Goal: Task Accomplishment & Management: Manage account settings

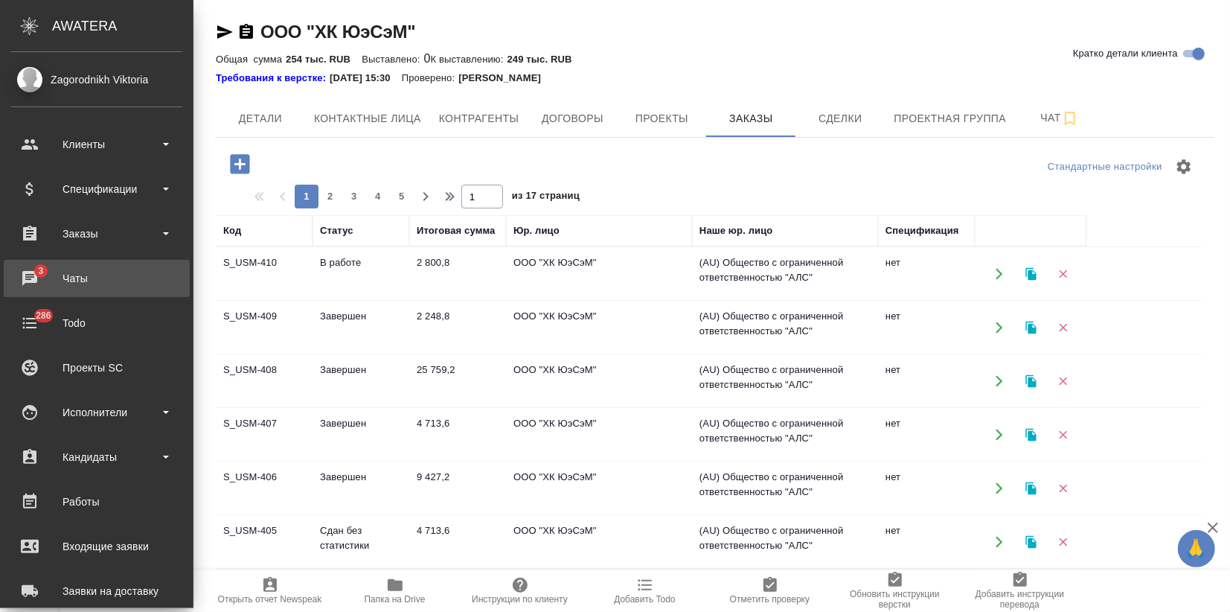
click at [51, 279] on div "Чаты" at bounding box center [96, 278] width 171 height 22
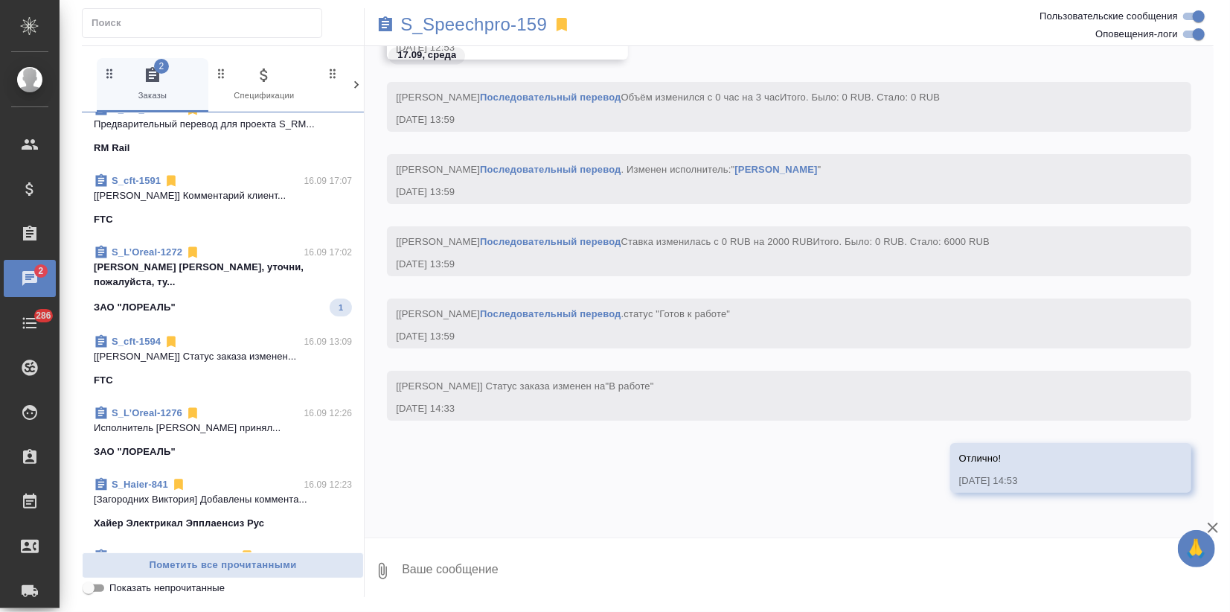
scroll to position [1391, 0]
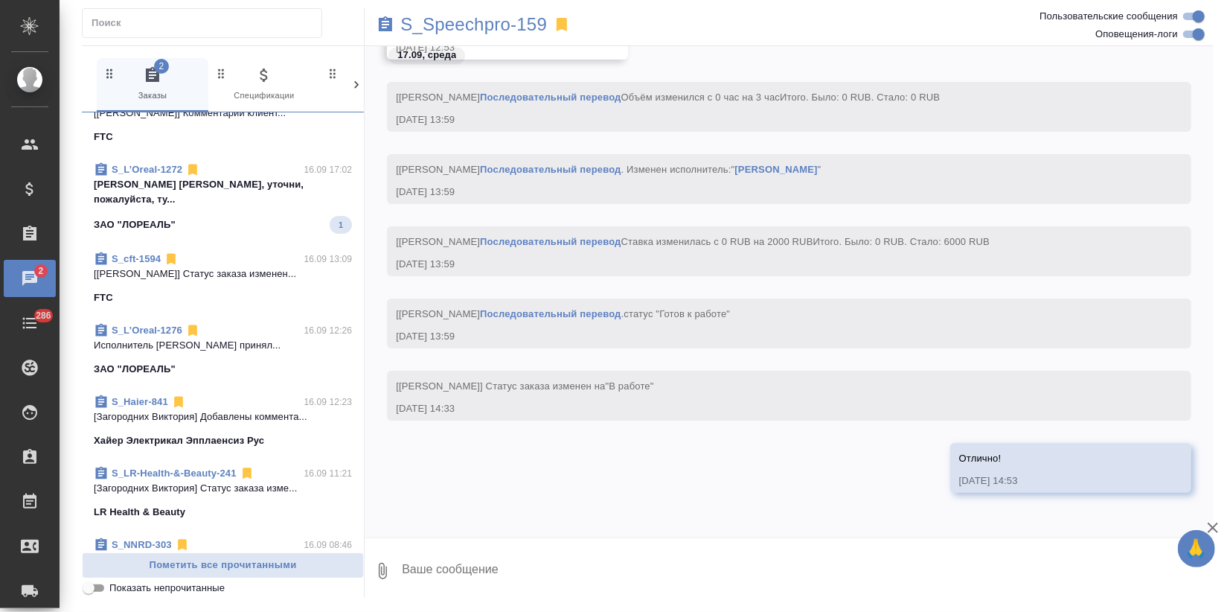
click at [152, 396] on link "S_Haier-841" at bounding box center [140, 401] width 57 height 11
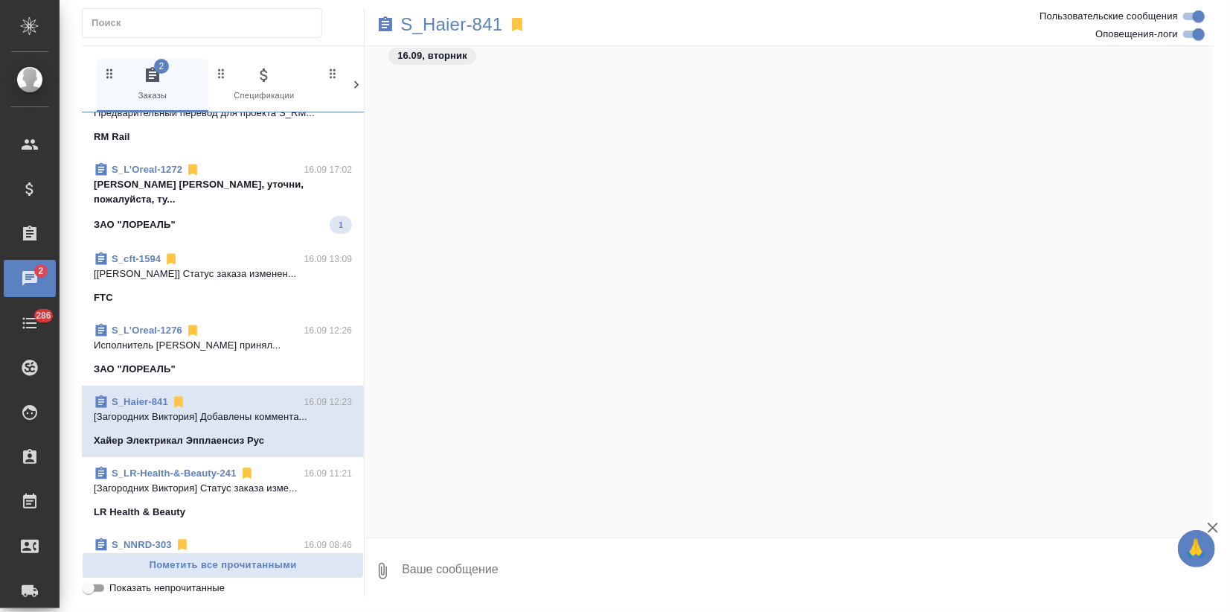
scroll to position [0, 0]
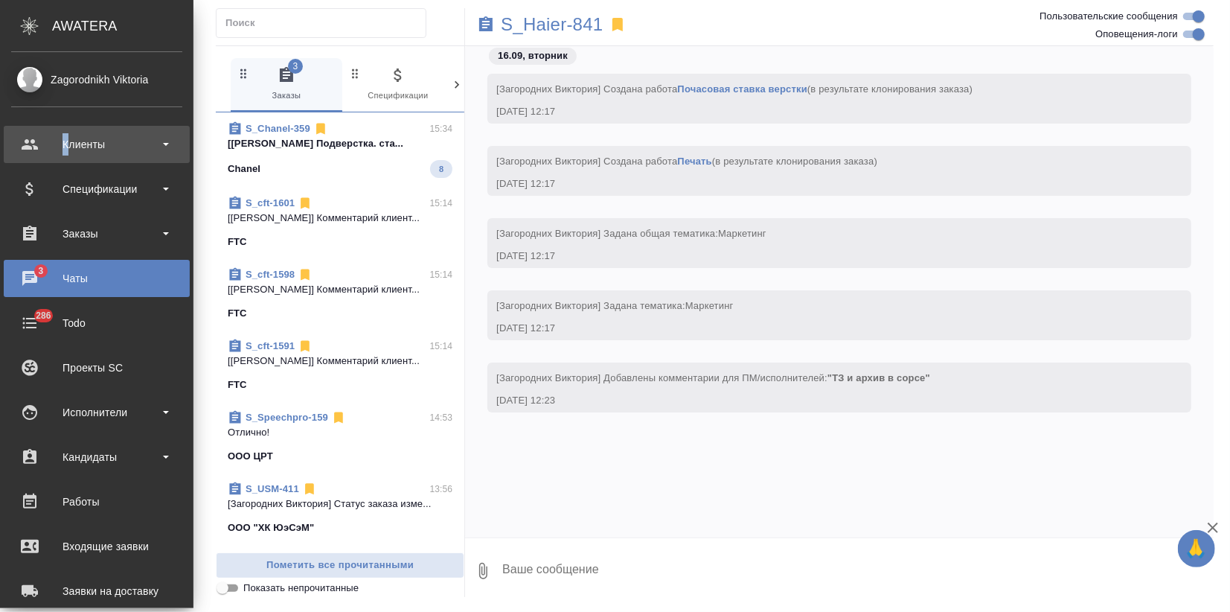
click at [66, 135] on div "Клиенты" at bounding box center [96, 144] width 171 height 22
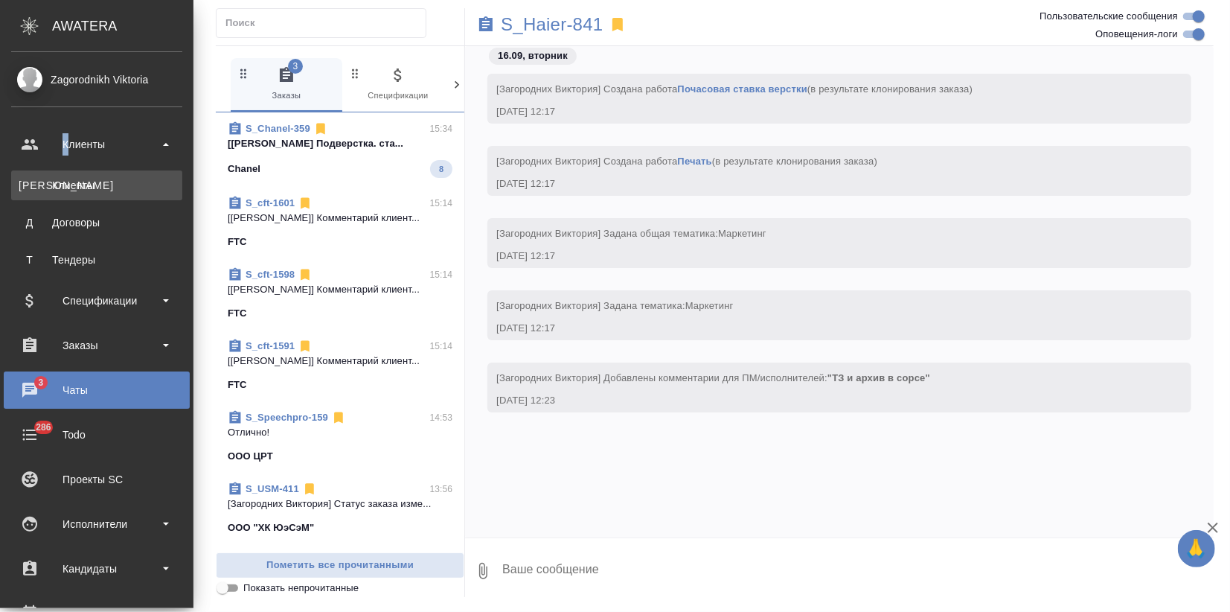
click at [99, 194] on link "К Клиенты" at bounding box center [96, 185] width 171 height 30
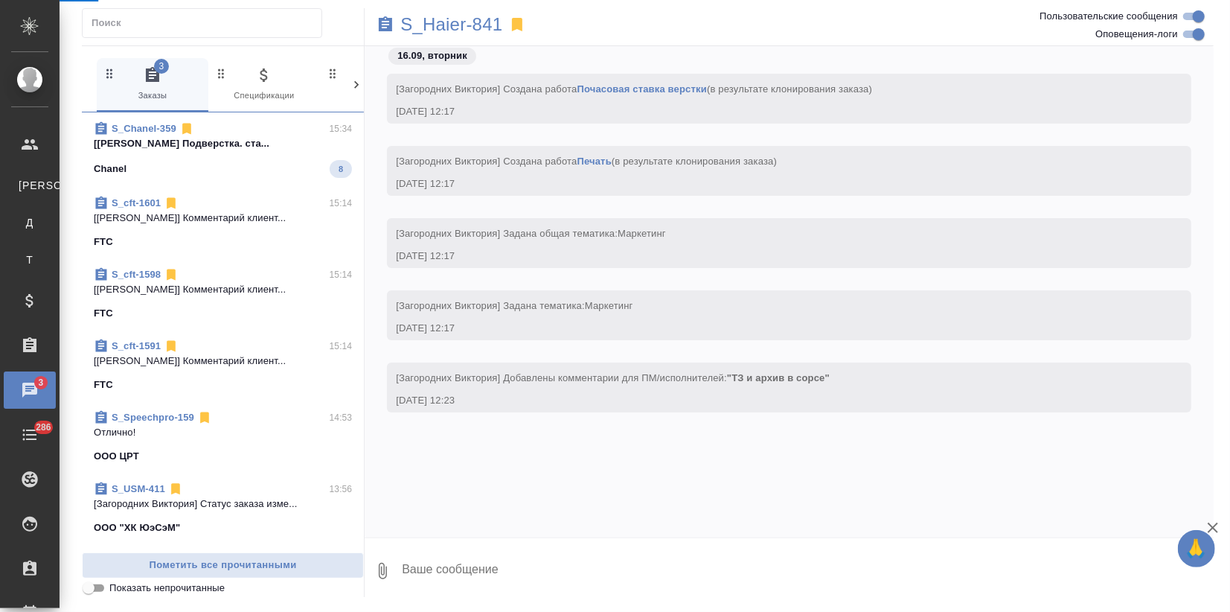
select select "RU"
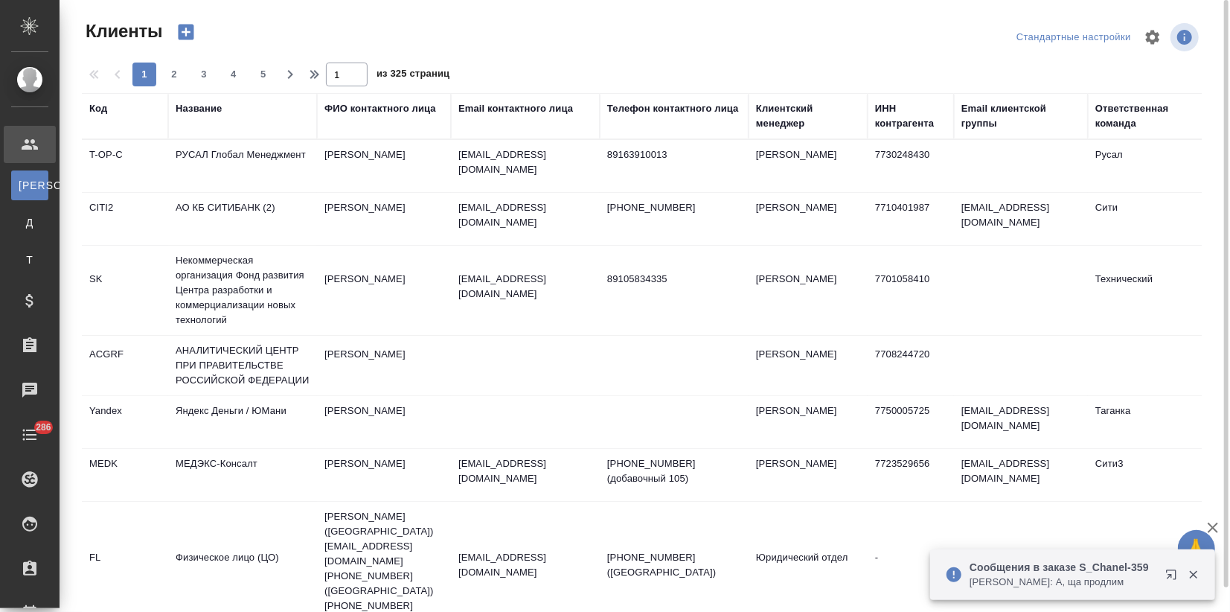
click at [517, 104] on div "Email контактного лица" at bounding box center [516, 108] width 115 height 15
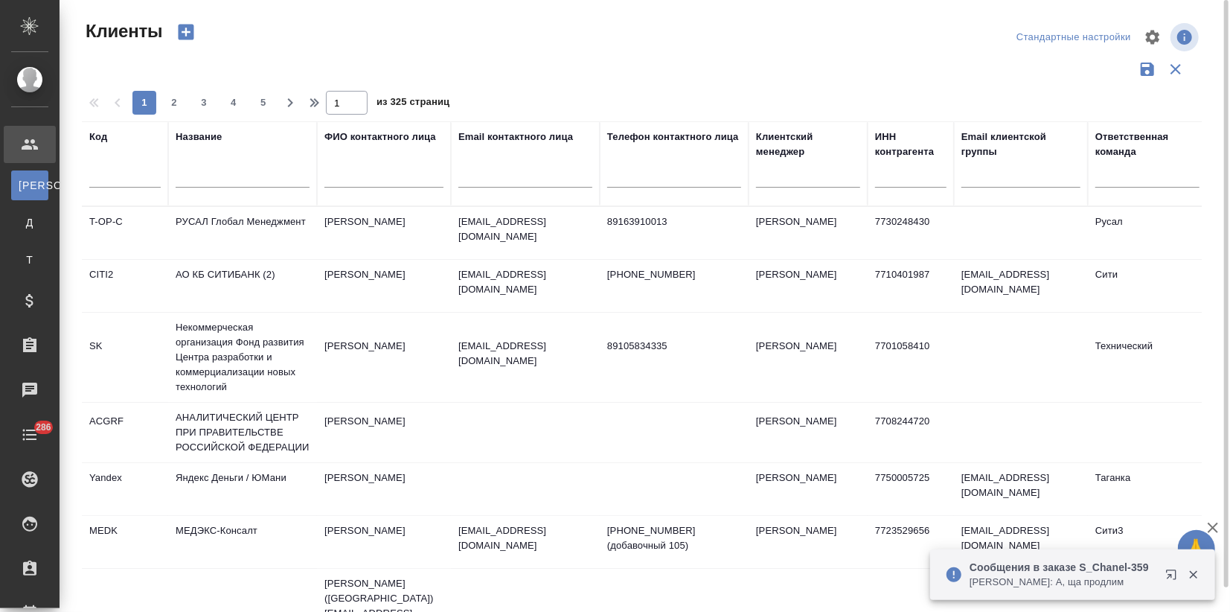
click at [499, 173] on input "text" at bounding box center [526, 178] width 134 height 19
paste input "AUYI@novonordisk.com"
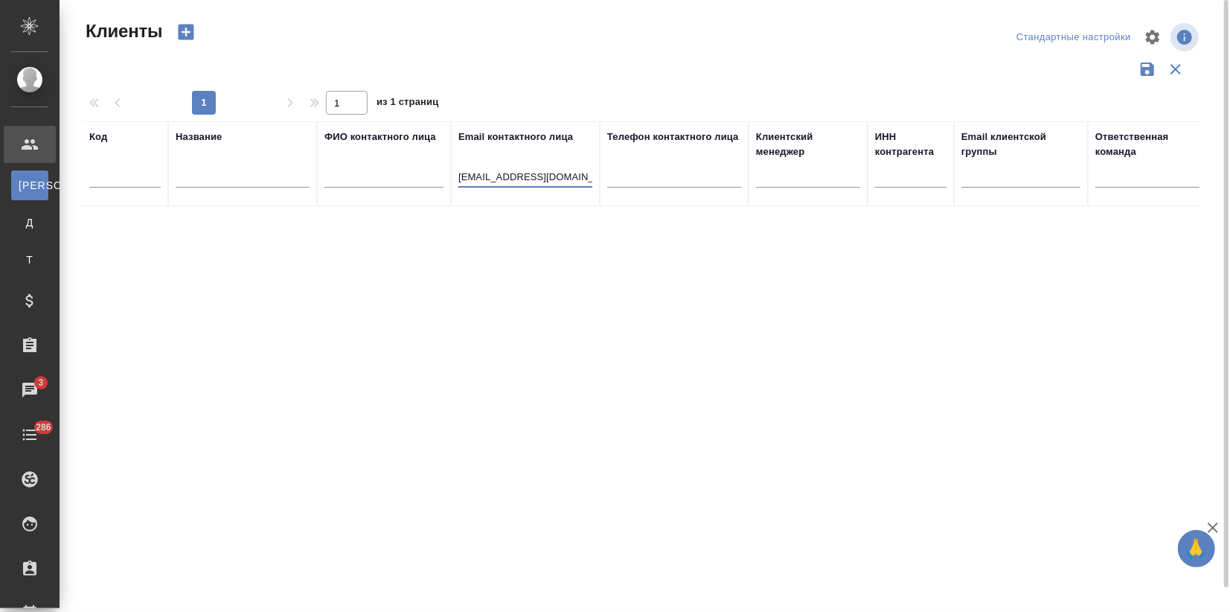
click at [490, 178] on input "AUYI@novonordisk.com" at bounding box center [526, 178] width 134 height 19
drag, startPoint x: 489, startPoint y: 178, endPoint x: 398, endPoint y: 179, distance: 90.8
click at [398, 179] on tr "Код Название ФИО контактного лица Email контактного лица AUYI@novonordisk.com Т…" at bounding box center [645, 163] width 1126 height 85
drag, startPoint x: 480, startPoint y: 169, endPoint x: 484, endPoint y: 182, distance: 13.2
click at [481, 170] on input "AUYI@novonordisk.com" at bounding box center [526, 178] width 134 height 19
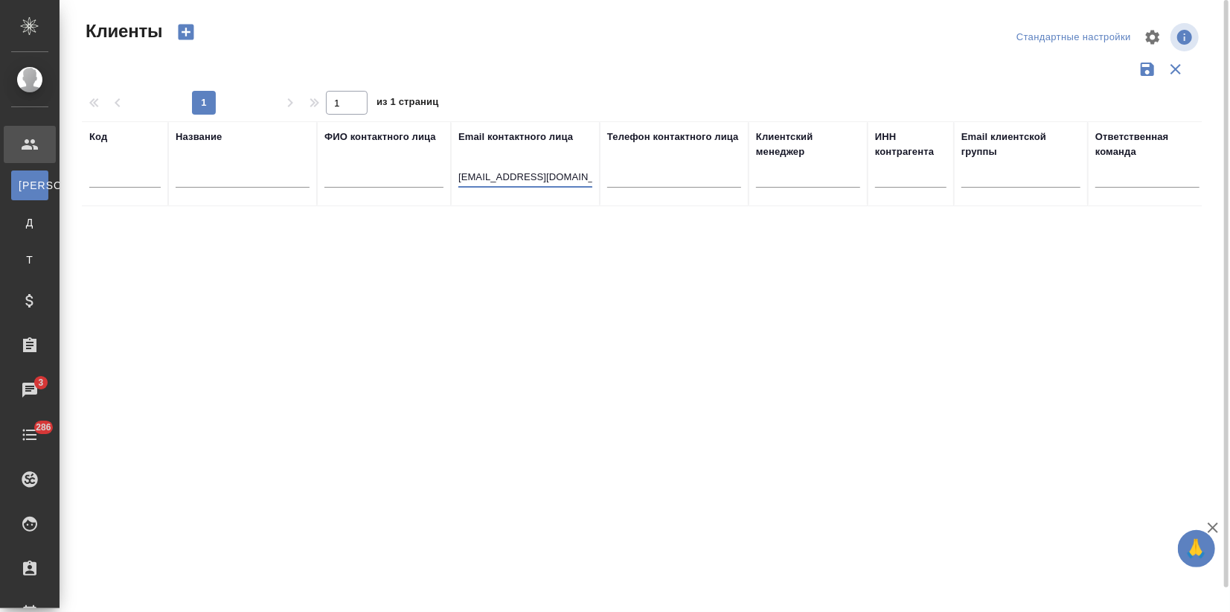
click at [492, 177] on input "AUYI@novonordisk.com" at bounding box center [526, 178] width 134 height 19
drag, startPoint x: 492, startPoint y: 178, endPoint x: 463, endPoint y: 177, distance: 29.0
click at [463, 177] on input "AUYI@novonordisk.com" at bounding box center [526, 178] width 134 height 19
click at [473, 176] on input "AUYI@novonordisk.com" at bounding box center [526, 178] width 134 height 19
click at [488, 174] on input "AUYI@novonordisk.com" at bounding box center [526, 178] width 134 height 19
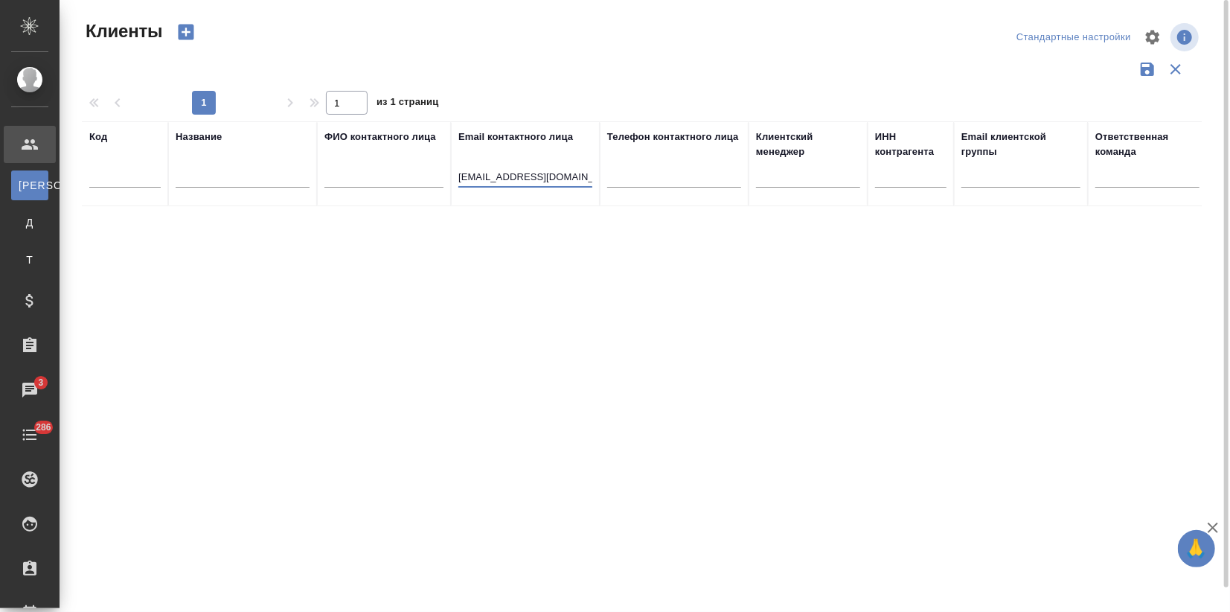
drag, startPoint x: 488, startPoint y: 175, endPoint x: 470, endPoint y: 176, distance: 17.9
click at [470, 176] on input "AUYI@novonordisk.com" at bounding box center [526, 178] width 134 height 19
click at [476, 176] on input "AUYI@novonordisk.com" at bounding box center [526, 178] width 134 height 19
click at [487, 176] on input "AUYI@novonordisk.com" at bounding box center [526, 178] width 134 height 19
click at [491, 177] on input "AUYI@novonordisk.com" at bounding box center [526, 178] width 134 height 19
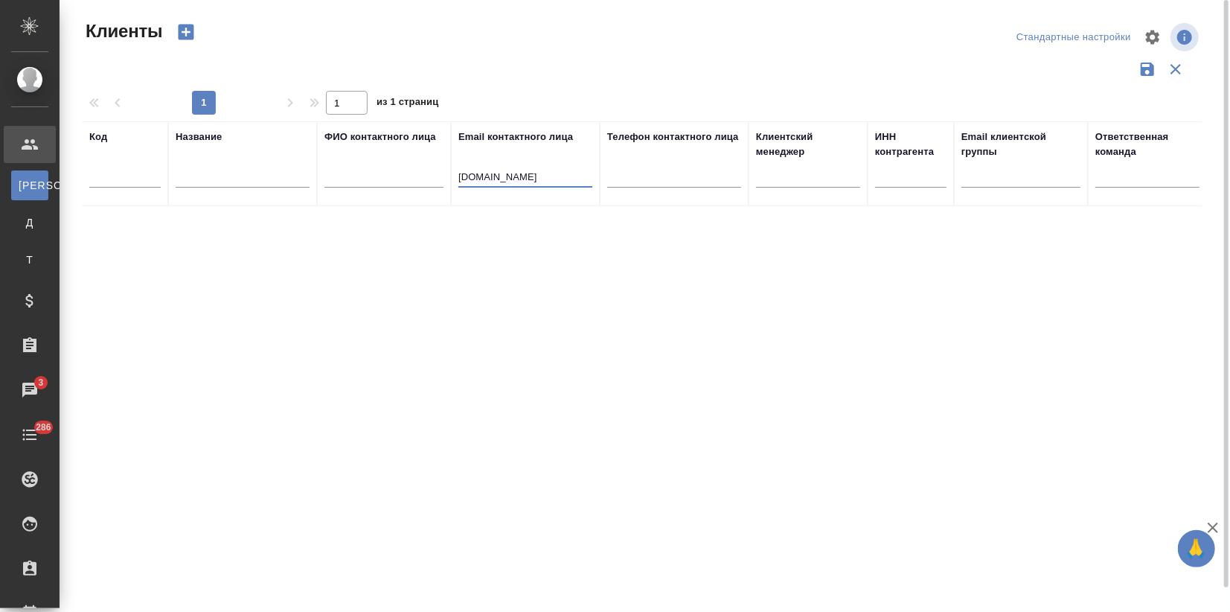
type input "novonordisk.com"
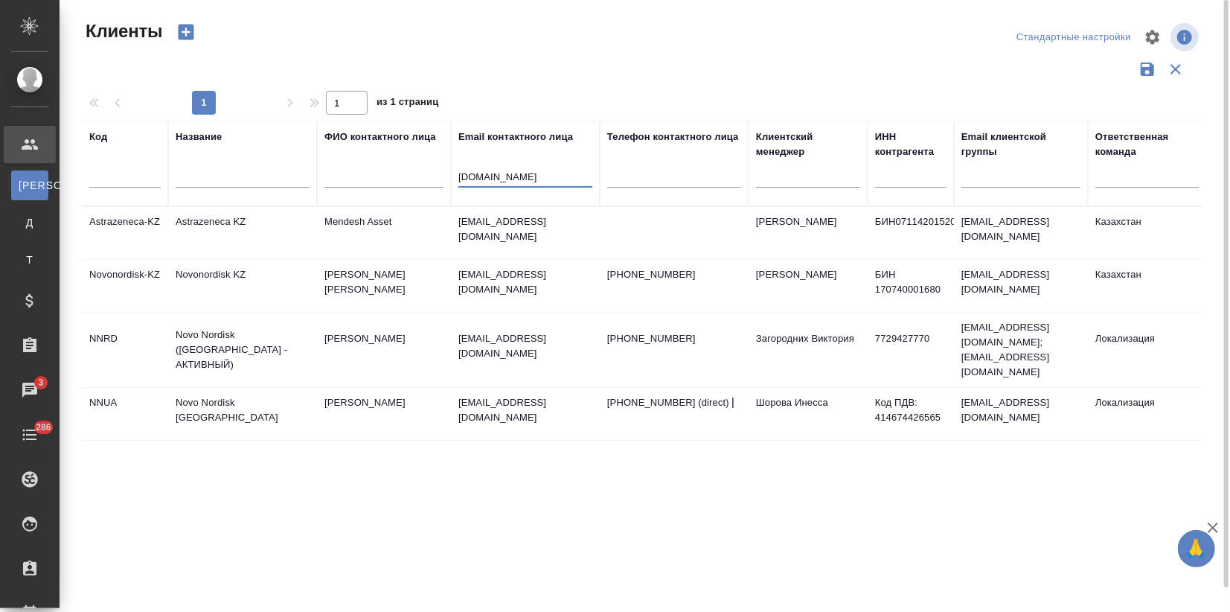
click at [248, 345] on td "Novo Nordisk ([GEOGRAPHIC_DATA] - АКТИВНЫЙ)" at bounding box center [242, 350] width 149 height 60
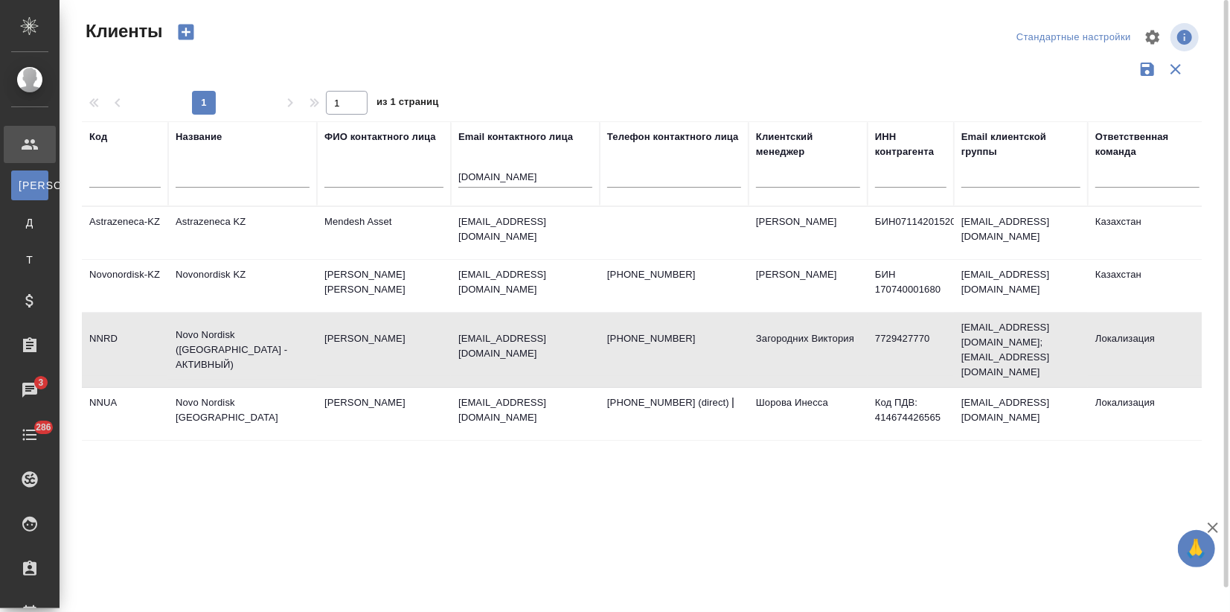
click at [248, 345] on td "Novo Nordisk ([GEOGRAPHIC_DATA] - АКТИВНЫЙ)" at bounding box center [242, 350] width 149 height 60
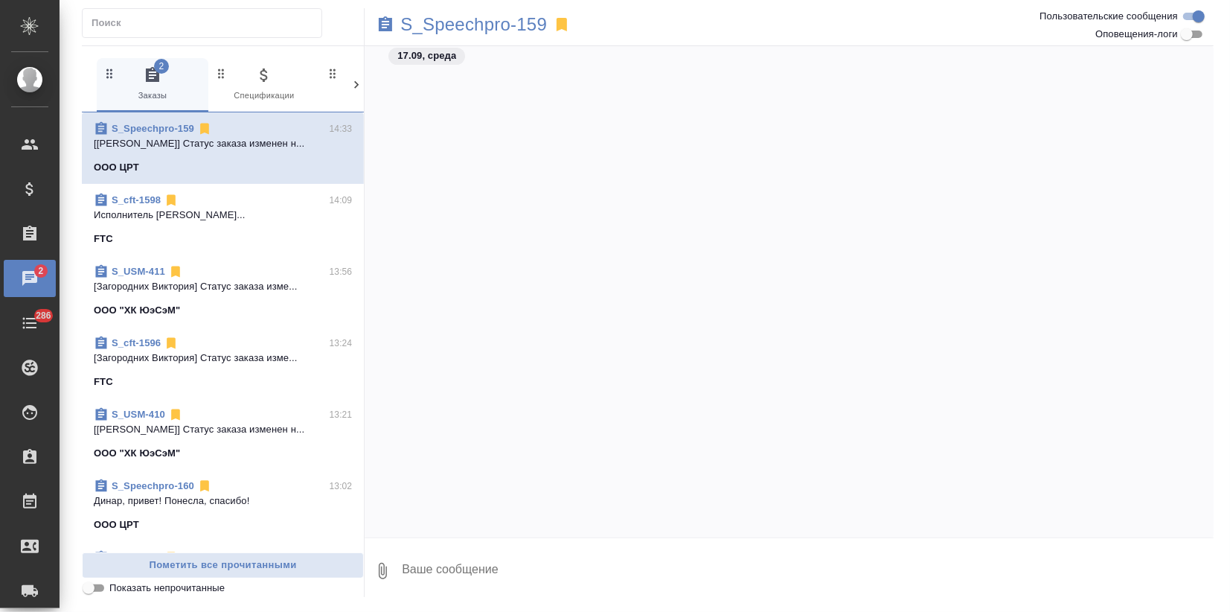
scroll to position [1487, 0]
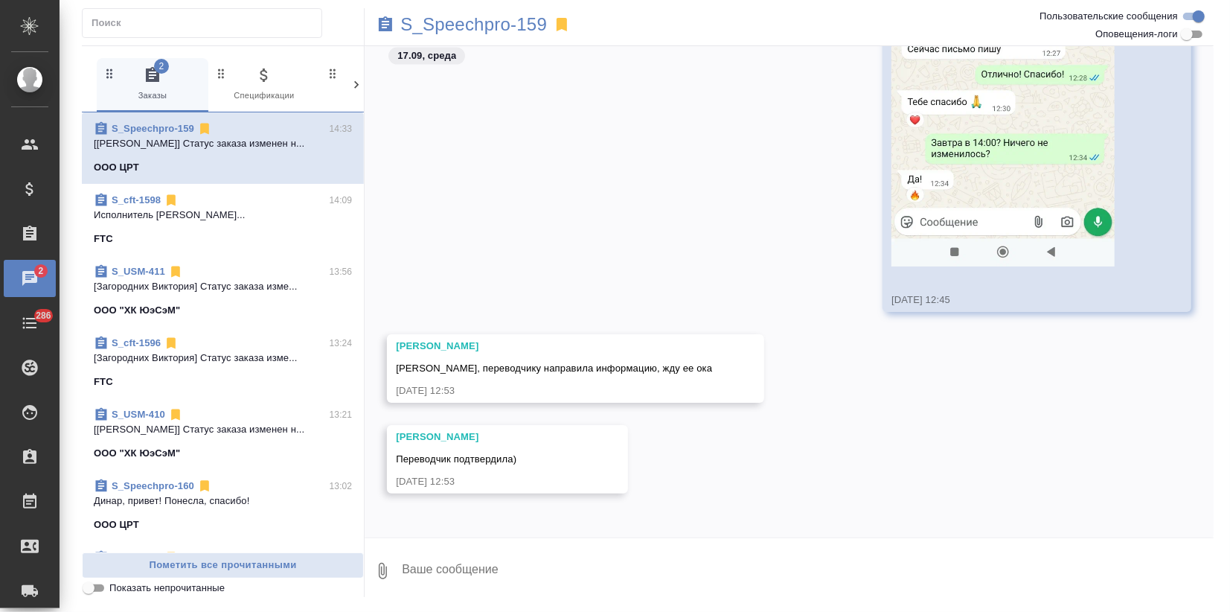
click at [457, 584] on textarea at bounding box center [807, 571] width 814 height 51
type textarea "Отлично!"
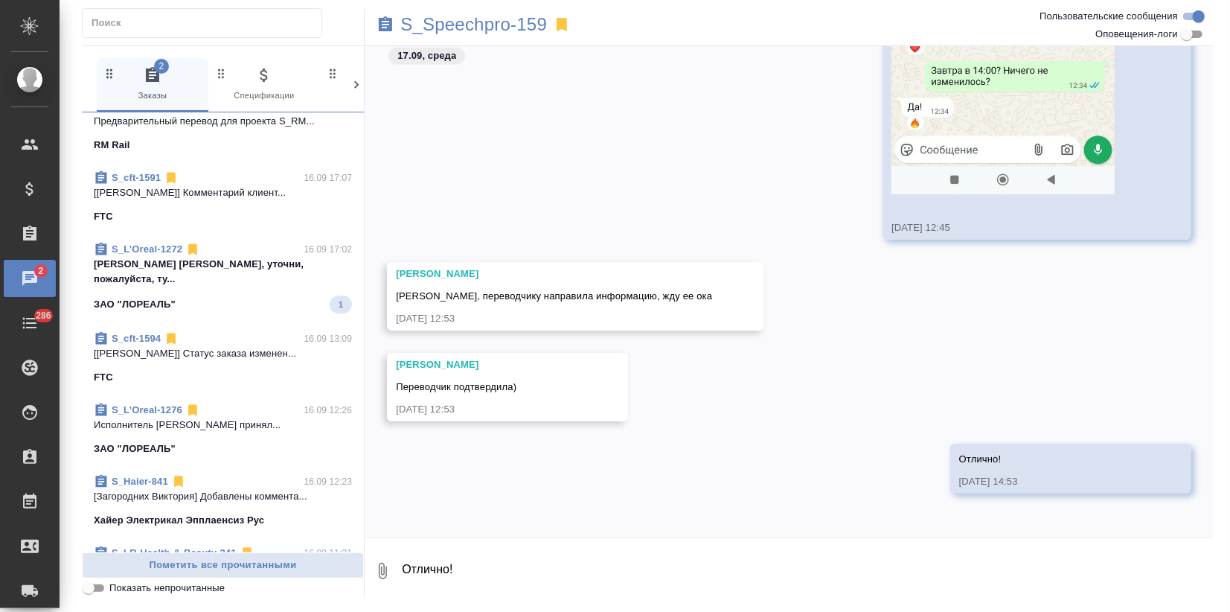
scroll to position [1405, 0]
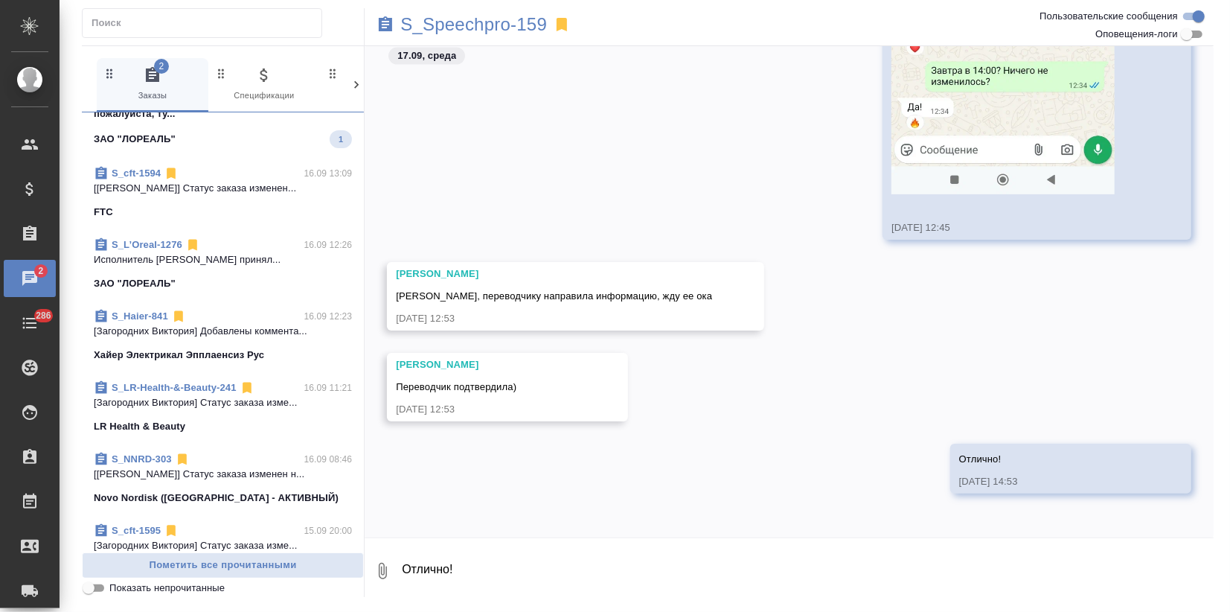
click at [153, 310] on link "S_Haier-841" at bounding box center [140, 315] width 57 height 11
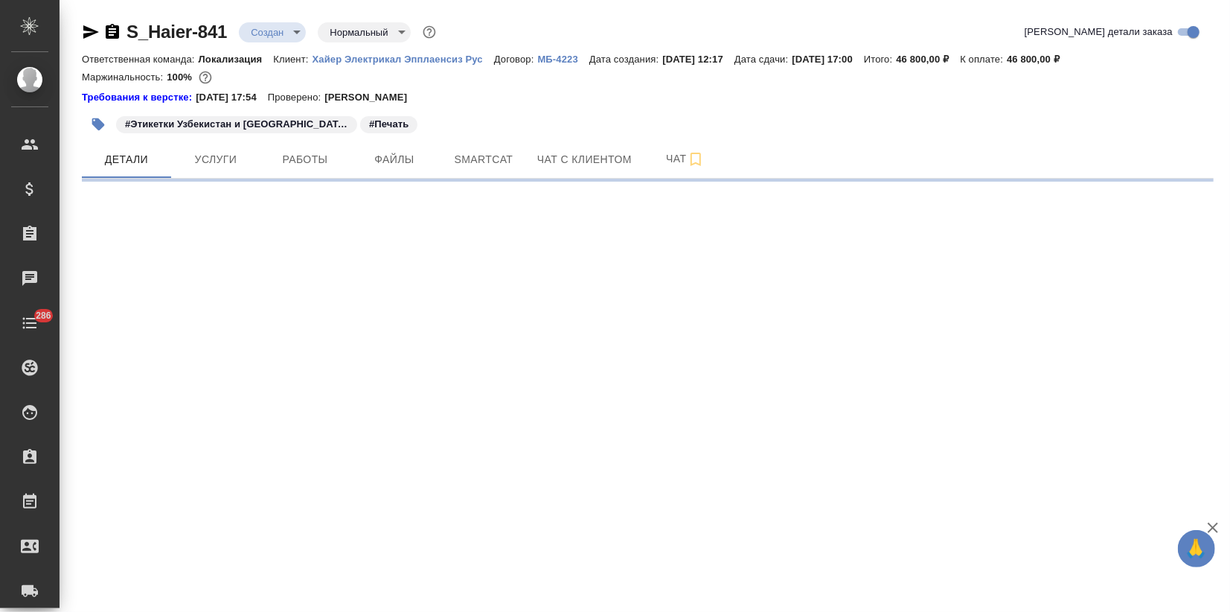
select select "RU"
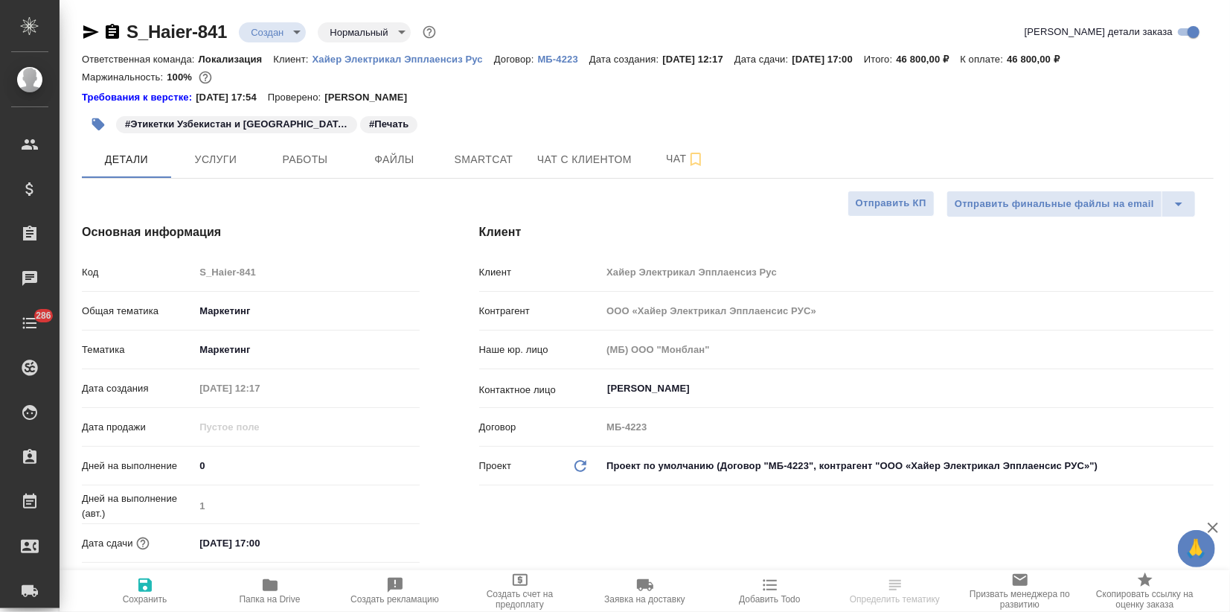
type textarea "x"
type input "Загородних Виктория"
type input "Павлова Антонина a.pavlova"
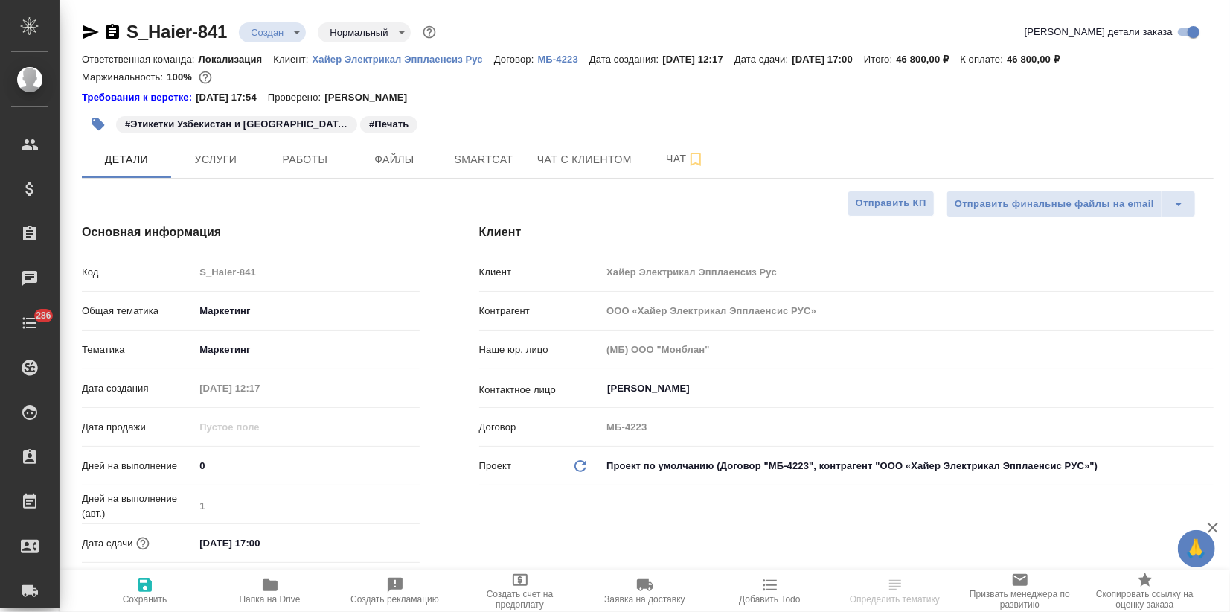
type textarea "x"
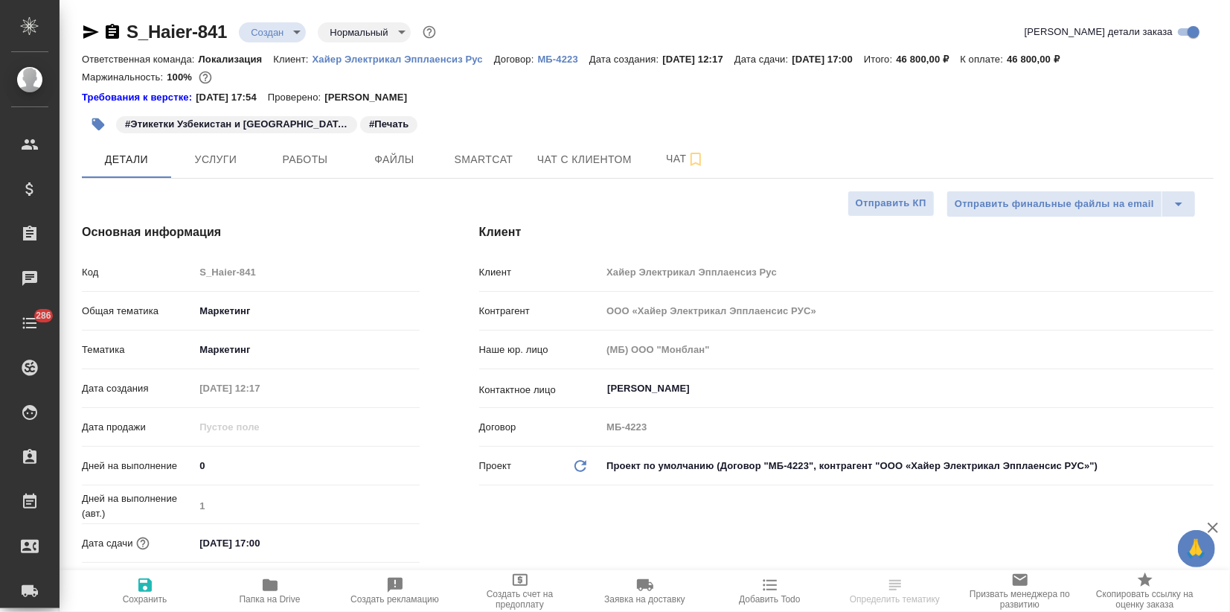
type textarea "x"
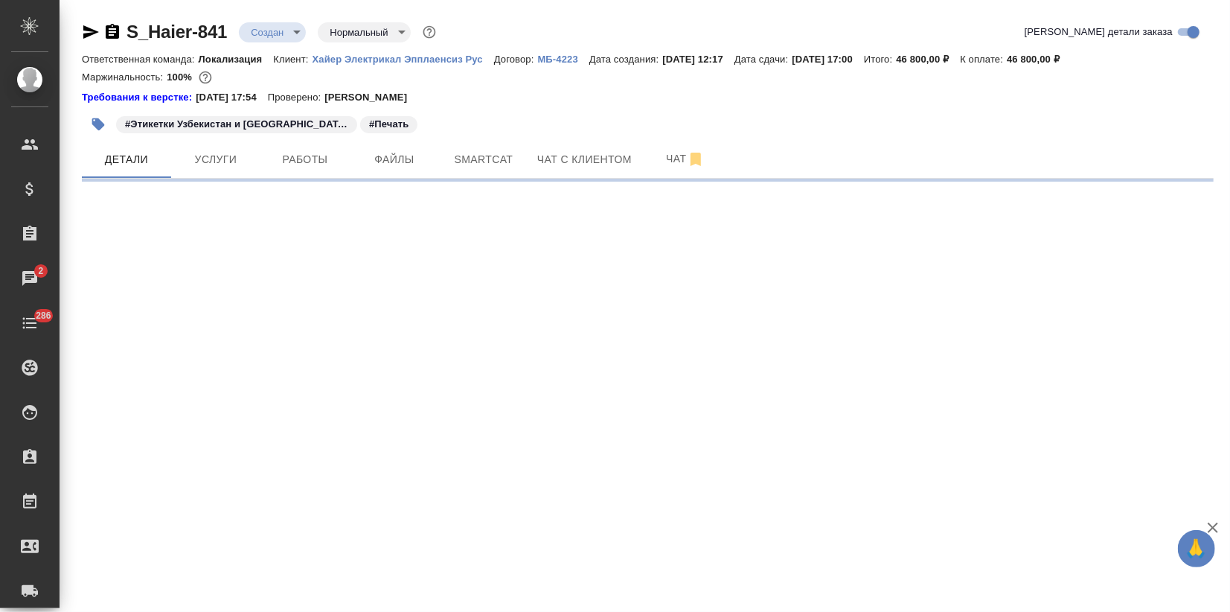
select select "RU"
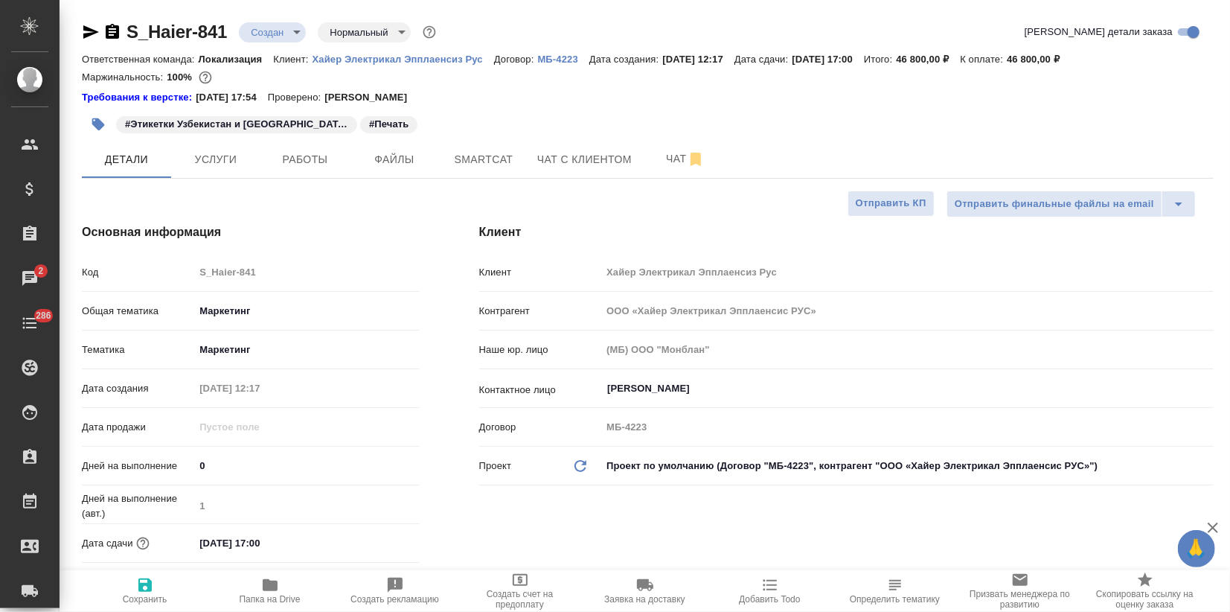
type textarea "x"
click at [217, 156] on span "Услуги" at bounding box center [215, 159] width 71 height 19
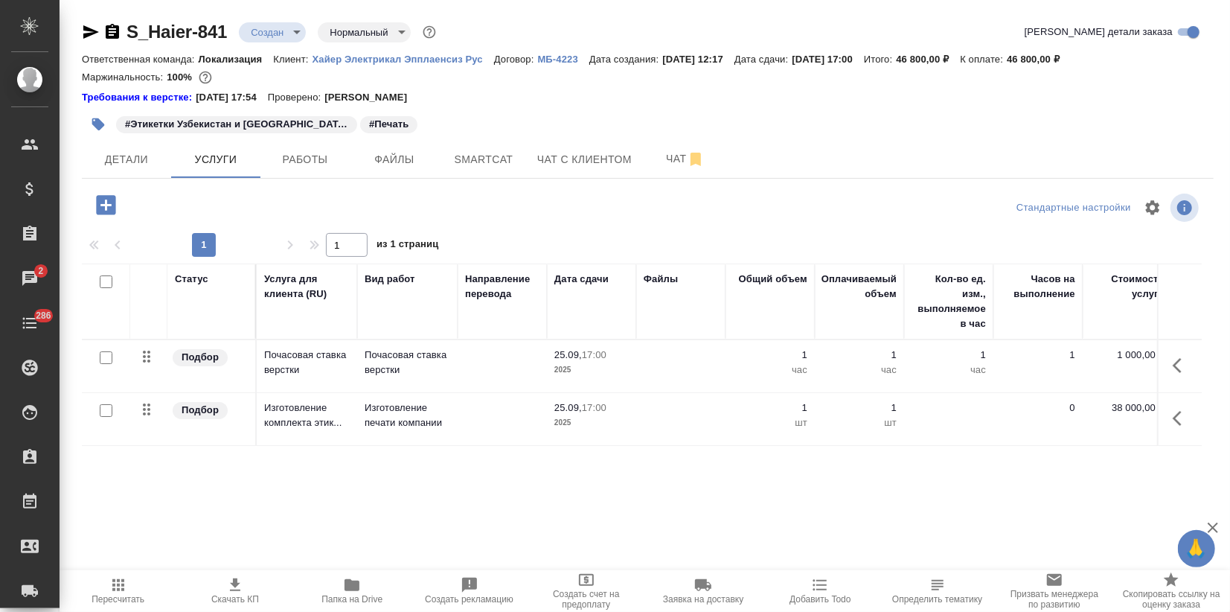
click at [485, 409] on td at bounding box center [502, 419] width 89 height 52
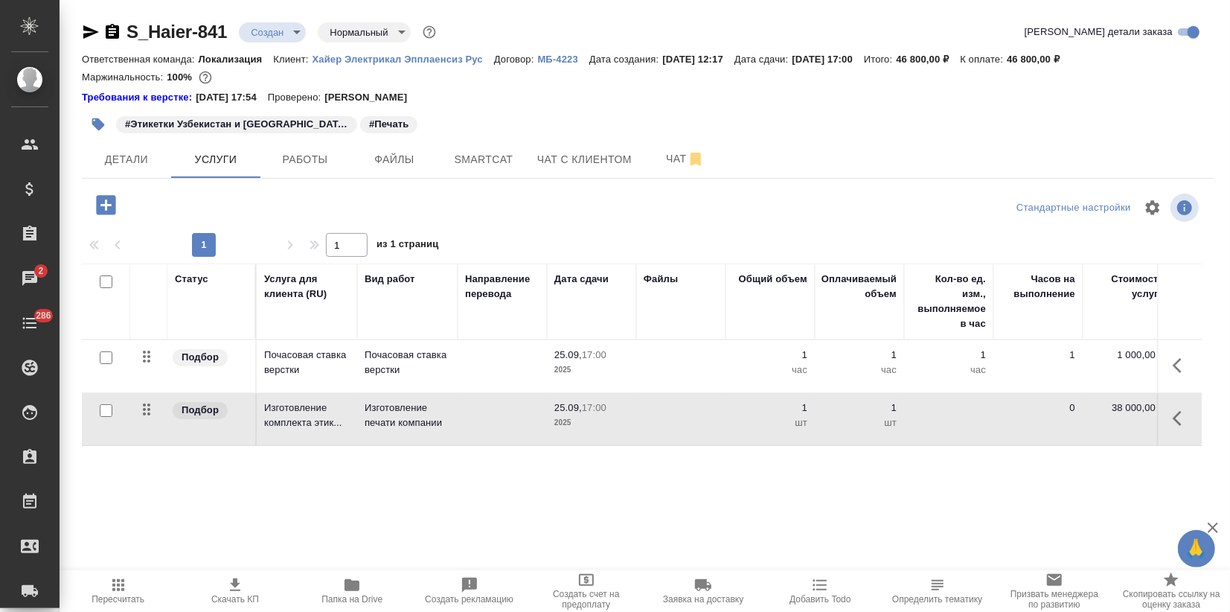
click at [485, 409] on td at bounding box center [502, 419] width 89 height 52
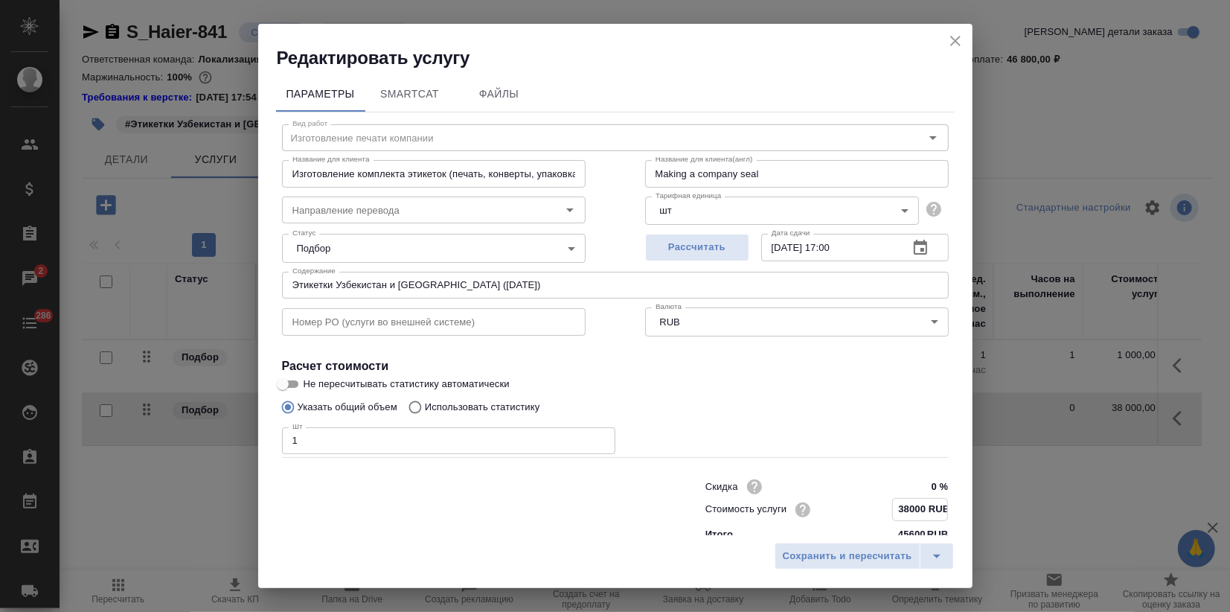
click at [899, 503] on input "38000 RUB" at bounding box center [920, 510] width 54 height 22
drag, startPoint x: 890, startPoint y: 506, endPoint x: 901, endPoint y: 505, distance: 11.9
click at [906, 505] on input "37000 RUB" at bounding box center [920, 510] width 54 height 22
click at [894, 508] on input "37000 RUB" at bounding box center [920, 510] width 54 height 22
drag, startPoint x: 887, startPoint y: 505, endPoint x: 902, endPoint y: 505, distance: 14.9
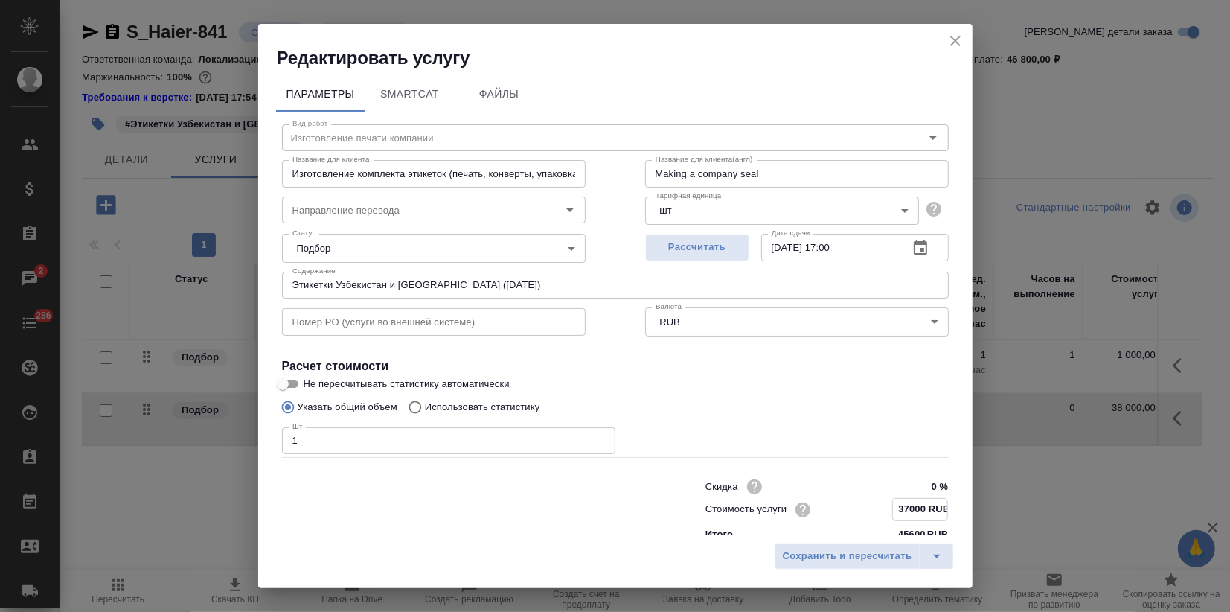
click at [902, 505] on input "37000 RUB" at bounding box center [920, 510] width 54 height 22
type input "27800 RUB"
click at [876, 549] on span "Сохранить и пересчитать" at bounding box center [848, 556] width 130 height 17
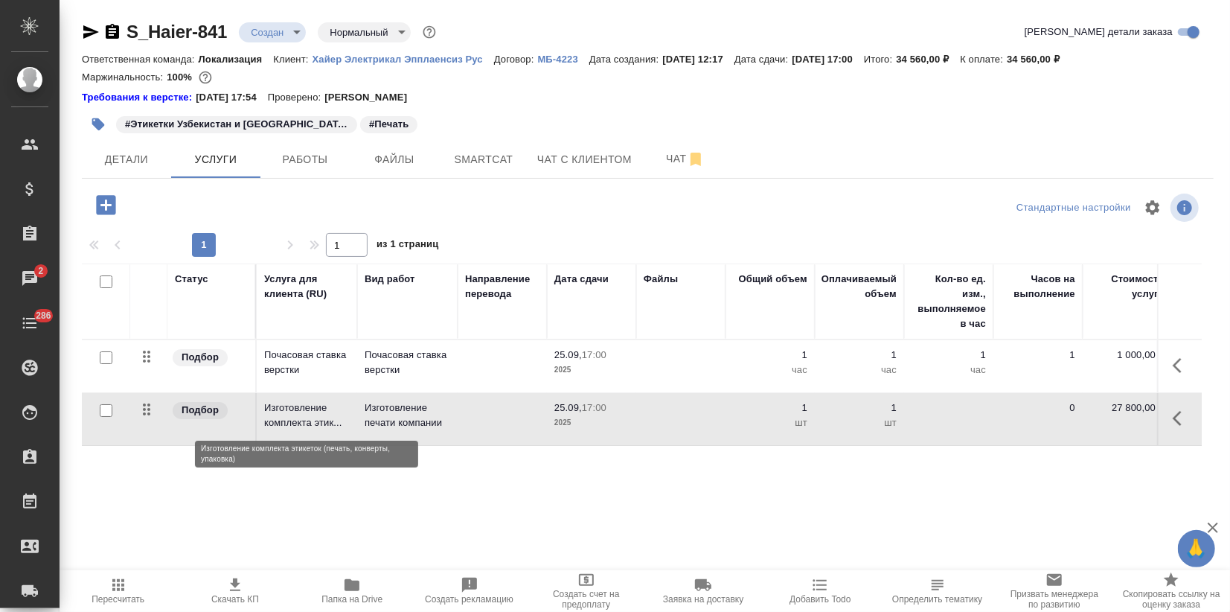
click at [326, 411] on p "Изготовление комплекта этик..." at bounding box center [307, 415] width 86 height 30
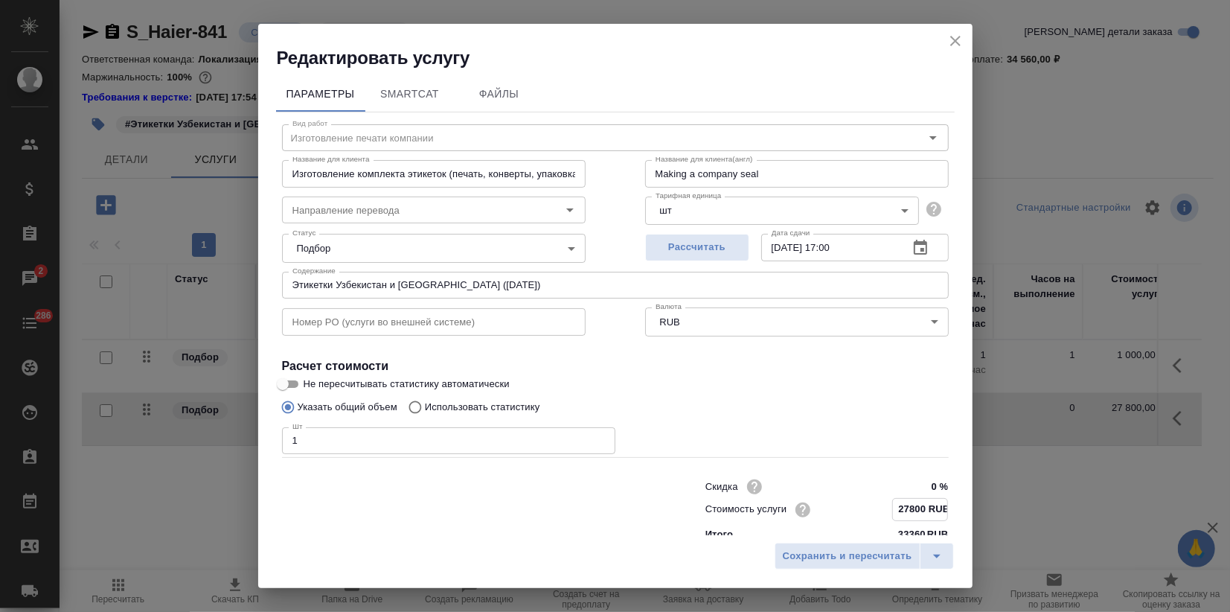
click at [896, 508] on input "27800 RUB" at bounding box center [920, 510] width 54 height 22
type input "28800 RUB"
click at [821, 558] on span "Сохранить и пересчитать" at bounding box center [848, 556] width 130 height 17
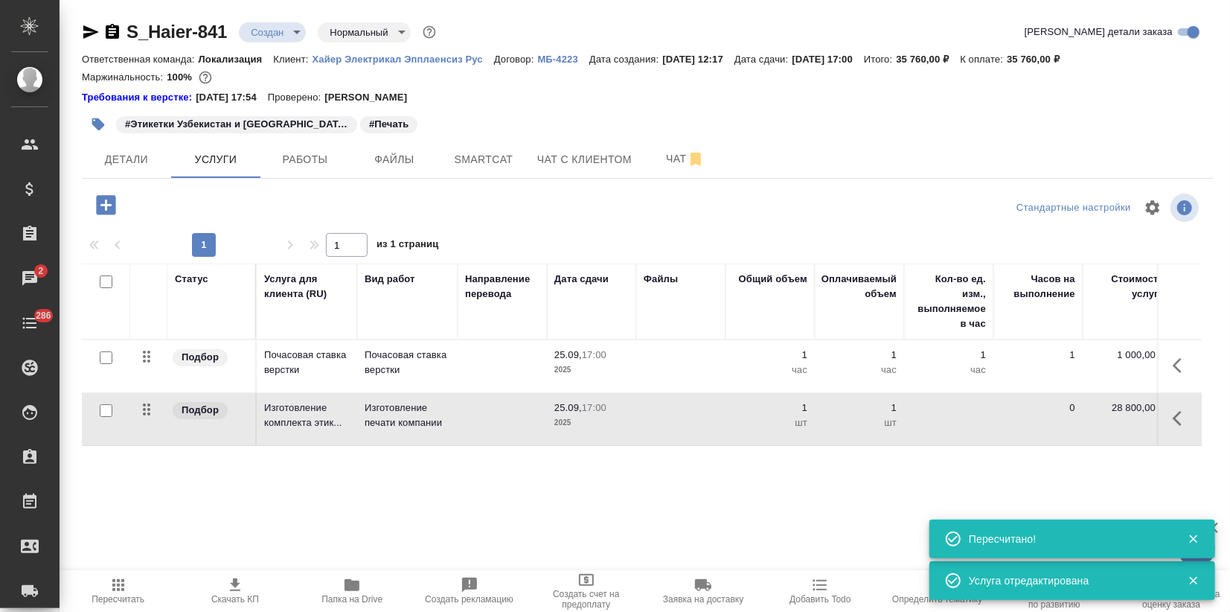
drag, startPoint x: 95, startPoint y: 29, endPoint x: 338, endPoint y: 397, distance: 440.6
click at [95, 28] on icon "button" at bounding box center [91, 32] width 18 height 18
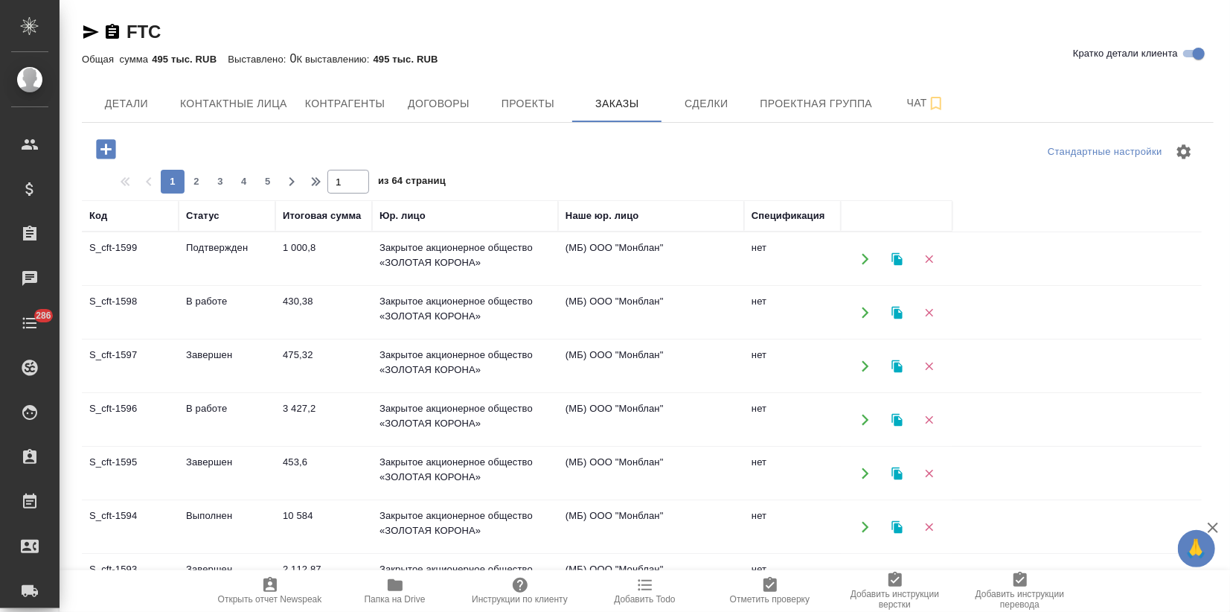
click at [272, 260] on td "Подтвержден" at bounding box center [227, 259] width 97 height 52
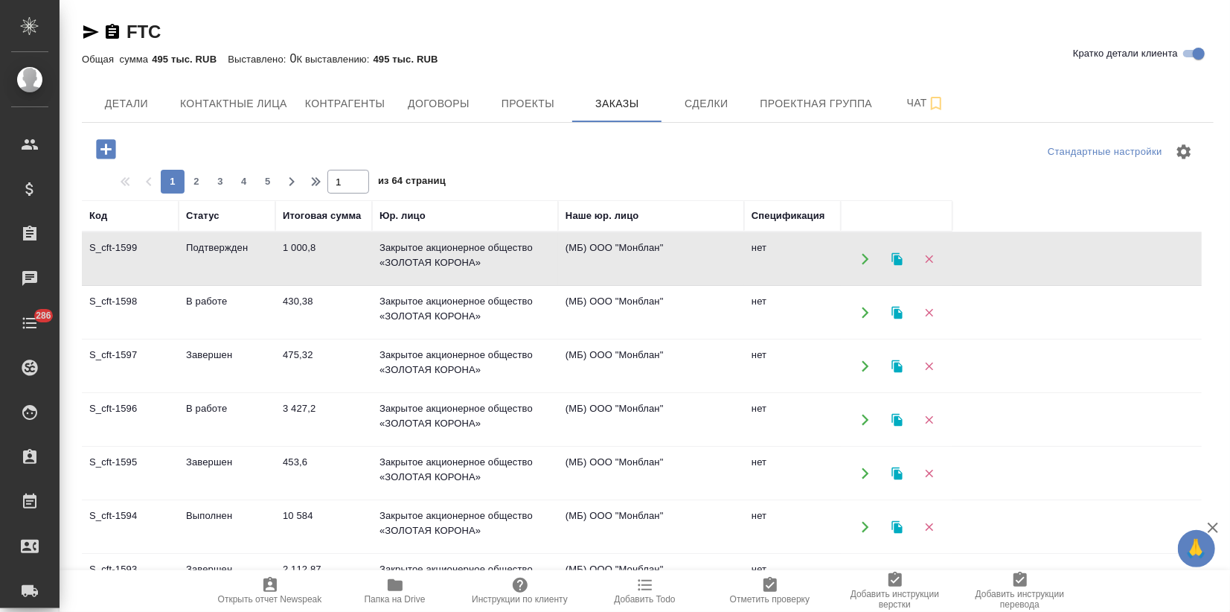
click at [272, 260] on td "Подтвержден" at bounding box center [227, 259] width 97 height 52
click at [896, 261] on icon "button" at bounding box center [897, 258] width 10 height 13
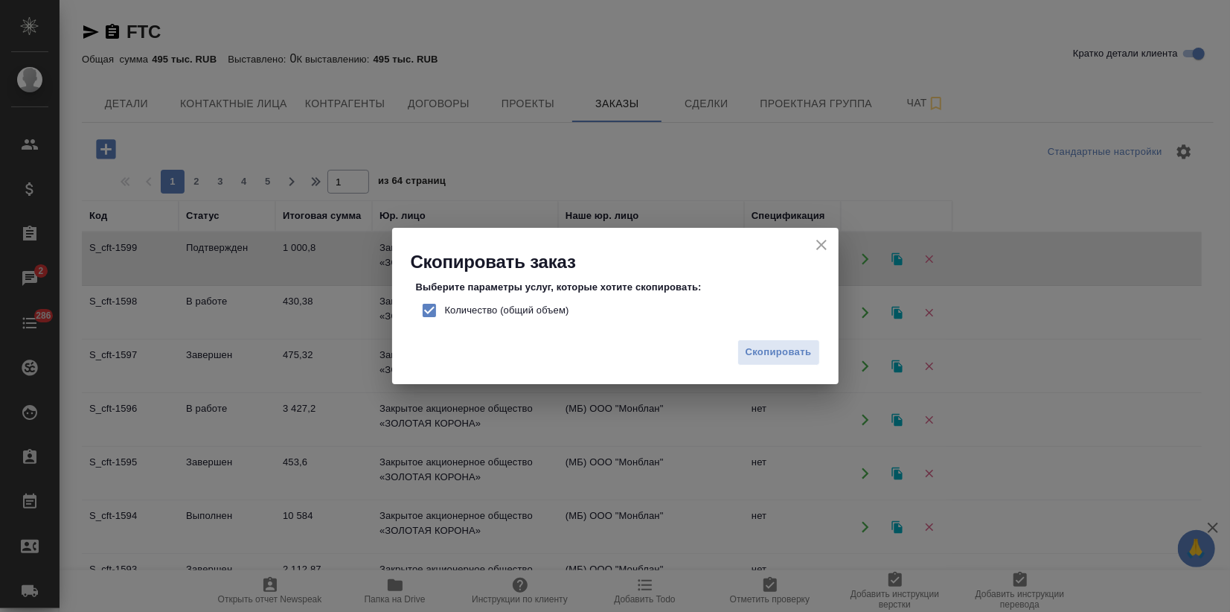
click at [424, 316] on input "Количество (общий объем)" at bounding box center [429, 310] width 31 height 31
checkbox input "false"
click at [767, 354] on span "Скопировать" at bounding box center [779, 352] width 66 height 17
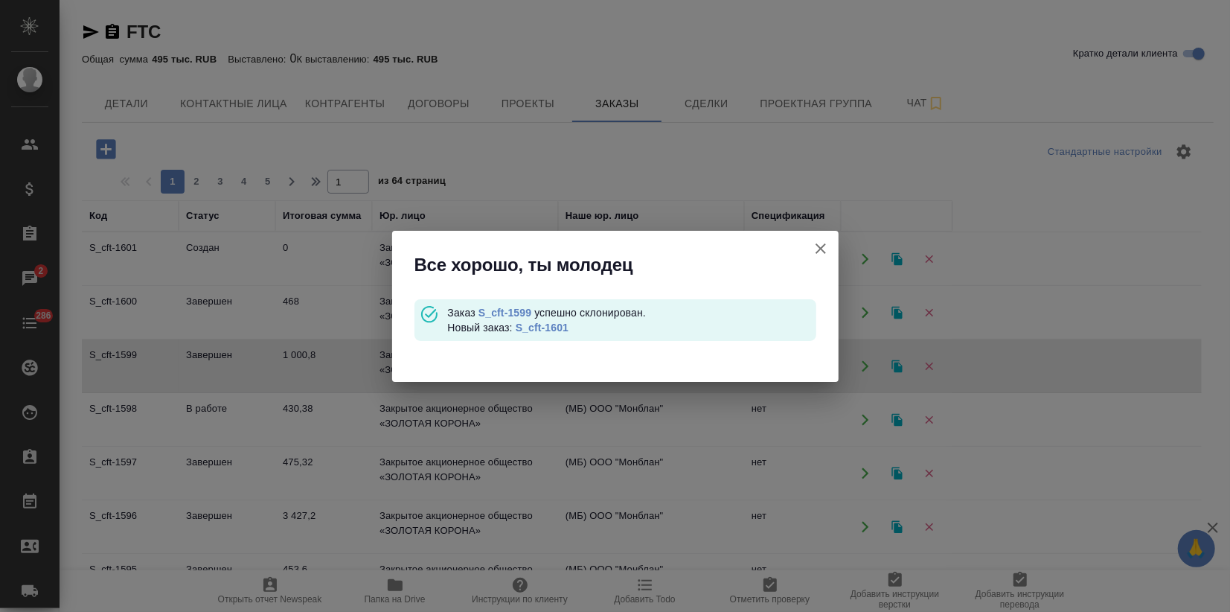
click at [547, 323] on link "S_cft-1601" at bounding box center [542, 328] width 53 height 12
click at [820, 243] on icon "button" at bounding box center [821, 249] width 18 height 18
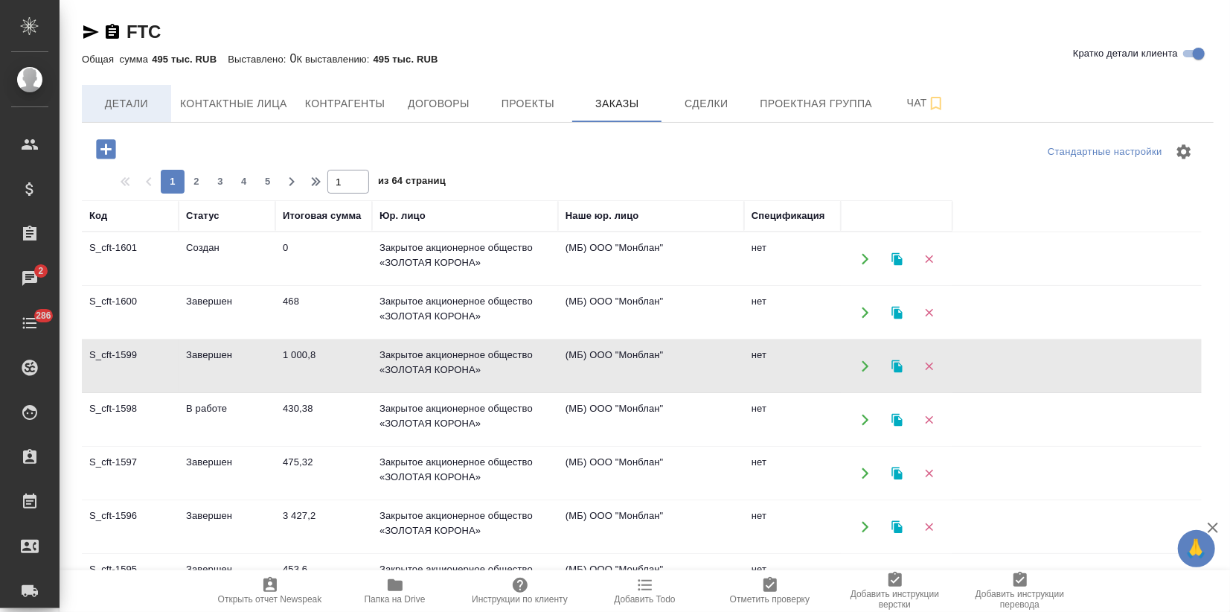
click at [117, 109] on span "Детали" at bounding box center [126, 104] width 71 height 19
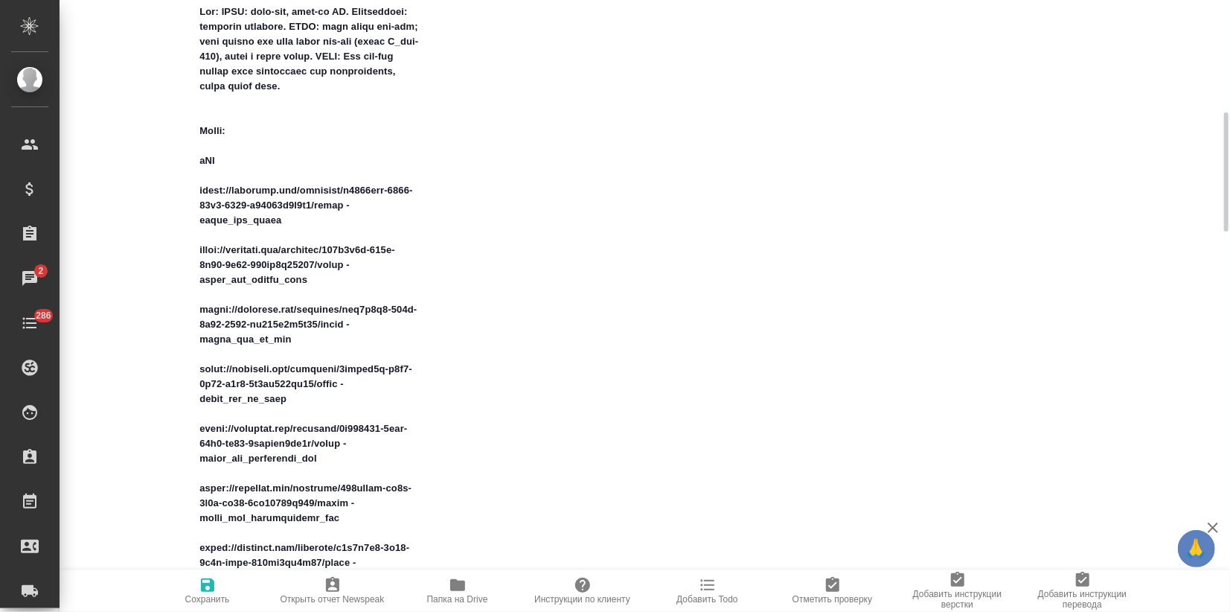
type textarea "x"
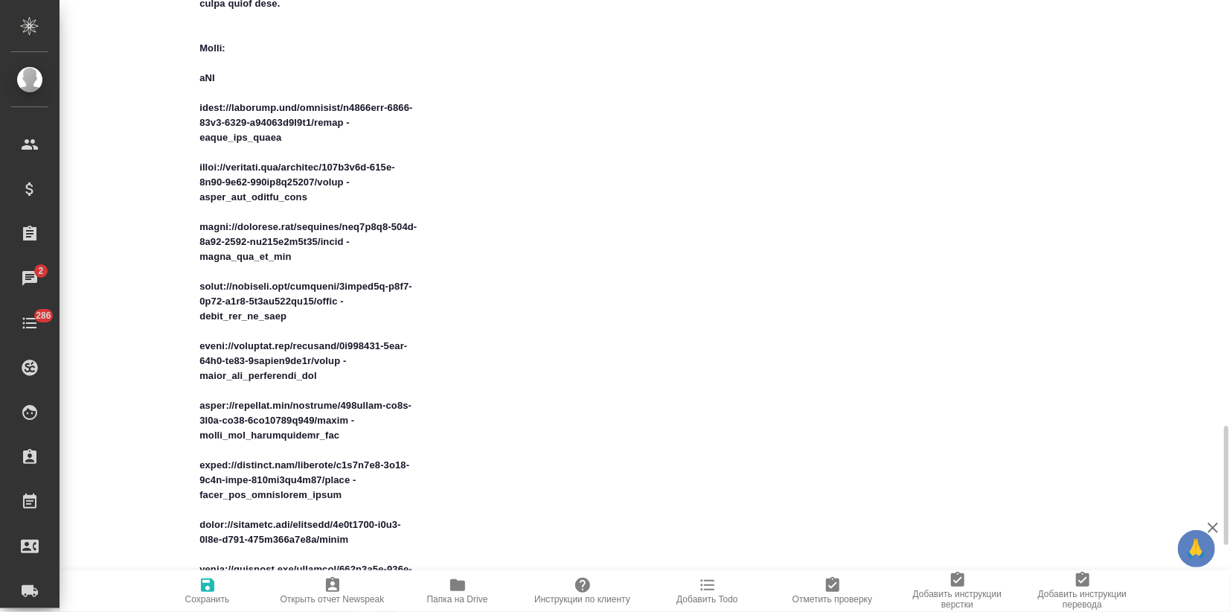
scroll to position [1075, 0]
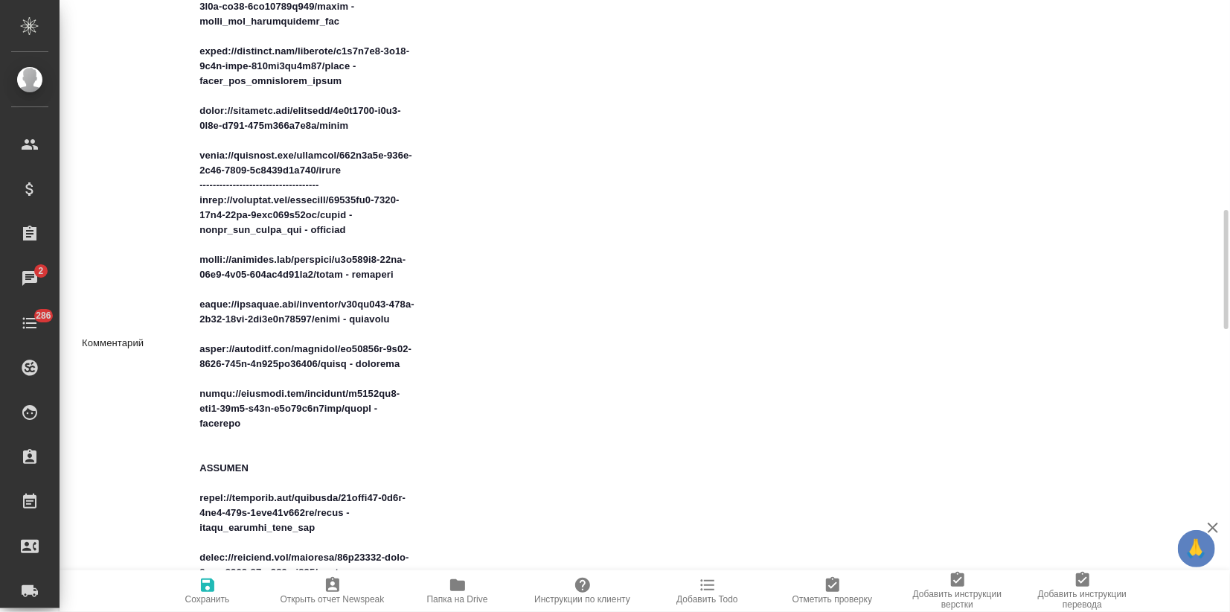
type textarea "x"
click at [264, 465] on textarea at bounding box center [306, 342] width 225 height 1678
type textarea "Loc: ПЕМТ: англ-нем, англ-фр ДА. Комментарий: денежные переводы. GLQA: есть гло…"
type textarea "x"
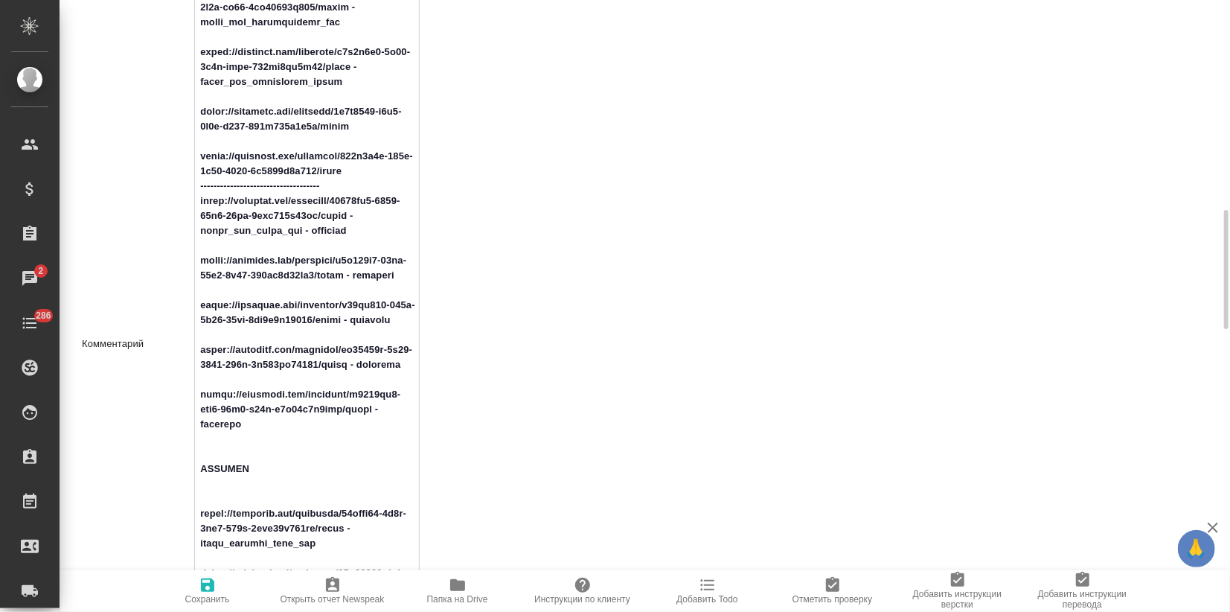
type textarea "Loc: ПЕМТ: англ-нем, англ-фр ДА. Комментарий: денежные переводы. GLQA: есть гло…"
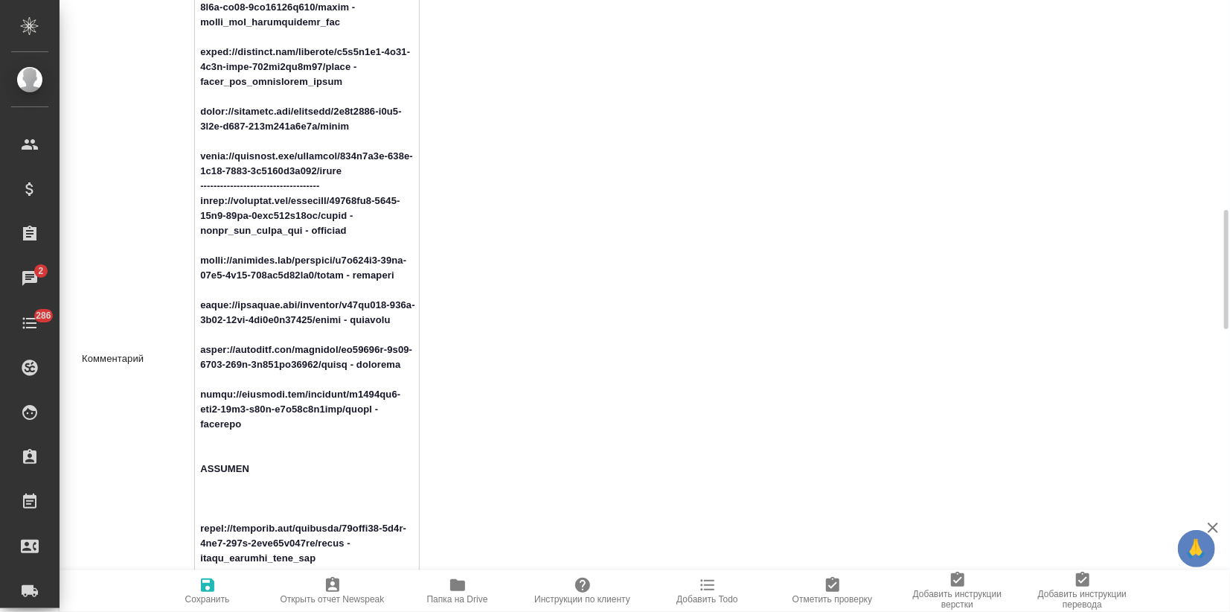
type textarea "x"
paste textarea "serge_android_uzb_sng https://smartcat.com/projects/ce1e2d04-3e56-436e-975d-80d…"
type textarea "Loc: ПЕМТ: англ-нем, англ-фр ДА. Комментарий: денежные переводы. GLQA: есть гло…"
type textarea "x"
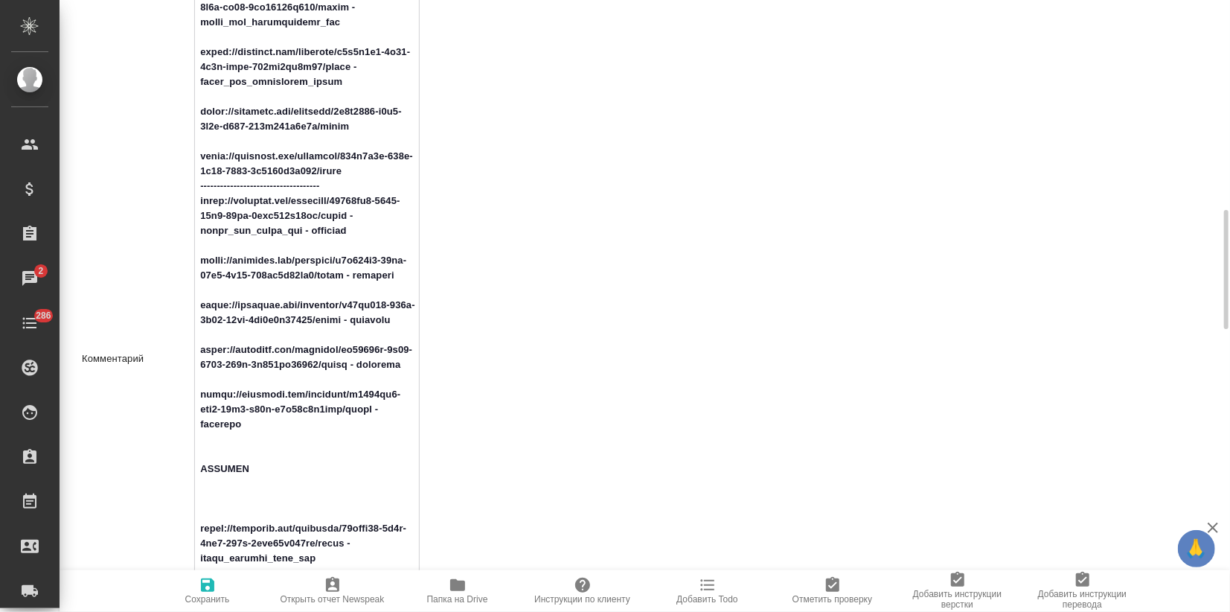
type textarea "x"
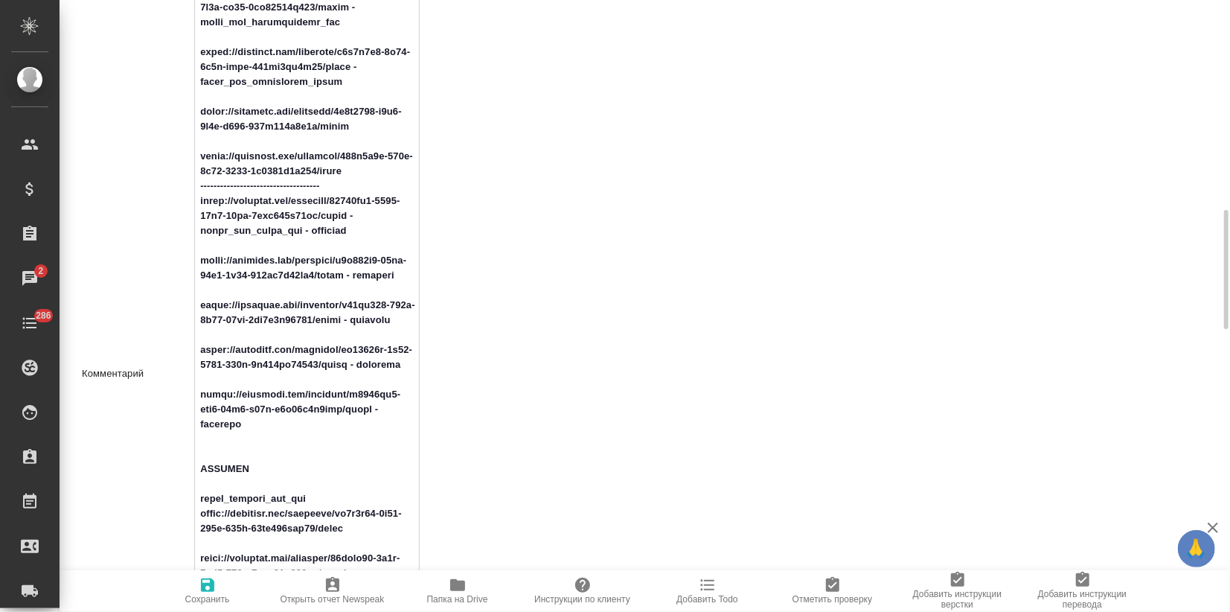
scroll to position [1158, 0]
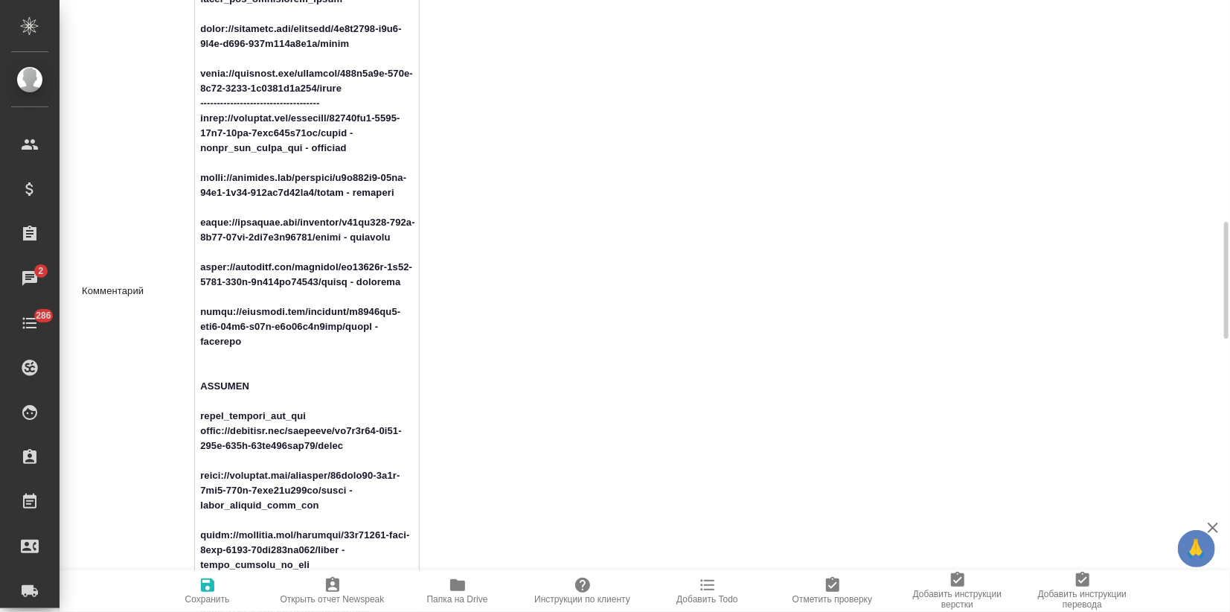
type textarea "Loc: ПЕМТ: англ-нем, англ-фр ДА. Комментарий: денежные переводы. GLQA: есть гло…"
click at [220, 581] on span "Сохранить" at bounding box center [207, 590] width 107 height 28
type textarea "x"
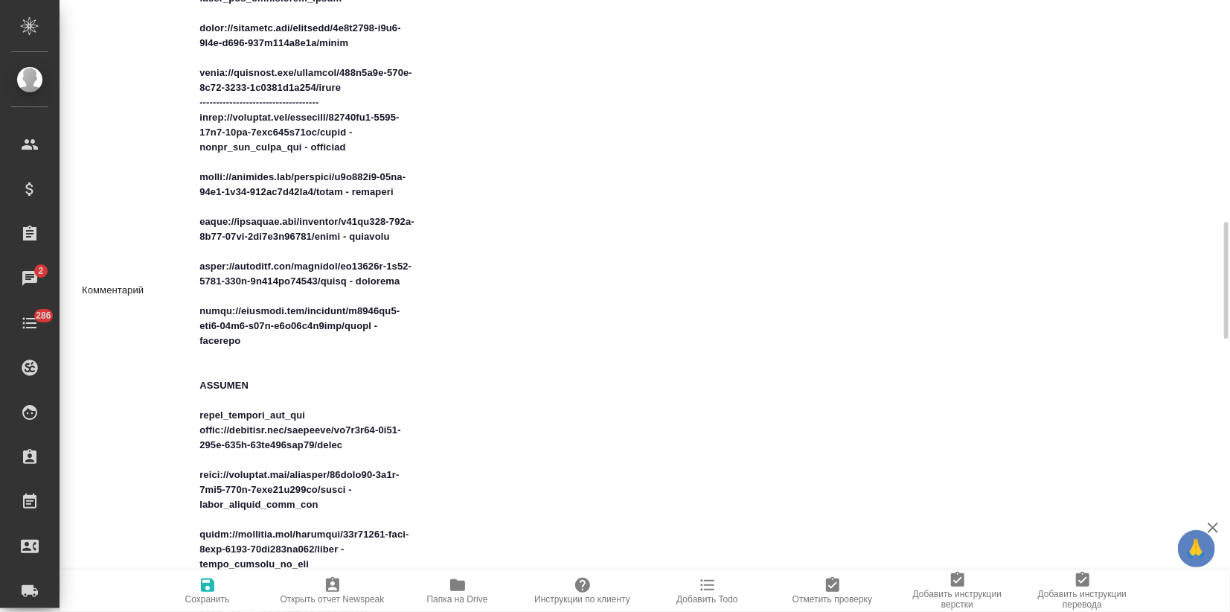
type textarea "x"
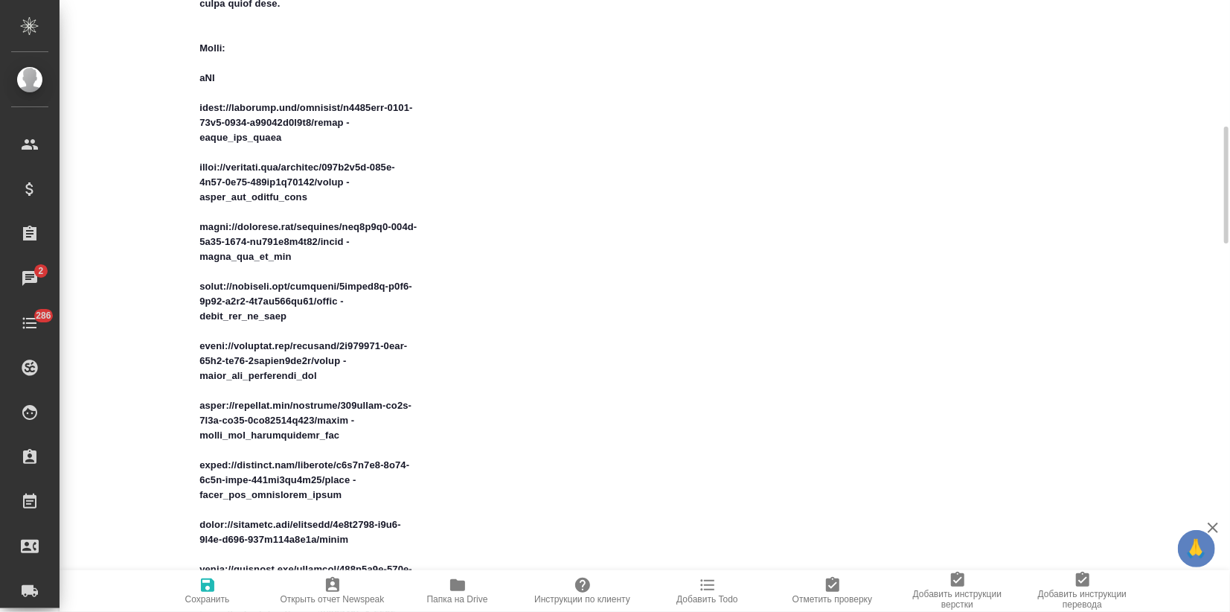
scroll to position [578, 0]
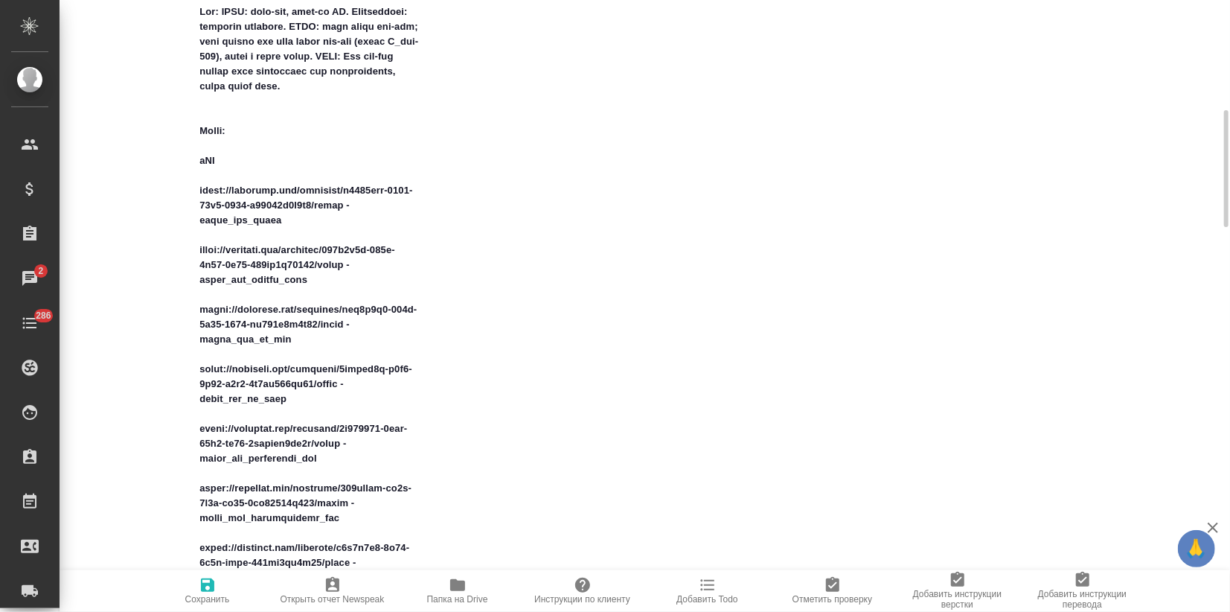
type textarea "x"
type textarea "Loc: ПЕМТ: англ-нем, англ-фр ДА. Комментарий: денежные переводы. GLQA: есть гло…"
type textarea "x"
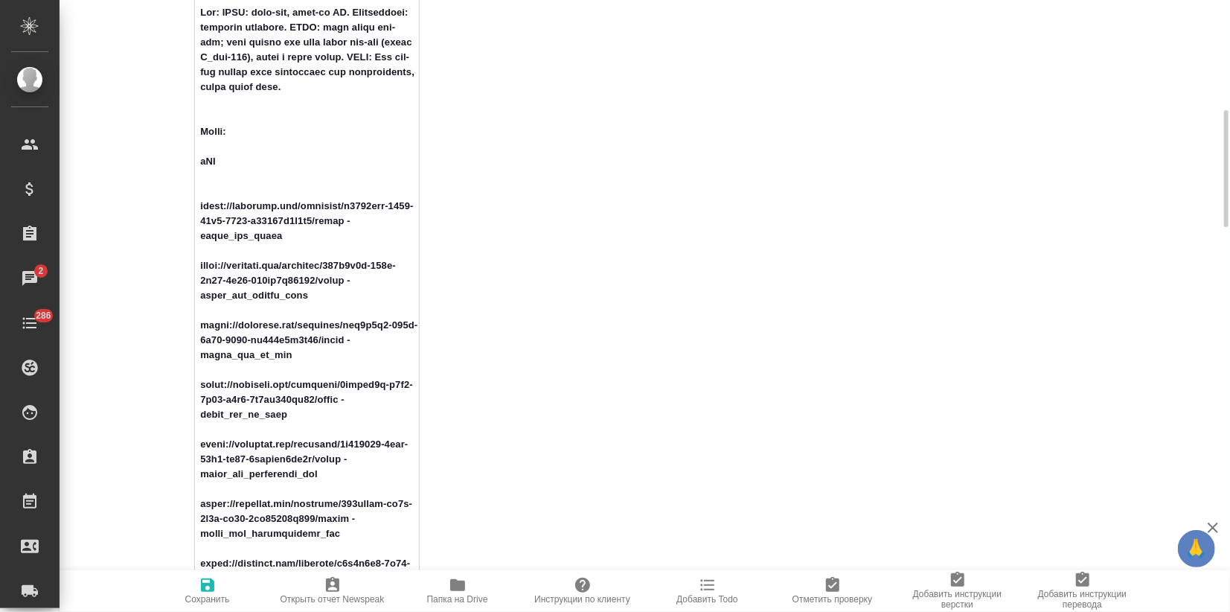
type textarea "Loc: ПЕМТ: англ-нем, англ-фр ДА. Комментарий: денежные переводы. GLQA: есть гло…"
type textarea "x"
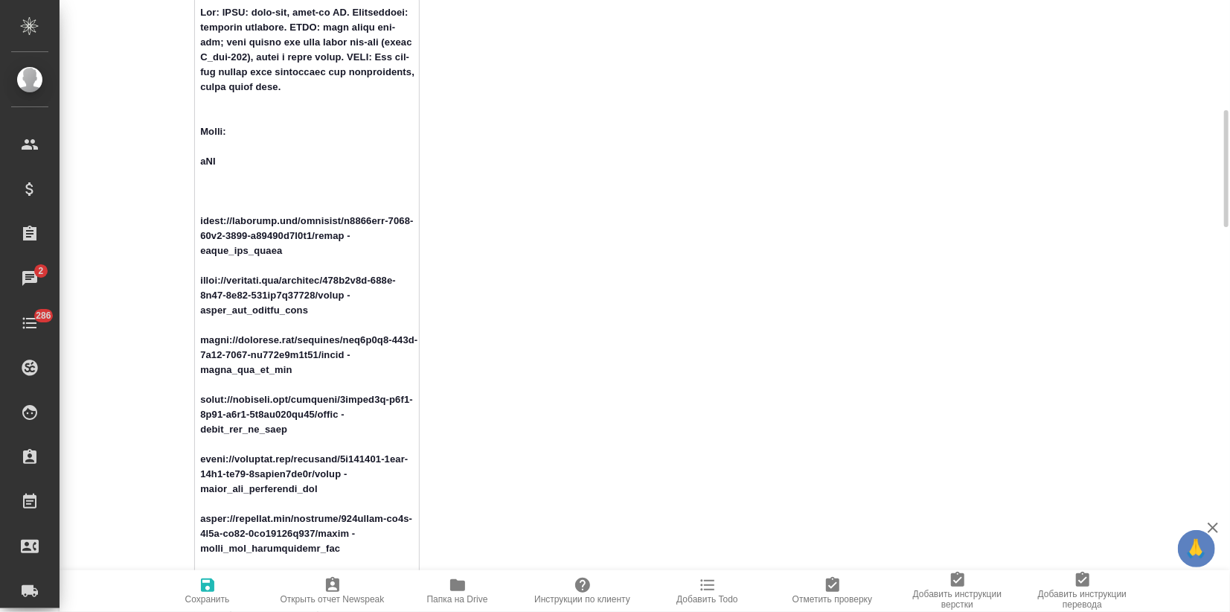
paste textarea "serge_ios_uzb https://smartcat.com/projects/fa598466-d8ca-4a0b-b7c4-b806e55478e…"
type textarea "Loc: ПЕМТ: англ-нем, англ-фр ДА. Комментарий: денежные переводы. GLQA: есть гло…"
type textarea "x"
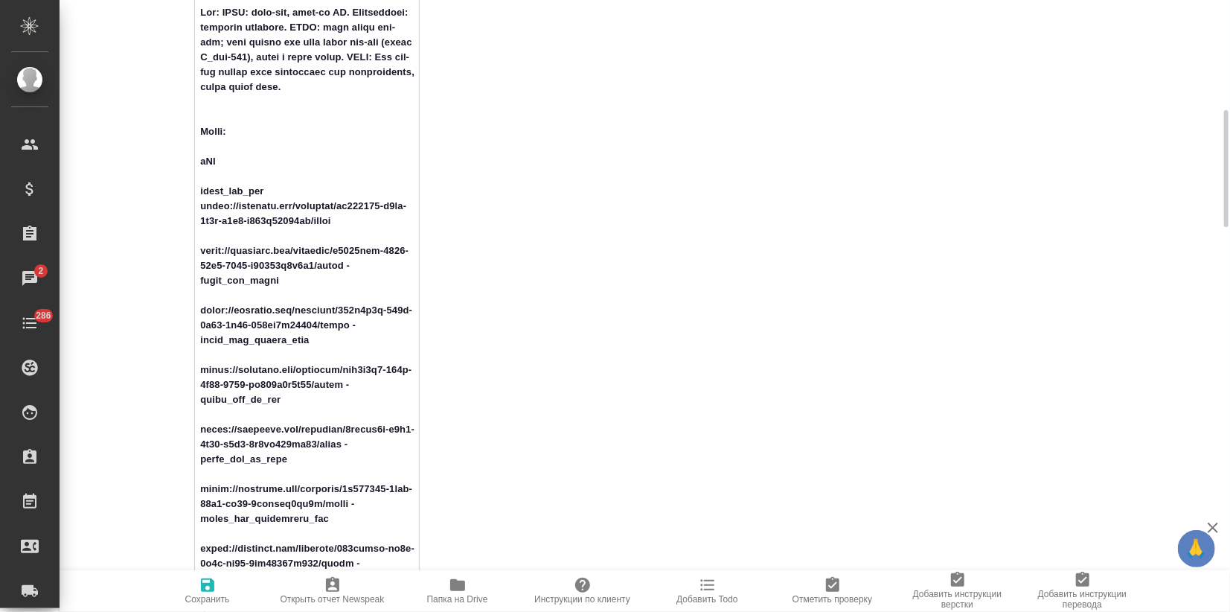
type textarea "Loc: ПЕМТ: англ-нем, англ-фр ДА. Комментарий: денежные переводы. GLQA: есть гло…"
click at [201, 590] on icon "button" at bounding box center [207, 584] width 13 height 13
type textarea "x"
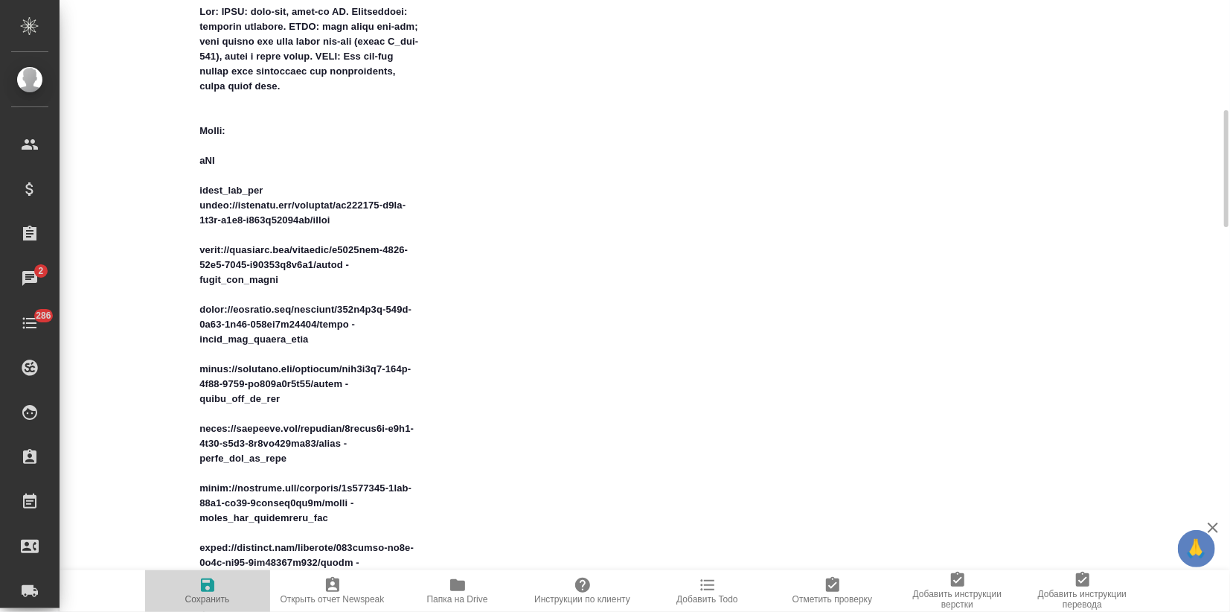
type textarea "x"
click at [200, 585] on icon "button" at bounding box center [208, 585] width 18 height 18
type textarea "x"
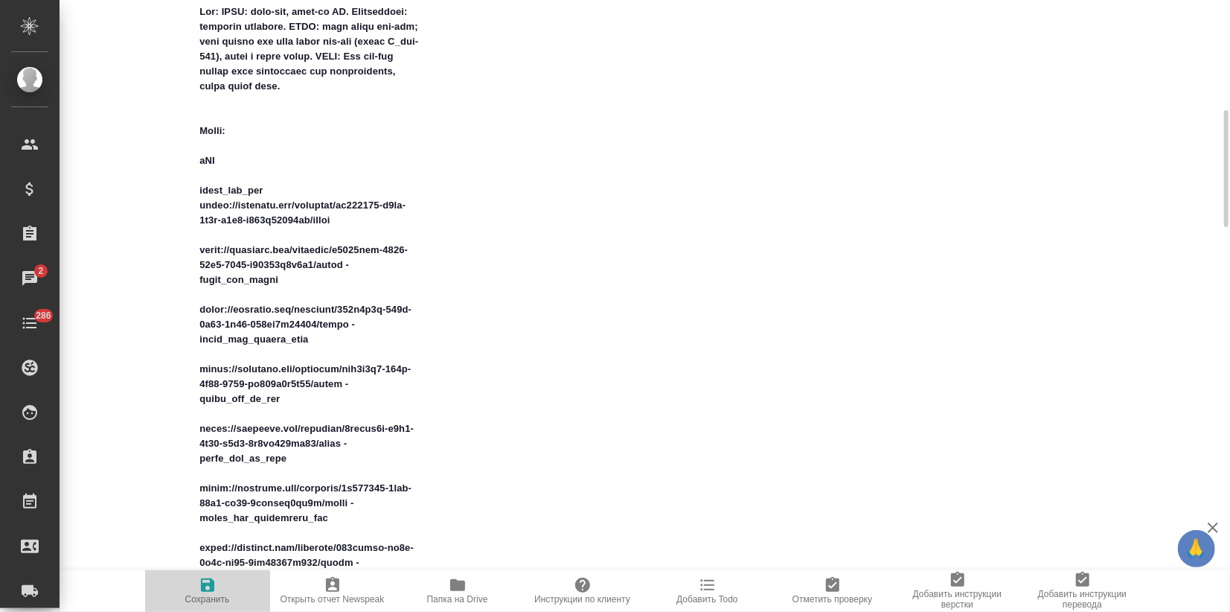
type textarea "x"
click at [202, 584] on icon "button" at bounding box center [207, 584] width 13 height 13
type textarea "x"
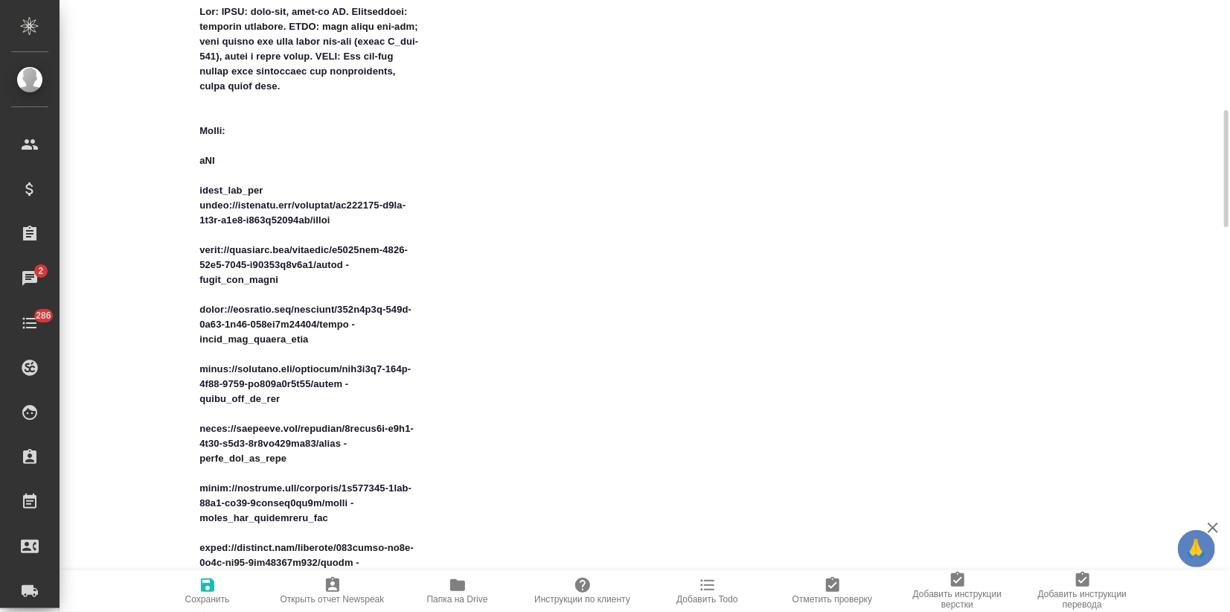
type textarea "x"
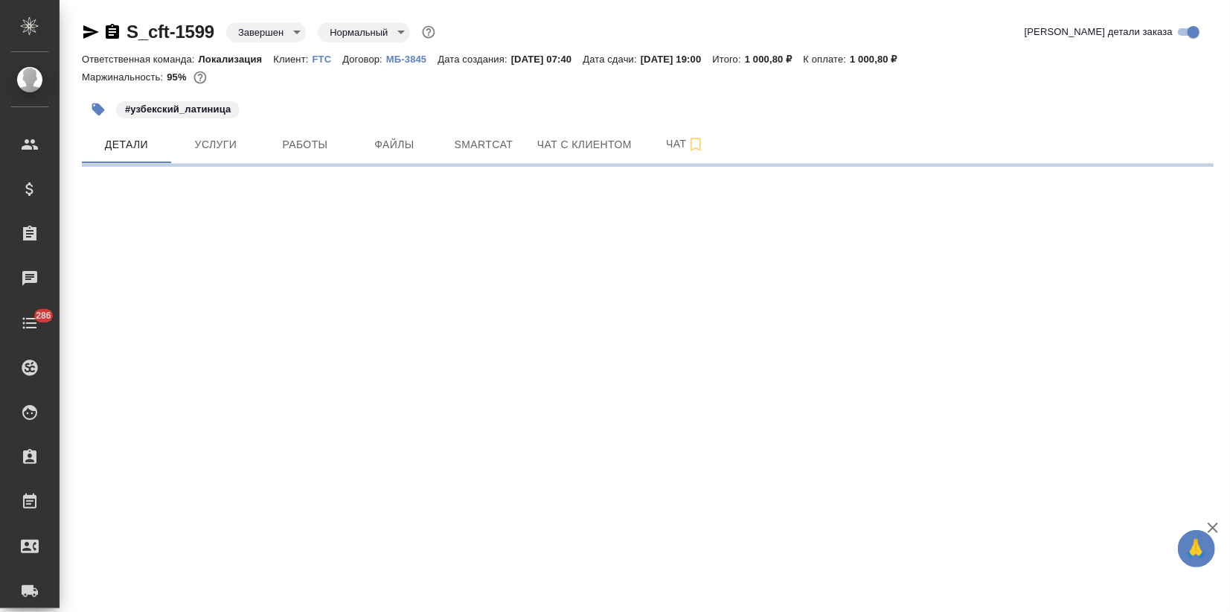
select select "RU"
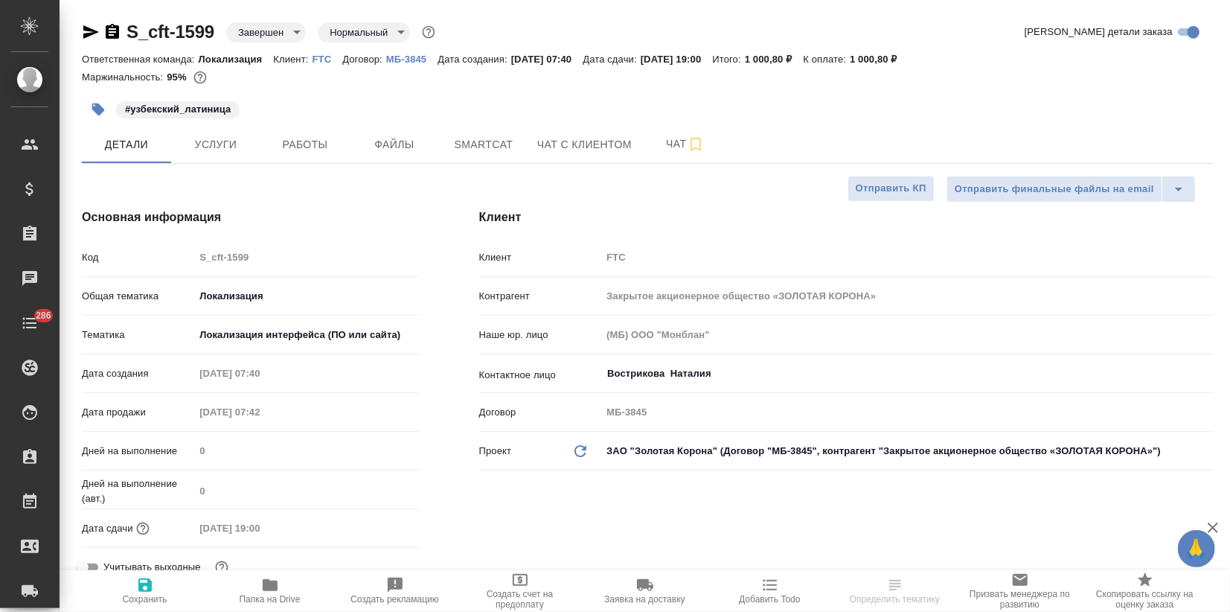
type textarea "x"
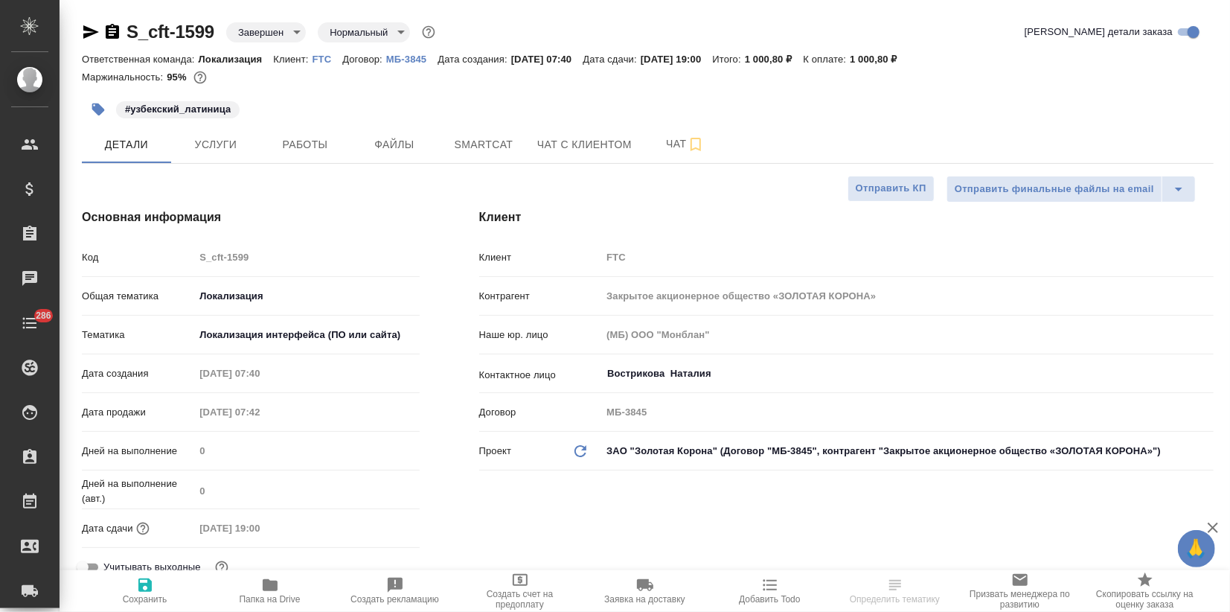
type textarea "x"
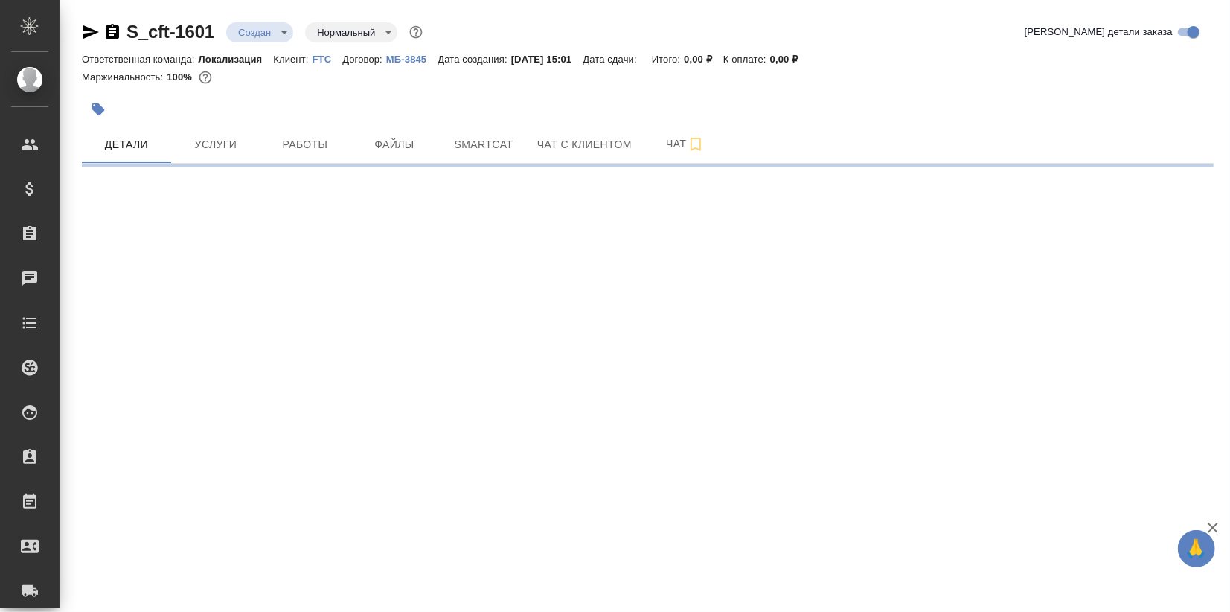
select select "RU"
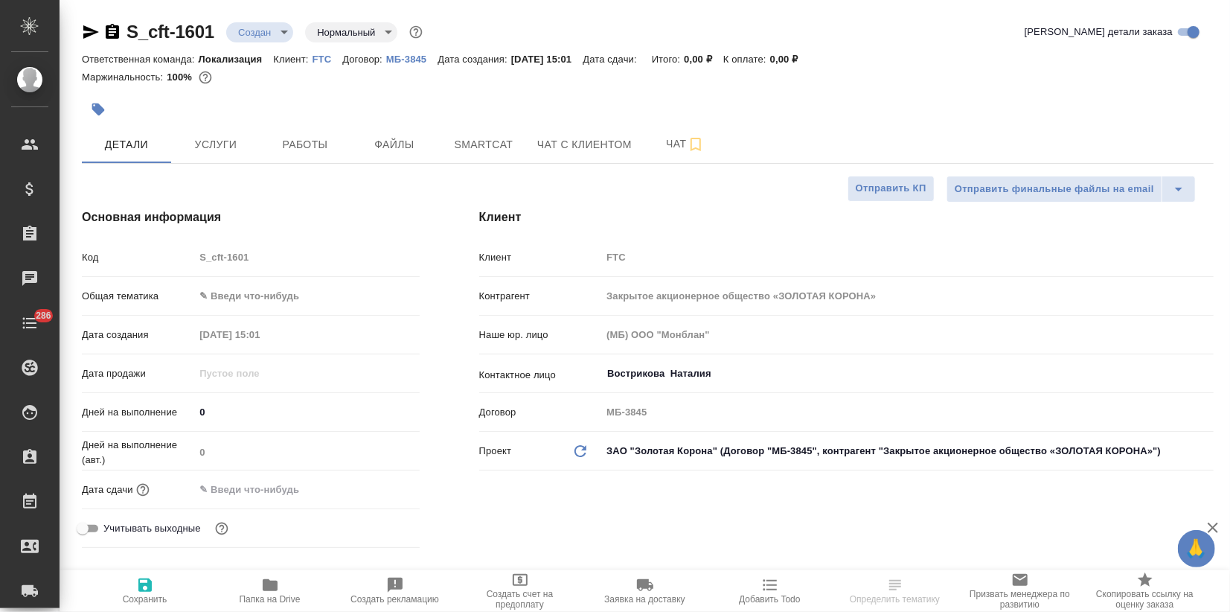
type textarea "x"
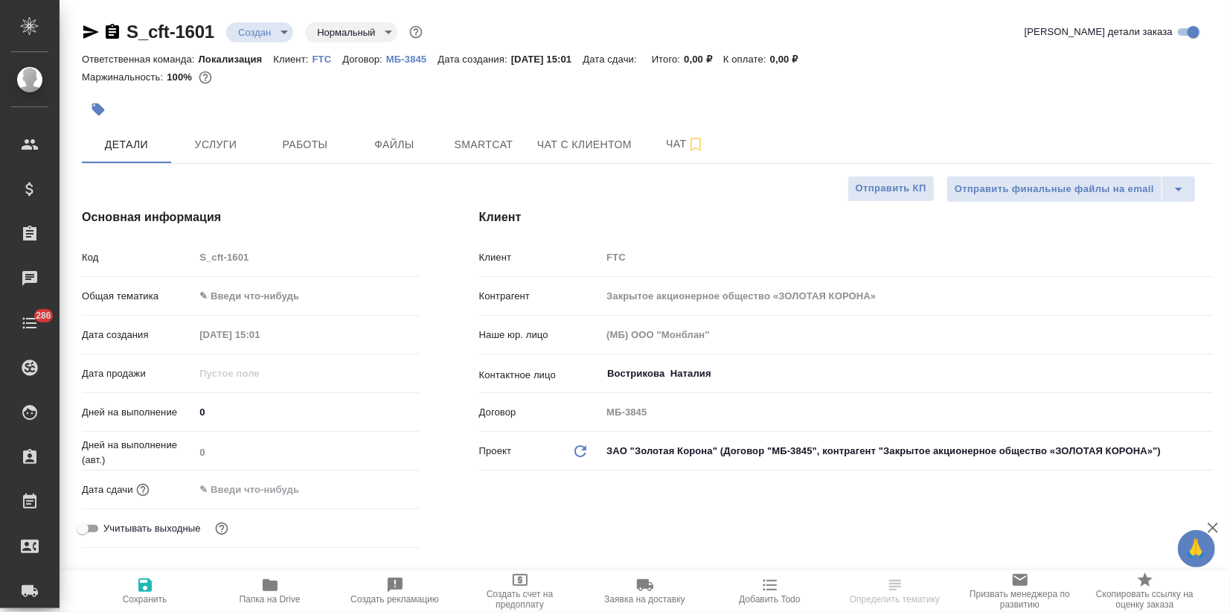
type textarea "x"
click at [257, 293] on body "🙏 .cls-1 fill:#fff; AWATERA Zagorodnikh Viktoria Клиенты Спецификации Заказы Ча…" at bounding box center [615, 306] width 1230 height 612
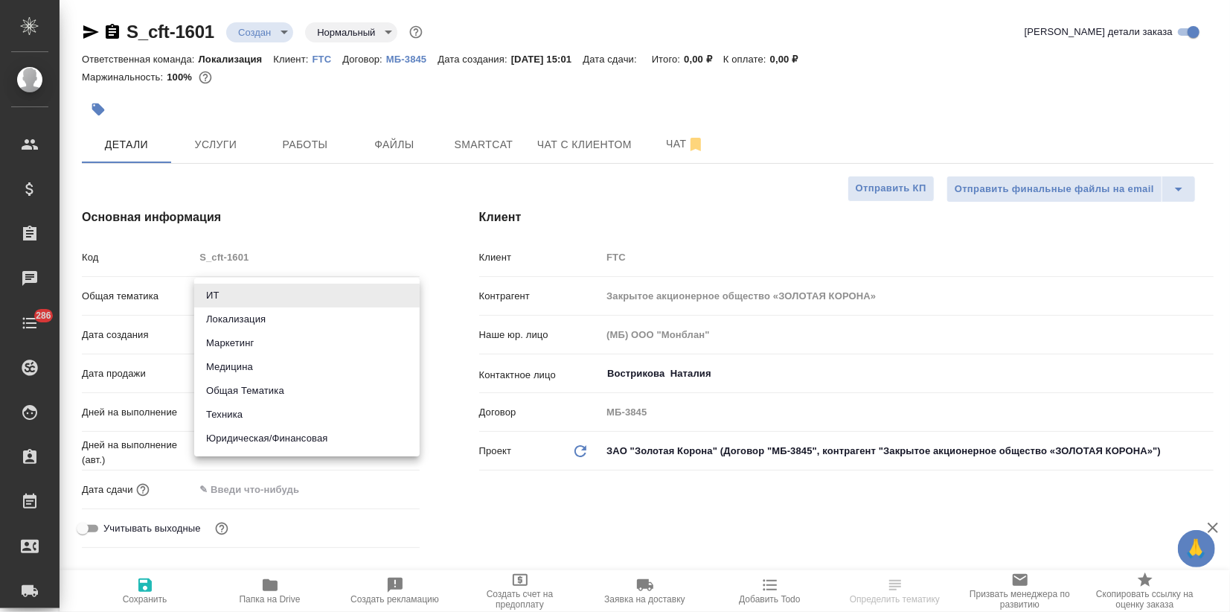
click at [249, 322] on li "Локализация" at bounding box center [307, 319] width 226 height 24
type input "local"
type textarea "x"
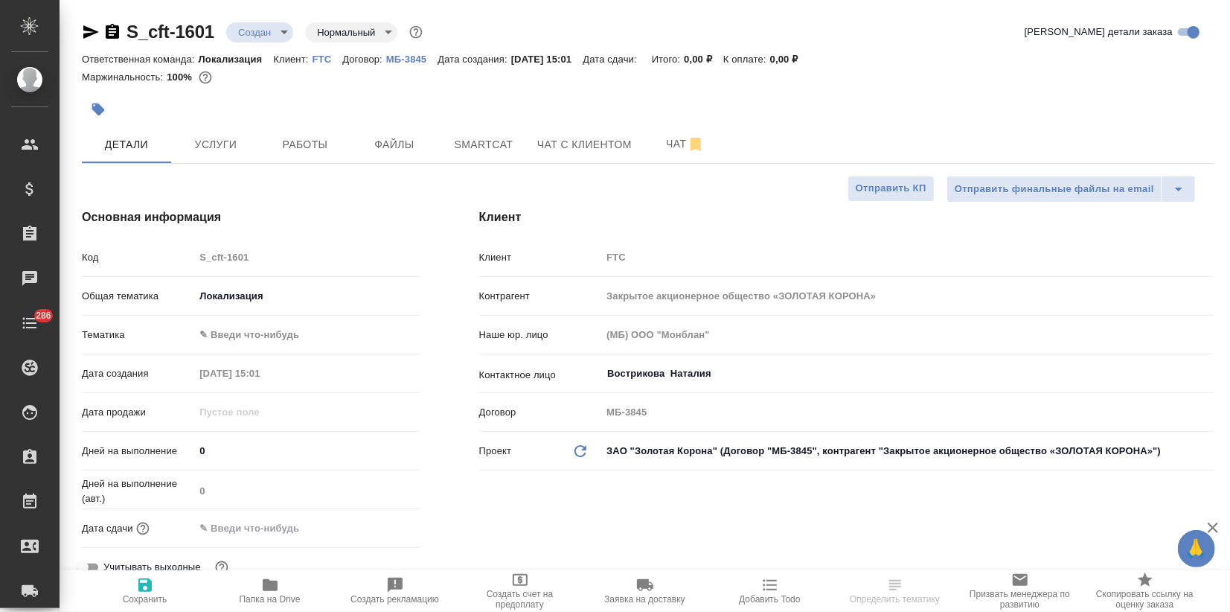
click at [247, 326] on body "🙏 .cls-1 fill:#fff; AWATERA Zagorodnikh Viktoria Клиенты Спецификации Заказы Ча…" at bounding box center [615, 306] width 1230 height 612
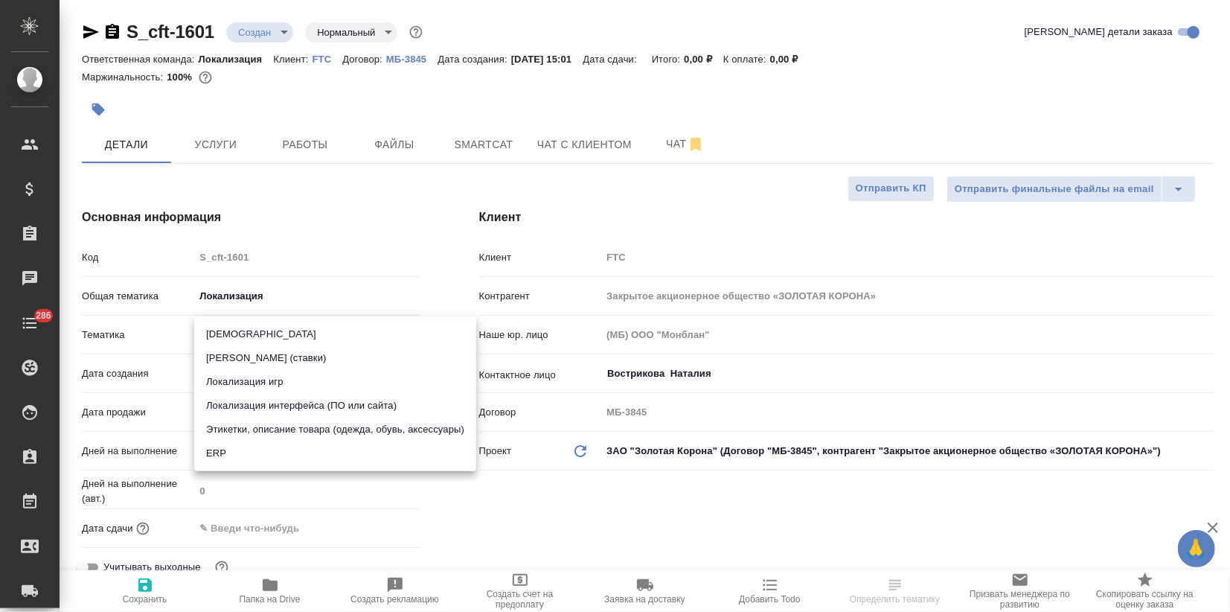
click at [271, 405] on li "Локализация интерфейса (ПО или сайта)" at bounding box center [335, 406] width 282 height 24
type textarea "x"
type input "5a8b8b956a9677013d343e0d"
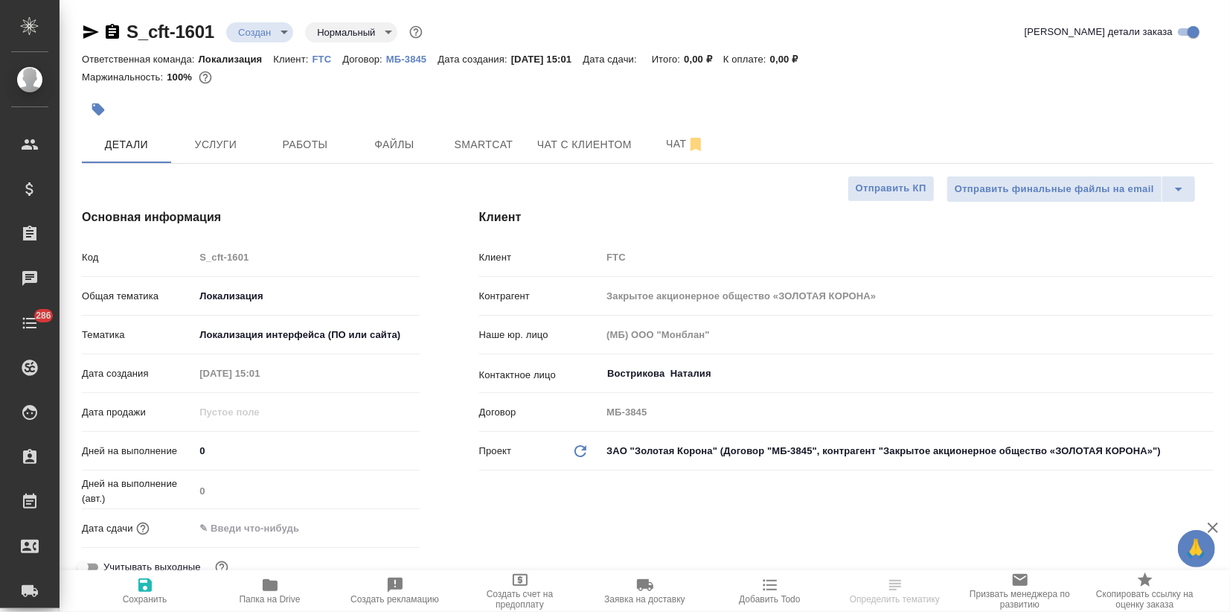
click at [141, 580] on icon "button" at bounding box center [144, 584] width 13 height 13
type textarea "x"
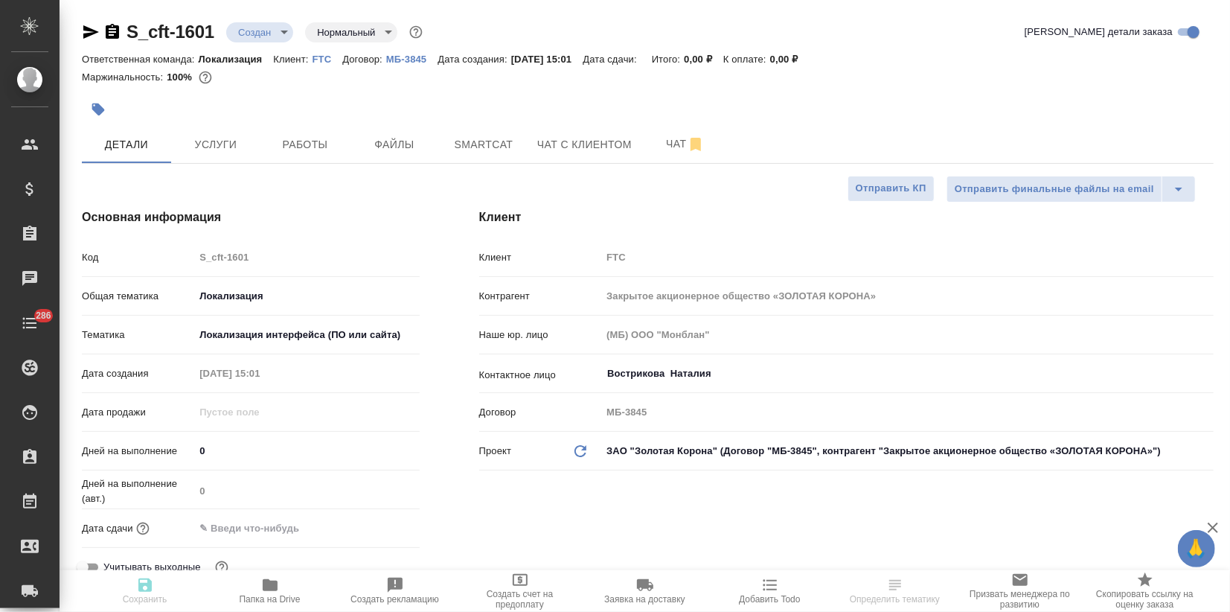
type textarea "x"
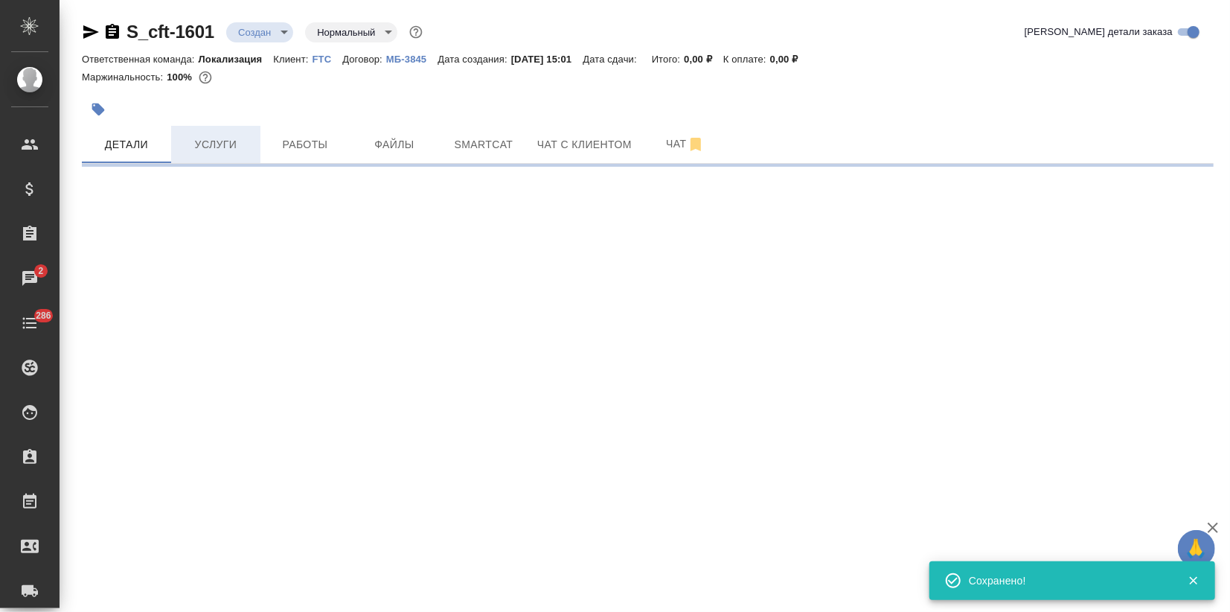
select select "RU"
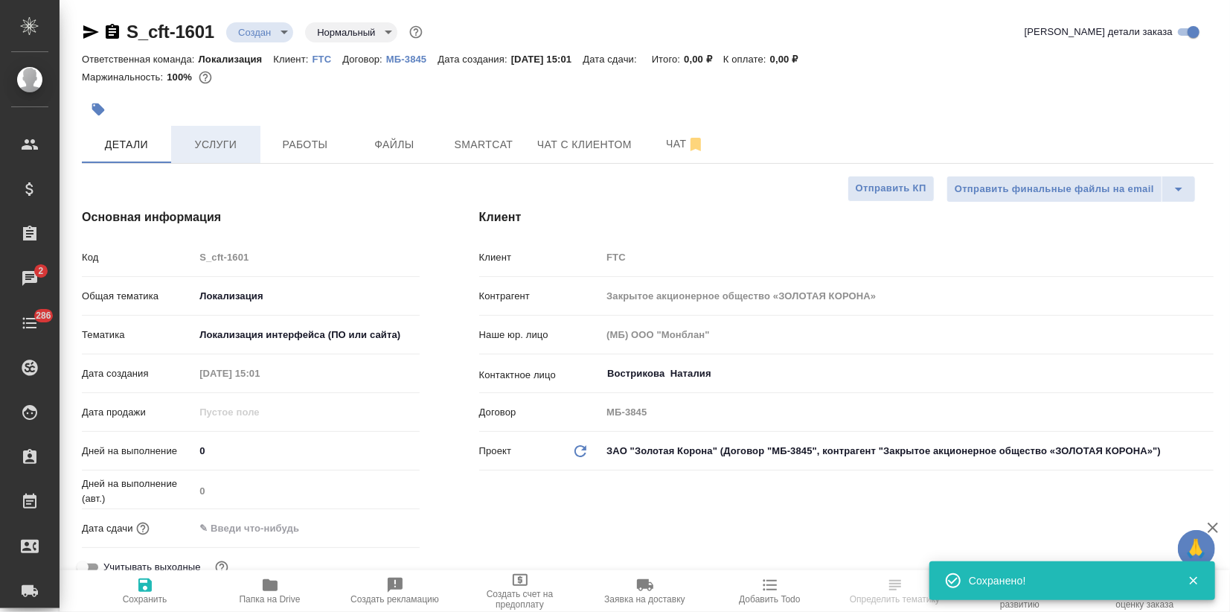
type textarea "x"
click at [107, 106] on button "button" at bounding box center [98, 109] width 33 height 33
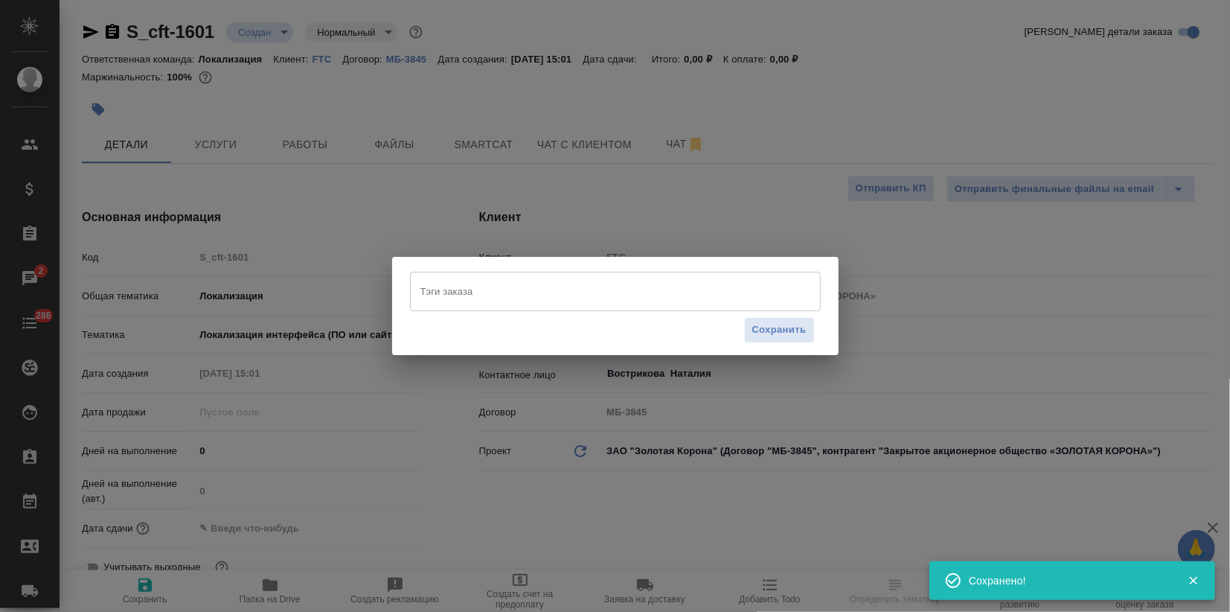
click at [500, 287] on input "Тэги заказа" at bounding box center [601, 290] width 369 height 25
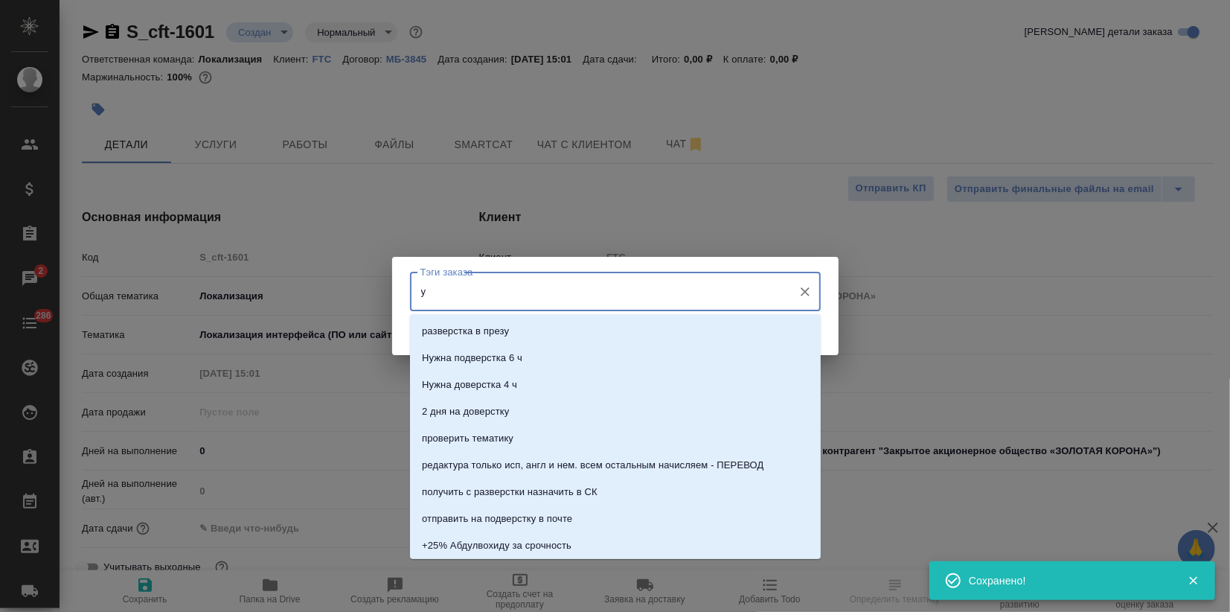
type input "уз"
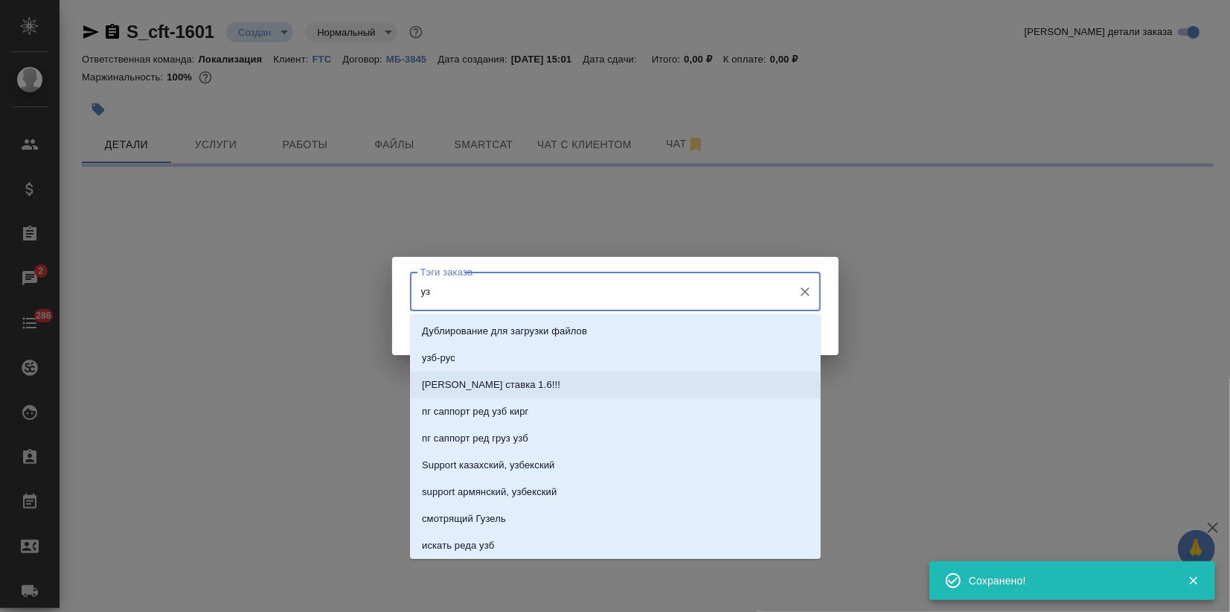
select select "RU"
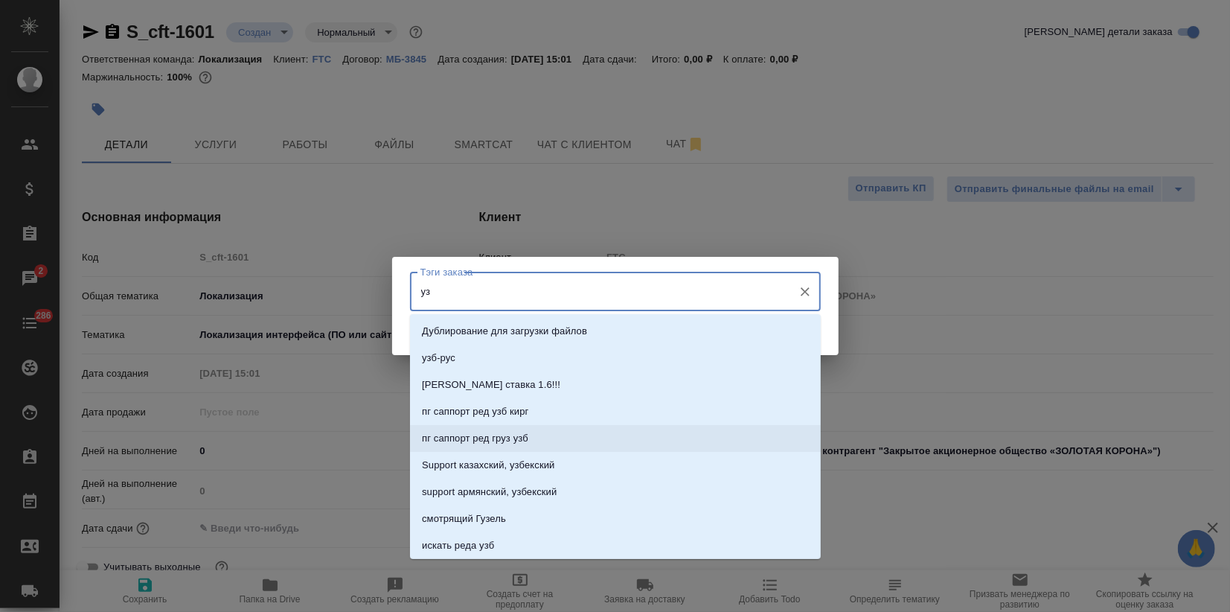
type textarea "x"
type input "узб"
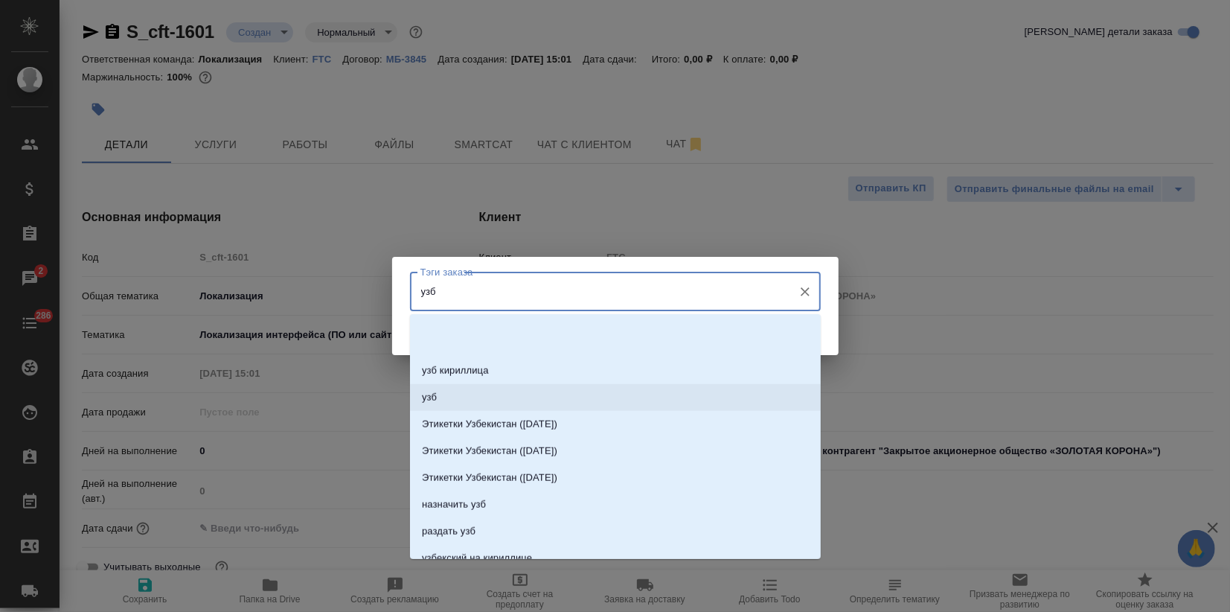
scroll to position [1158, 0]
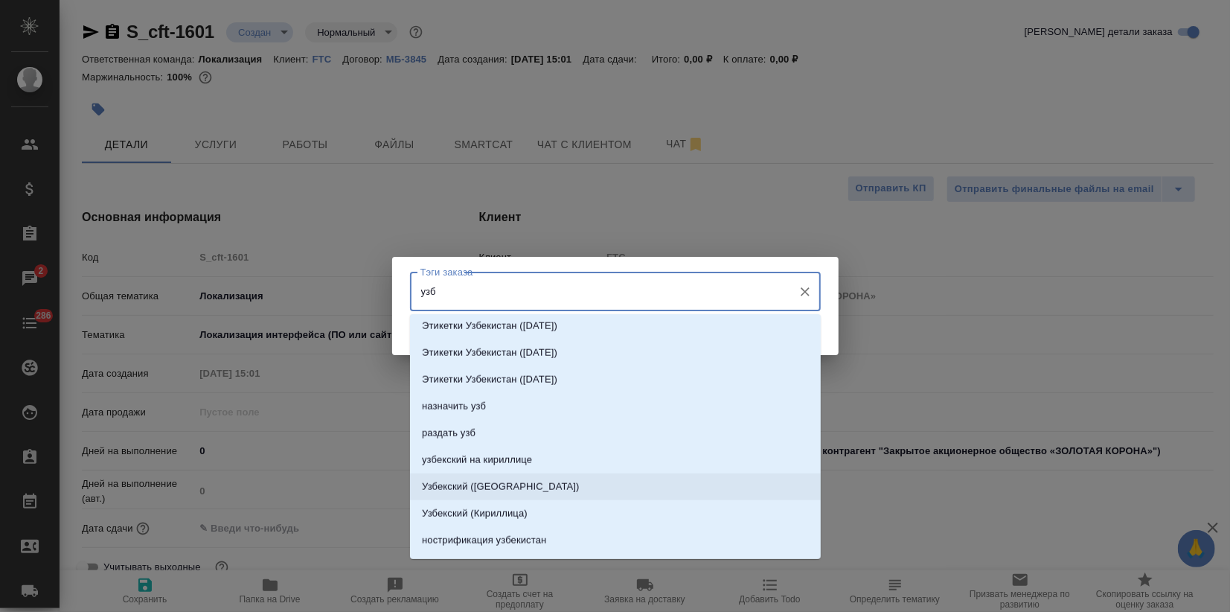
click at [488, 483] on p "Узбекский (Латиница)" at bounding box center [501, 486] width 158 height 15
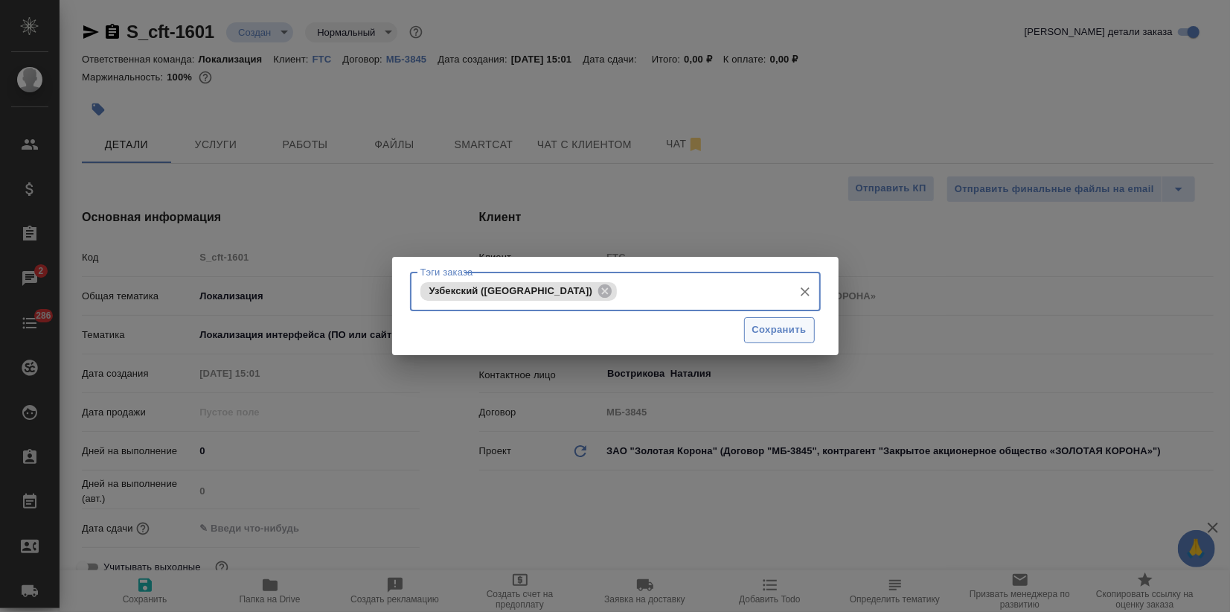
click at [798, 333] on span "Сохранить" at bounding box center [780, 330] width 54 height 17
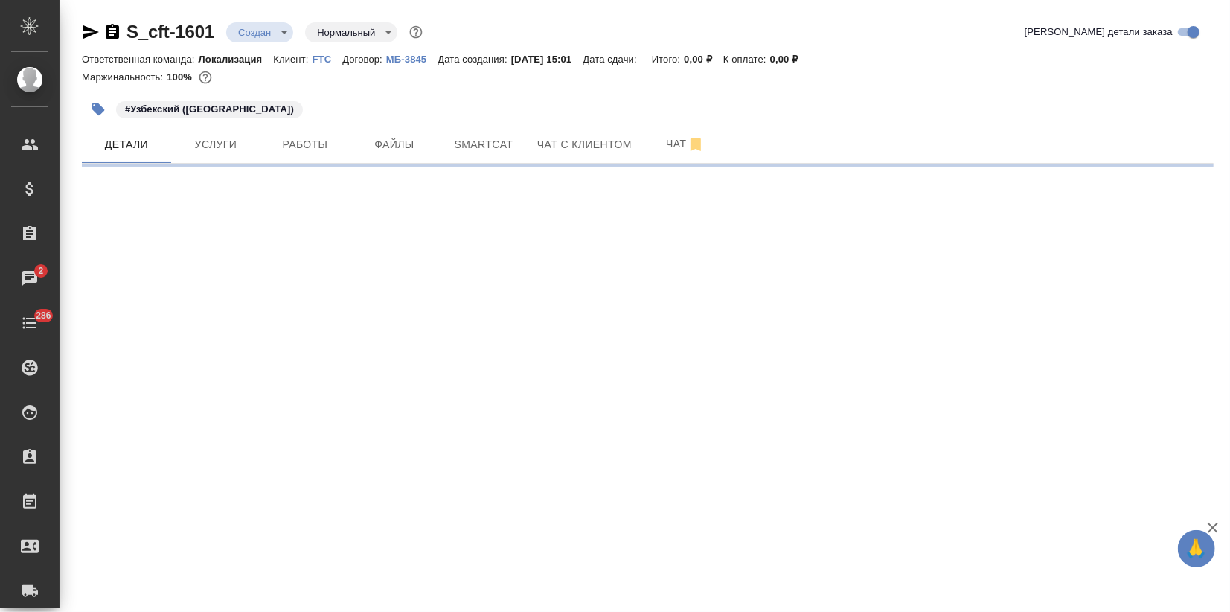
select select "RU"
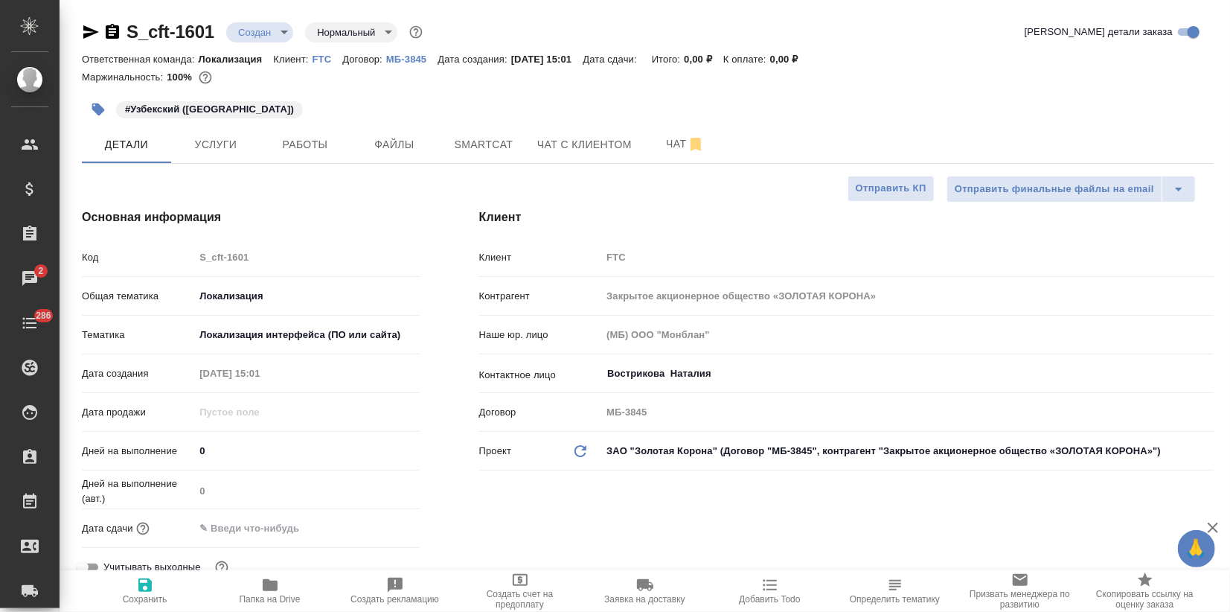
type textarea "x"
click at [245, 137] on span "Услуги" at bounding box center [215, 144] width 71 height 19
click at [205, 138] on span "Услуги" at bounding box center [215, 144] width 71 height 19
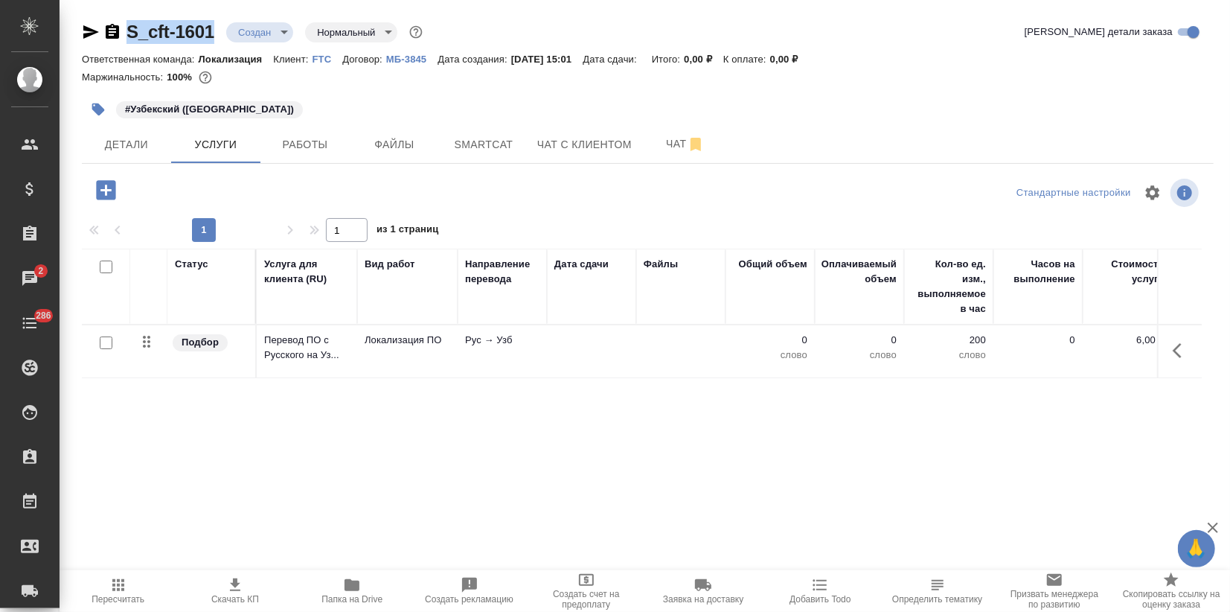
drag, startPoint x: 200, startPoint y: 27, endPoint x: 115, endPoint y: 30, distance: 85.7
click at [115, 30] on div "S_cft-1601 Создан new Нормальный normal" at bounding box center [254, 32] width 344 height 24
copy link "S_cft-1601"
click at [296, 351] on p "Перевод ПО с Русского на Уз..." at bounding box center [307, 348] width 86 height 30
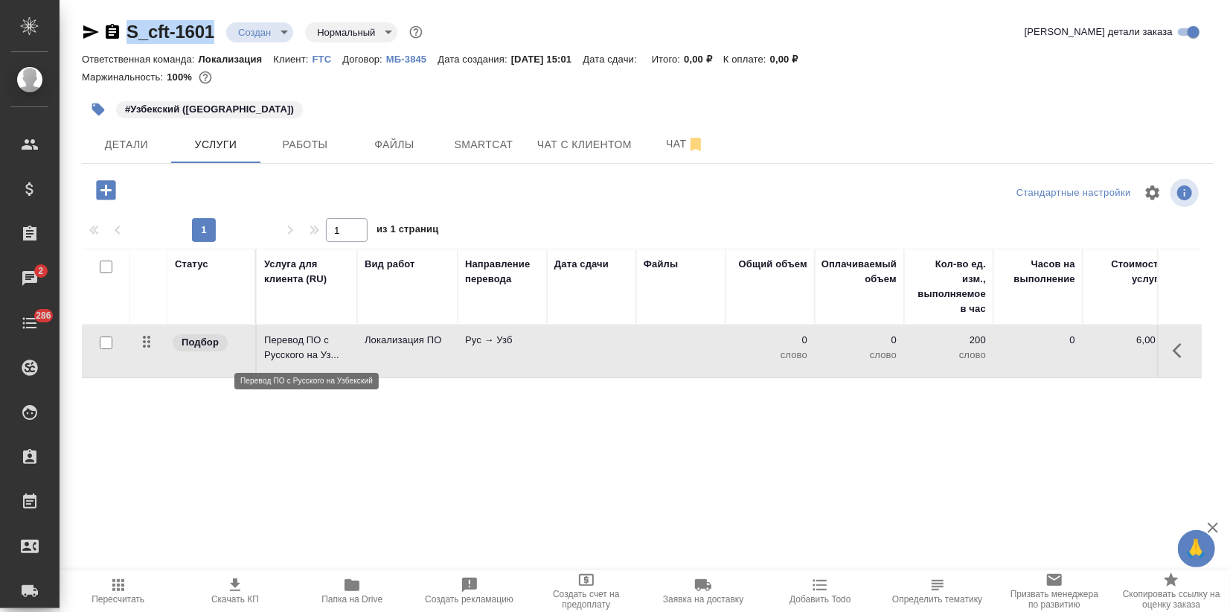
click at [296, 351] on p "Перевод ПО с Русского на Уз..." at bounding box center [307, 348] width 86 height 30
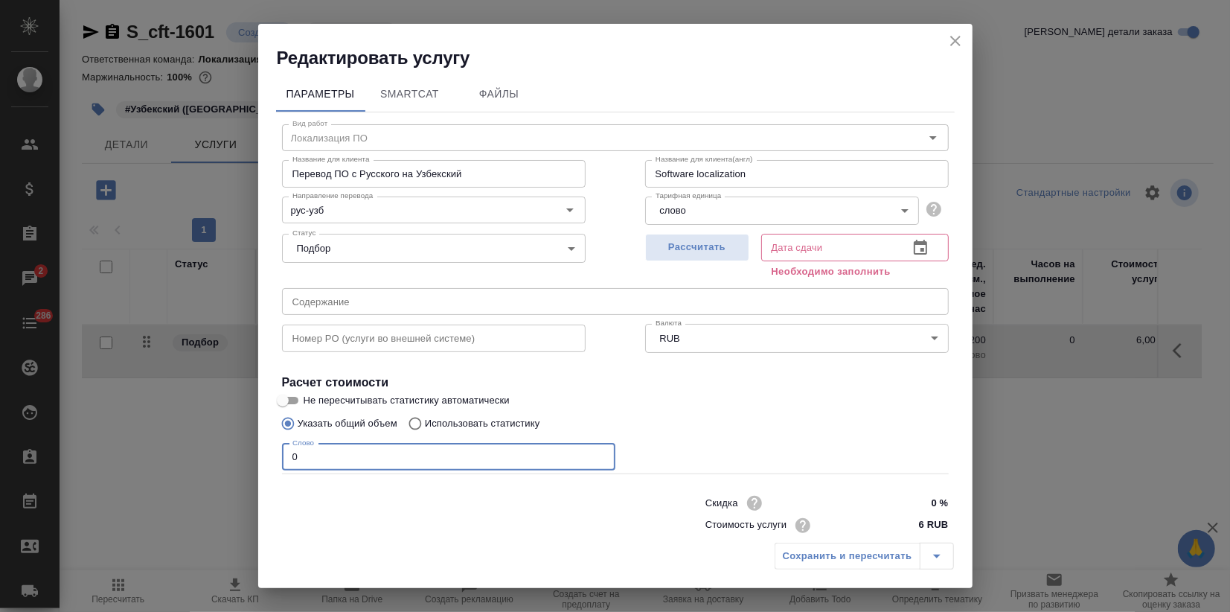
drag, startPoint x: 316, startPoint y: 462, endPoint x: 242, endPoint y: 454, distance: 74.9
click at [243, 453] on div "Редактировать услугу Параметры SmartCat Файлы Вид работ Локализация ПО Вид рабо…" at bounding box center [615, 306] width 1230 height 612
type input "69"
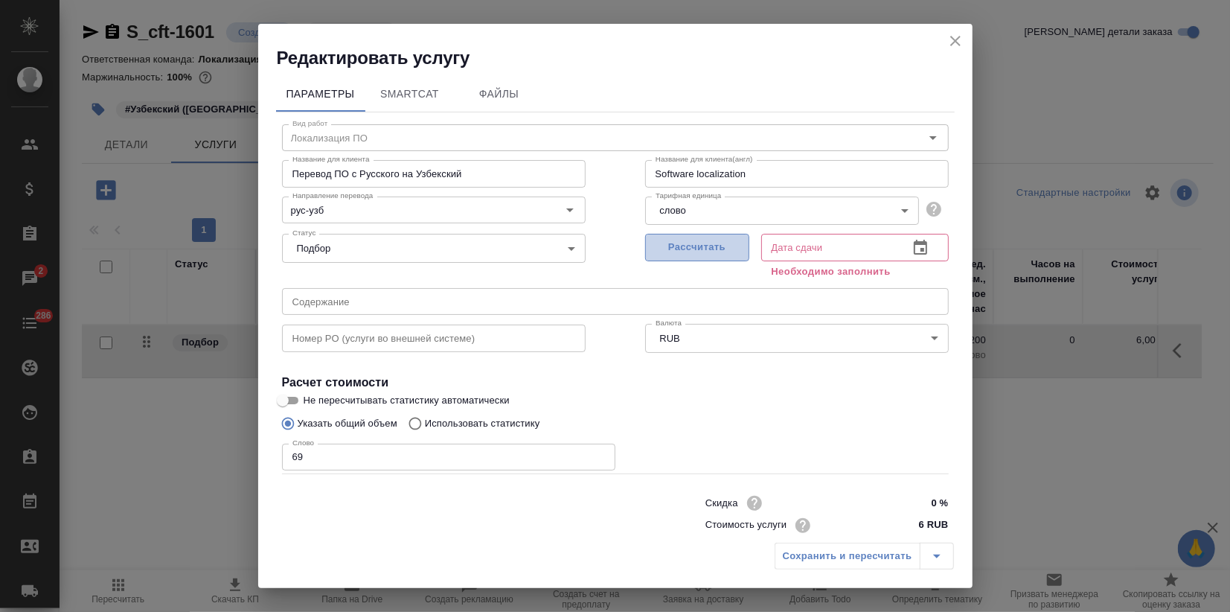
click at [702, 240] on span "Рассчитать" at bounding box center [698, 247] width 88 height 17
type input "17.09.2025 15:24"
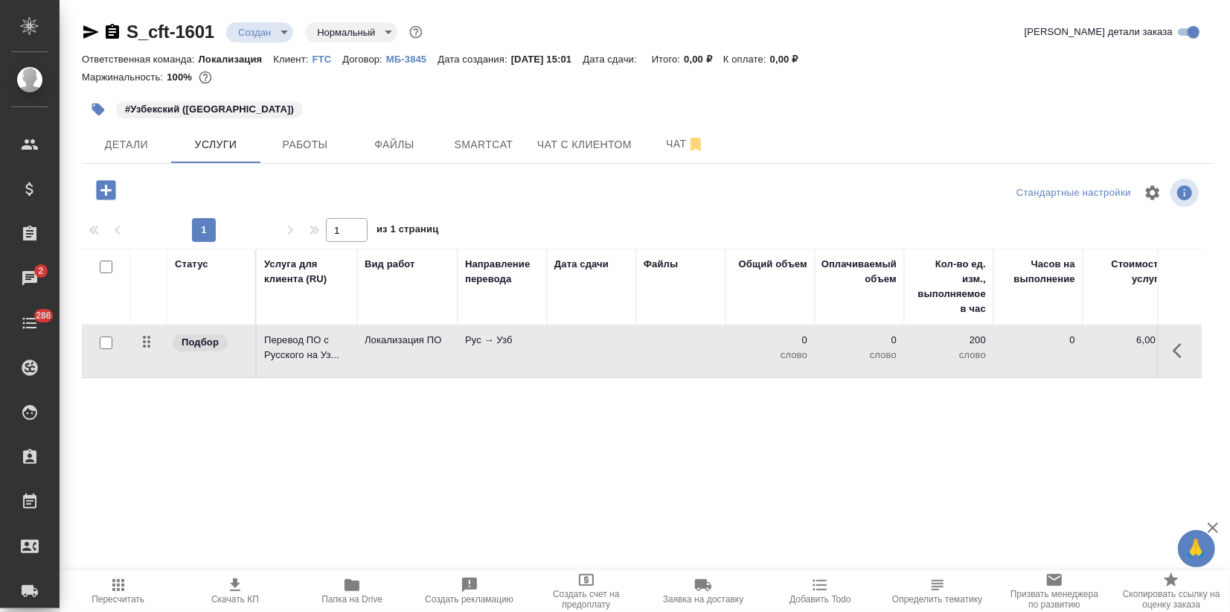
click at [316, 363] on td "Перевод ПО с Русского на Уз..." at bounding box center [307, 351] width 100 height 52
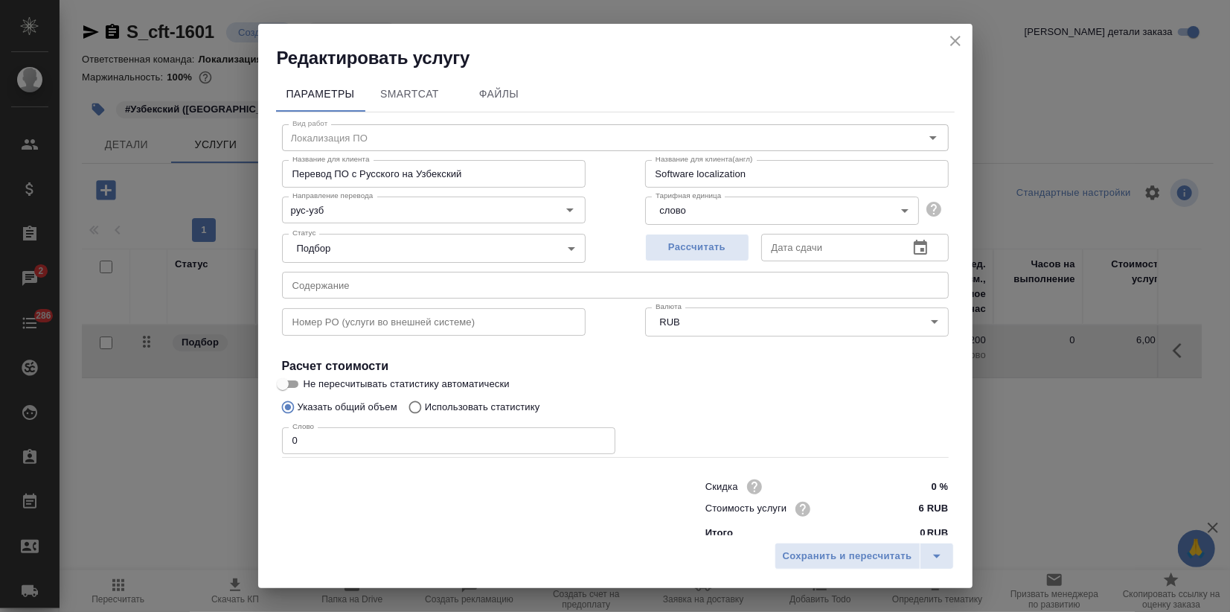
click at [474, 398] on label "Использовать статистику" at bounding box center [470, 407] width 139 height 28
click at [425, 398] on input "Использовать статистику" at bounding box center [413, 407] width 24 height 28
radio input "true"
radio input "false"
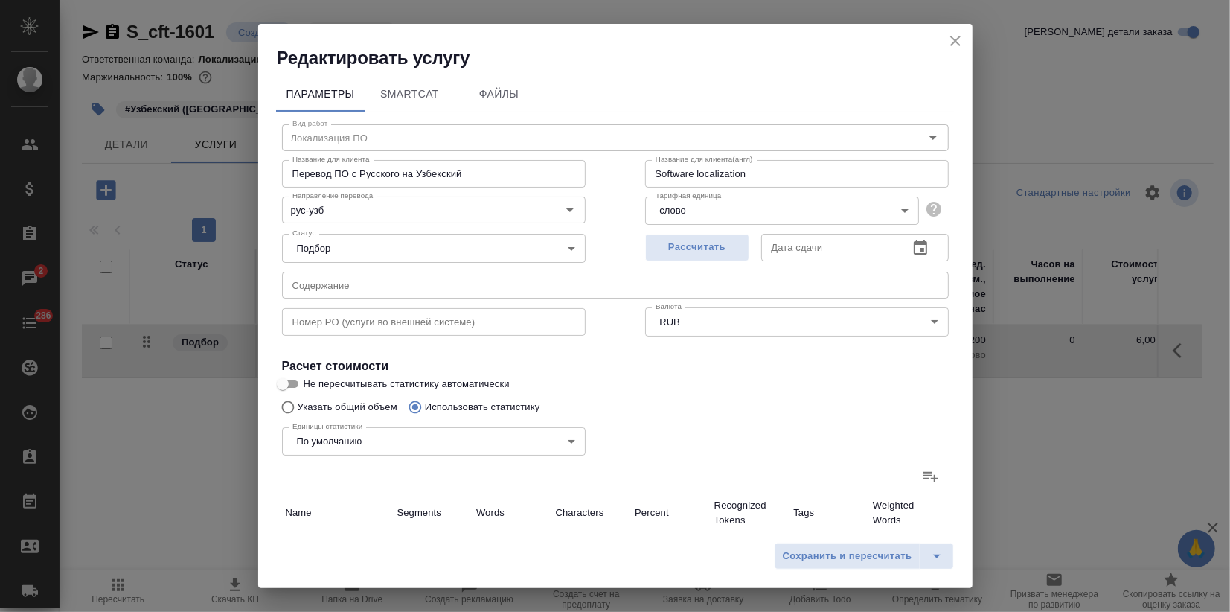
click at [912, 473] on div "Вид работ Локализация ПО Вид работ Название для клиента Перевод ПО с Русского н…" at bounding box center [615, 522] width 679 height 820
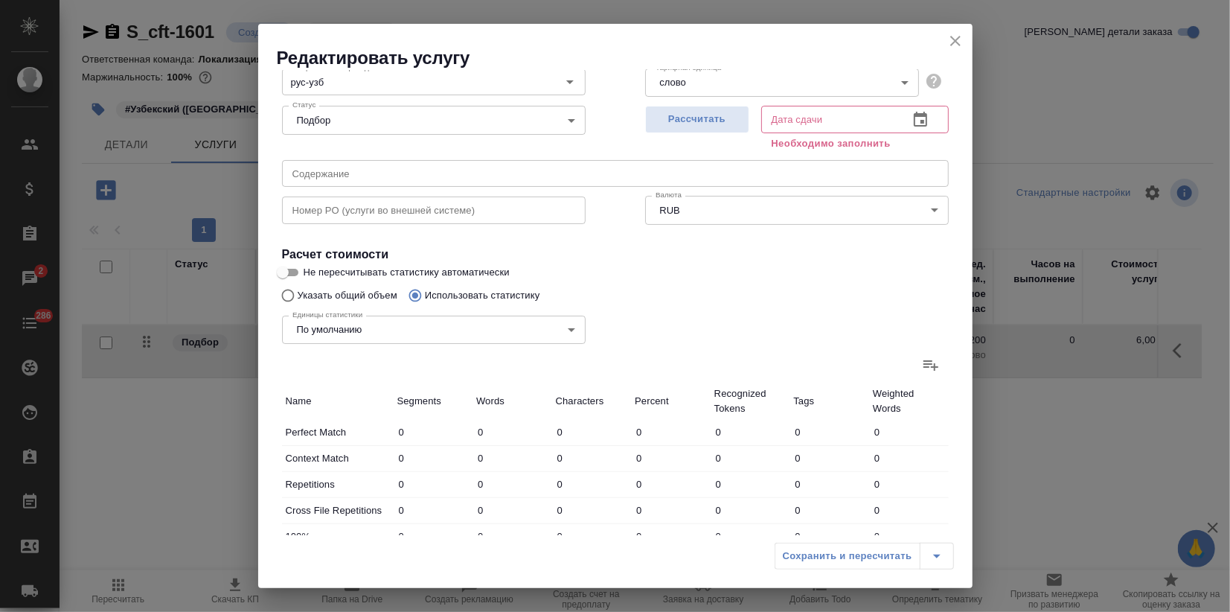
scroll to position [83, 0]
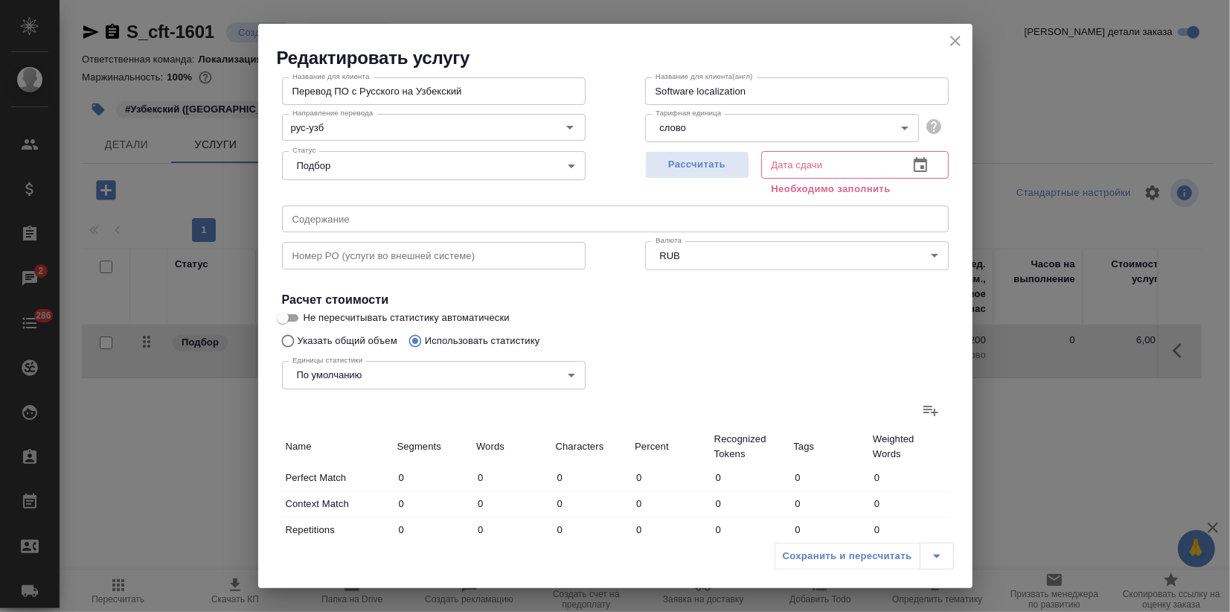
click at [924, 406] on icon at bounding box center [931, 411] width 15 height 10
click at [0, 0] on input "file" at bounding box center [0, 0] width 0 height 0
type input "2"
type input "13"
type input "107"
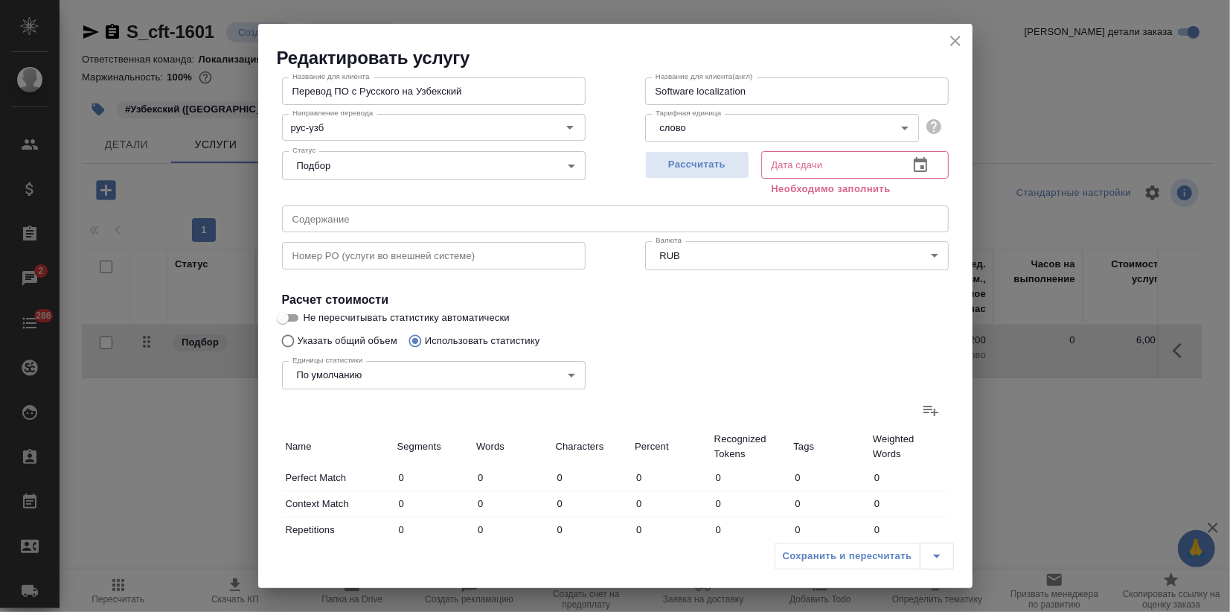
type input "4"
type input "22"
type input "174"
type input "3"
type input "20"
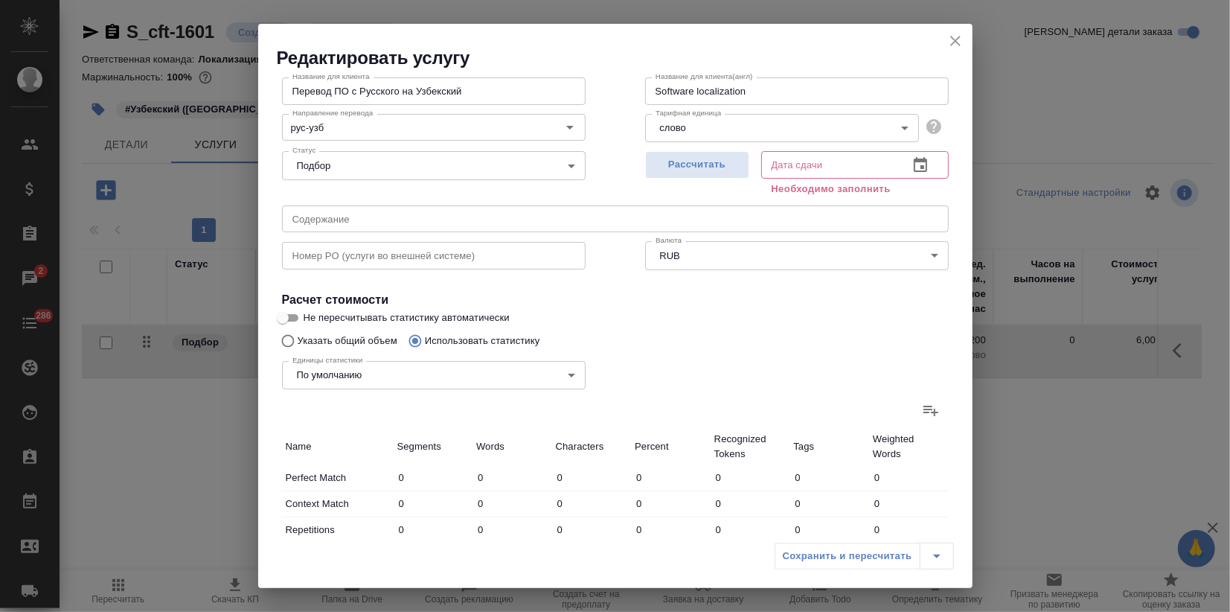
type input "163"
type input "3"
type input "10"
type input "72"
type input "2"
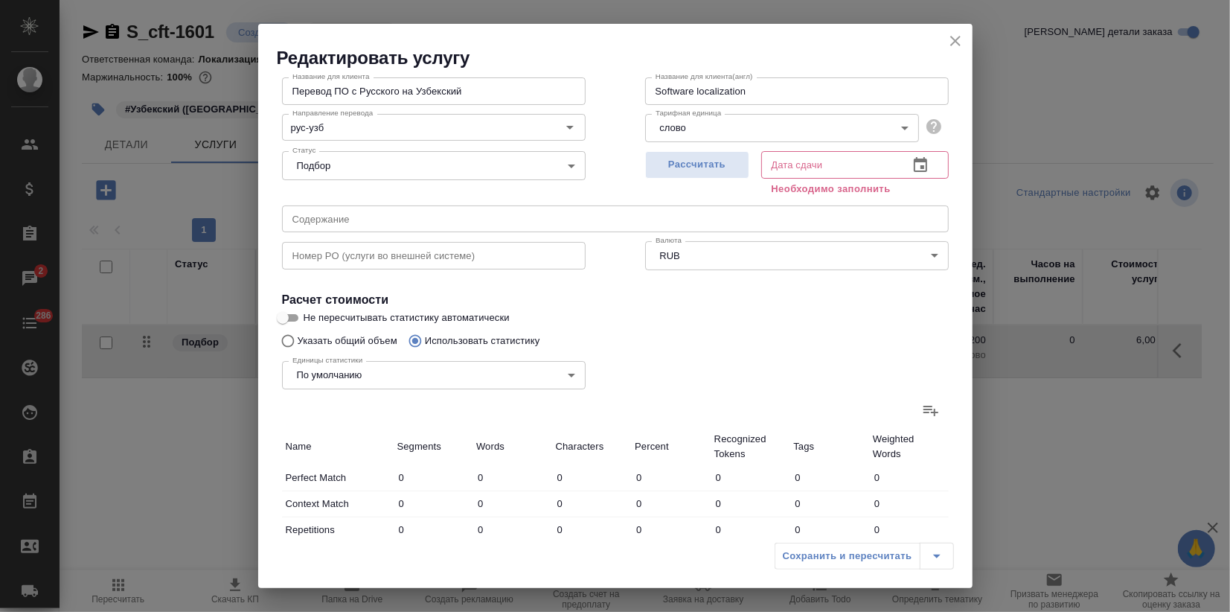
type input "4"
type input "27"
type input "12"
type input "56"
type input "436"
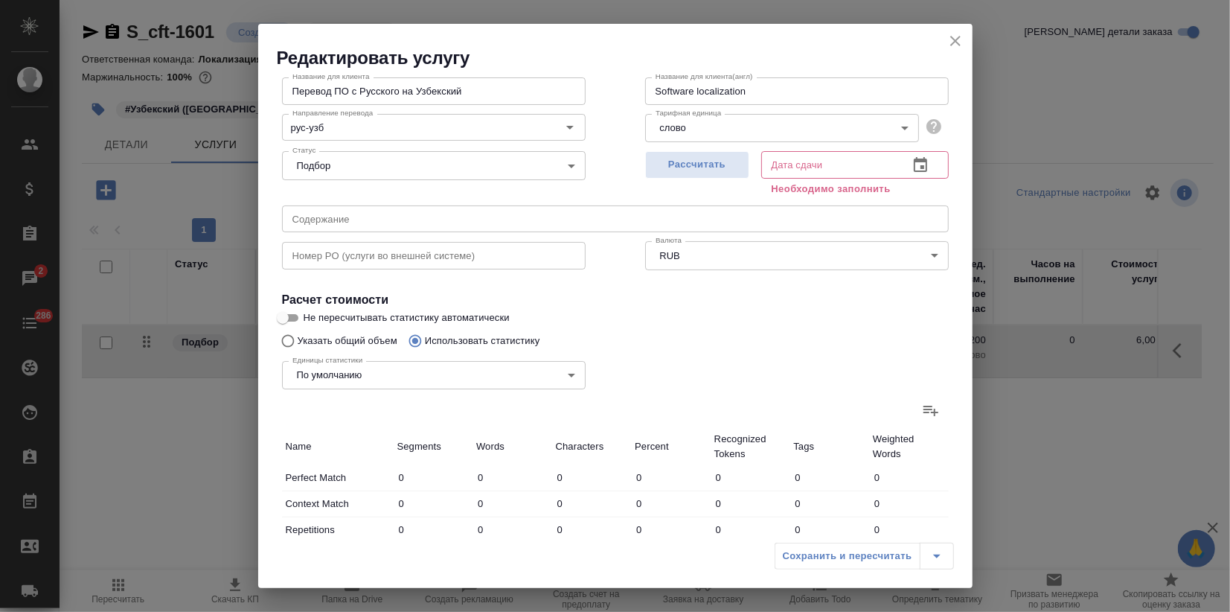
type input "14"
type input "69"
type input "543"
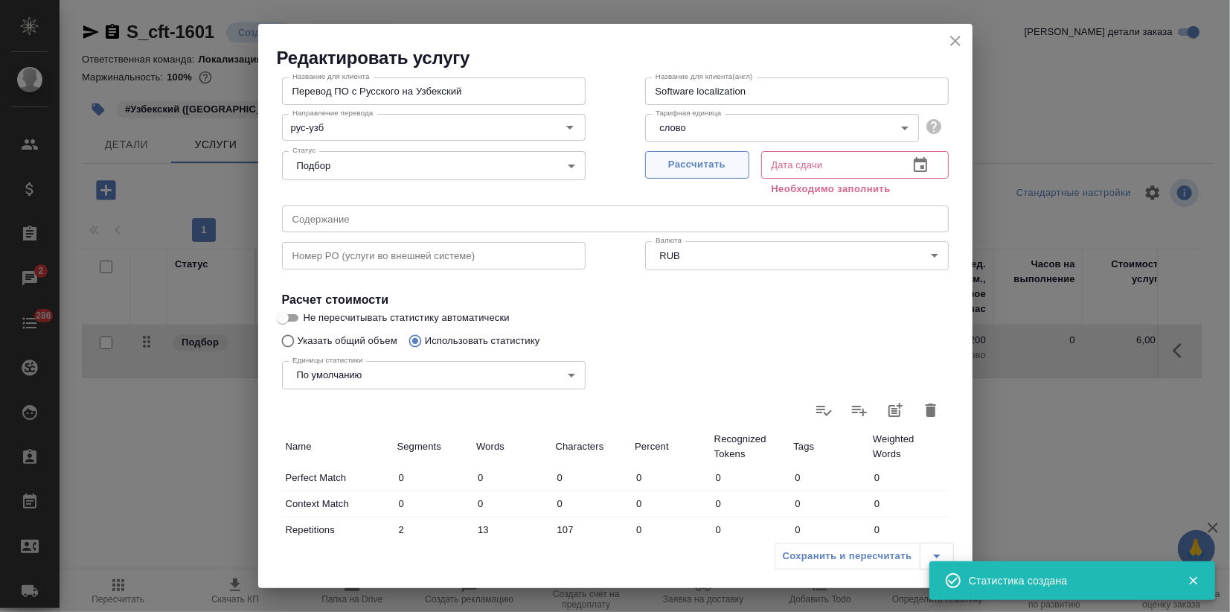
click at [692, 165] on span "Рассчитать" at bounding box center [698, 164] width 88 height 17
type input "17.09.2025 15:04"
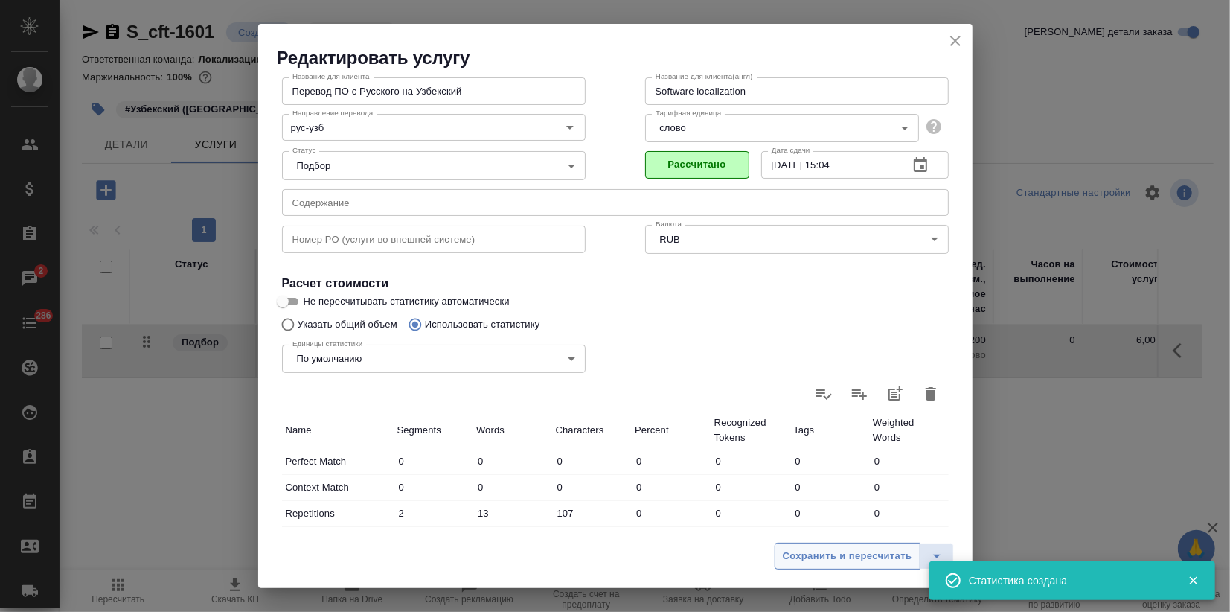
click at [864, 562] on span "Сохранить и пересчитать" at bounding box center [848, 556] width 130 height 17
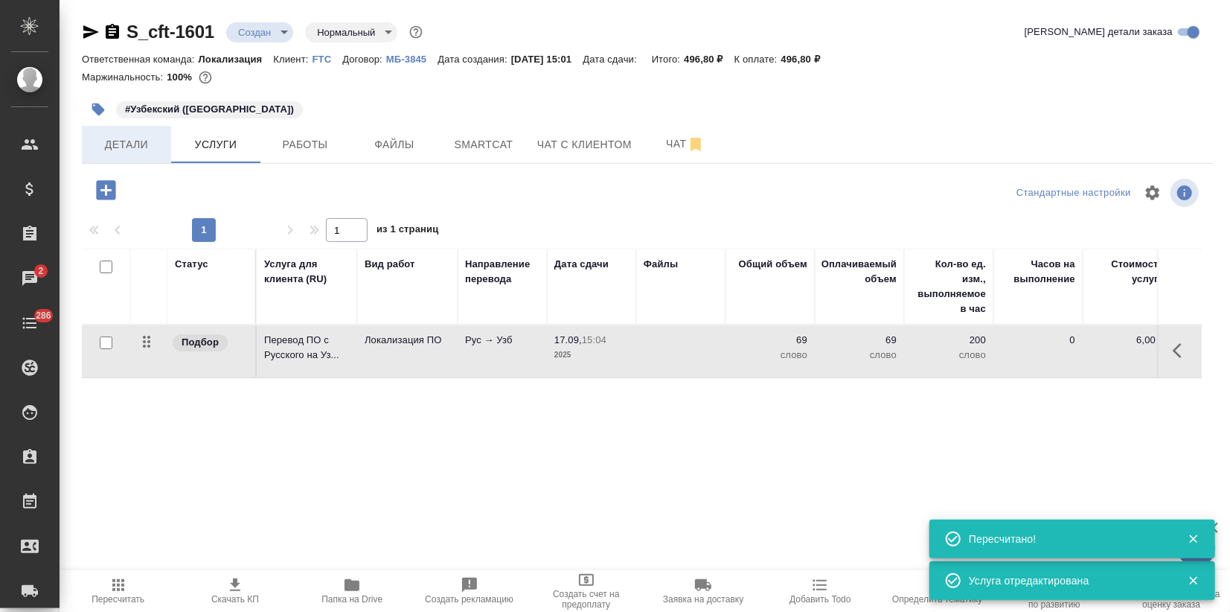
click at [135, 137] on span "Детали" at bounding box center [126, 144] width 71 height 19
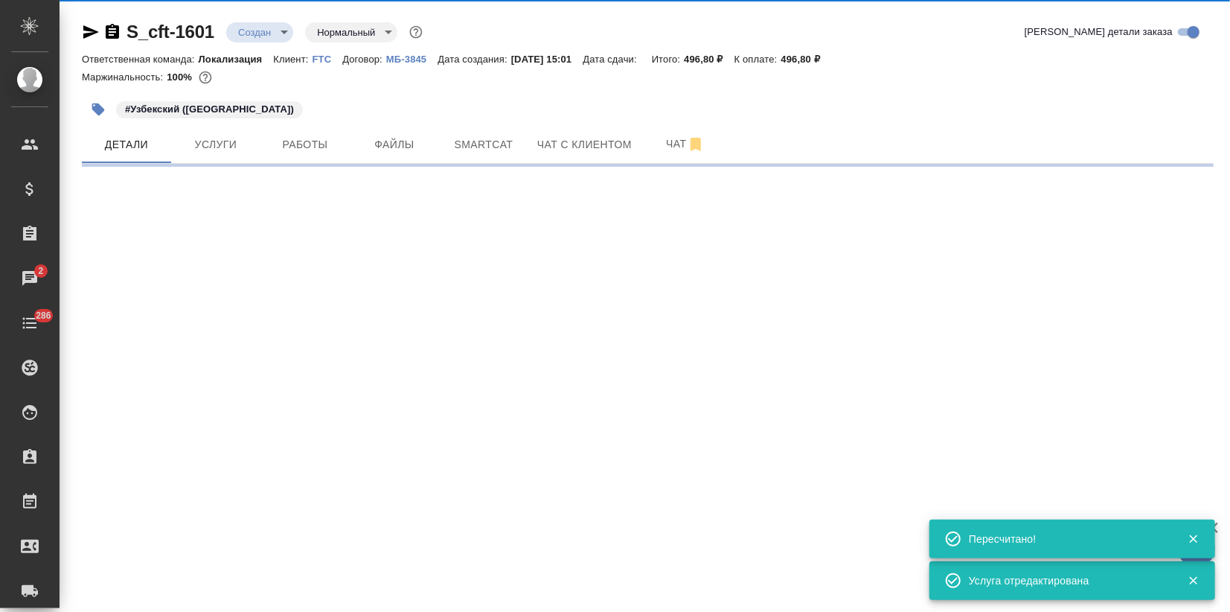
select select "RU"
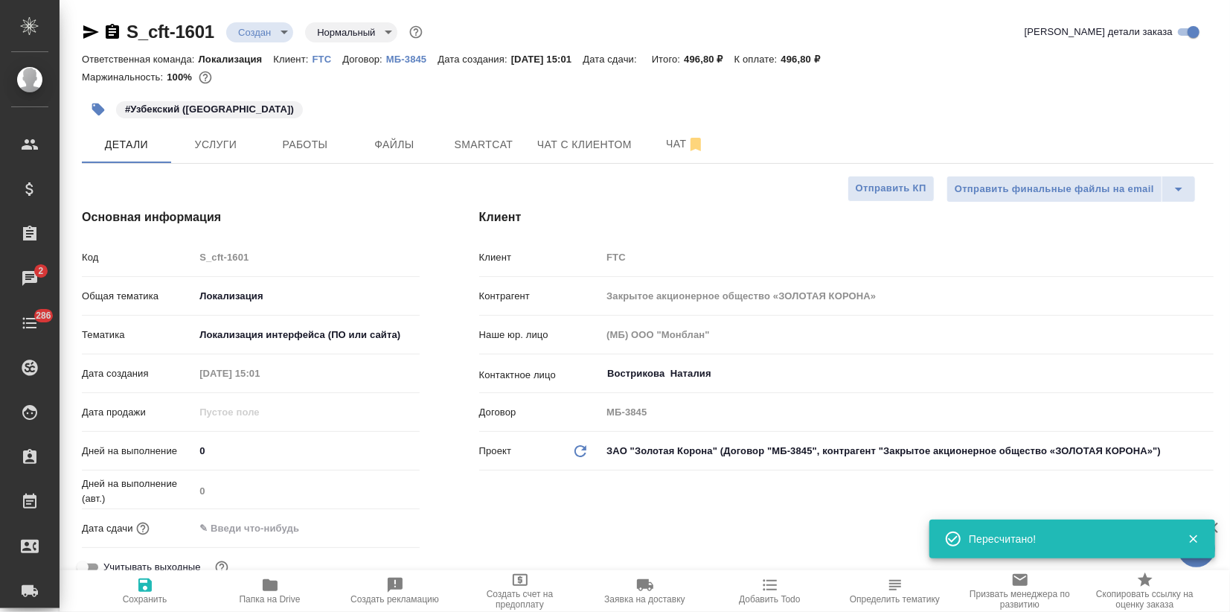
type textarea "x"
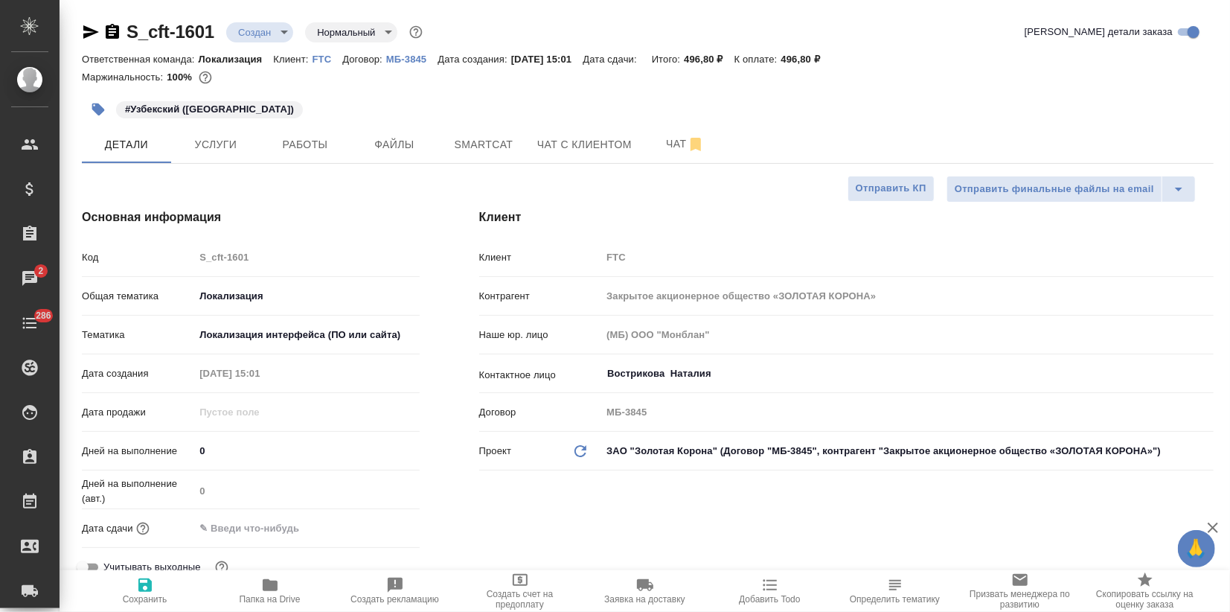
scroll to position [83, 0]
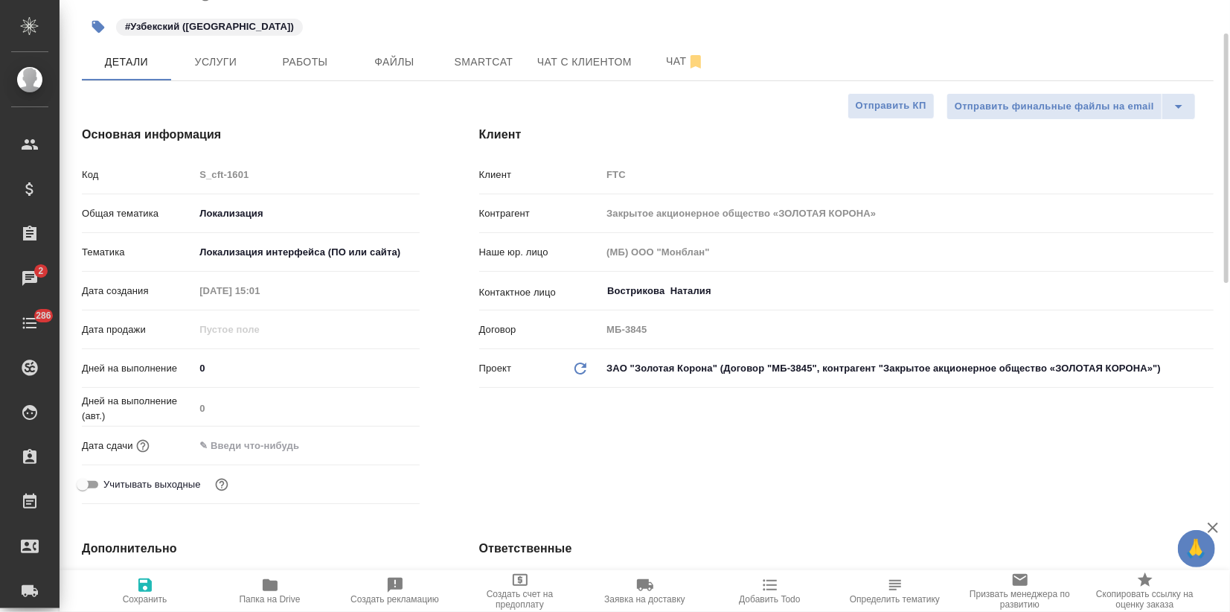
click at [255, 435] on input "text" at bounding box center [259, 446] width 130 height 22
click at [378, 448] on icon "button" at bounding box center [377, 445] width 18 height 18
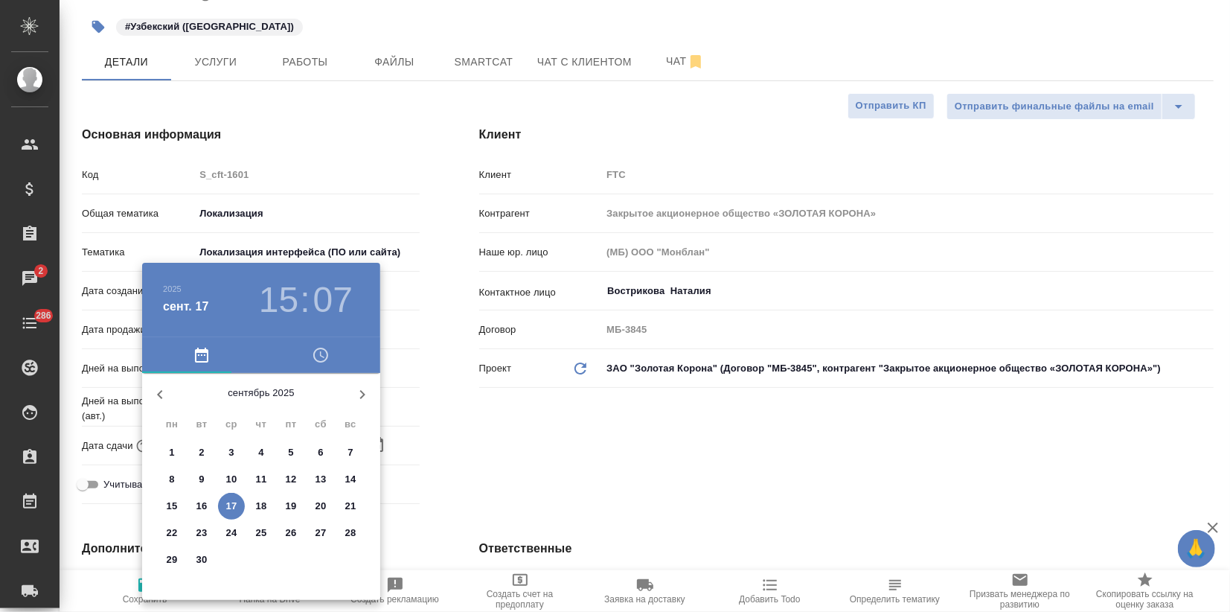
click at [408, 123] on div at bounding box center [615, 306] width 1230 height 612
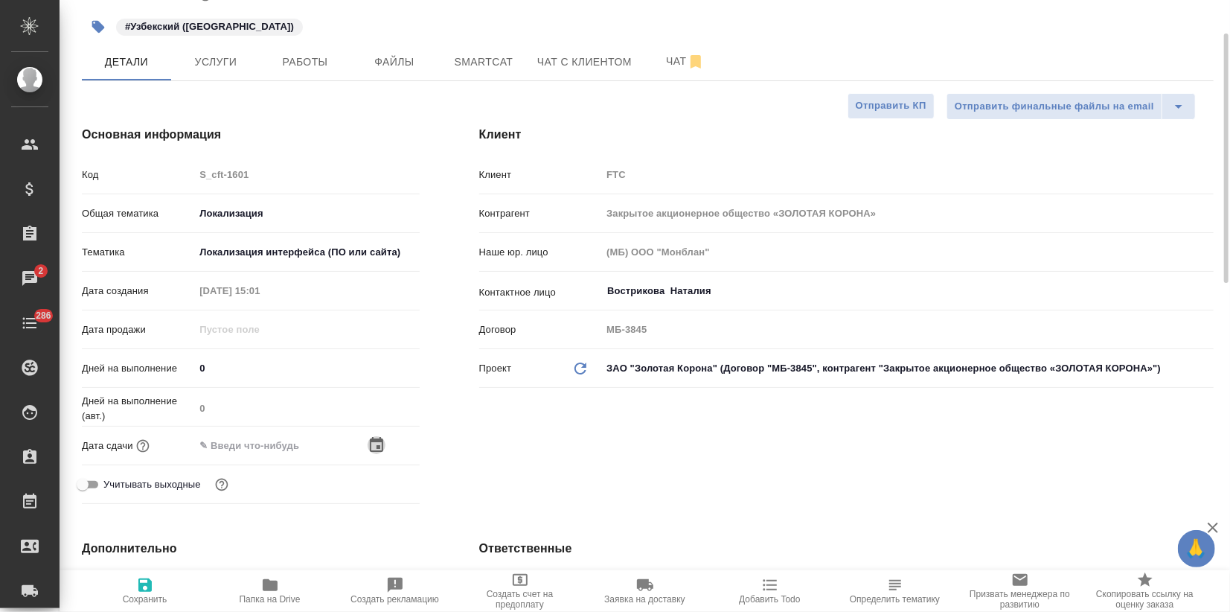
click at [370, 439] on icon "button" at bounding box center [376, 444] width 13 height 15
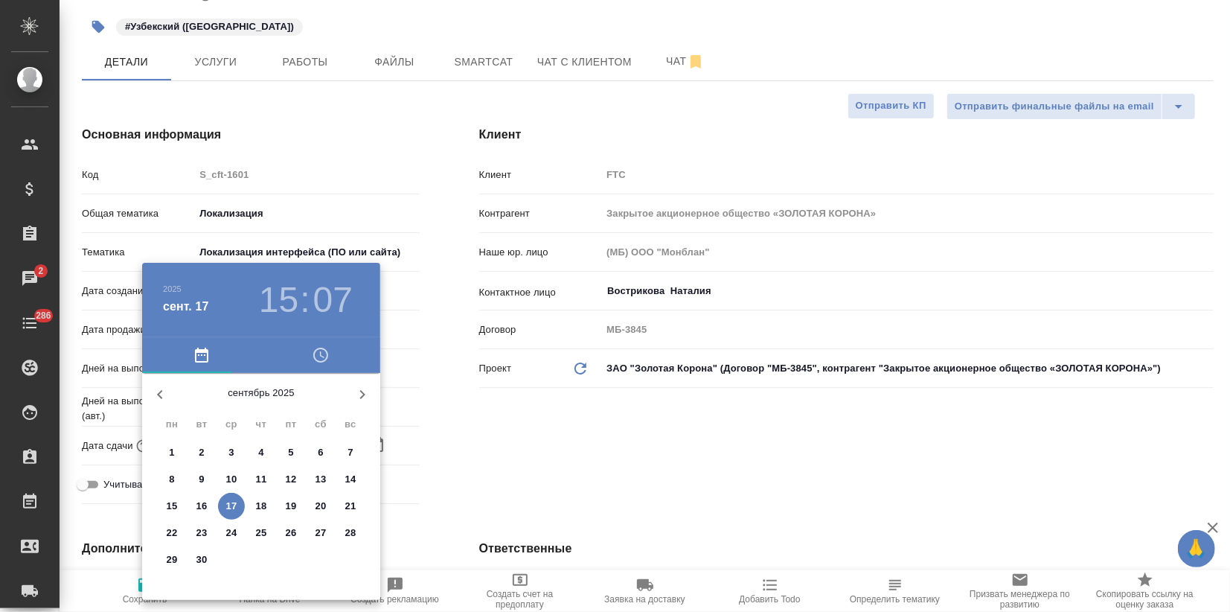
click at [233, 506] on p "17" at bounding box center [231, 506] width 11 height 15
type input "17.09.2025 15:07"
type textarea "x"
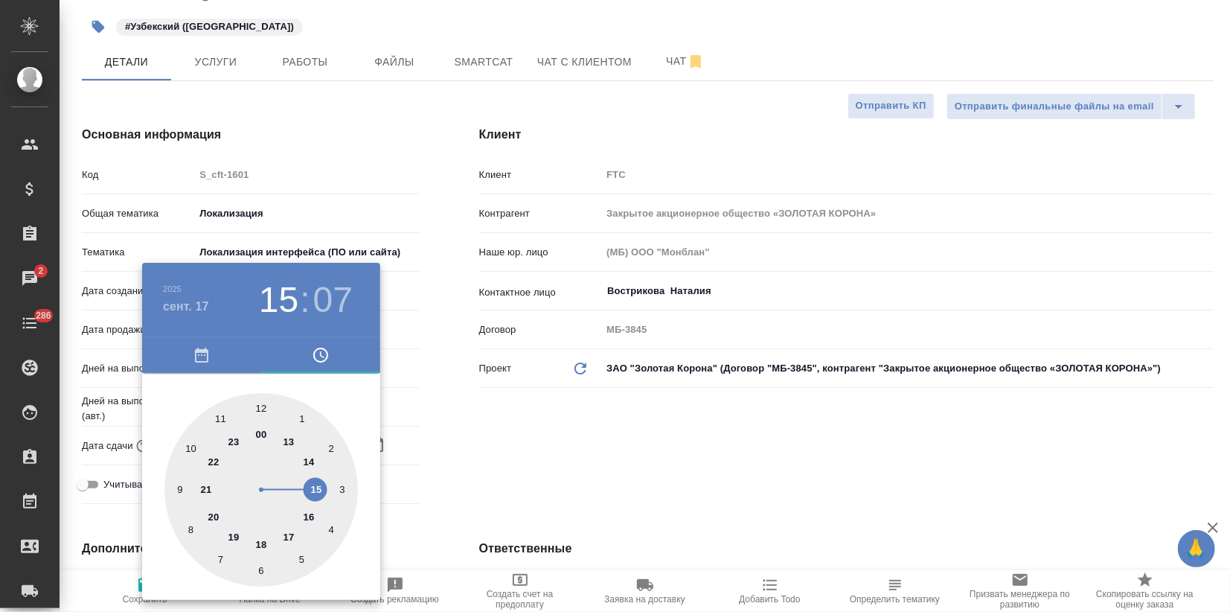
click at [467, 418] on div at bounding box center [615, 306] width 1230 height 612
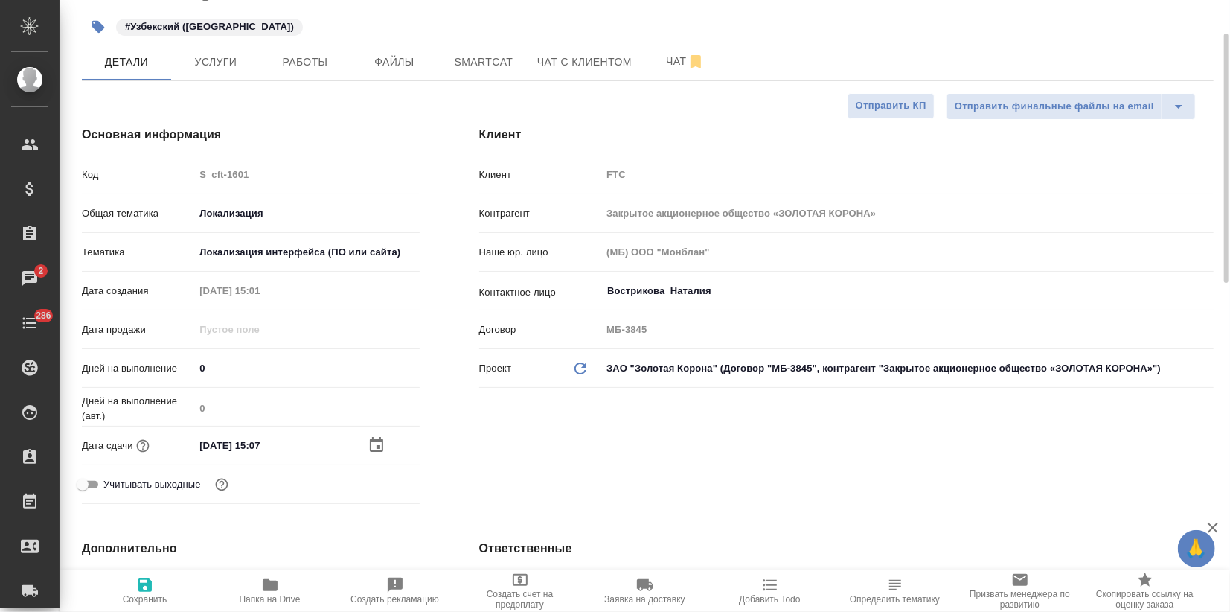
click at [371, 444] on icon "button" at bounding box center [376, 444] width 13 height 15
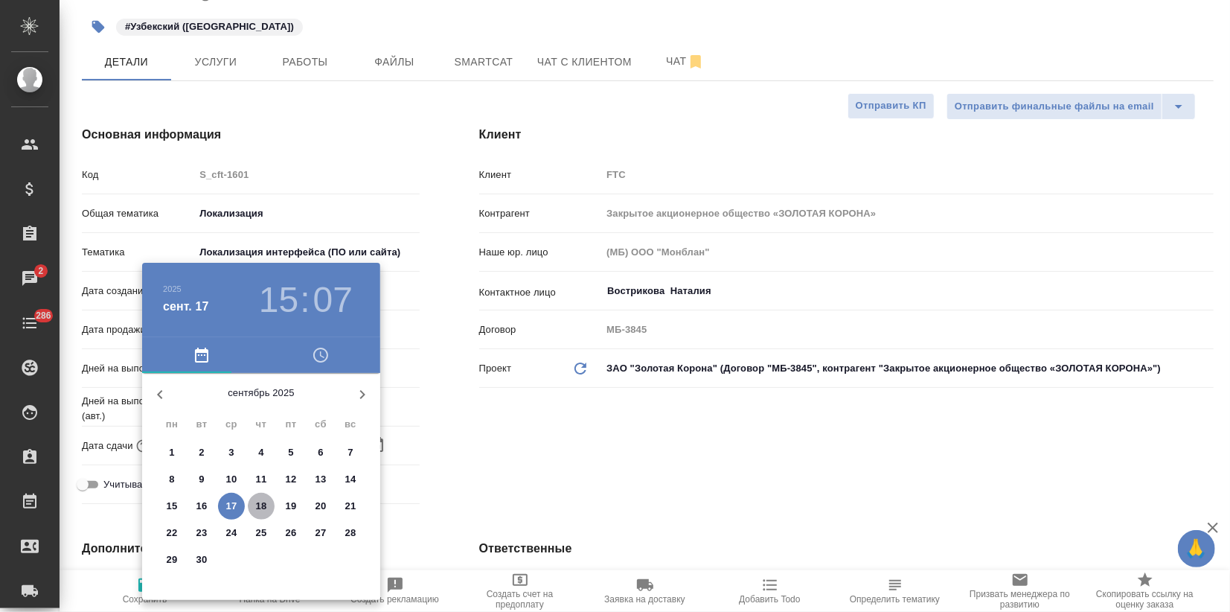
click at [264, 499] on p "18" at bounding box center [261, 506] width 11 height 15
type input "18.09.2025 15:07"
type textarea "x"
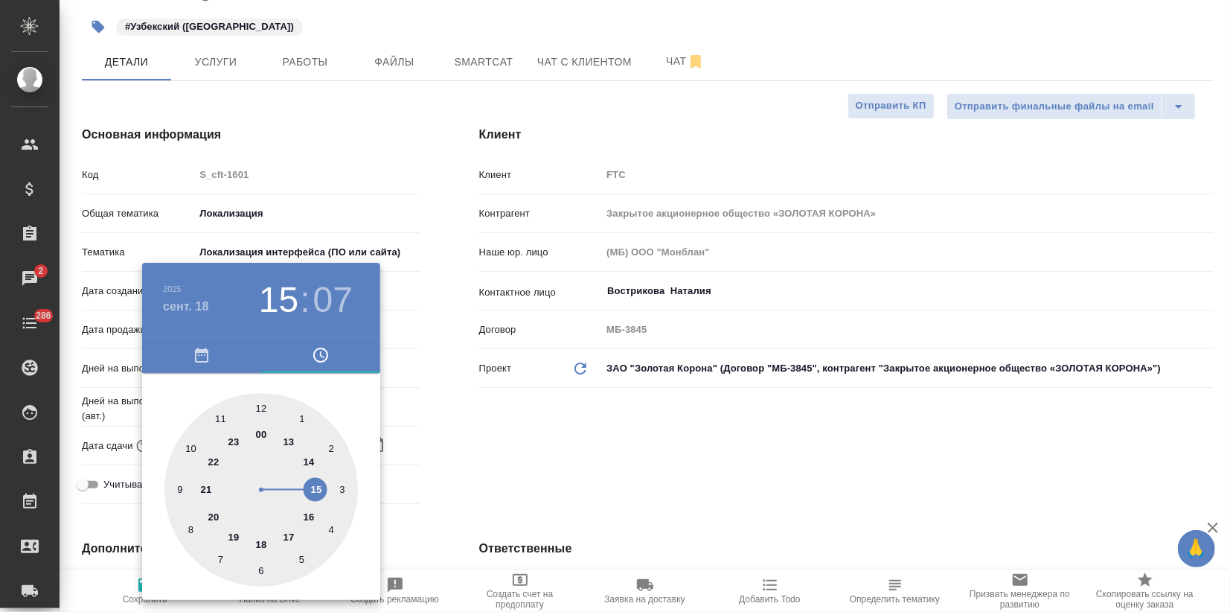
click at [258, 409] on div at bounding box center [262, 490] width 194 height 194
type input "18.09.2025 12:07"
type textarea "x"
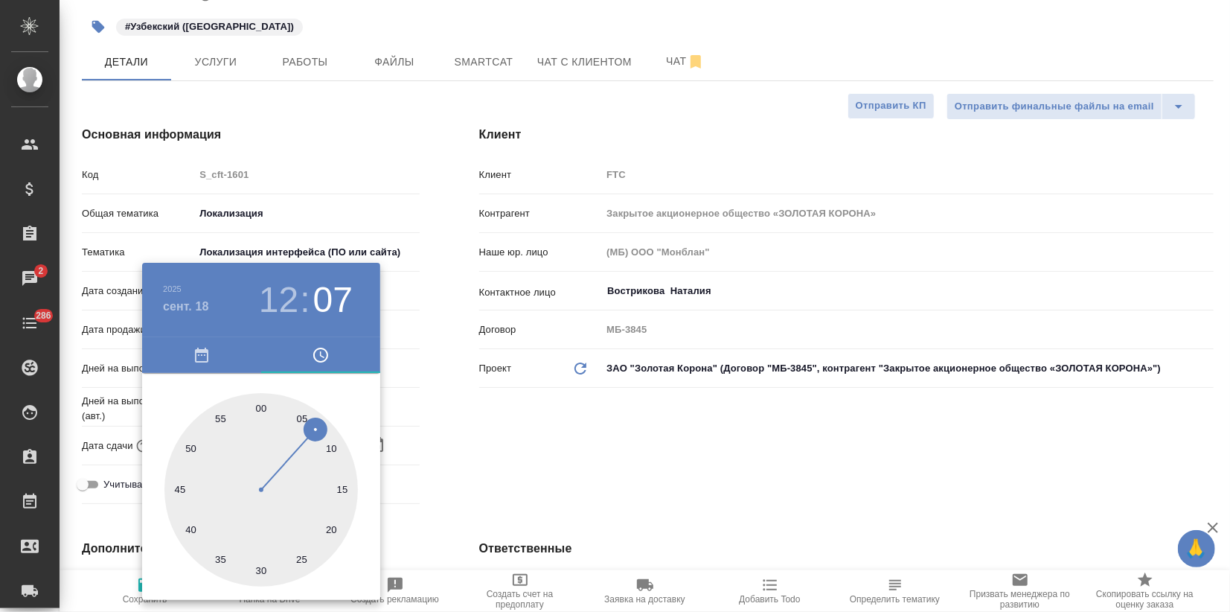
click at [260, 406] on div at bounding box center [262, 490] width 194 height 194
type input "18.09.2025 12:00"
type textarea "x"
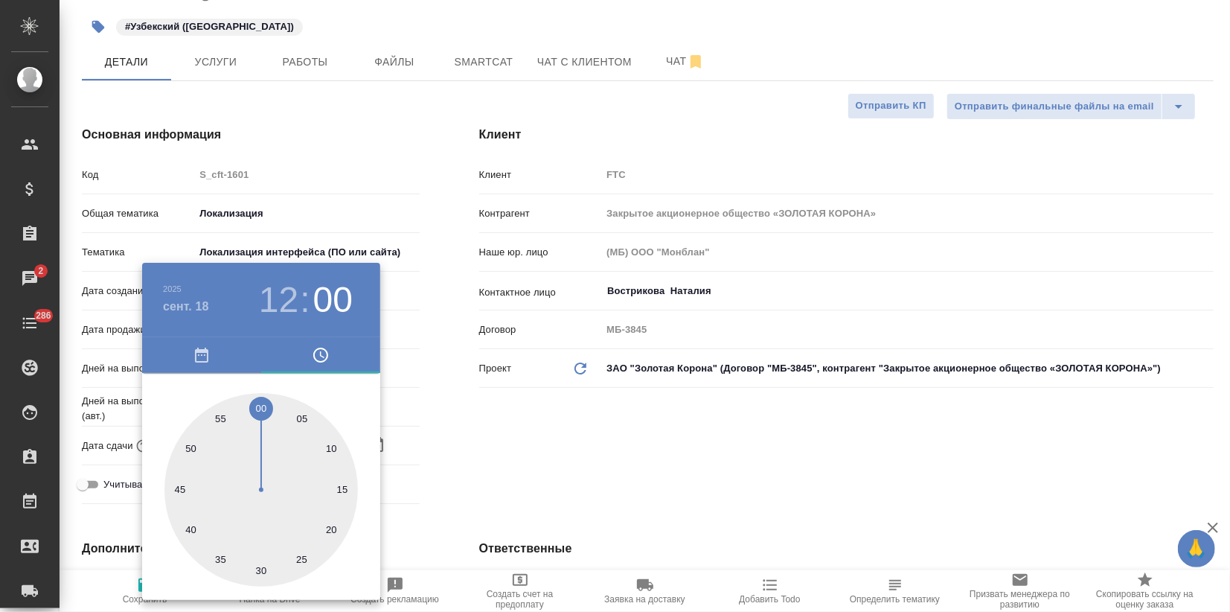
click at [525, 426] on div at bounding box center [615, 306] width 1230 height 612
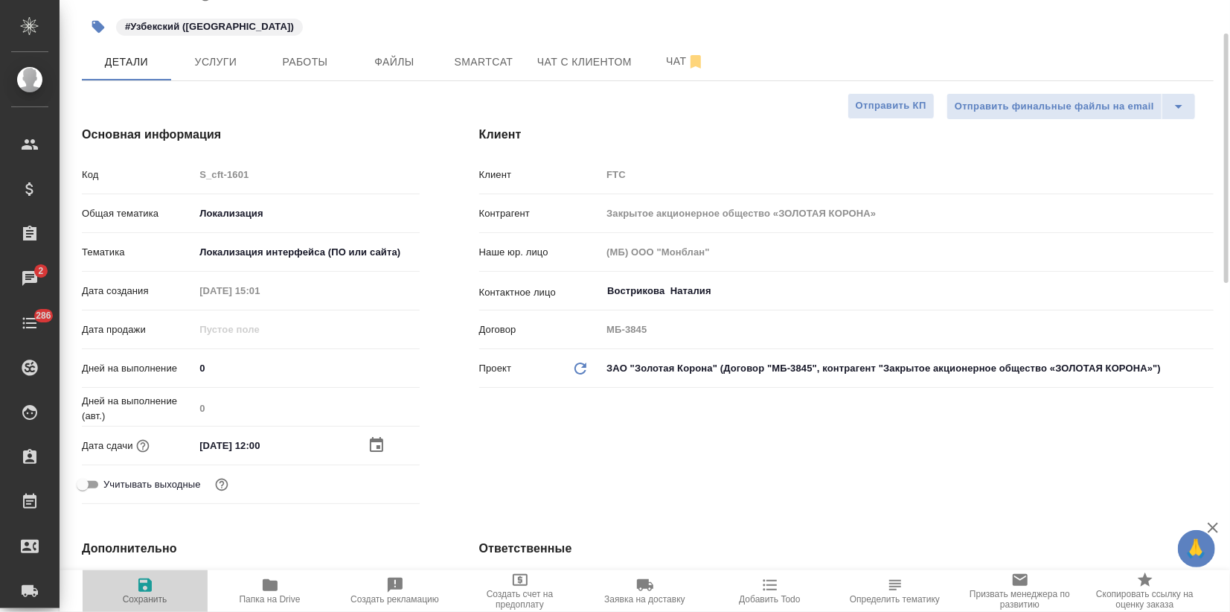
click at [128, 601] on span "Сохранить" at bounding box center [145, 599] width 45 height 10
type textarea "x"
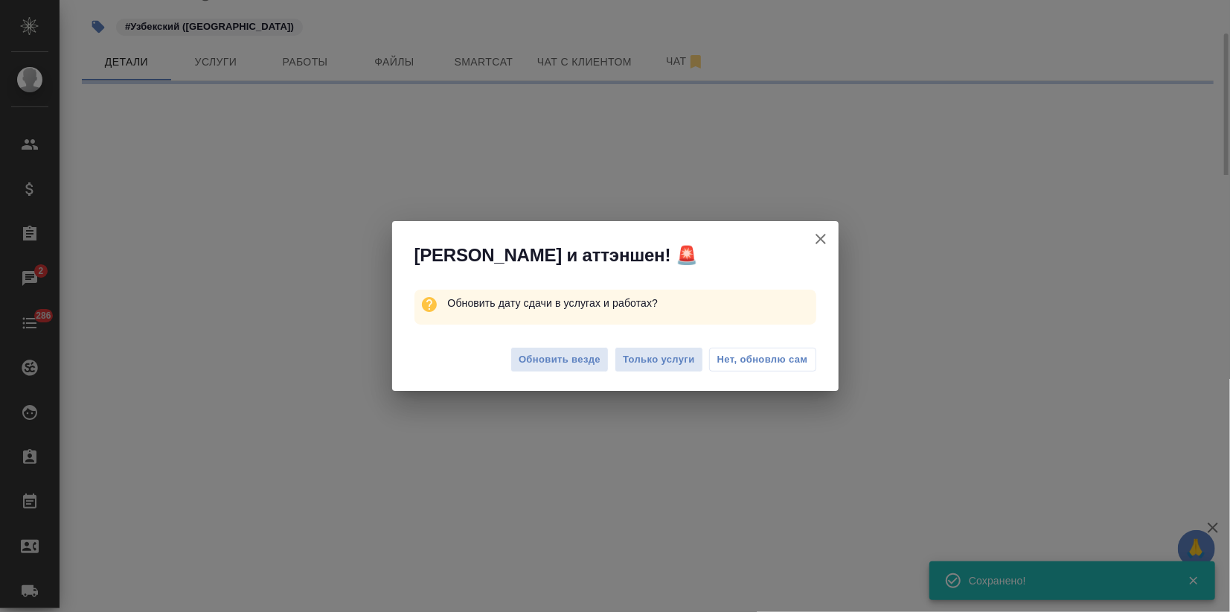
select select "RU"
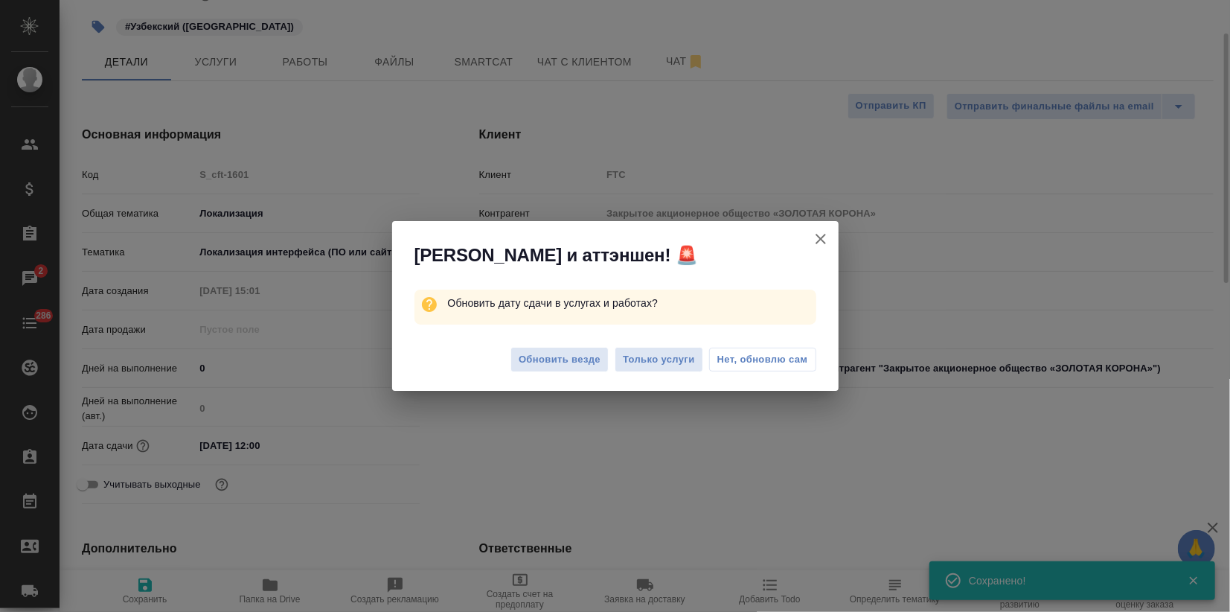
type textarea "x"
click at [596, 369] on button "Обновить везде" at bounding box center [560, 360] width 98 height 26
type textarea "x"
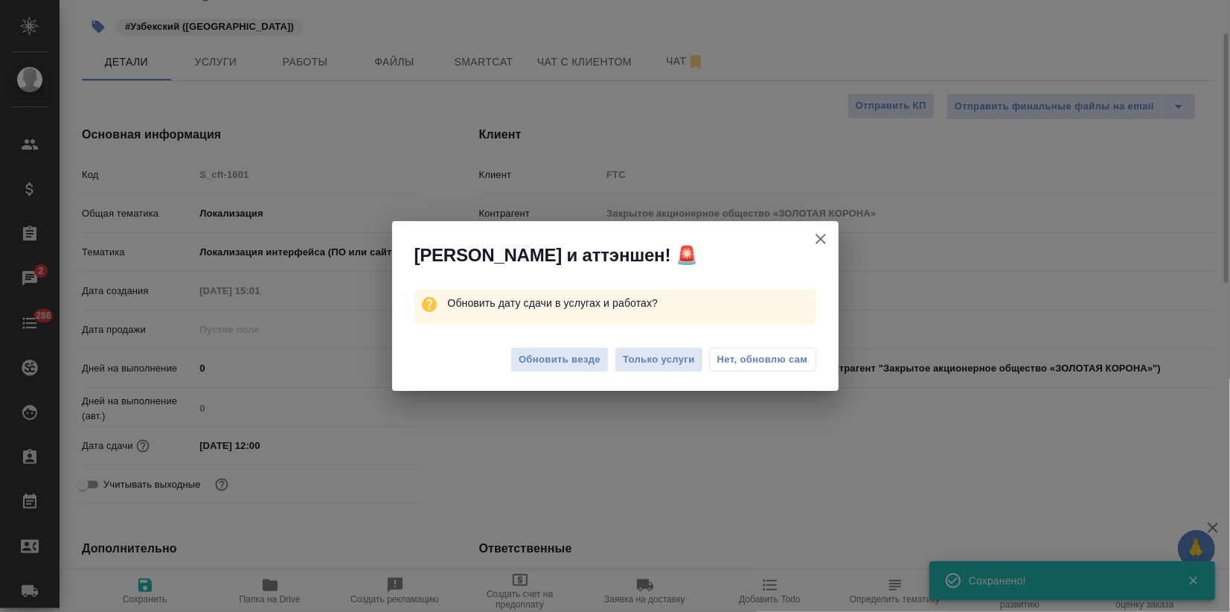
type textarea "x"
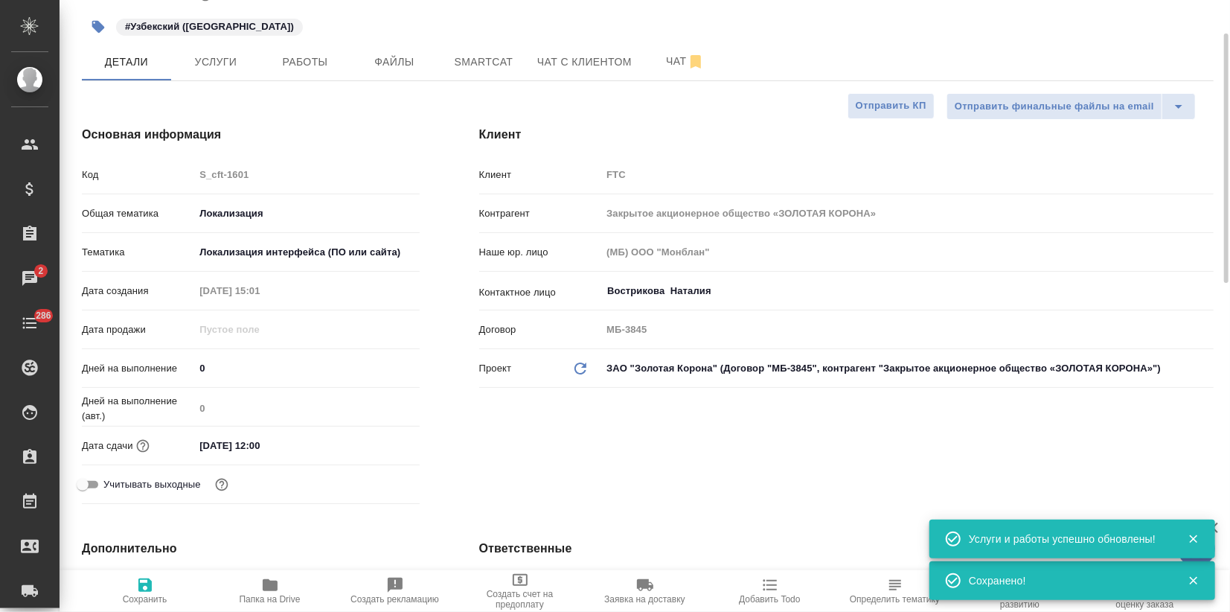
scroll to position [0, 0]
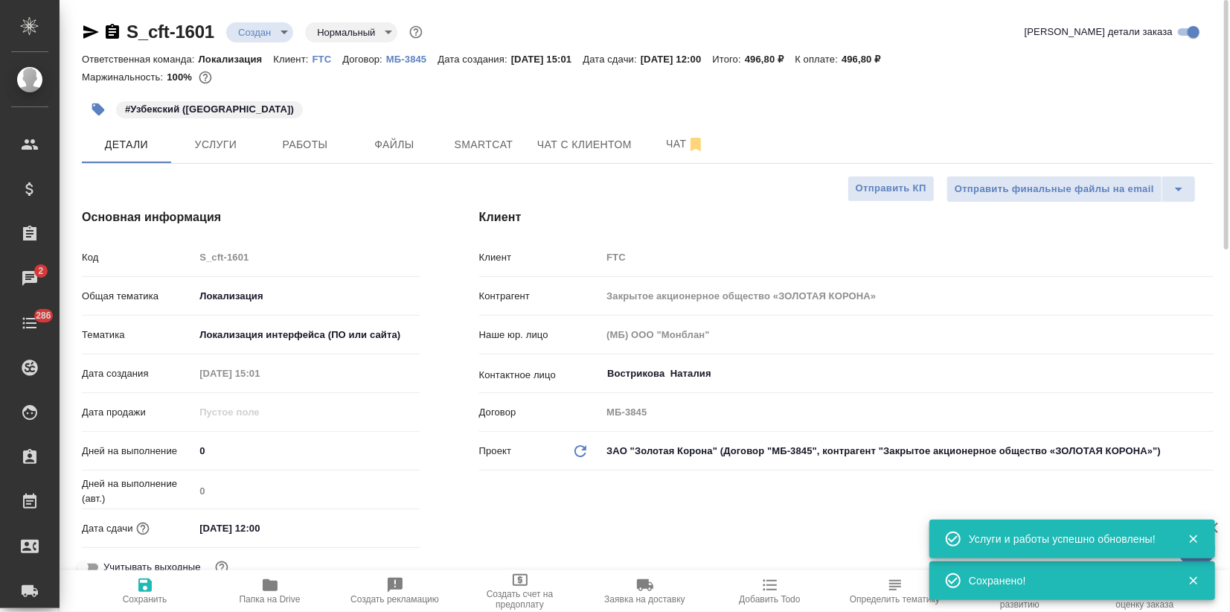
click at [275, 30] on body "🙏 .cls-1 fill:#fff; AWATERA Zagorodnikh Viktoria Клиенты Спецификации Заказы 2 …" at bounding box center [615, 306] width 1230 height 612
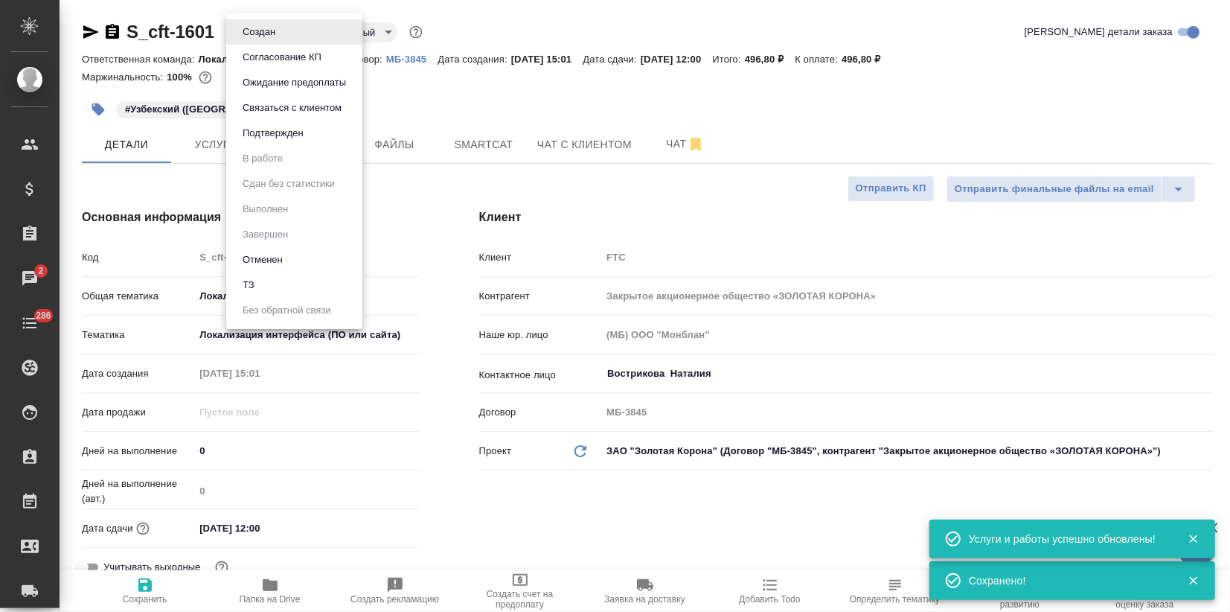
click at [285, 143] on li "Подтвержден" at bounding box center [294, 133] width 136 height 25
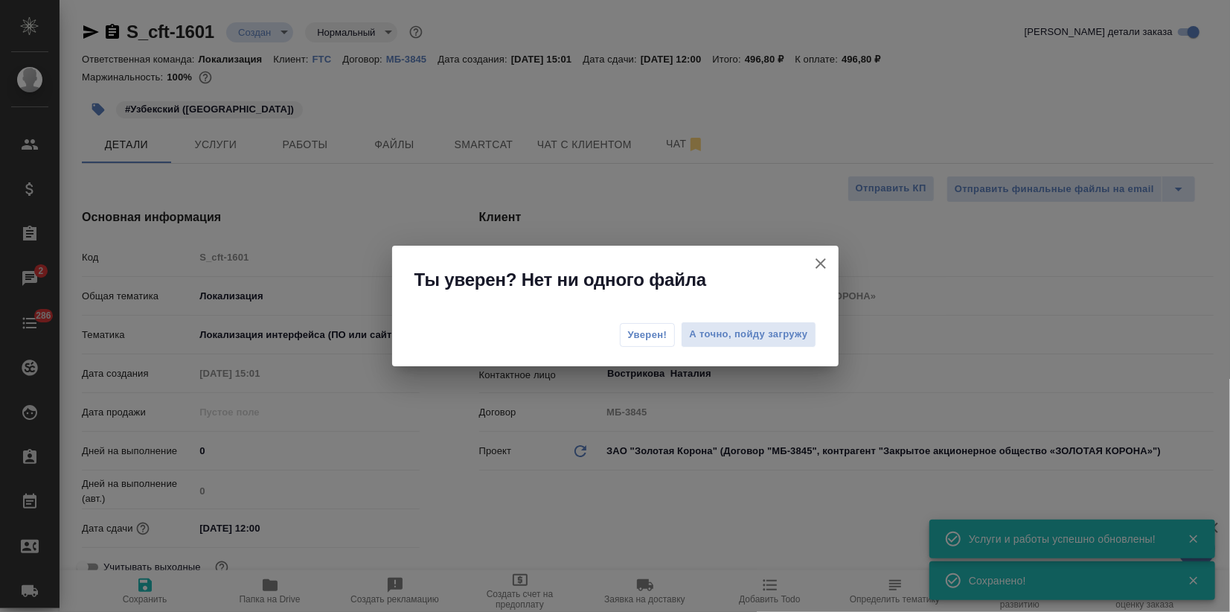
click at [636, 328] on span "Уверен!" at bounding box center [647, 335] width 39 height 15
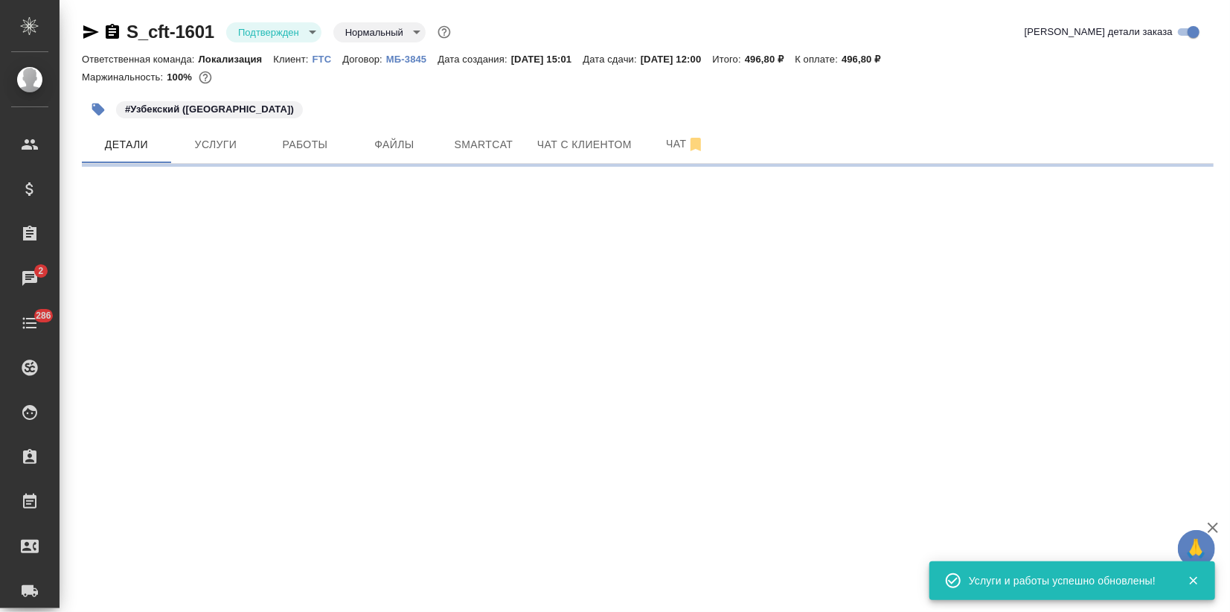
select select "RU"
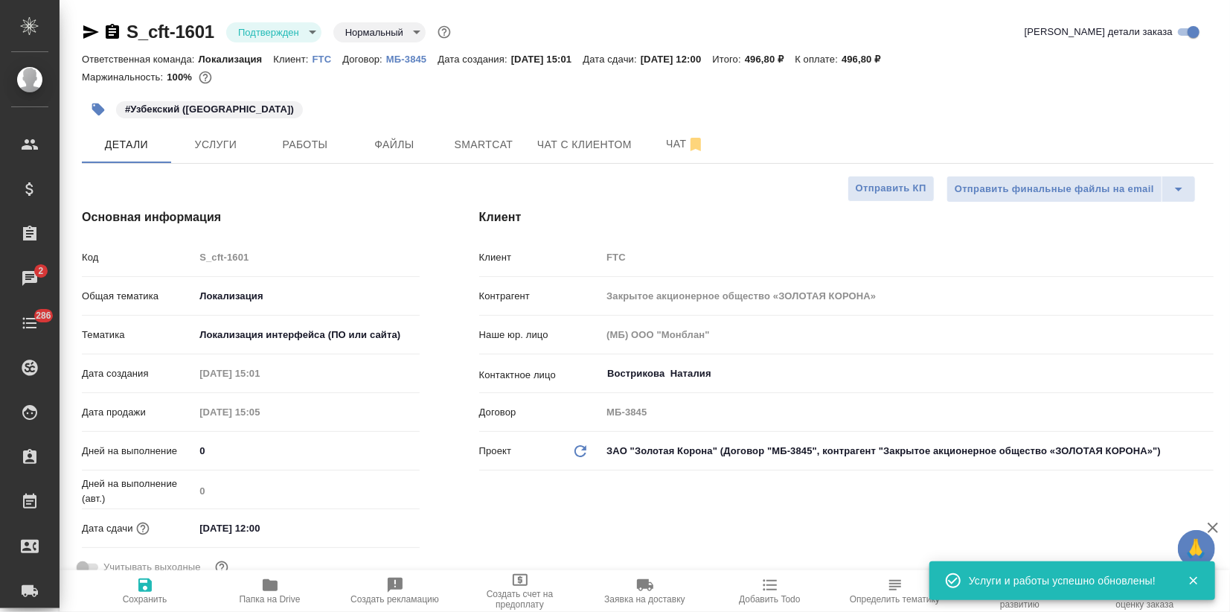
type textarea "x"
click at [494, 145] on span "Smartcat" at bounding box center [483, 144] width 71 height 19
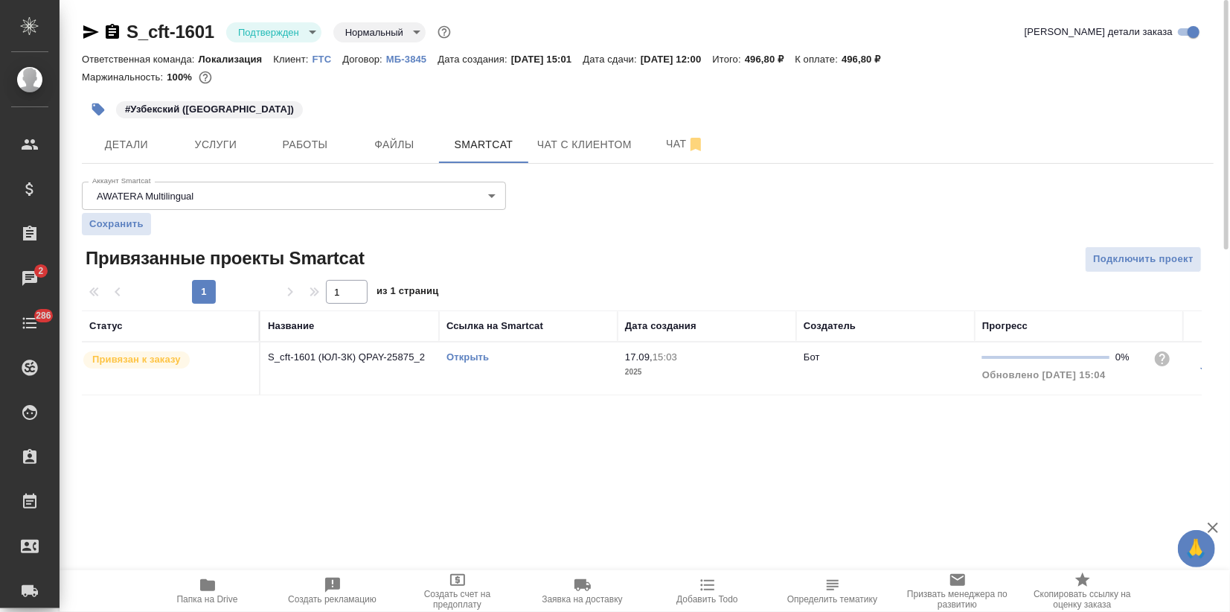
click at [89, 28] on icon "button" at bounding box center [91, 31] width 16 height 13
click at [1216, 523] on icon "button" at bounding box center [1213, 528] width 18 height 18
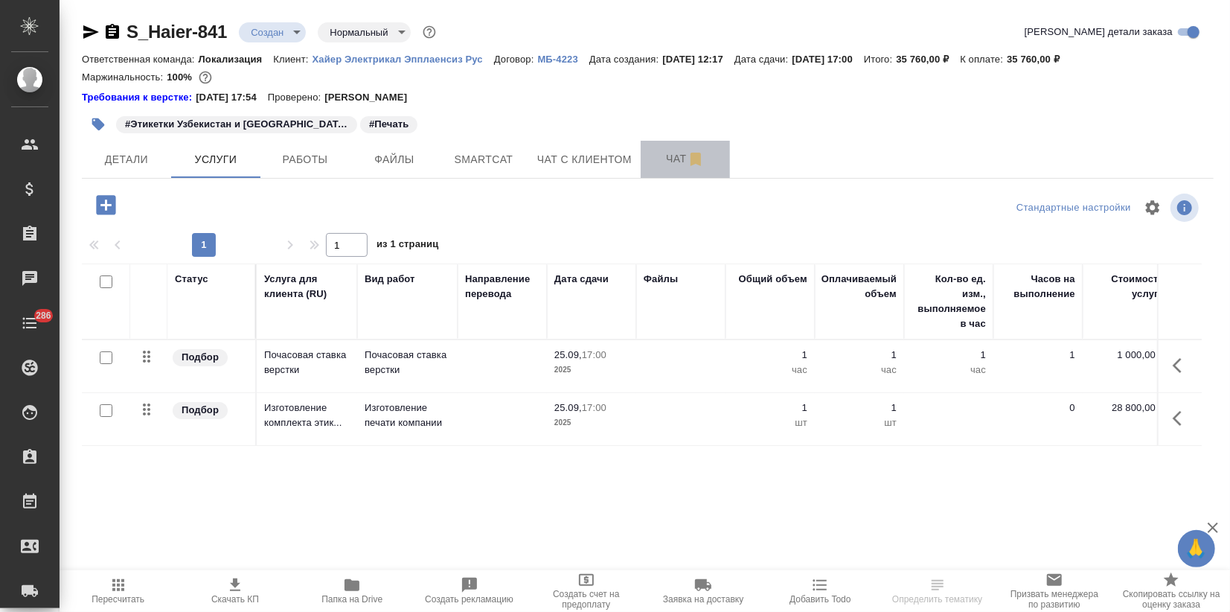
click at [667, 161] on span "Чат" at bounding box center [685, 159] width 71 height 19
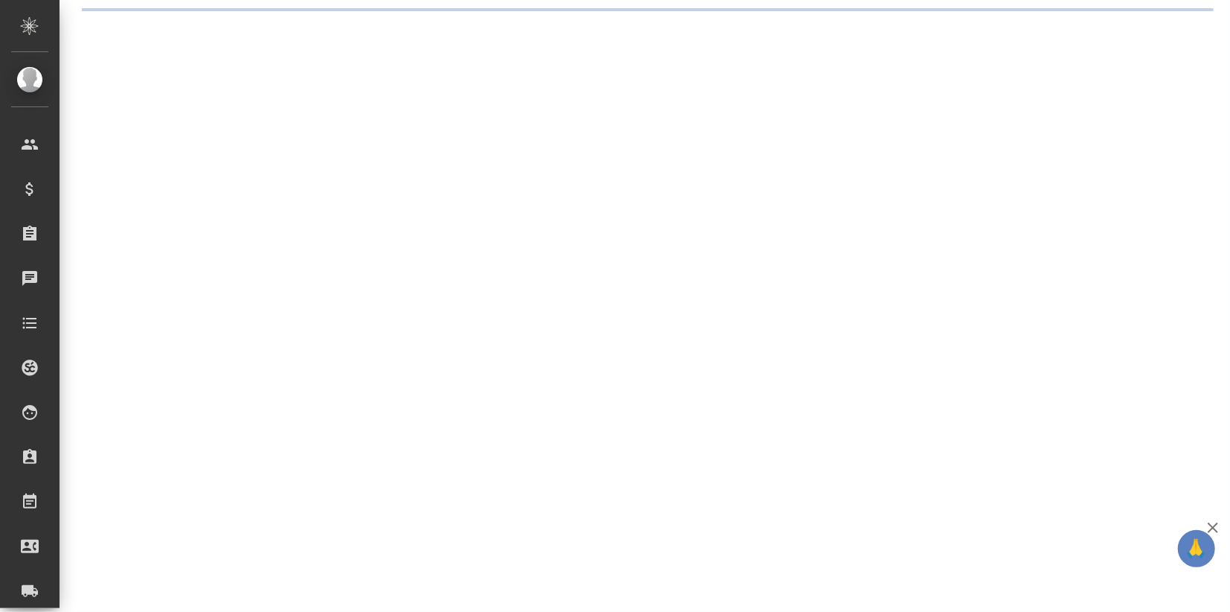
select select "RU"
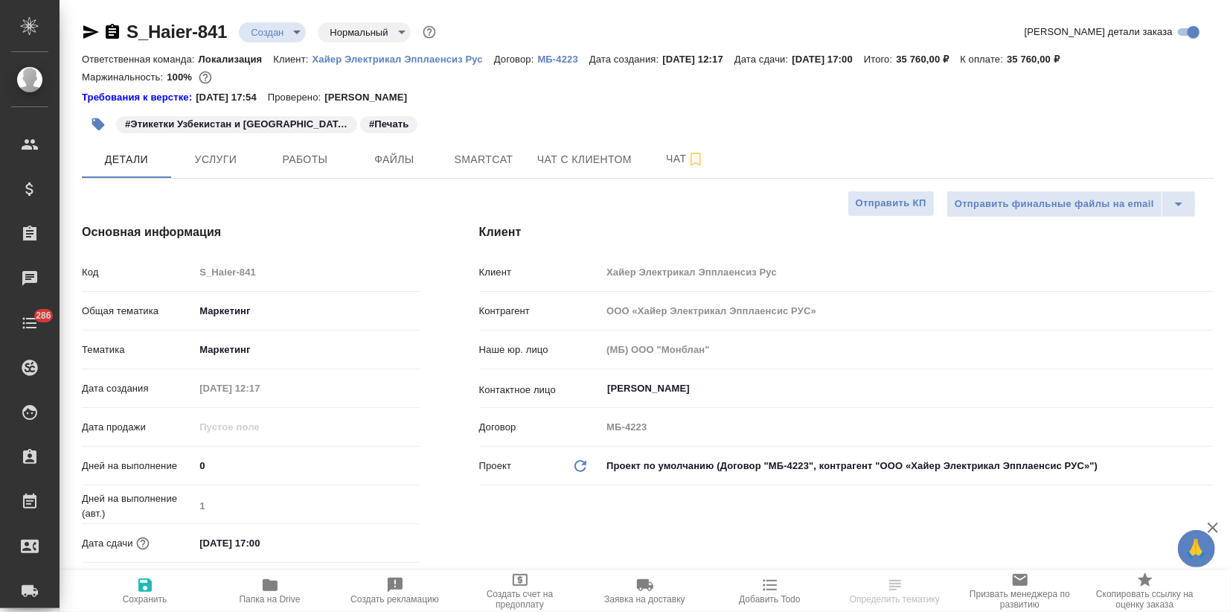
type textarea "x"
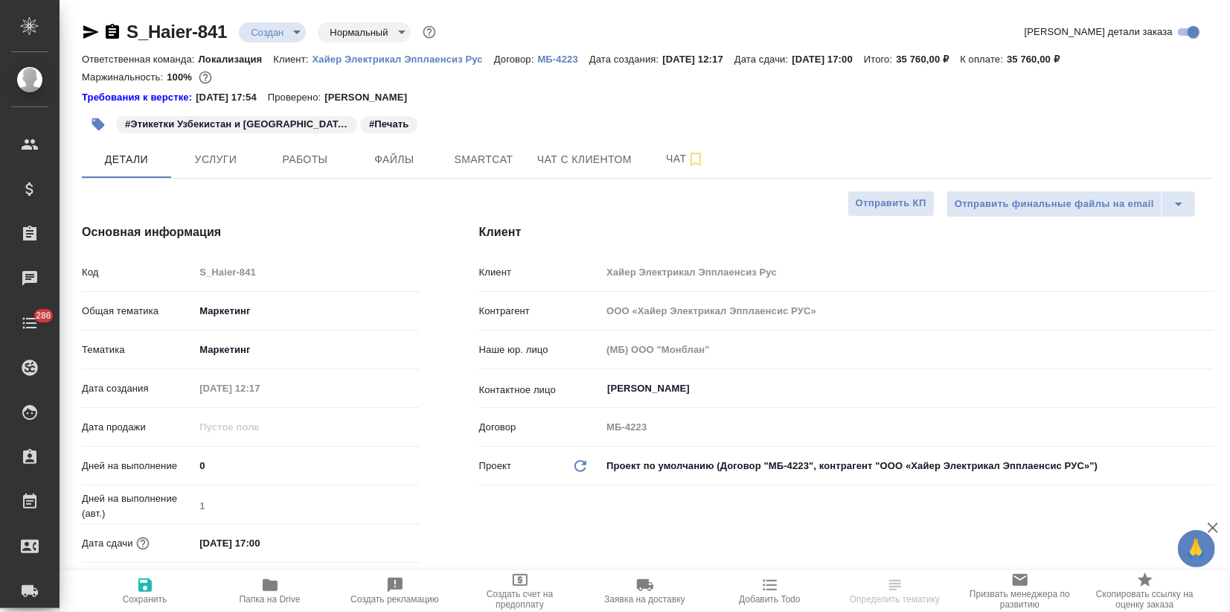
type textarea "x"
click at [387, 64] on link "Хайер Электрикал Эпплаенсиз Рус" at bounding box center [404, 58] width 182 height 13
type textarea "x"
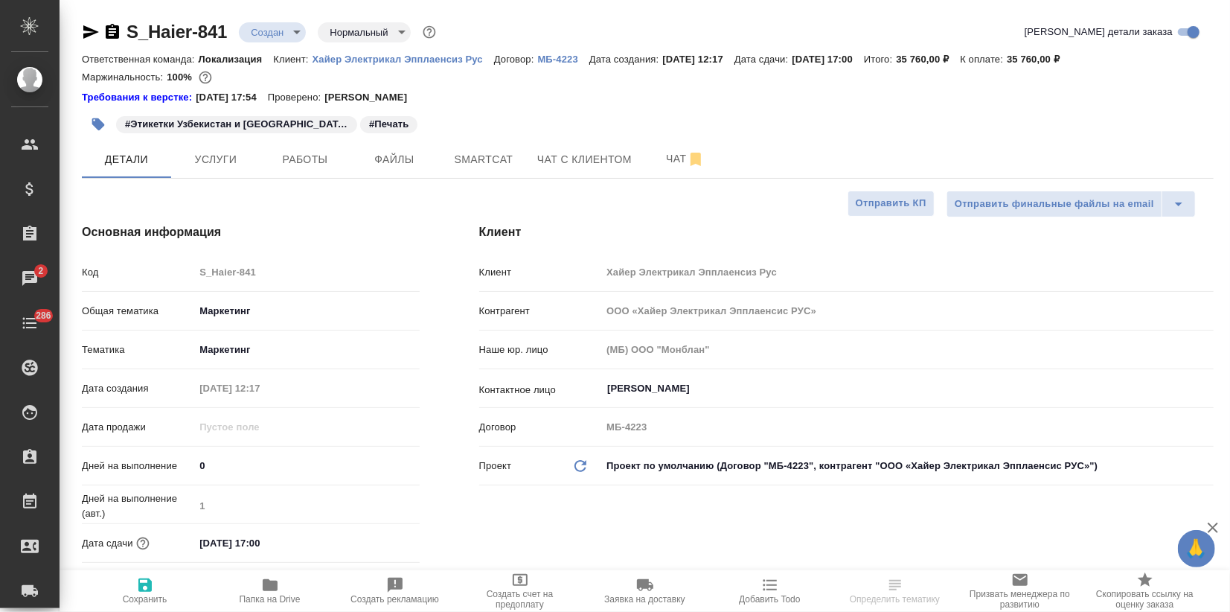
select select "RU"
type textarea "x"
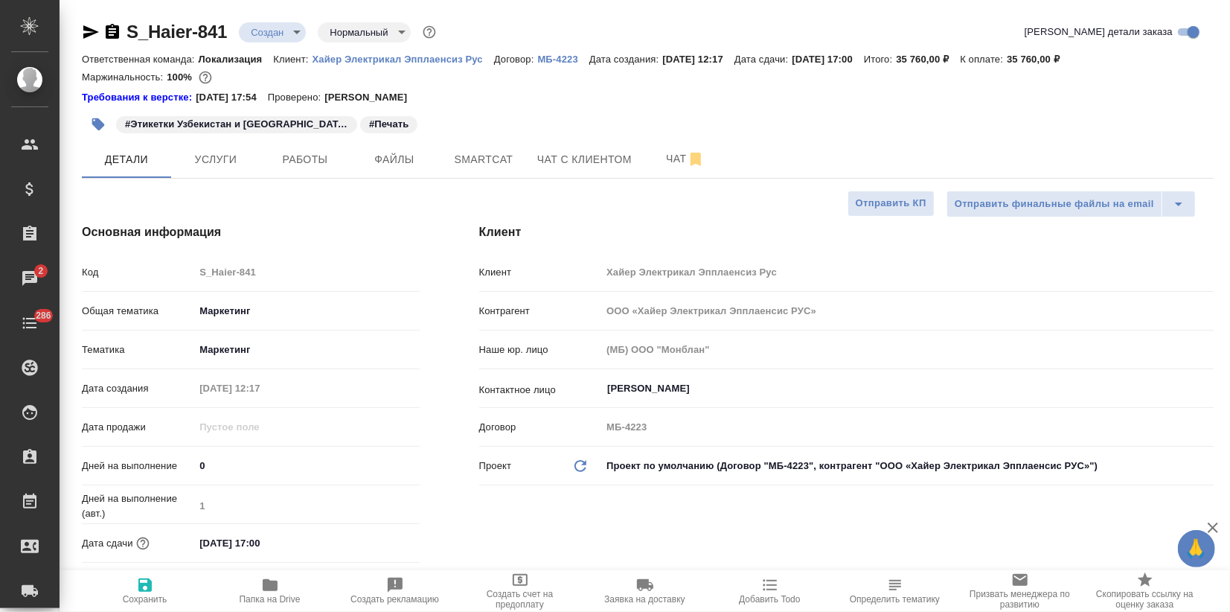
type textarea "x"
click at [92, 33] on icon "button" at bounding box center [91, 31] width 16 height 13
click at [210, 170] on button "Услуги" at bounding box center [215, 159] width 89 height 37
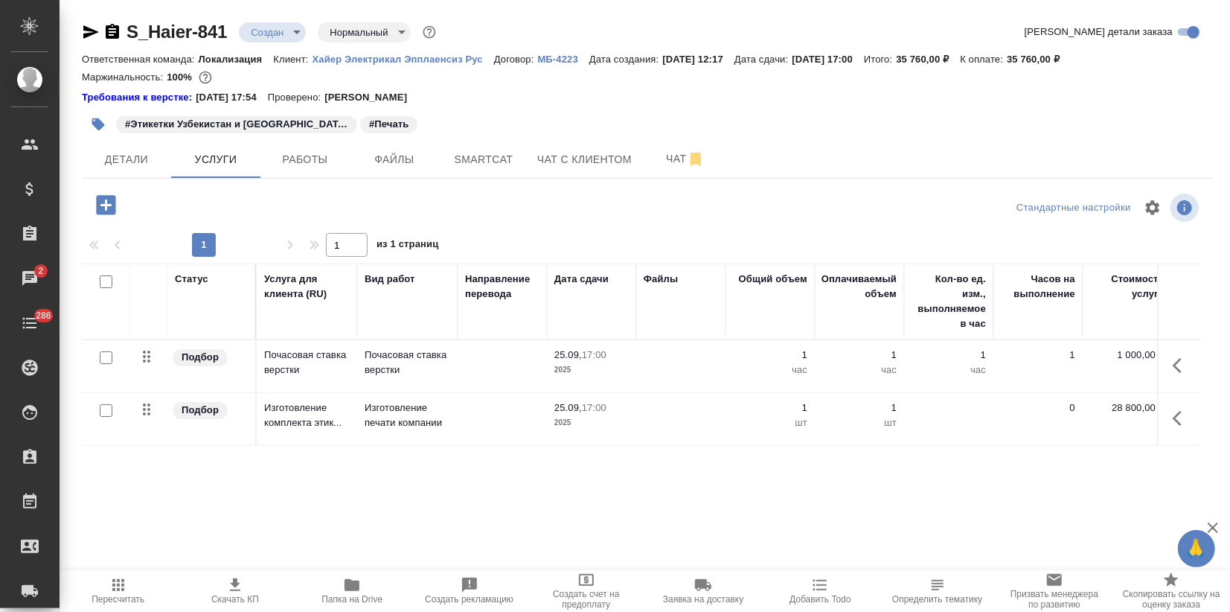
click at [238, 590] on icon "button" at bounding box center [235, 584] width 10 height 13
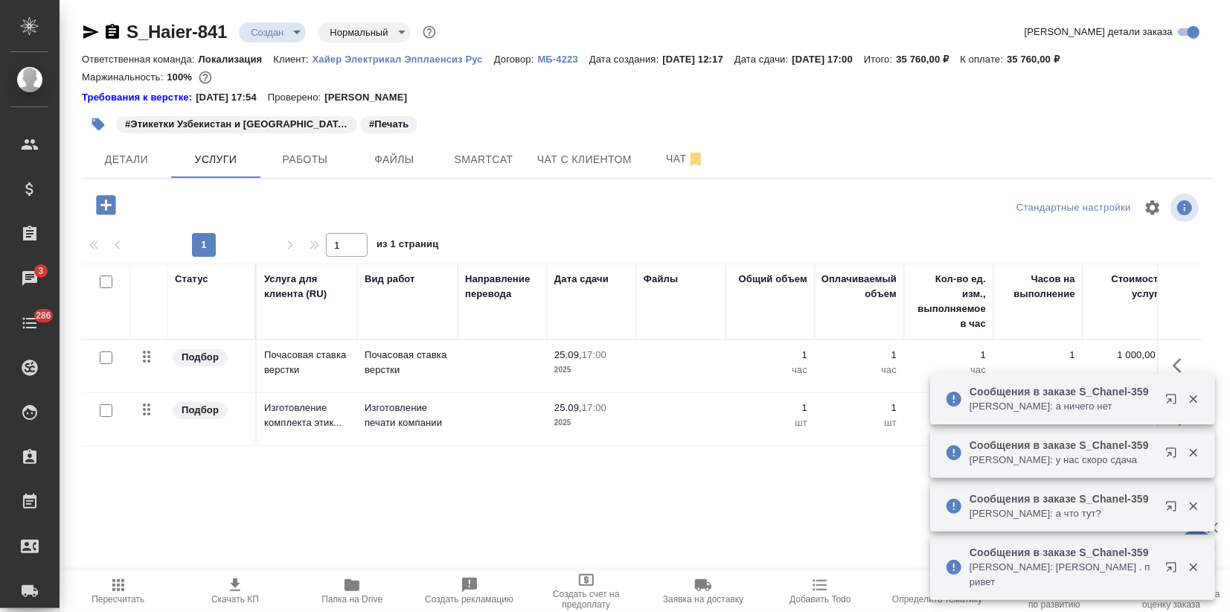
click at [782, 148] on div "Детали Услуги Работы Файлы Smartcat Чат с клиентом Чат" at bounding box center [648, 159] width 1132 height 37
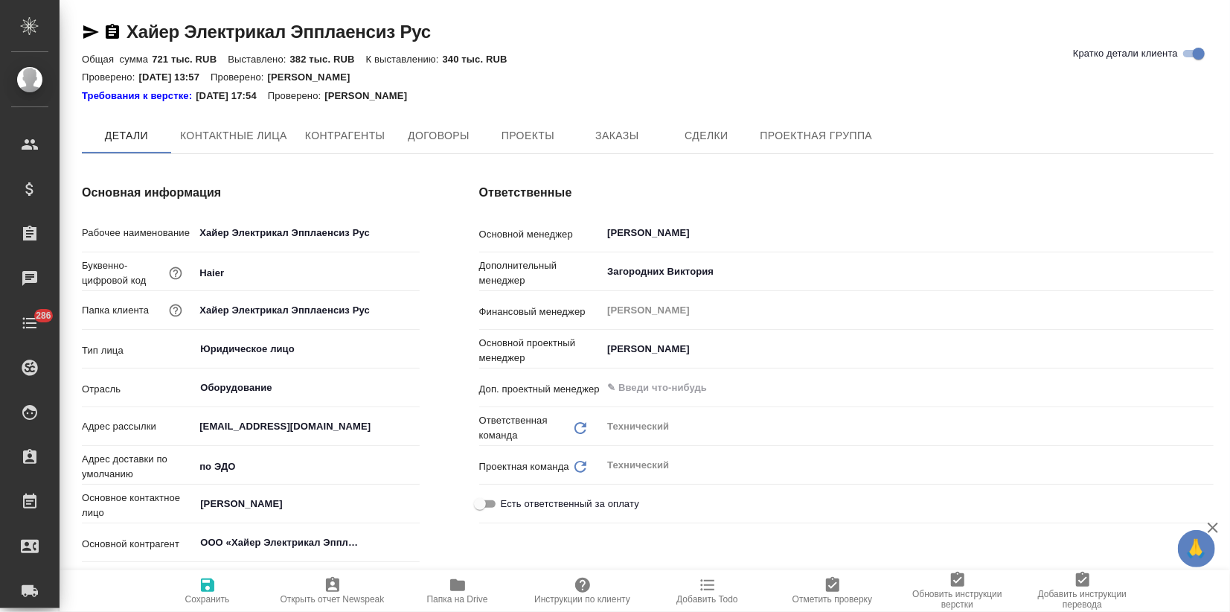
type textarea "x"
click at [616, 125] on button "Заказы" at bounding box center [616, 136] width 89 height 37
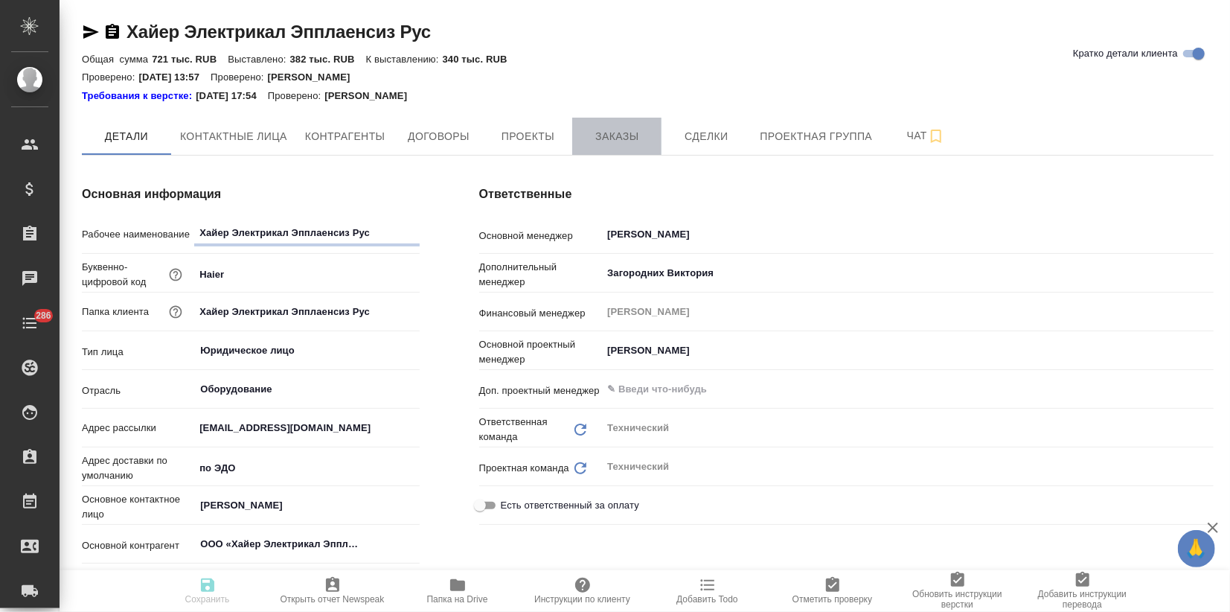
type textarea "x"
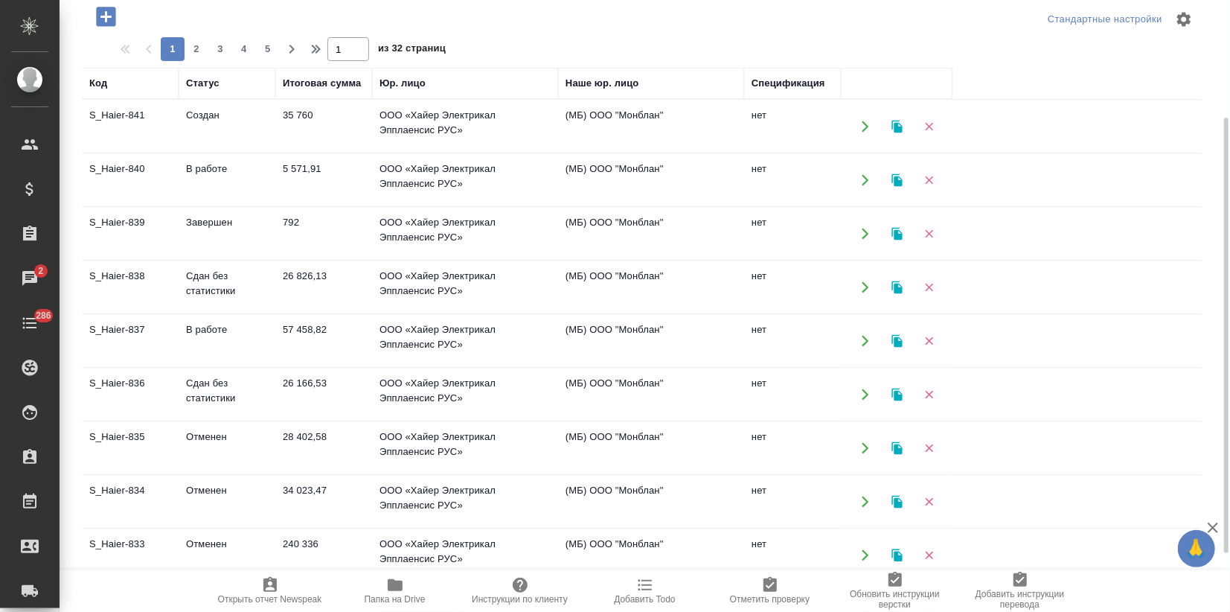
scroll to position [246, 0]
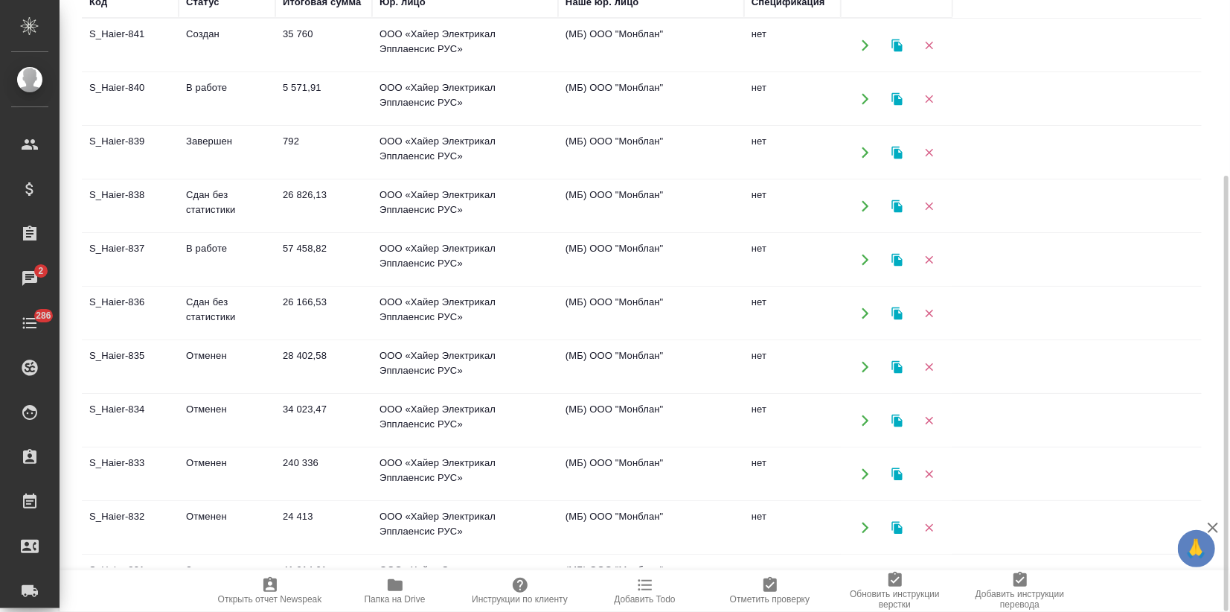
click td "240 336"
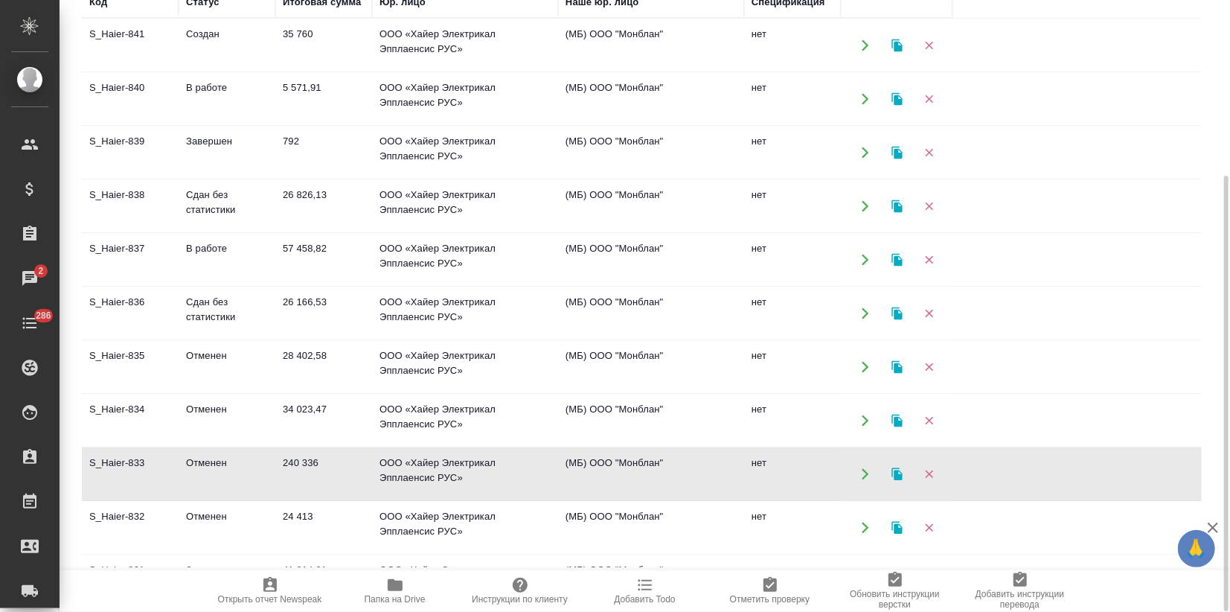
click td "240 336"
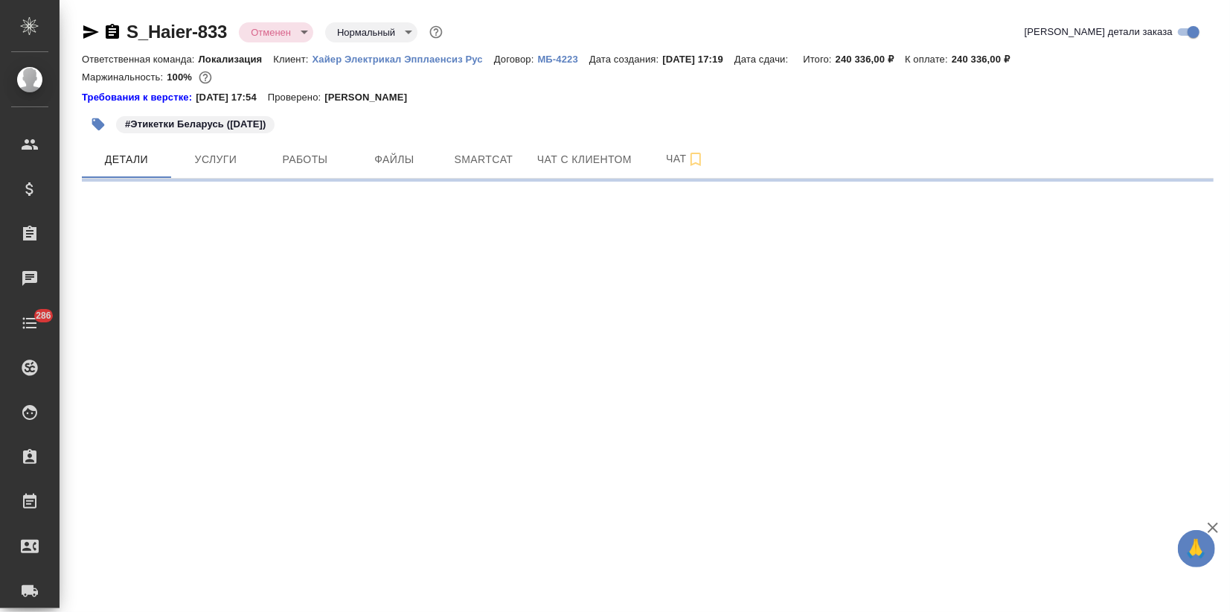
select select "RU"
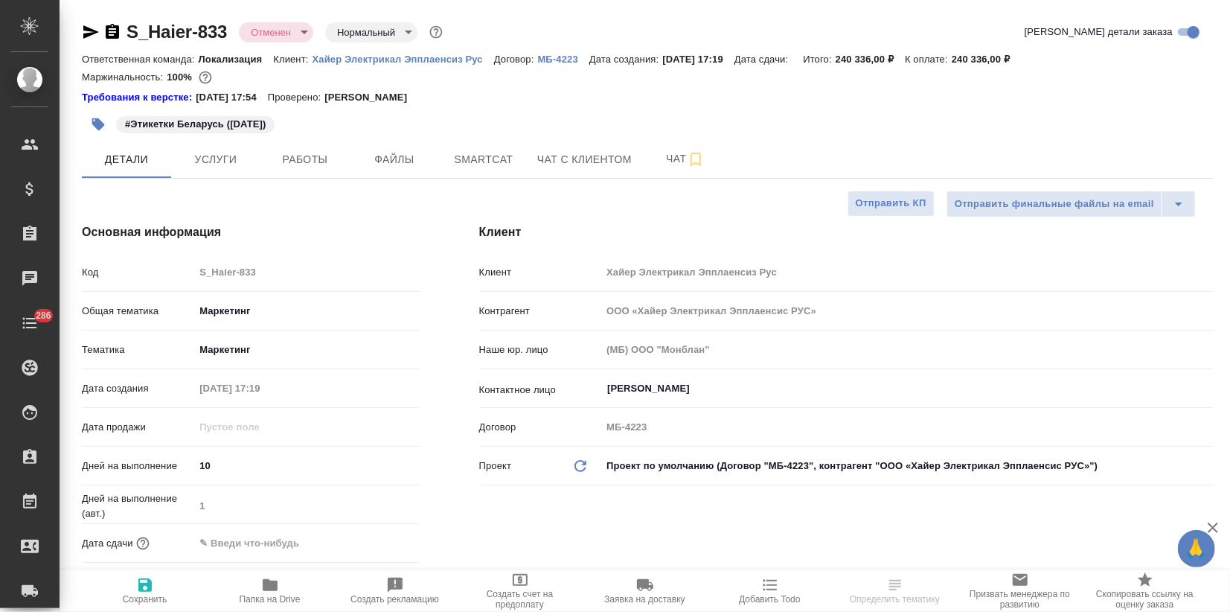
type textarea "x"
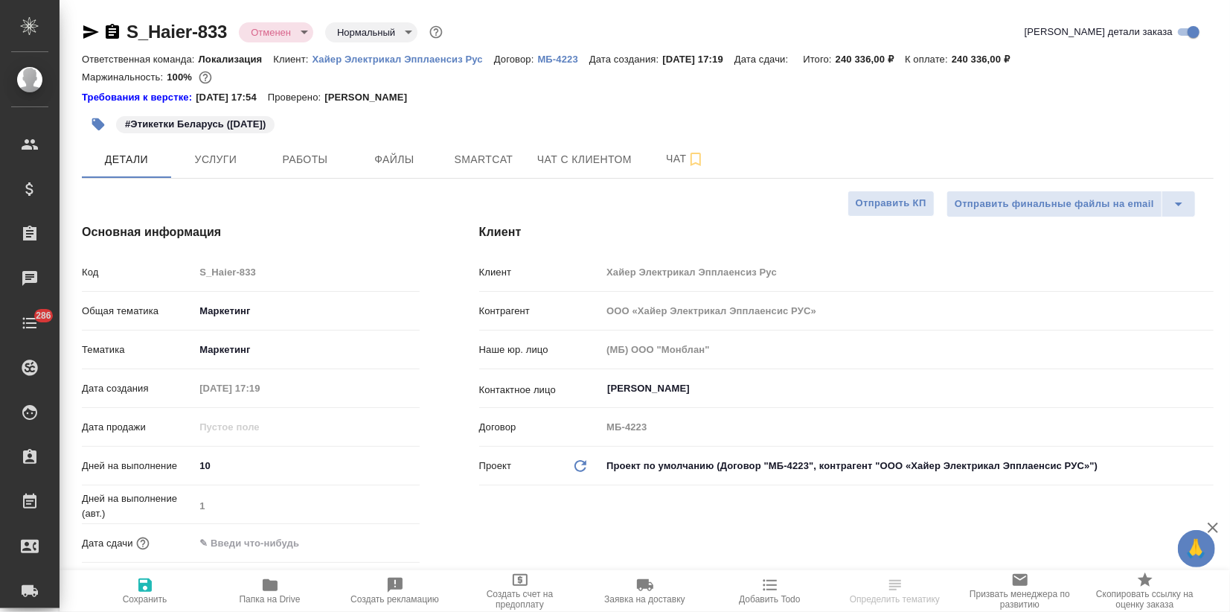
type textarea "x"
click at [669, 167] on span "Чат" at bounding box center [685, 159] width 71 height 19
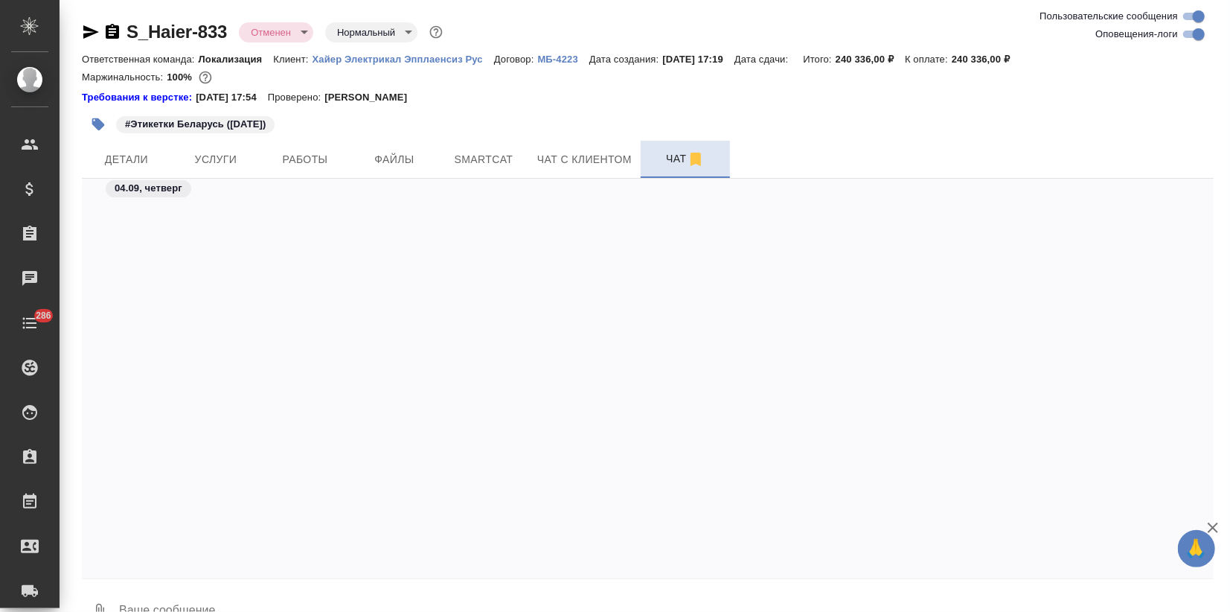
scroll to position [1256, 0]
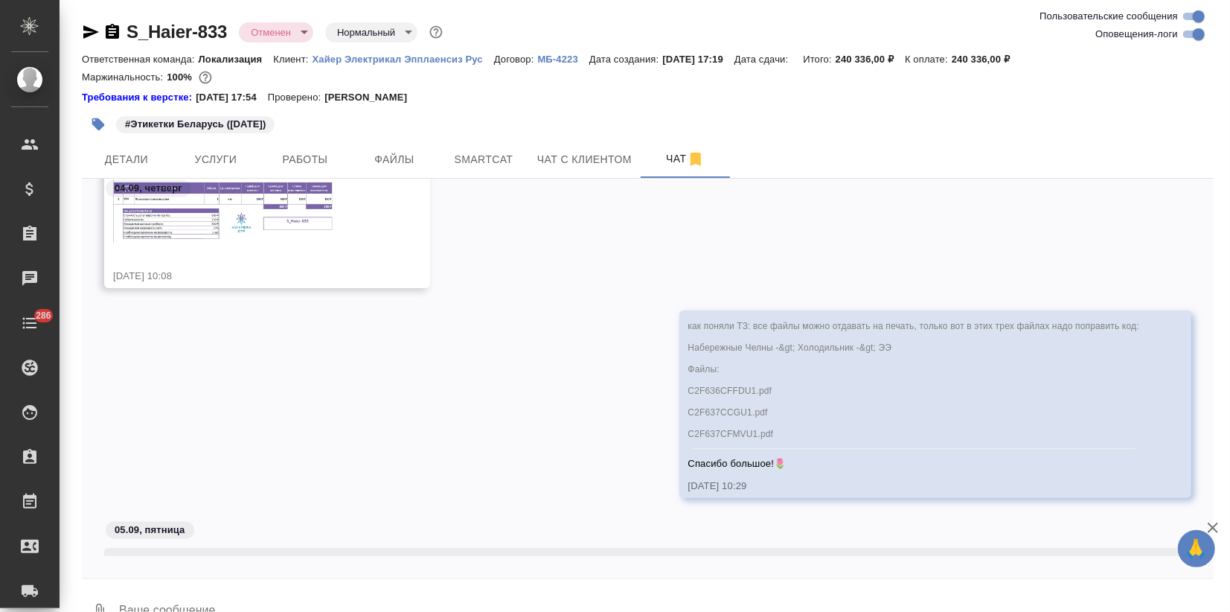
click at [226, 208] on img at bounding box center [224, 210] width 223 height 63
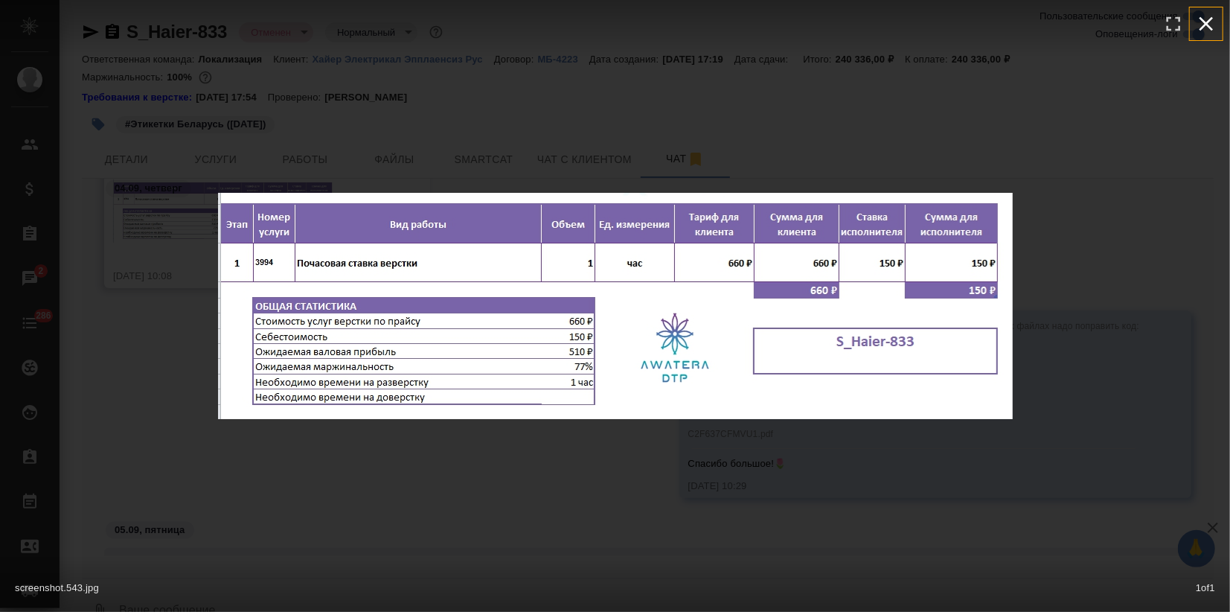
click at [1209, 18] on icon "button" at bounding box center [1207, 24] width 24 height 24
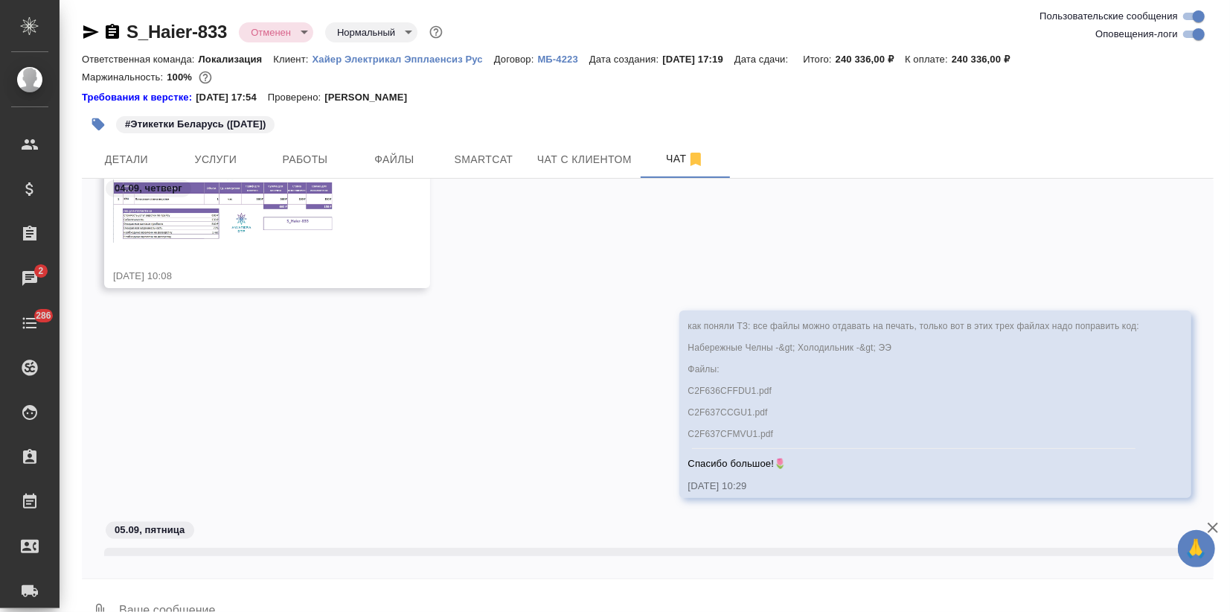
click at [272, 211] on img at bounding box center [224, 210] width 223 height 63
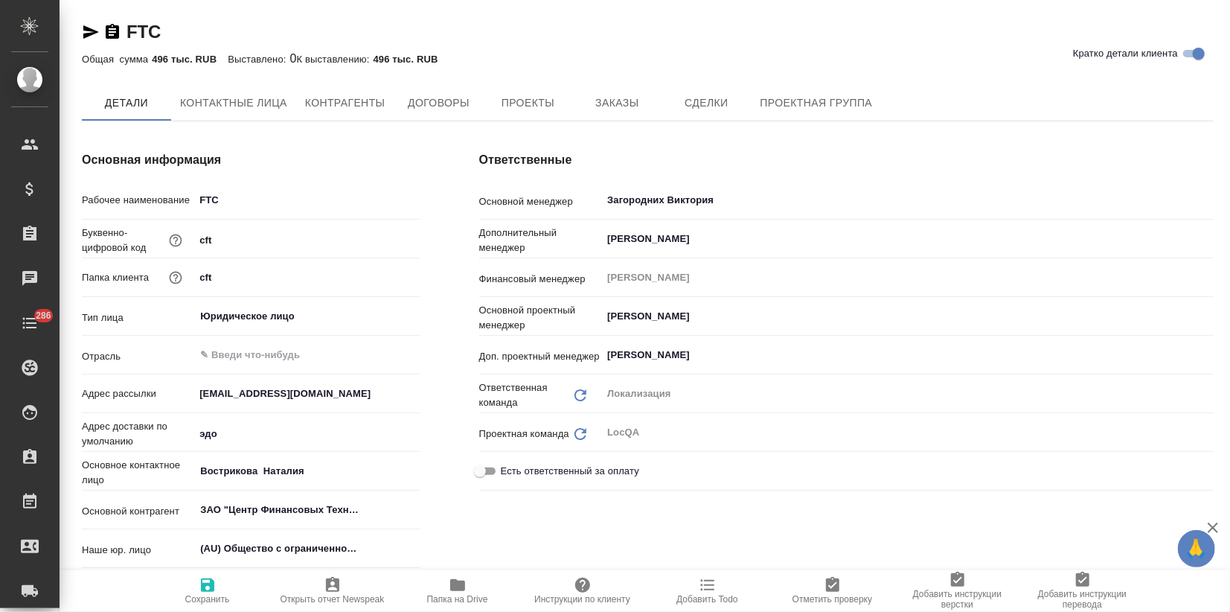
type textarea "x"
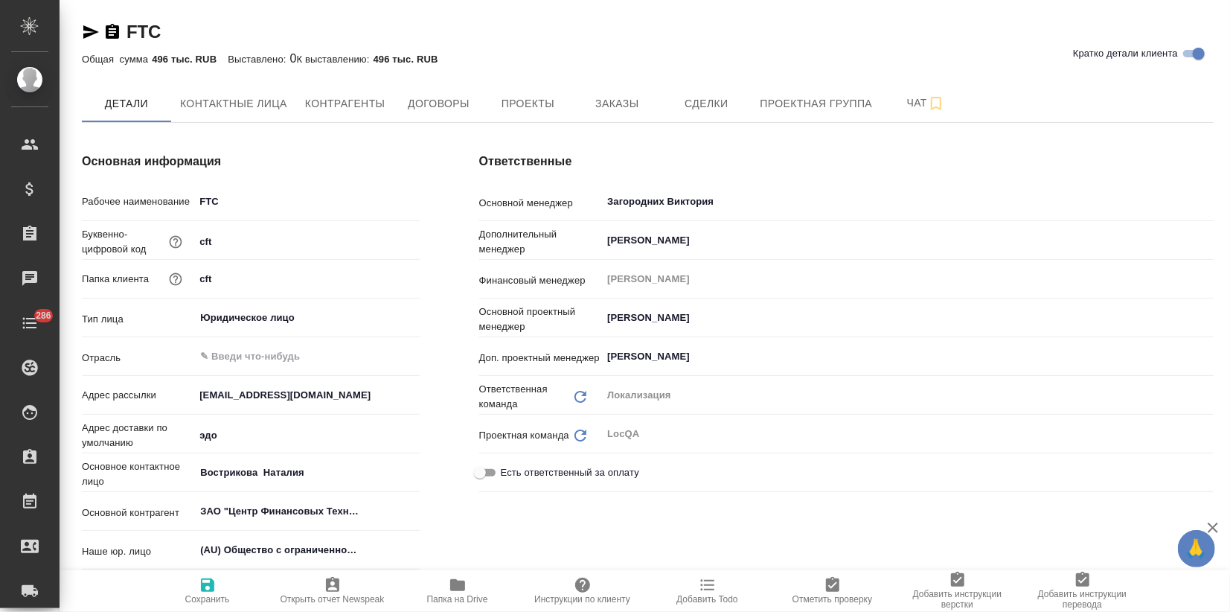
type textarea "x"
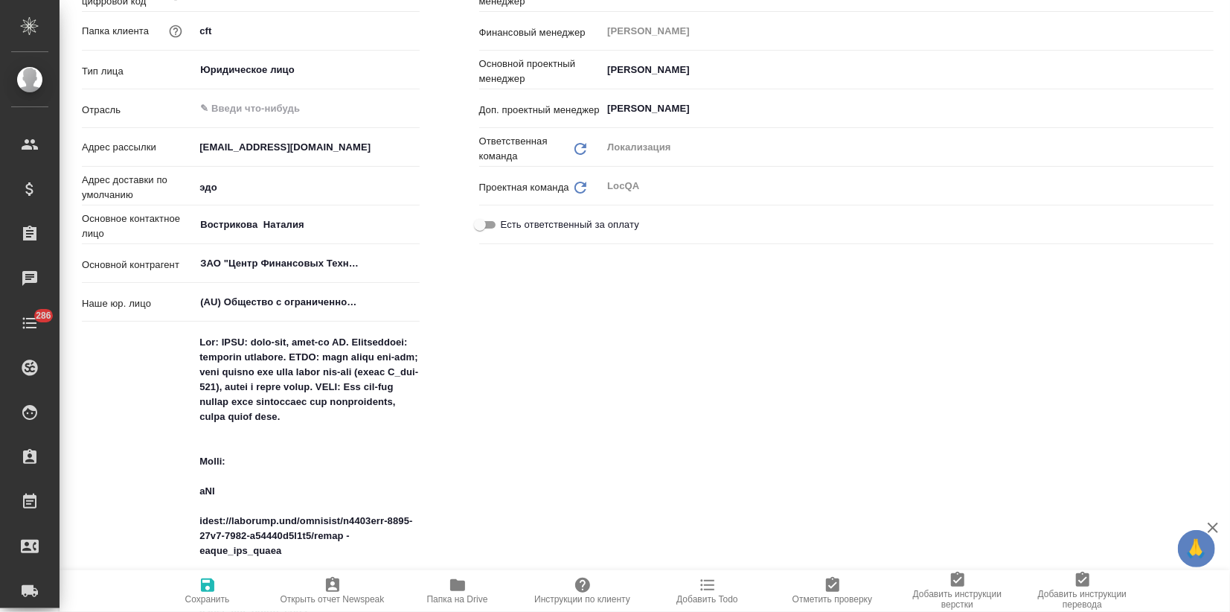
scroll to position [413, 0]
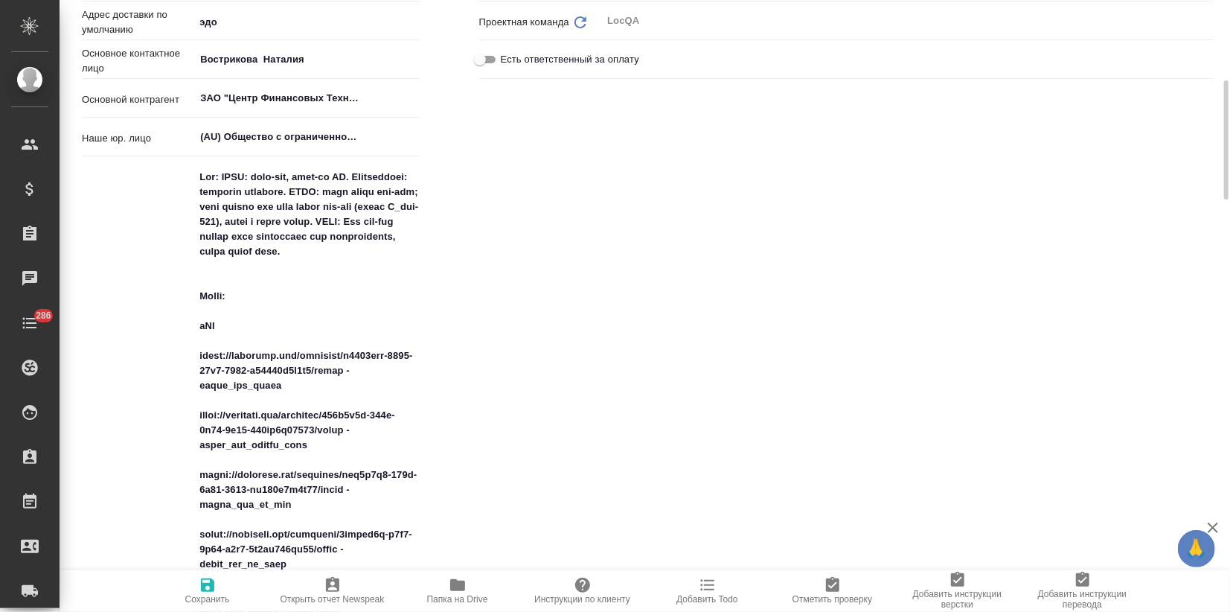
type textarea "x"
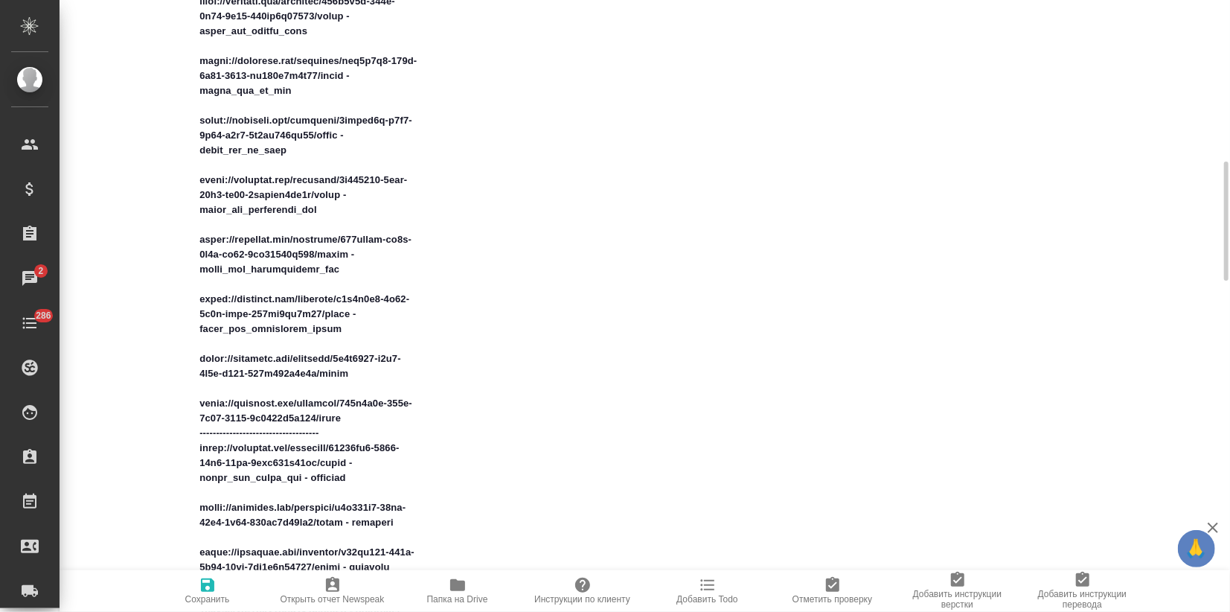
scroll to position [1158, 0]
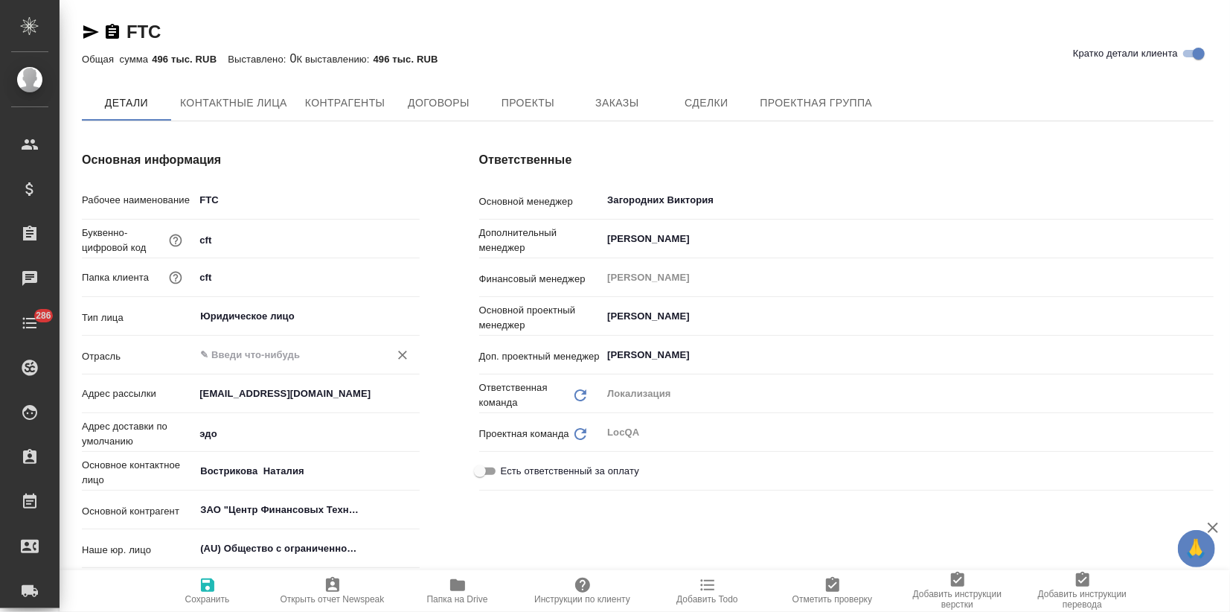
type textarea "x"
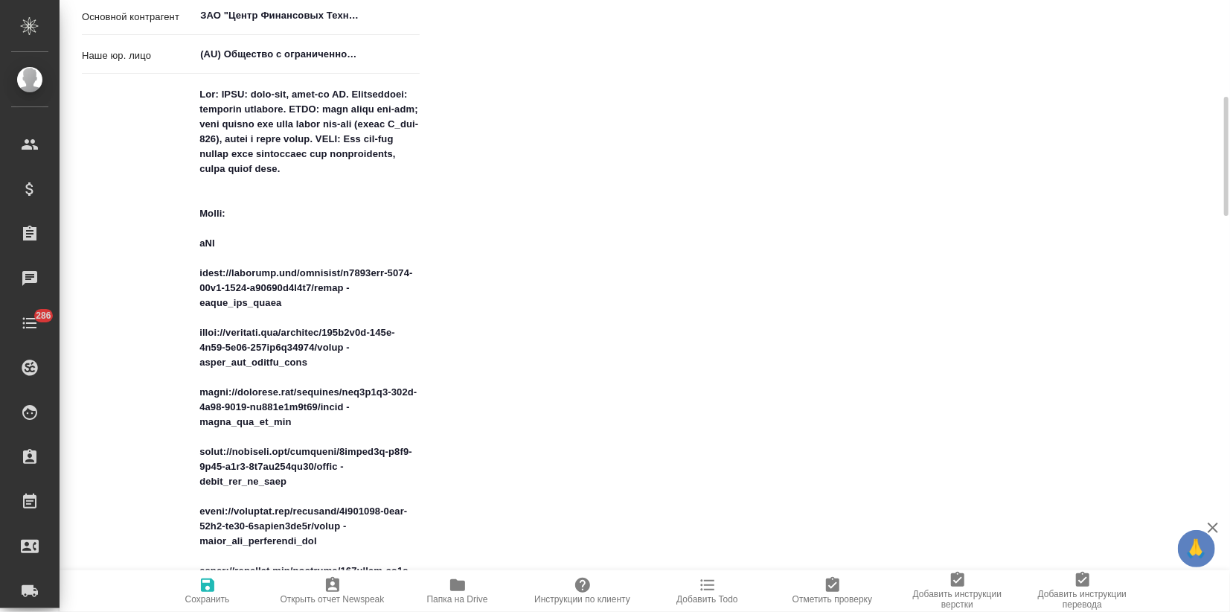
type textarea "x"
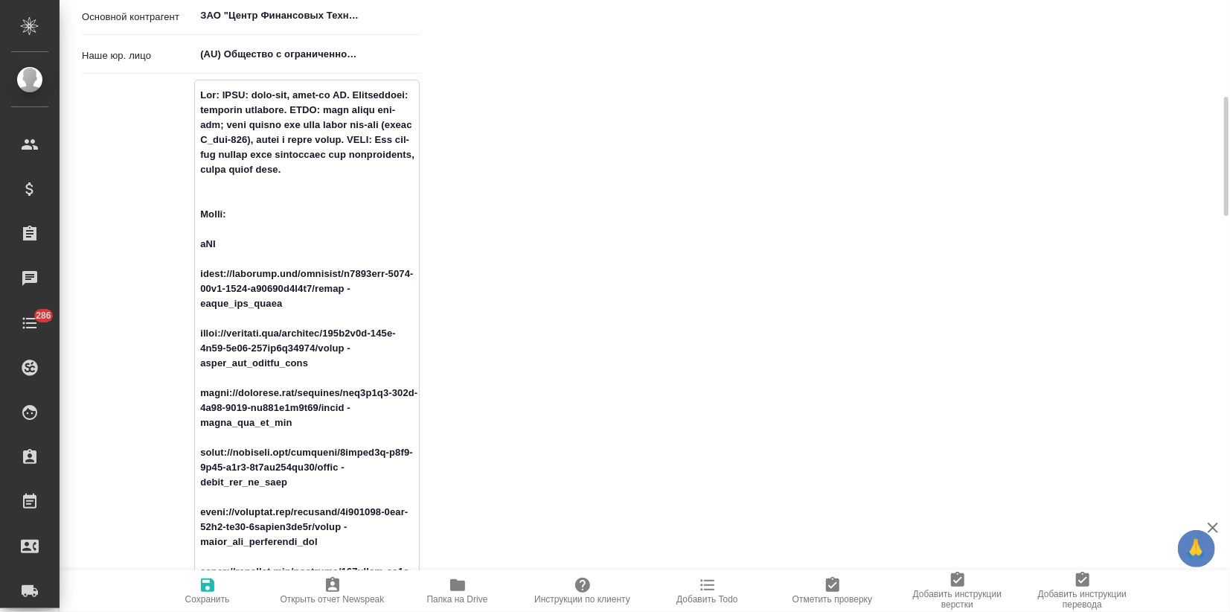
type textarea "x"
type textarea "Lor: IPSU: dolo-sit, amet-co AD. Elitseddoei: temporin utlabore. ETDO: magn ali…"
type textarea "x"
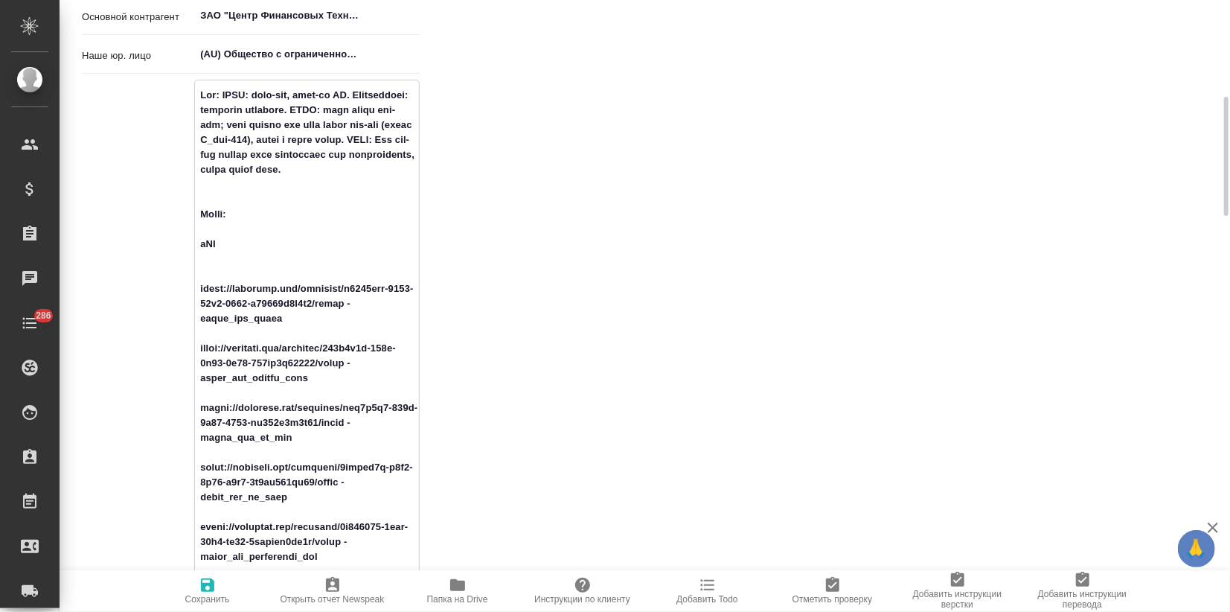
type textarea "Lor: IPSU: dolo-sit, amet-co AD. Elitseddoei: temporin utlabore. ETDO: magn ali…"
type textarea "x"
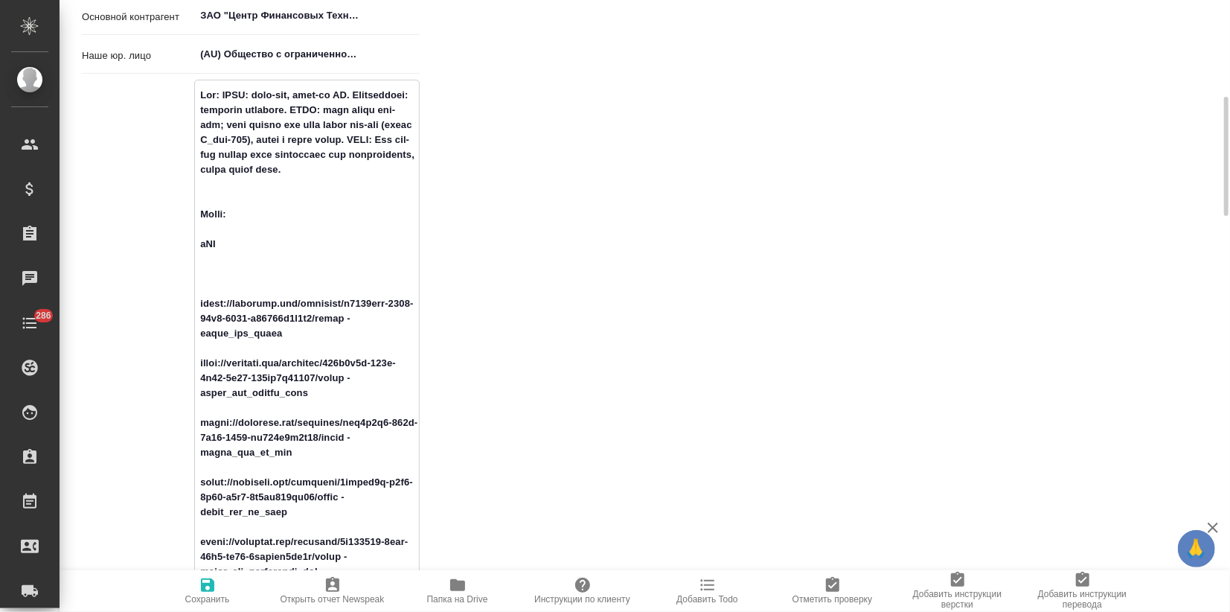
paste textarea "serge_ios_uzb [URL][DOMAIN_NAME]"
type textarea "Lor: IPSU: dolo-sit, amet-co AD. Elitseddoei: temporin utlabore. ETDO: magn ali…"
type textarea "x"
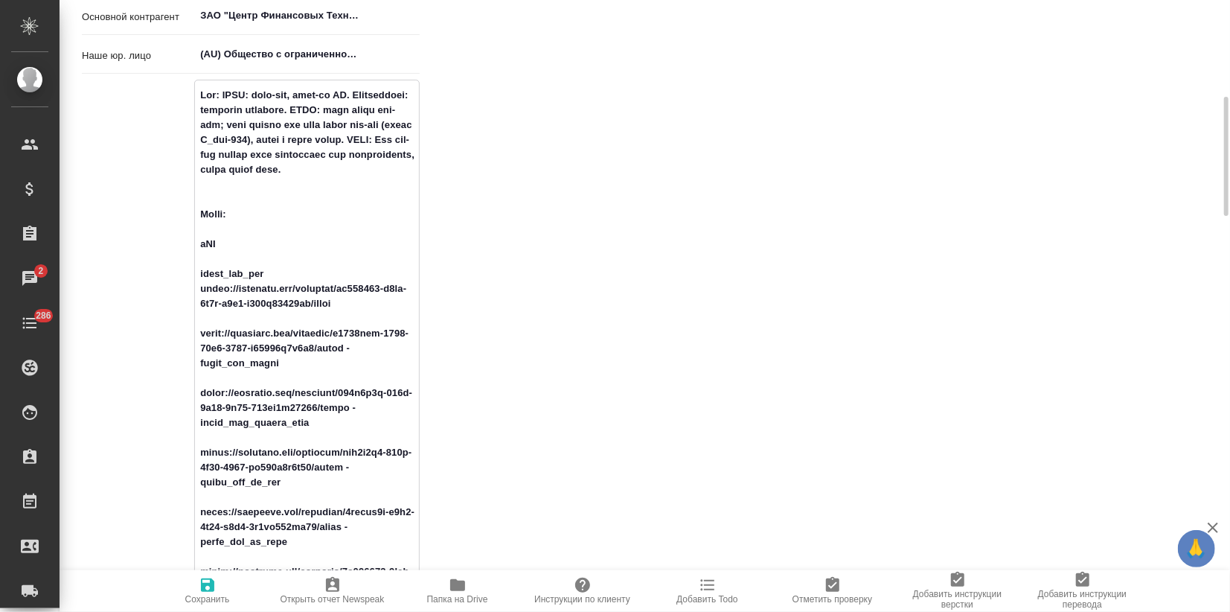
type textarea "Lor: IPSU: dolo-sit, amet-co AD. Elitseddoei: temporin utlabore. ETDO: magn ali…"
click at [208, 582] on icon "button" at bounding box center [208, 585] width 18 height 18
type textarea "x"
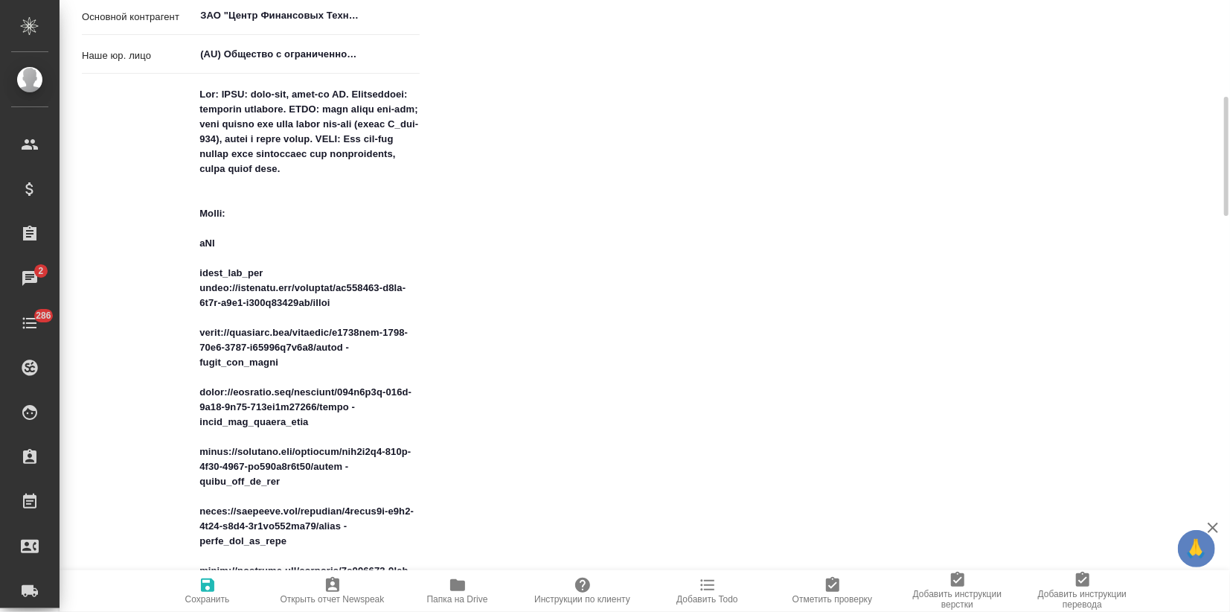
type textarea "x"
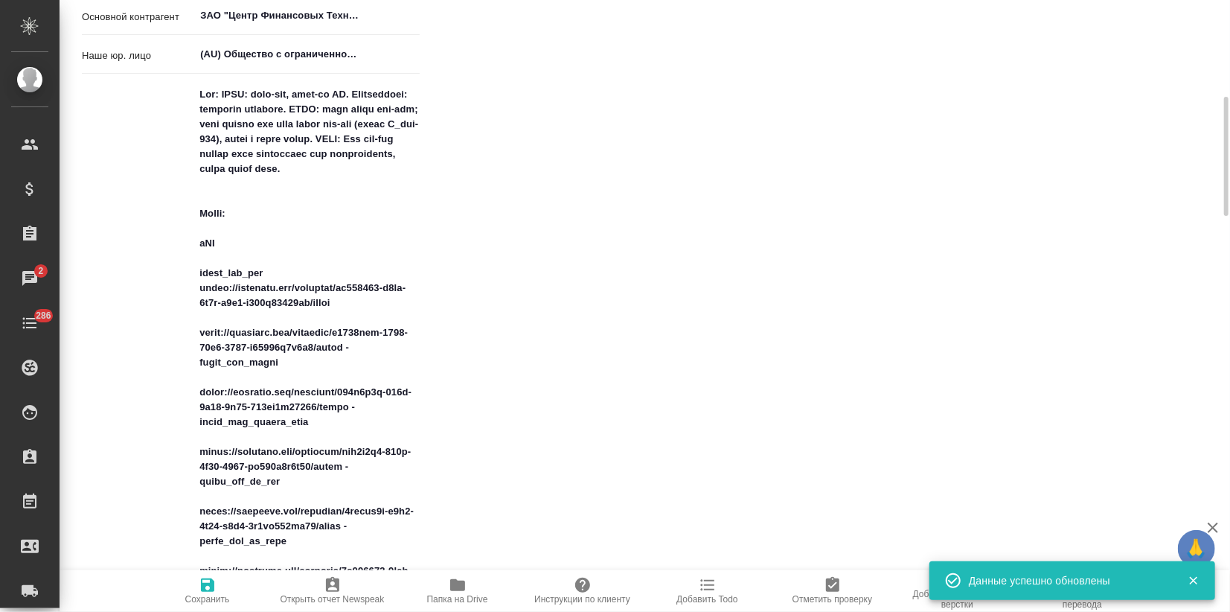
type textarea "x"
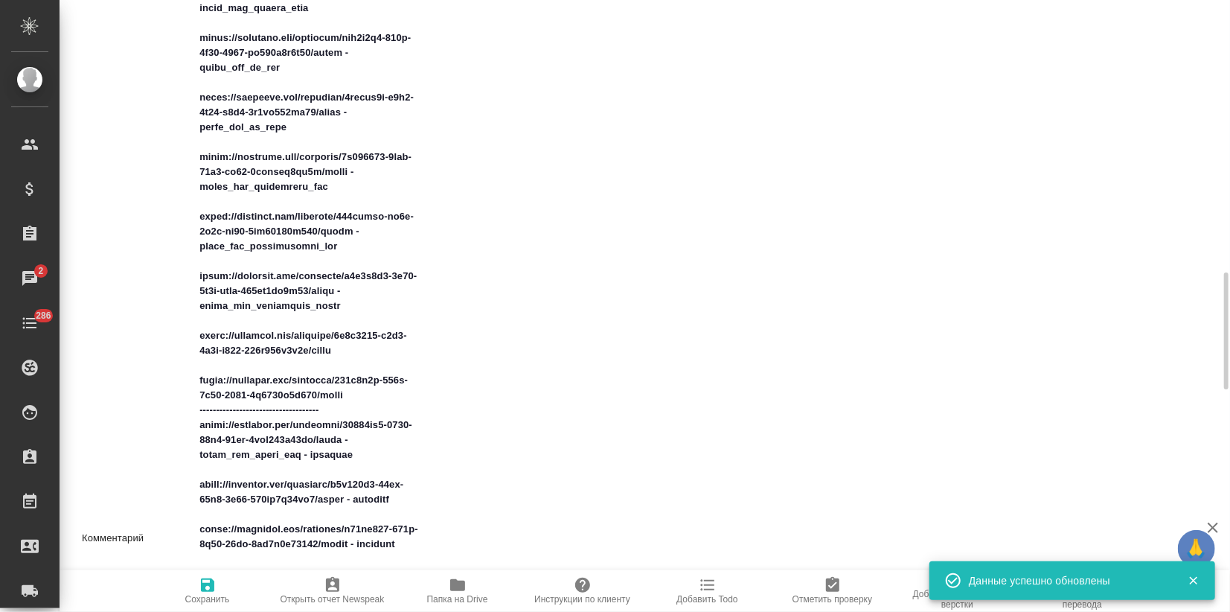
scroll to position [1323, 0]
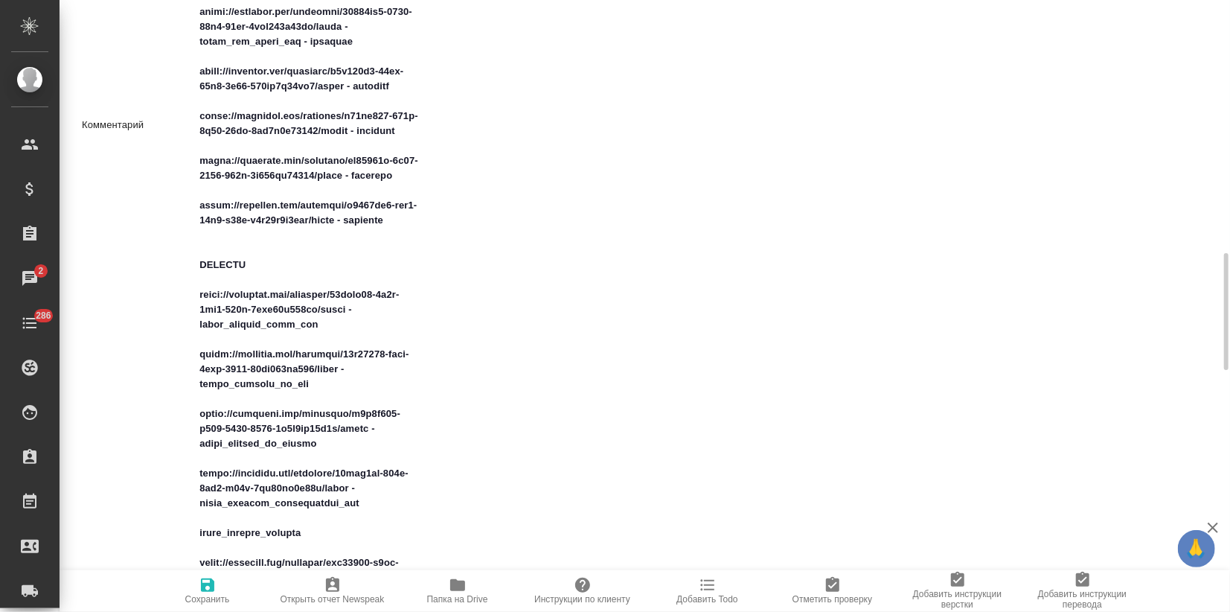
type textarea "x"
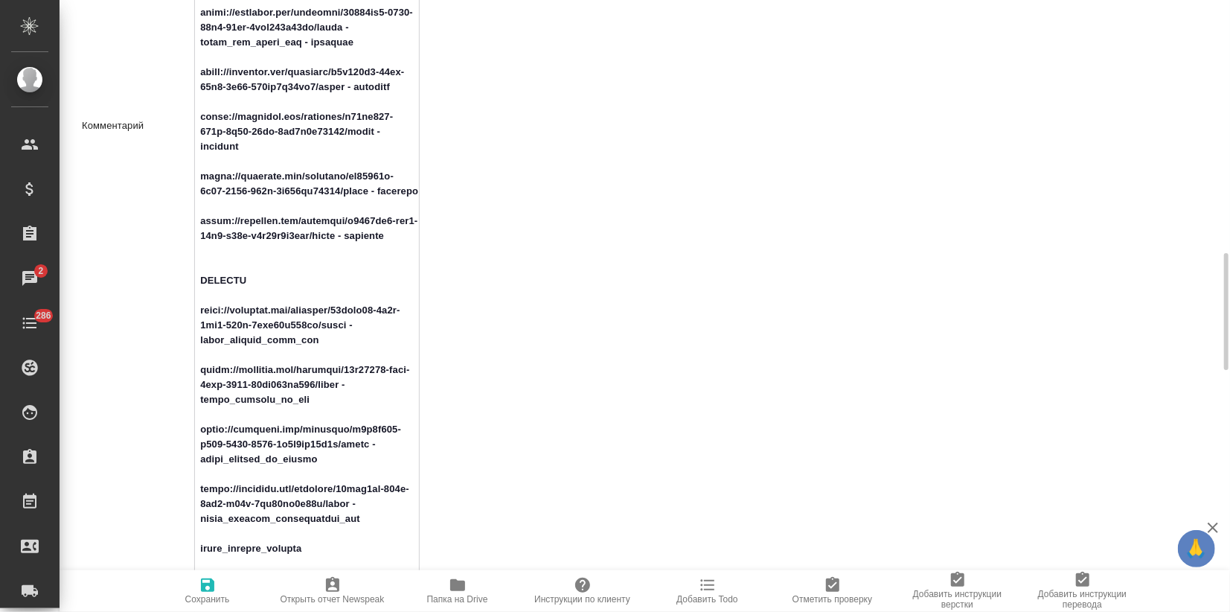
click at [258, 280] on textarea at bounding box center [306, 124] width 223 height 1737
type textarea "Lor: IPSU: dolo-sit, amet-co AD. Elitseddoei: temporin utlabore. ETDO: magn ali…"
type textarea "x"
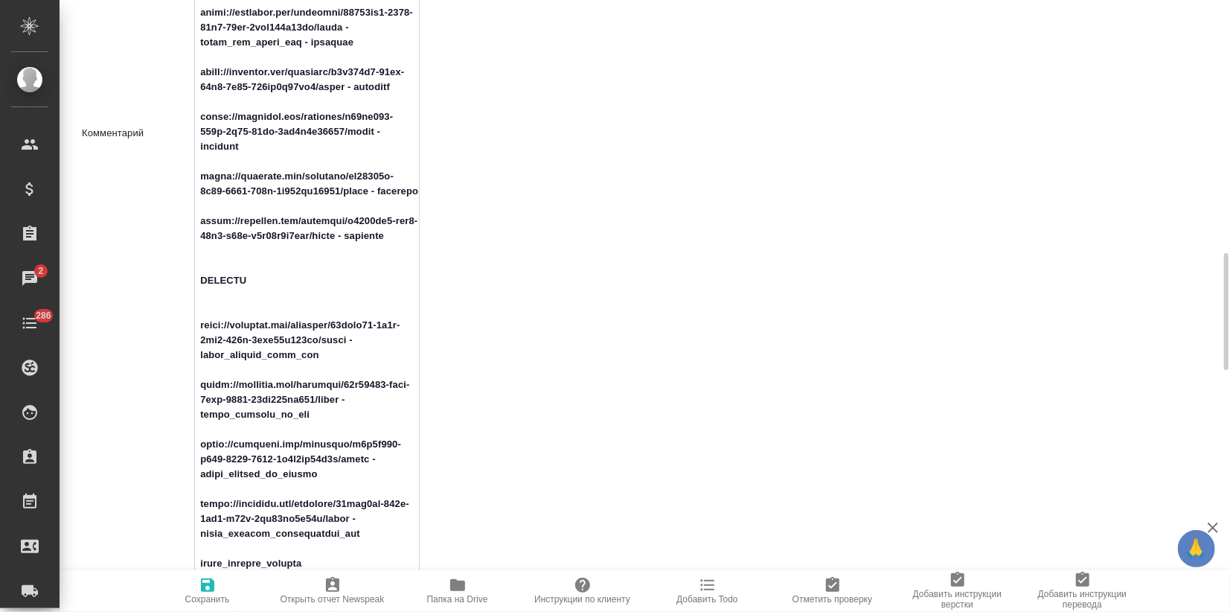
type textarea "Lor: IPSU: dolo-sit, amet-co AD. Elitseddoei: temporin utlabore. ETDO: magn ali…"
type textarea "x"
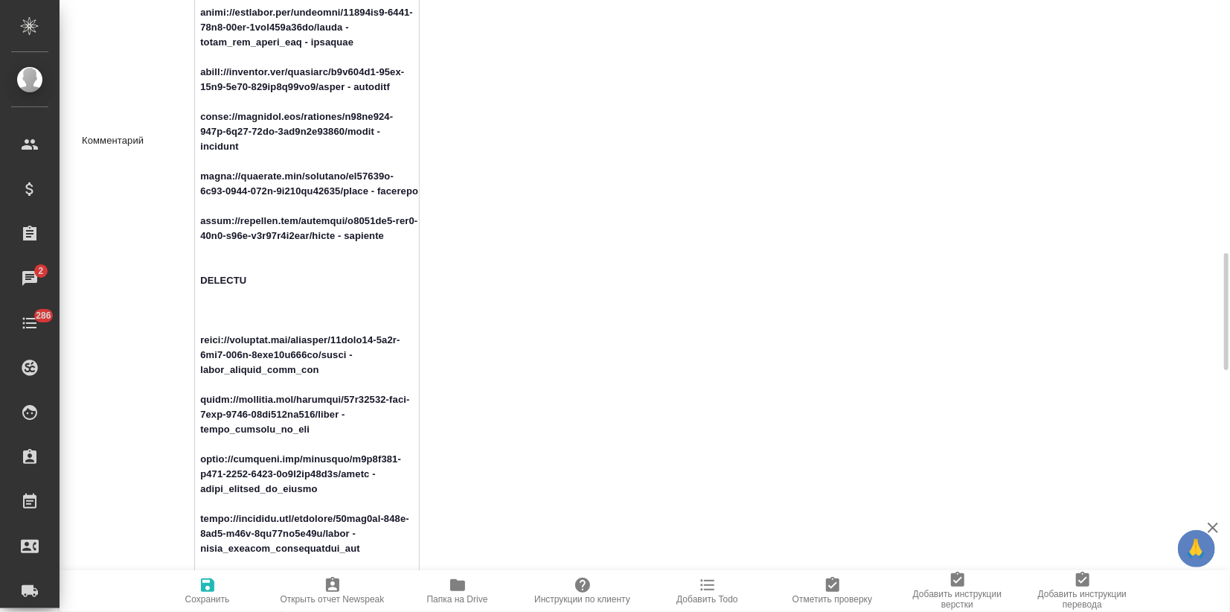
paste textarea "serge_android_uzb_sng https://smartcat.com/projects/ce1e2d04-3e56-436e-975d-80d…"
type textarea "Loc: ПЕМТ: англ-нем, англ-фр ДА. Комментарий: денежные переводы. GLQA: есть гло…"
type textarea "x"
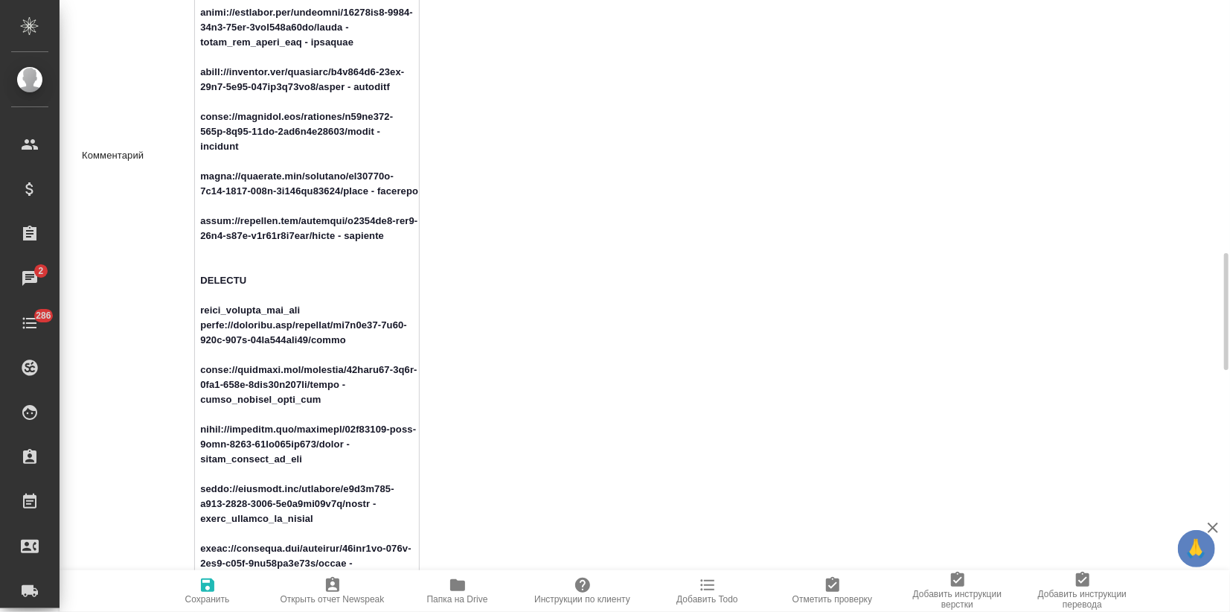
type textarea "Loc: ПЕМТ: англ-нем, англ-фр ДА. Комментарий: денежные переводы. GLQA: есть гло…"
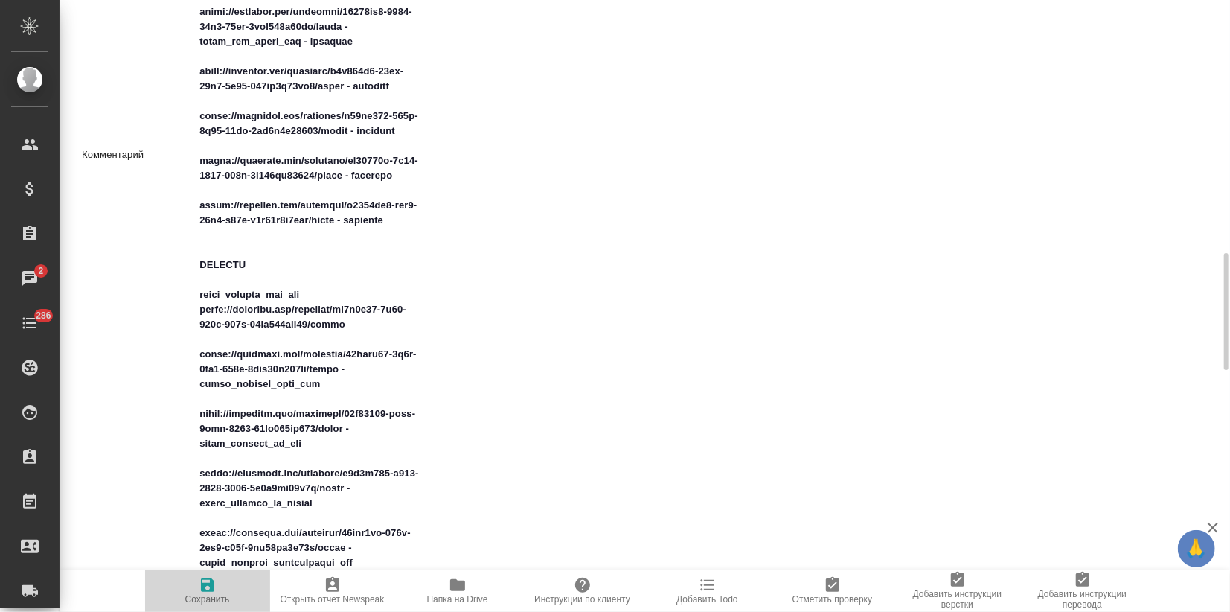
click at [210, 587] on icon "button" at bounding box center [207, 584] width 13 height 13
type textarea "x"
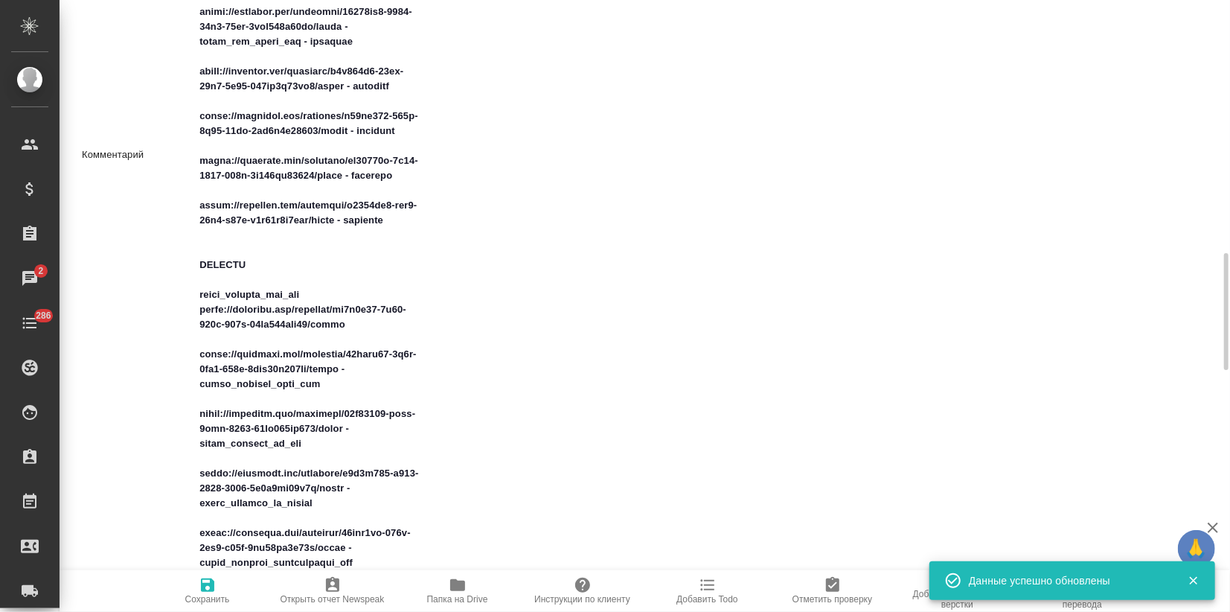
type textarea "x"
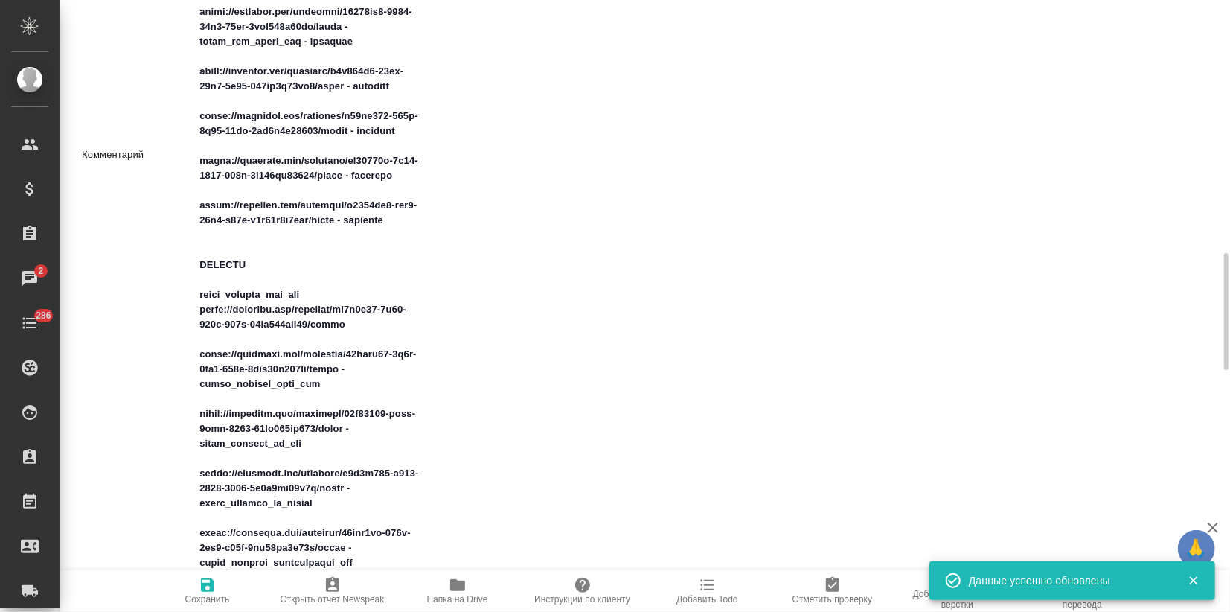
type textarea "x"
click at [214, 580] on icon "button" at bounding box center [208, 585] width 18 height 18
type textarea "x"
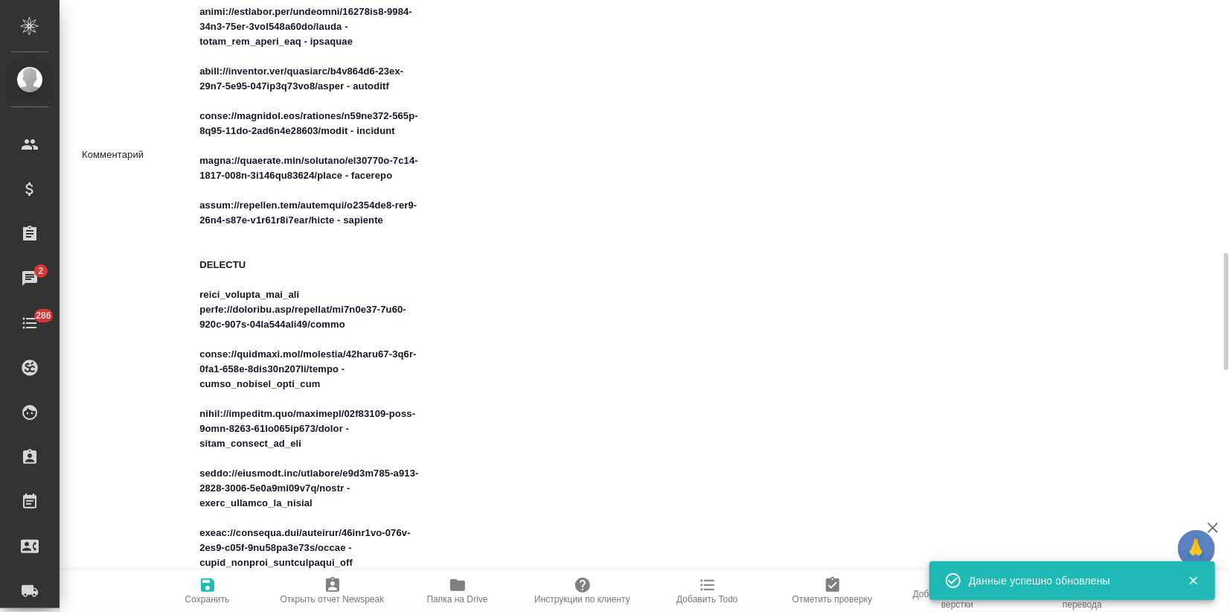
type textarea "x"
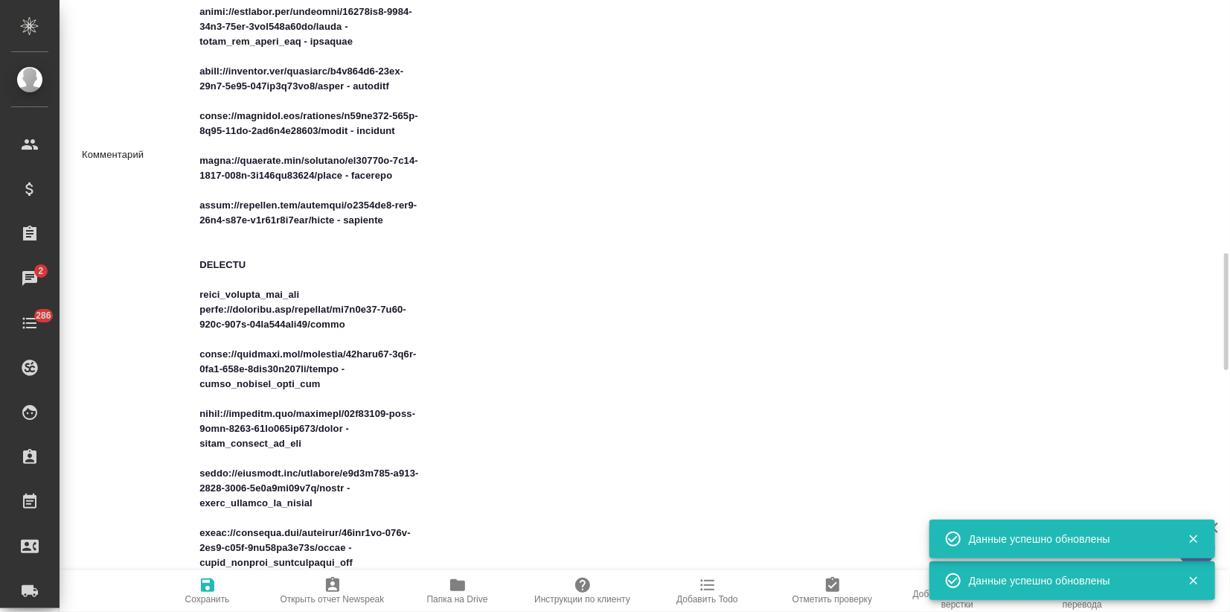
type textarea "x"
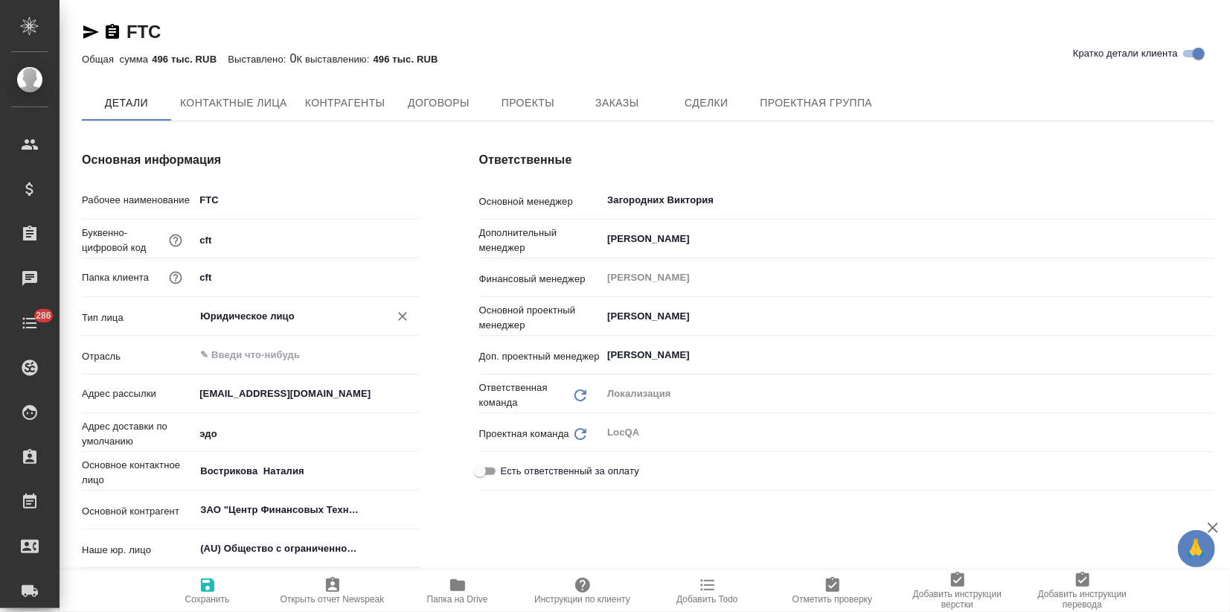
type textarea "x"
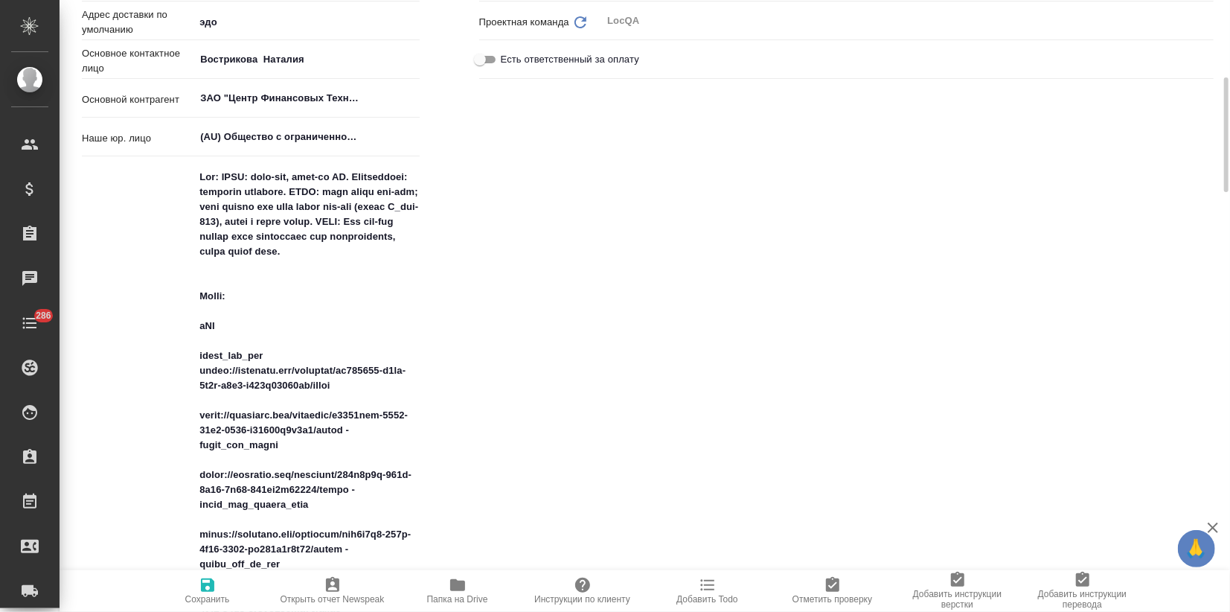
type textarea "x"
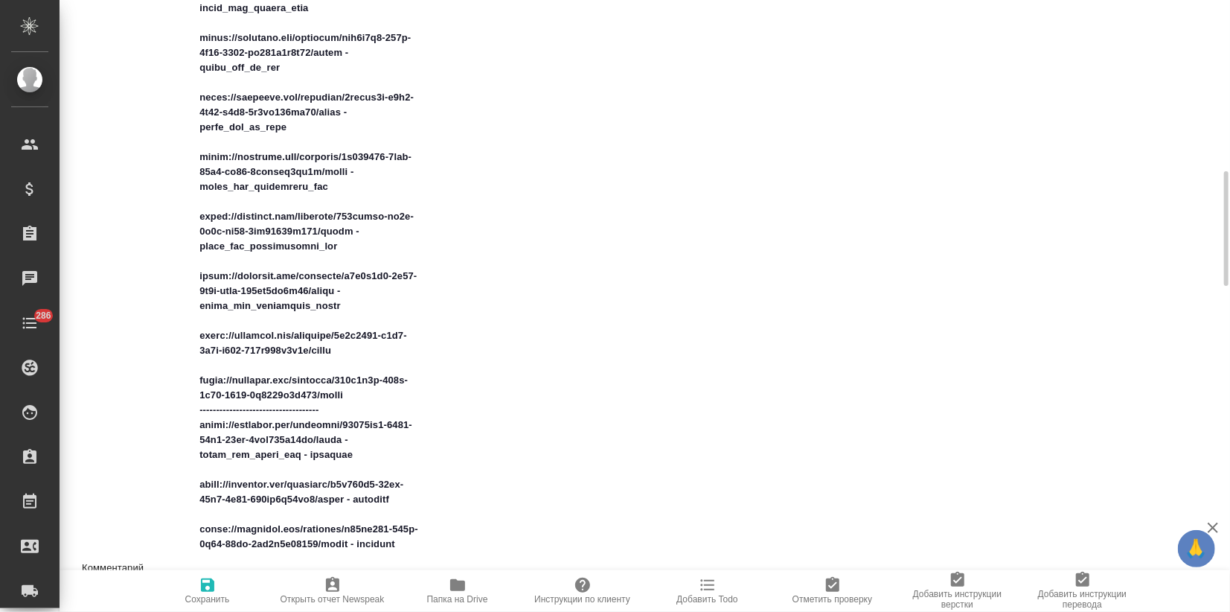
type textarea "x"
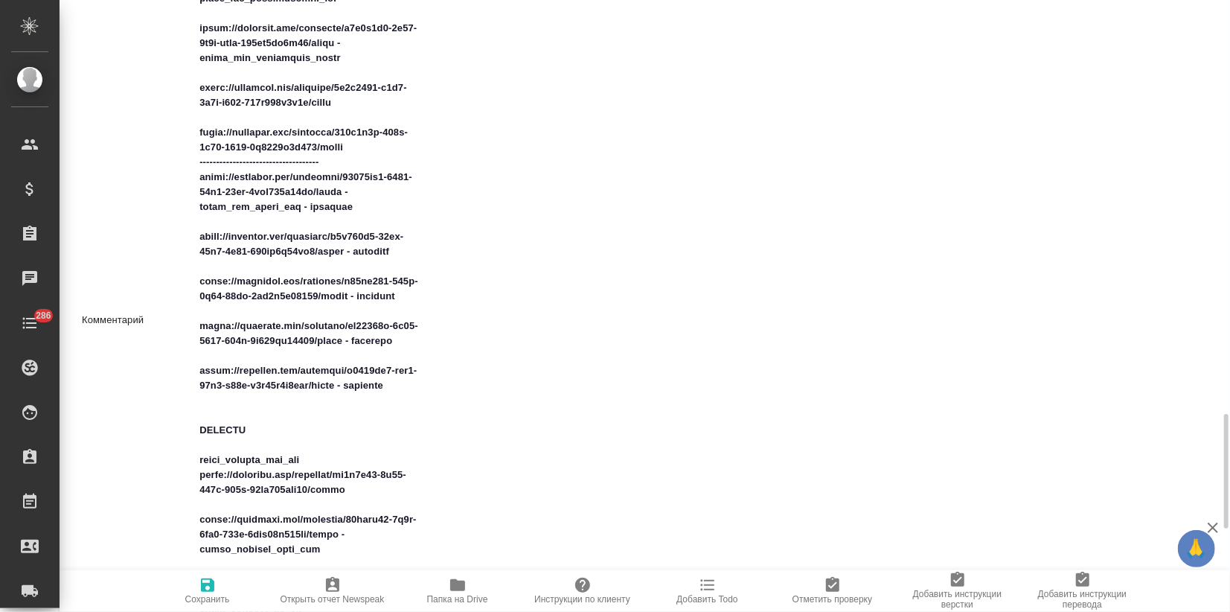
scroll to position [1323, 0]
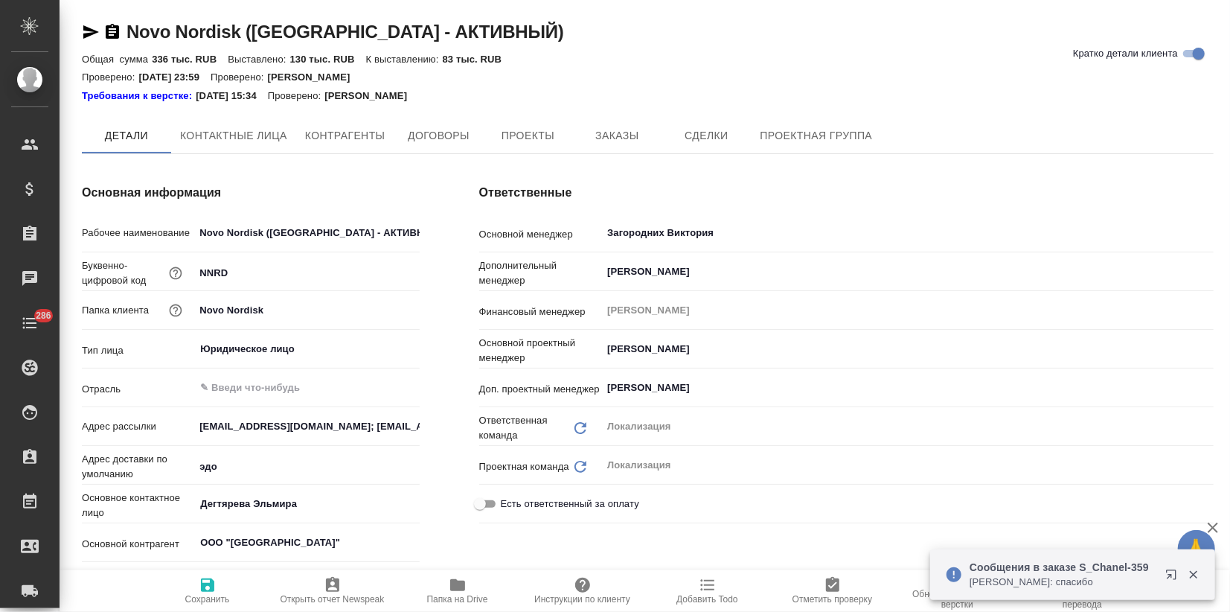
type textarea "x"
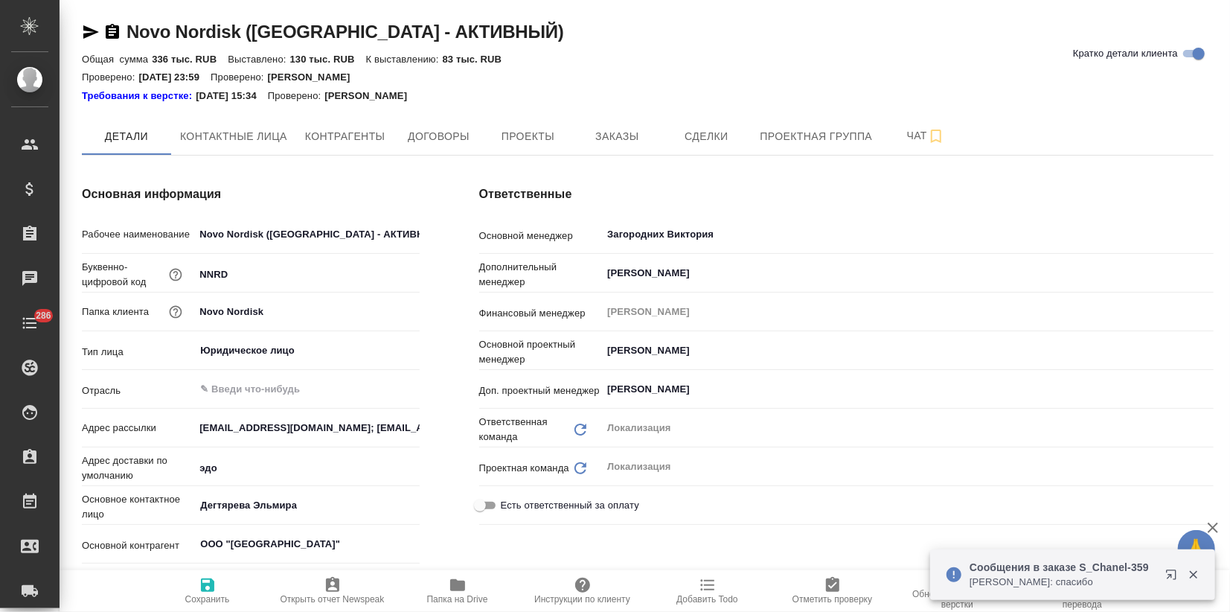
type textarea "x"
click at [613, 131] on span "Заказы" at bounding box center [616, 136] width 71 height 19
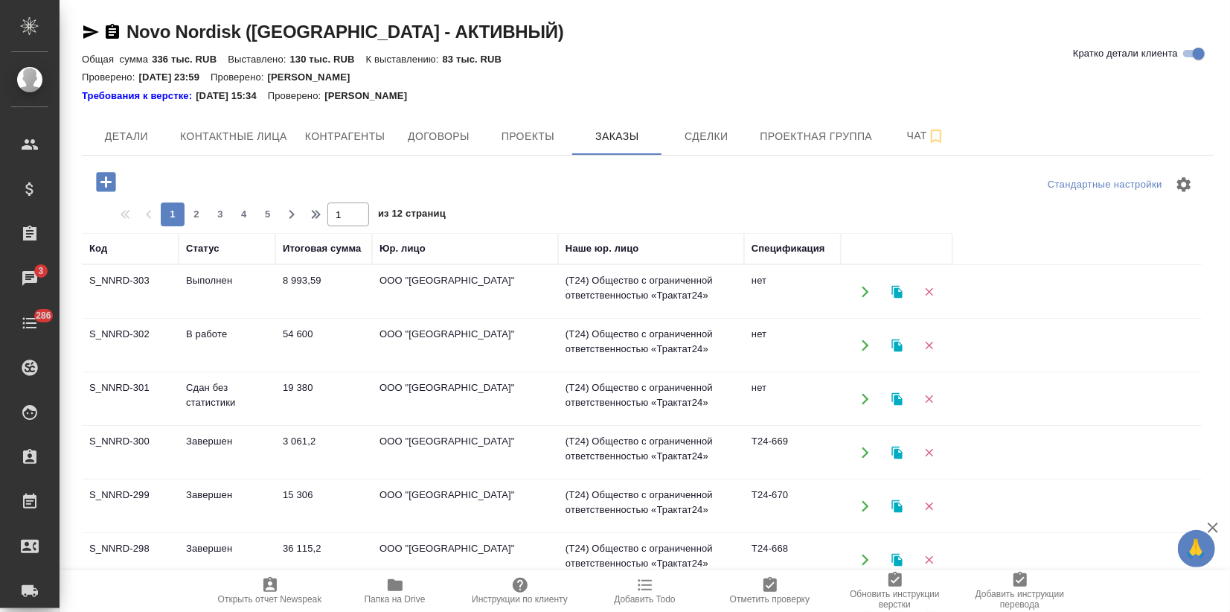
click at [214, 353] on td "В работе" at bounding box center [227, 345] width 97 height 52
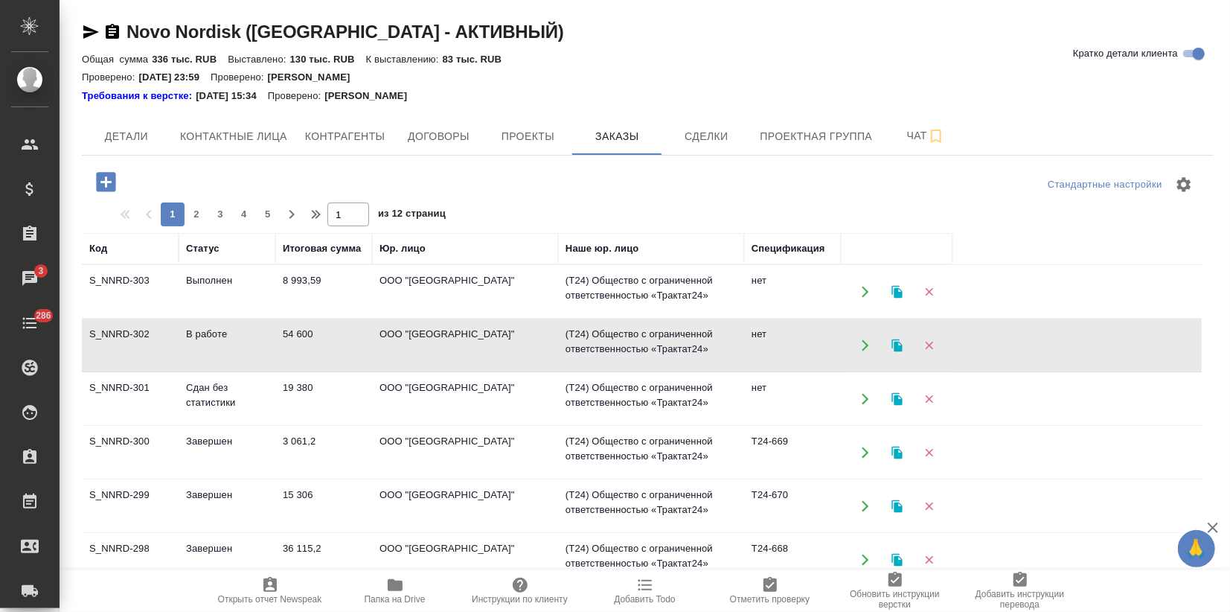
click at [214, 353] on td "В работе" at bounding box center [227, 345] width 97 height 52
click at [894, 343] on icon "button" at bounding box center [897, 345] width 10 height 13
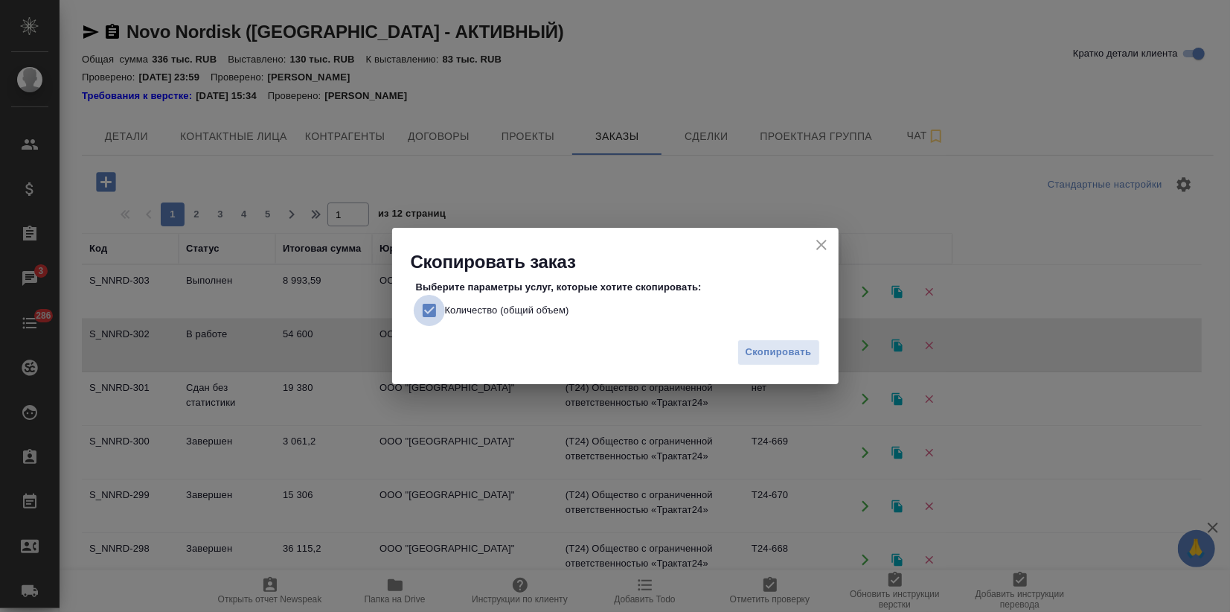
drag, startPoint x: 420, startPoint y: 307, endPoint x: 643, endPoint y: 363, distance: 230.2
click at [421, 307] on input "Количество (общий объем)" at bounding box center [429, 310] width 31 height 31
checkbox input "false"
click at [764, 364] on button "Скопировать" at bounding box center [779, 352] width 83 height 26
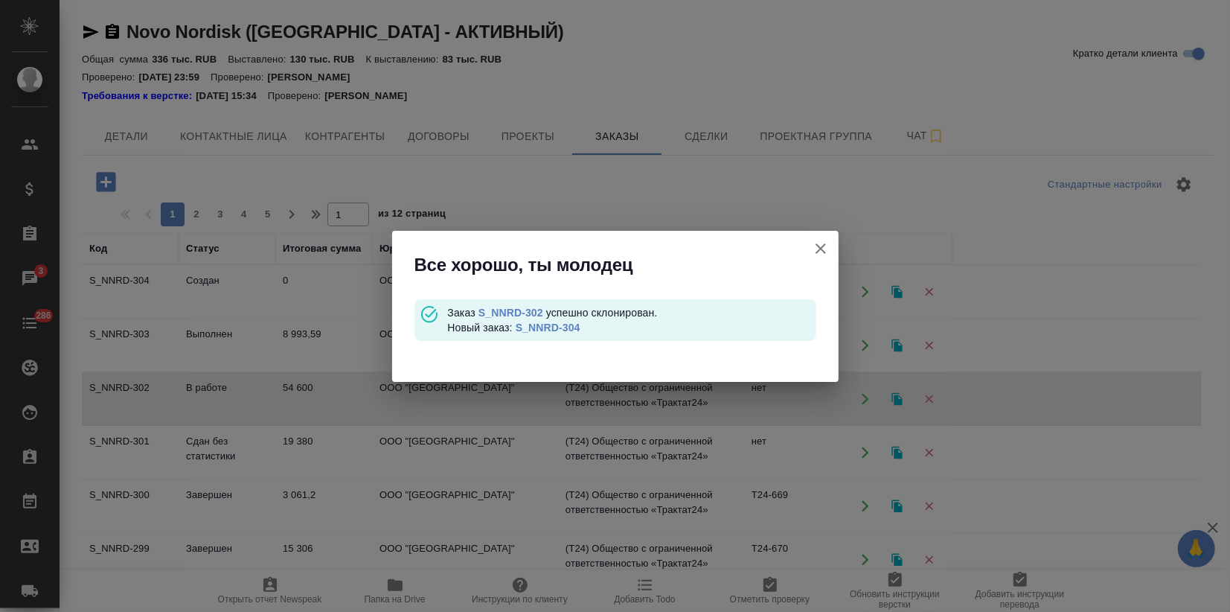
click at [534, 330] on link "S_NNRD-304" at bounding box center [548, 328] width 65 height 12
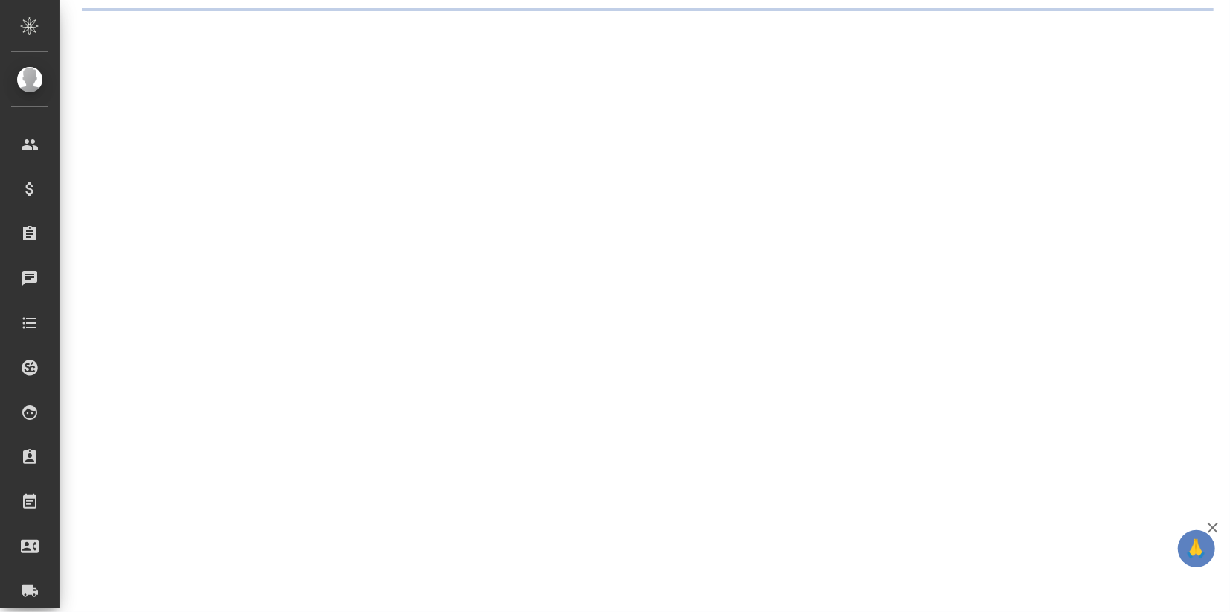
select select "RU"
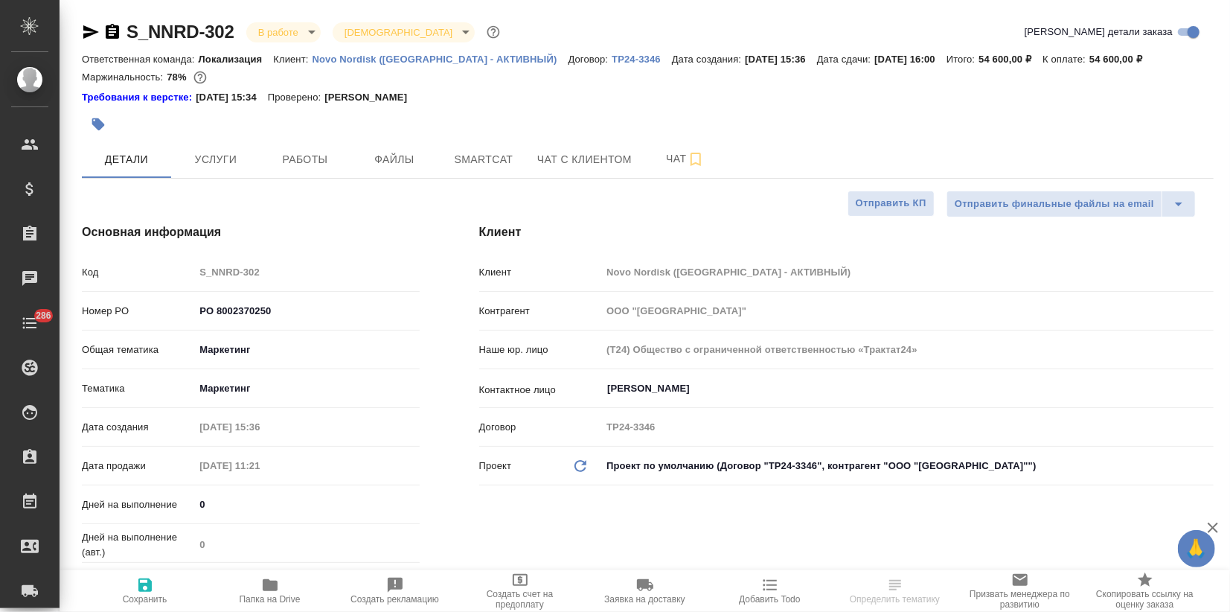
type textarea "x"
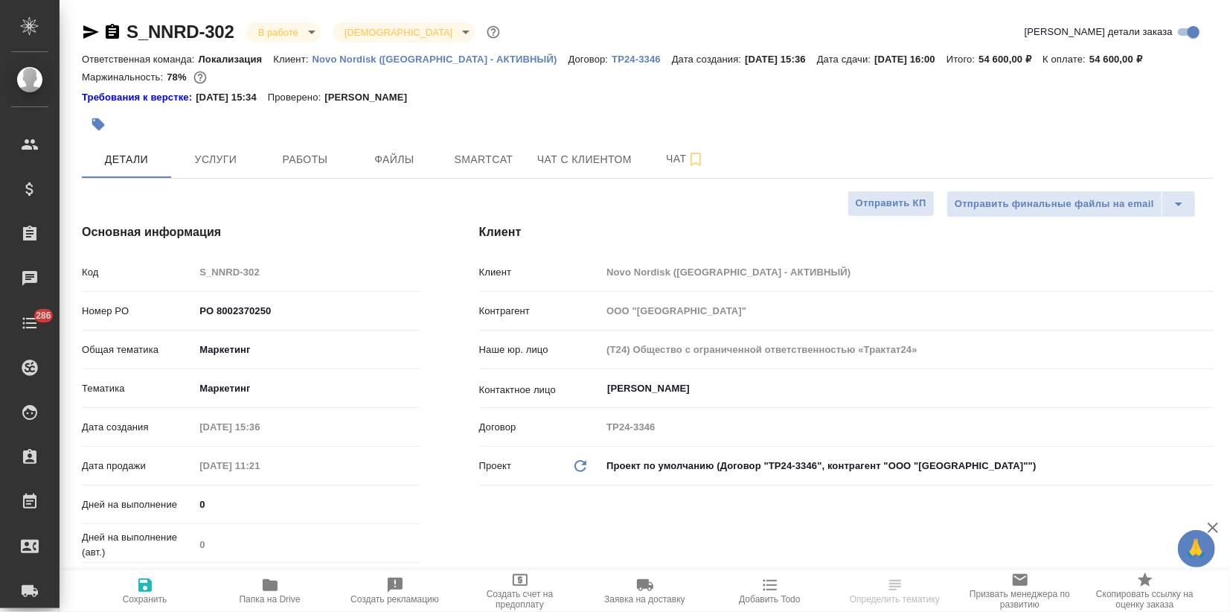
type textarea "x"
click at [234, 144] on button "Услуги" at bounding box center [215, 159] width 89 height 37
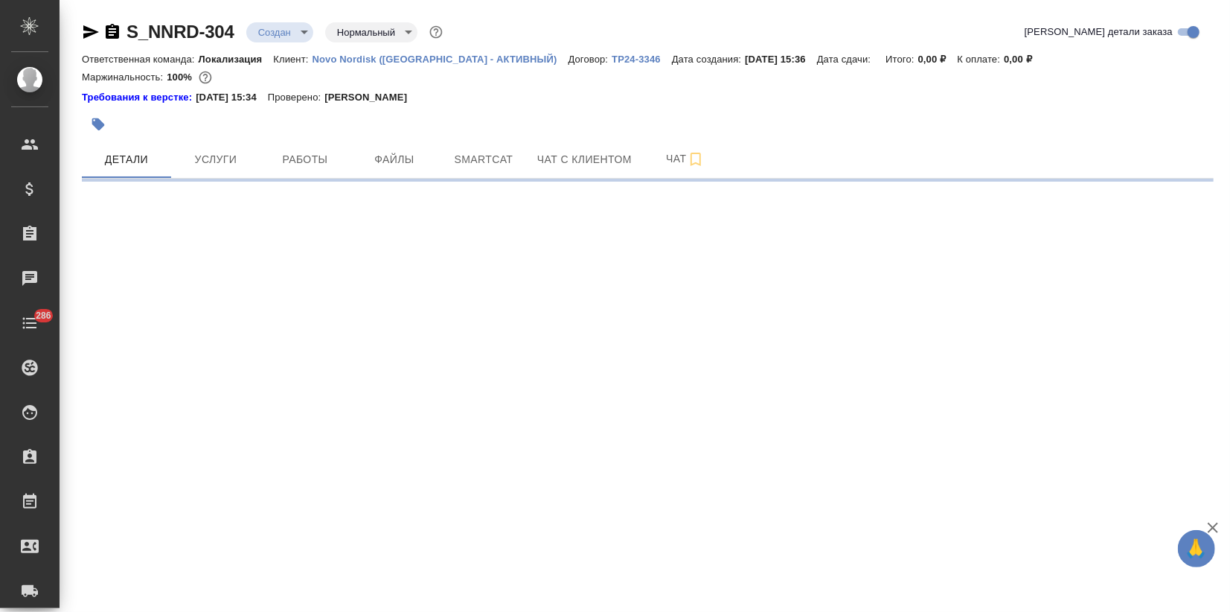
select select "RU"
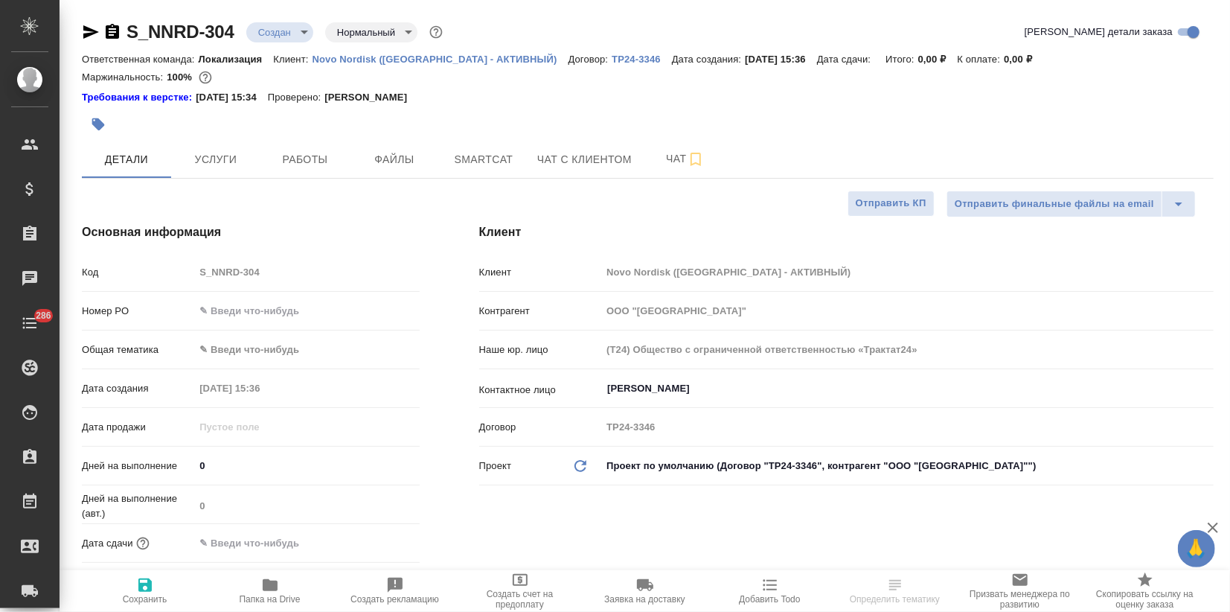
type textarea "x"
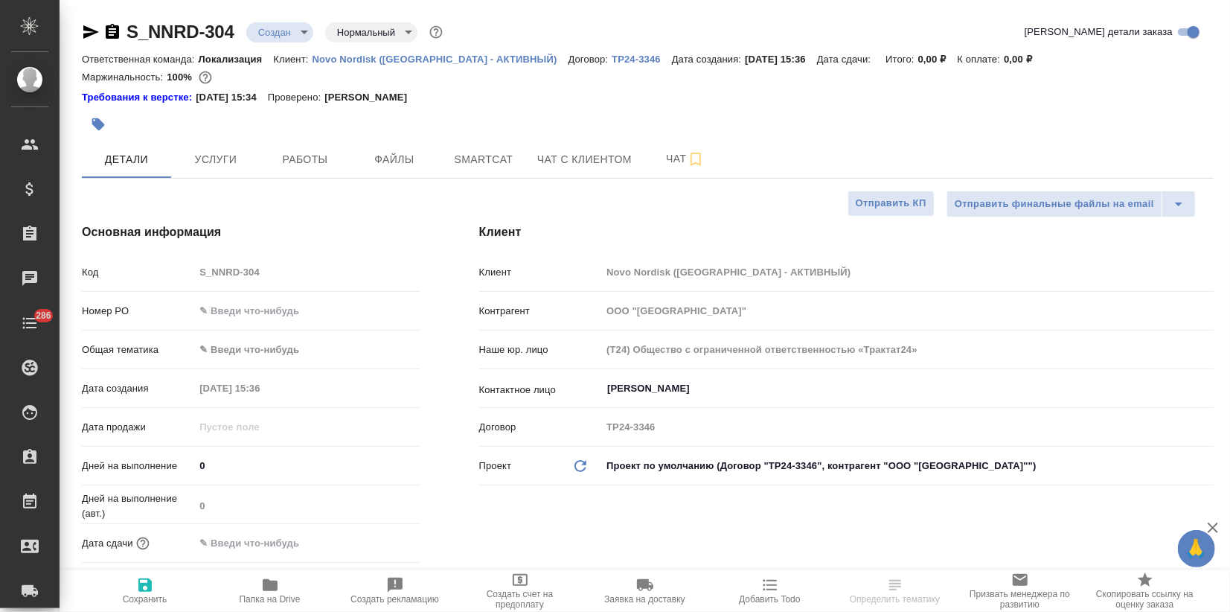
type textarea "x"
click at [245, 316] on input "text" at bounding box center [306, 311] width 225 height 22
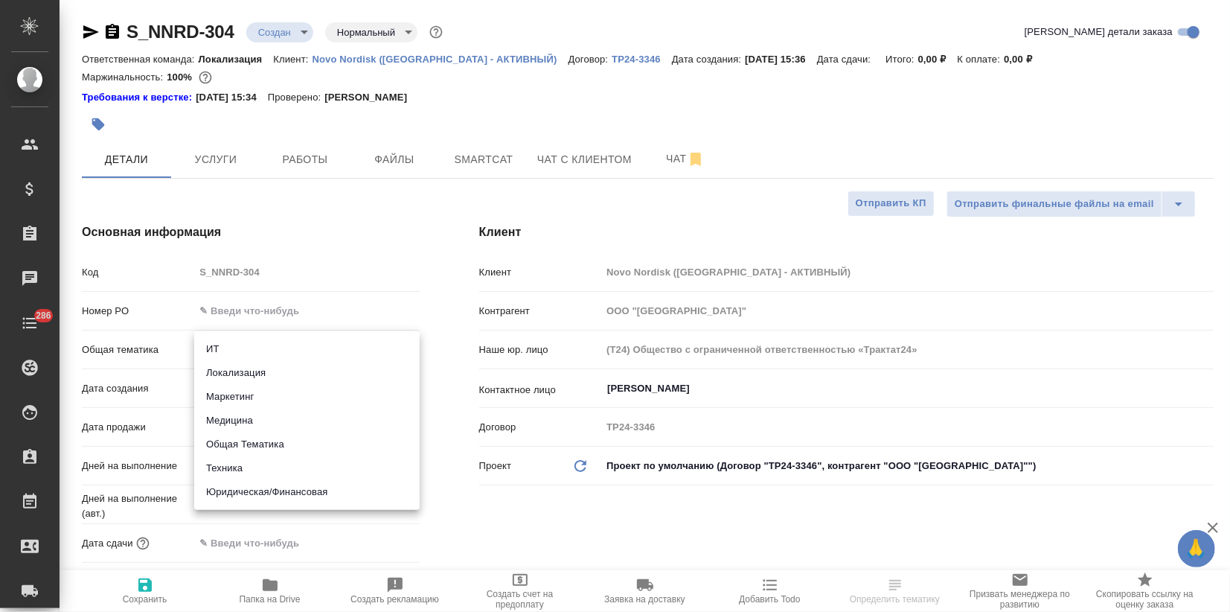
click at [236, 345] on body "🙏 .cls-1 fill:#fff; AWATERA Zagorodnikh Viktoria Клиенты Спецификации Заказы Ча…" at bounding box center [615, 306] width 1230 height 612
click at [234, 397] on li "Маркетинг" at bounding box center [307, 397] width 226 height 24
type input "marketing"
type textarea "x"
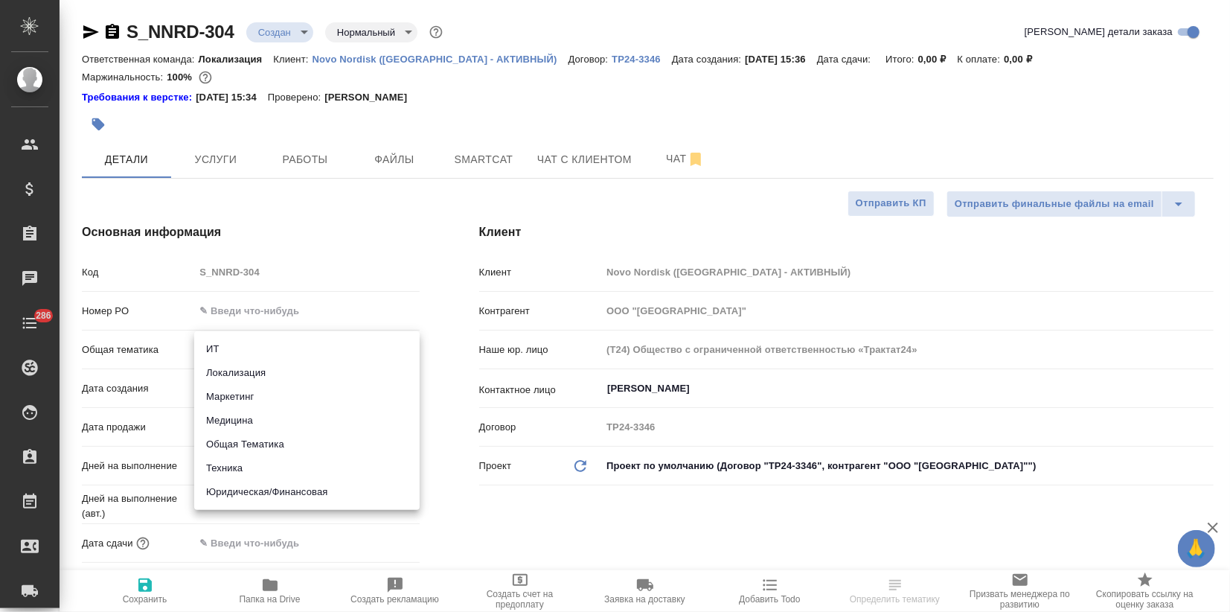
type textarea "x"
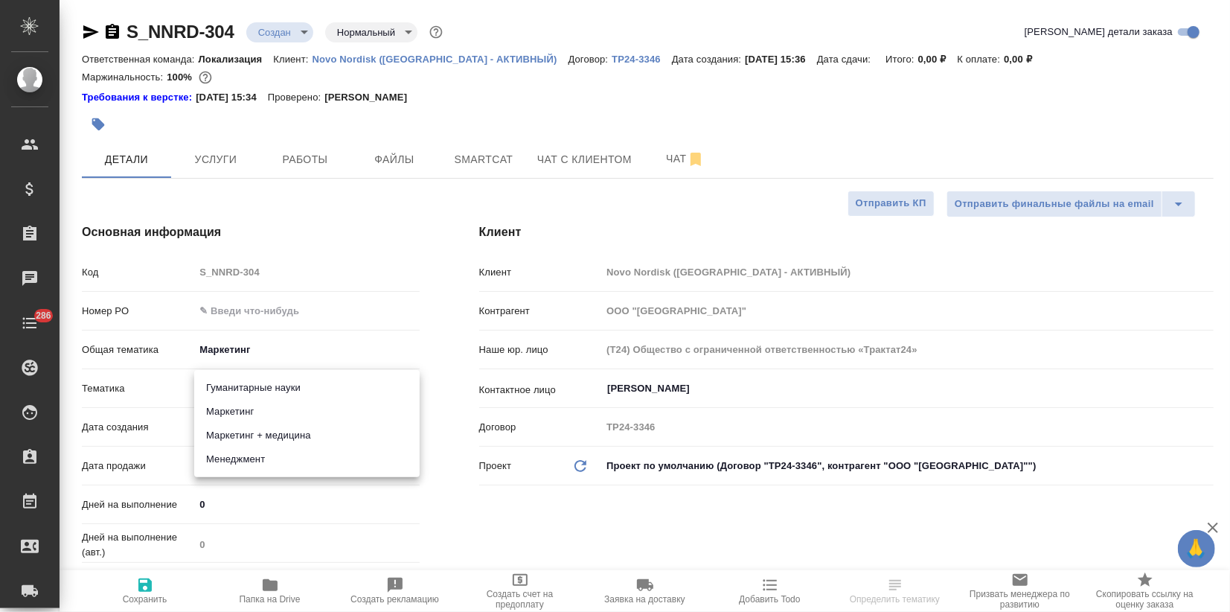
click at [234, 384] on body "🙏 .cls-1 fill:#fff; AWATERA Zagorodnikh Viktoria Клиенты Спецификации Заказы Ча…" at bounding box center [615, 306] width 1230 height 612
click at [240, 400] on li "Маркетинг" at bounding box center [307, 412] width 226 height 24
type textarea "x"
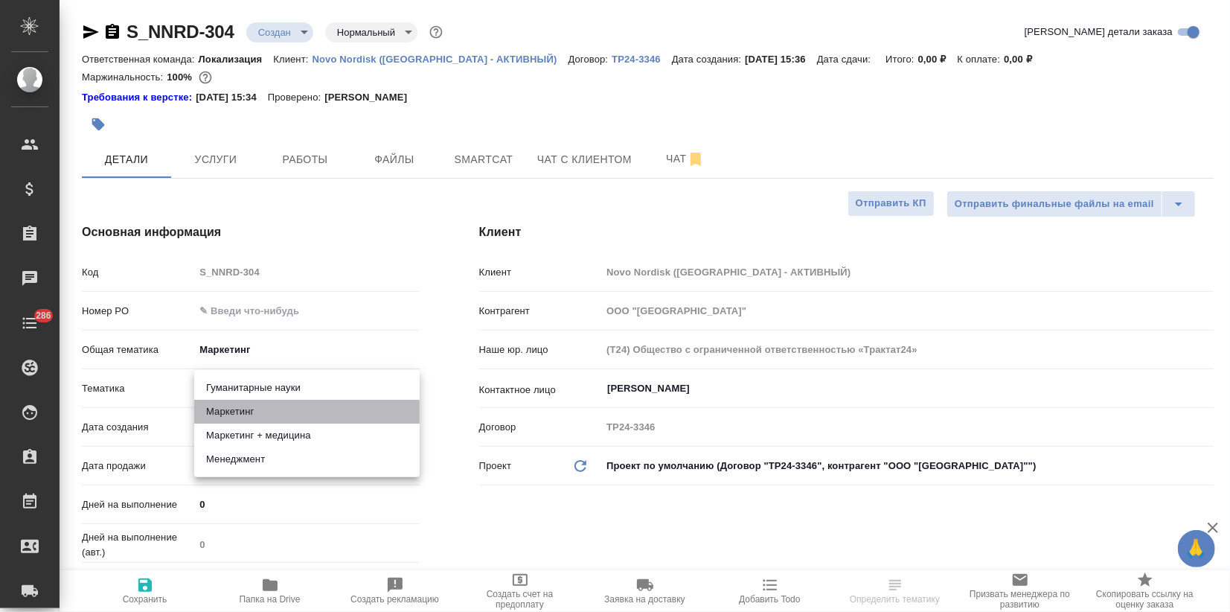
type input "5a8b8b956a9677013d343d63"
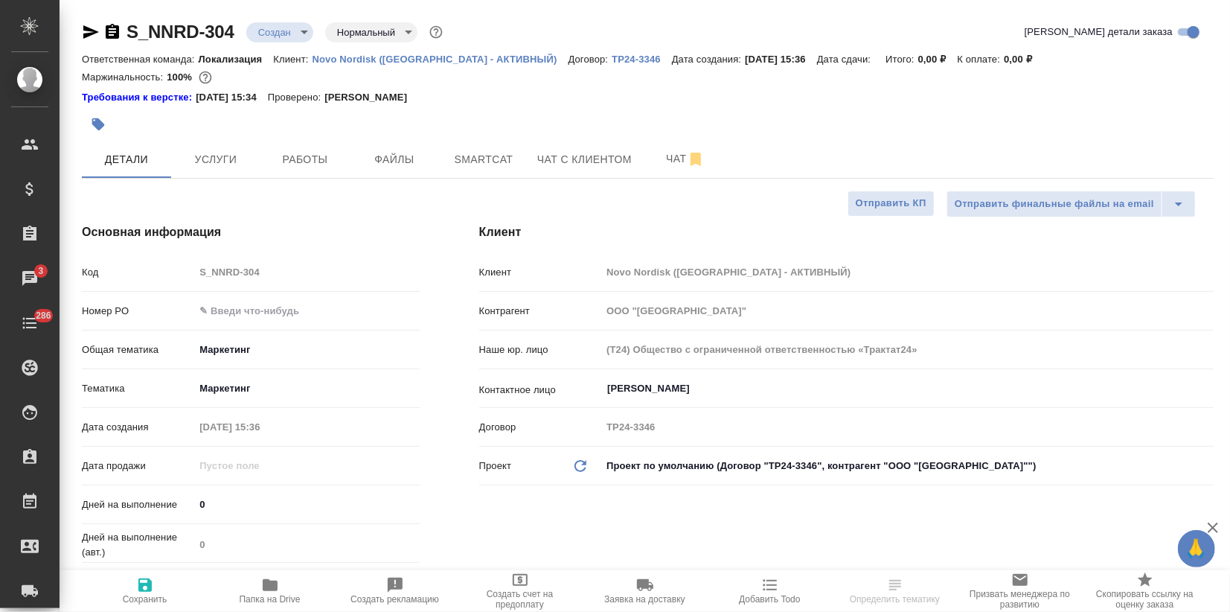
drag, startPoint x: 147, startPoint y: 590, endPoint x: 157, endPoint y: 579, distance: 14.8
click at [147, 590] on icon "button" at bounding box center [144, 584] width 13 height 13
type textarea "x"
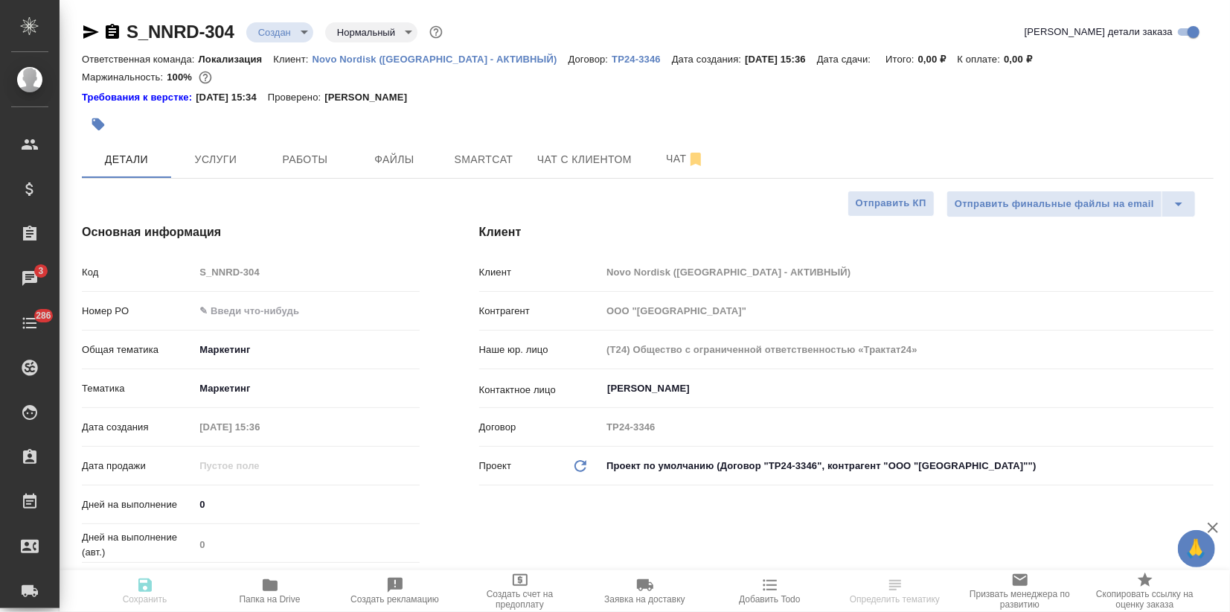
type textarea "x"
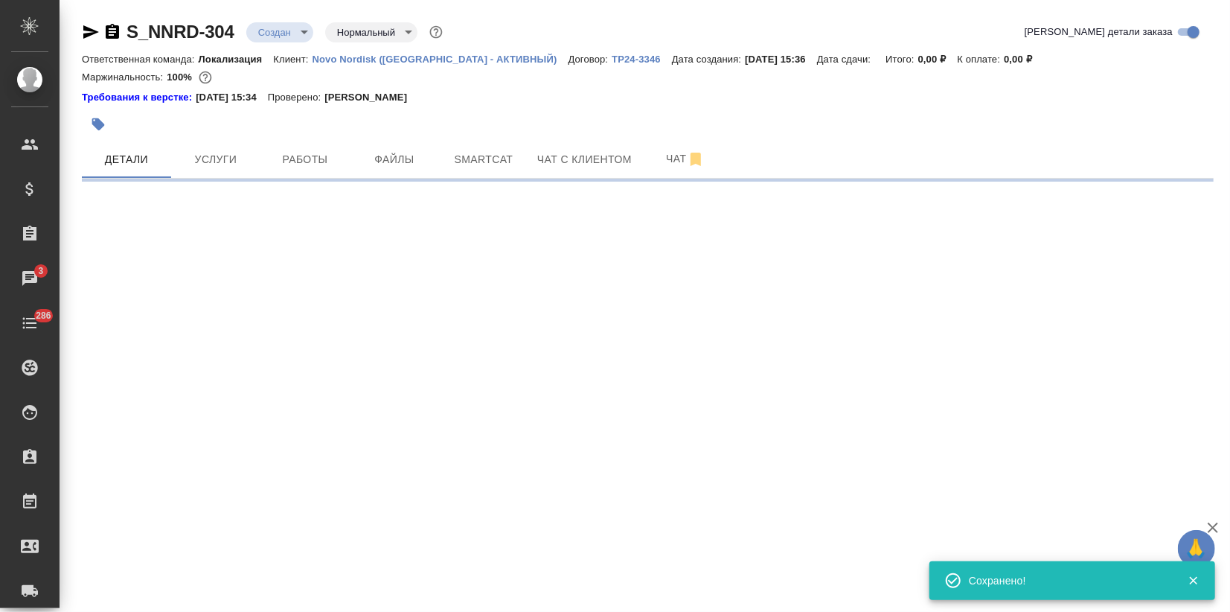
select select "RU"
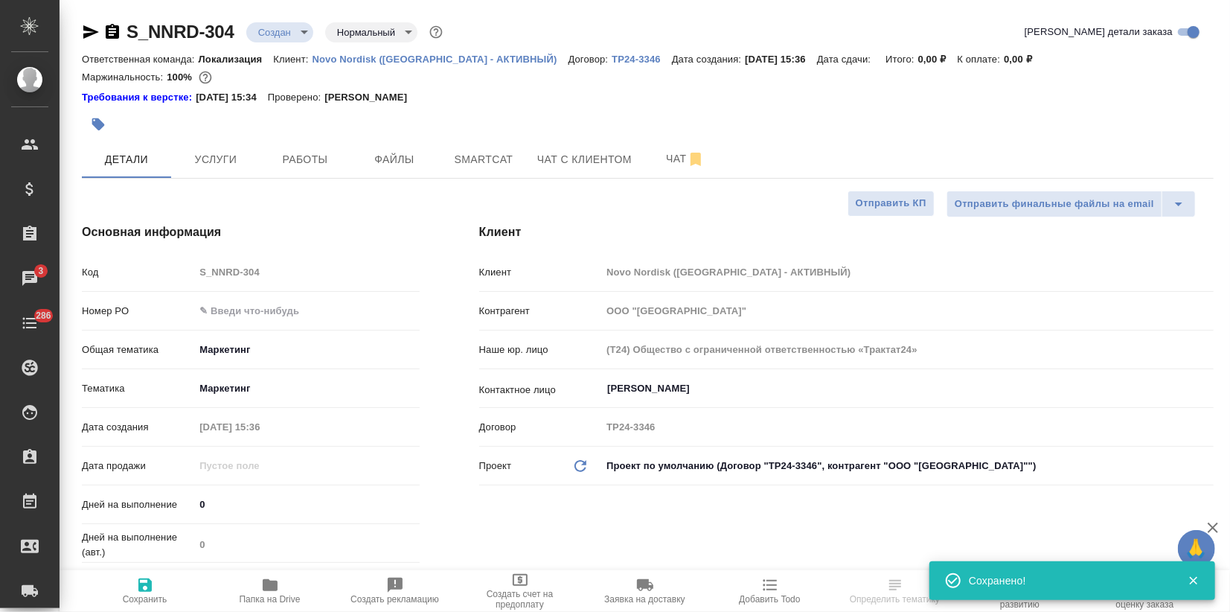
type textarea "x"
click at [227, 312] on input "text" at bounding box center [306, 311] width 225 height 22
type input "?"
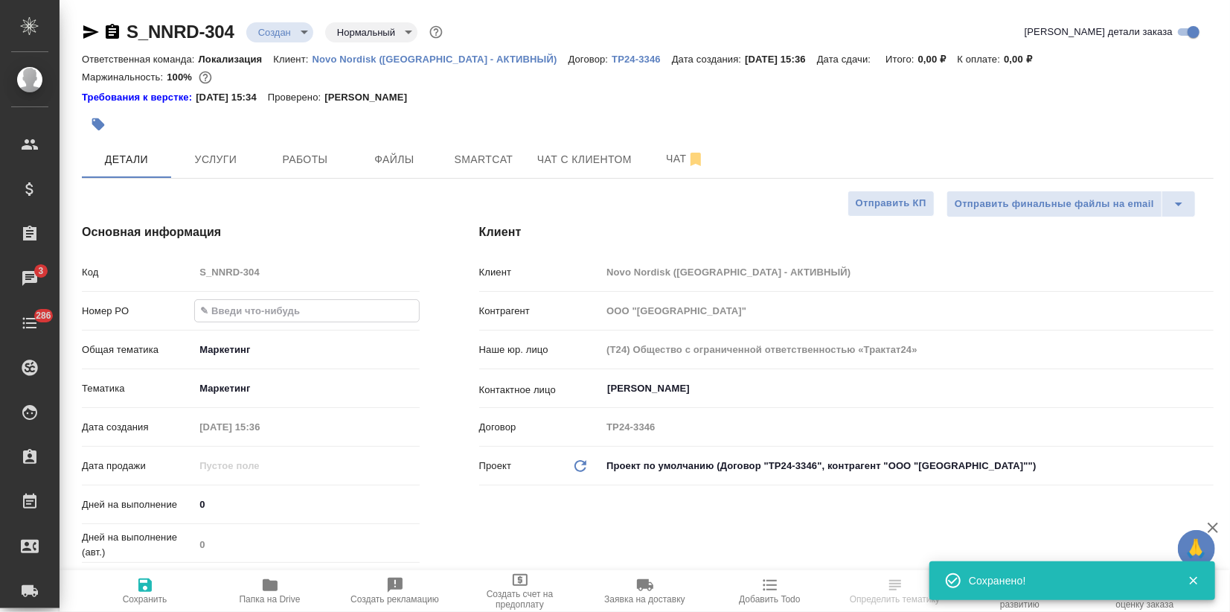
type textarea "x"
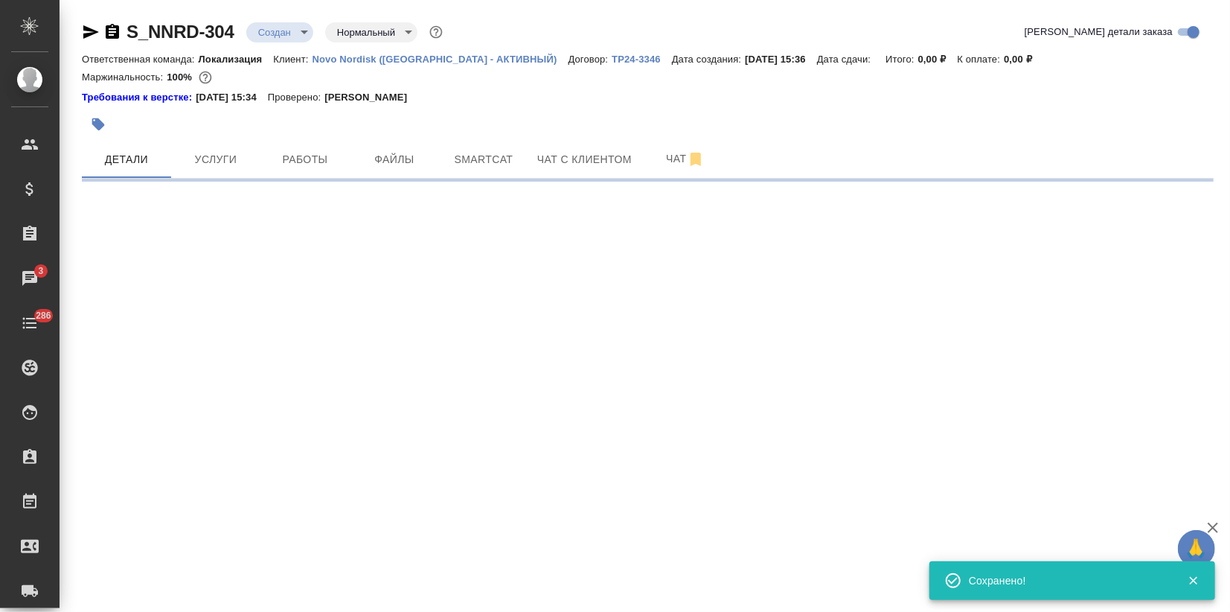
select select "RU"
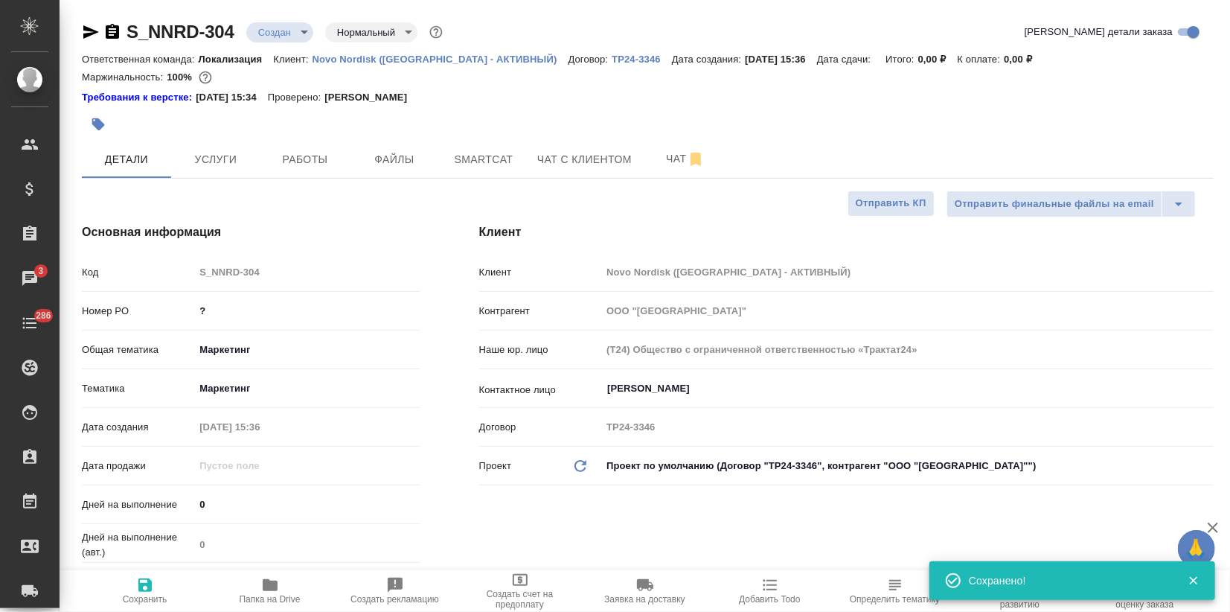
type textarea "x"
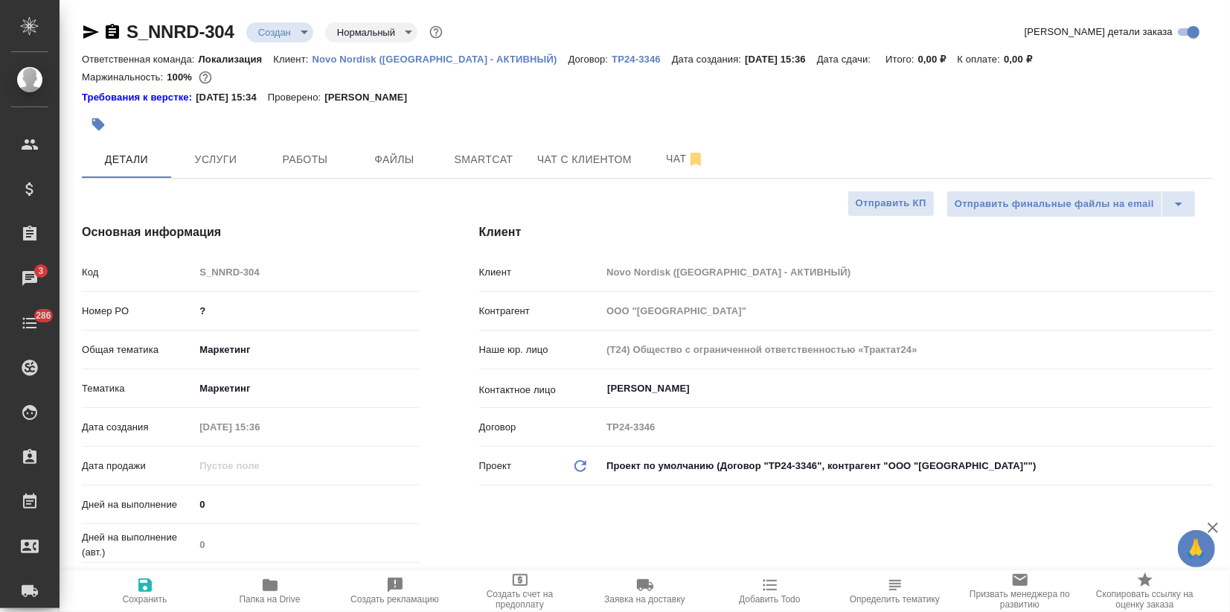
click at [151, 590] on icon "button" at bounding box center [144, 584] width 13 height 13
type textarea "x"
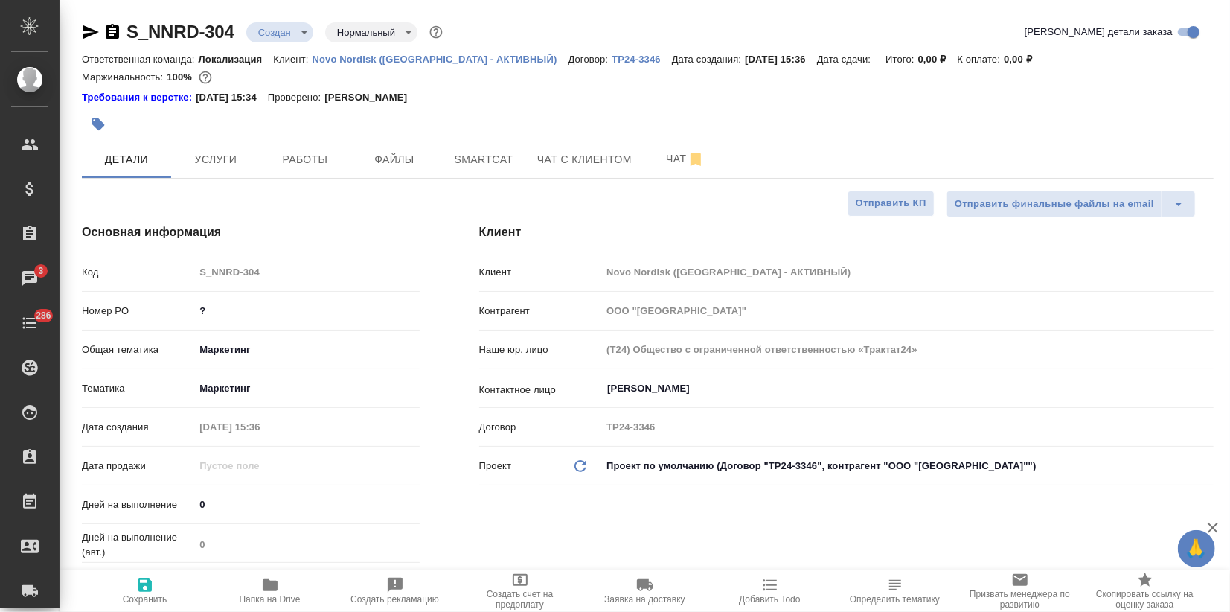
type textarea "x"
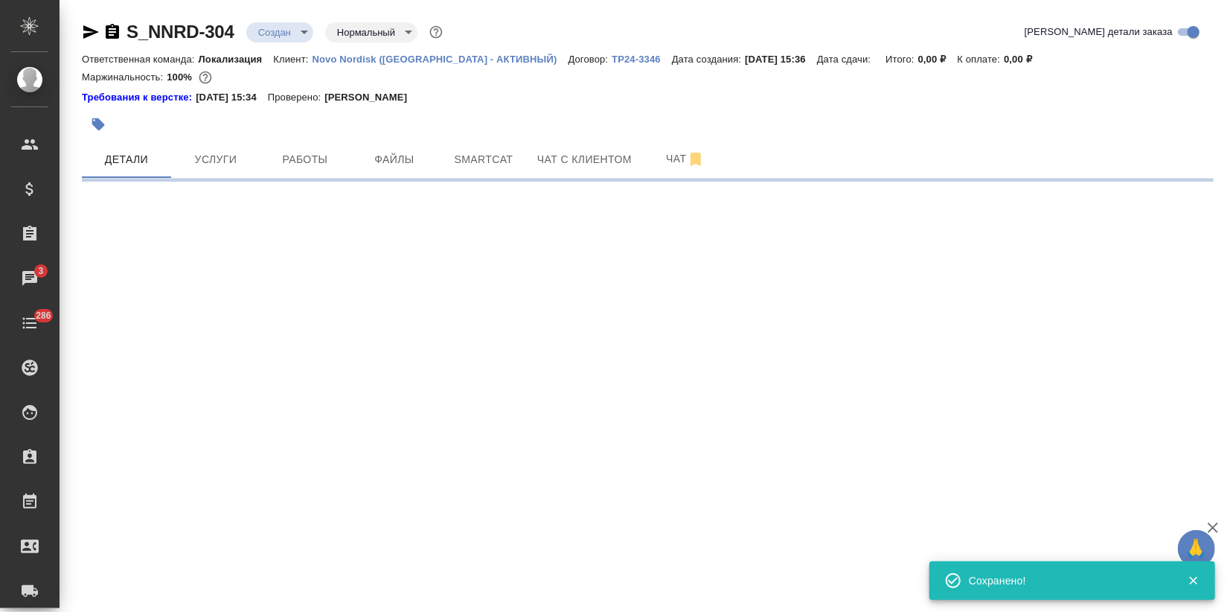
select select "RU"
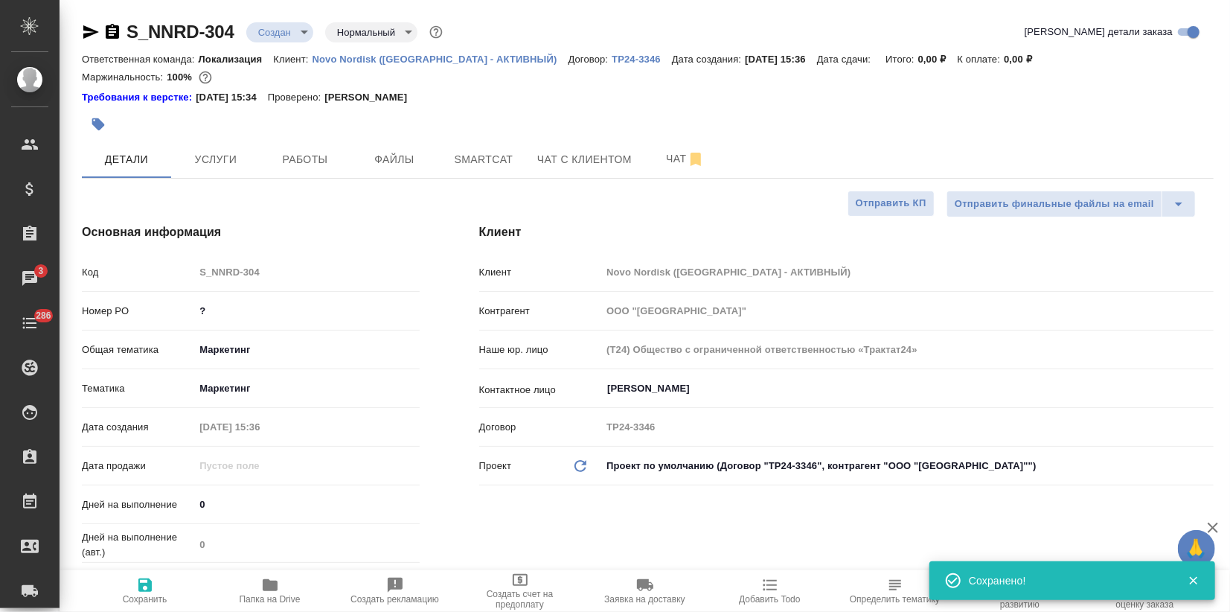
type textarea "x"
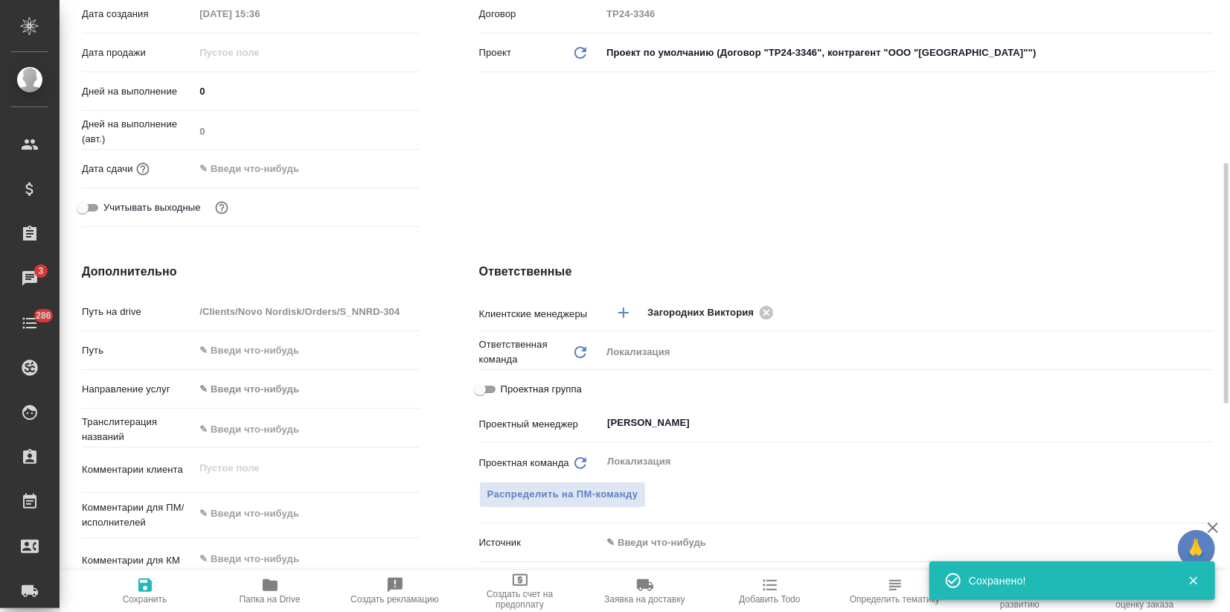
scroll to position [496, 0]
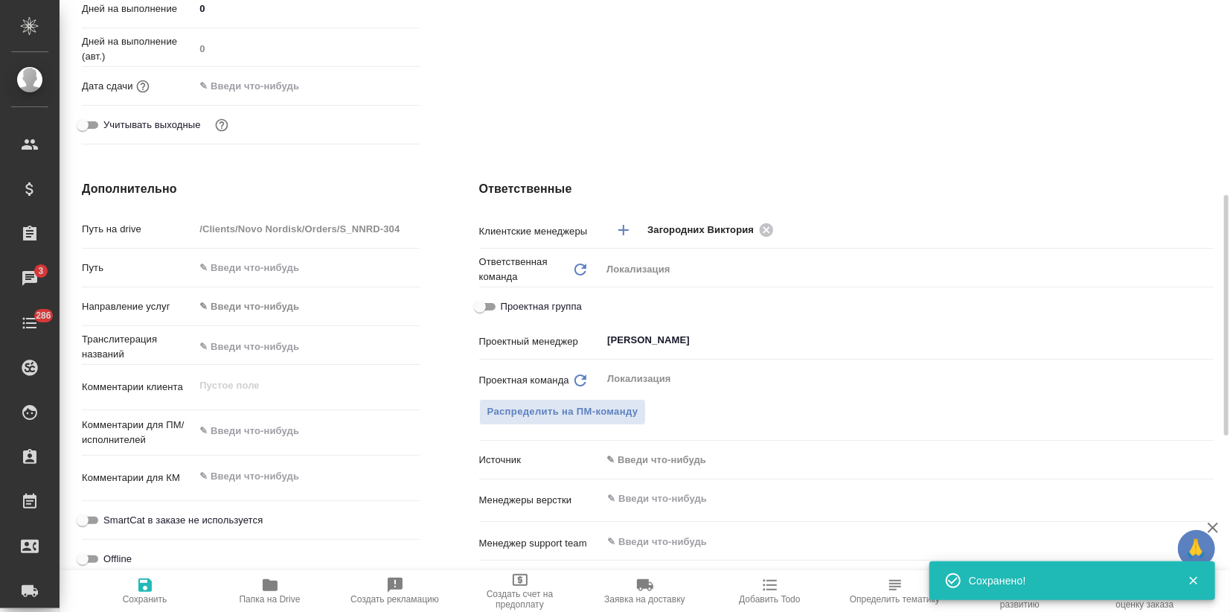
type textarea "x"
click at [235, 430] on textarea at bounding box center [306, 430] width 225 height 25
paste textarea "В рамках аудита поставщика нам может понадобиться услуга синхронного перевода (…"
type textarea "В рамках аудита поставщика нам может понадобиться услуга синхронного перевода (…"
type textarea "x"
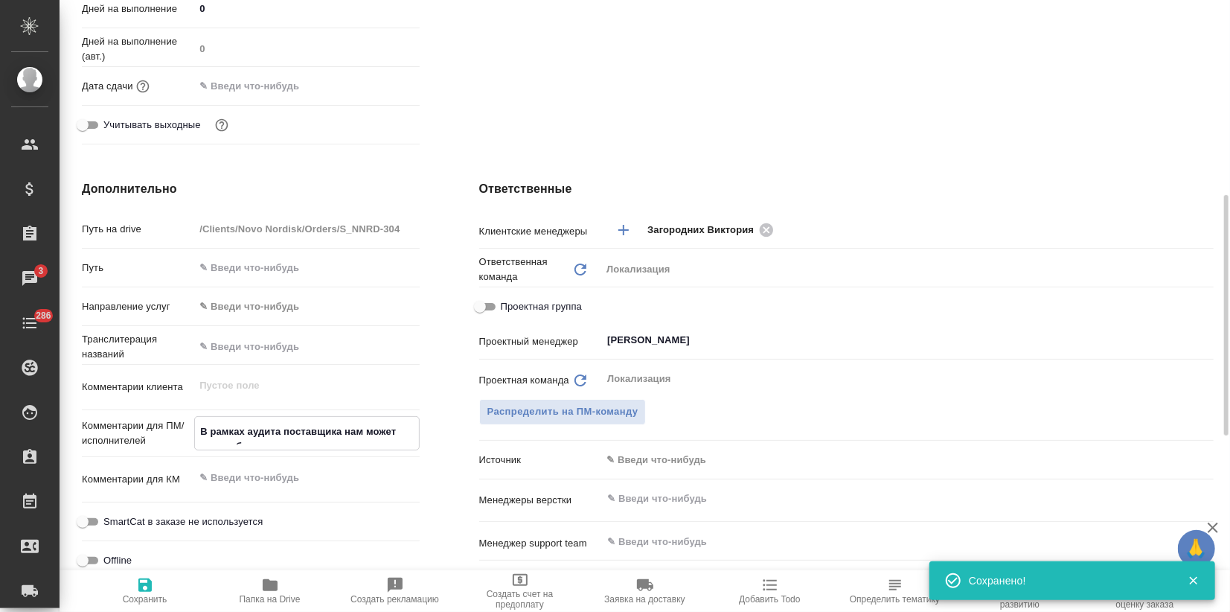
type textarea "x"
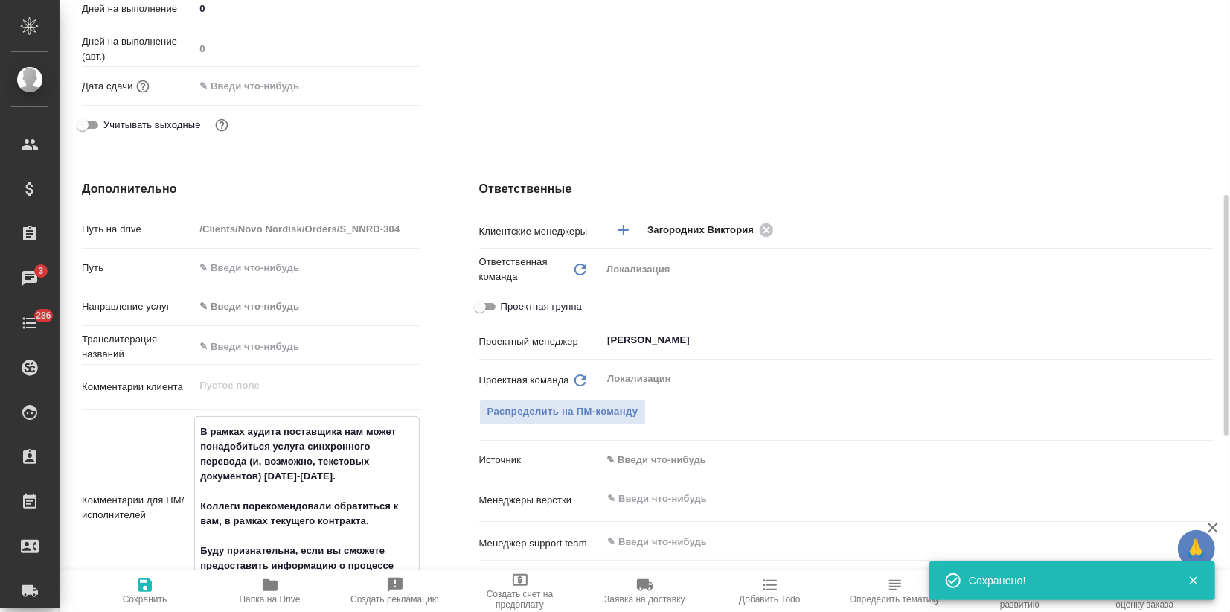
type textarea "В рамках аудита поставщика нам может понадобиться услуга синхронного перевода (…"
type textarea "x"
click at [143, 585] on icon "button" at bounding box center [144, 584] width 13 height 13
type textarea "x"
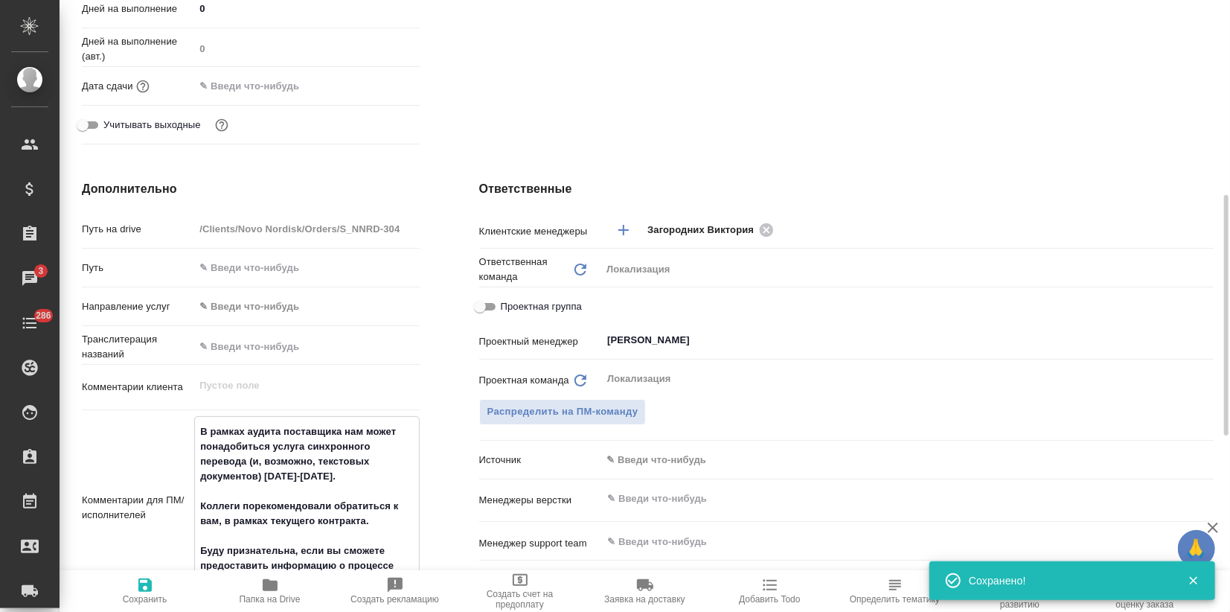
type textarea "x"
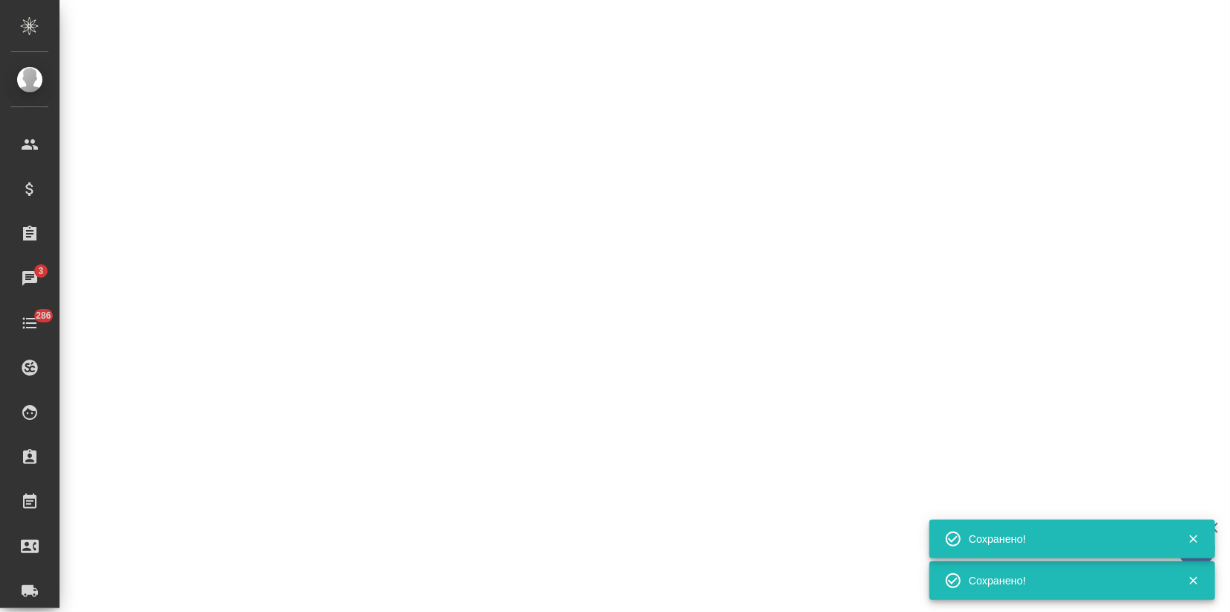
select select "RU"
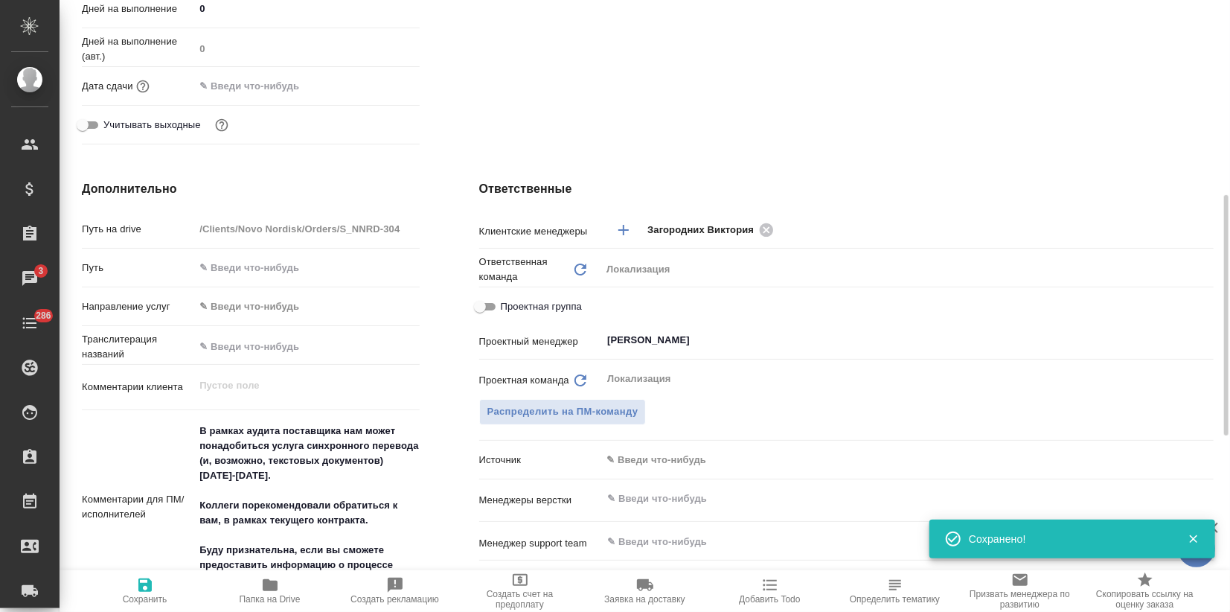
type textarea "x"
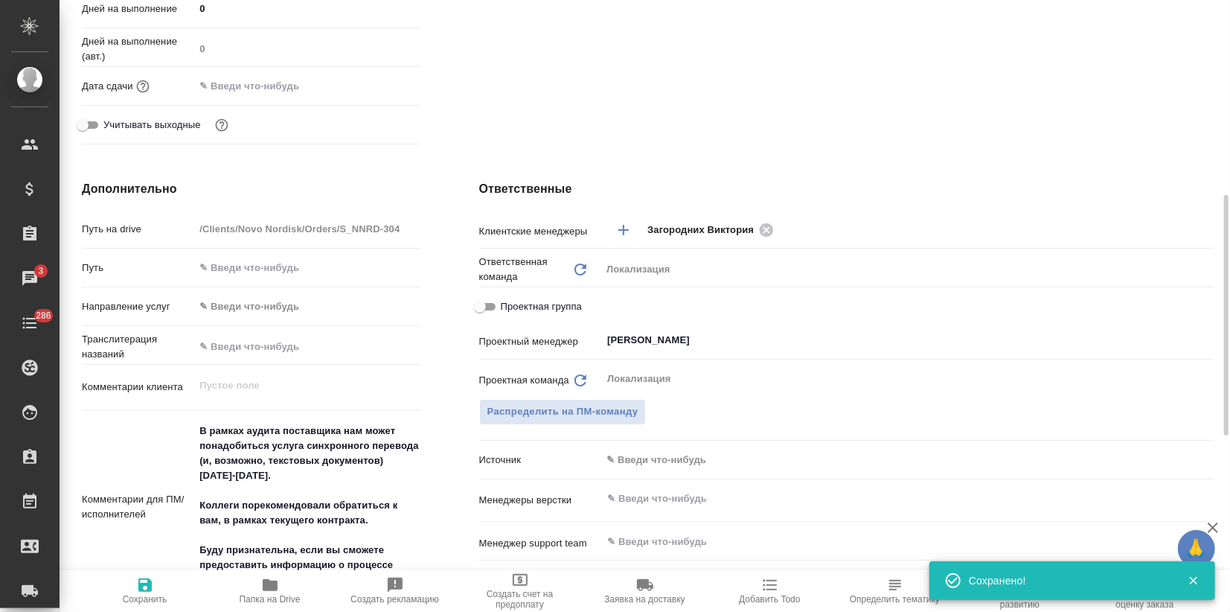
scroll to position [0, 0]
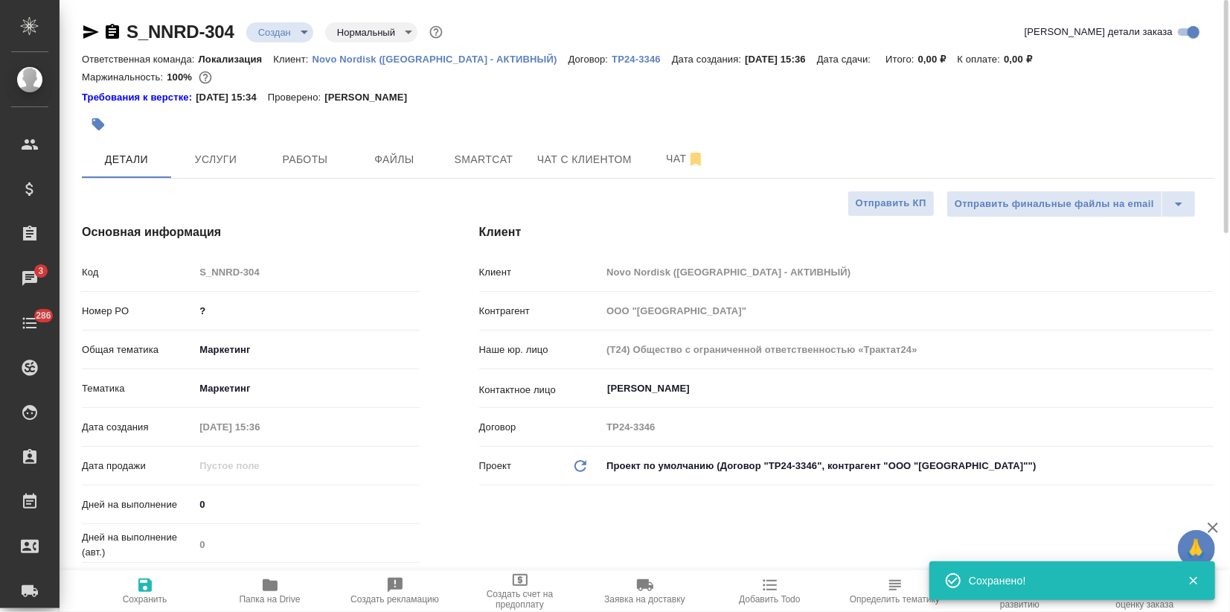
click at [98, 127] on icon "button" at bounding box center [98, 124] width 13 height 13
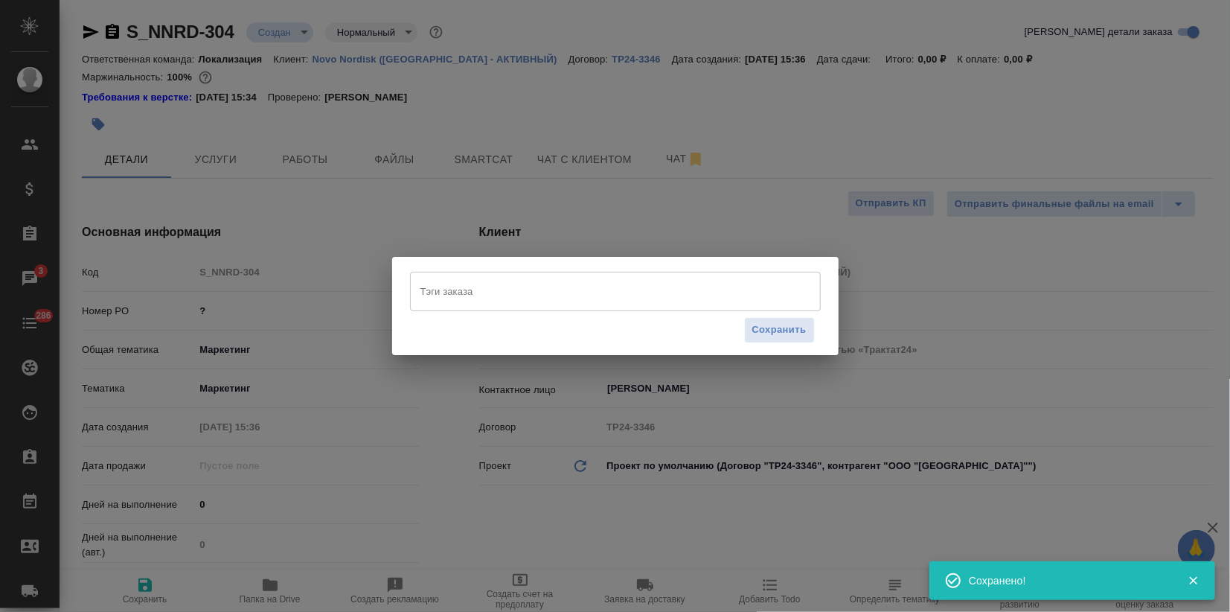
click at [443, 295] on input "Тэги заказа" at bounding box center [601, 290] width 369 height 25
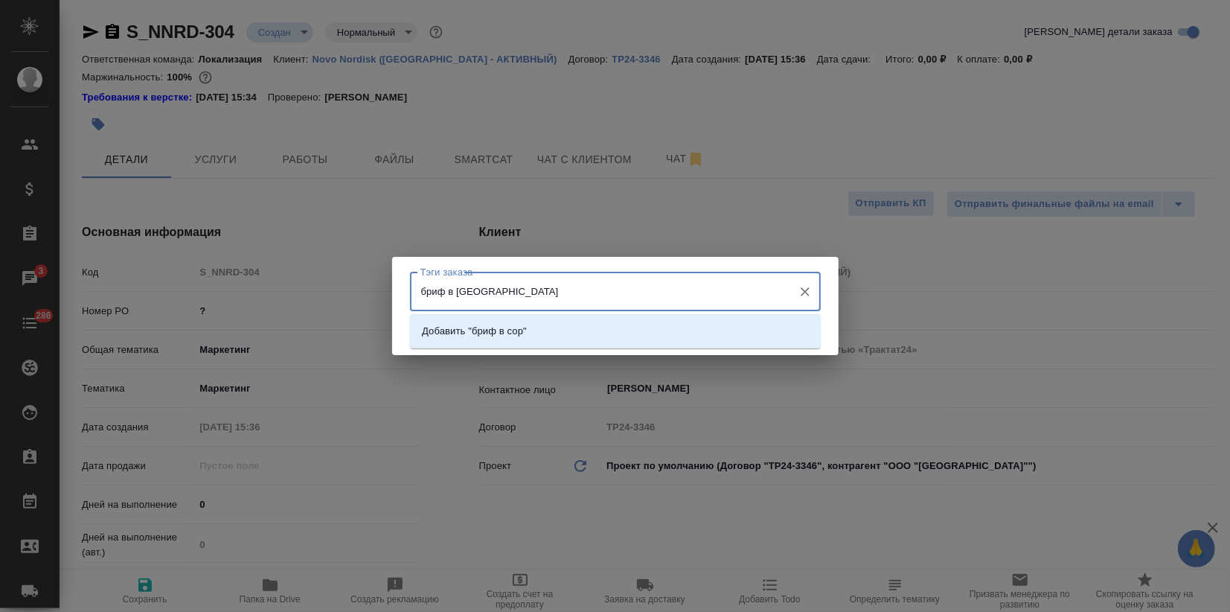
type input "бриф в сорсе"
click at [521, 327] on p "Добавить "бриф в сорсе"" at bounding box center [517, 331] width 191 height 15
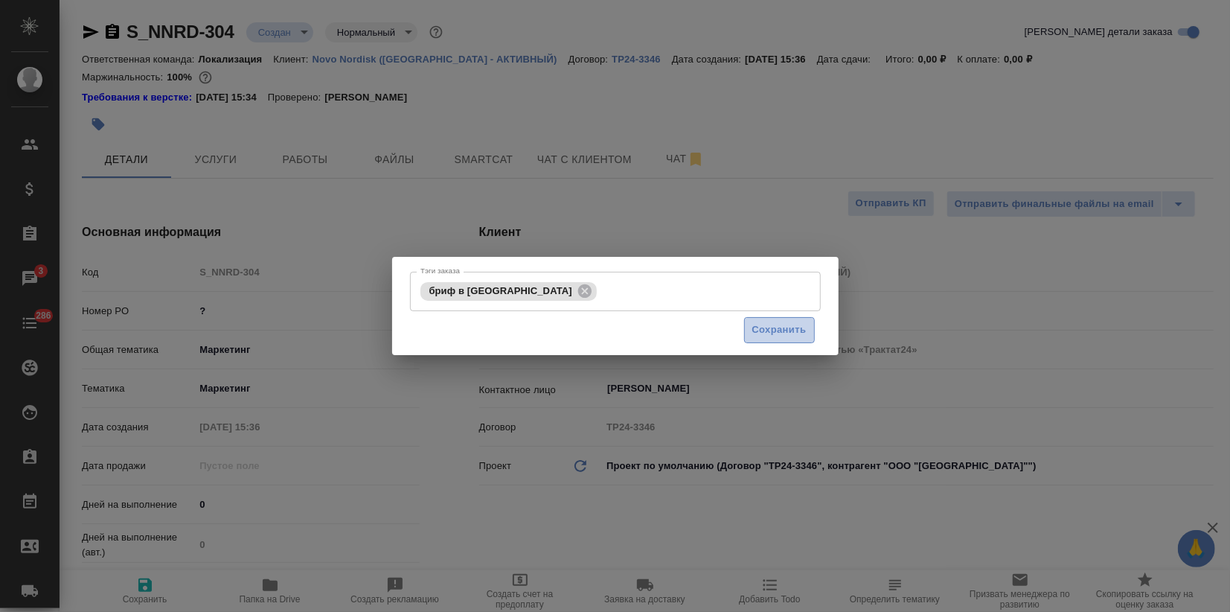
click at [798, 319] on button "Сохранить" at bounding box center [779, 330] width 71 height 26
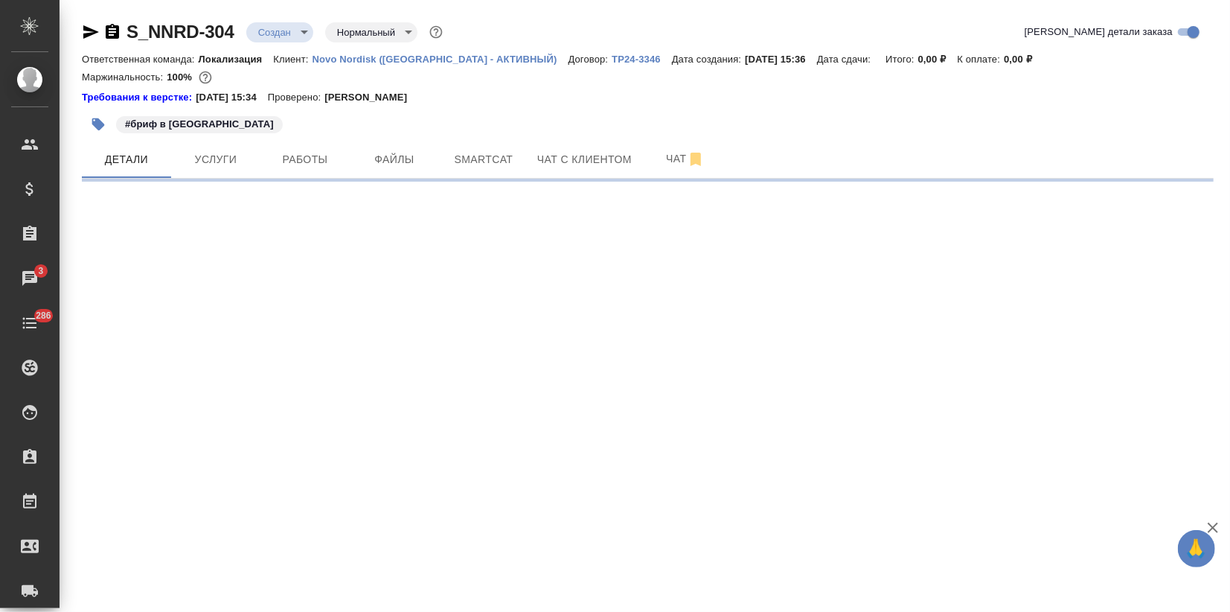
select select "RU"
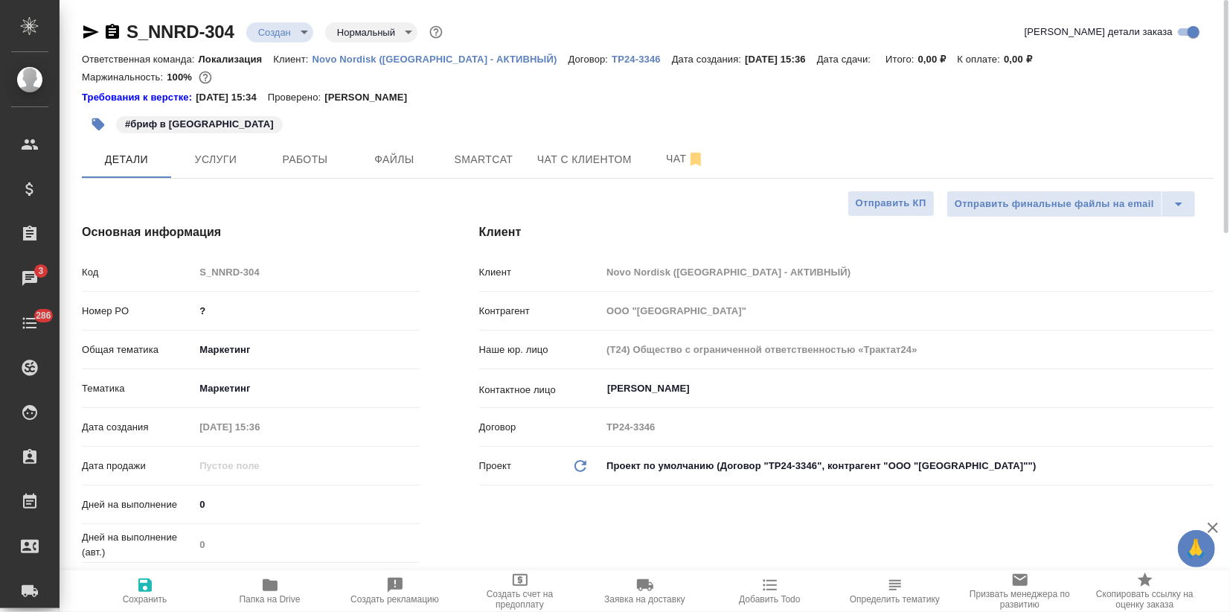
type textarea "x"
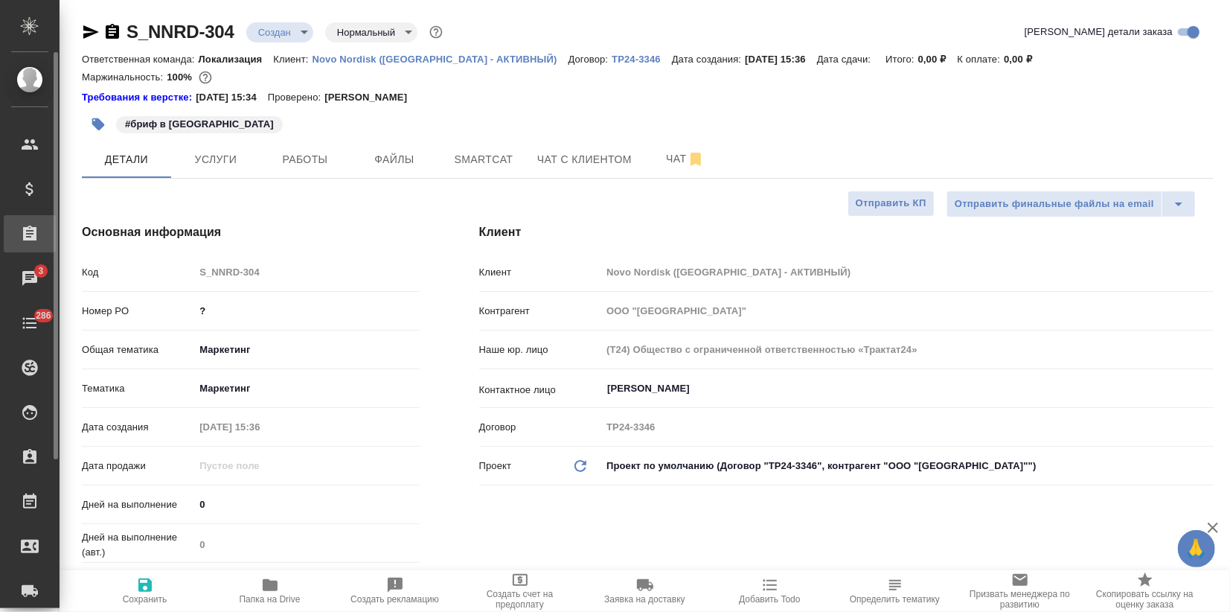
type textarea "x"
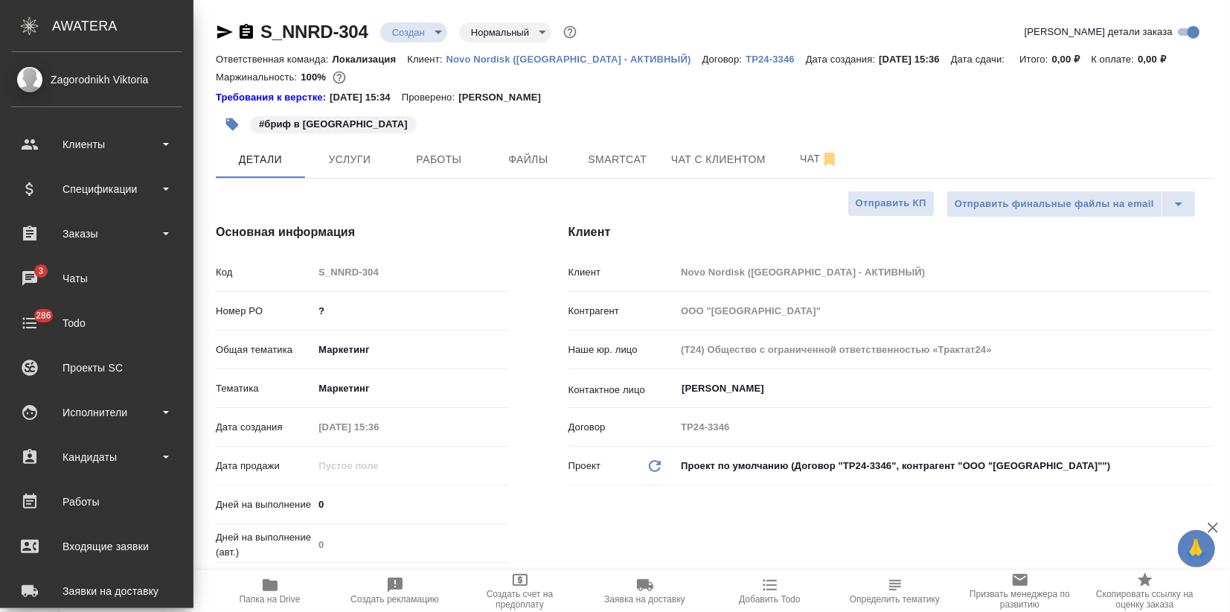
type textarea "x"
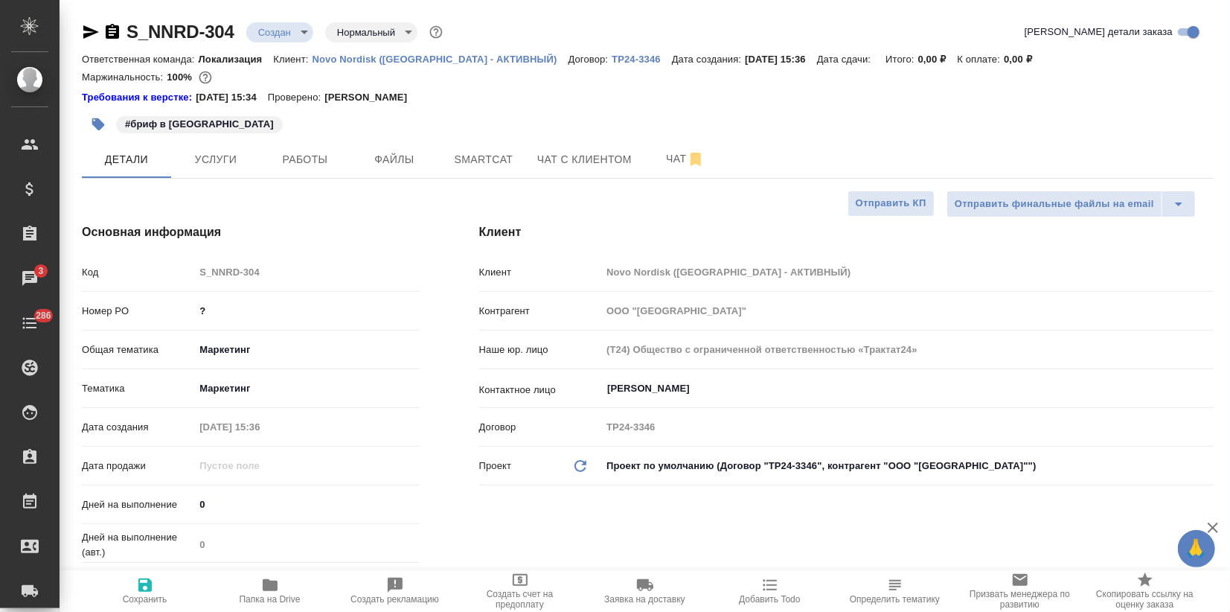
click at [270, 595] on span "Папка на Drive" at bounding box center [270, 599] width 61 height 10
type textarea "x"
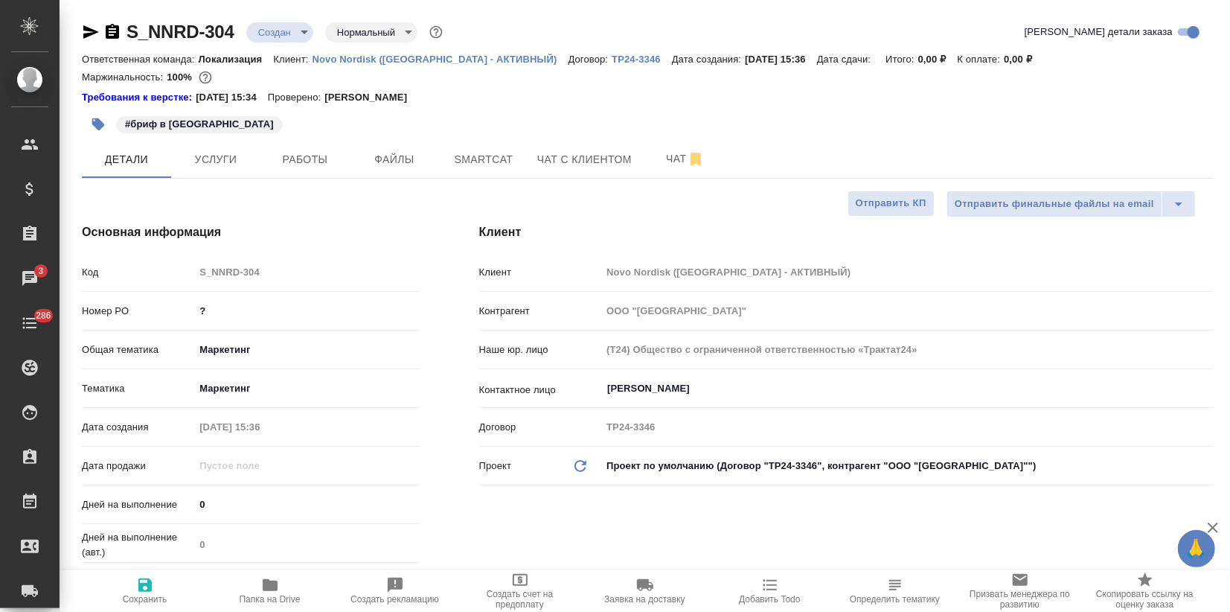
type textarea "x"
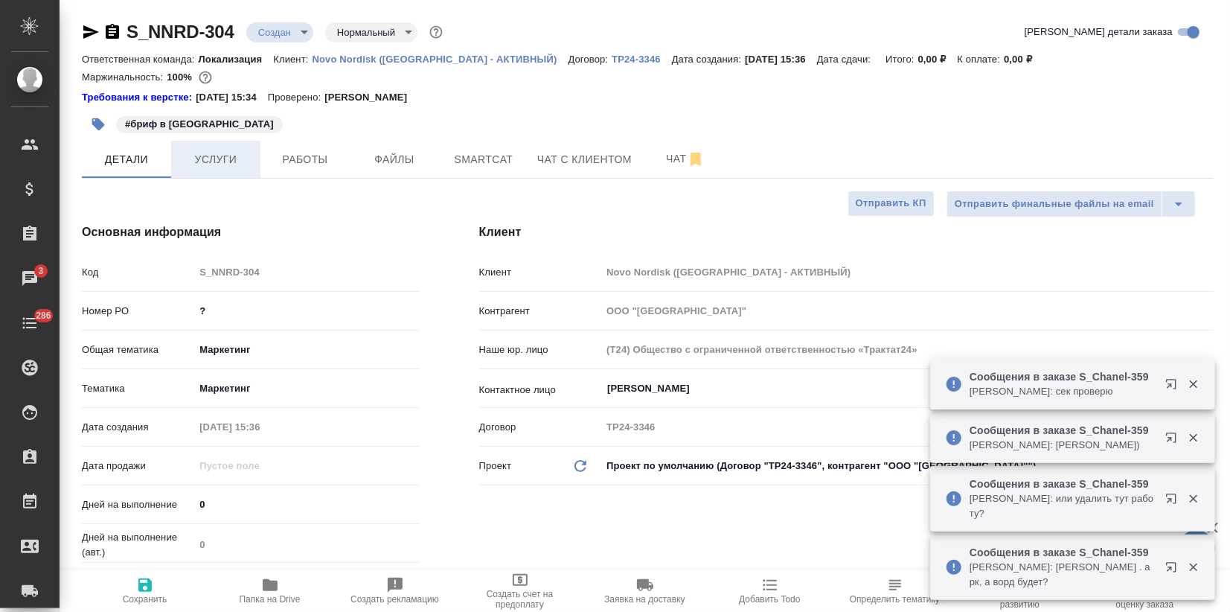
click at [233, 152] on span "Услуги" at bounding box center [215, 159] width 71 height 19
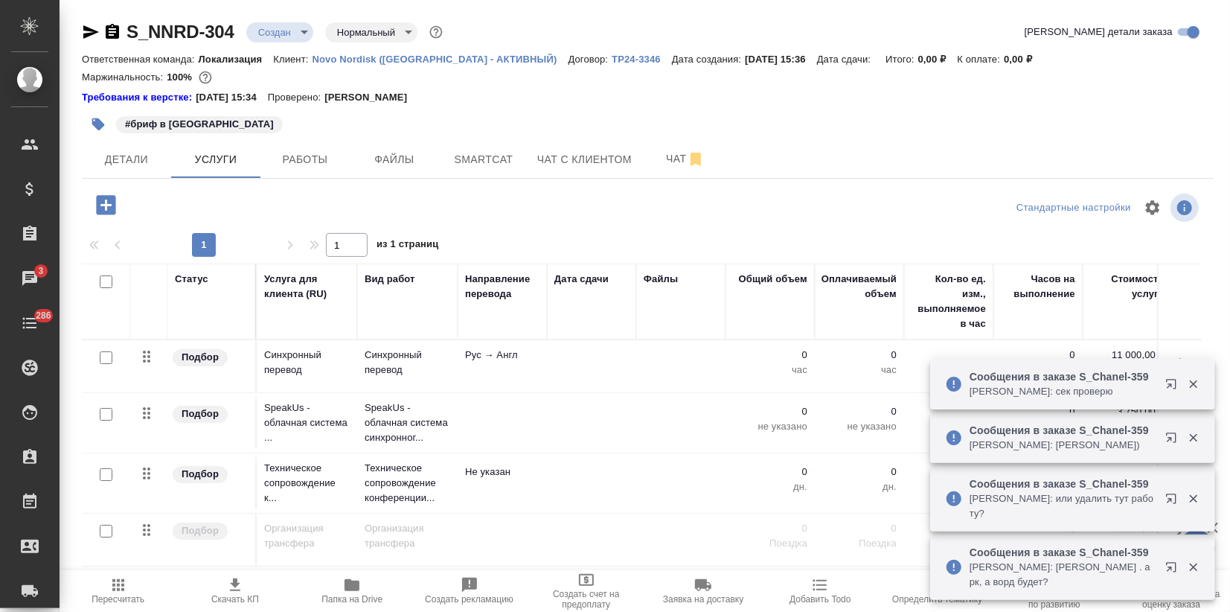
click at [104, 473] on input "checkbox" at bounding box center [106, 474] width 13 height 13
checkbox input "true"
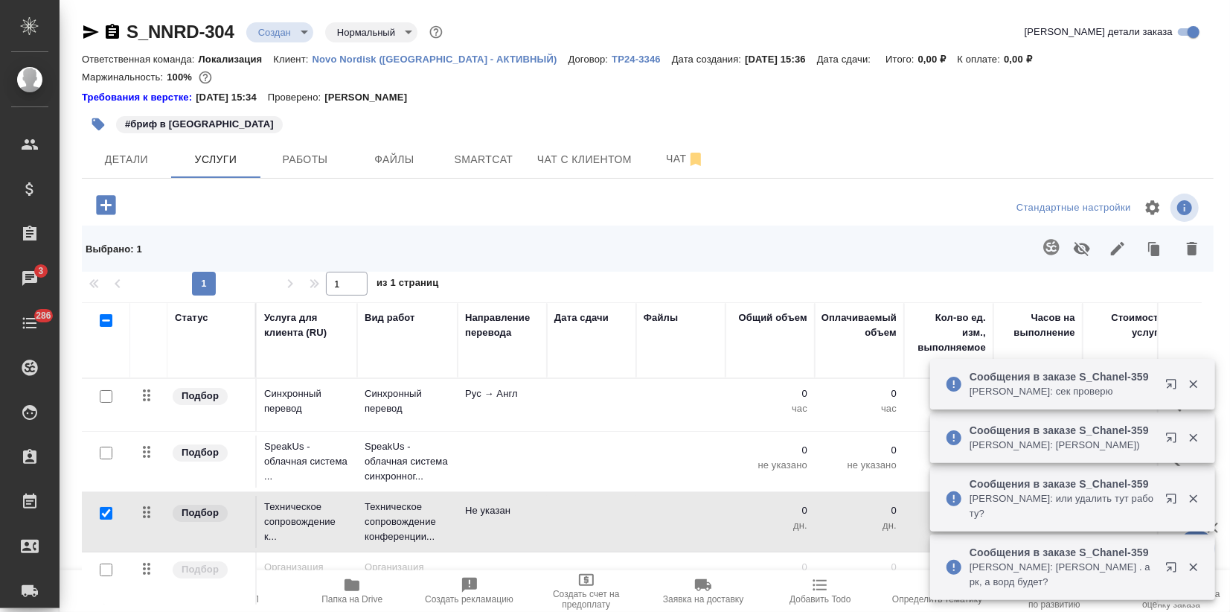
click at [107, 449] on input "checkbox" at bounding box center [106, 453] width 13 height 13
checkbox input "true"
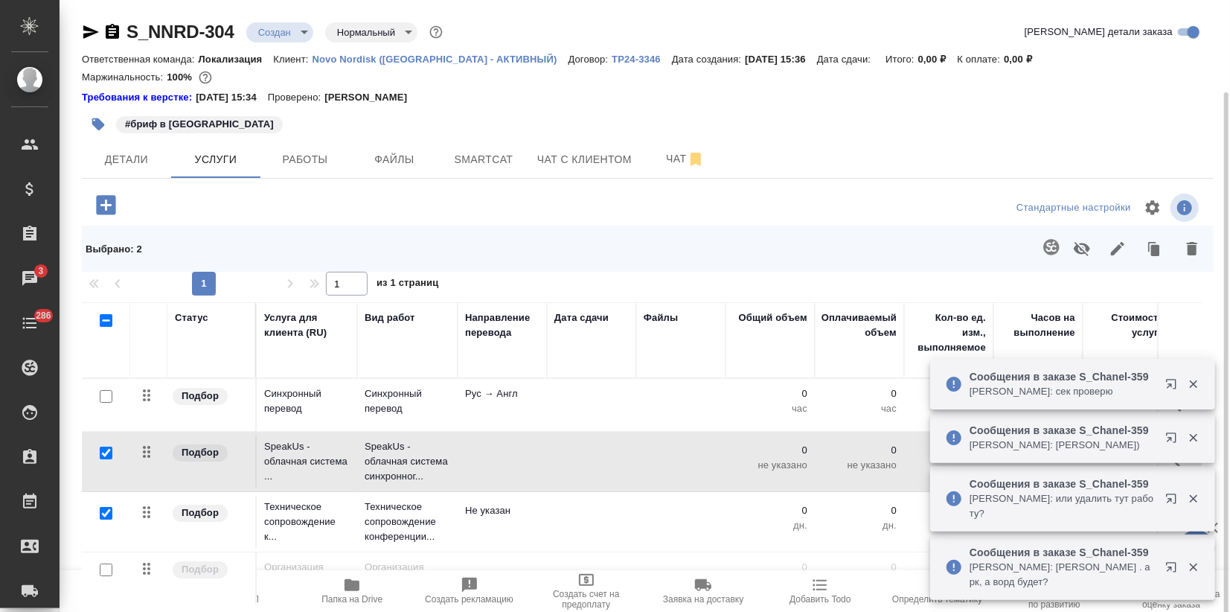
scroll to position [48, 0]
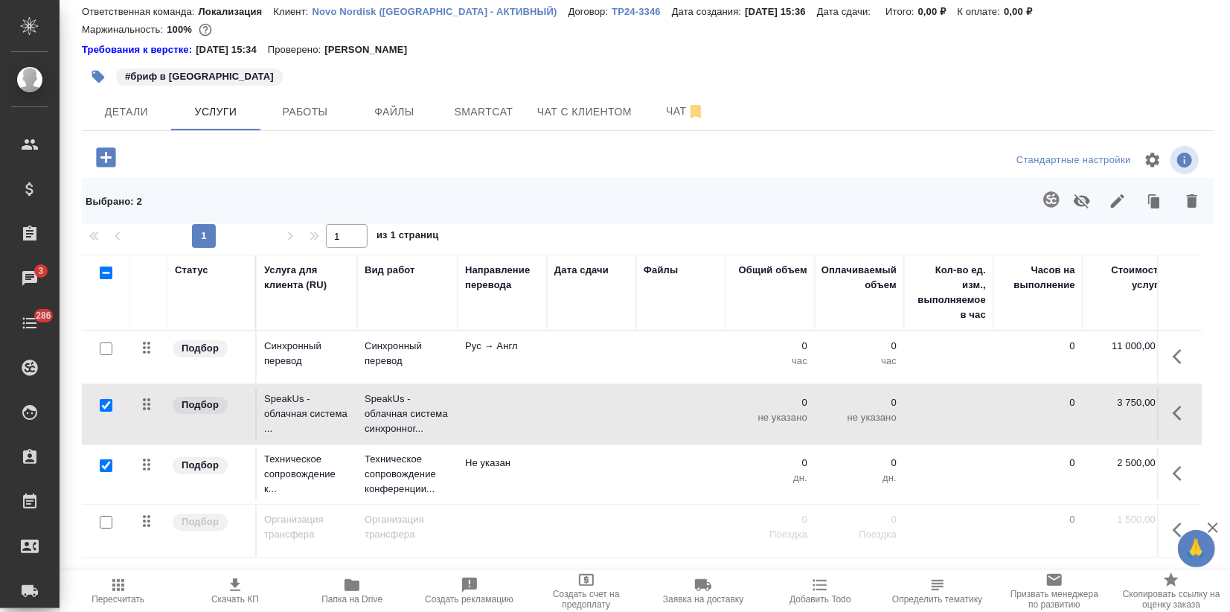
drag, startPoint x: 1184, startPoint y: 197, endPoint x: 1138, endPoint y: 215, distance: 49.8
click at [1184, 196] on icon "button" at bounding box center [1193, 201] width 18 height 18
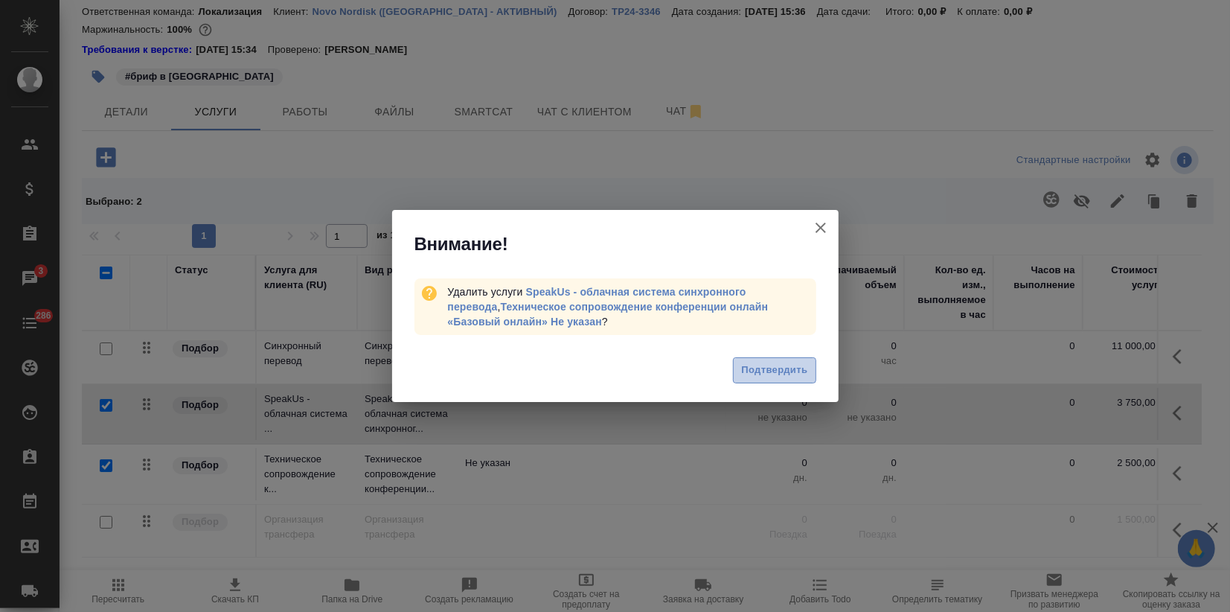
click at [797, 366] on span "Подтвердить" at bounding box center [774, 370] width 66 height 17
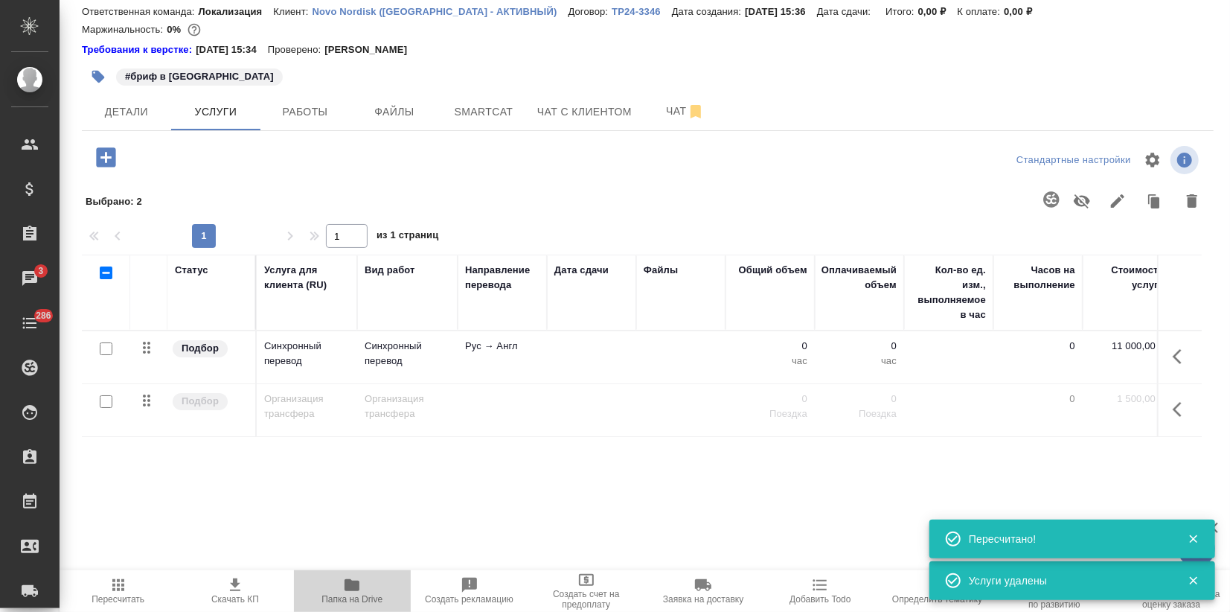
click at [339, 590] on span "Папка на Drive" at bounding box center [352, 590] width 99 height 28
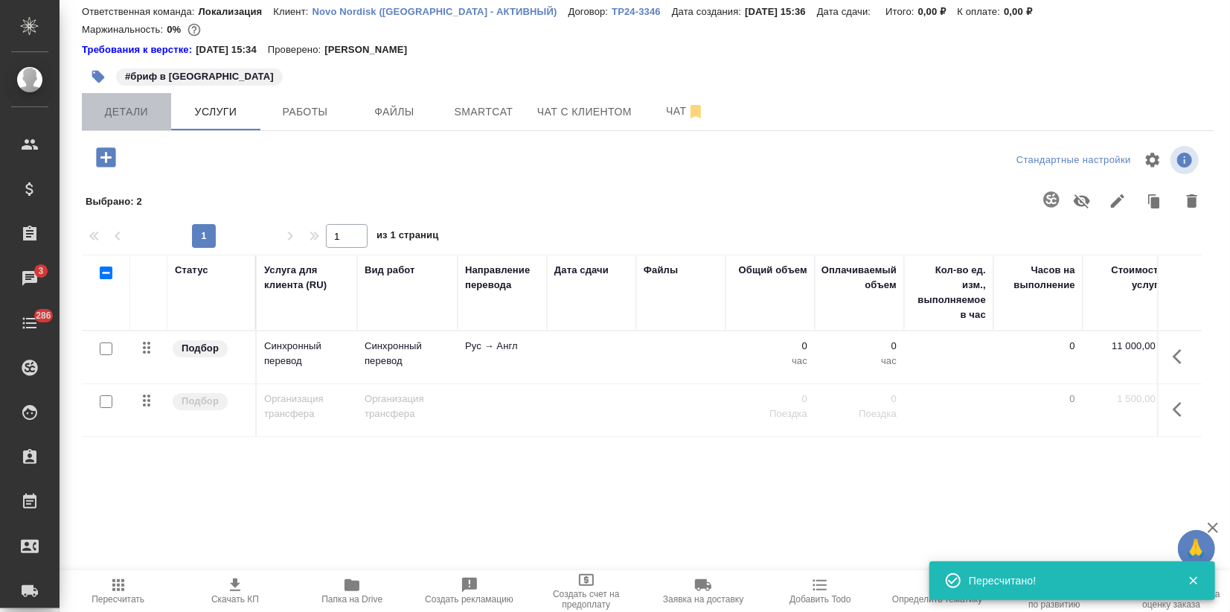
click at [114, 121] on button "Детали" at bounding box center [126, 111] width 89 height 37
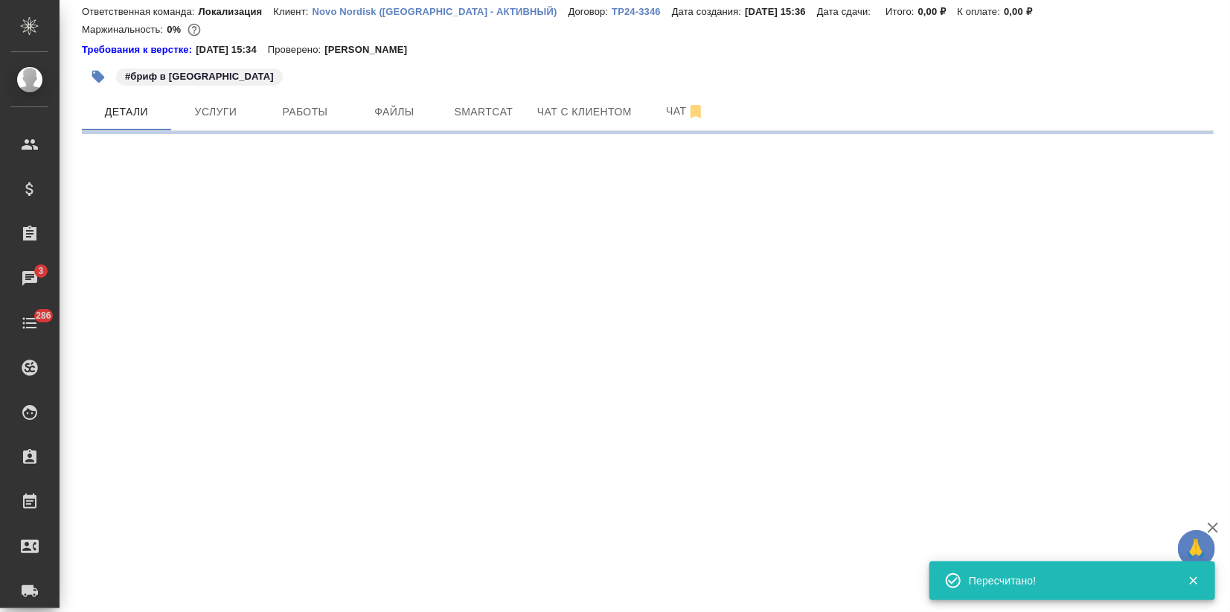
select select "RU"
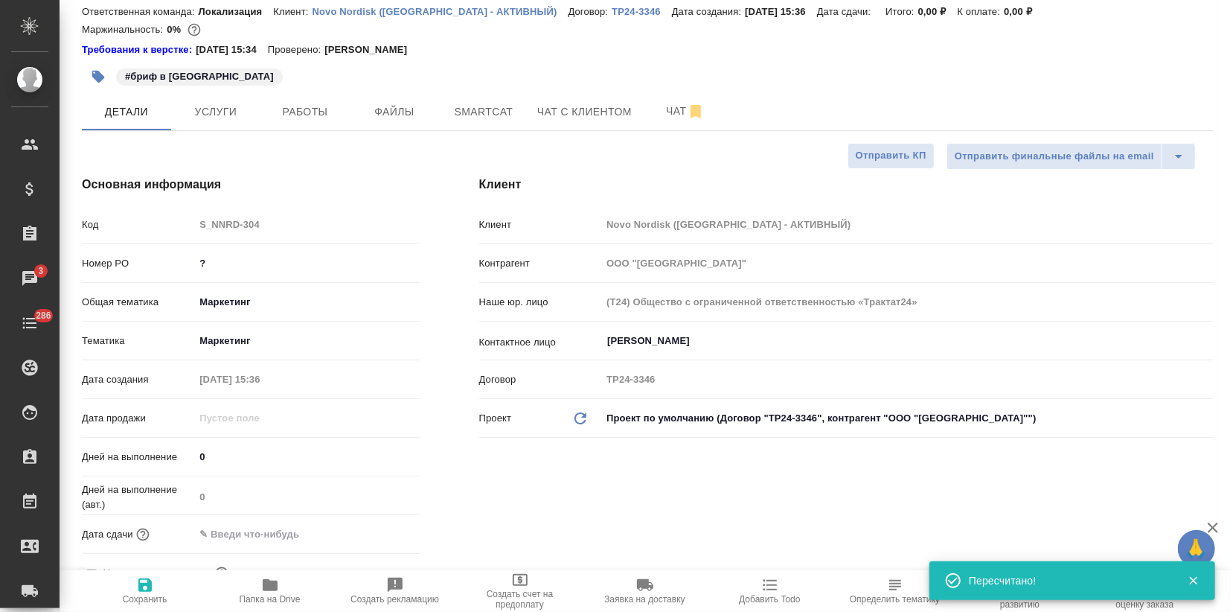
type textarea "x"
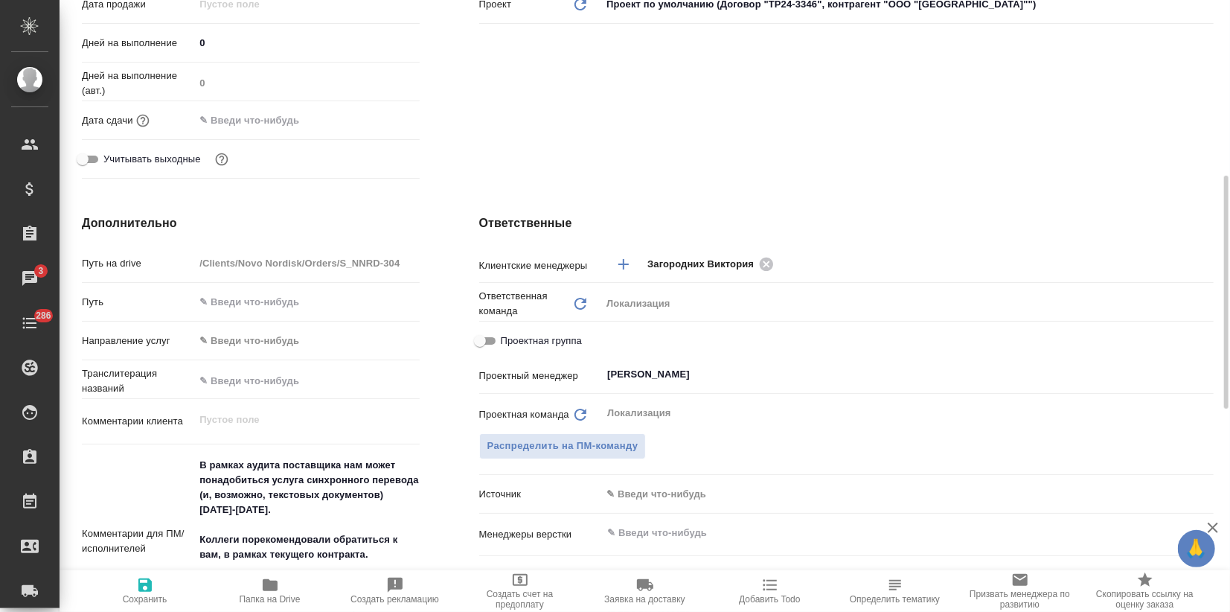
scroll to position [544, 0]
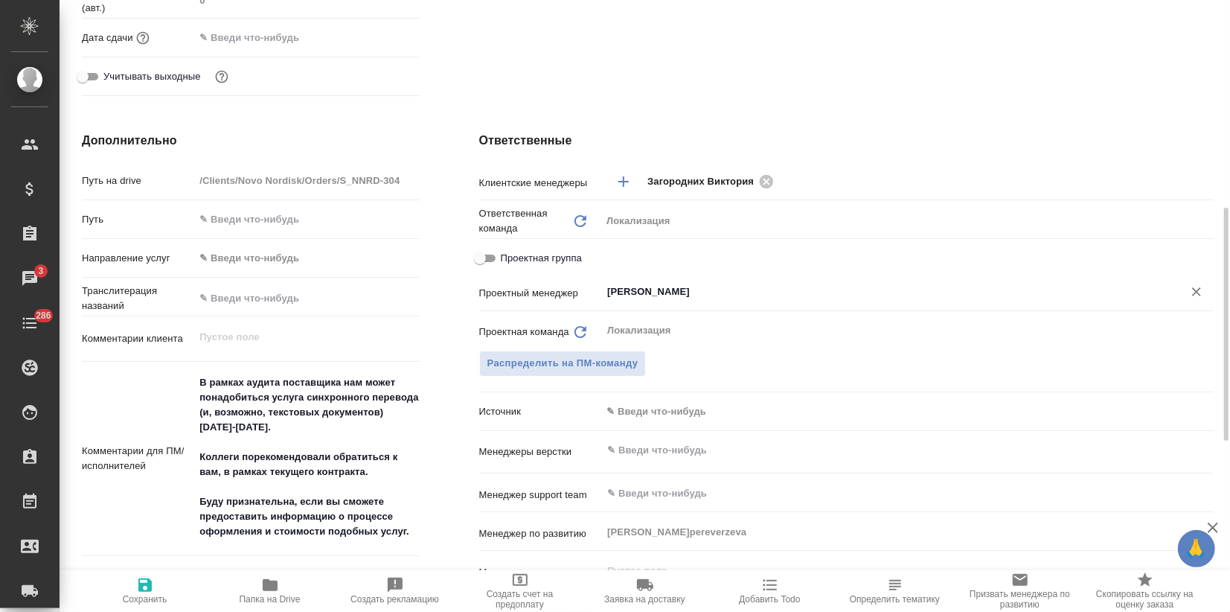
click at [644, 293] on input "Муталимов Марк" at bounding box center [883, 292] width 554 height 18
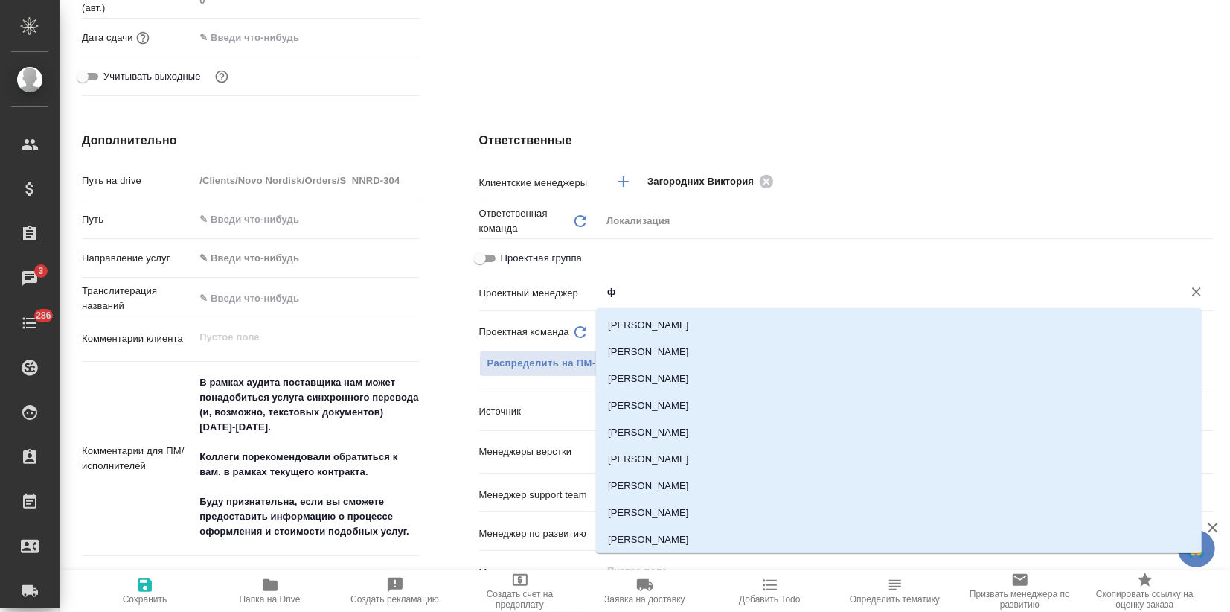
type input "фе"
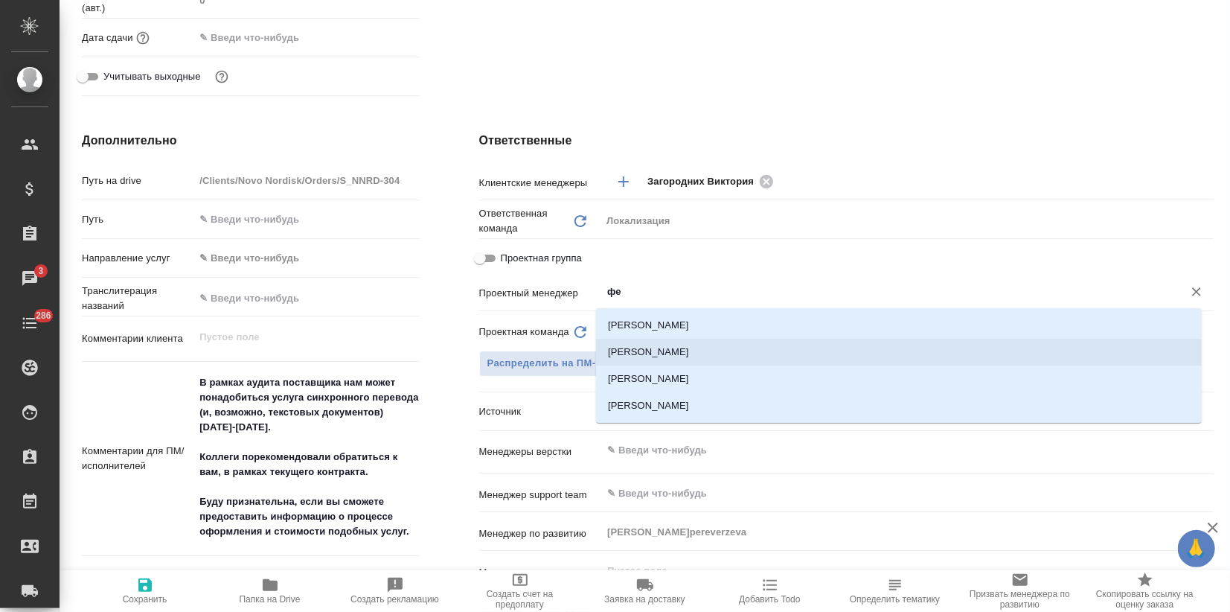
click at [672, 348] on li "Федотова Ирина" at bounding box center [899, 352] width 606 height 27
type textarea "x"
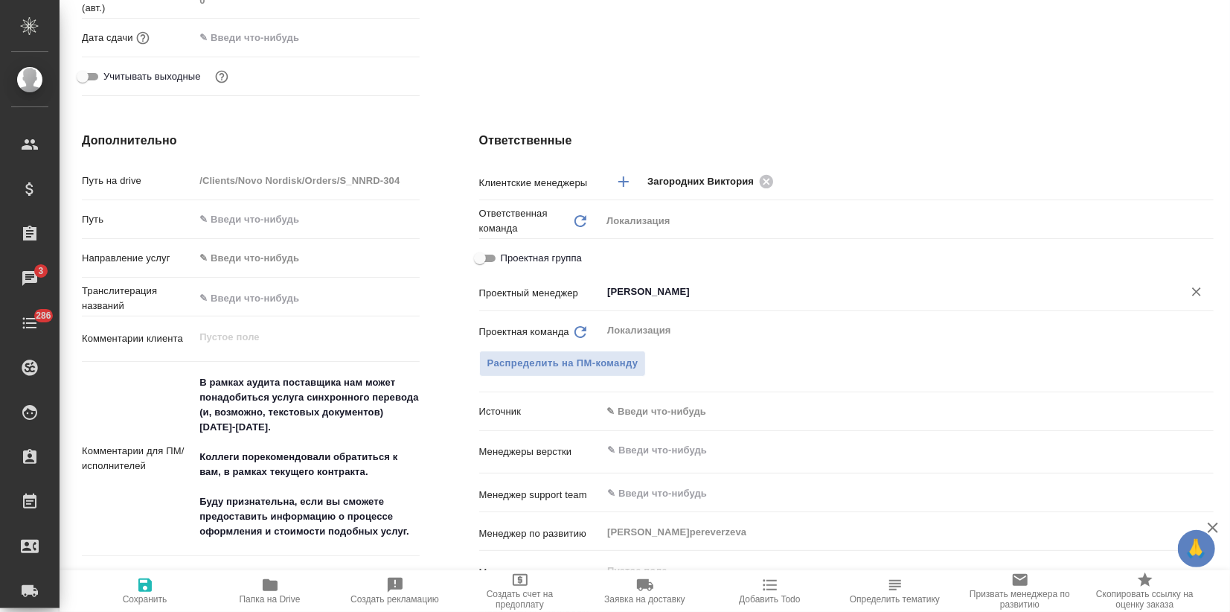
type input "Федотова Ирина"
click at [133, 595] on span "Сохранить" at bounding box center [145, 599] width 45 height 10
type textarea "x"
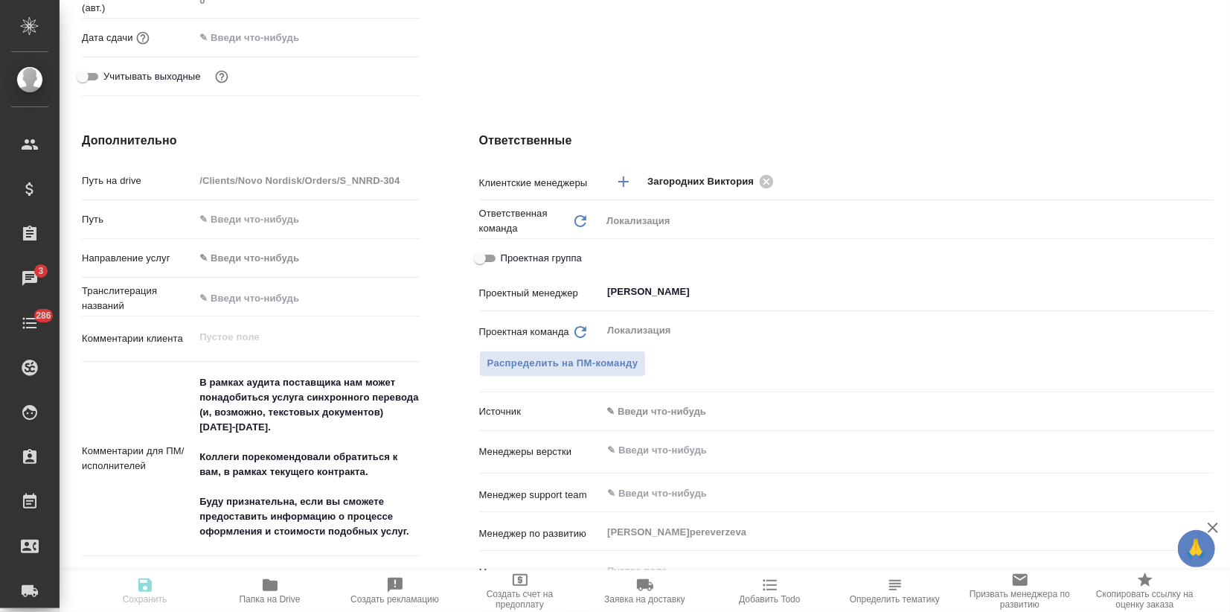
type textarea "x"
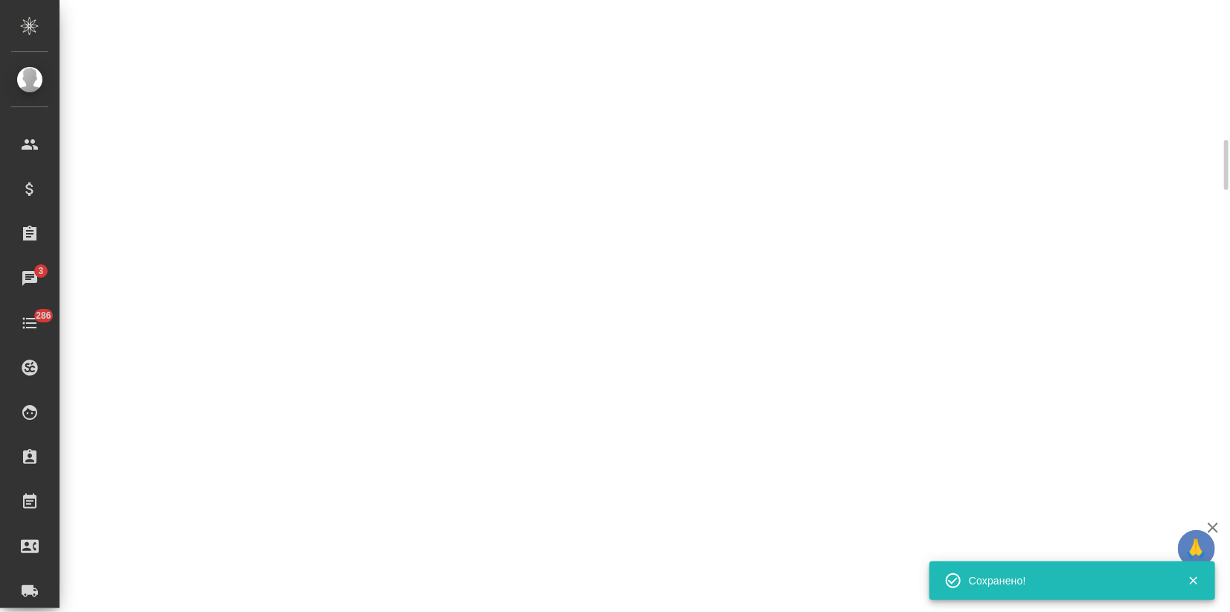
select select "RU"
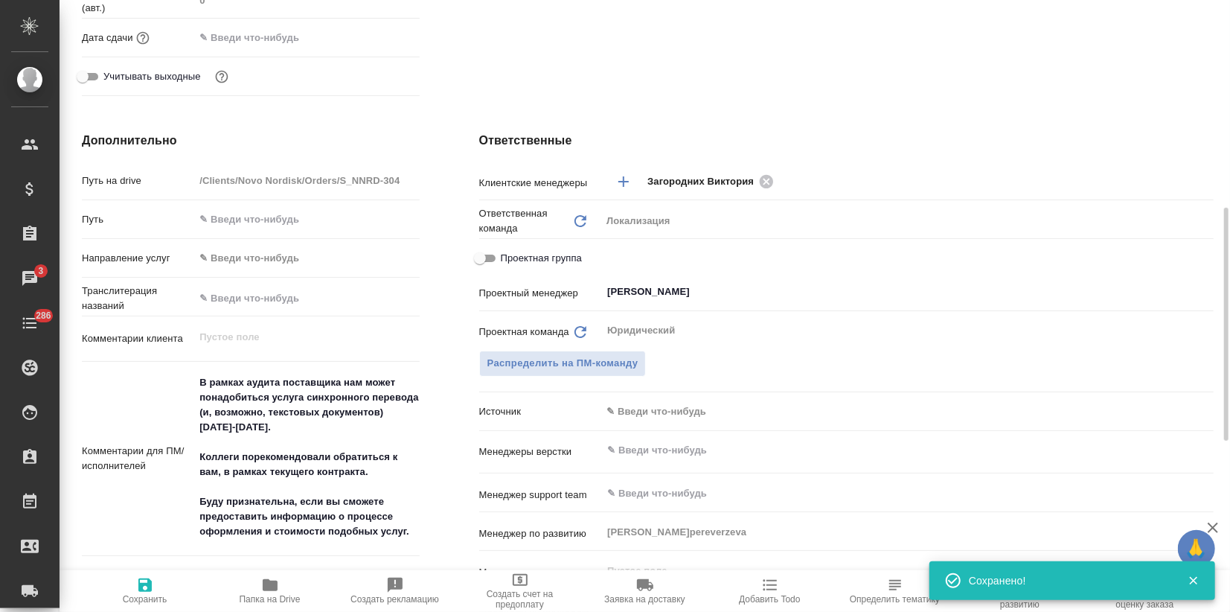
type textarea "x"
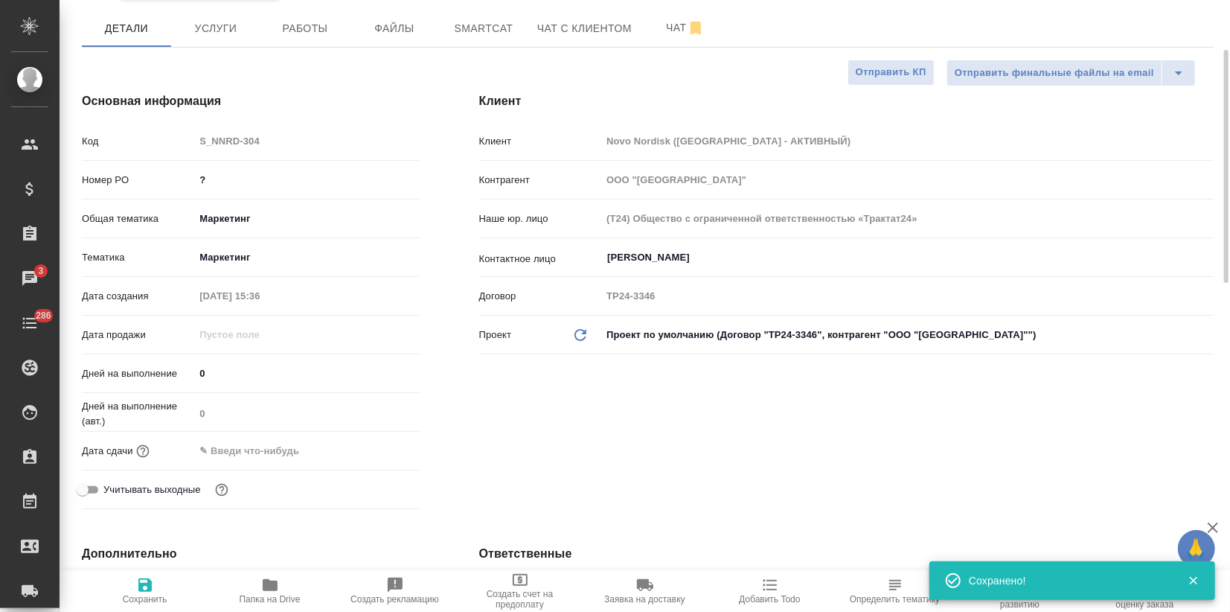
scroll to position [0, 0]
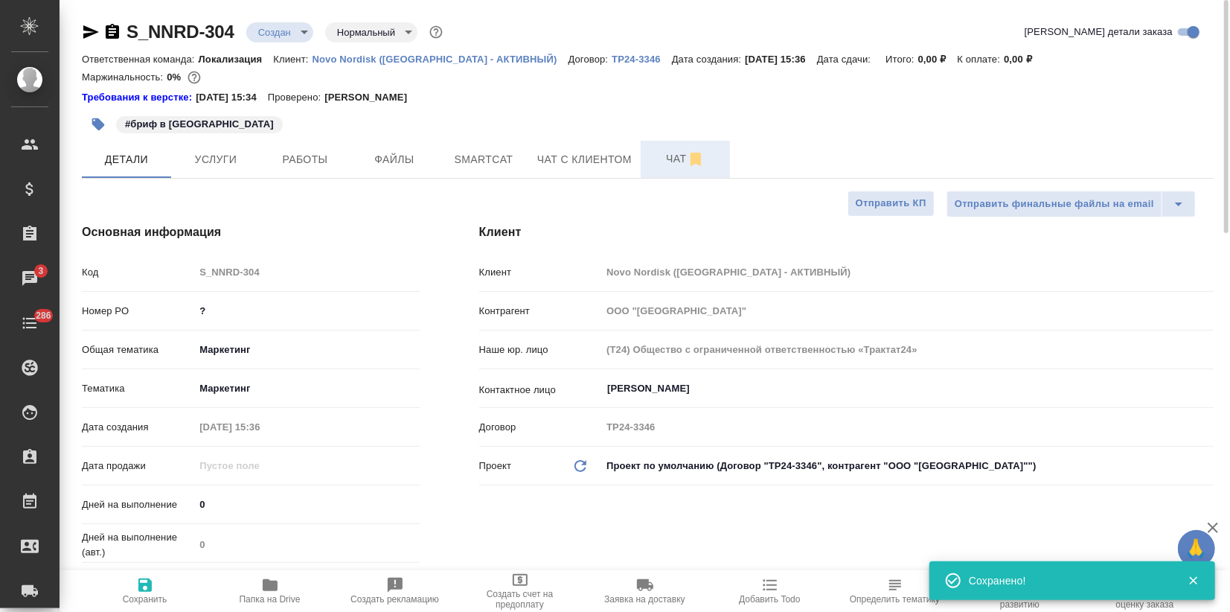
click at [649, 148] on button "Чат" at bounding box center [685, 159] width 89 height 37
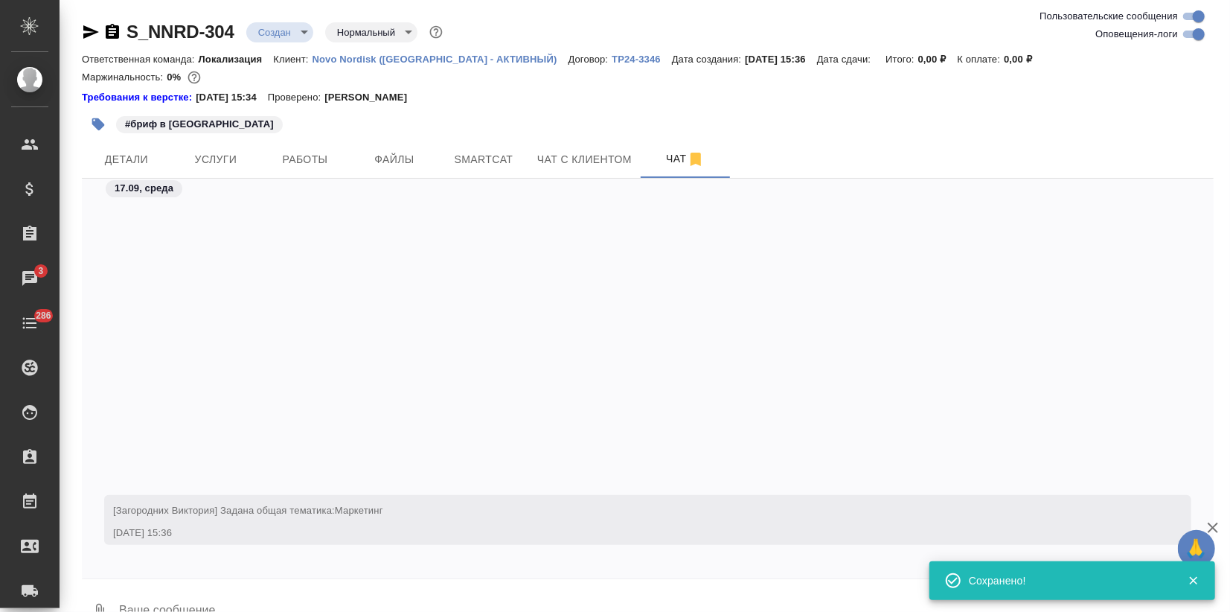
scroll to position [374, 0]
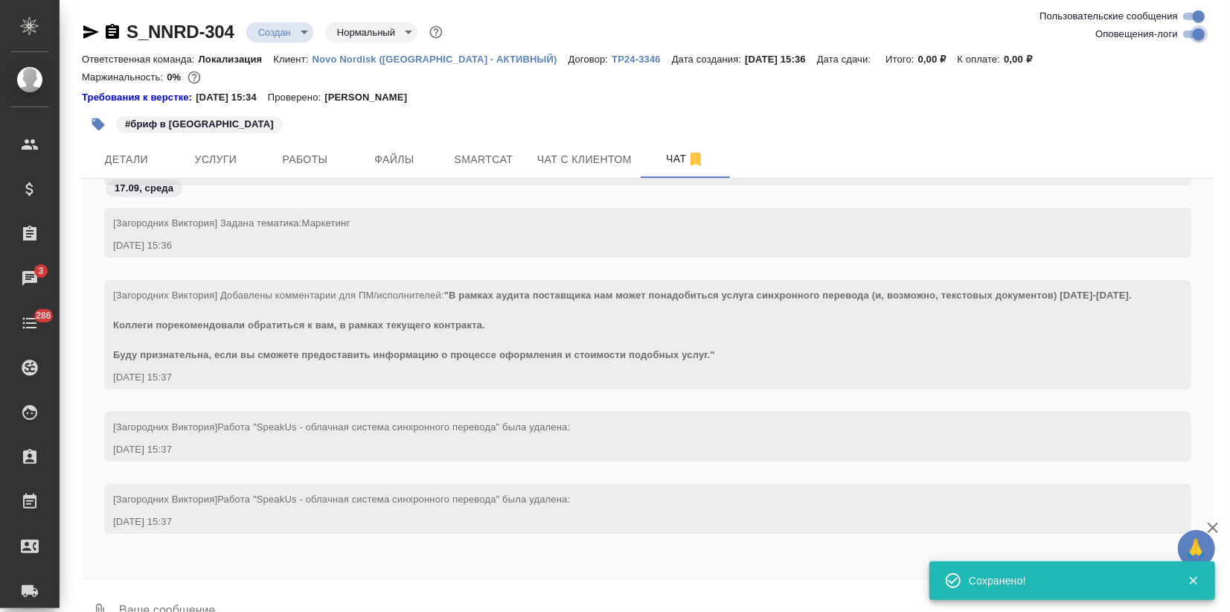
click at [1192, 29] on input "Оповещения-логи" at bounding box center [1199, 34] width 54 height 18
checkbox input "false"
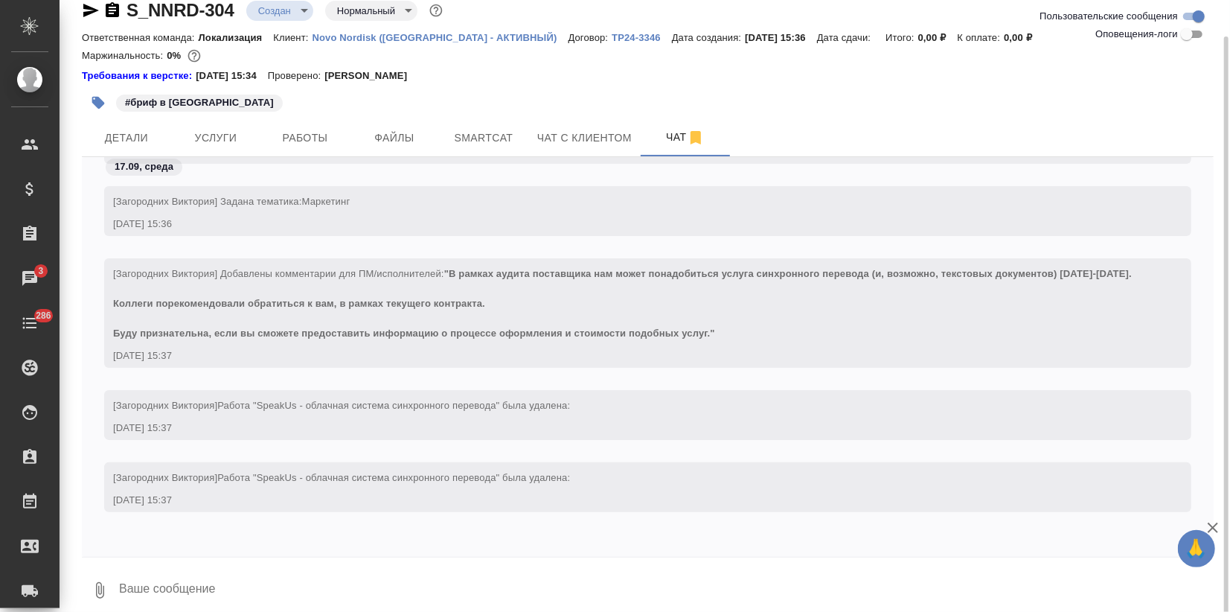
scroll to position [33, 0]
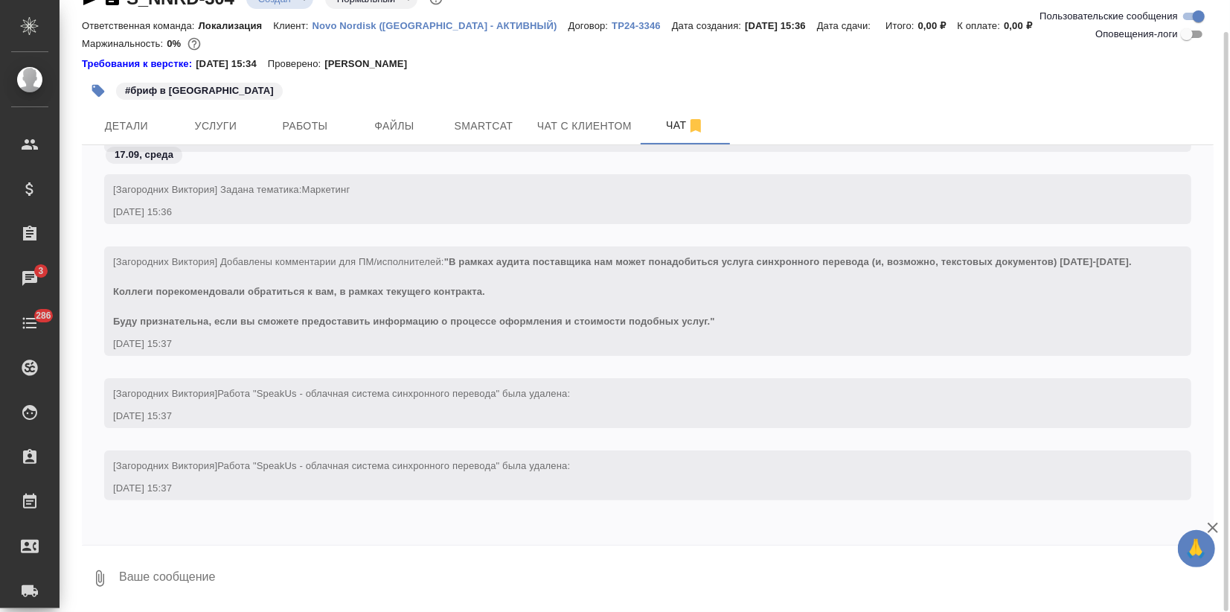
click at [177, 567] on textarea at bounding box center [666, 578] width 1096 height 51
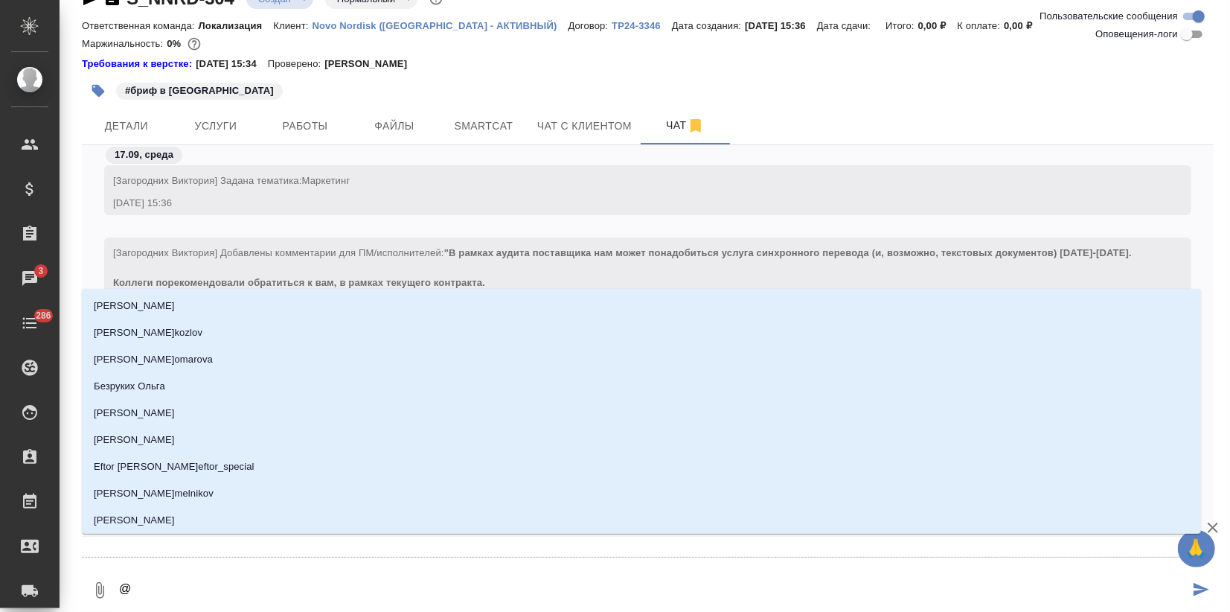
type textarea "@И"
type input "И"
type textarea "@Ир"
type input "Ир"
type textarea "@Ири"
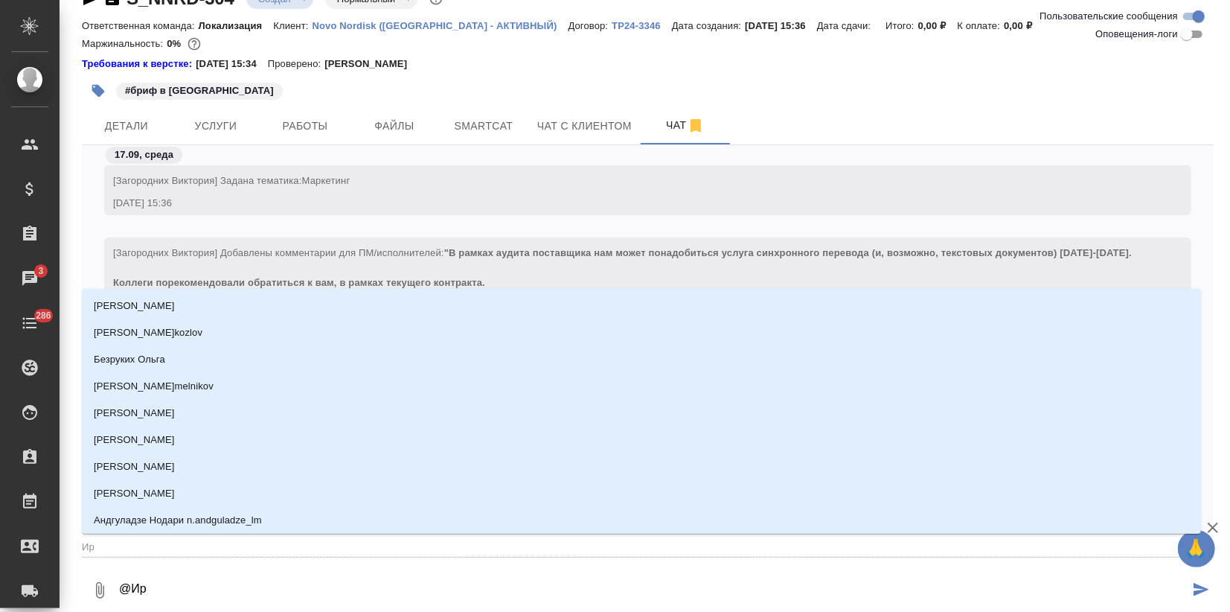
type input "Ири"
type textarea "@Ирин"
type input "Ирин"
type textarea "@Иринк"
type input "Иринк"
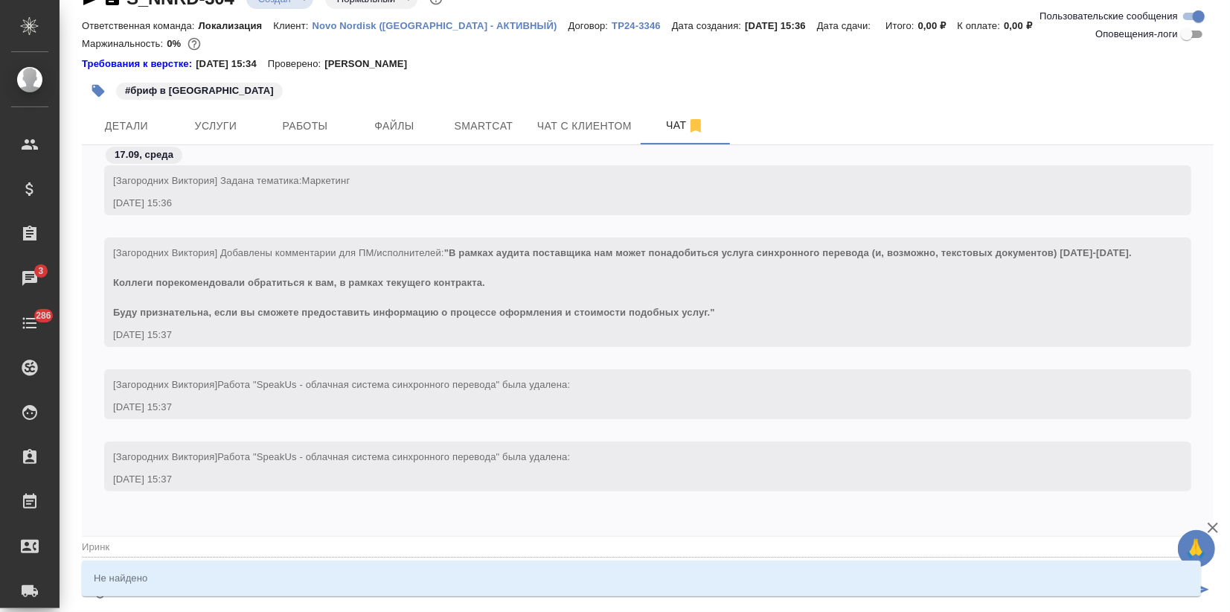
type textarea "@Иринка"
type input "Иринка"
type textarea "@Иринк"
type input "Иринк"
type textarea "@Ирин"
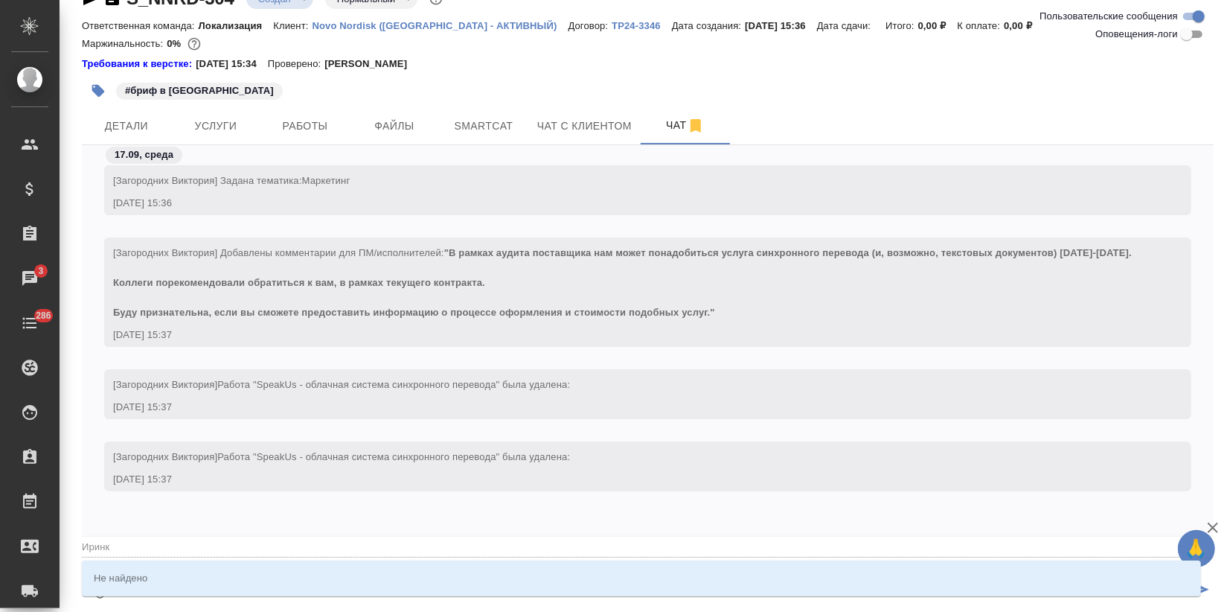
type input "Ирин"
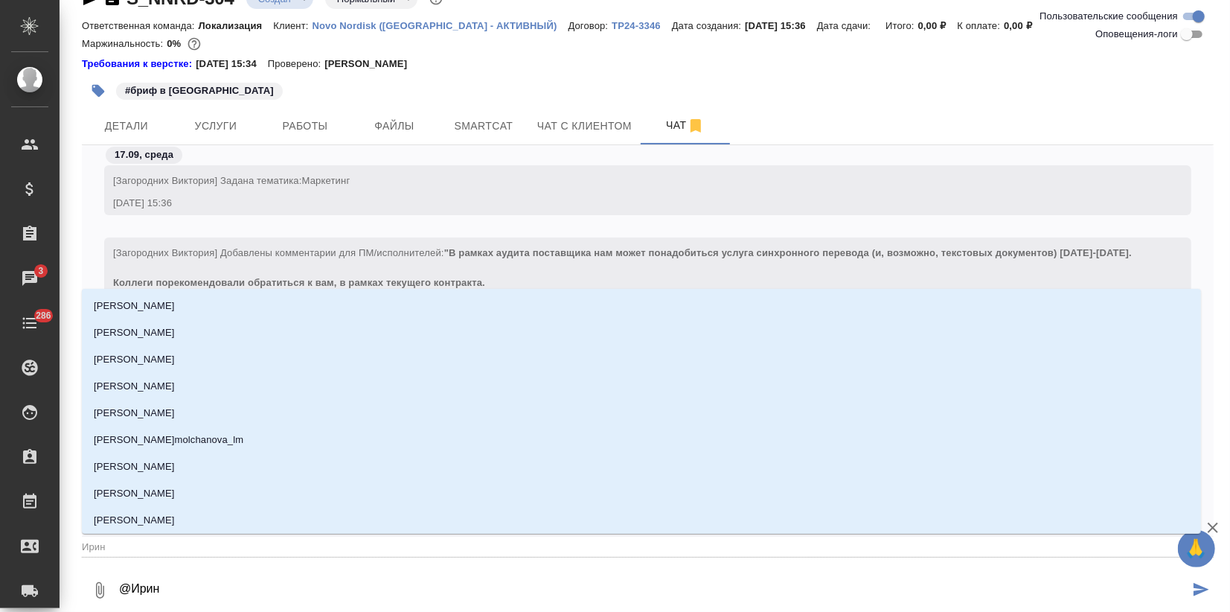
type textarea "@Ири"
type input "Ири"
type textarea "@Ир"
type input "Ир"
type textarea "@И"
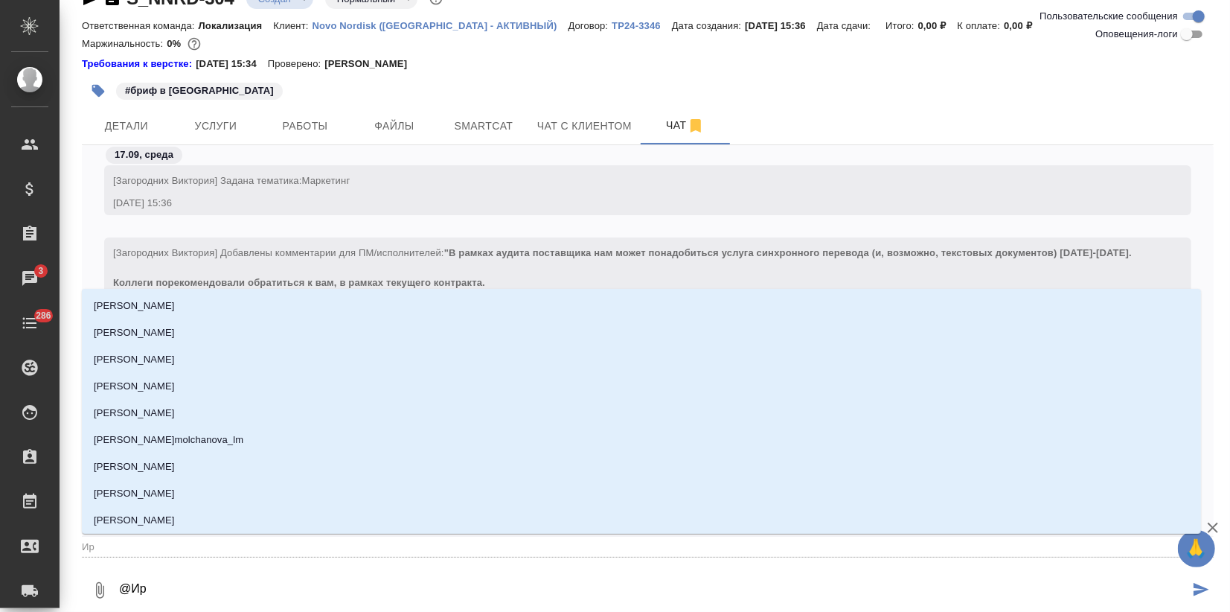
type input "И"
type textarea "@"
type textarea "@ф"
type input "ф"
type textarea "@фе"
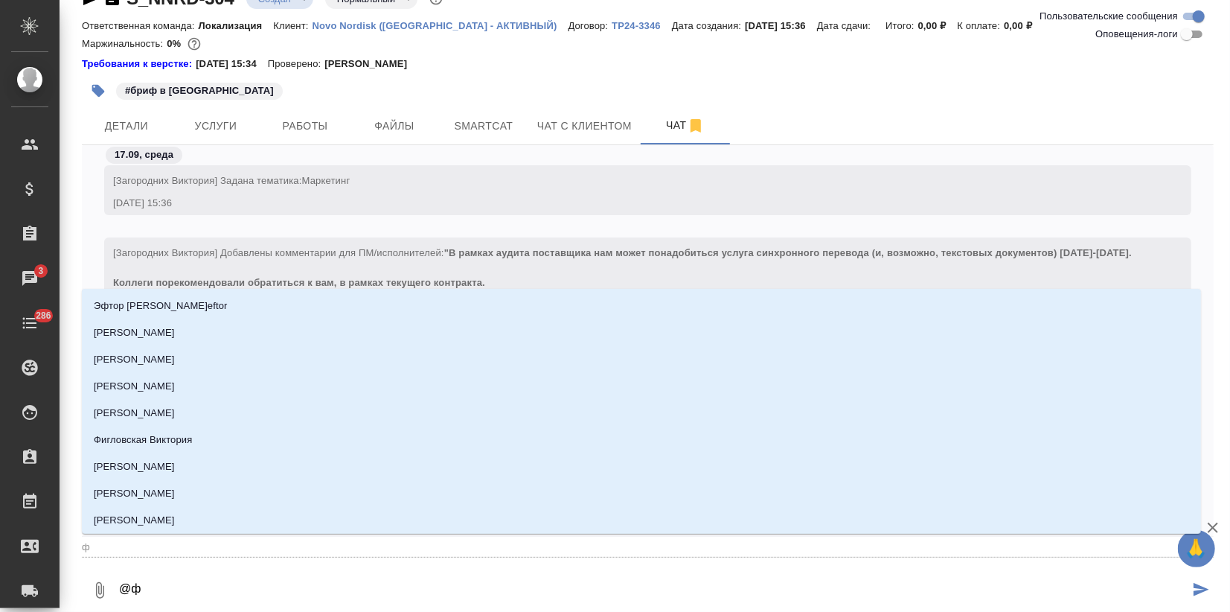
type input "фе"
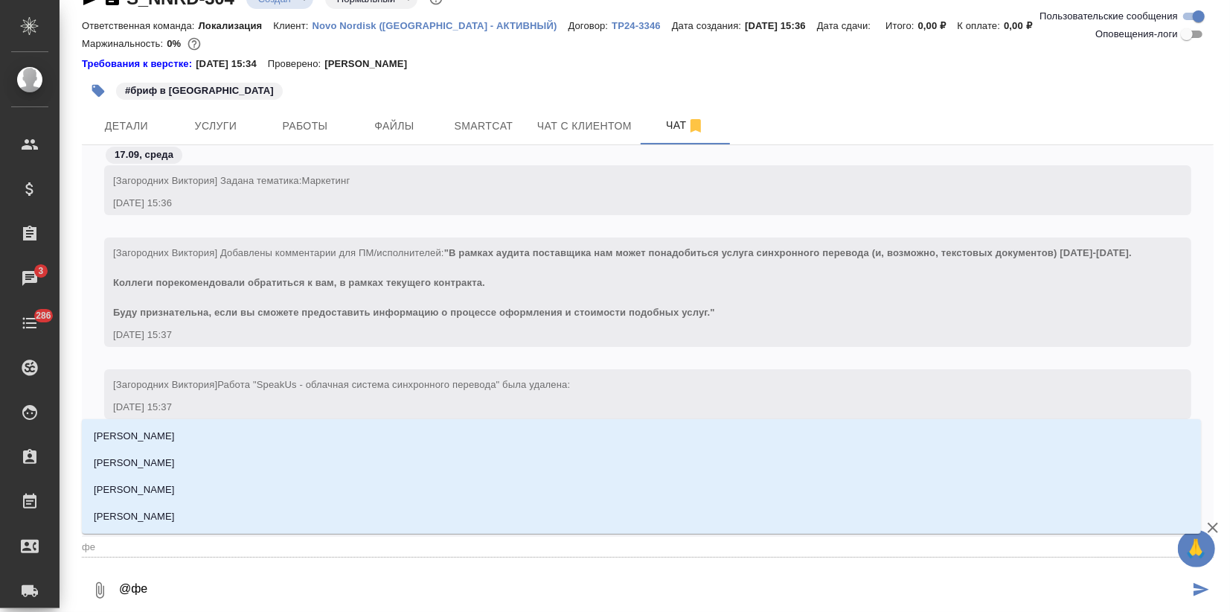
type textarea "@фед"
type input "фед"
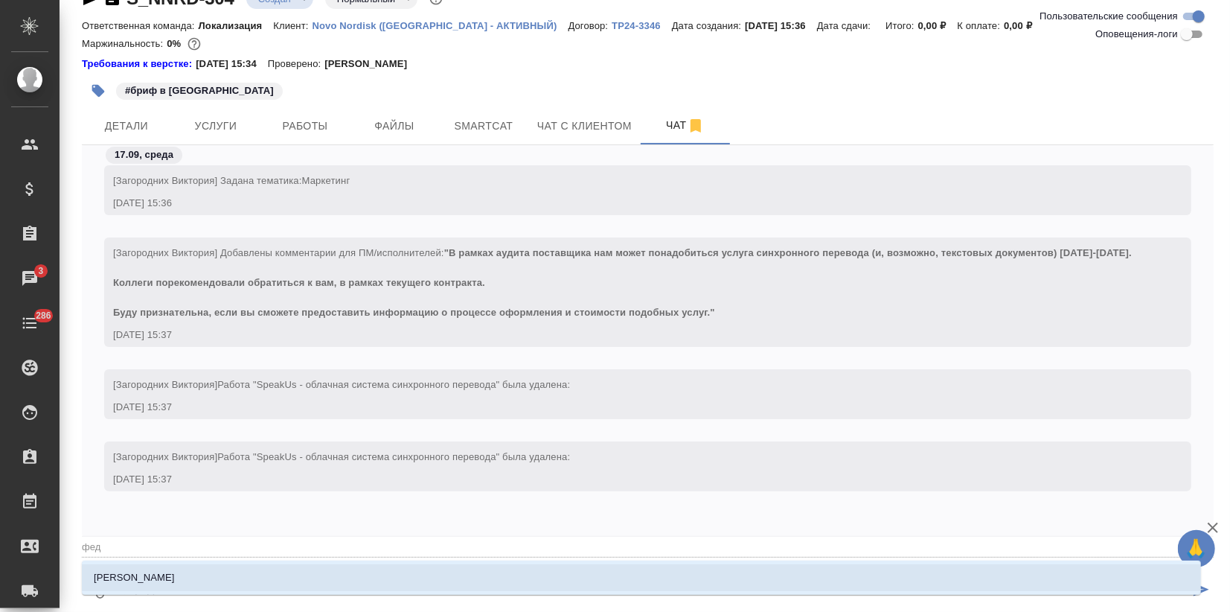
click at [247, 565] on li "[PERSON_NAME]" at bounding box center [642, 577] width 1120 height 27
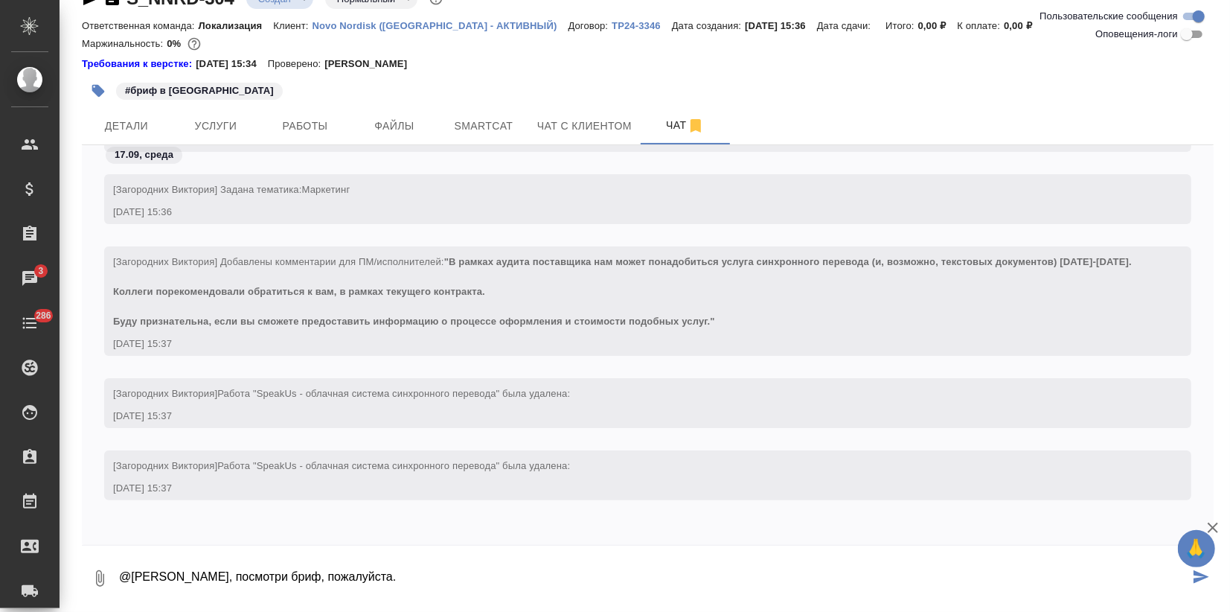
type textarea "@Федотова Ирина Иринка, посмотри бриф, пожалуйста."
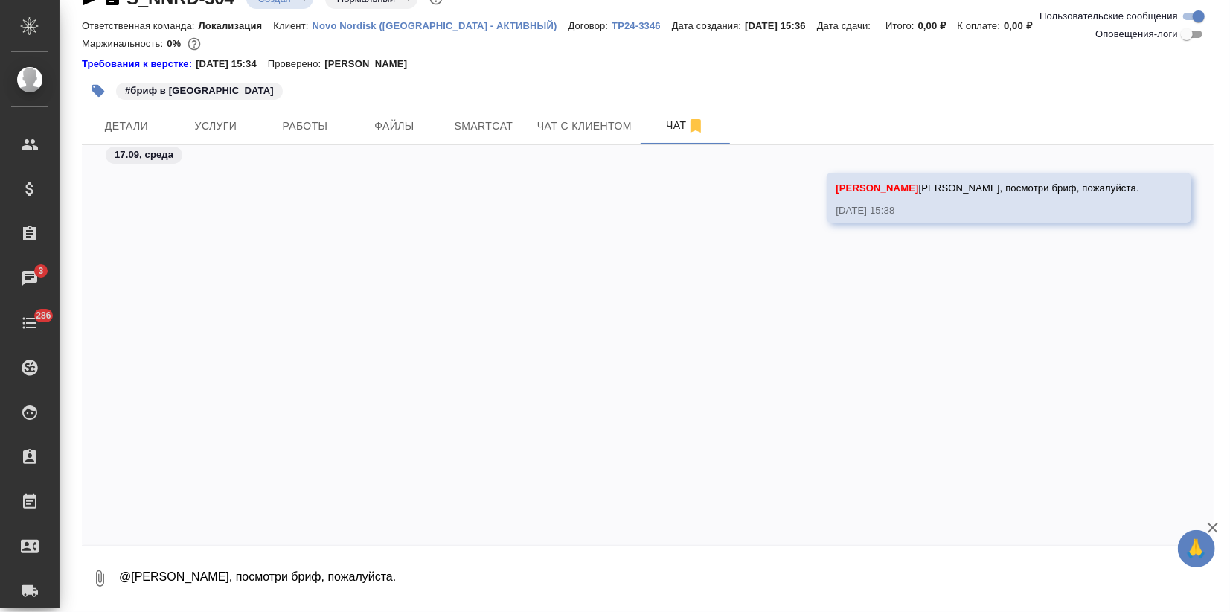
scroll to position [0, 0]
type textarea "н"
type textarea "в [GEOGRAPHIC_DATA]"
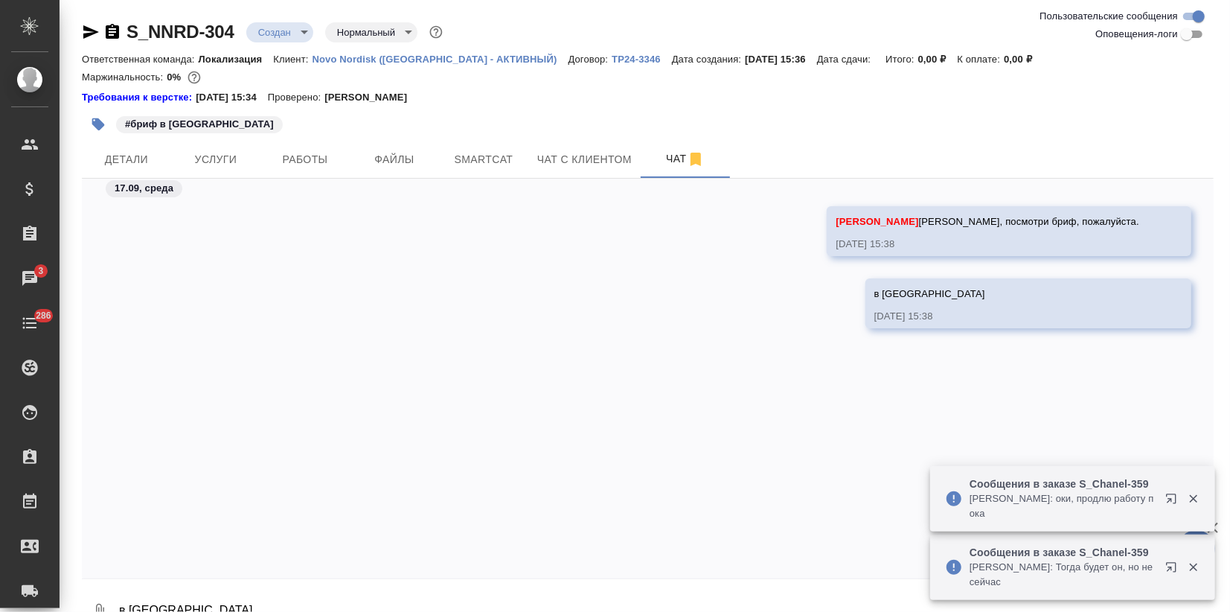
click at [162, 339] on div "в сорсе 17.09.25, 15:38" at bounding box center [648, 314] width 1132 height 72
click at [202, 144] on button "Услуги" at bounding box center [215, 159] width 89 height 37
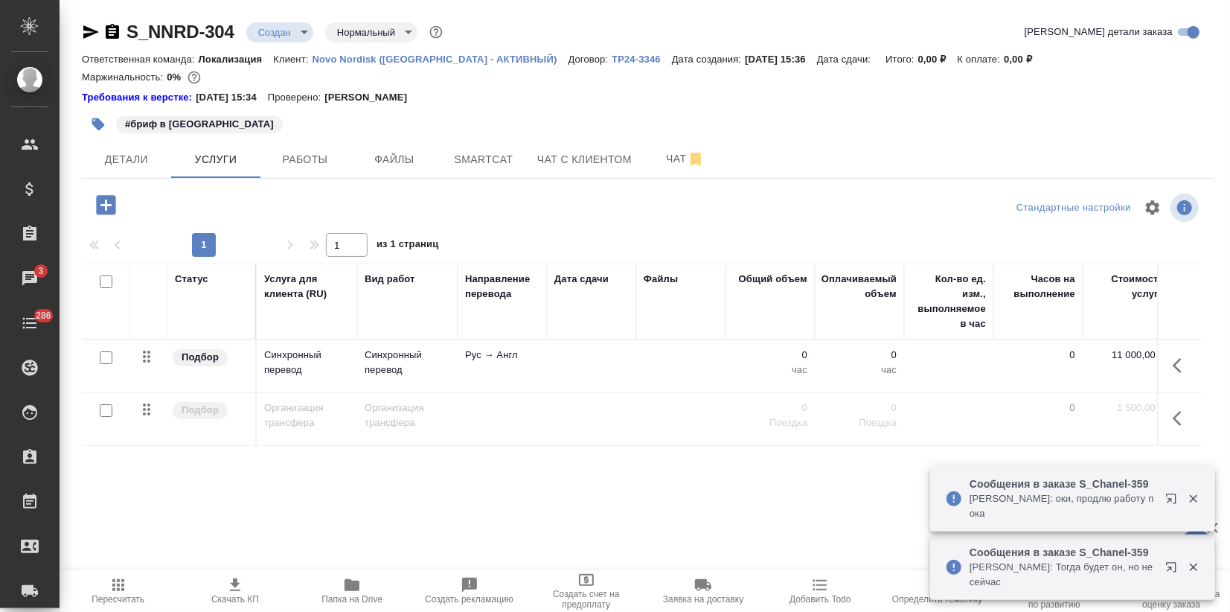
click at [109, 357] on input "checkbox" at bounding box center [106, 357] width 13 height 13
checkbox input "true"
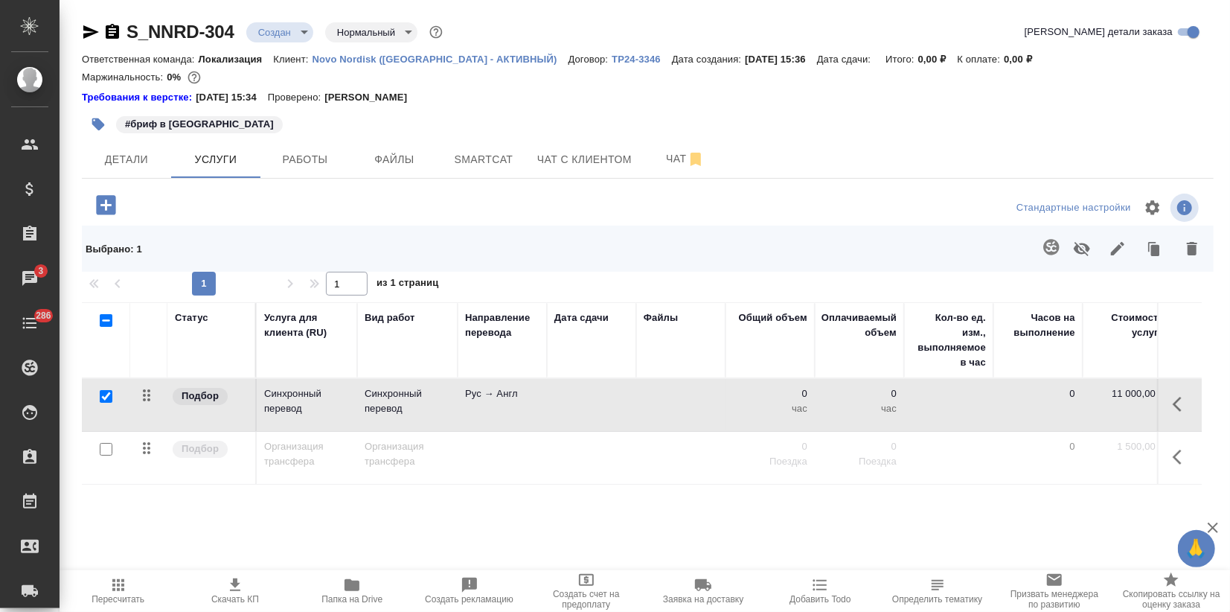
click at [1184, 244] on icon "button" at bounding box center [1193, 249] width 18 height 18
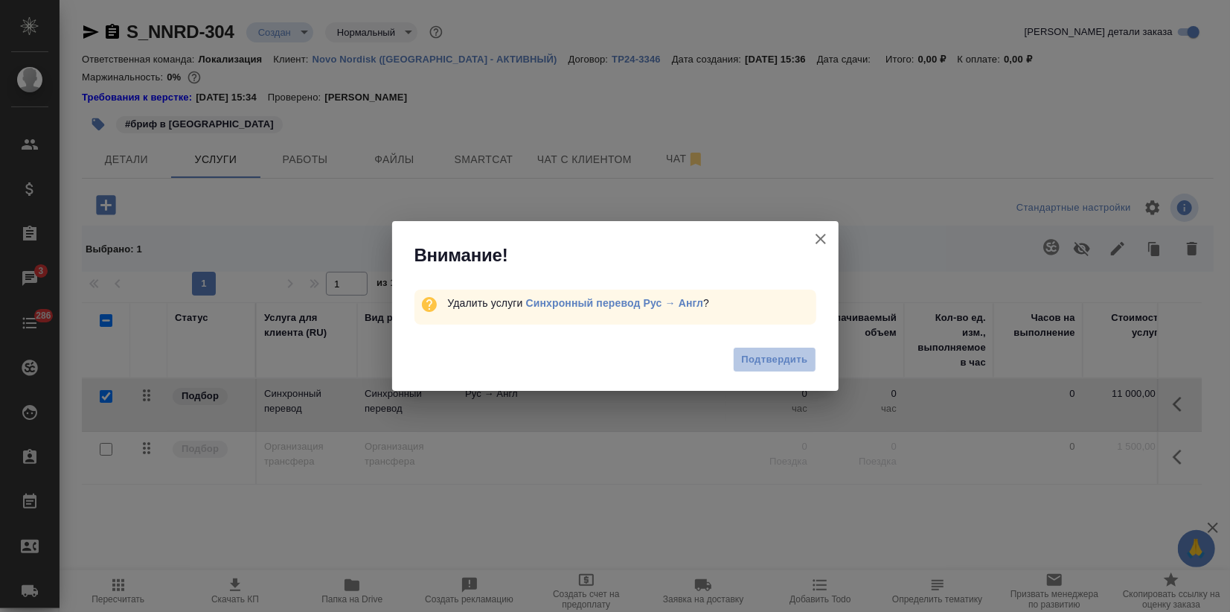
drag, startPoint x: 790, startPoint y: 363, endPoint x: 774, endPoint y: 365, distance: 15.7
click at [789, 363] on span "Подтвердить" at bounding box center [774, 359] width 66 height 17
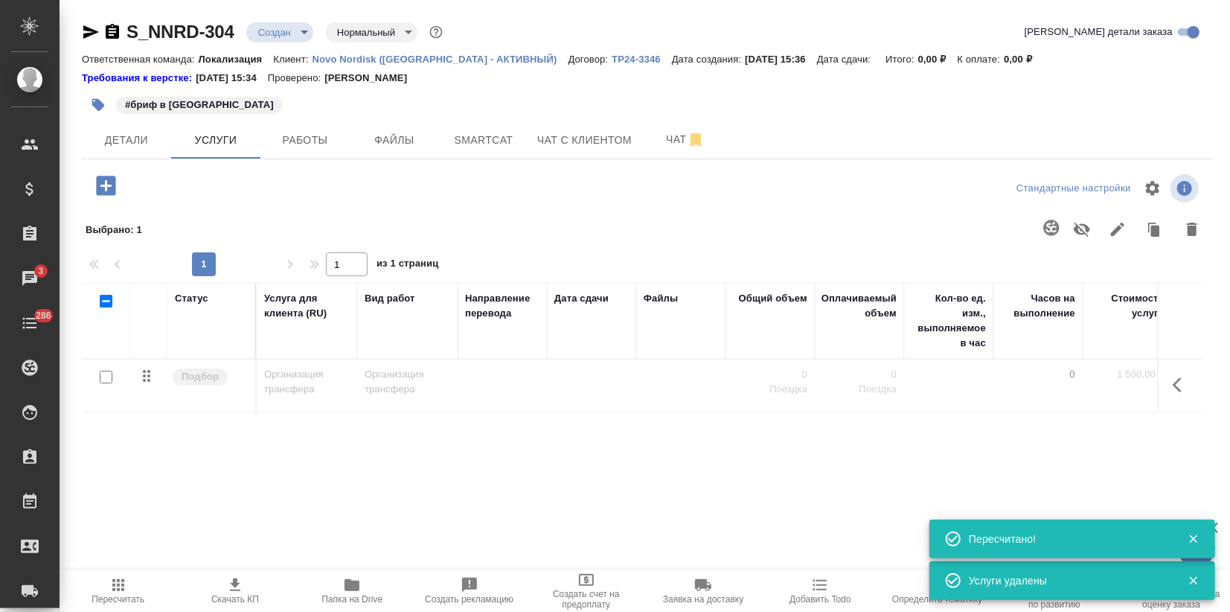
click at [103, 192] on icon "button" at bounding box center [105, 185] width 19 height 19
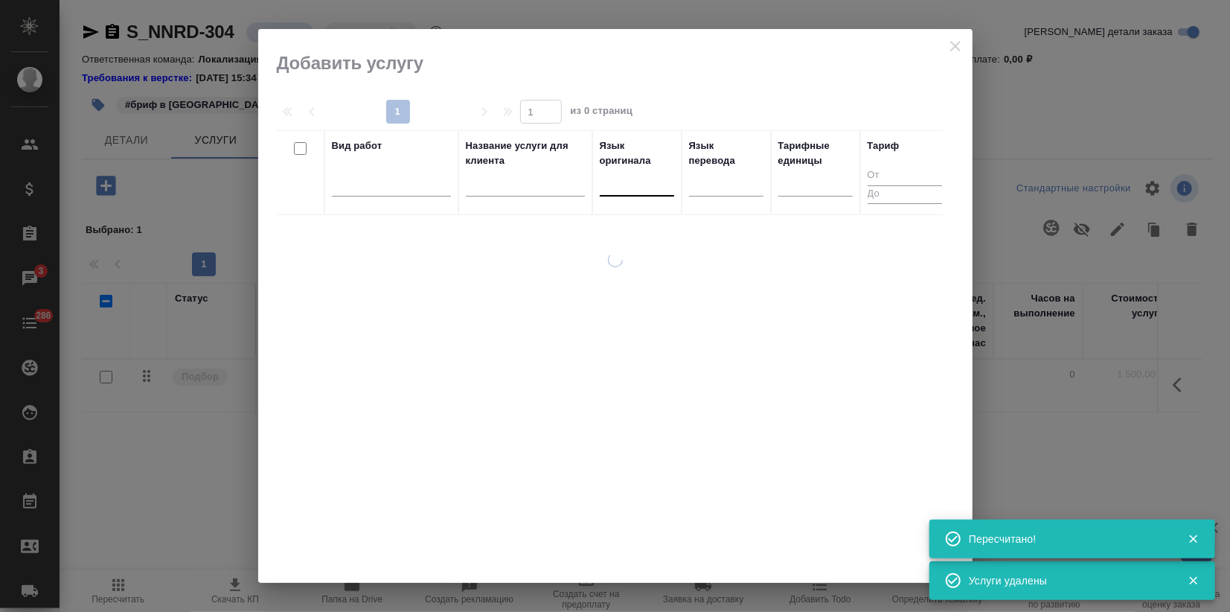
click at [631, 182] on div at bounding box center [637, 181] width 74 height 22
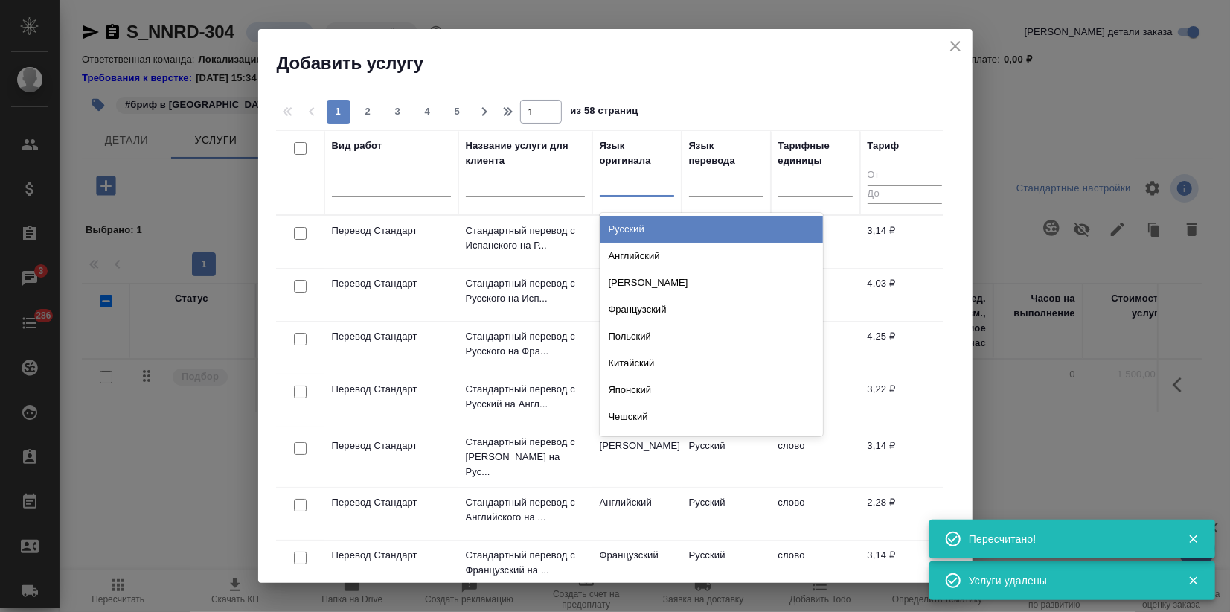
drag, startPoint x: 630, startPoint y: 232, endPoint x: 706, endPoint y: 235, distance: 76.0
click at [631, 232] on div "Русский" at bounding box center [711, 229] width 223 height 27
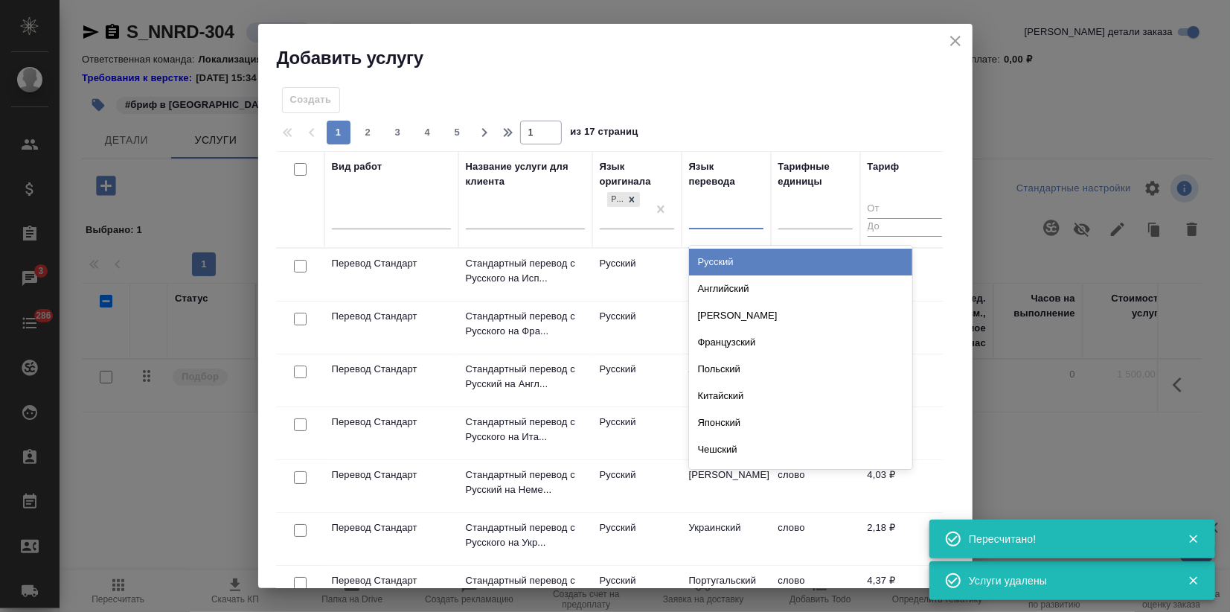
click at [709, 220] on div at bounding box center [726, 215] width 74 height 22
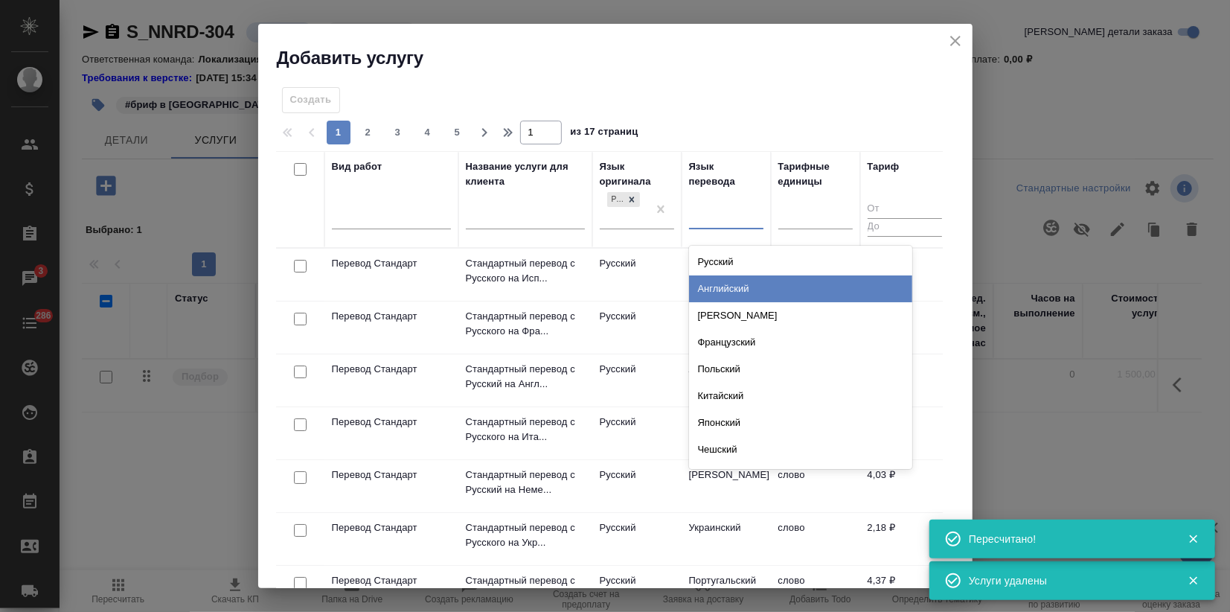
click at [724, 281] on div "Английский" at bounding box center [800, 288] width 223 height 27
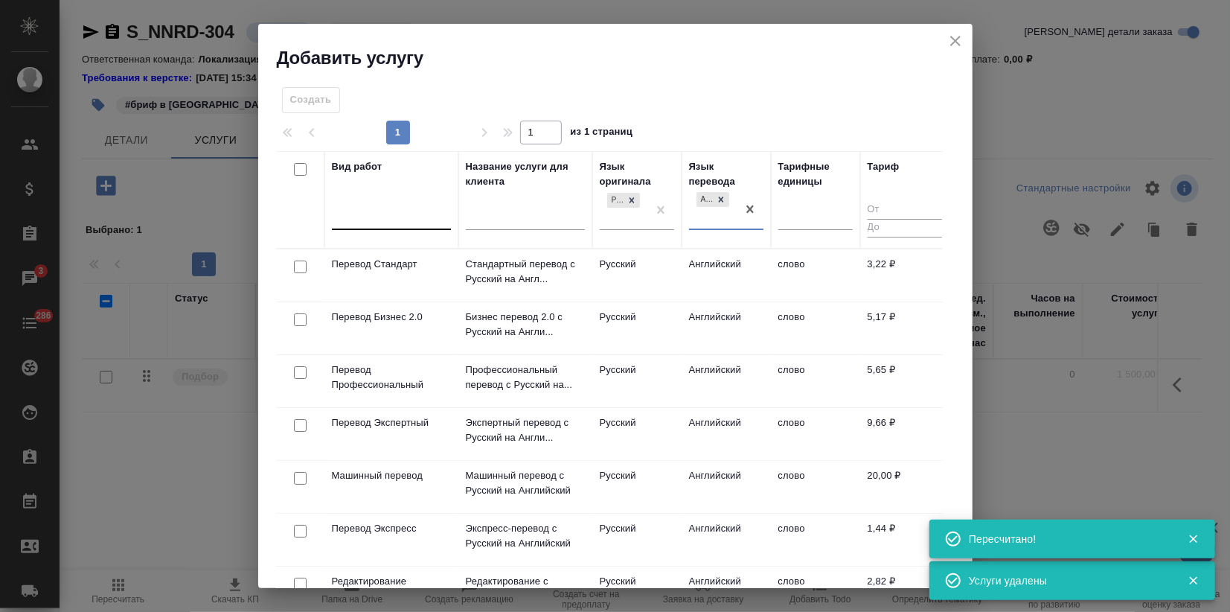
click at [360, 221] on div at bounding box center [391, 216] width 119 height 22
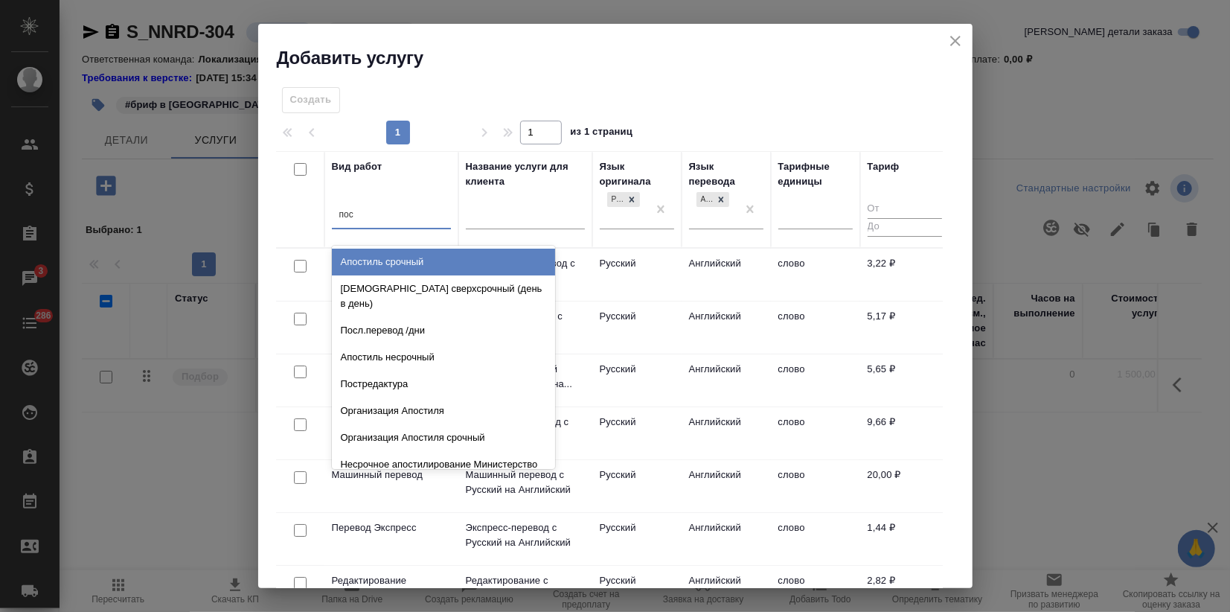
type input "посл"
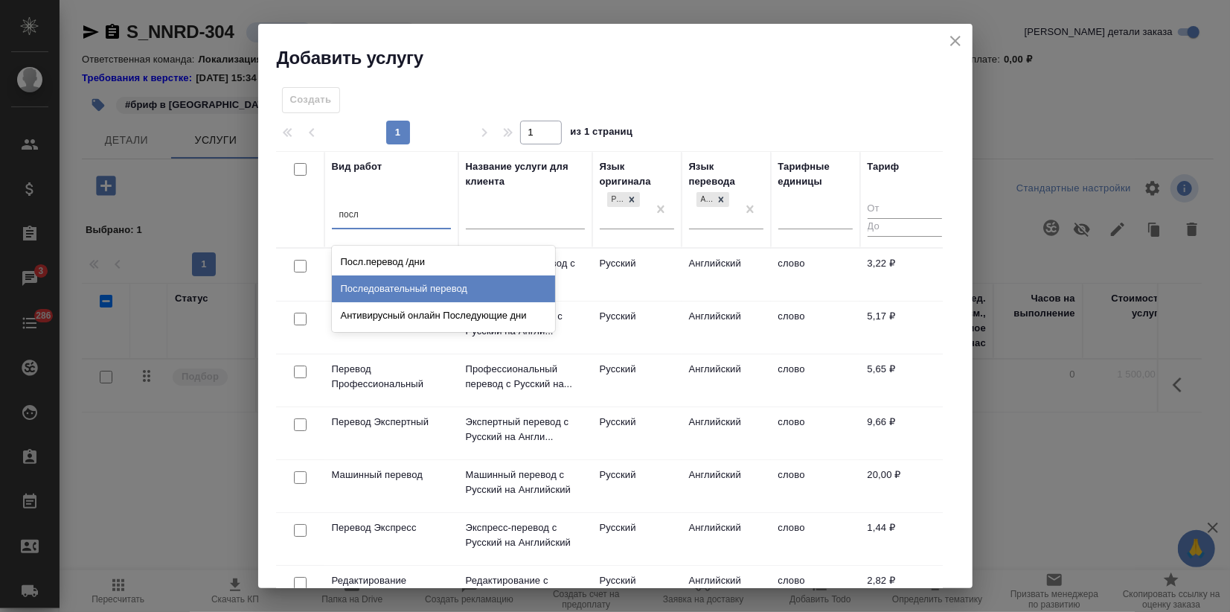
click at [392, 282] on div "Последовательный перевод" at bounding box center [443, 288] width 223 height 27
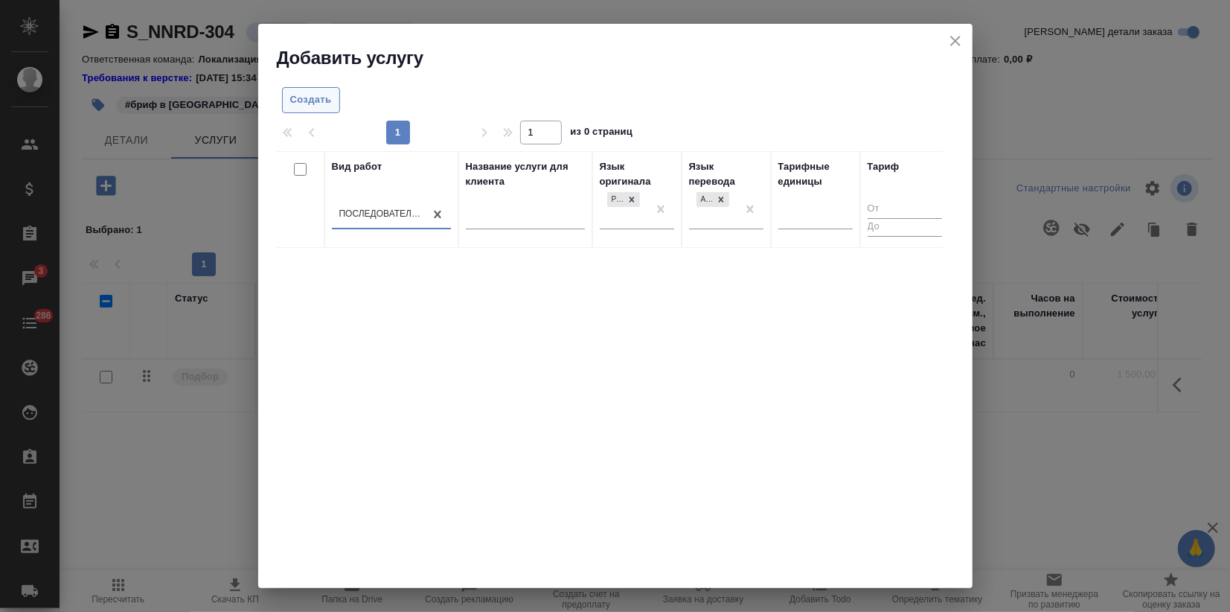
click at [313, 103] on span "Создать" at bounding box center [311, 100] width 42 height 17
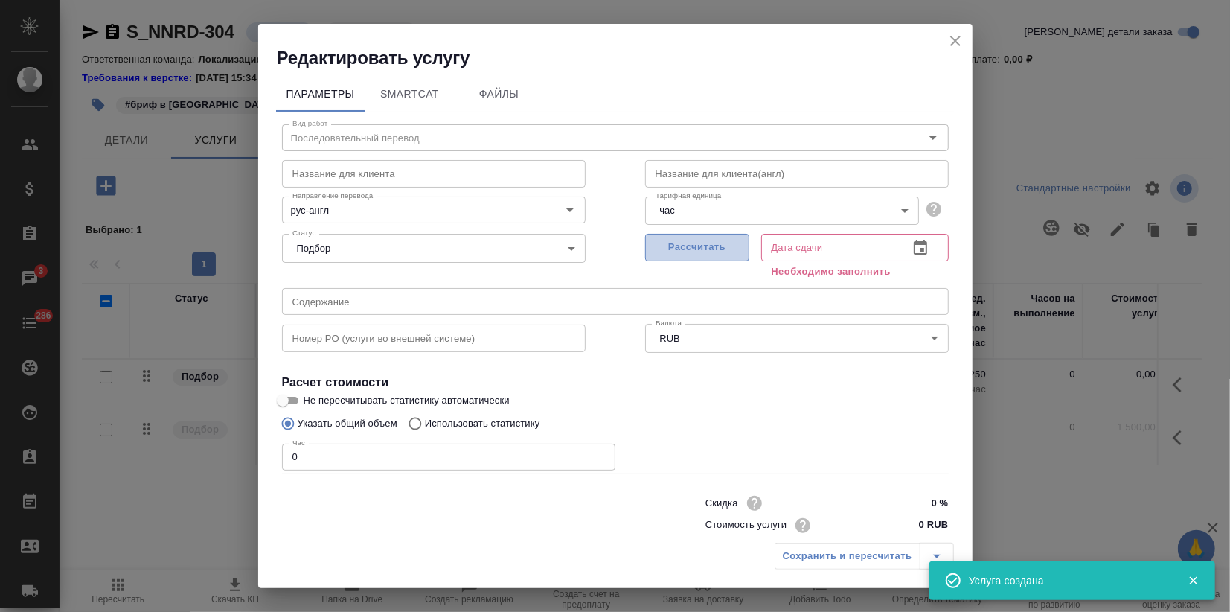
click at [704, 249] on span "Рассчитать" at bounding box center [698, 247] width 88 height 17
type input "17.09.2025 15:43"
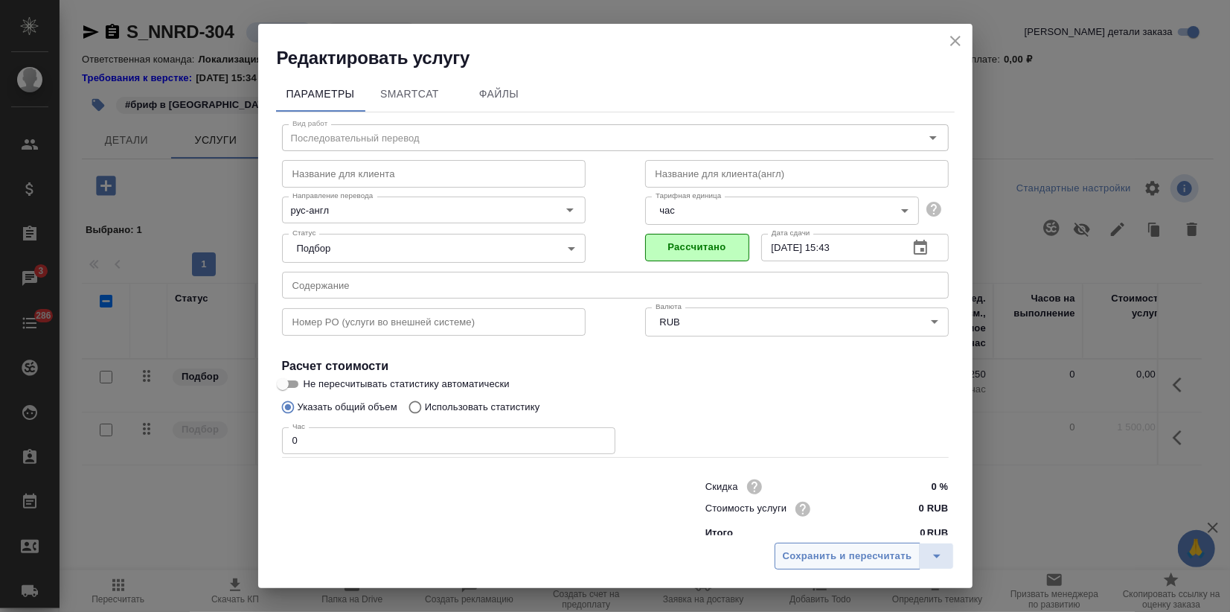
click at [846, 560] on span "Сохранить и пересчитать" at bounding box center [848, 556] width 130 height 17
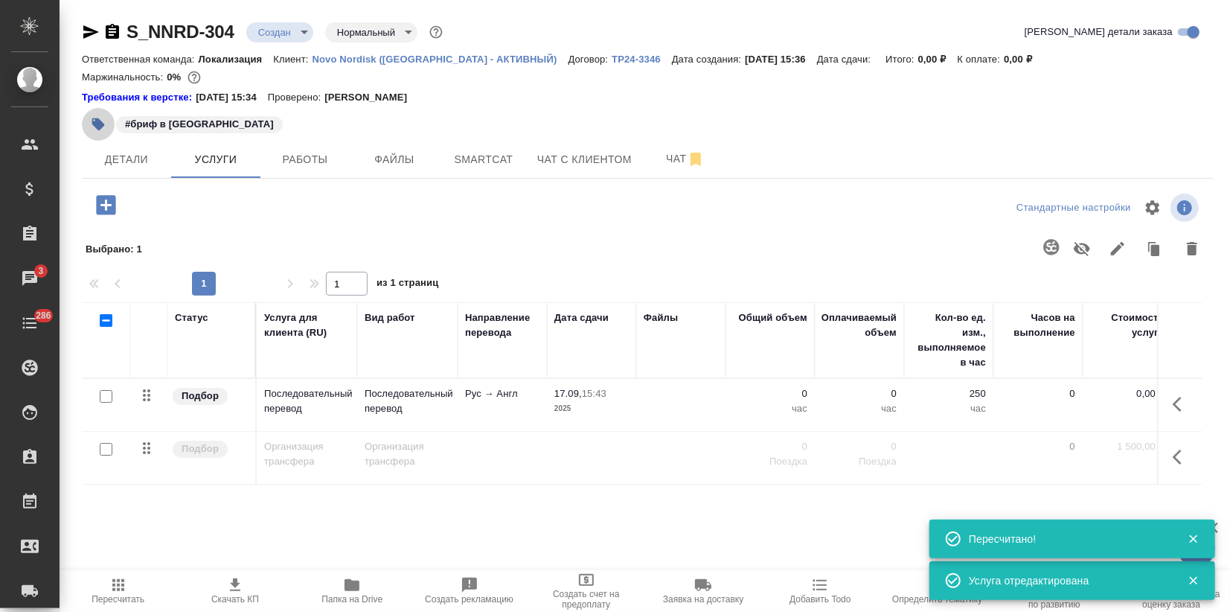
click at [106, 120] on button "button" at bounding box center [98, 124] width 33 height 33
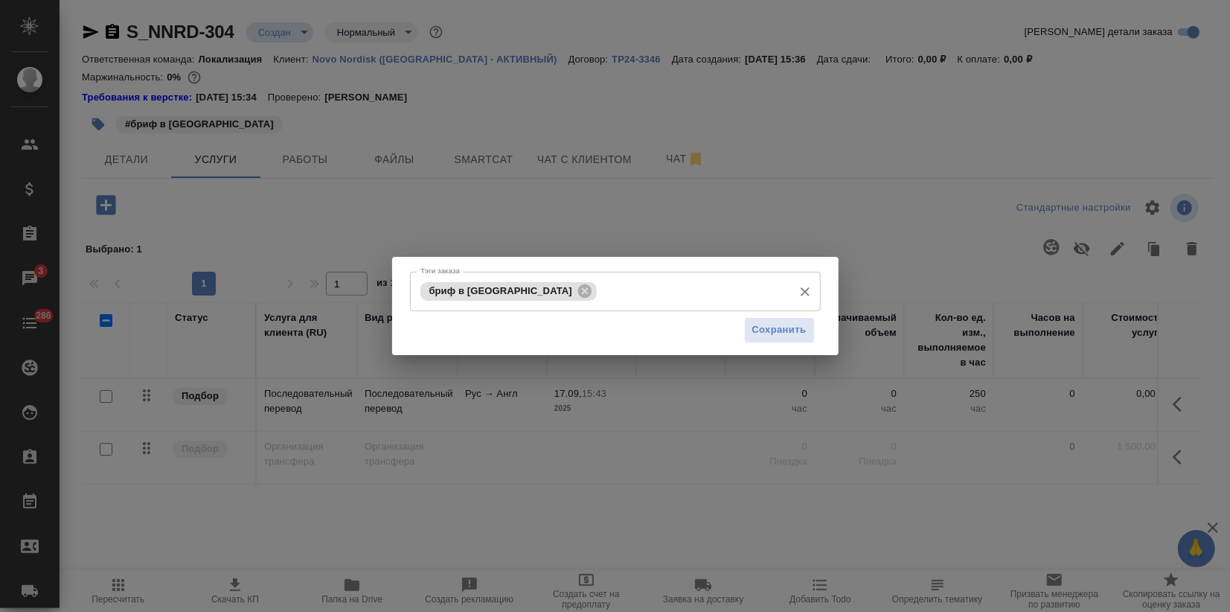
click at [601, 297] on input "Тэги заказа" at bounding box center [693, 290] width 185 height 25
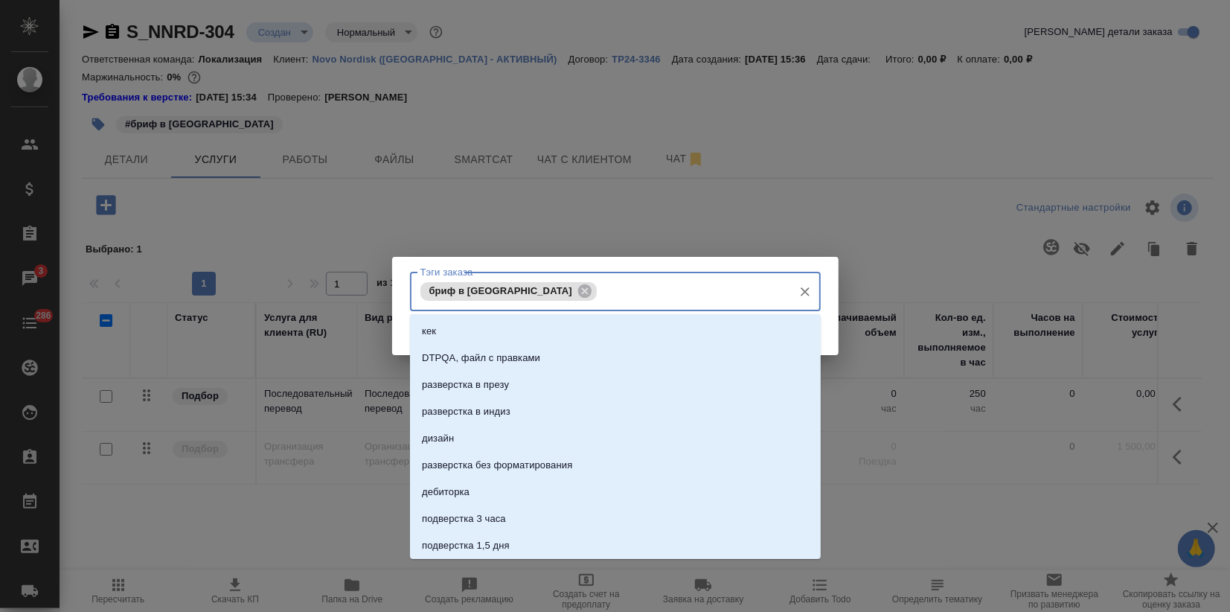
paste input "14-15 октября"
type input "14-15 октября"
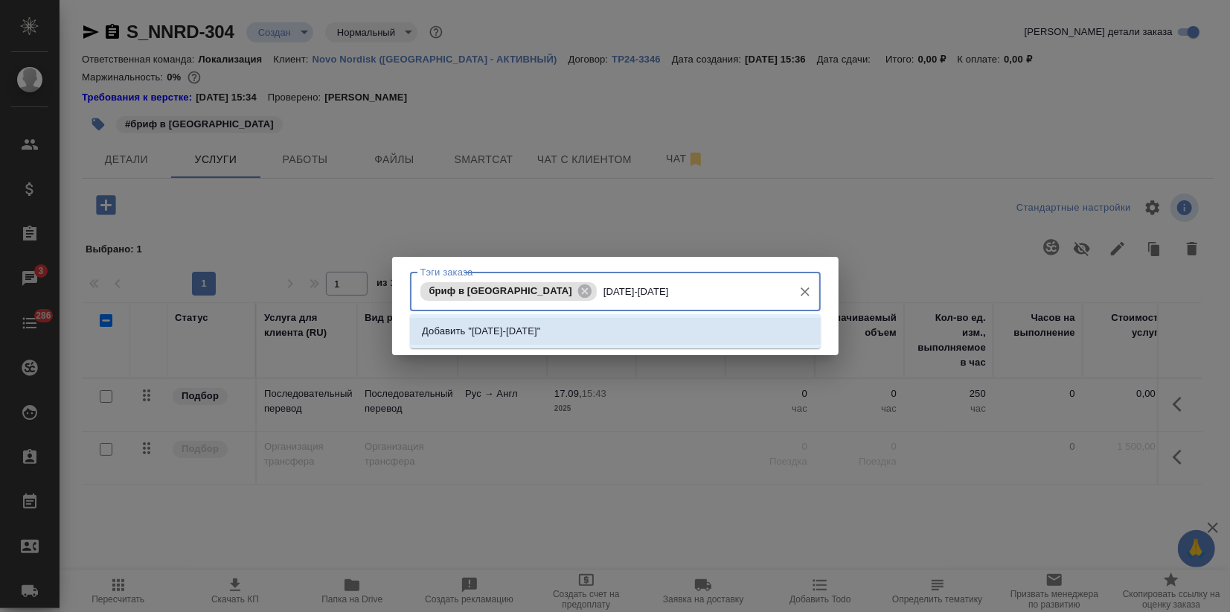
drag, startPoint x: 534, startPoint y: 323, endPoint x: 578, endPoint y: 333, distance: 45.1
click at [535, 324] on p "Добавить "14-15 октября"" at bounding box center [481, 331] width 118 height 15
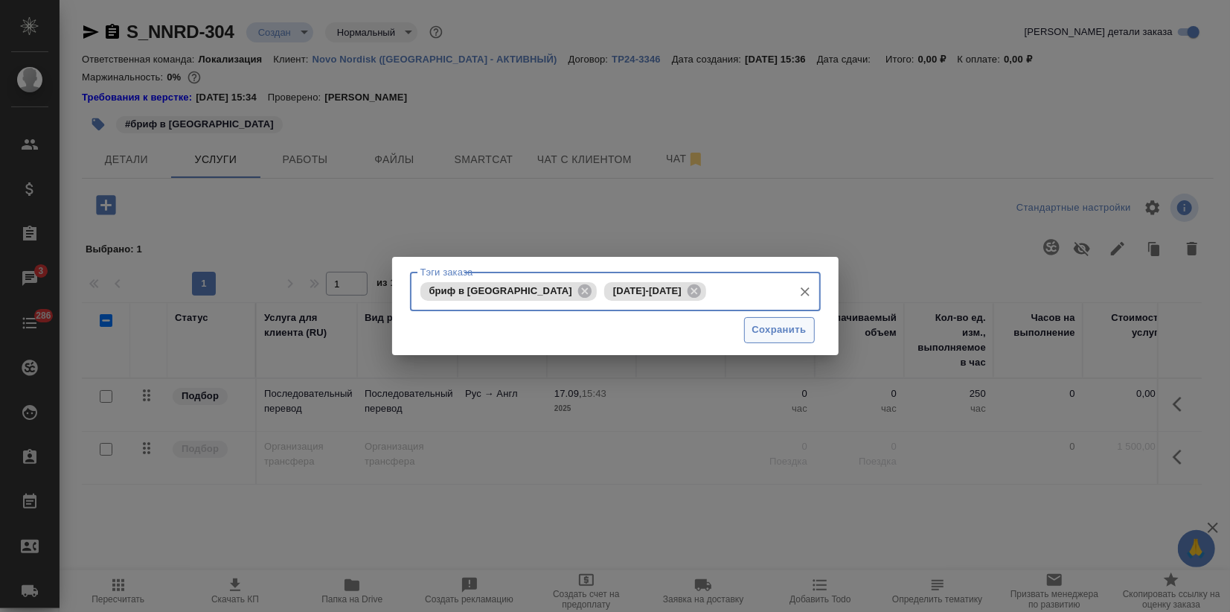
click at [773, 331] on span "Сохранить" at bounding box center [780, 330] width 54 height 17
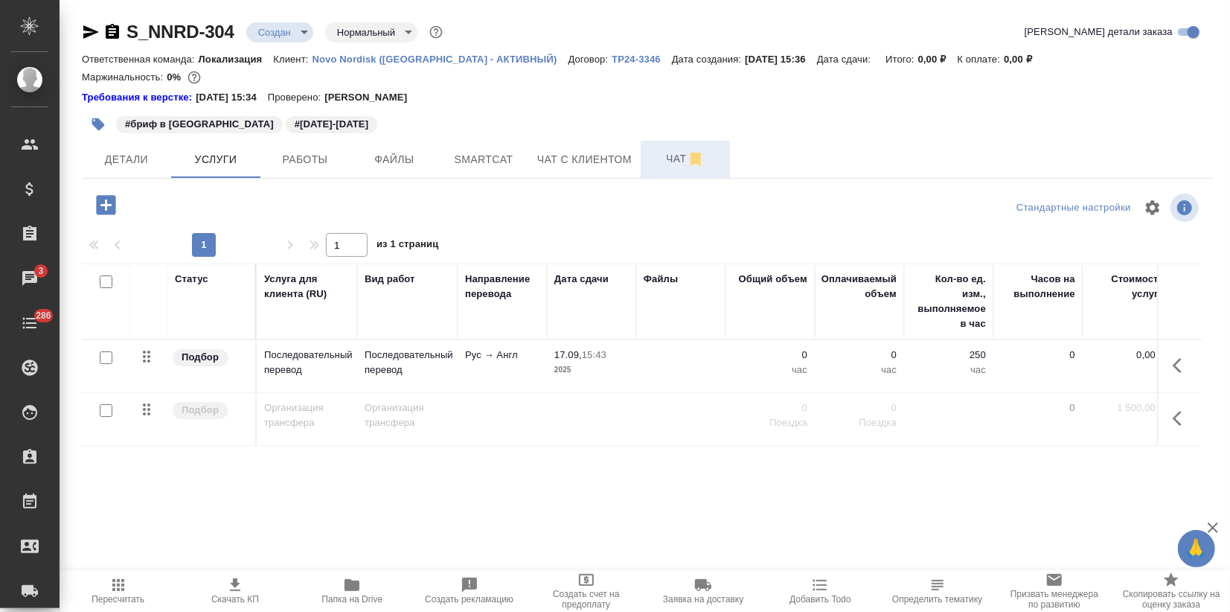
click at [674, 155] on span "Чат" at bounding box center [685, 159] width 71 height 19
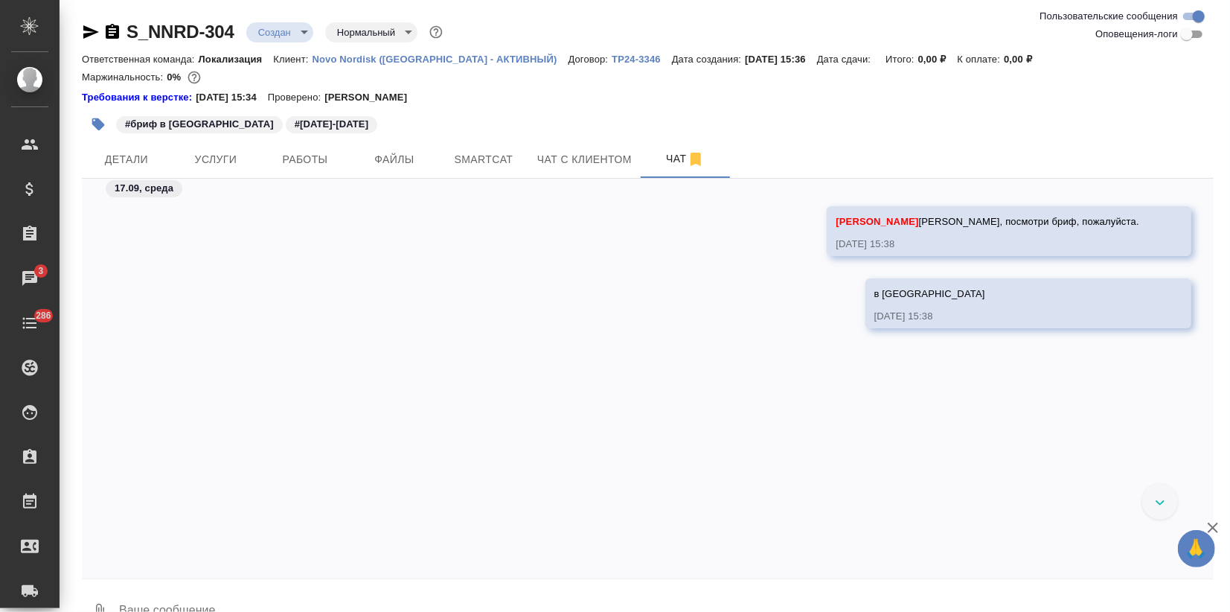
click at [91, 25] on icon "button" at bounding box center [91, 32] width 18 height 18
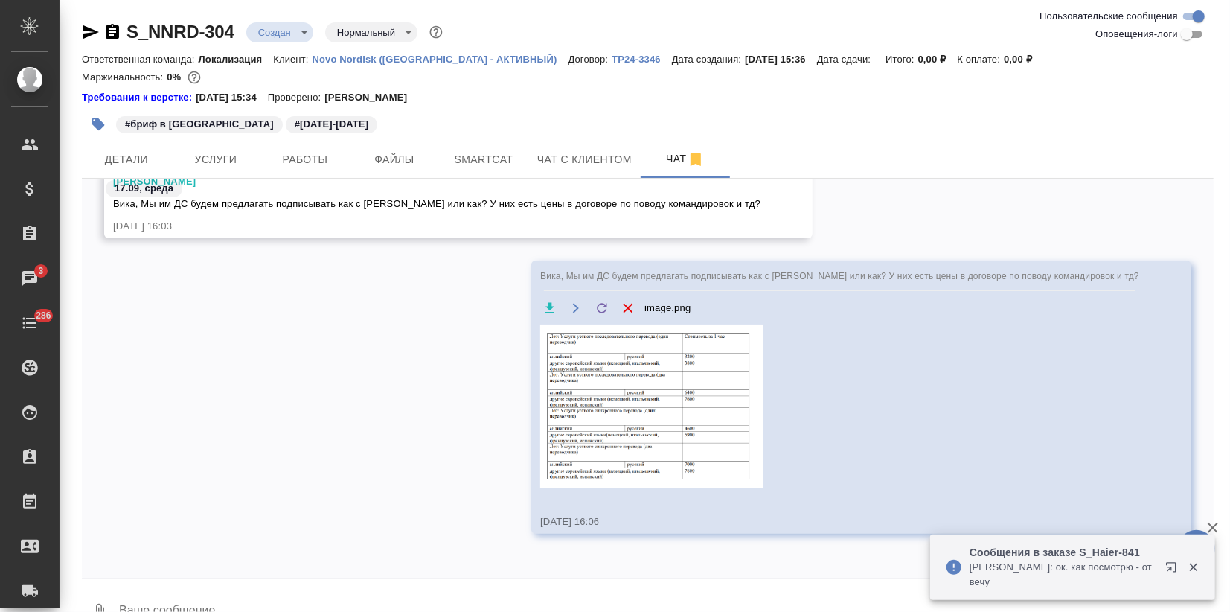
scroll to position [33, 0]
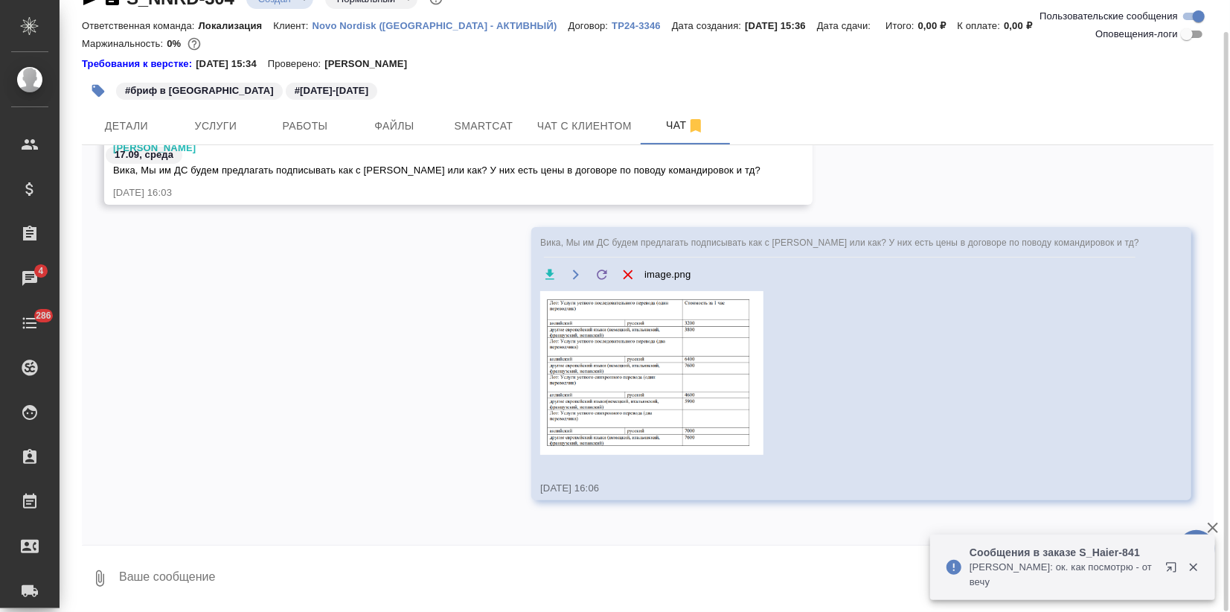
click at [253, 573] on textarea at bounding box center [666, 578] width 1096 height 51
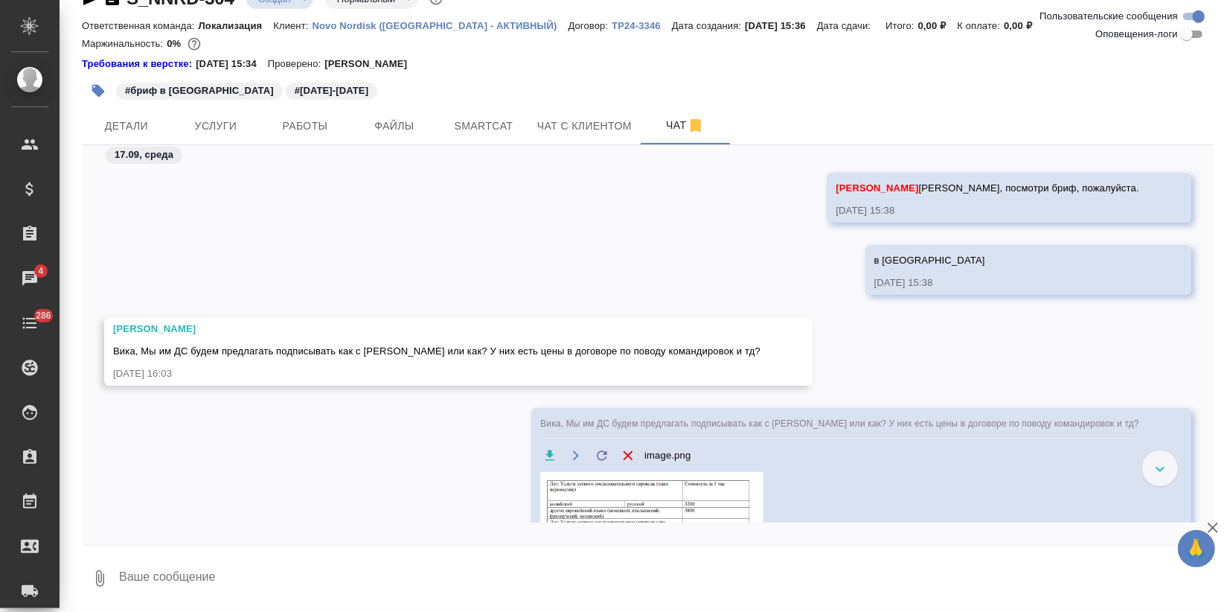
click at [215, 584] on textarea at bounding box center [666, 578] width 1096 height 51
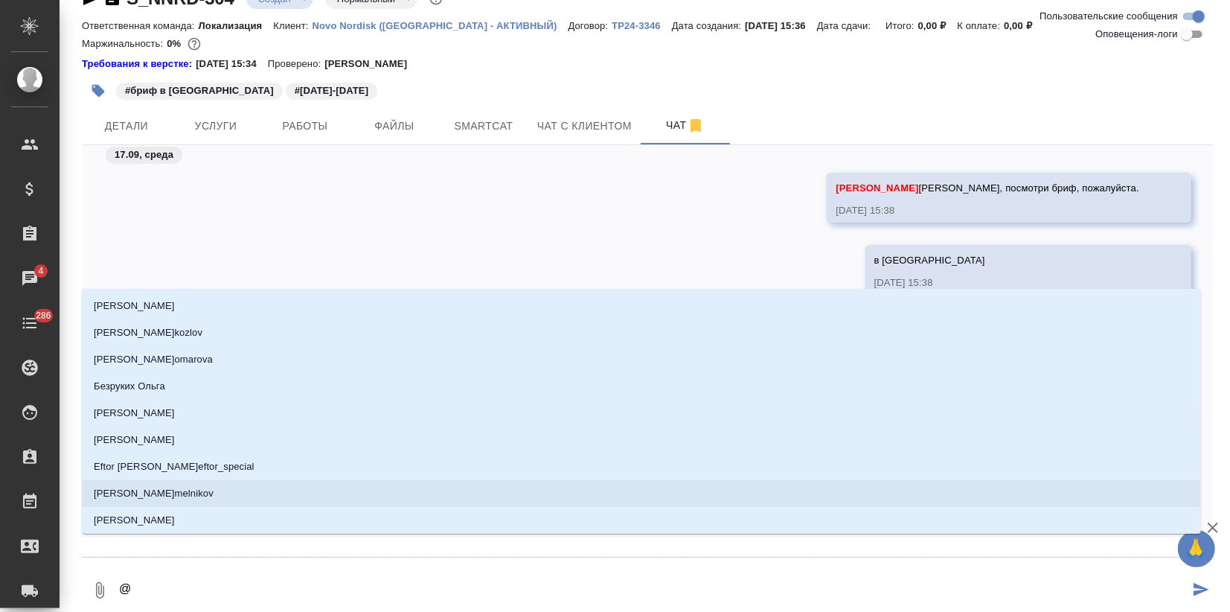
type textarea "@ф"
type input "ф"
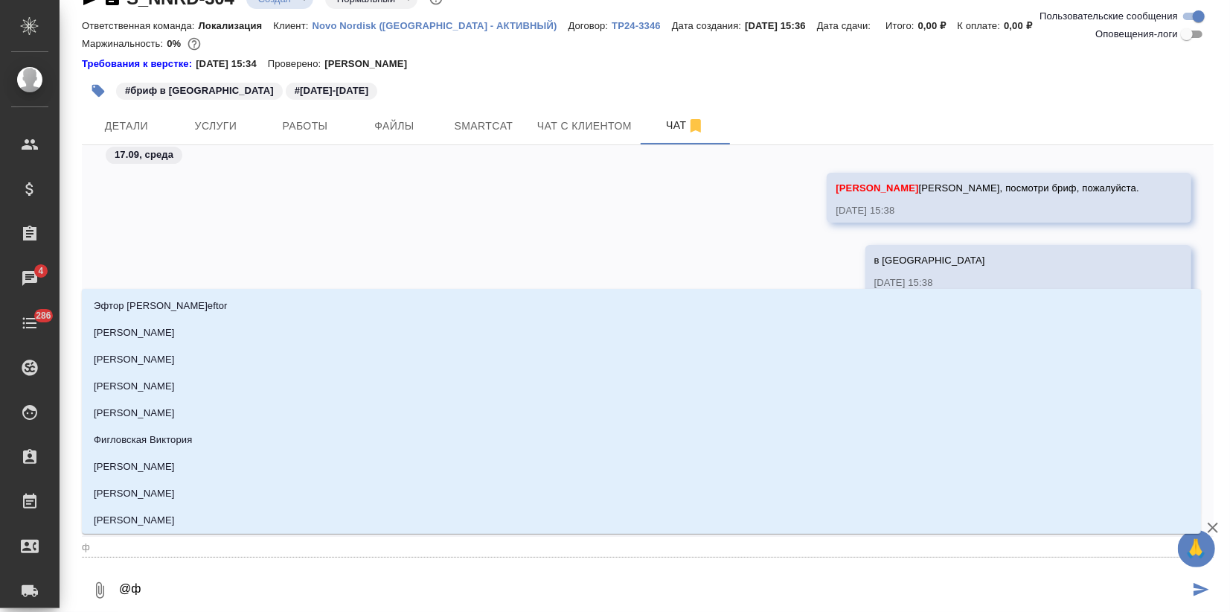
type textarea "@фе"
type input "фе"
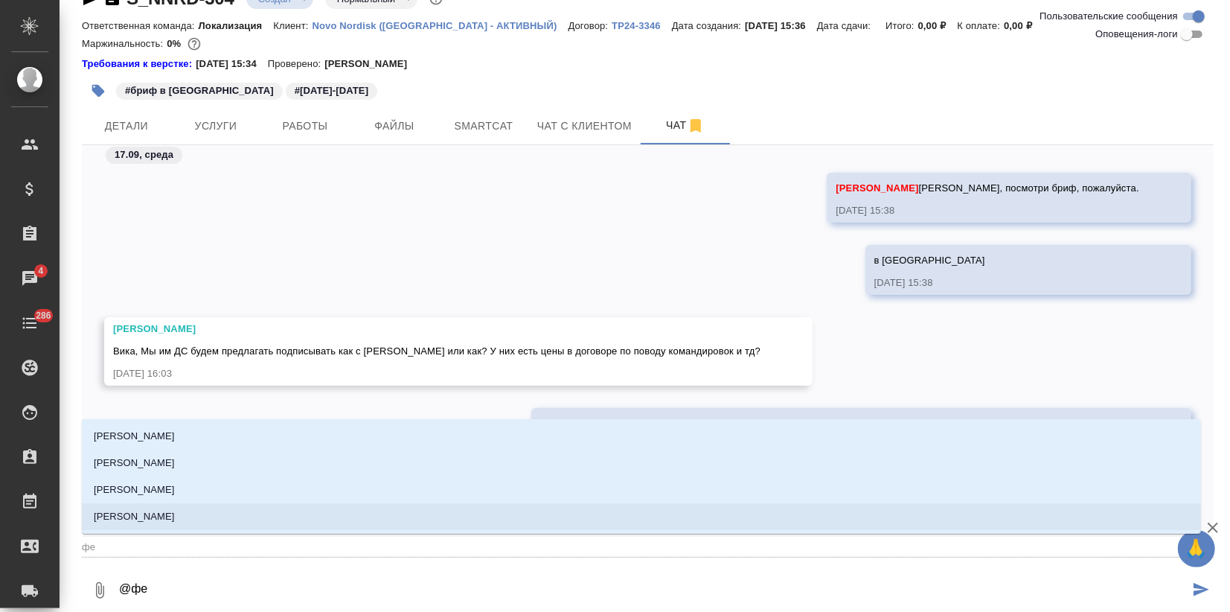
click at [260, 524] on li "Федотова Ирина" at bounding box center [642, 516] width 1120 height 27
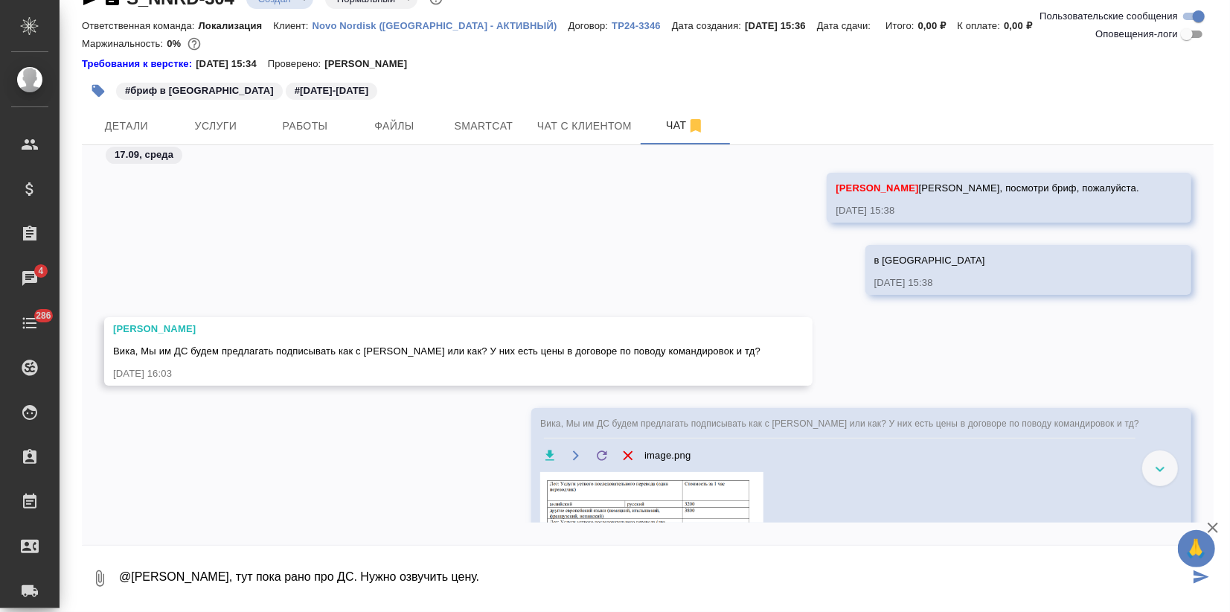
scroll to position [10, 0]
type textarea "@Федотова Ирина Иринка, тут пока рано про ДС. Нужно озвучить цену. Включим тран…"
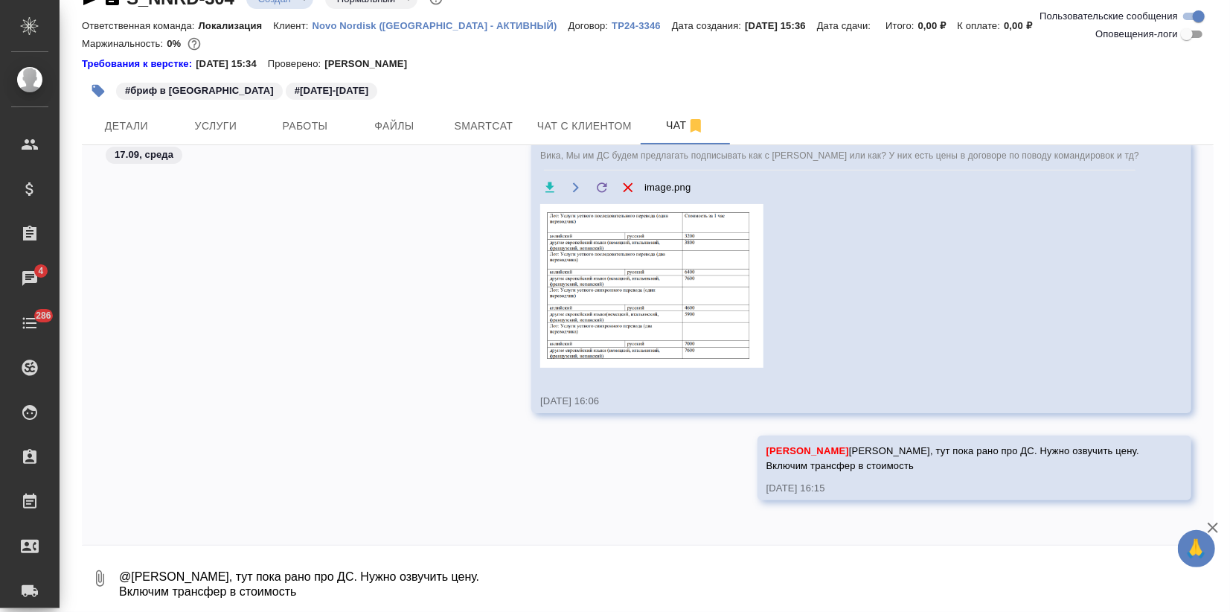
scroll to position [479, 0]
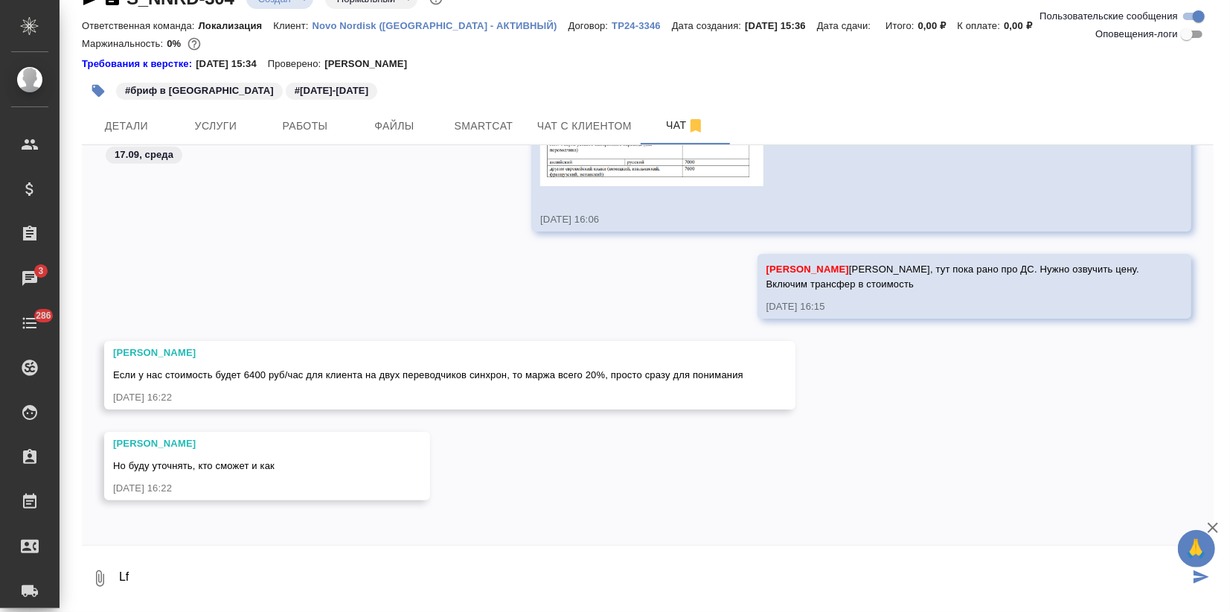
type textarea "L"
type textarea "Иринка, считай, как надо, остальное на мне)"
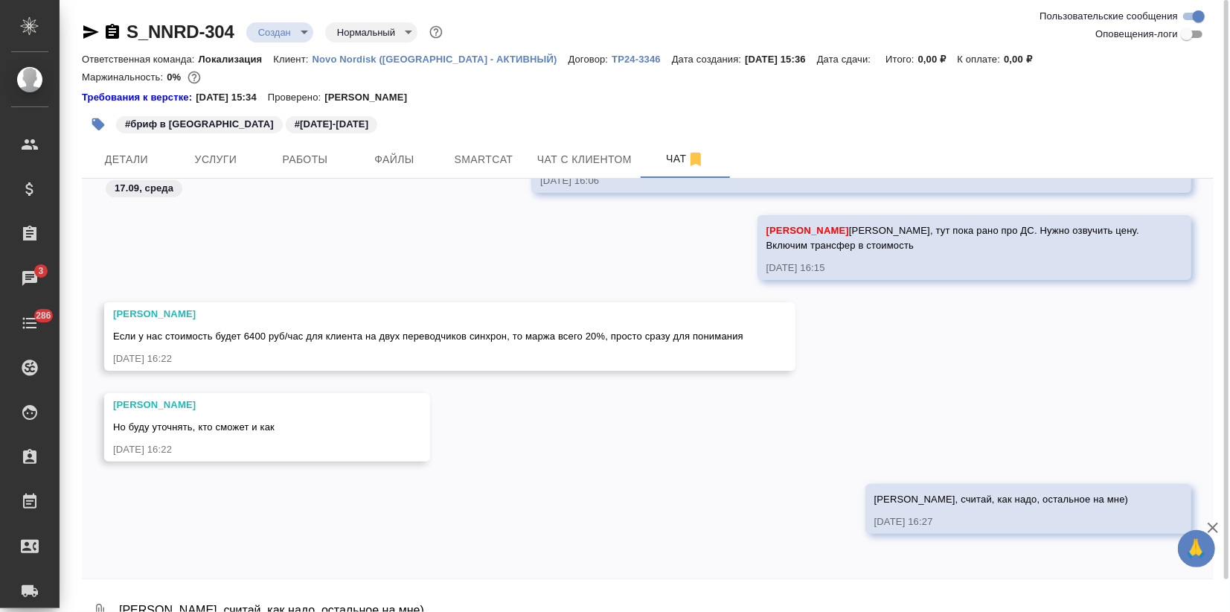
scroll to position [33, 0]
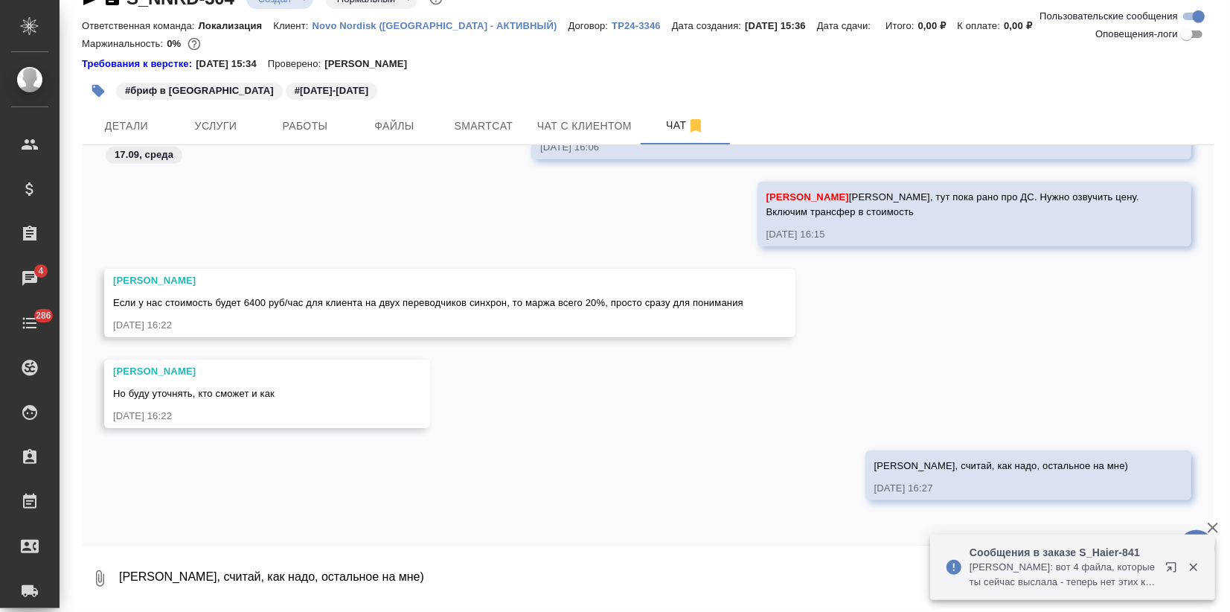
click at [1053, 577] on p "Арсеньева Вера: вот 4 файла, которые ты сейчас выслала - теперь нет этих коммен…" at bounding box center [1063, 575] width 186 height 30
click at [1168, 567] on icon "button" at bounding box center [1171, 567] width 10 height 10
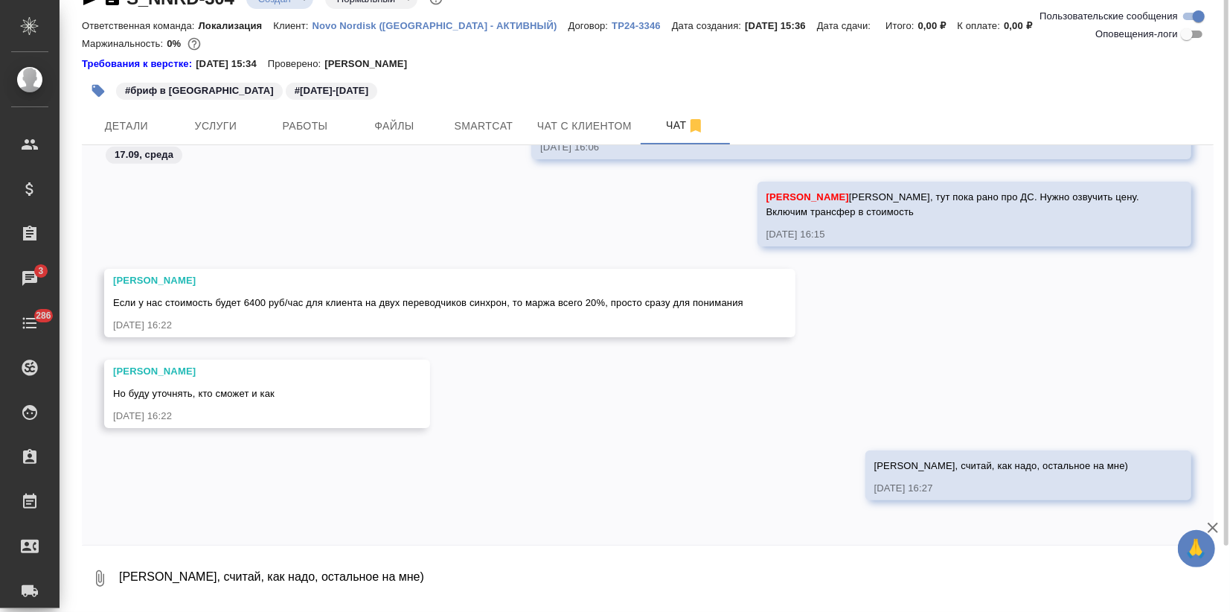
scroll to position [0, 0]
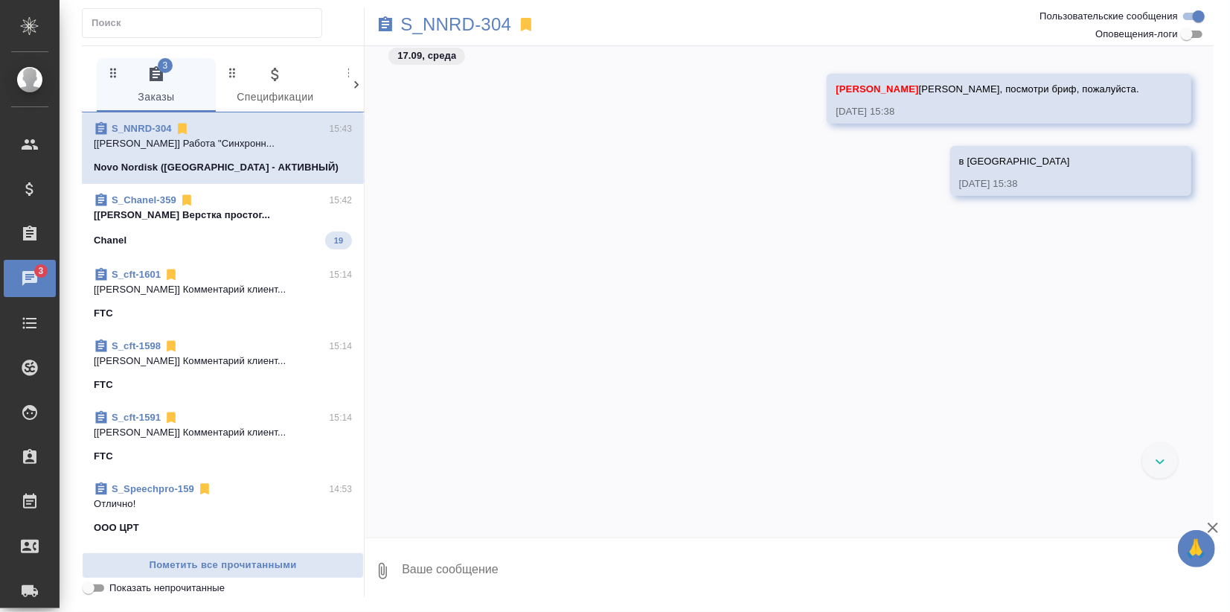
click at [135, 29] on input "text" at bounding box center [207, 23] width 230 height 21
type input "hai"
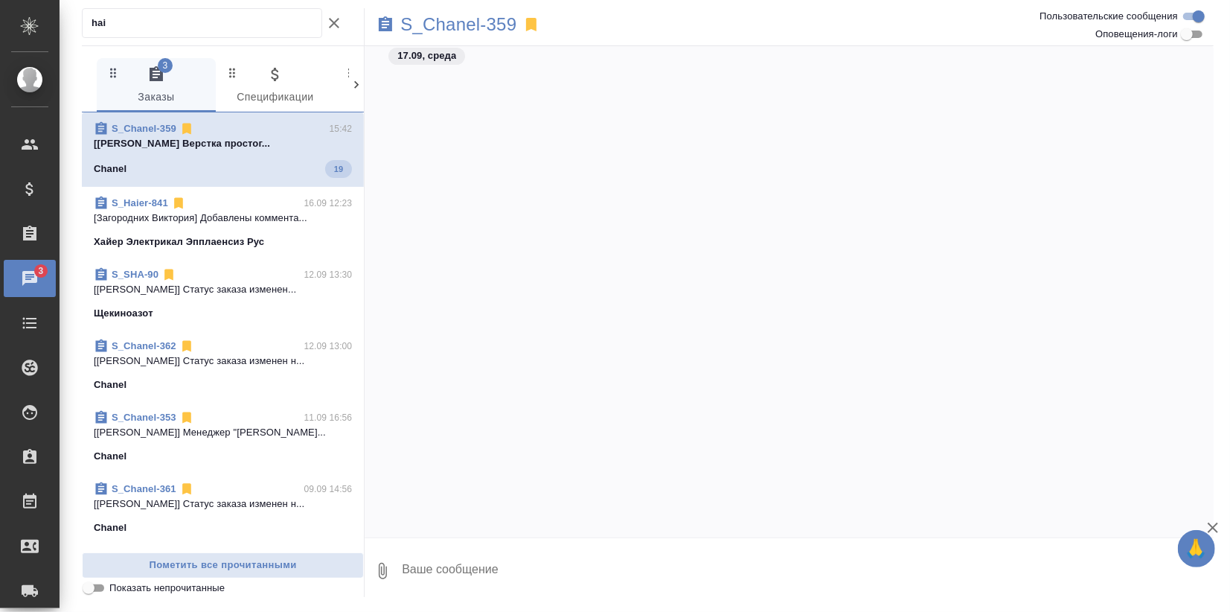
scroll to position [1175, 0]
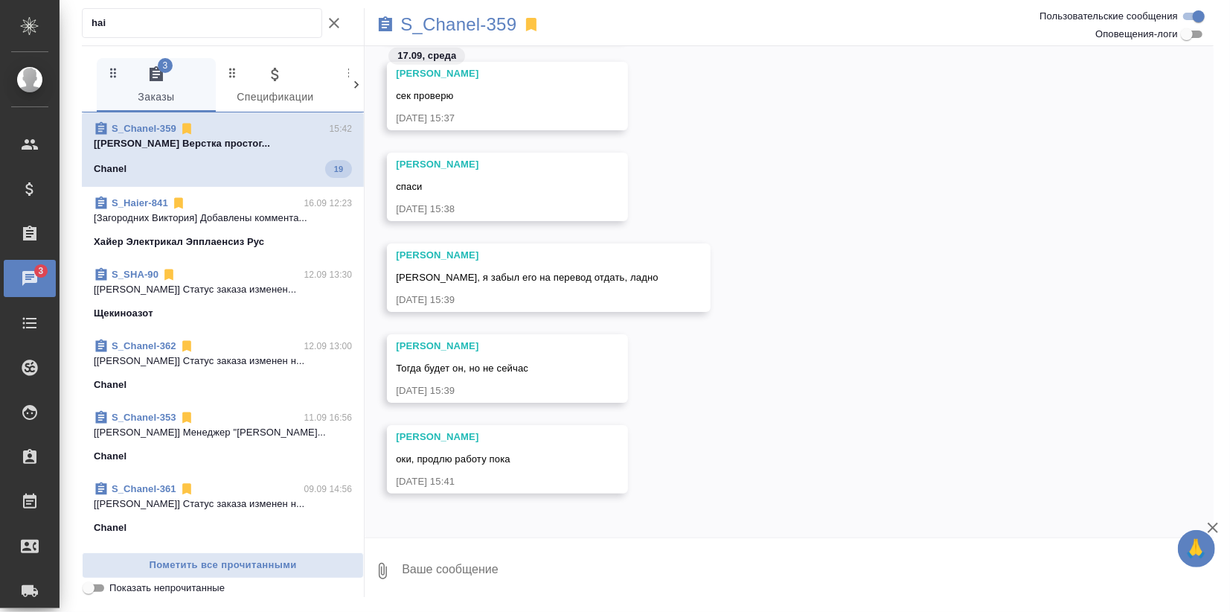
click at [146, 202] on link "S_Haier-841" at bounding box center [140, 202] width 57 height 11
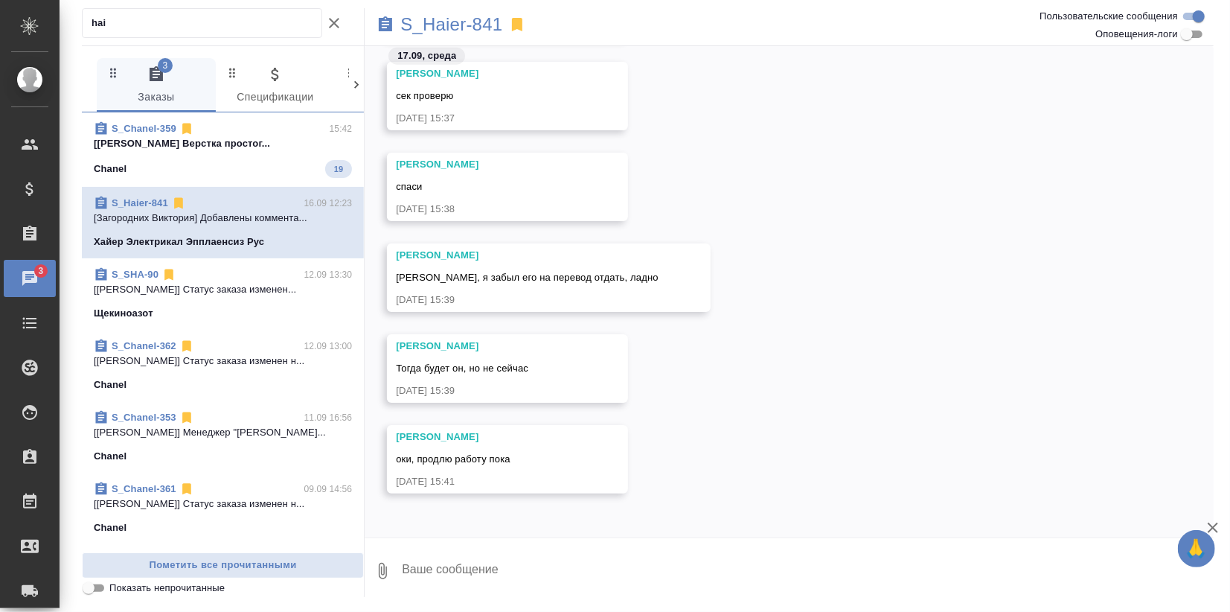
scroll to position [0, 0]
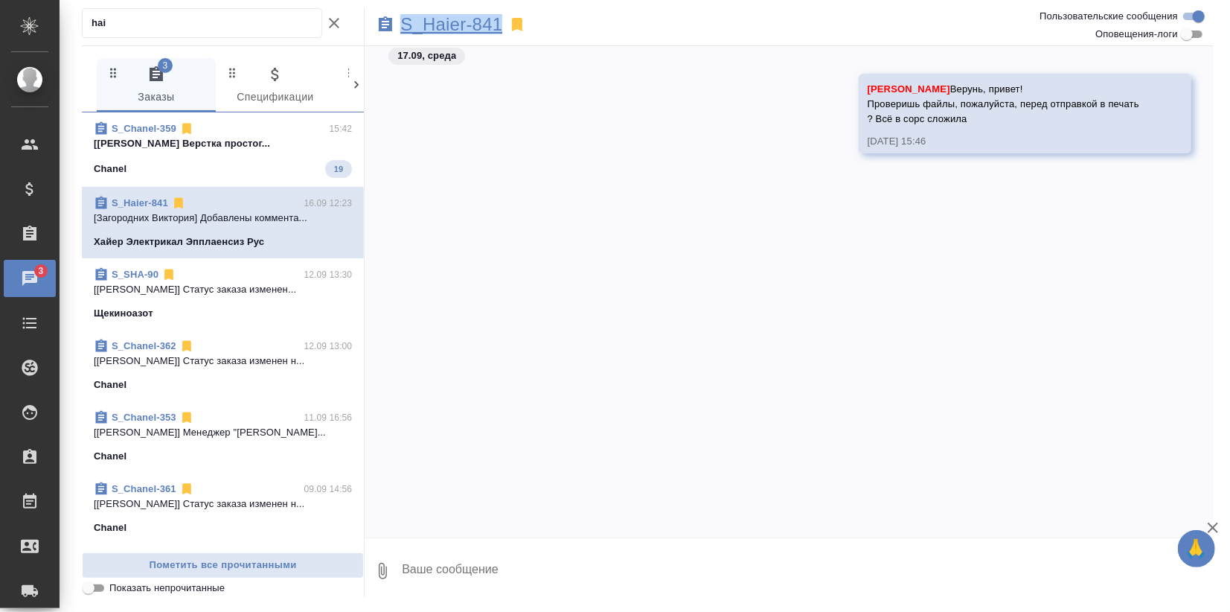
drag, startPoint x: 503, startPoint y: 17, endPoint x: 400, endPoint y: 16, distance: 102.7
click at [400, 16] on div "S_Haier-841" at bounding box center [648, 24] width 566 height 33
click at [382, 24] on icon at bounding box center [386, 25] width 18 height 18
drag, startPoint x: 383, startPoint y: 24, endPoint x: 392, endPoint y: 25, distance: 9.0
click at [384, 24] on icon at bounding box center [386, 25] width 18 height 18
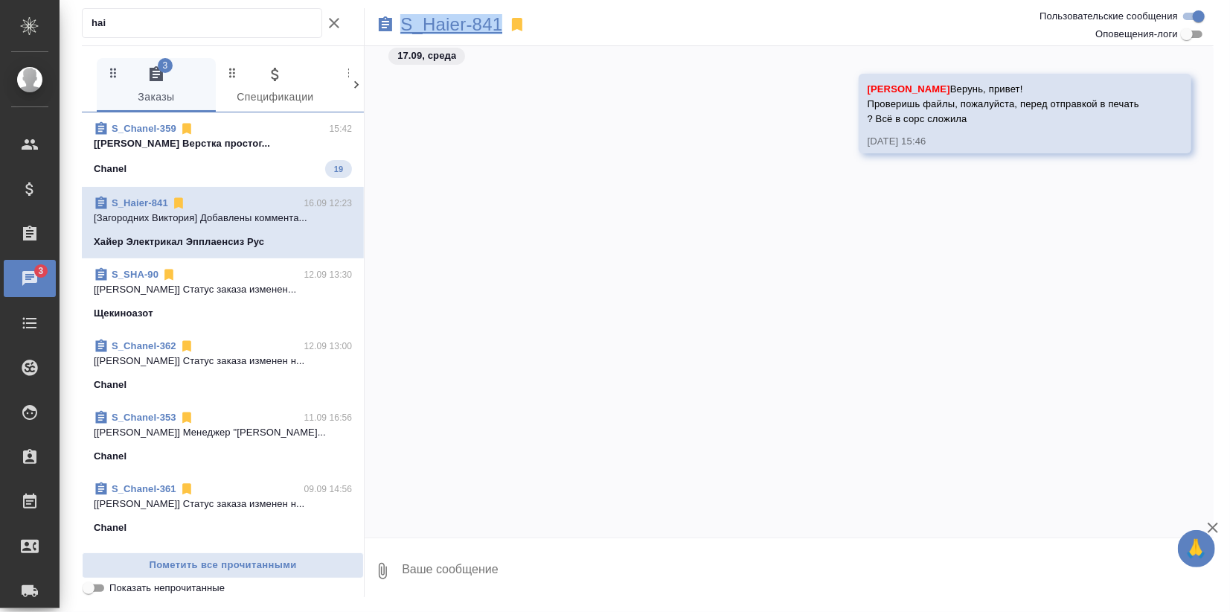
copy p "S_Haier-841"
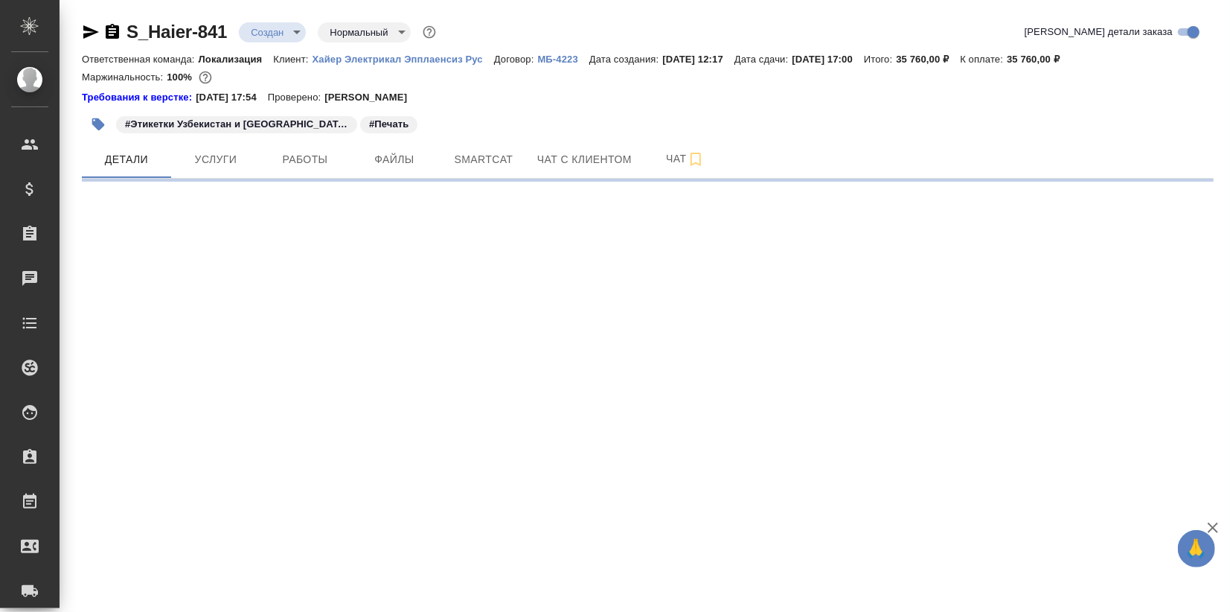
select select "RU"
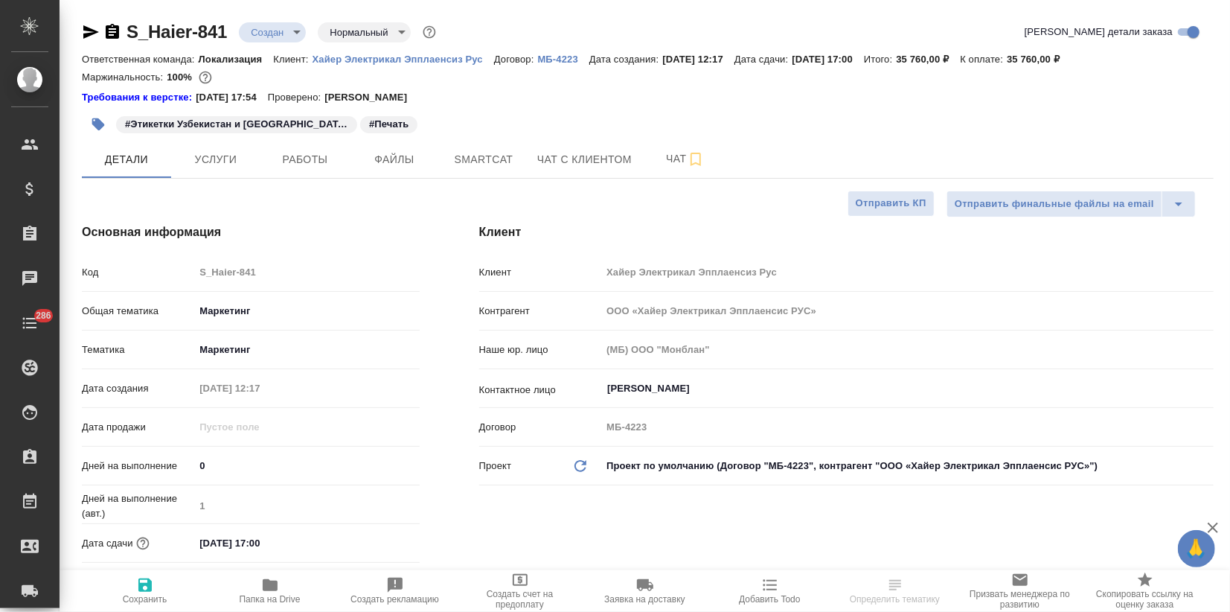
type textarea "x"
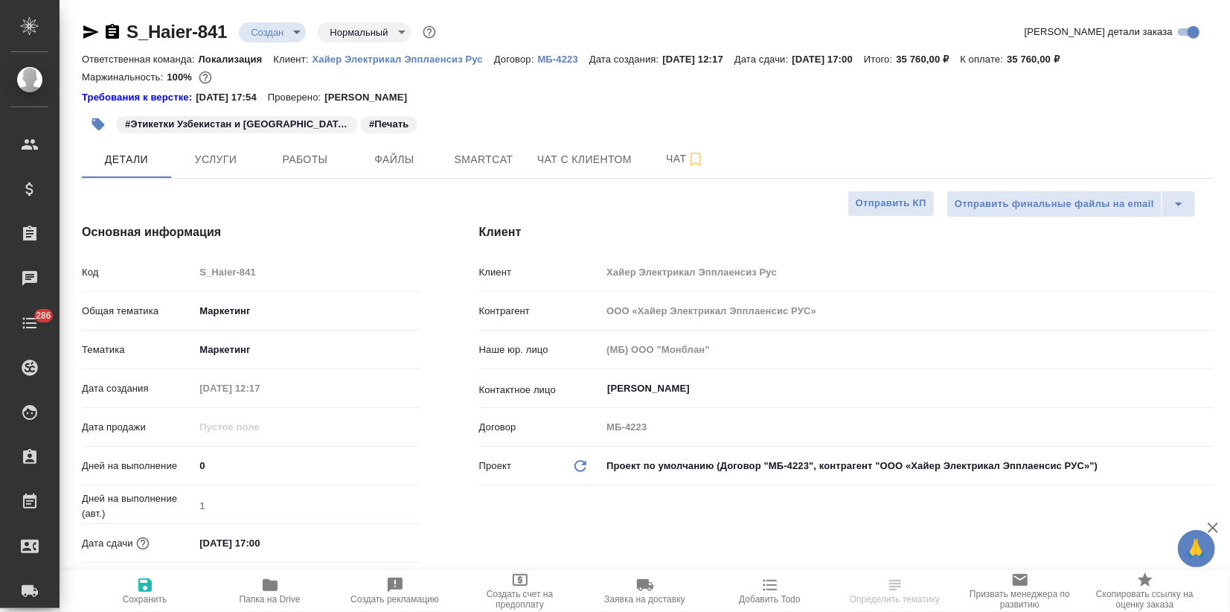
type textarea "x"
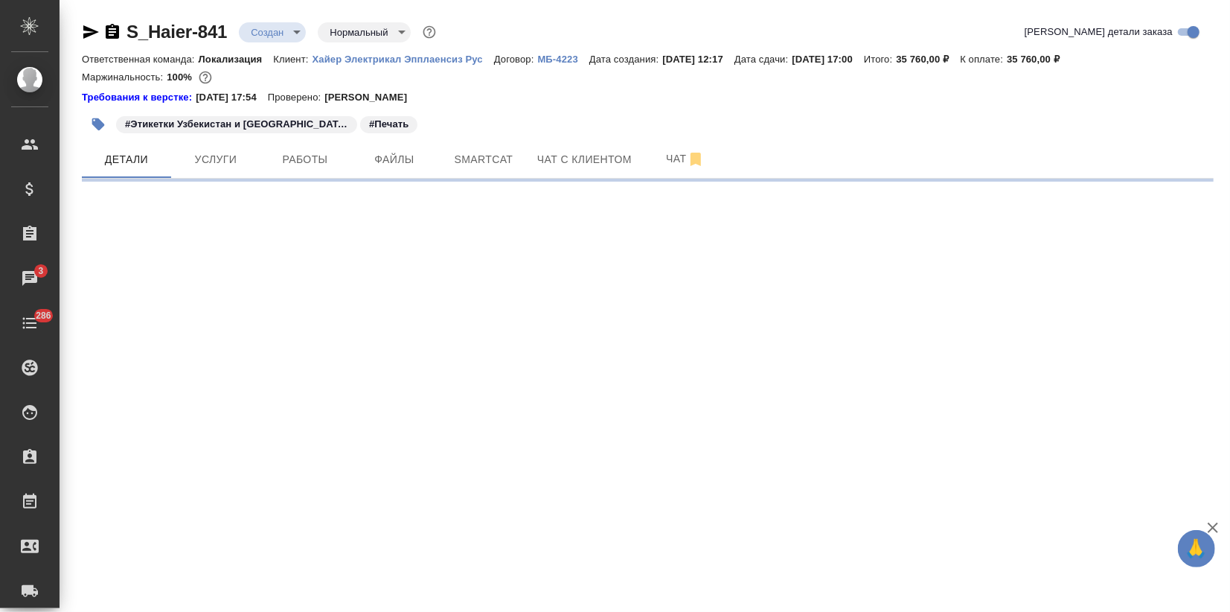
select select "RU"
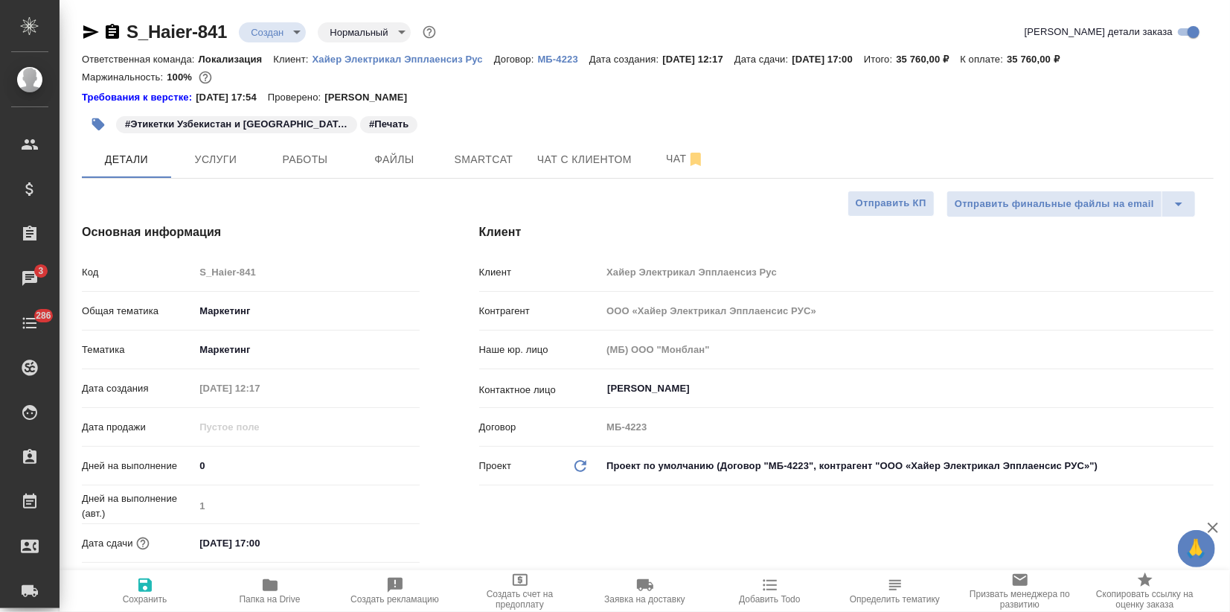
type textarea "x"
click at [411, 60] on p "Хайер Электрикал Эпплаенсиз Рус" at bounding box center [404, 59] width 182 height 11
type textarea "x"
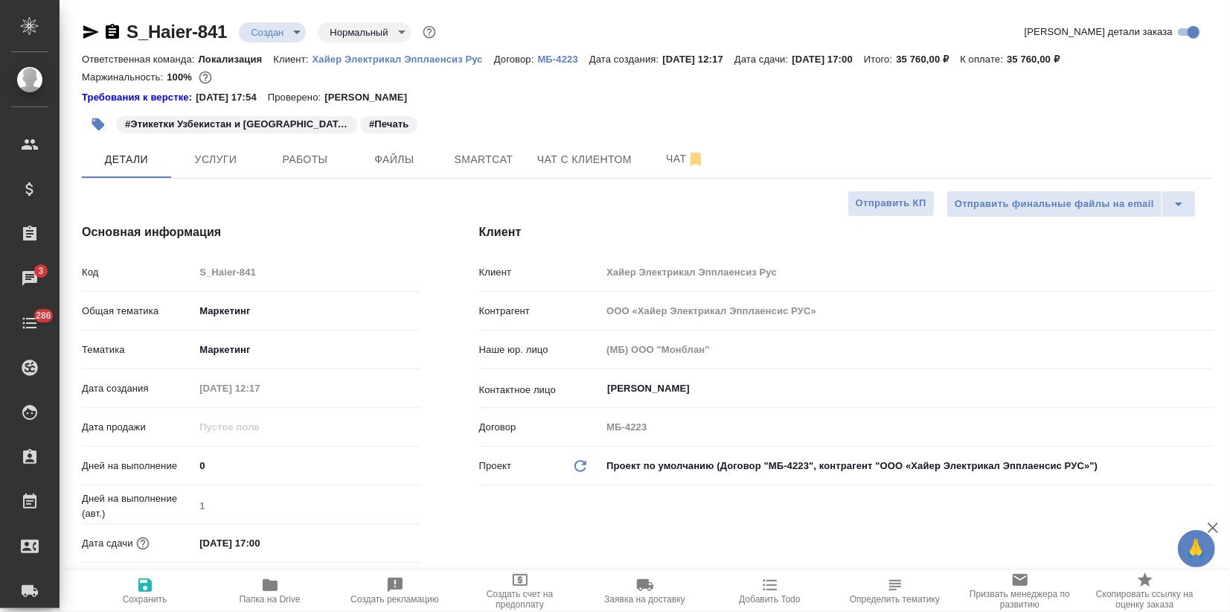
type textarea "x"
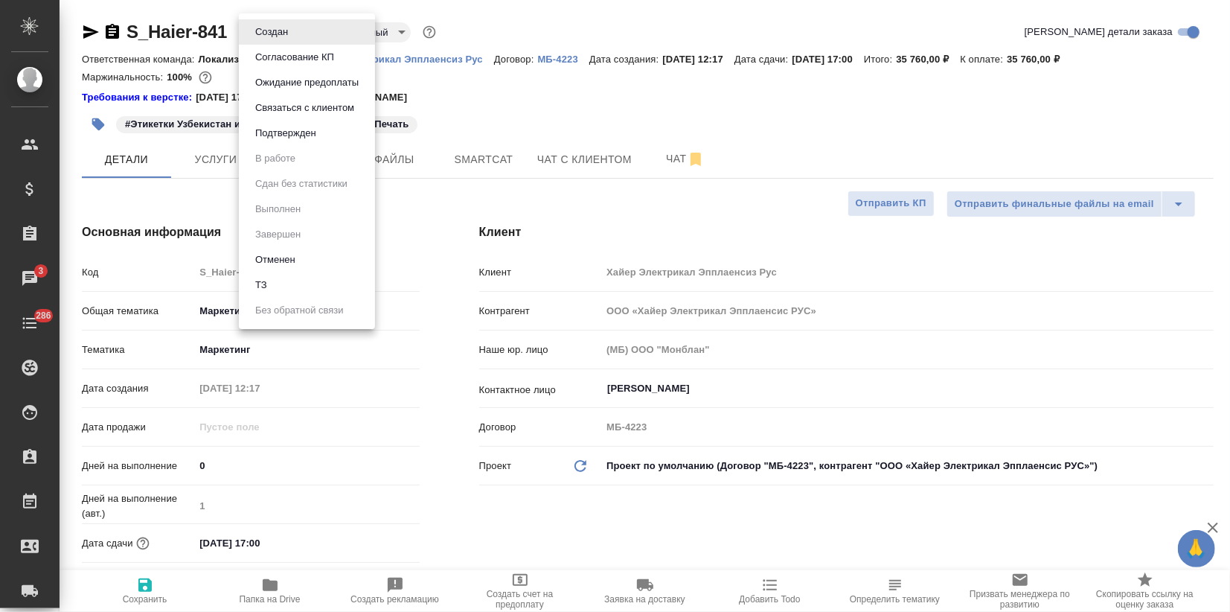
click at [292, 28] on body "🙏 .cls-1 fill:#fff; AWATERA Zagorodnikh Viktoria Клиенты Спецификации Заказы 3 …" at bounding box center [615, 306] width 1230 height 612
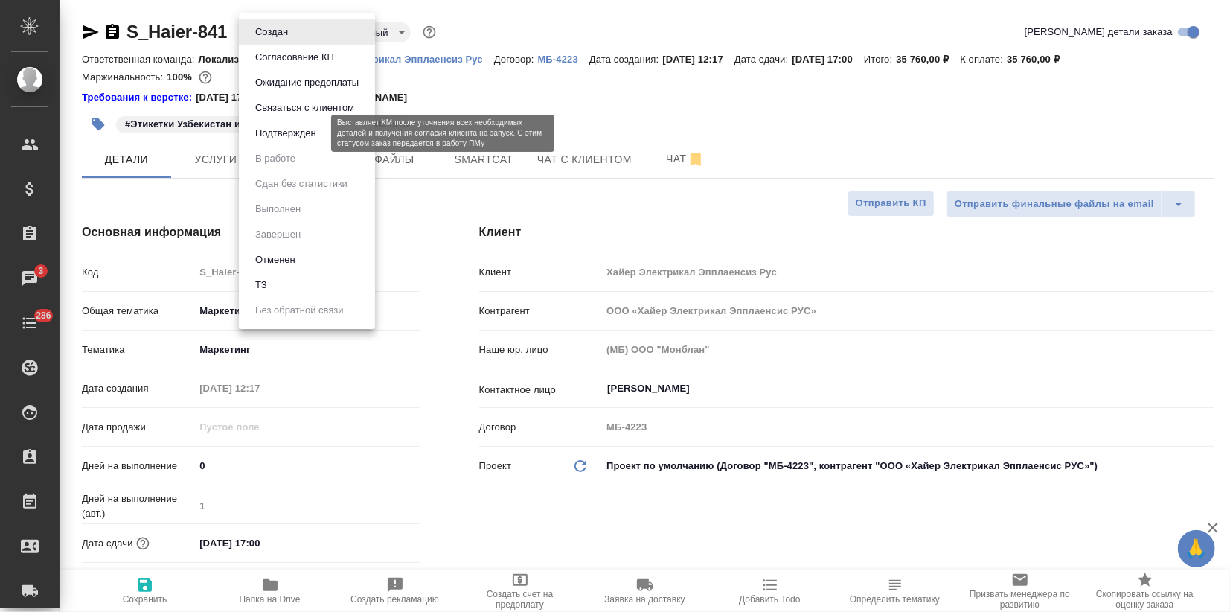
click at [294, 131] on button "Подтвержден" at bounding box center [286, 133] width 70 height 16
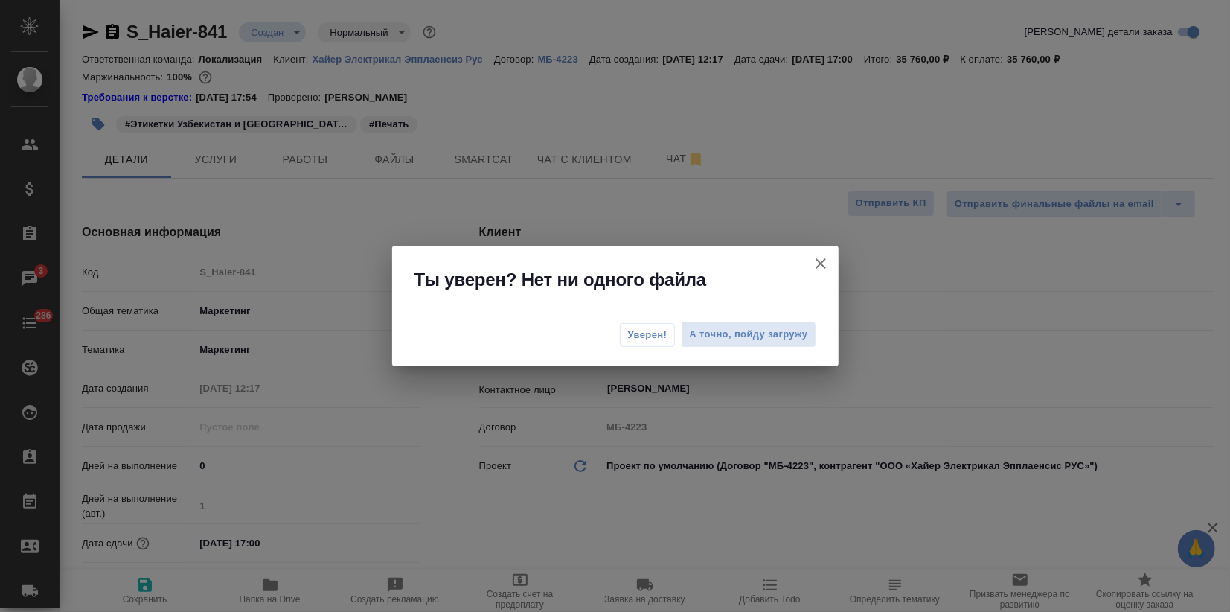
click at [655, 339] on span "Уверен!" at bounding box center [647, 335] width 39 height 15
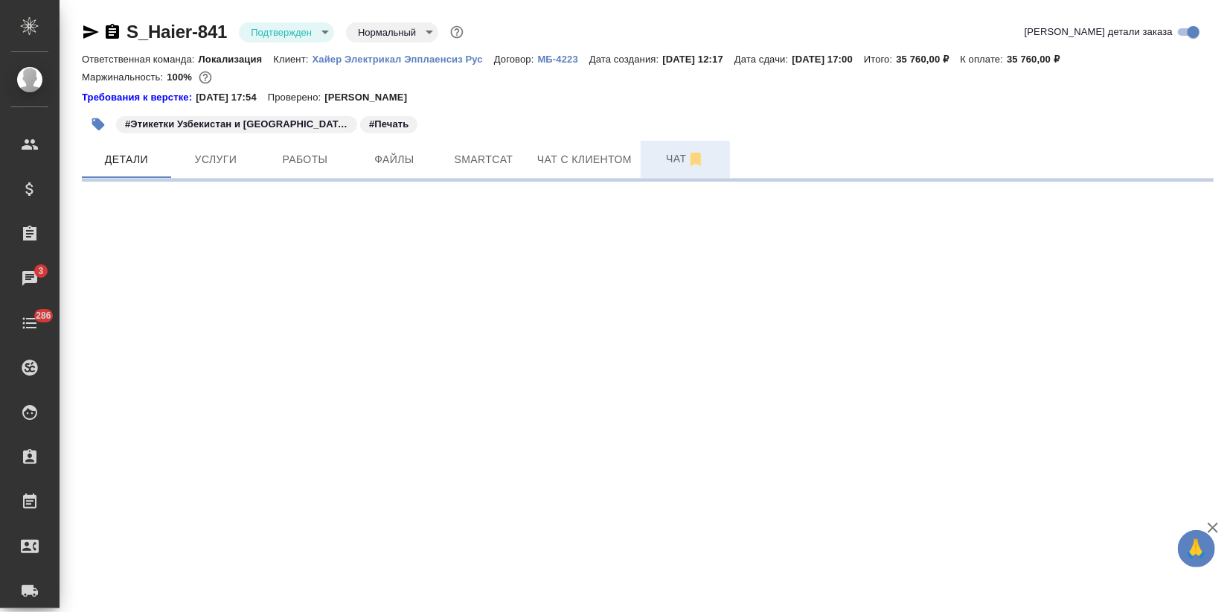
select select "RU"
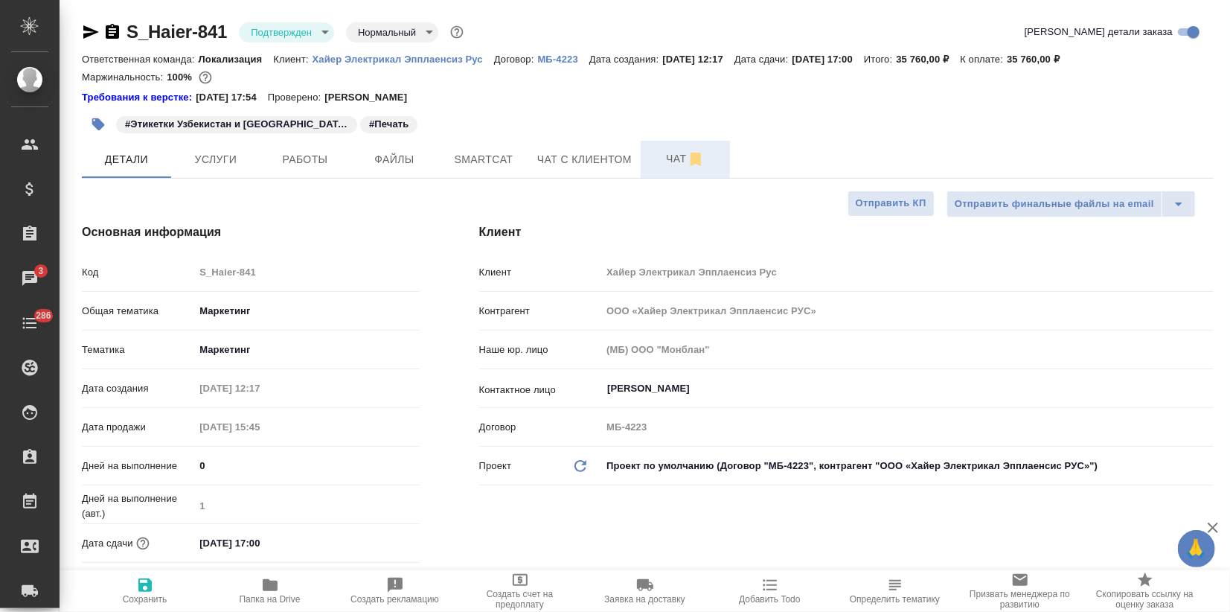
type textarea "x"
click at [671, 157] on span "Чат" at bounding box center [685, 159] width 71 height 19
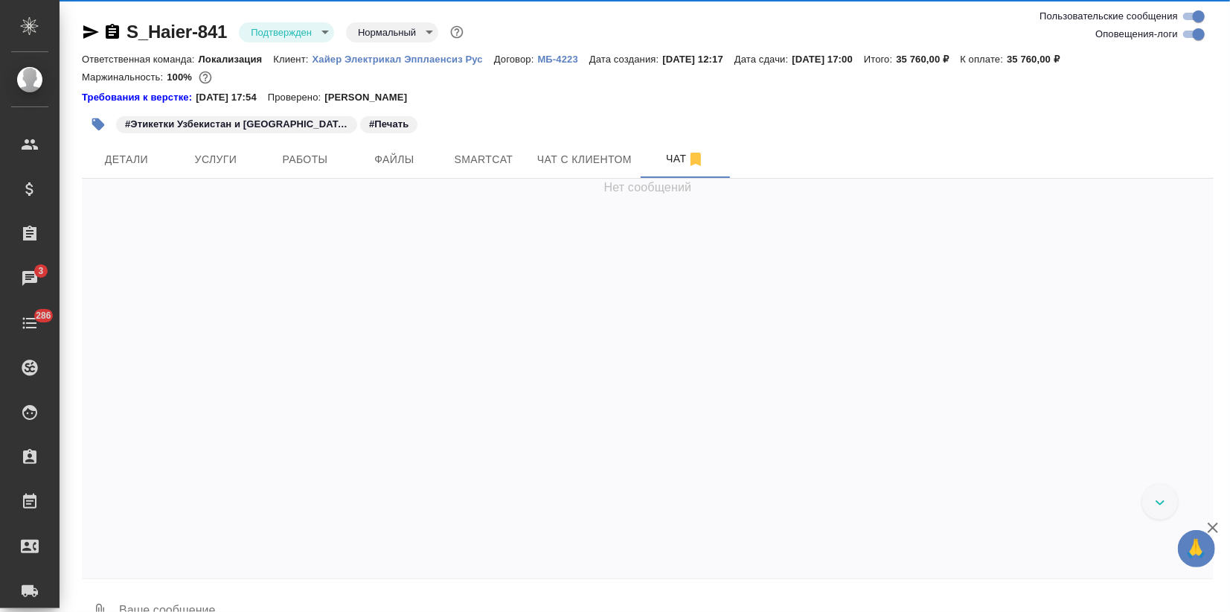
scroll to position [255, 0]
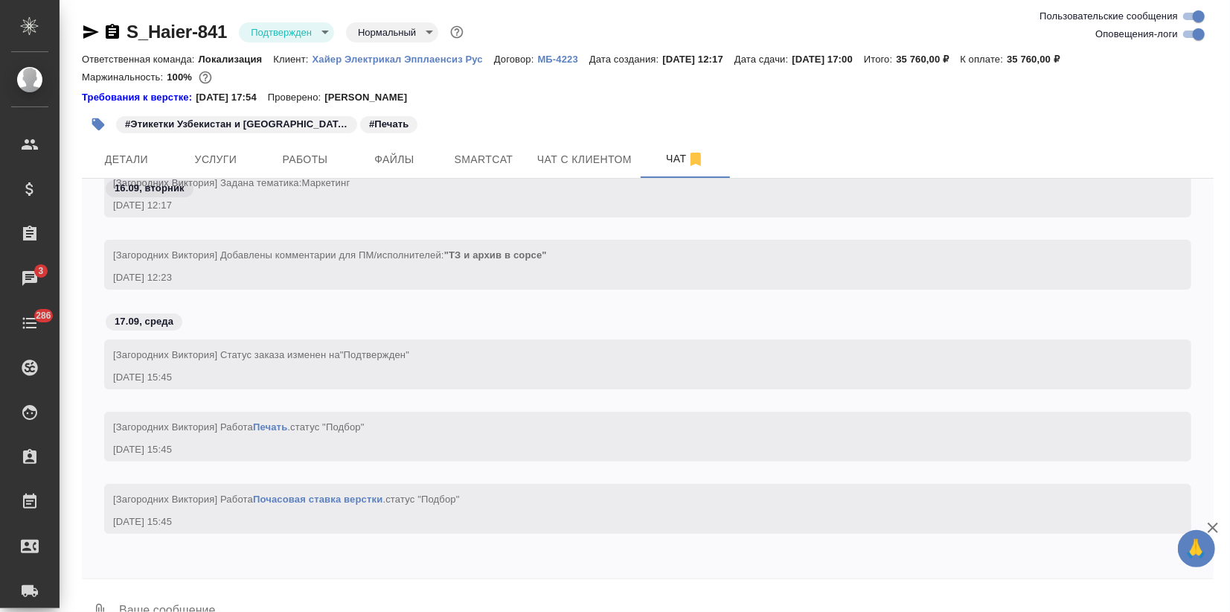
click at [1184, 38] on input "Оповещения-логи" at bounding box center [1199, 34] width 54 height 18
checkbox input "false"
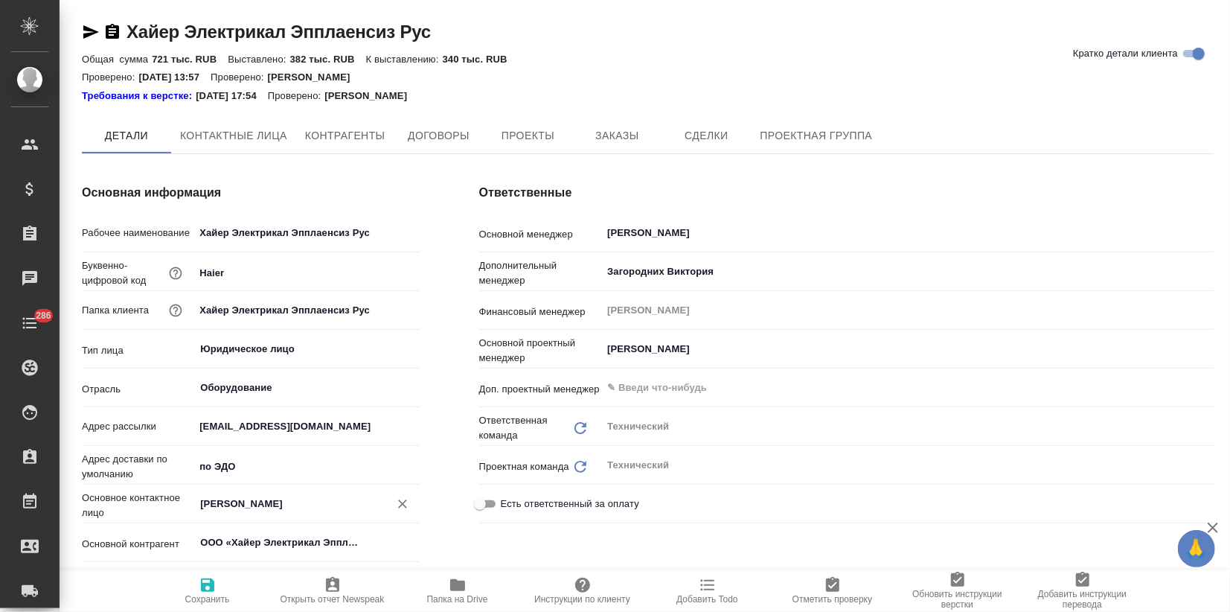
type textarea "x"
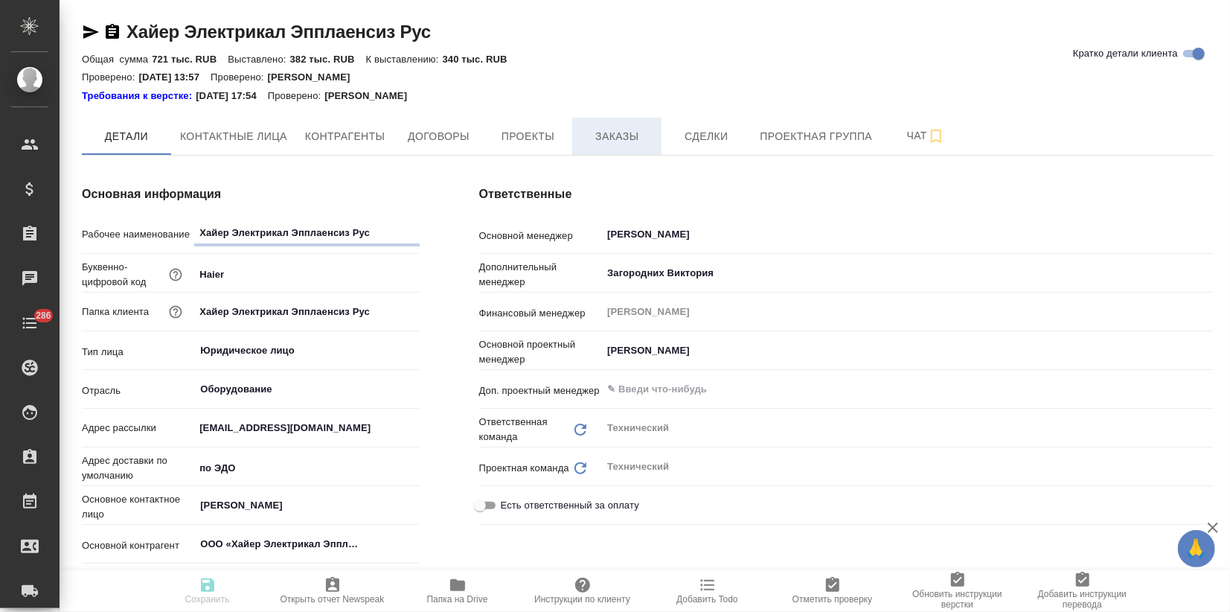
type textarea "x"
click at [616, 137] on span "Заказы" at bounding box center [616, 136] width 71 height 19
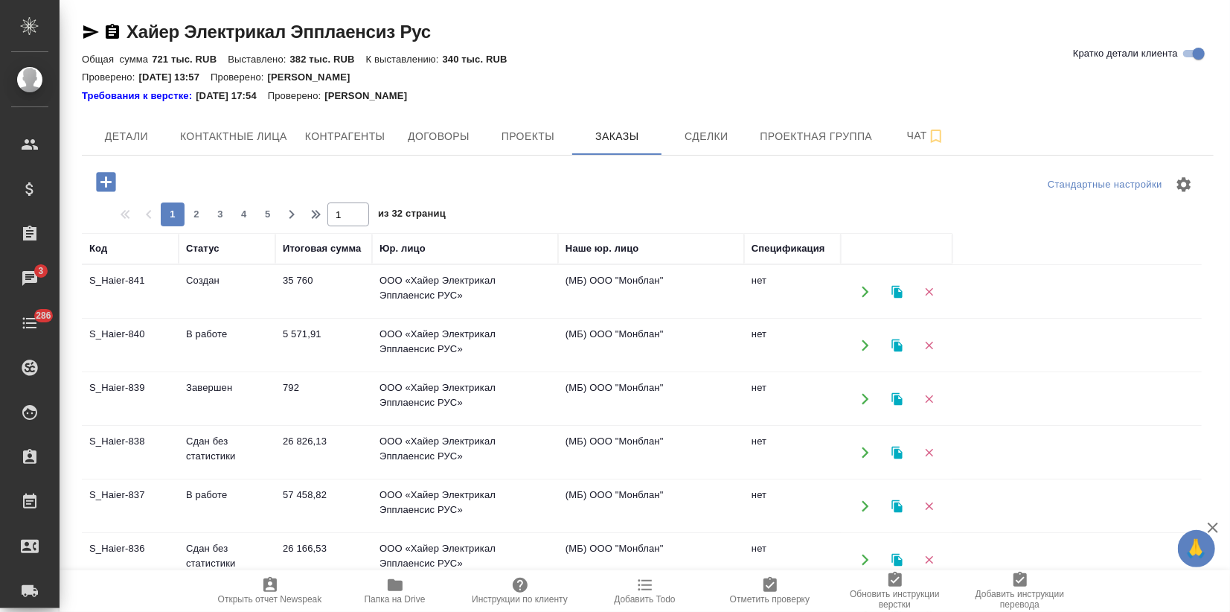
scroll to position [165, 0]
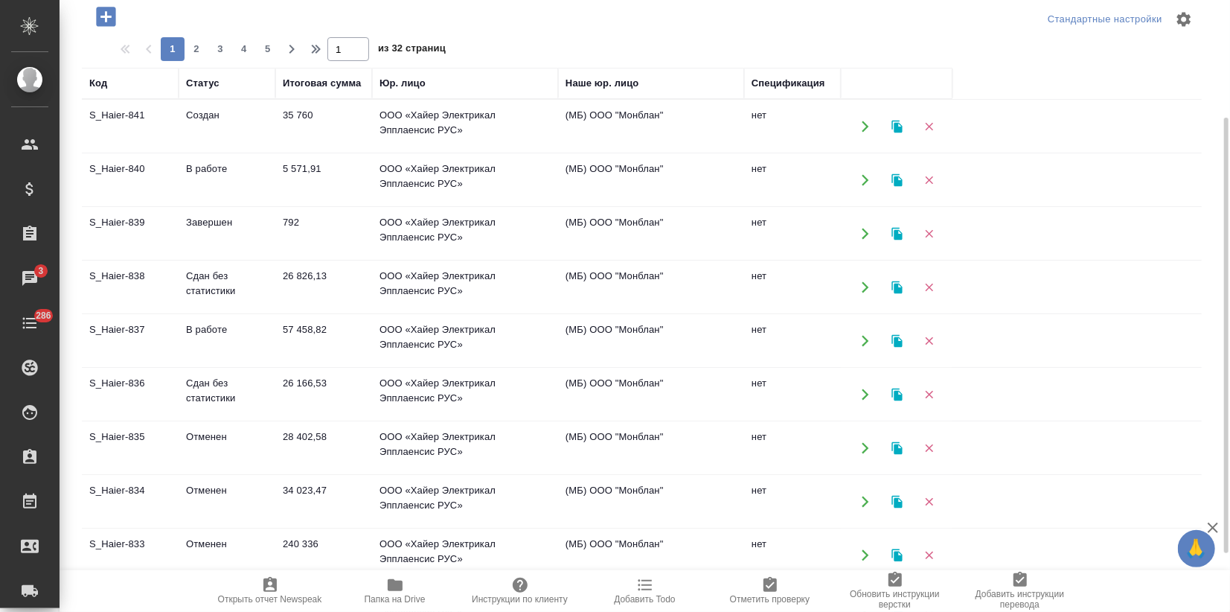
click at [176, 543] on td "S_Haier-833" at bounding box center [130, 555] width 97 height 52
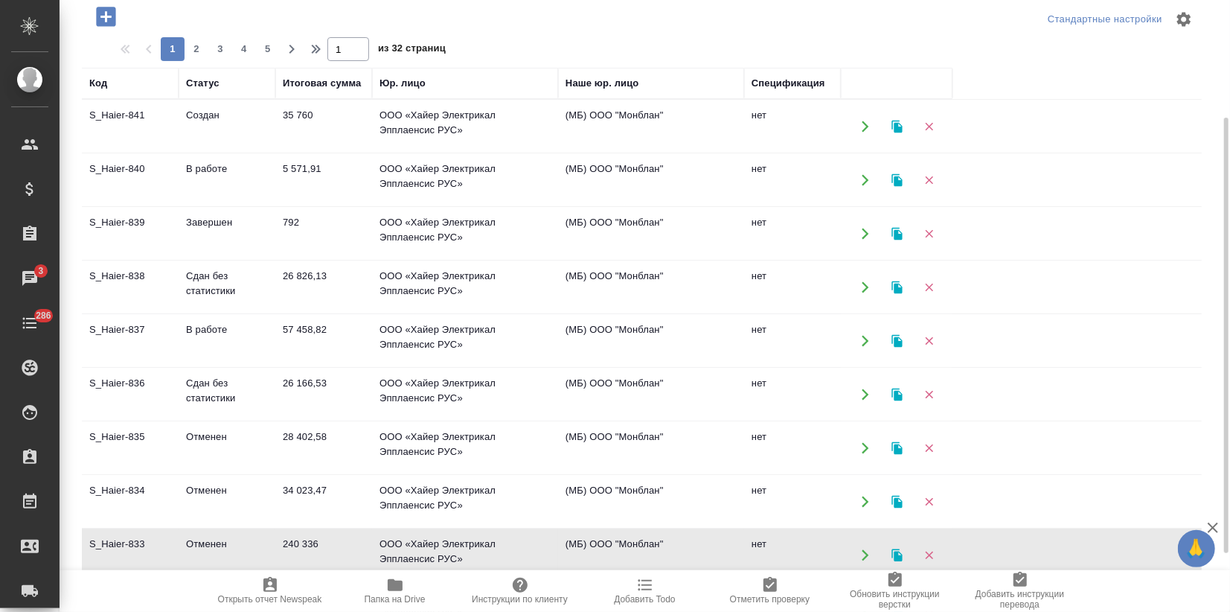
click at [176, 543] on td "S_Haier-833" at bounding box center [130, 555] width 97 height 52
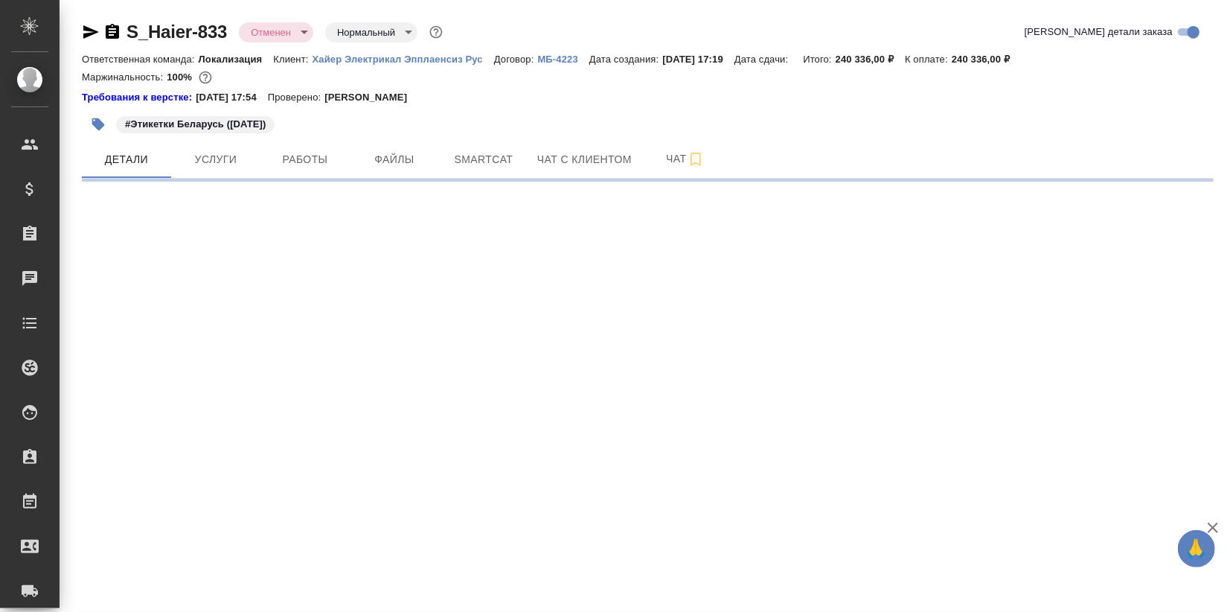
select select "RU"
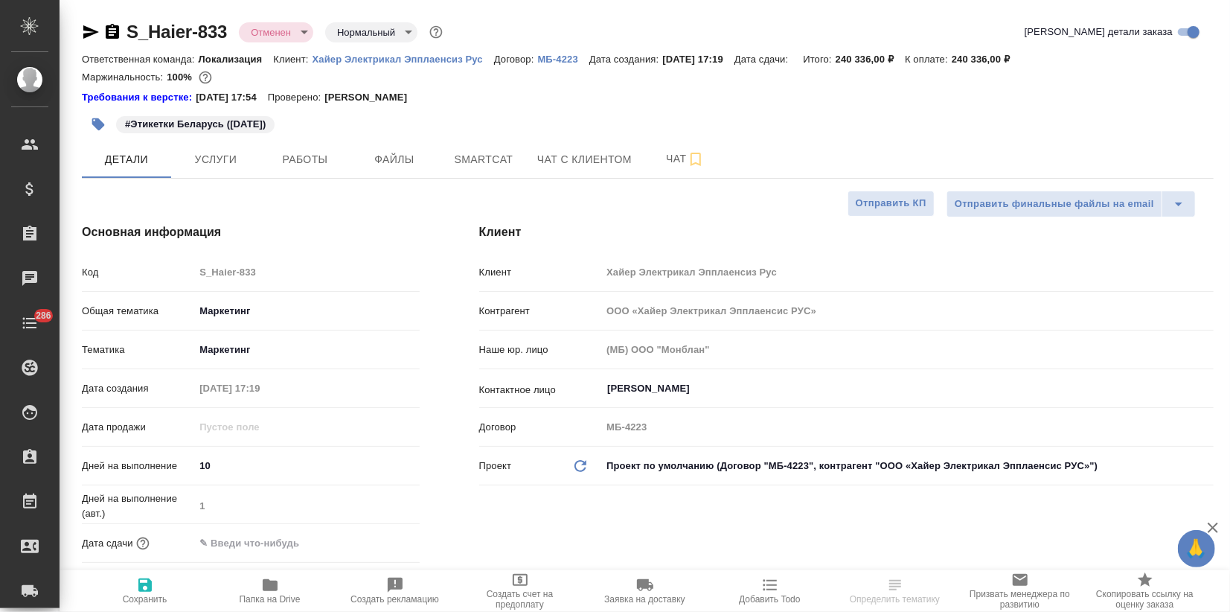
type textarea "x"
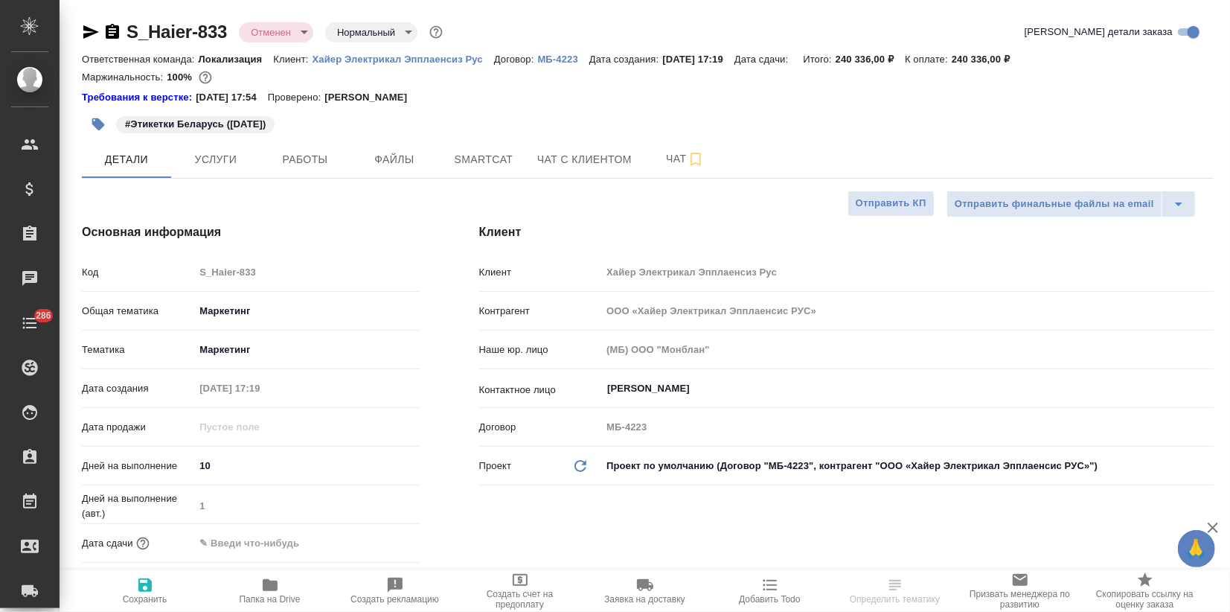
type textarea "x"
click at [665, 148] on button "Чат" at bounding box center [685, 159] width 89 height 37
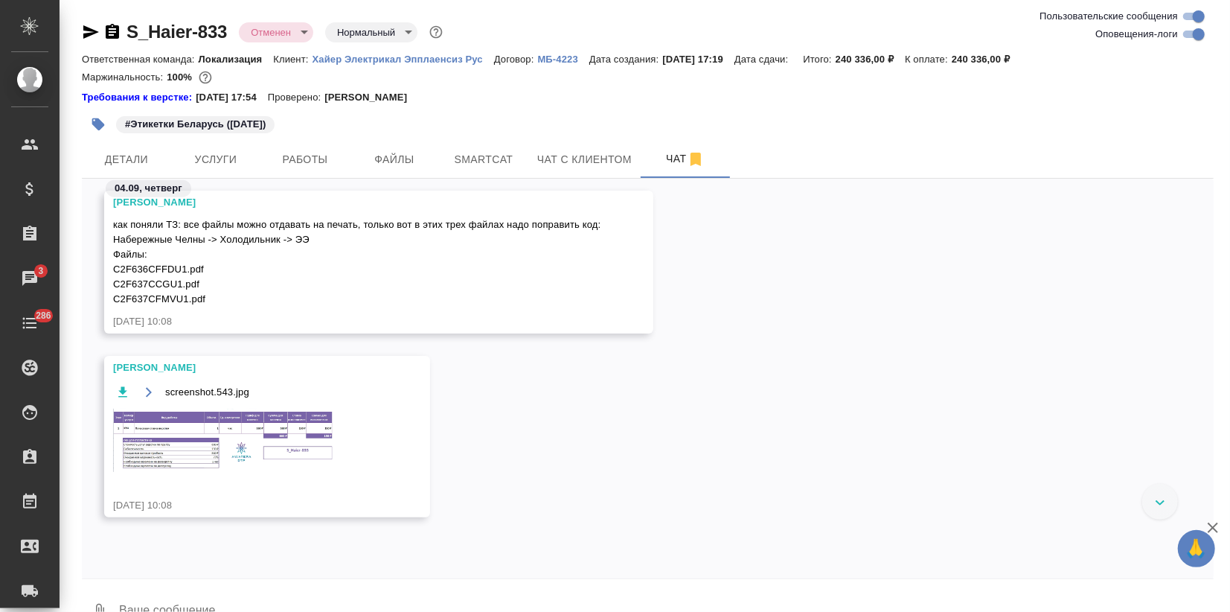
scroll to position [925, 0]
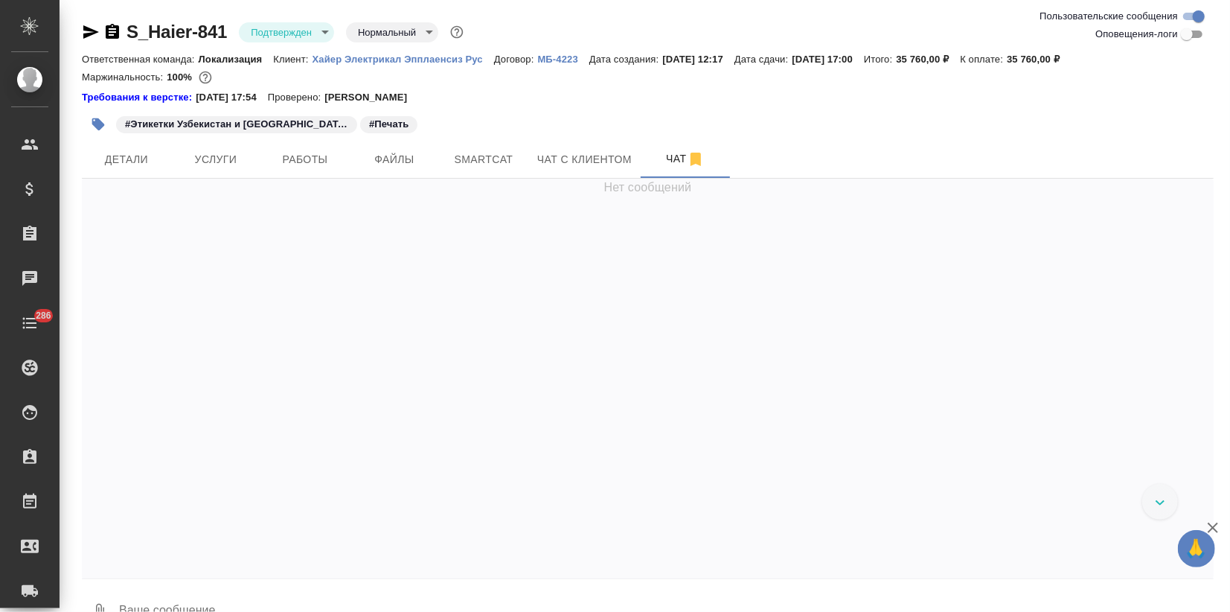
click at [170, 595] on textarea at bounding box center [666, 612] width 1096 height 51
type textarea """
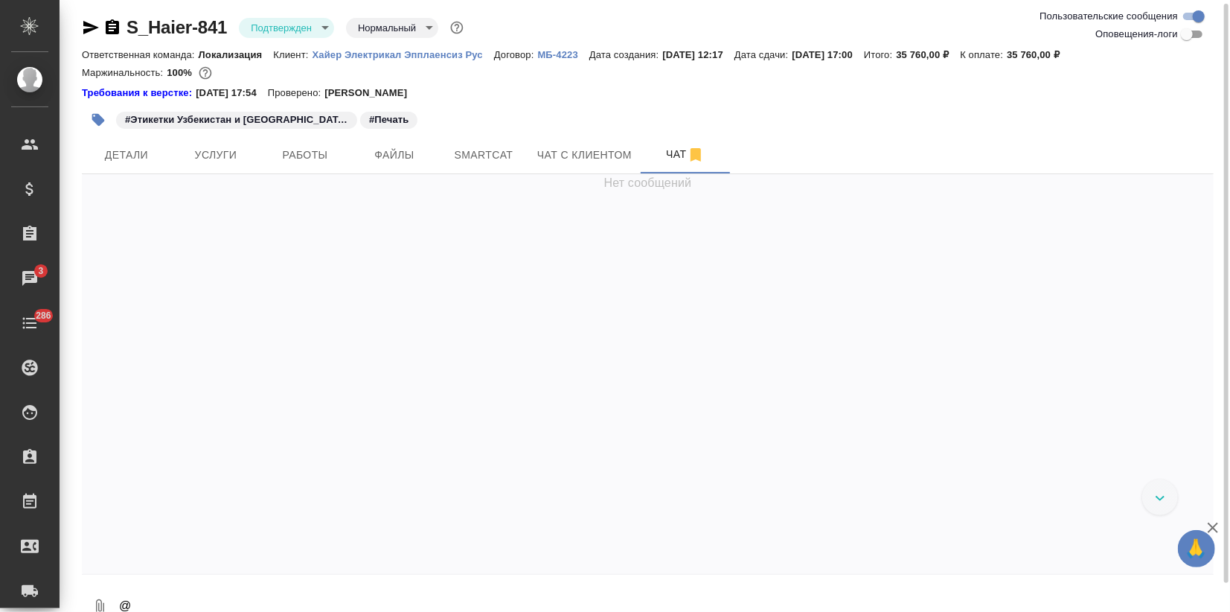
scroll to position [17, 0]
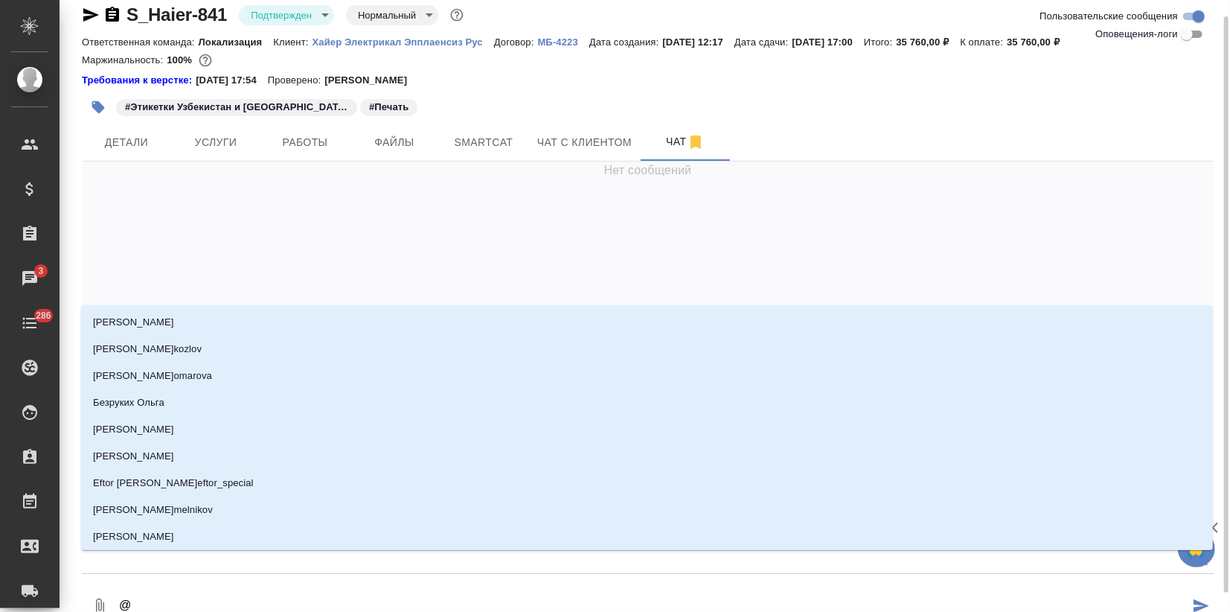
type textarea "@f"
type input "f"
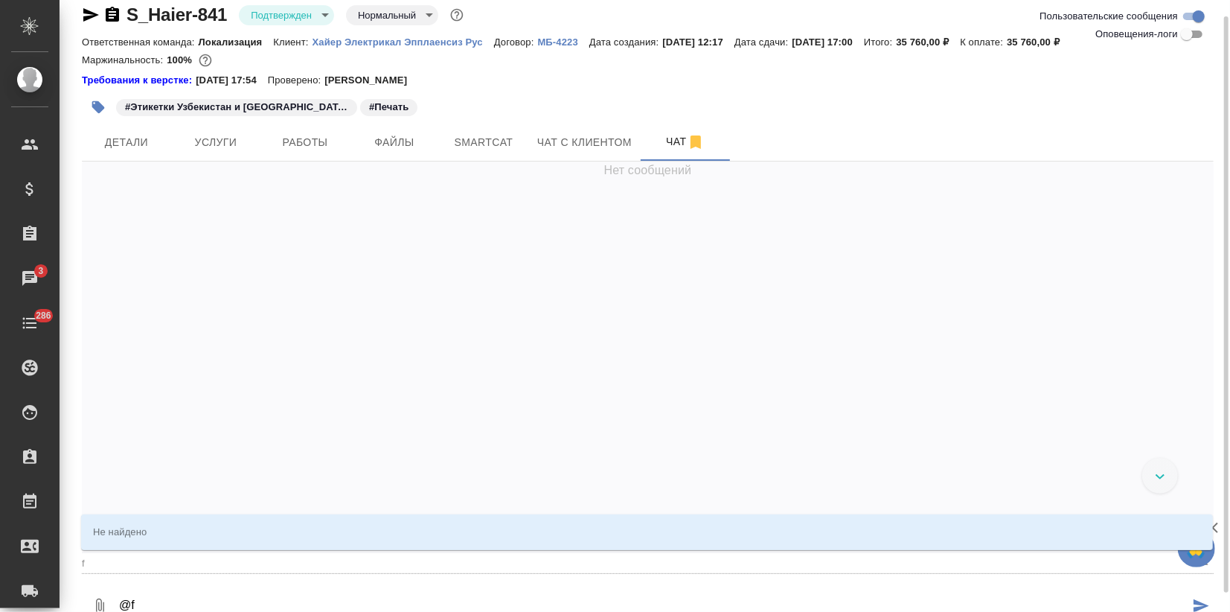
type textarea "@fh"
type input "fh"
type textarea "@fhc"
type input "fhc"
type textarea "@fh"
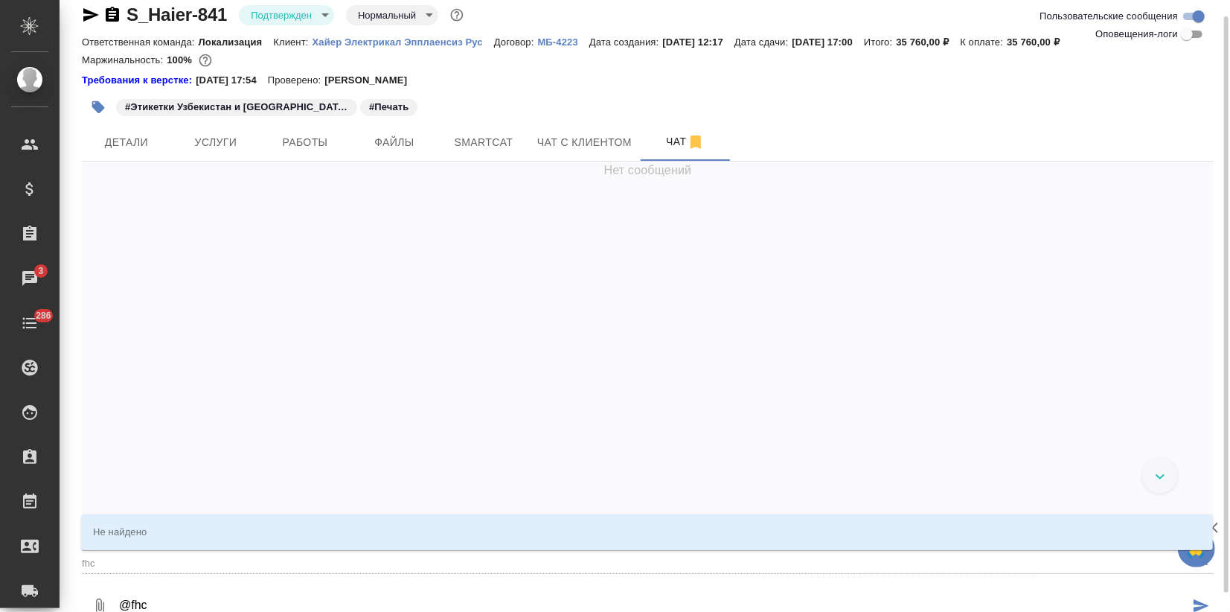
type input "fh"
type textarea "@f"
type input "f"
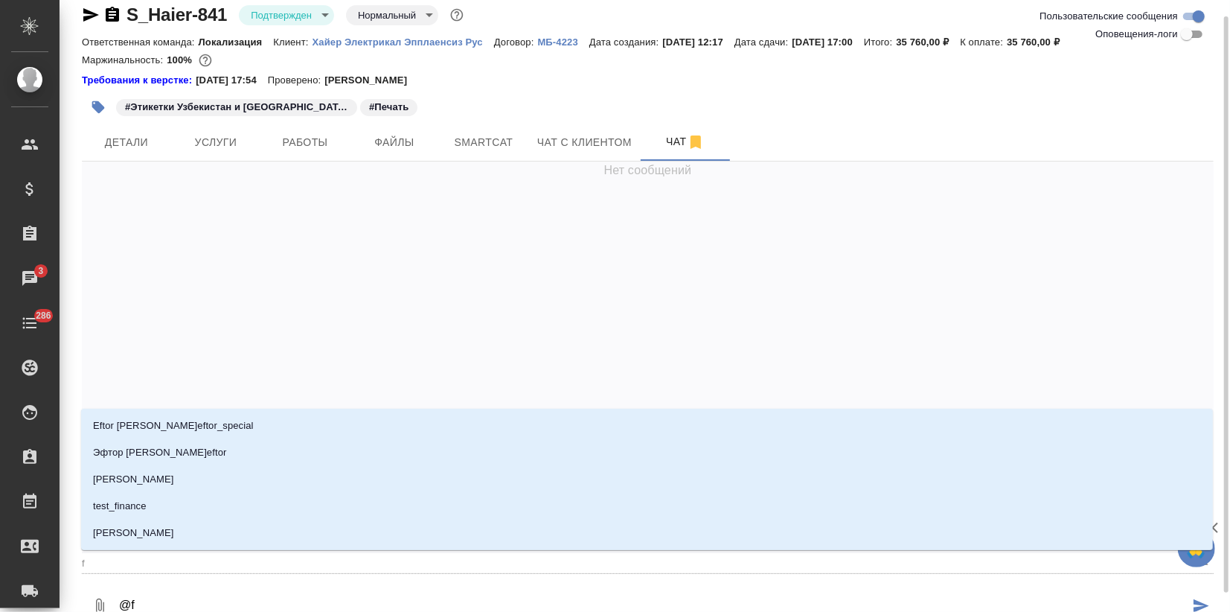
type textarea "@"
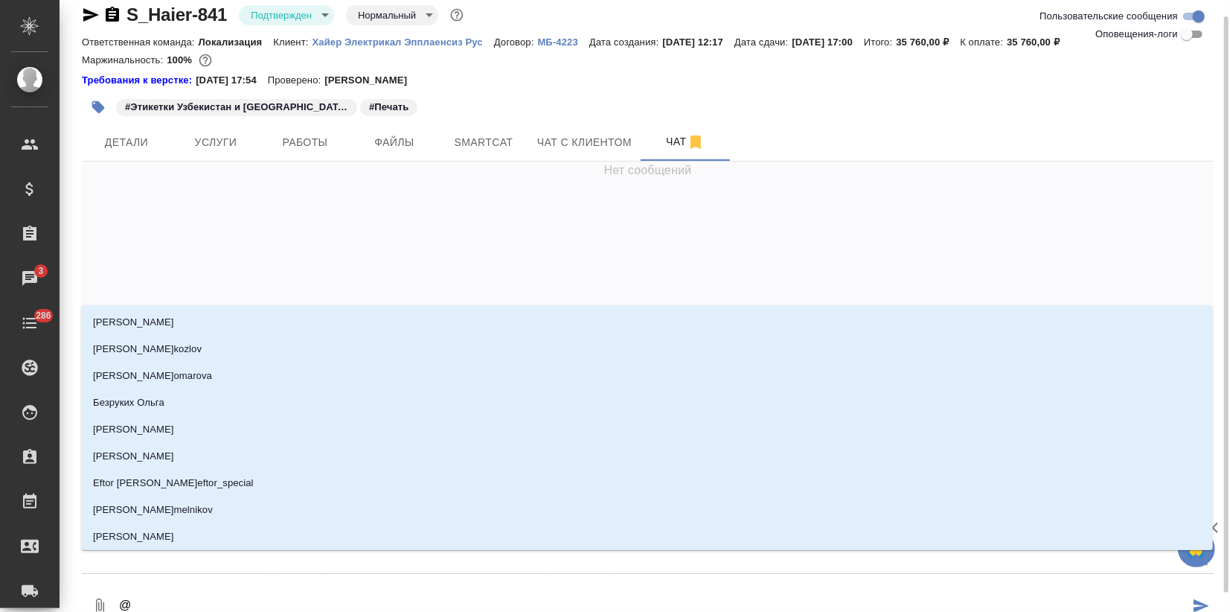
type textarea "@а"
type input "а"
type textarea "@ар"
type input "ар"
type textarea "@арс"
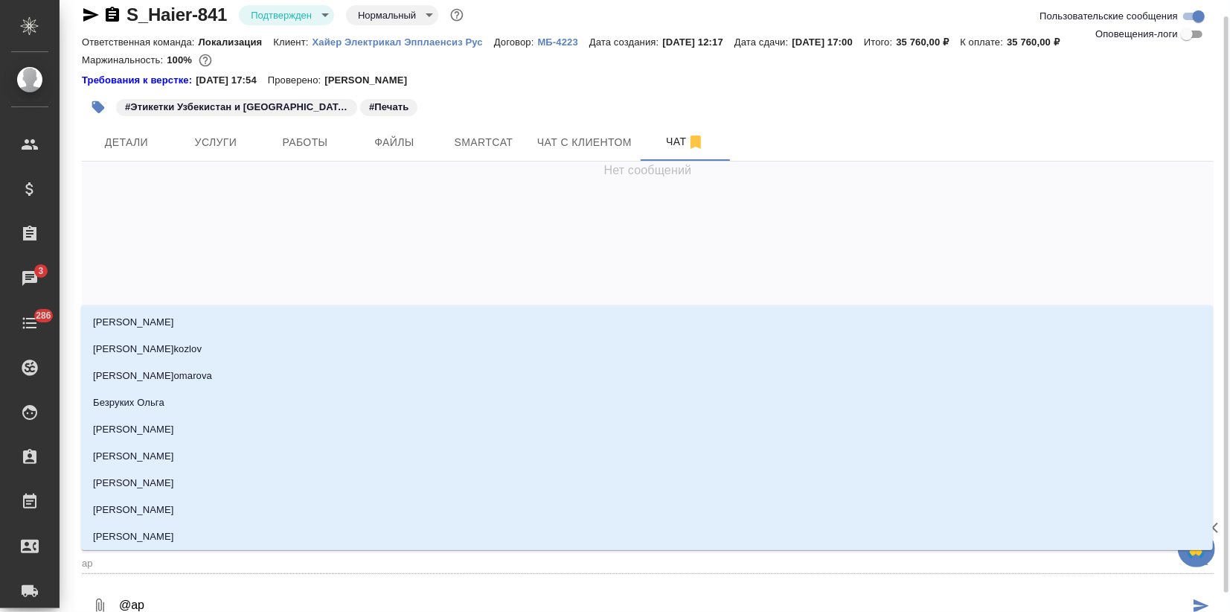
type input "арс"
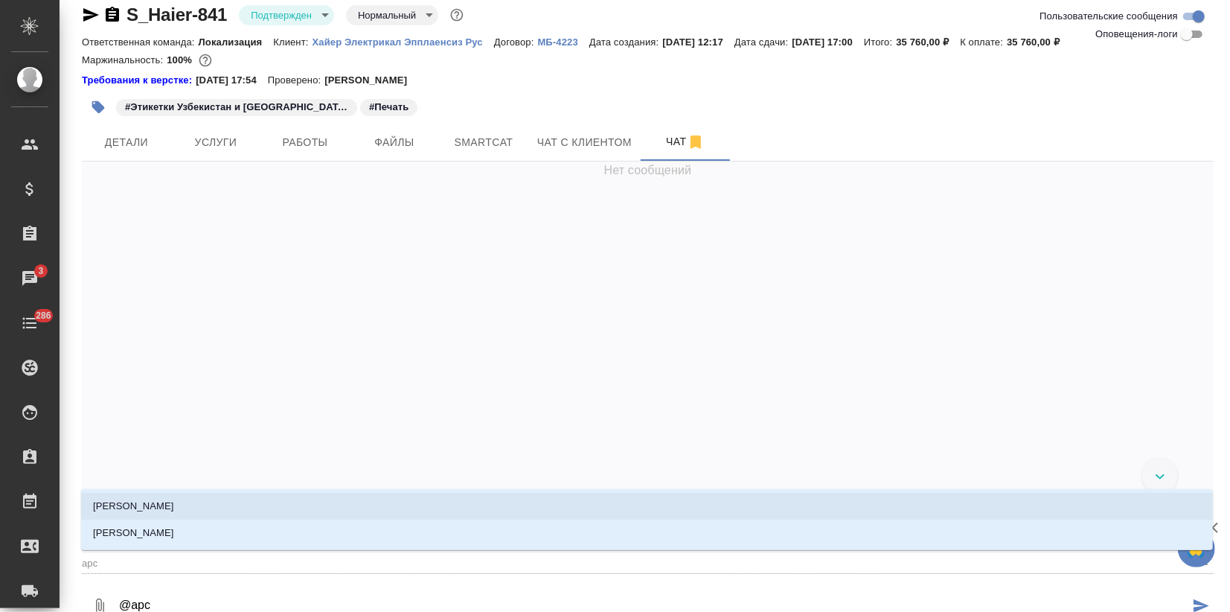
click at [145, 504] on p "Арсеньева Вера" at bounding box center [133, 506] width 81 height 15
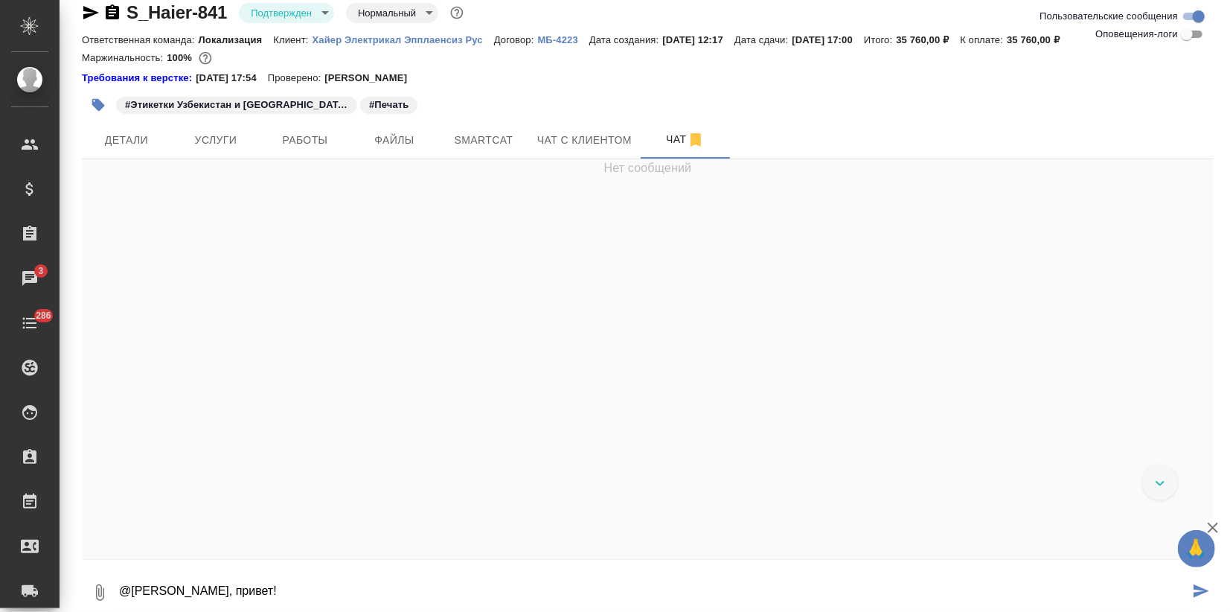
scroll to position [24, 0]
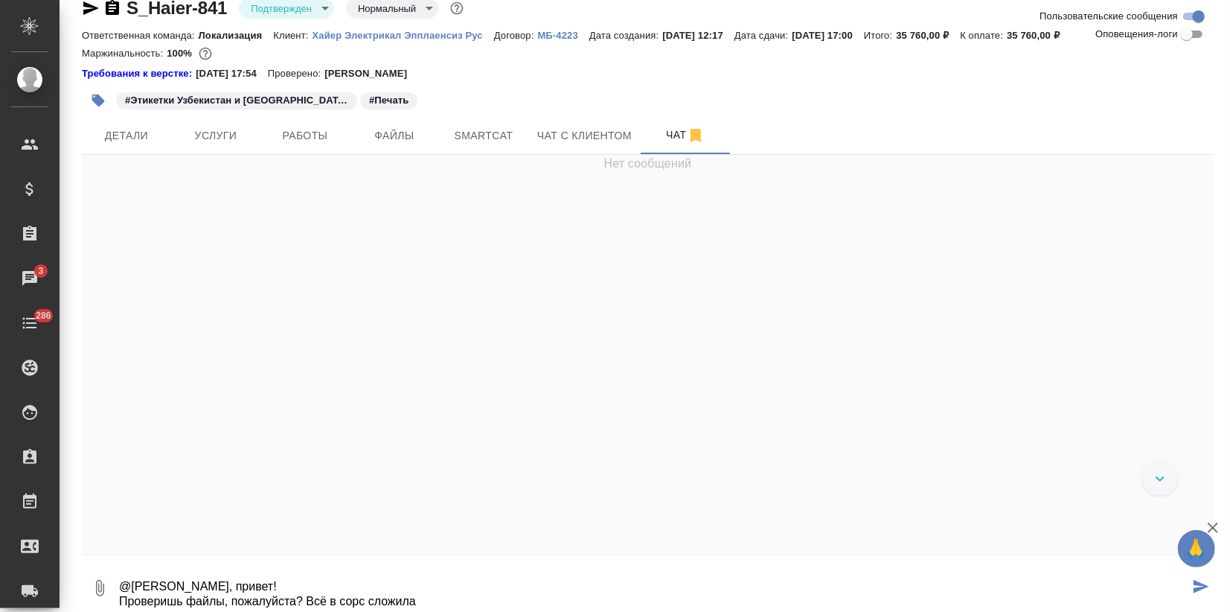
click at [296, 605] on textarea "@Арсеньева Вера Верунь, привет! Проверишь файлы, пожалуйста? Всё в сорс сложила" at bounding box center [654, 588] width 1072 height 51
type textarea "@Арсеньева Вера Верунь, привет! Проверишь файлы, пожалуйста, перед отправкой в …"
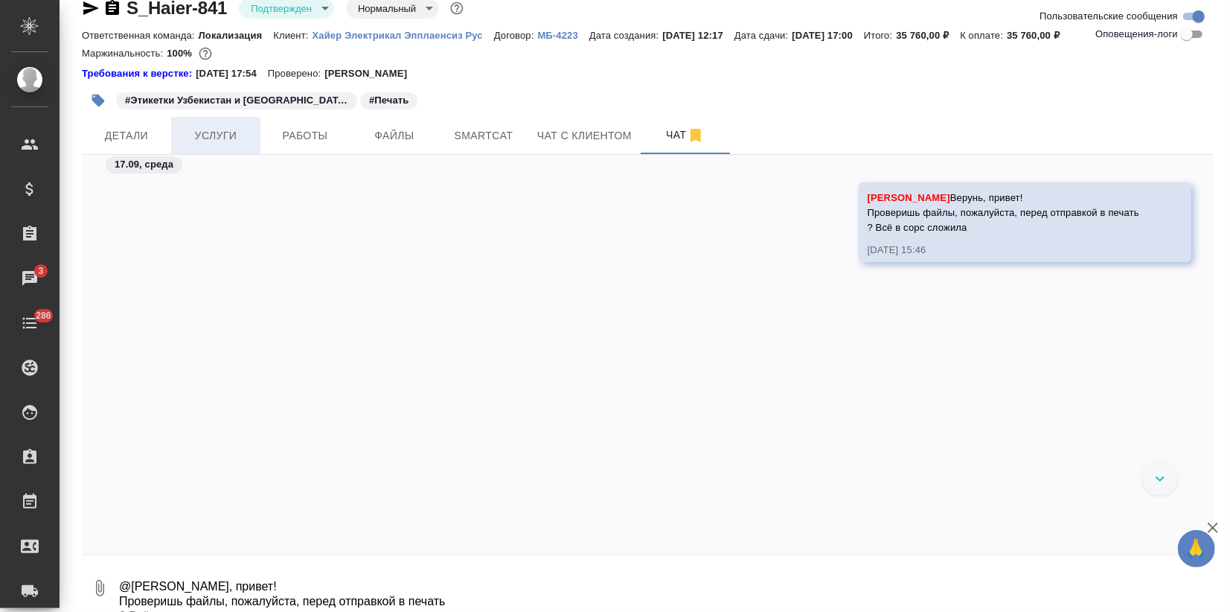
click at [195, 140] on span "Услуги" at bounding box center [215, 136] width 71 height 19
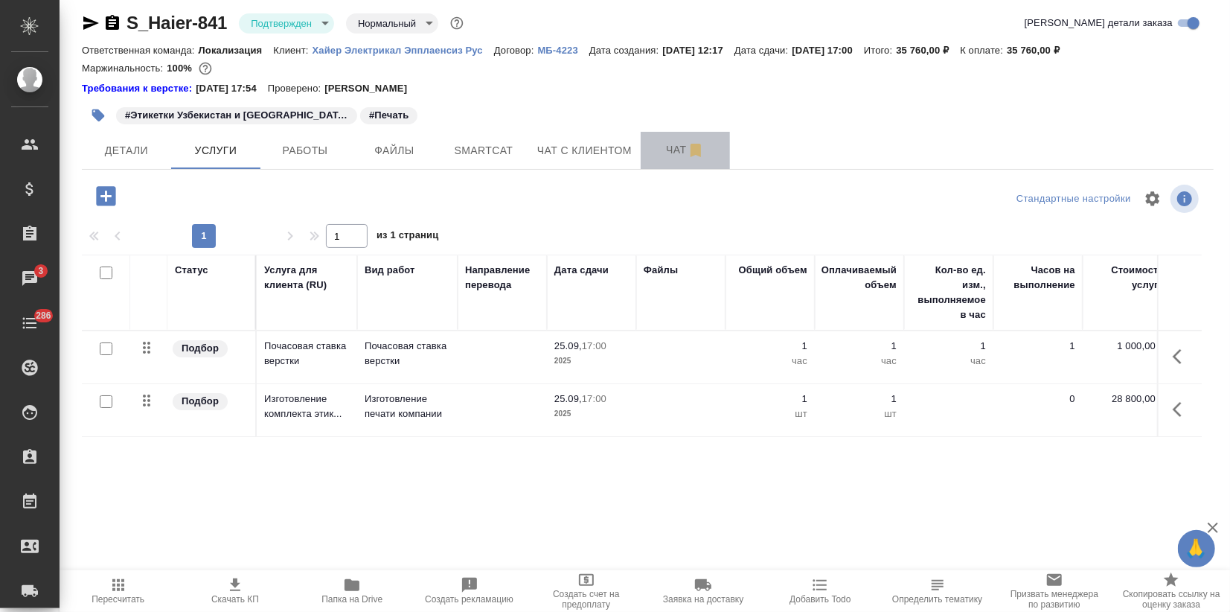
click at [651, 162] on button "Чат" at bounding box center [685, 150] width 89 height 37
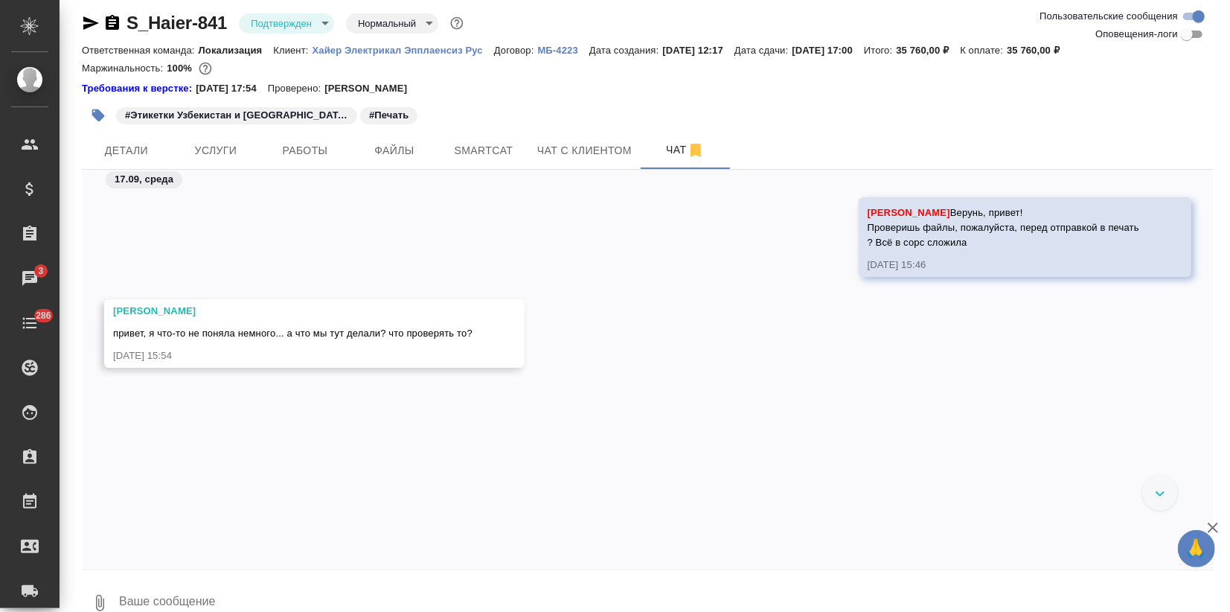
click at [216, 590] on textarea at bounding box center [666, 603] width 1096 height 51
click at [219, 255] on button "Ответить на сообщение" at bounding box center [194, 260] width 163 height 29
click at [155, 601] on textarea at bounding box center [666, 614] width 1096 height 51
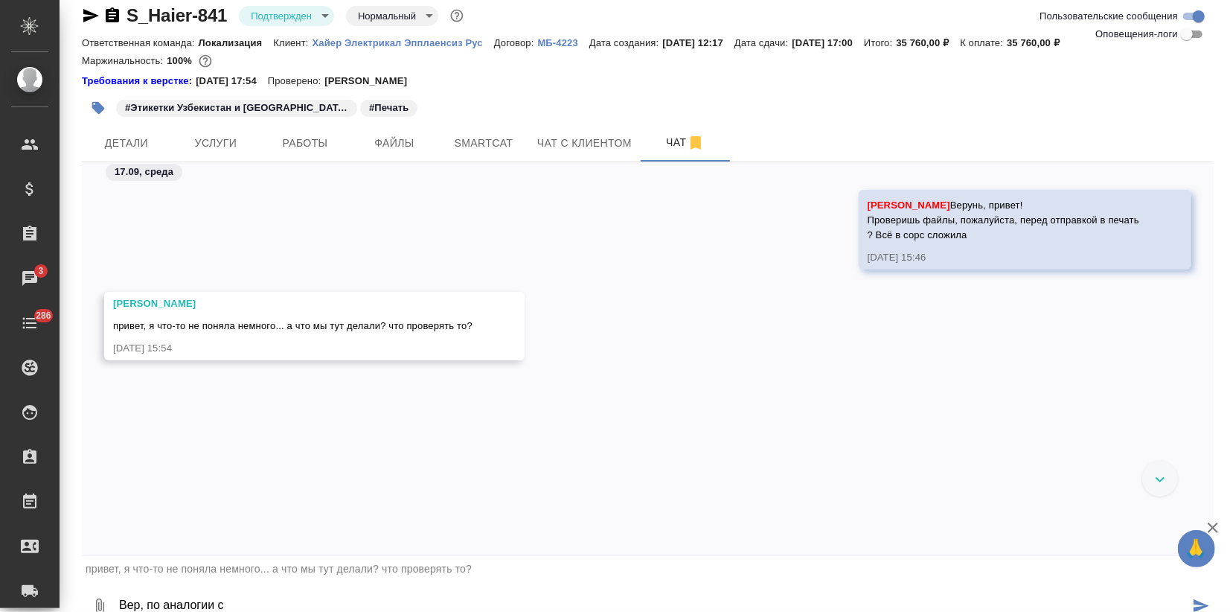
paste textarea "**[S_Haier-833](https://tera.awatera.com/Order/68b84e703dd2ee8764087eb2/chat)**"
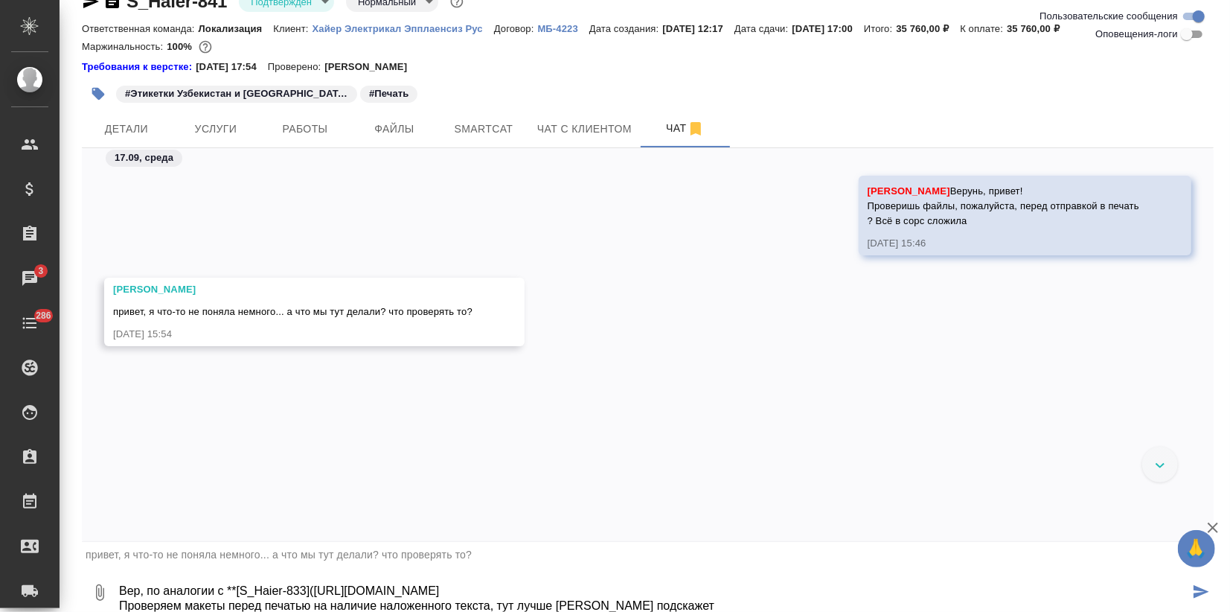
type textarea "Вер, по аналогии с **[S_Haier-833](https://tera.awatera.com/Order/68b84e703dd2e…"
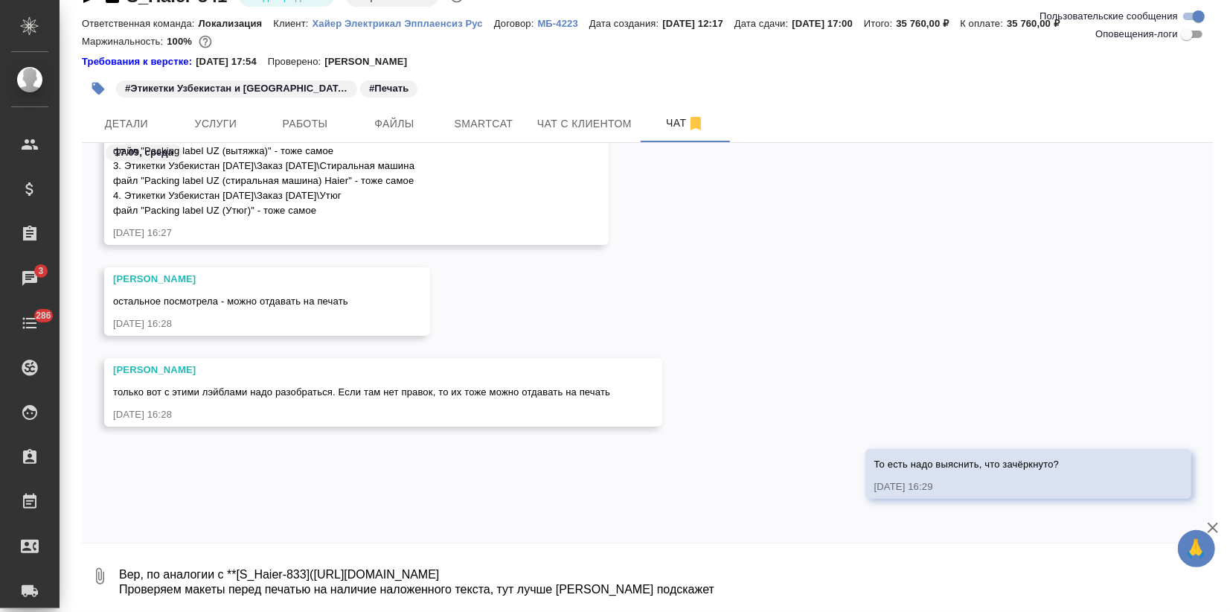
scroll to position [514, 0]
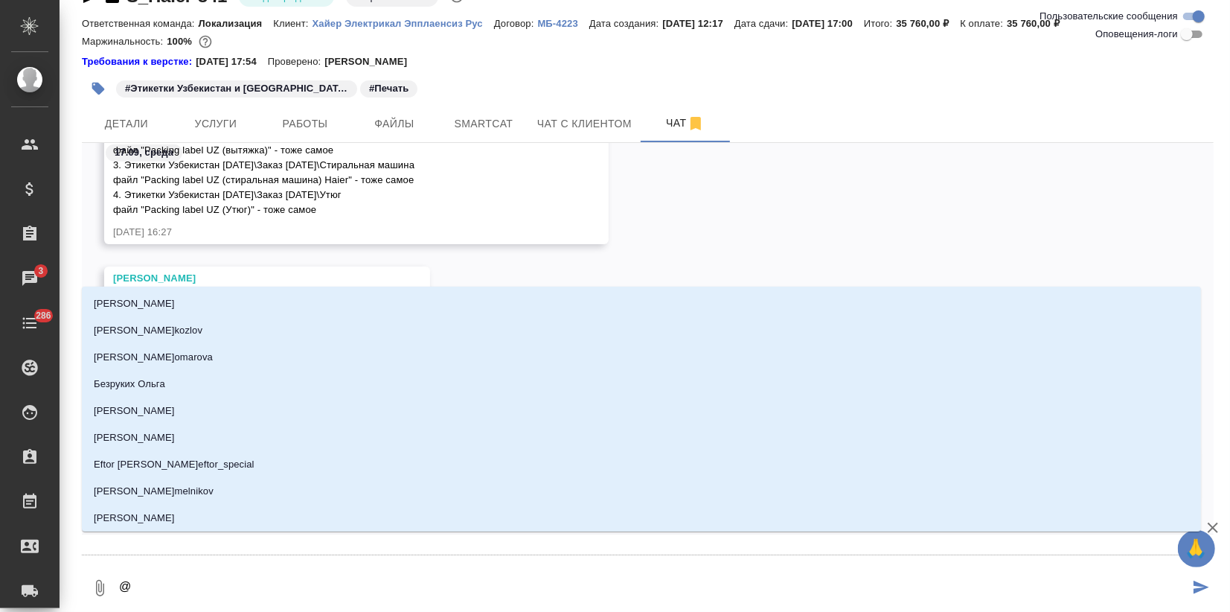
type textarea "@а"
type input "а"
type textarea "@ар"
type input "ар"
type textarea "@арс"
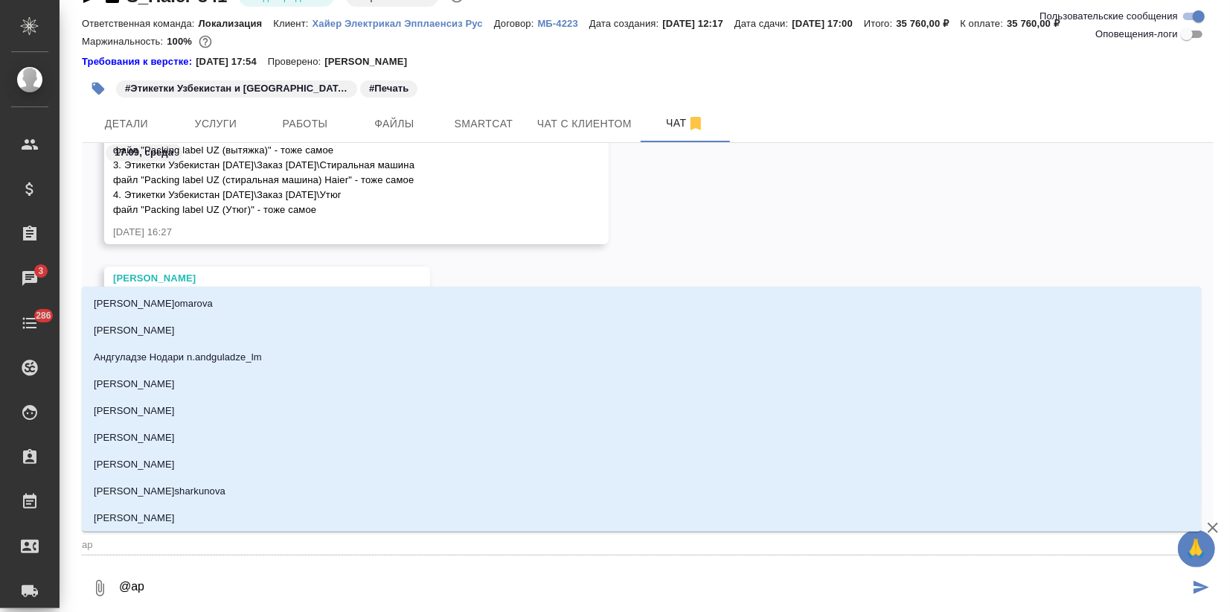
type input "арс"
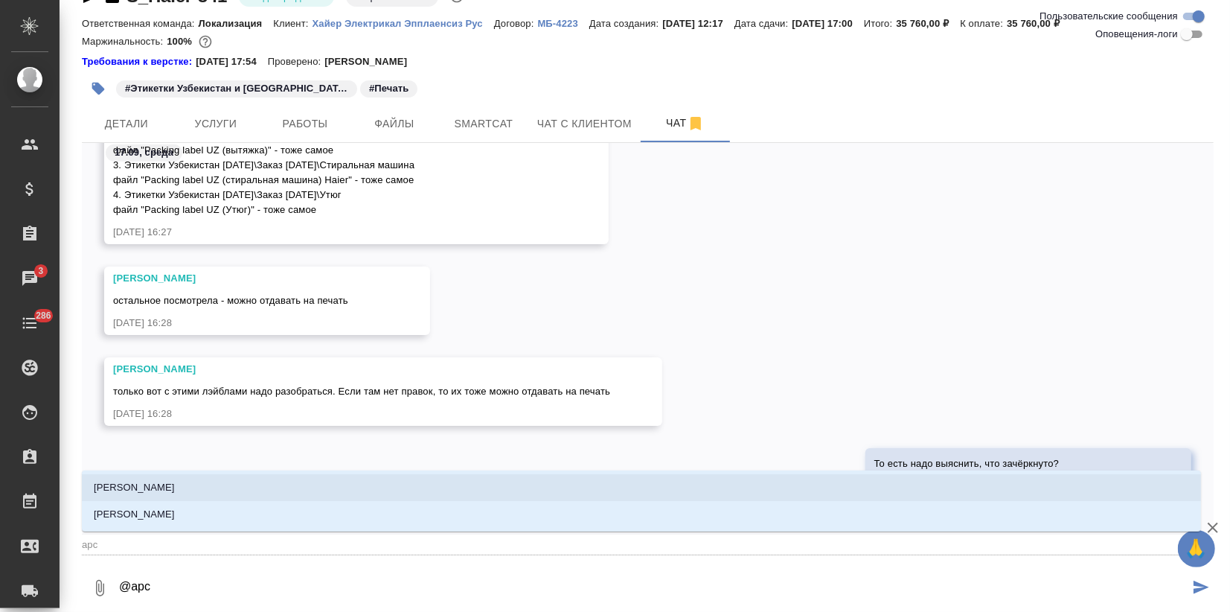
click at [245, 486] on li "Арсеньева Вера" at bounding box center [642, 487] width 1120 height 27
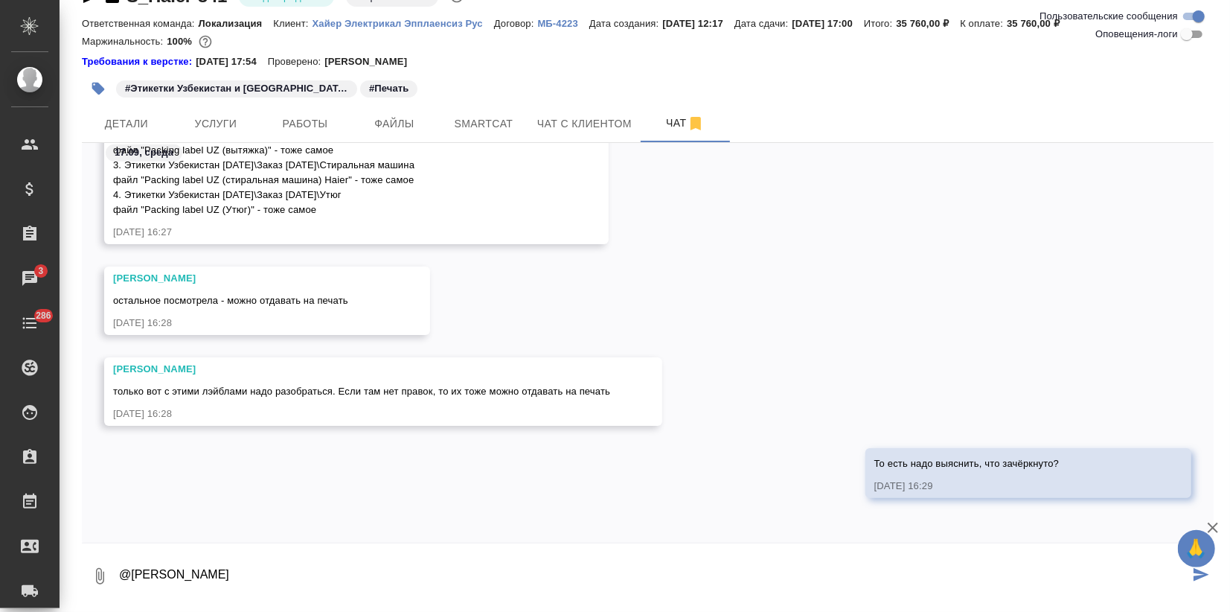
type textarea "@Арсеньева Вера"
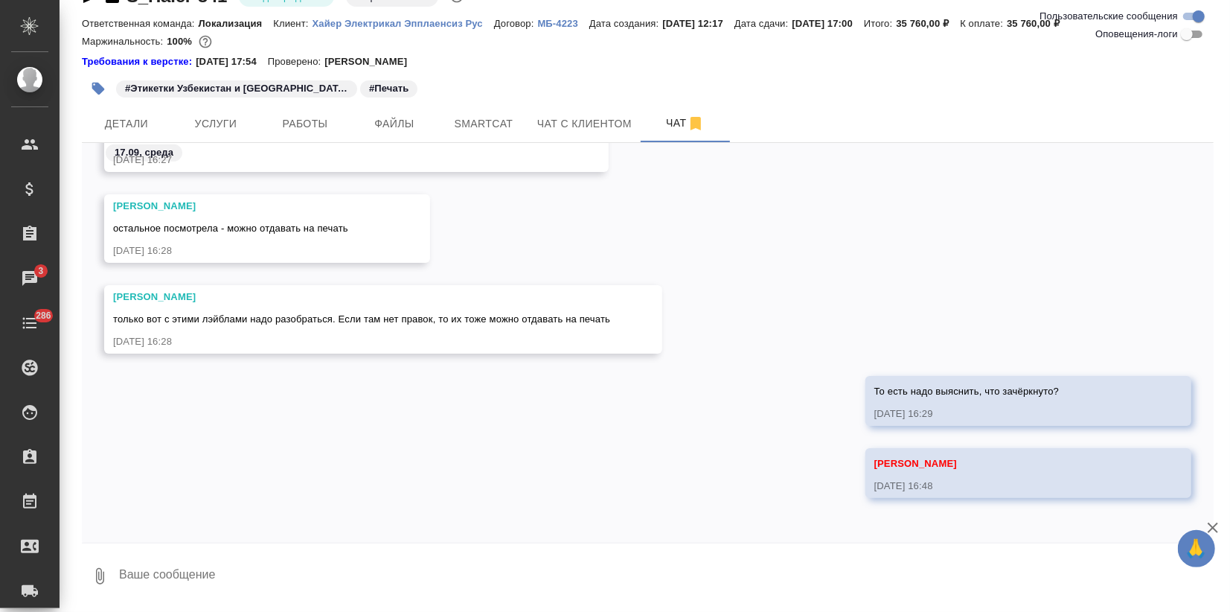
paste textarea
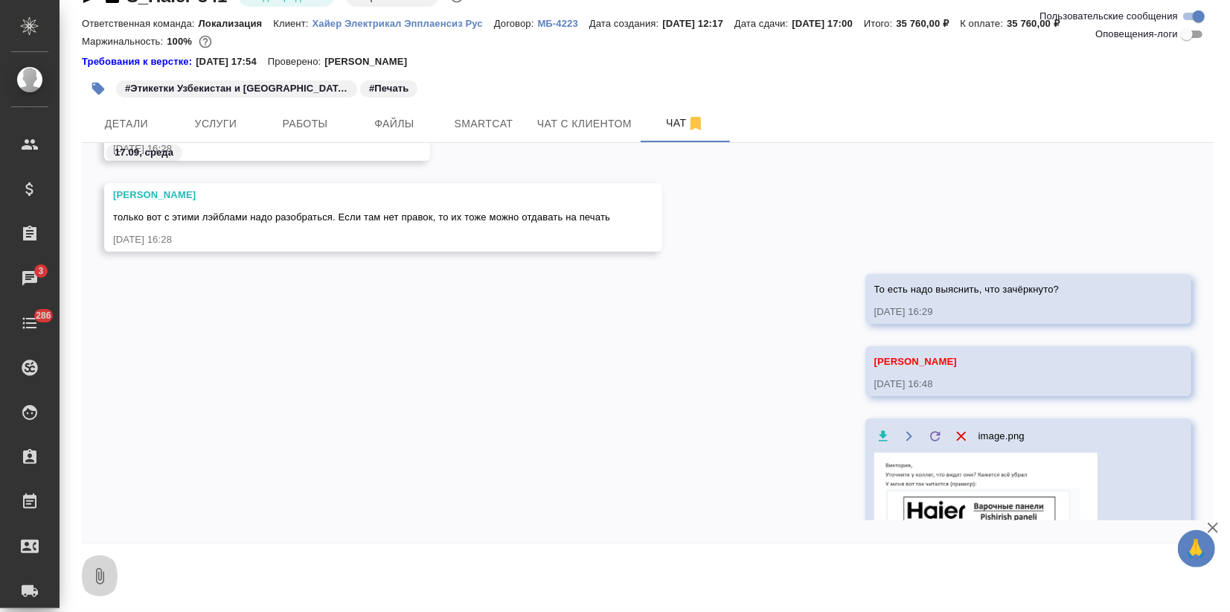
click at [100, 577] on icon "button" at bounding box center [100, 576] width 18 height 18
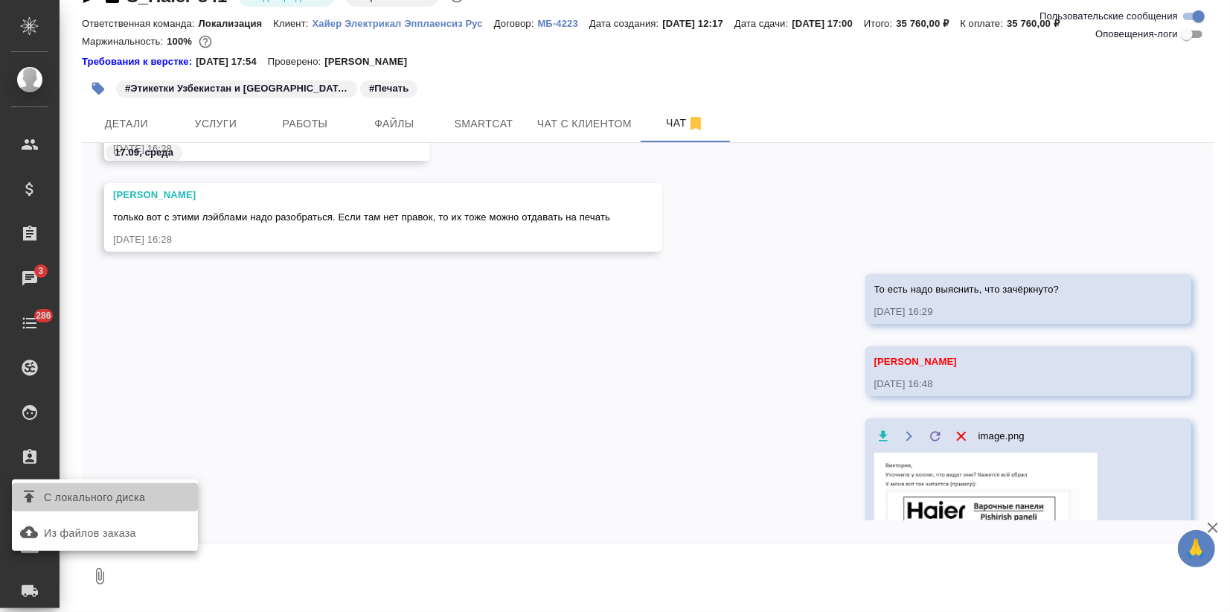
click at [101, 499] on span "С локального диска" at bounding box center [94, 497] width 101 height 19
click at [0, 0] on input "С локального диска" at bounding box center [0, 0] width 0 height 0
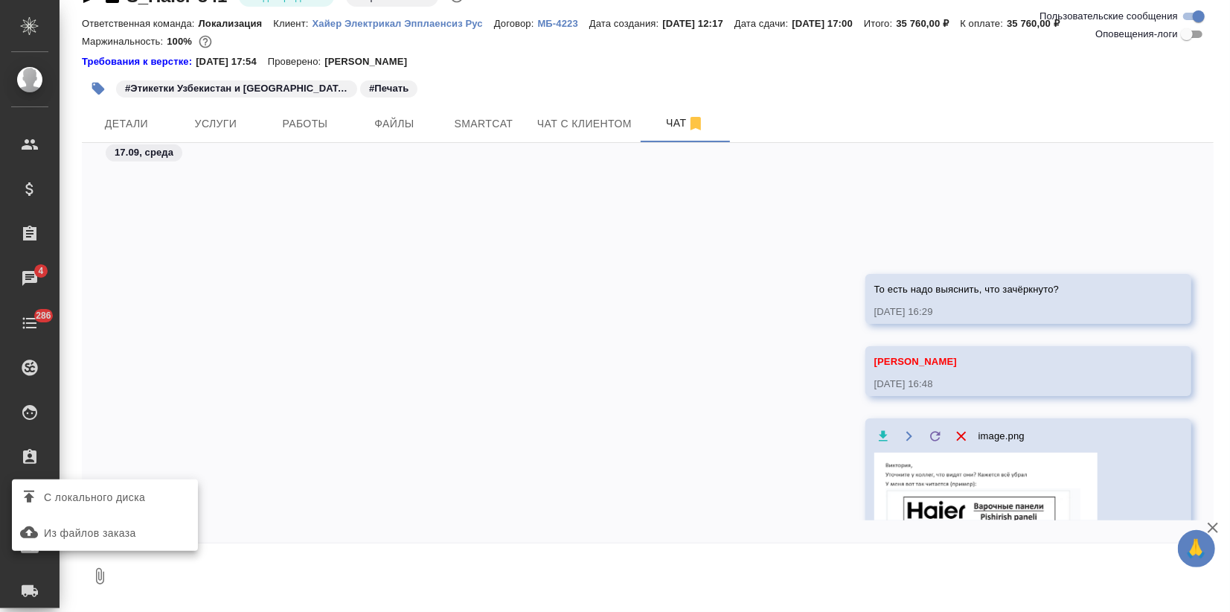
scroll to position [911, 0]
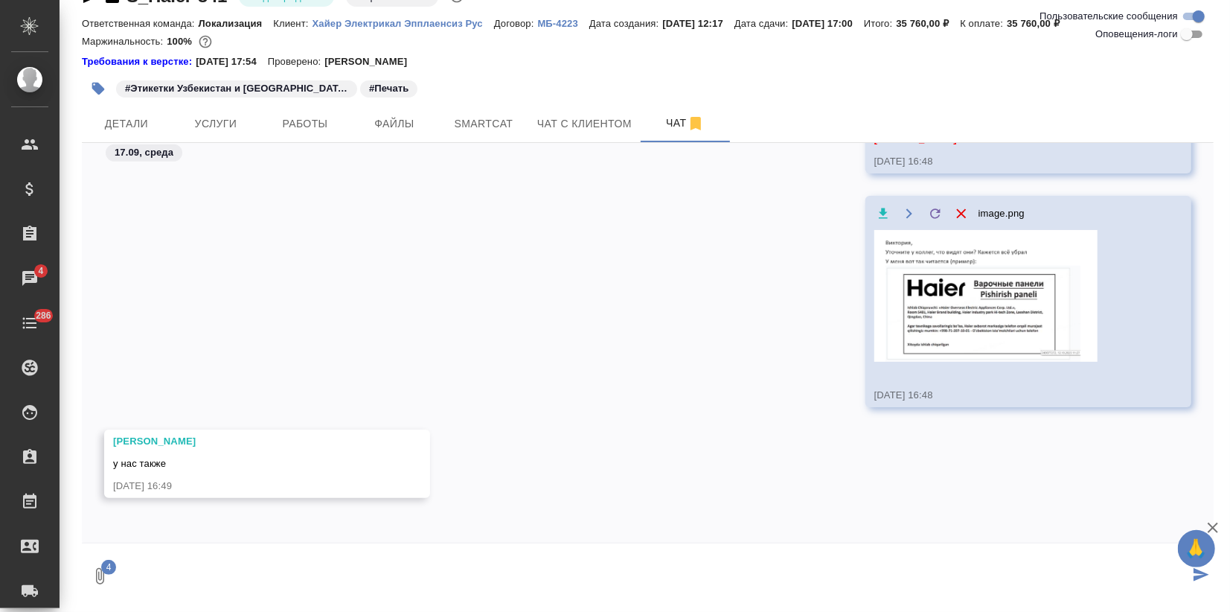
click at [82, 551] on button "4" at bounding box center [100, 576] width 36 height 51
click at [1191, 579] on div at bounding box center [615, 306] width 1230 height 612
click at [1194, 578] on icon "submit" at bounding box center [1202, 574] width 16 height 13
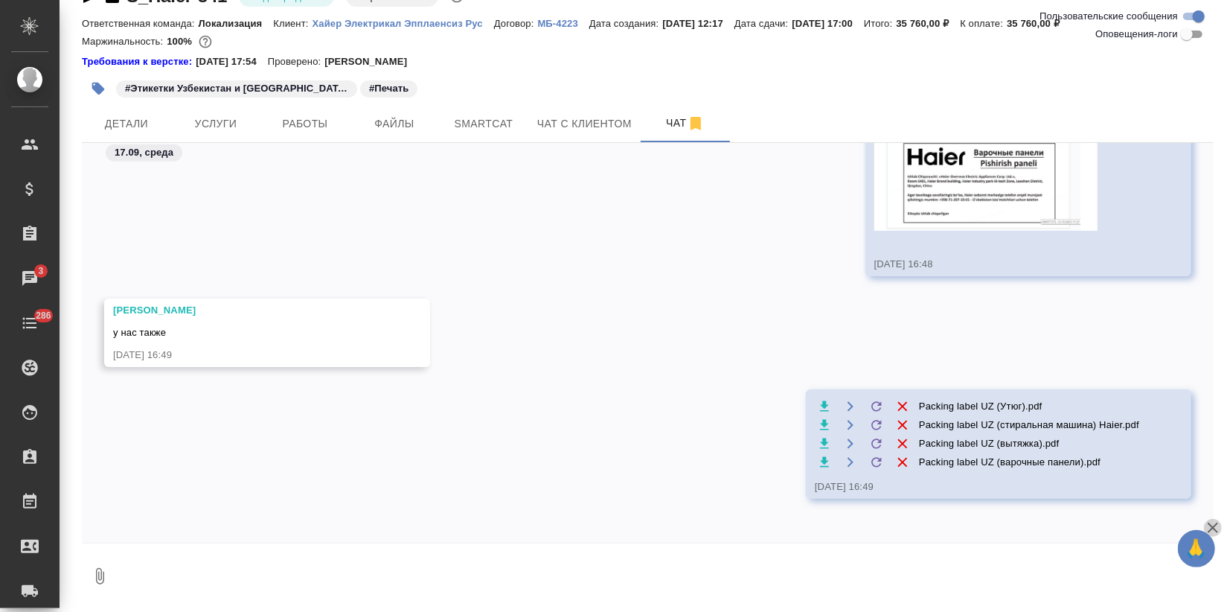
click at [1214, 526] on icon "button" at bounding box center [1213, 528] width 18 height 18
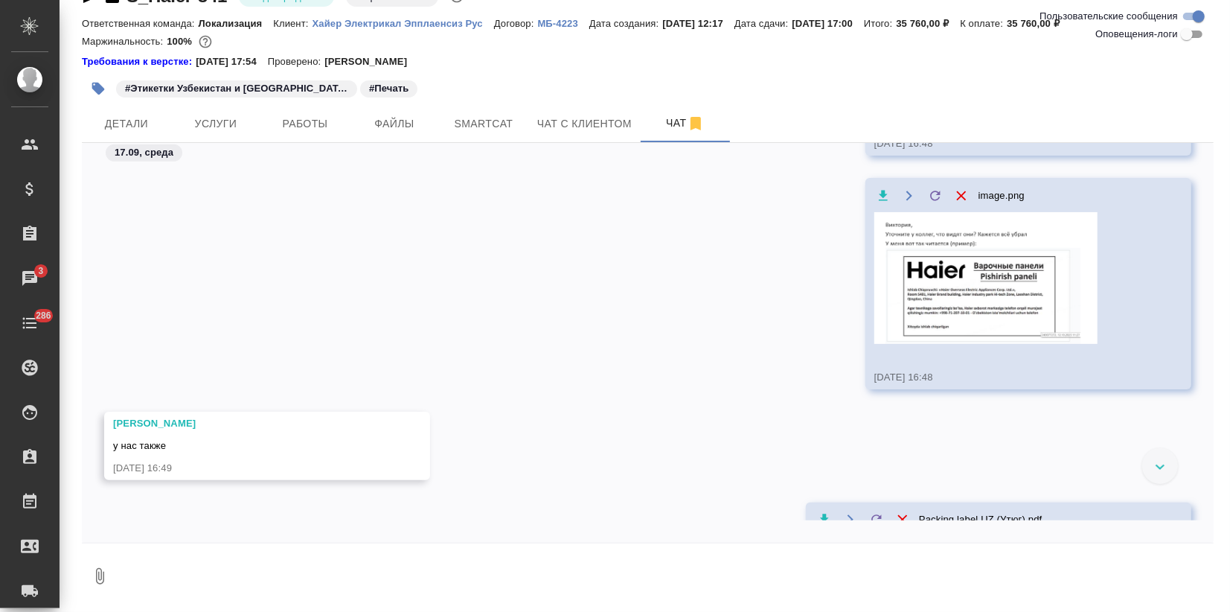
scroll to position [887, 0]
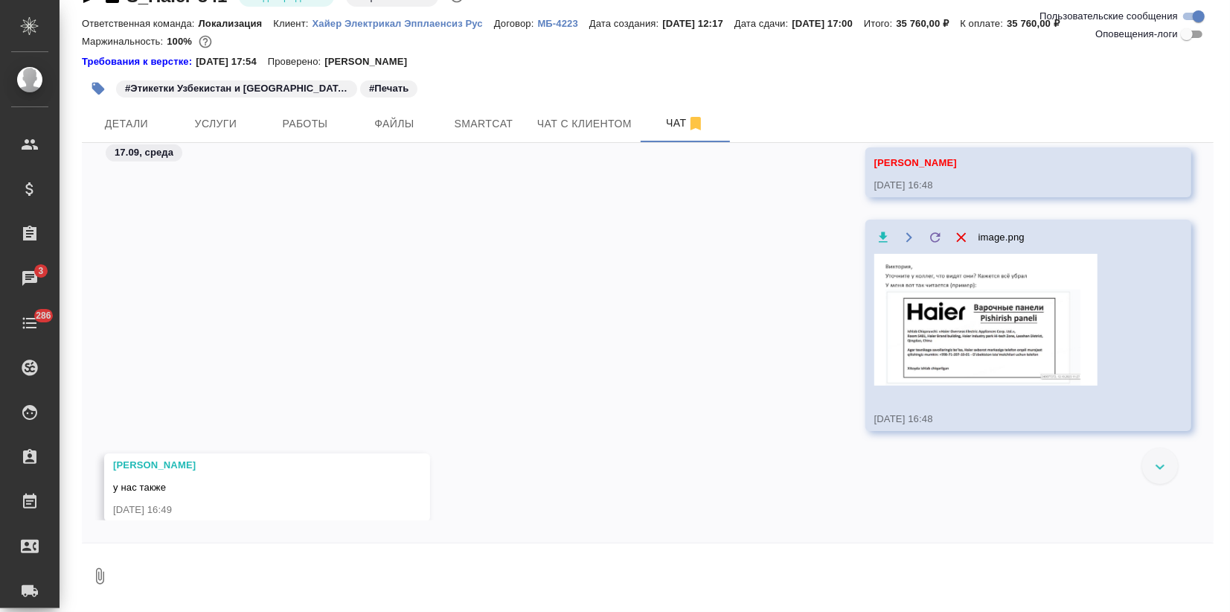
click at [939, 311] on img at bounding box center [986, 320] width 223 height 132
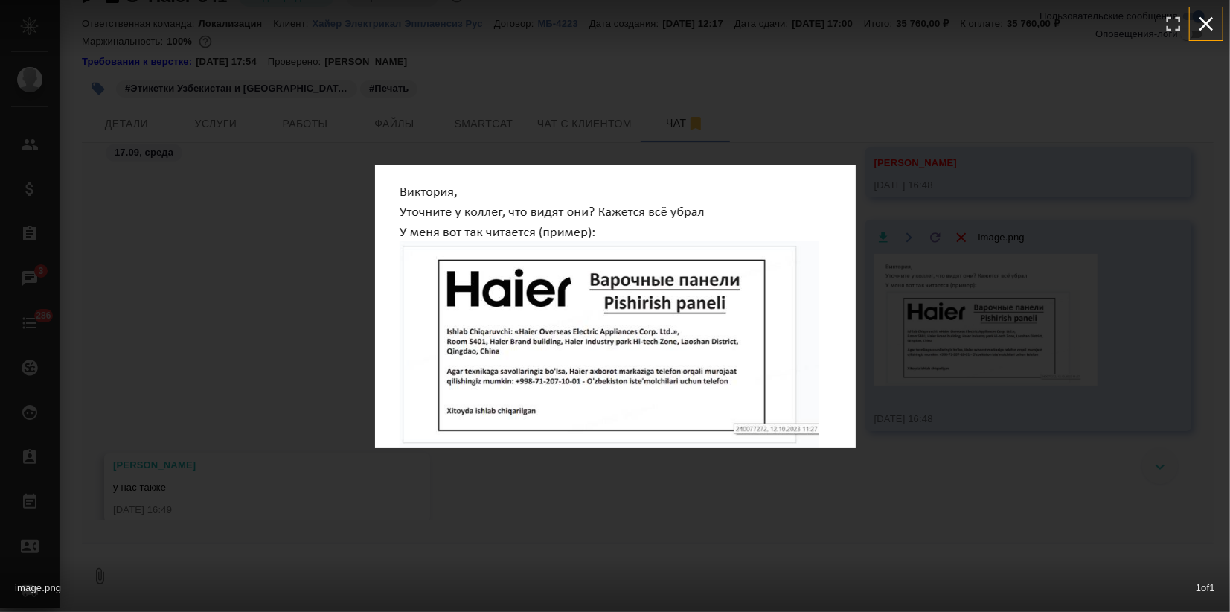
click at [1207, 20] on icon "button" at bounding box center [1207, 24] width 24 height 24
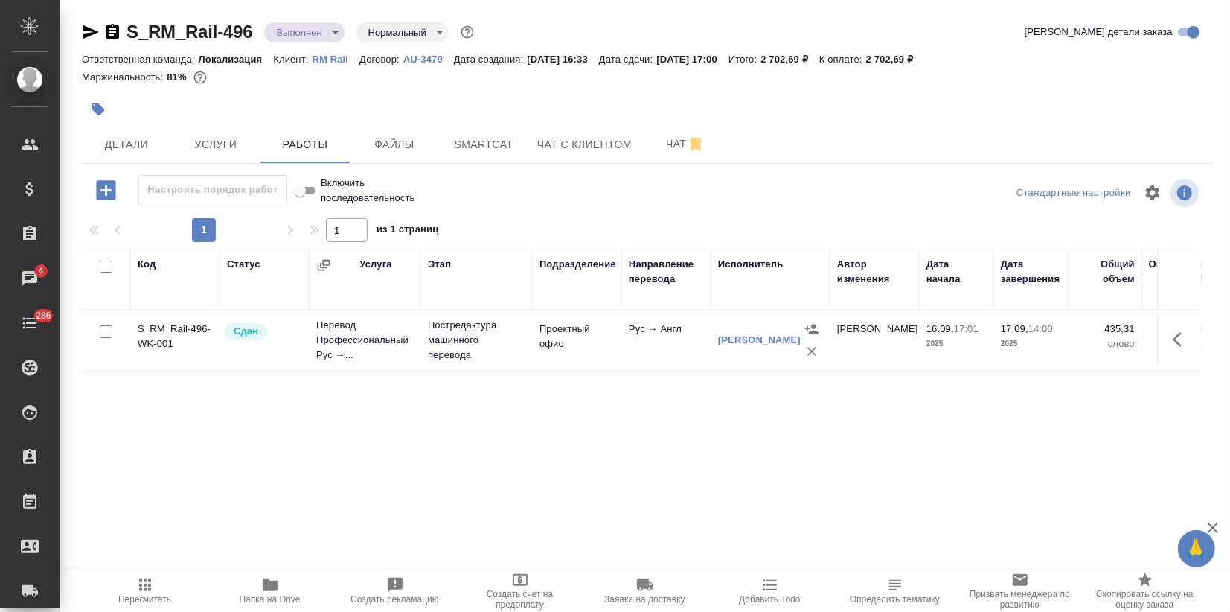
click at [278, 581] on icon "button" at bounding box center [270, 585] width 18 height 18
drag, startPoint x: 252, startPoint y: 28, endPoint x: 131, endPoint y: 36, distance: 121.7
click at [131, 36] on div "S_RM_Rail-496 Выполнен completed Нормальный normal" at bounding box center [279, 32] width 395 height 24
copy link "S_RM_Rail-496"
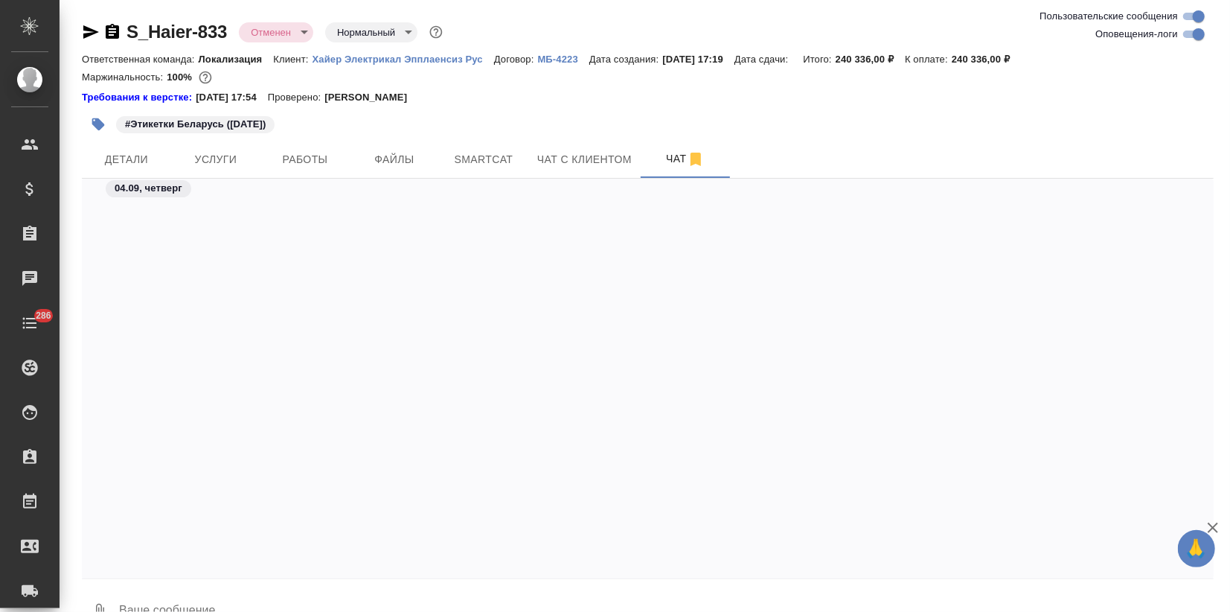
scroll to position [1256, 0]
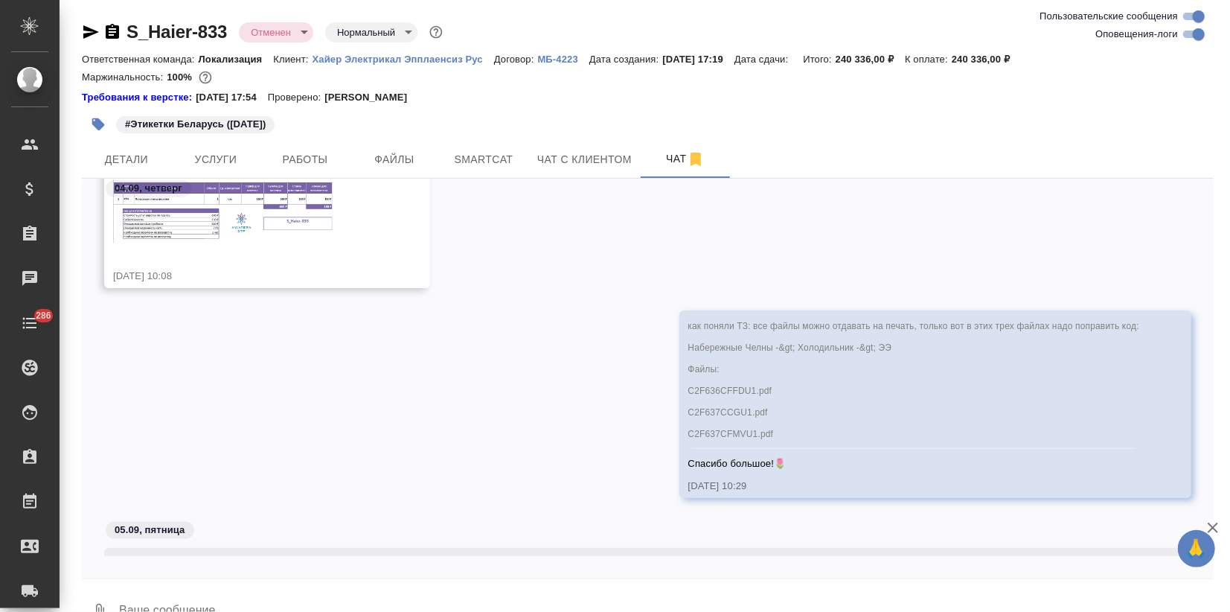
click at [83, 29] on icon "button" at bounding box center [91, 32] width 18 height 18
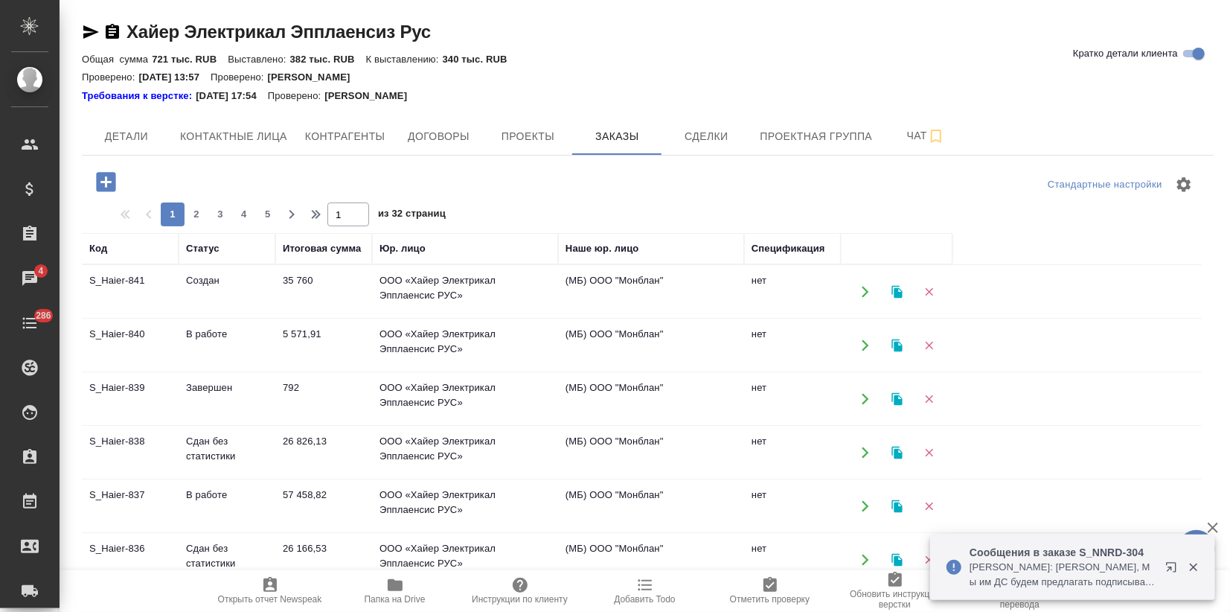
click at [1025, 582] on p "[PERSON_NAME]: [PERSON_NAME], Мы им ДС будем предлагать подписывать как с [PERS…" at bounding box center [1063, 575] width 186 height 30
click at [1172, 565] on icon "button" at bounding box center [1175, 570] width 18 height 18
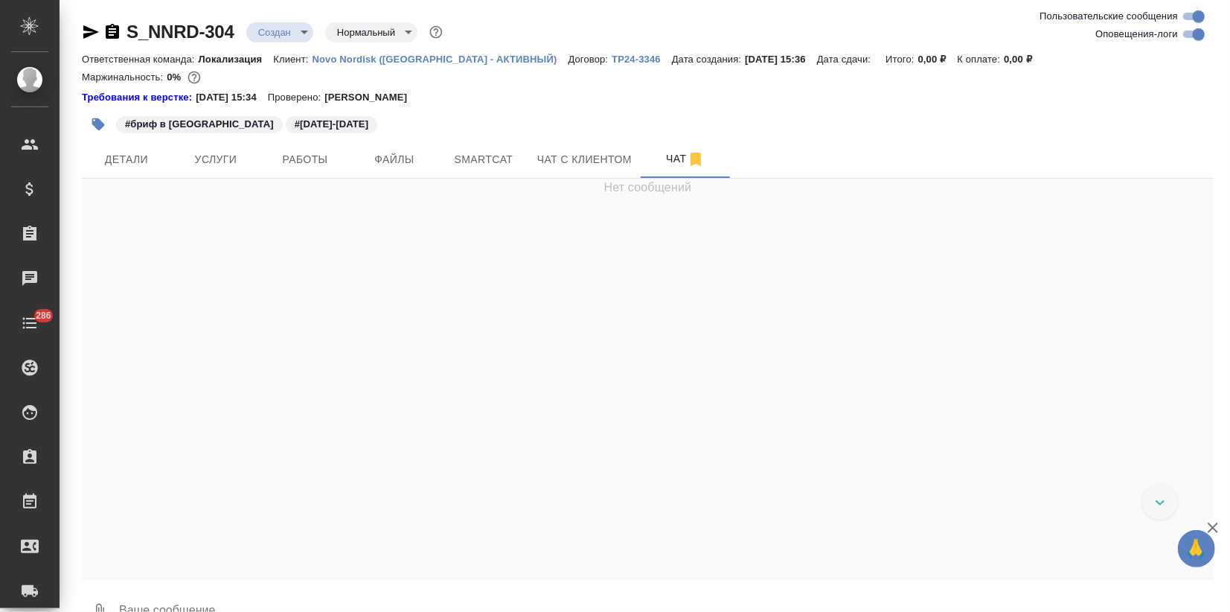
scroll to position [695, 0]
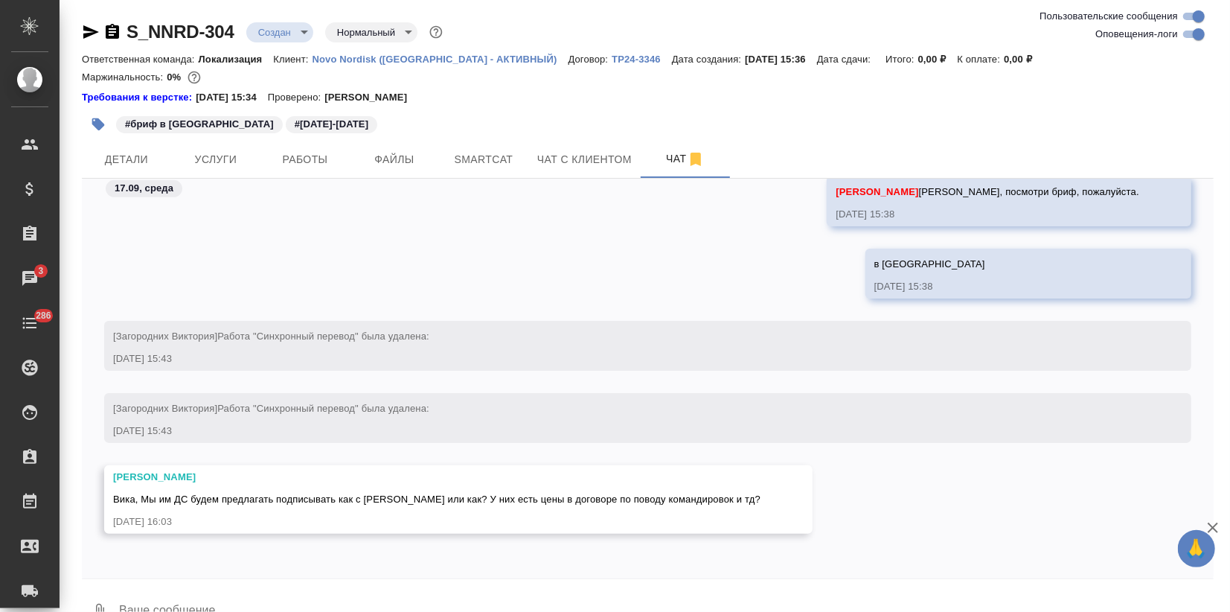
click at [612, 60] on p "ТР24-3346" at bounding box center [642, 59] width 60 height 11
click at [202, 407] on button "Ответить на сообщение" at bounding box center [194, 412] width 163 height 29
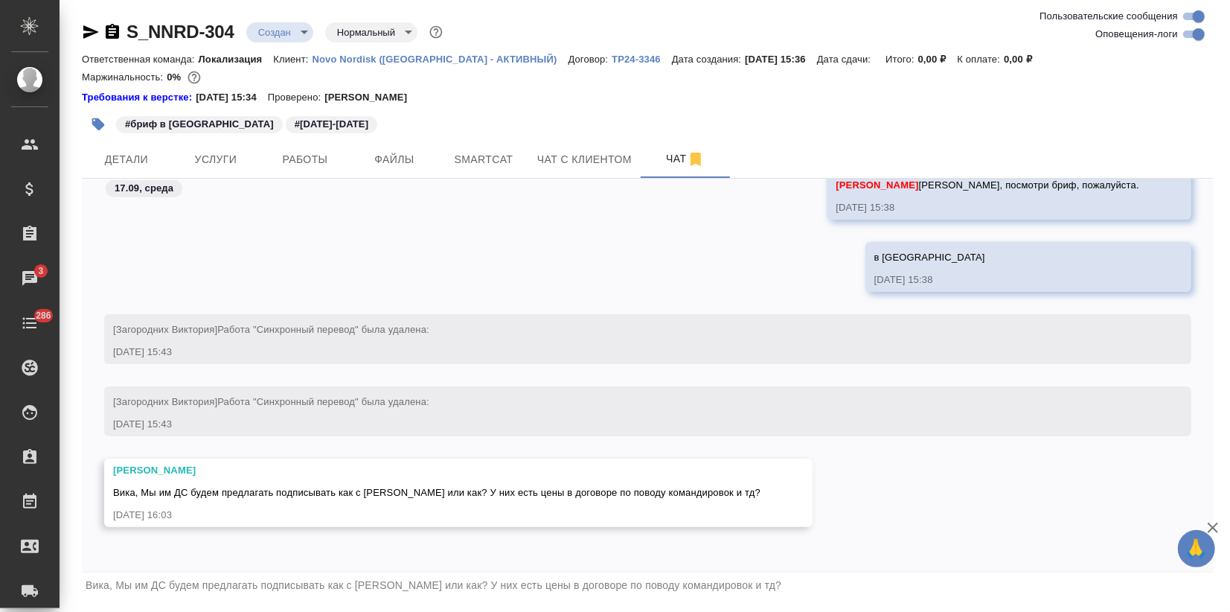
click at [182, 600] on textarea at bounding box center [666, 623] width 1096 height 51
click at [153, 604] on textarea at bounding box center [666, 623] width 1096 height 51
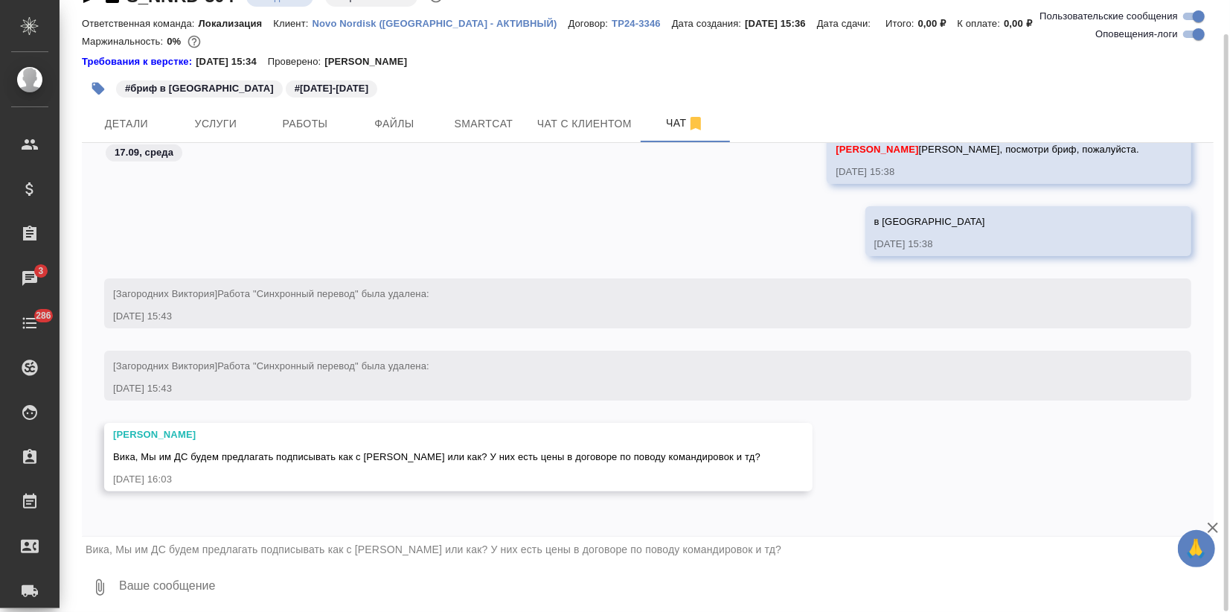
paste textarea
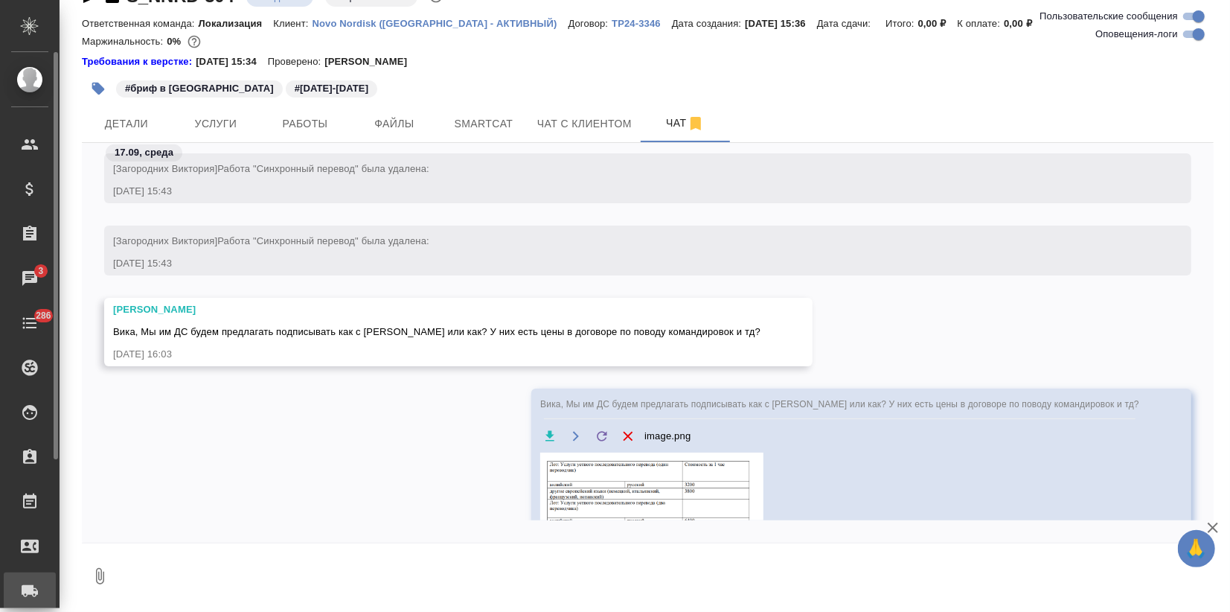
scroll to position [33, 0]
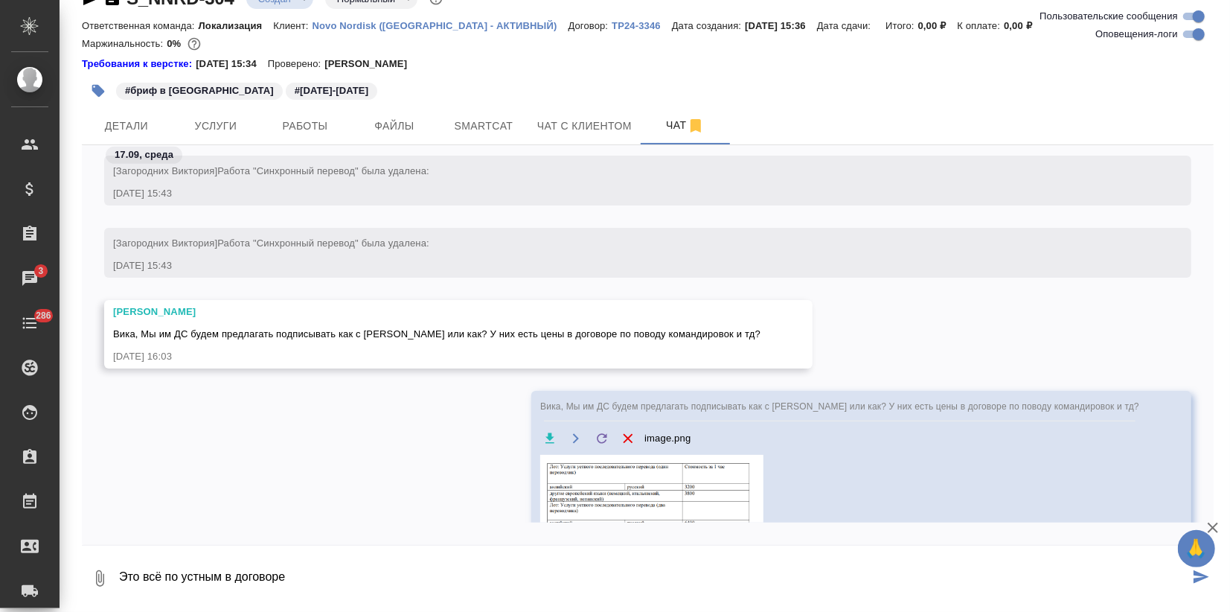
type textarea "Это всё по устным в договоре"
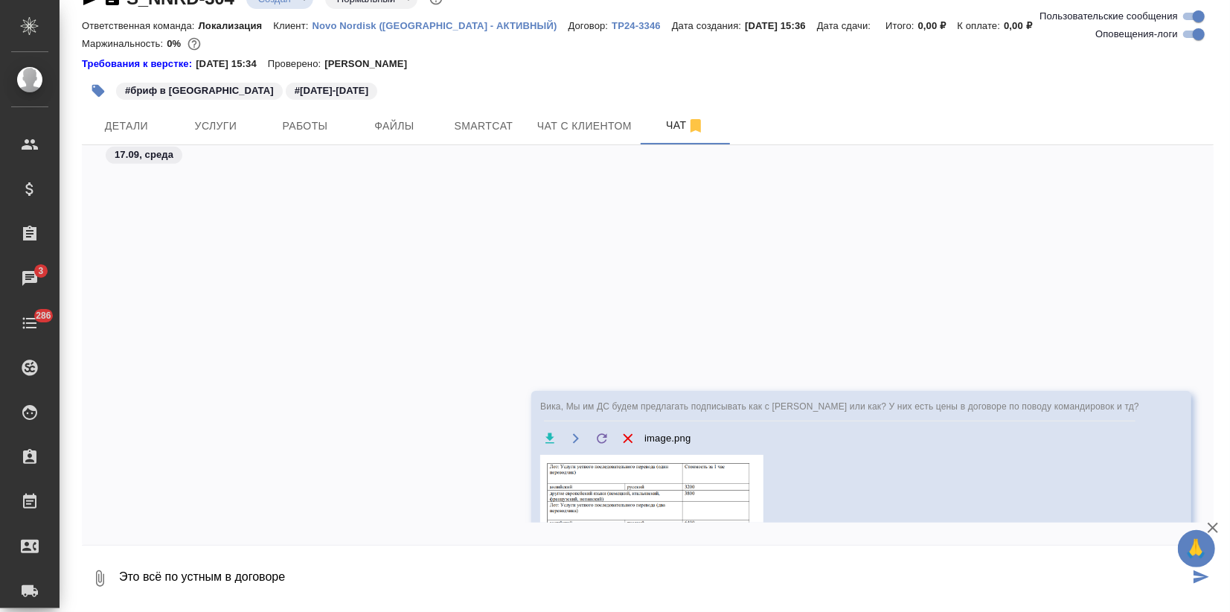
scroll to position [1346, 0]
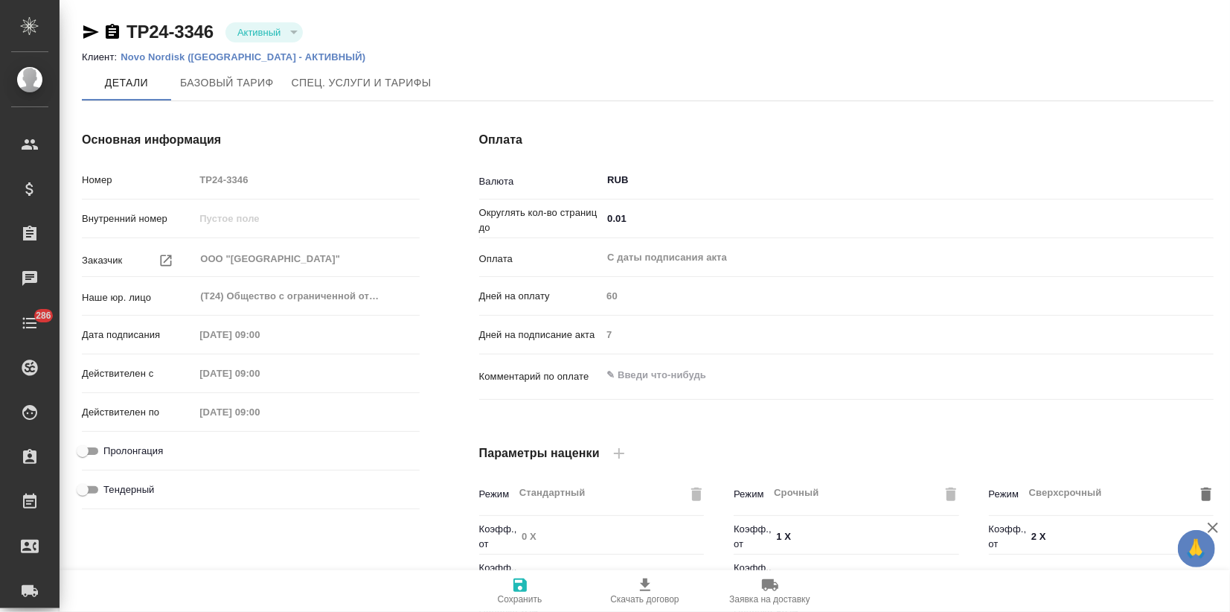
type input "Новый, 2022 (руб.)"
type input "Стандартный шаблон - [PHONE_NUMBER] - ВЫБЕРИ МЕНЯ!"
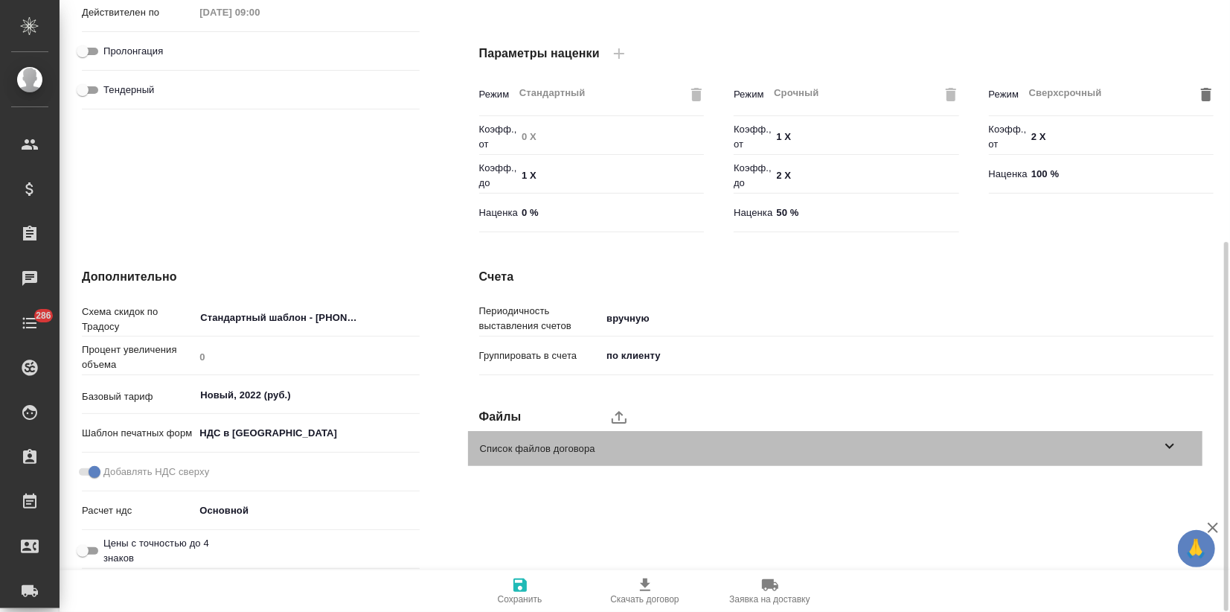
click at [1149, 453] on span "Список файлов договора" at bounding box center [820, 448] width 681 height 15
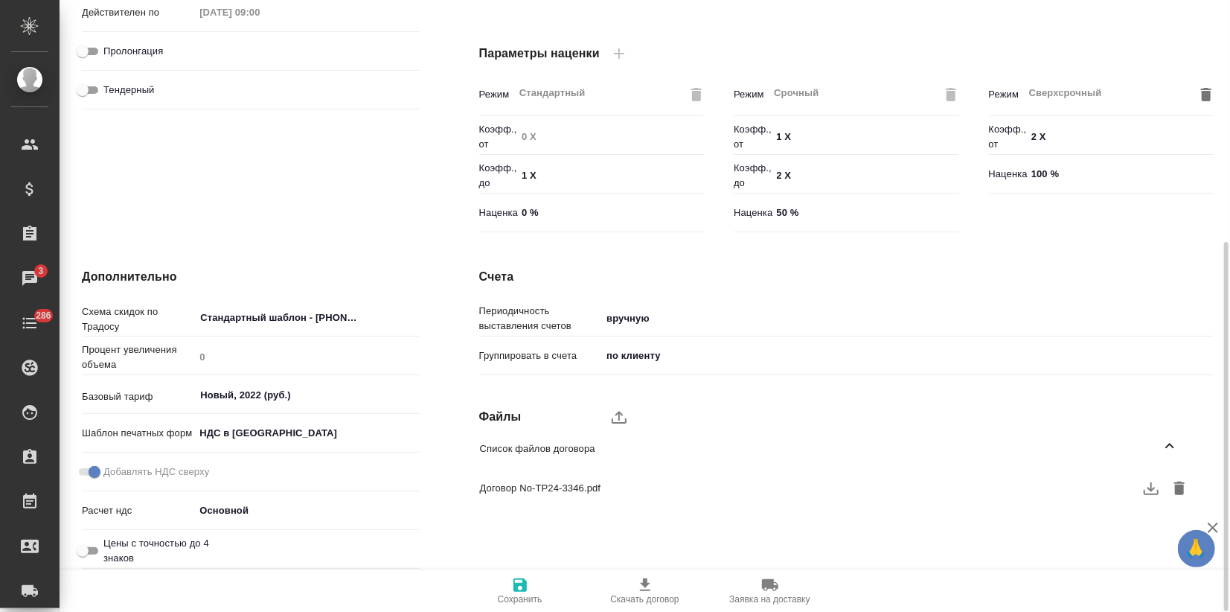
click at [1153, 489] on icon "button" at bounding box center [1151, 488] width 15 height 13
type textarea "x"
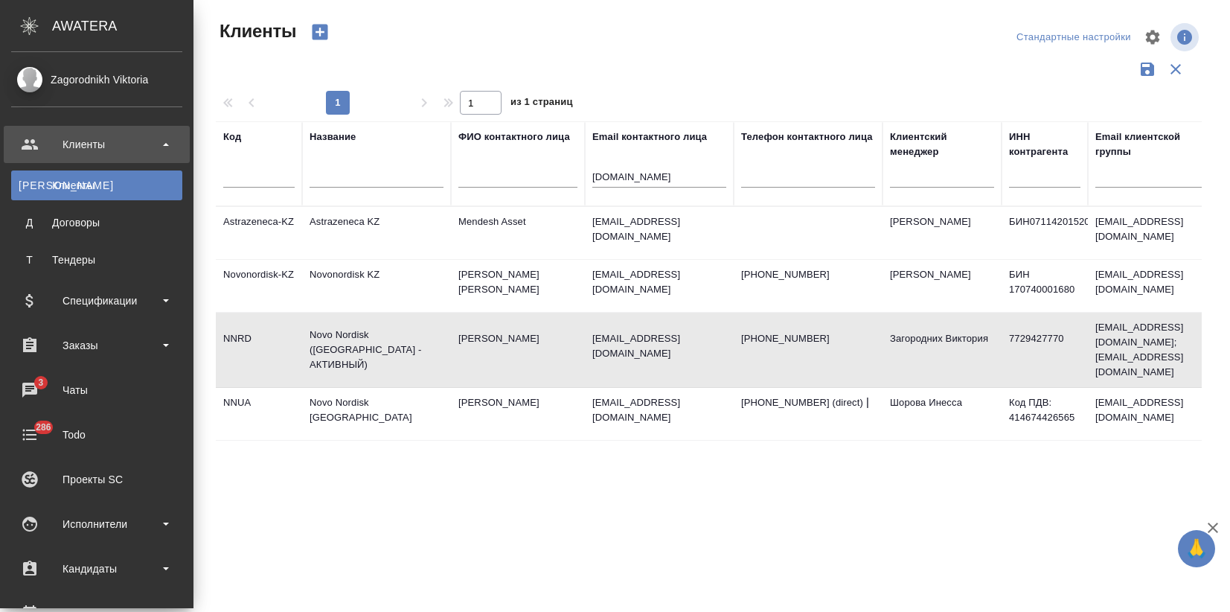
select select "RU"
click at [67, 381] on div "Чаты" at bounding box center [96, 390] width 171 height 22
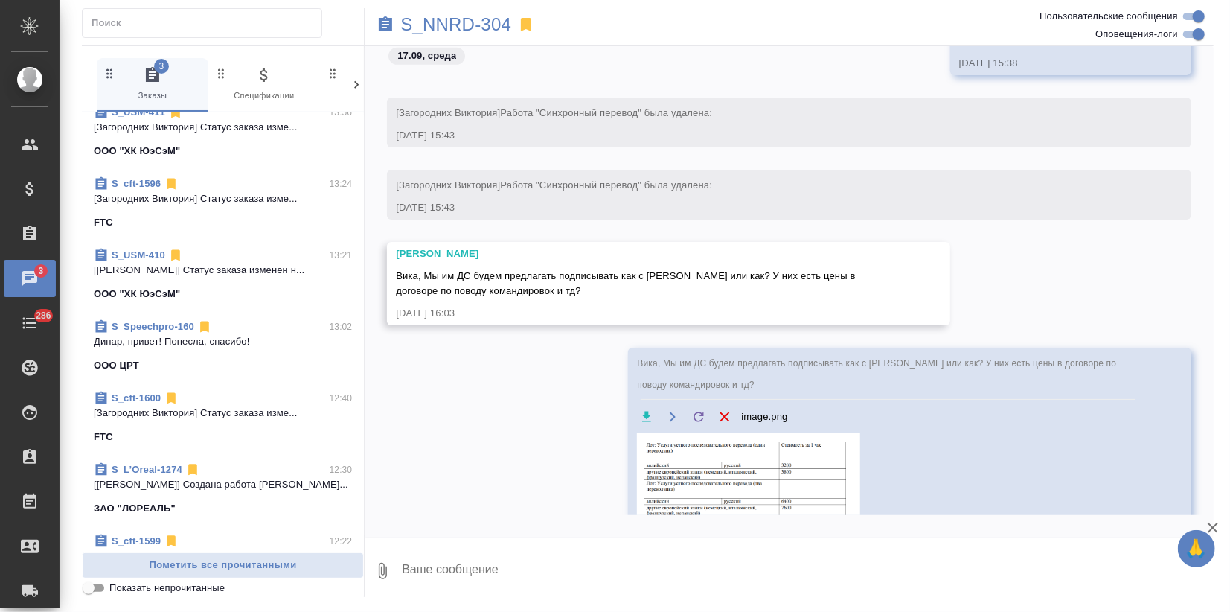
scroll to position [578, 0]
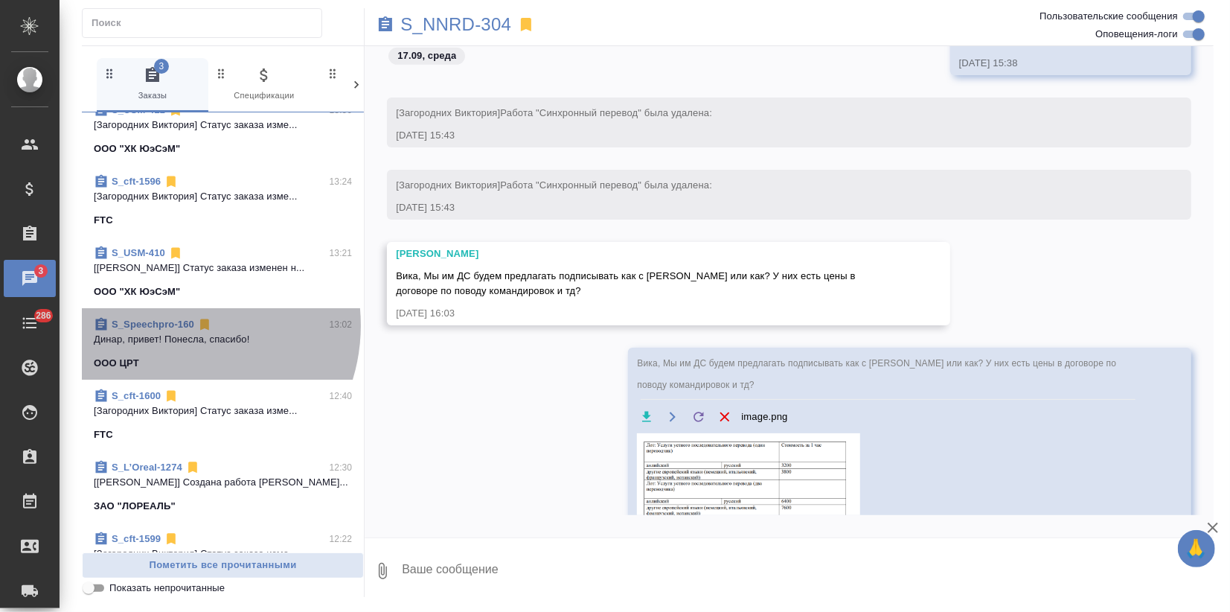
click at [175, 325] on link "S_Speechpro-160" at bounding box center [153, 324] width 83 height 11
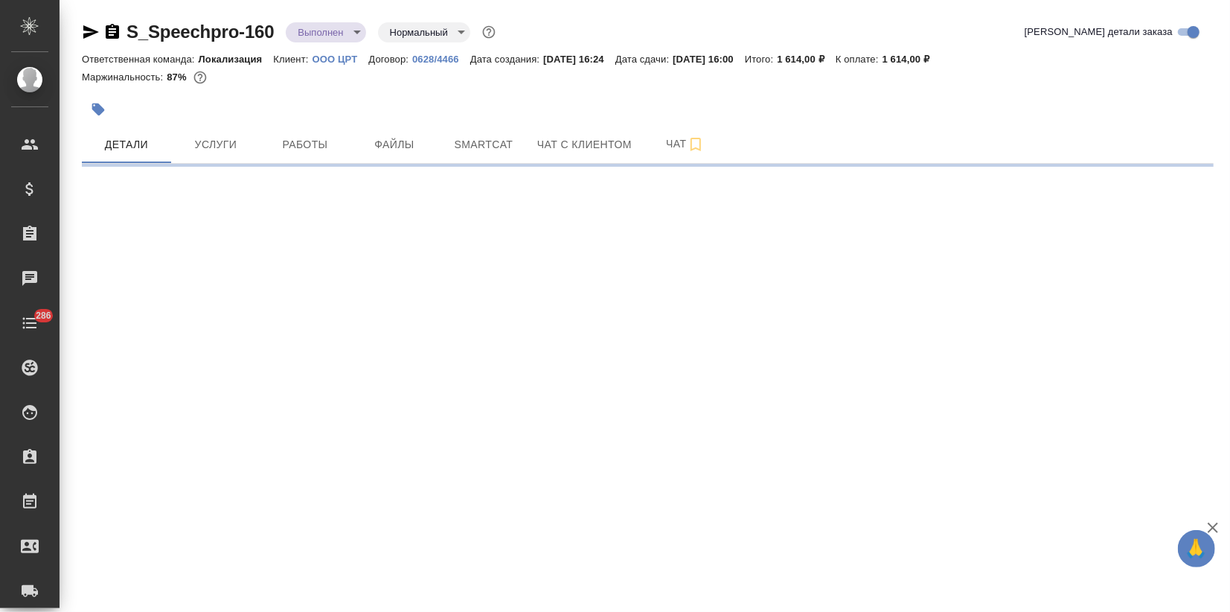
select select "RU"
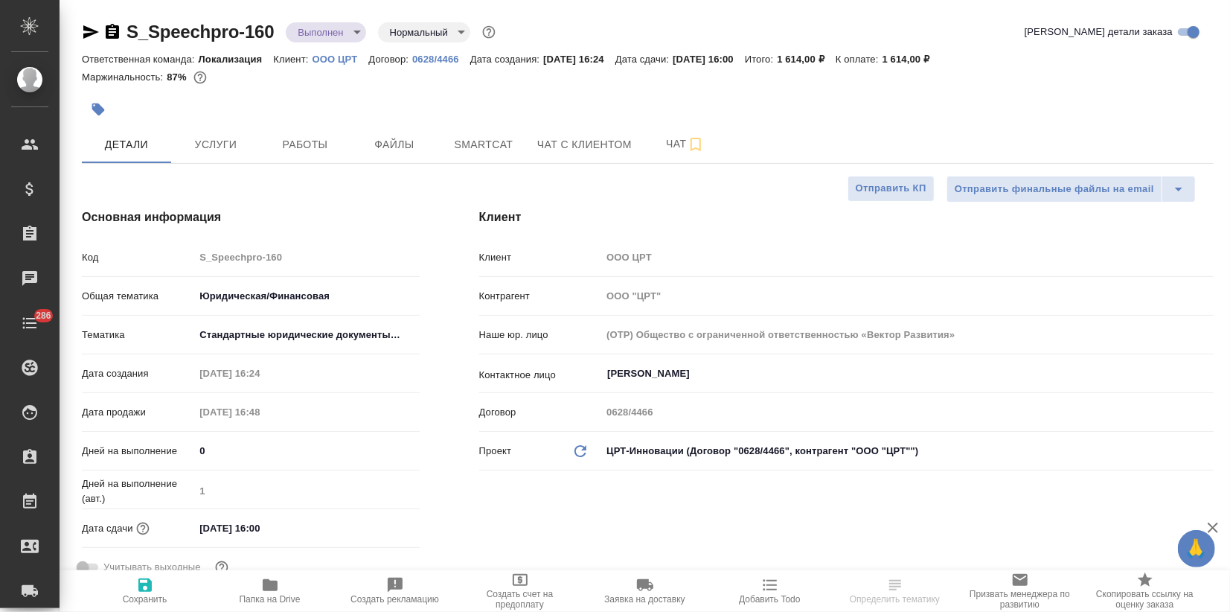
type textarea "x"
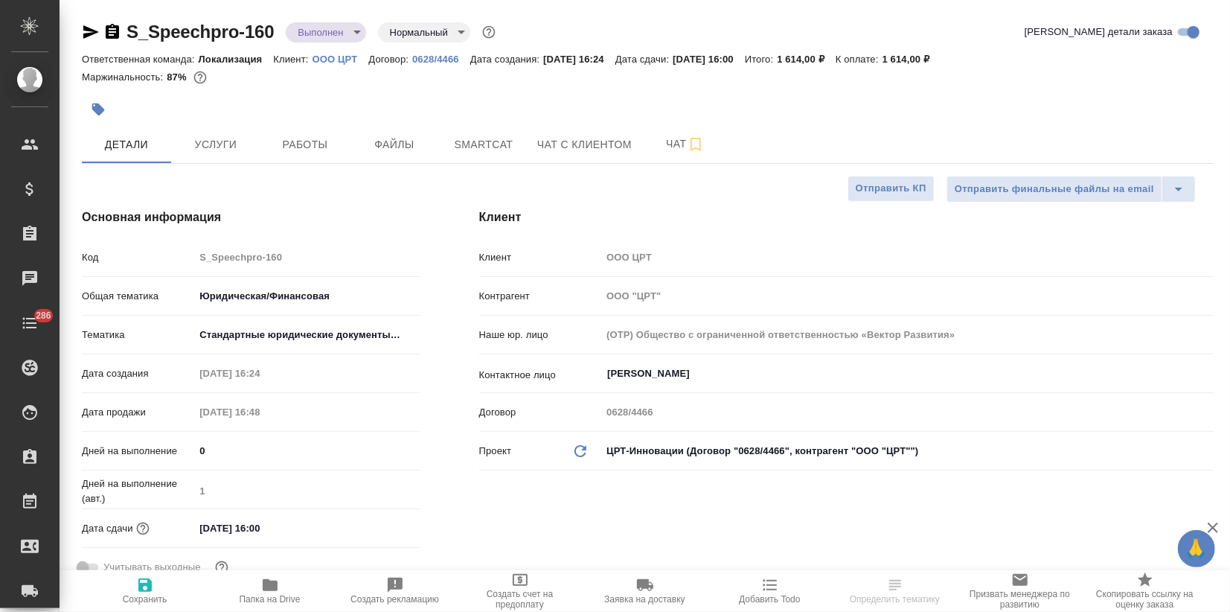
type textarea "x"
click at [89, 30] on icon "button" at bounding box center [91, 31] width 16 height 13
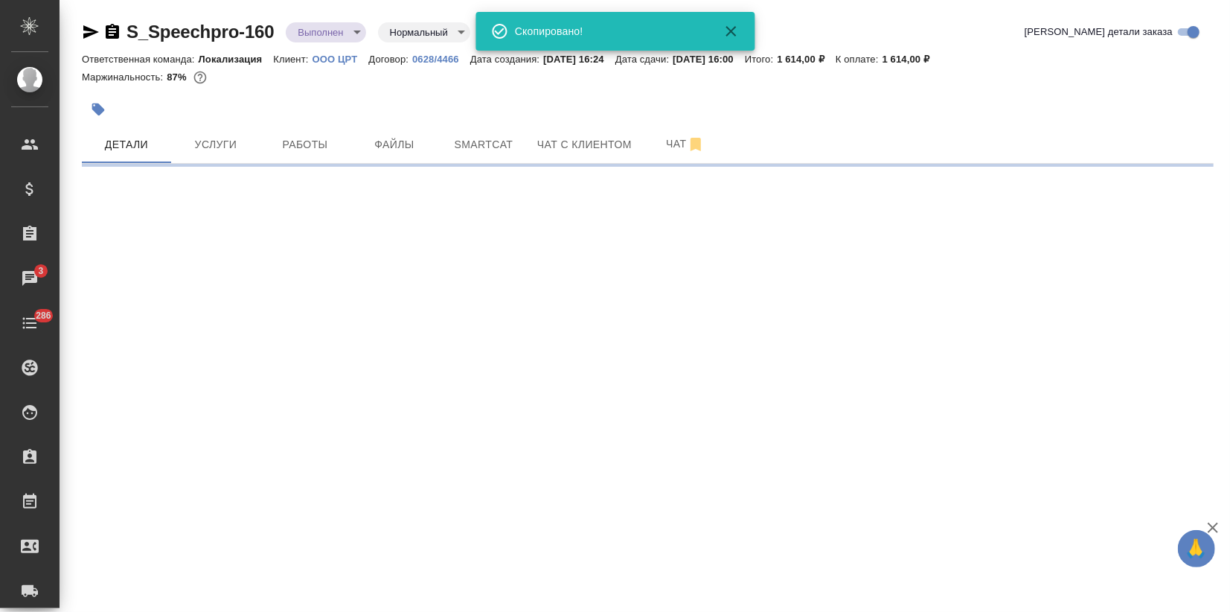
select select "RU"
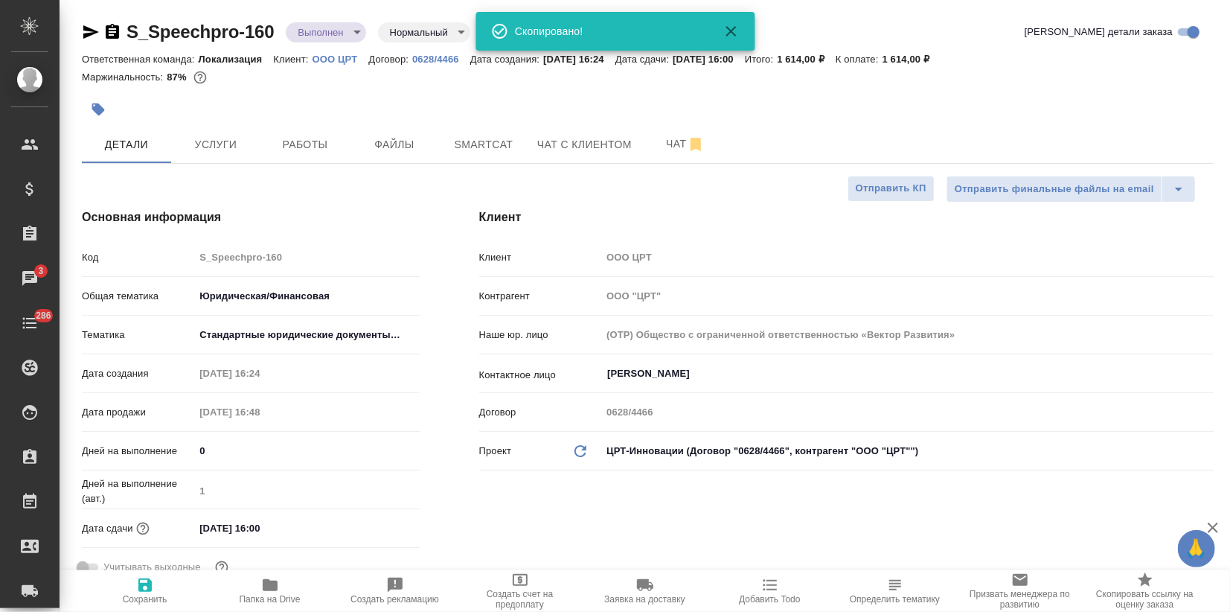
type textarea "x"
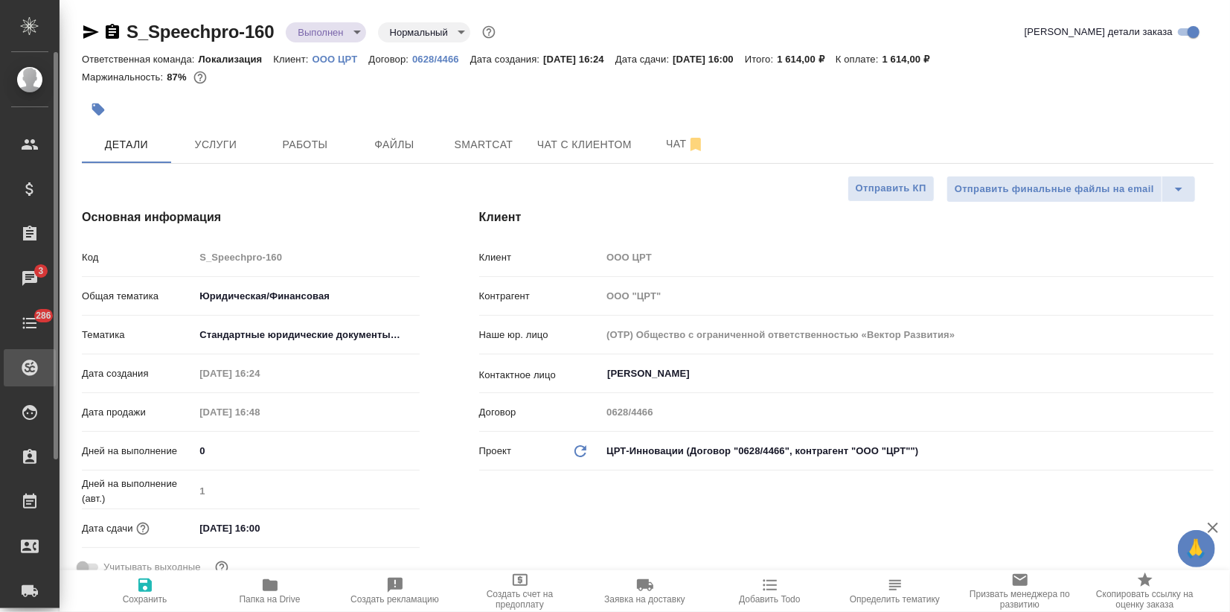
type textarea "x"
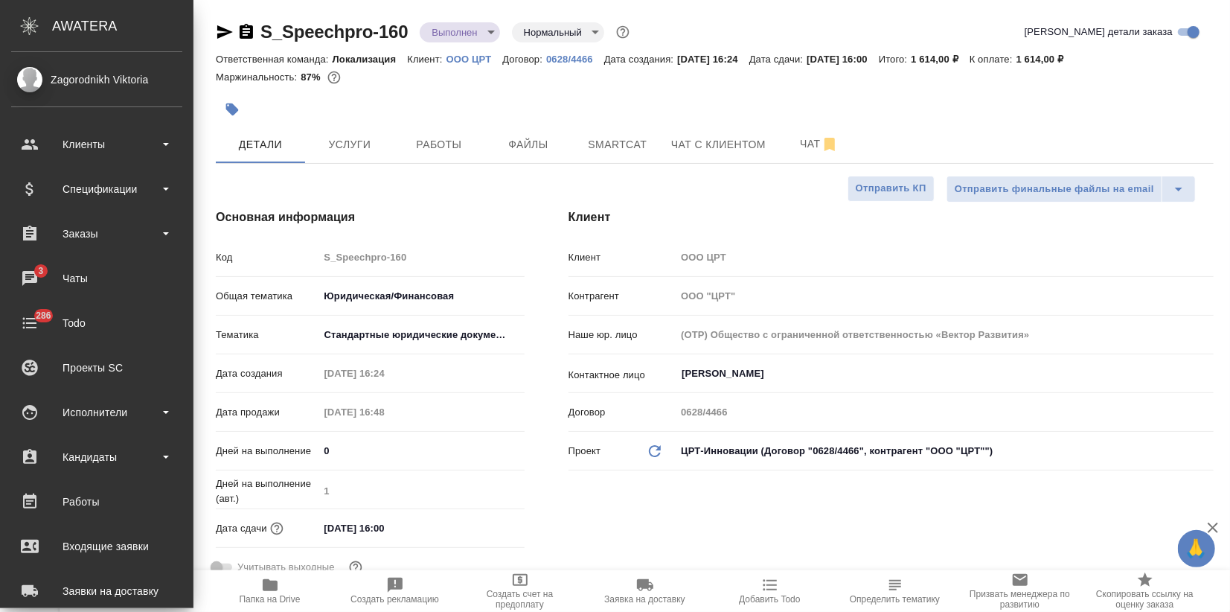
type textarea "x"
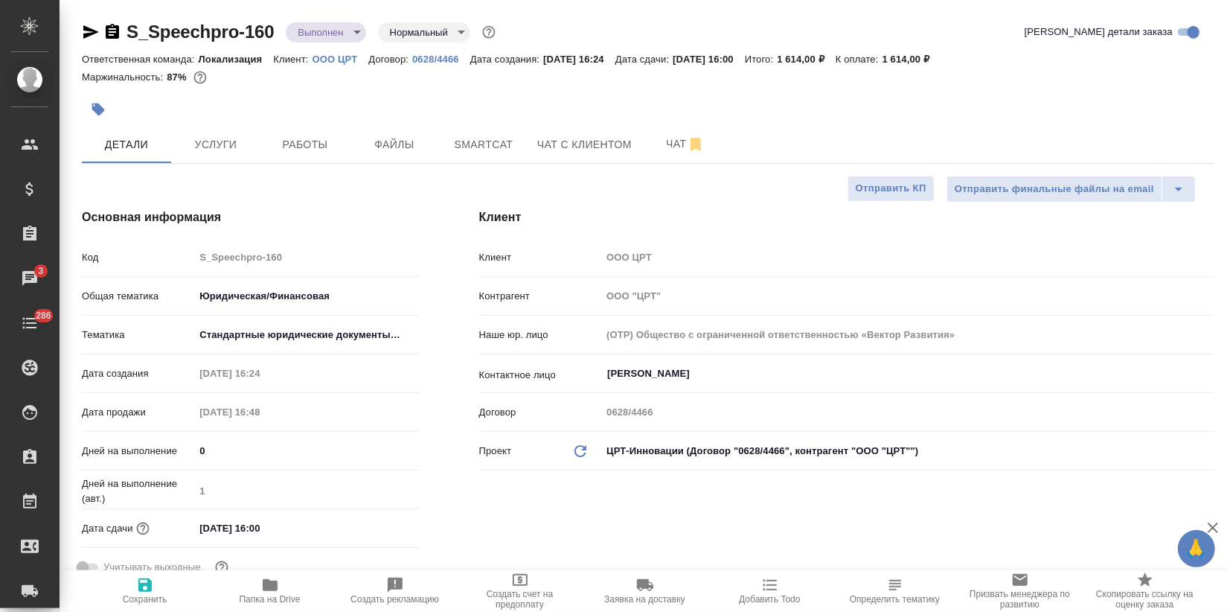
type textarea "x"
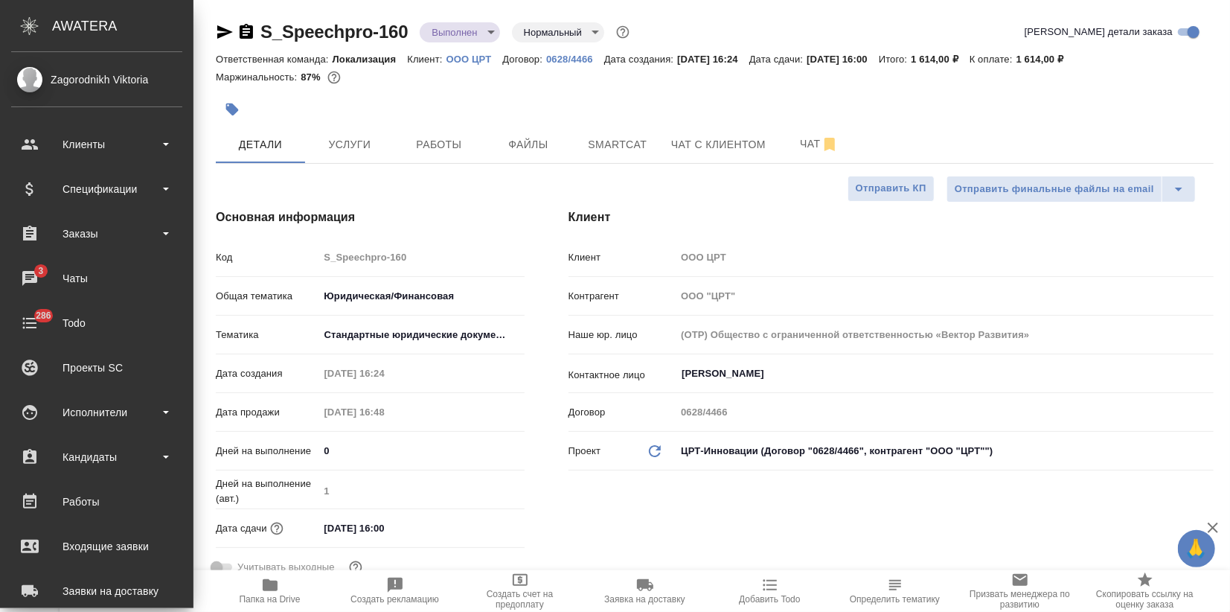
type textarea "x"
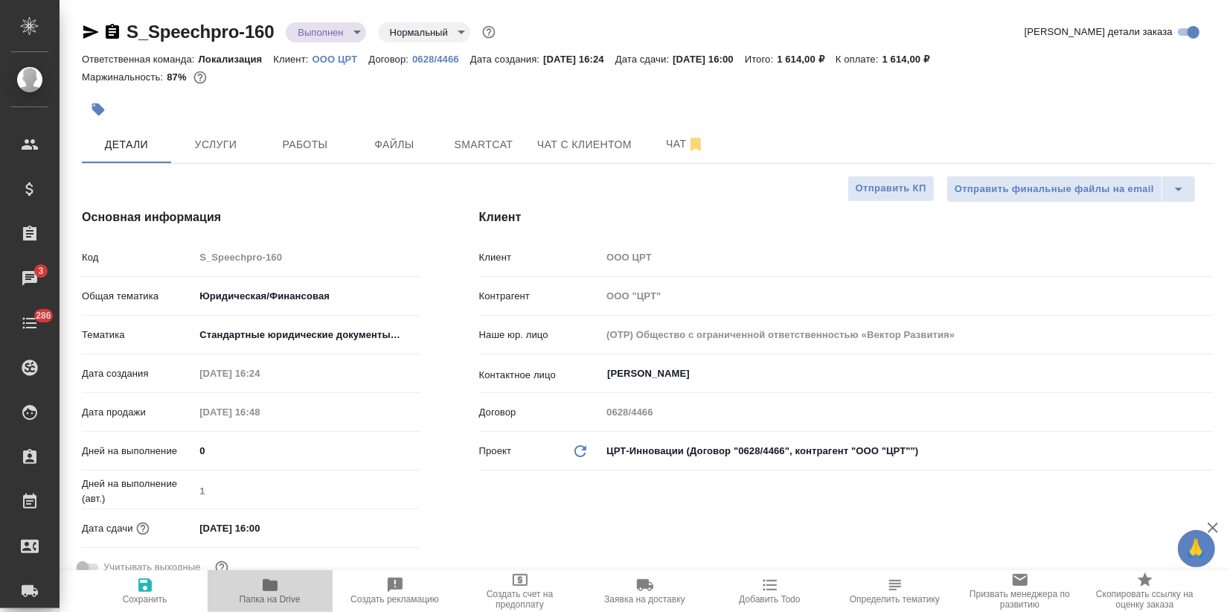
click at [280, 590] on span "Папка на Drive" at bounding box center [270, 590] width 107 height 28
type textarea "x"
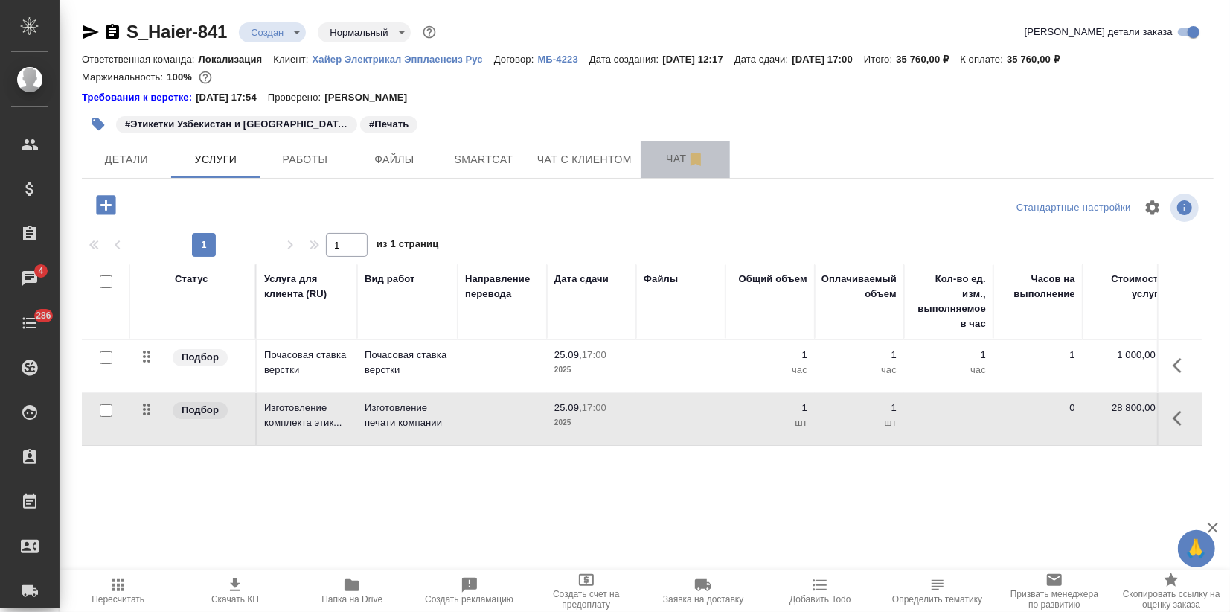
click at [670, 161] on span "Чат" at bounding box center [685, 159] width 71 height 19
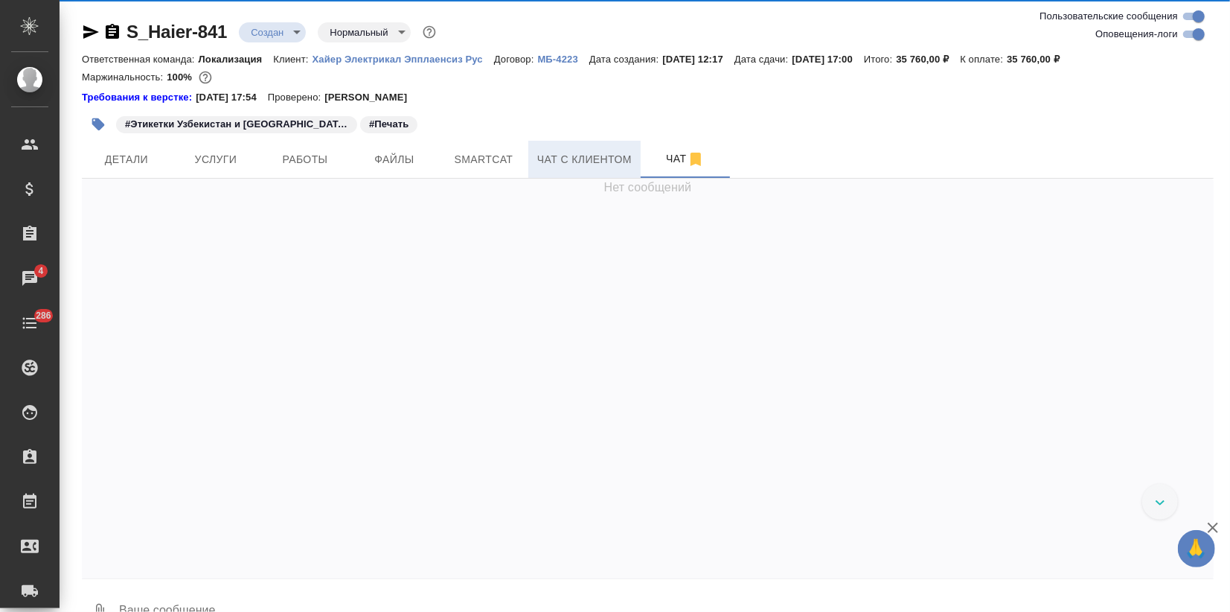
scroll to position [671, 0]
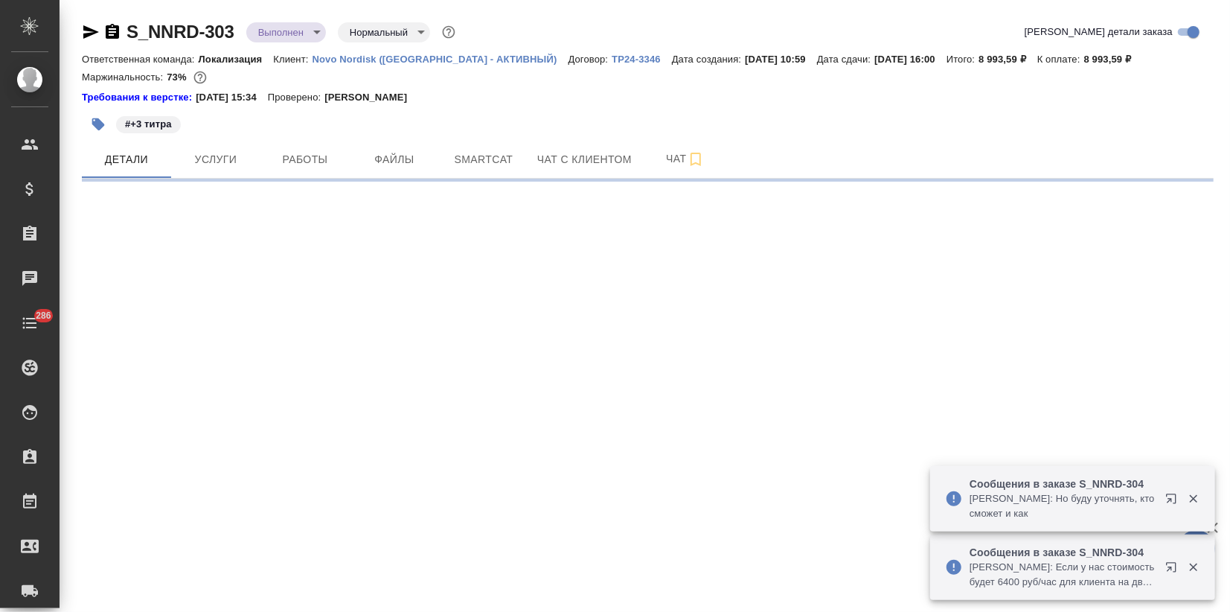
select select "RU"
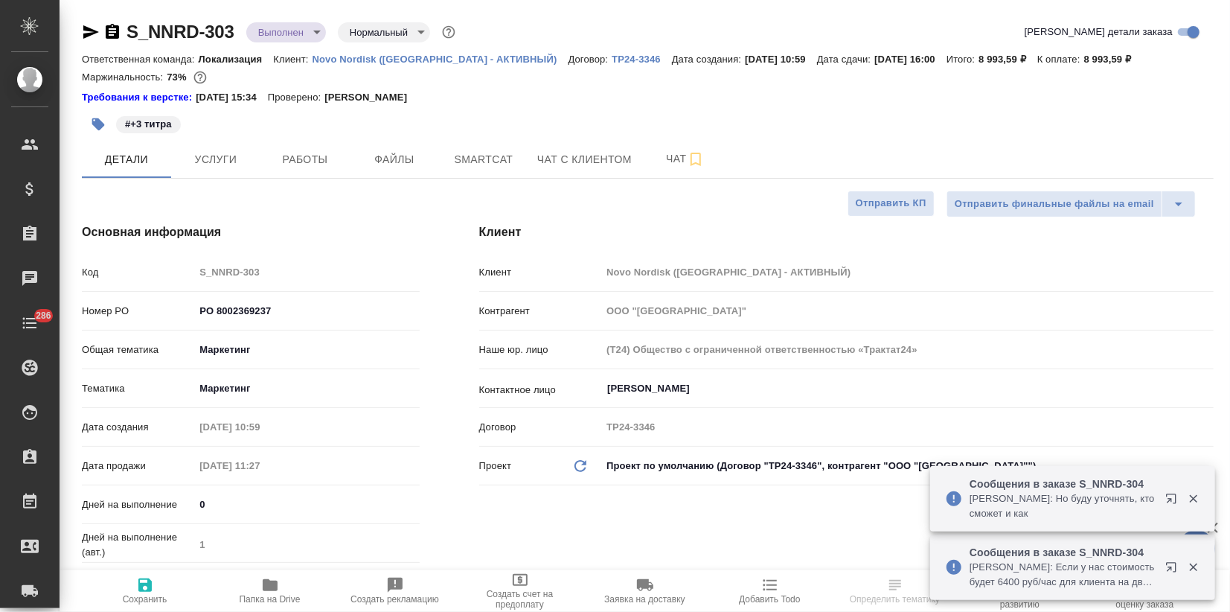
type textarea "x"
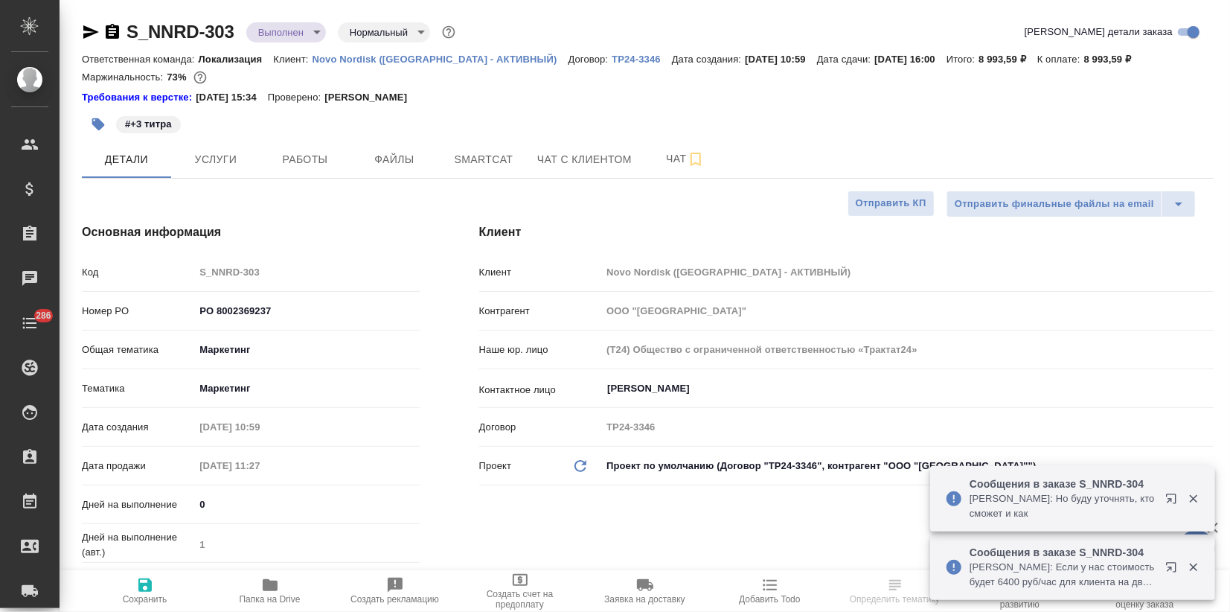
type textarea "x"
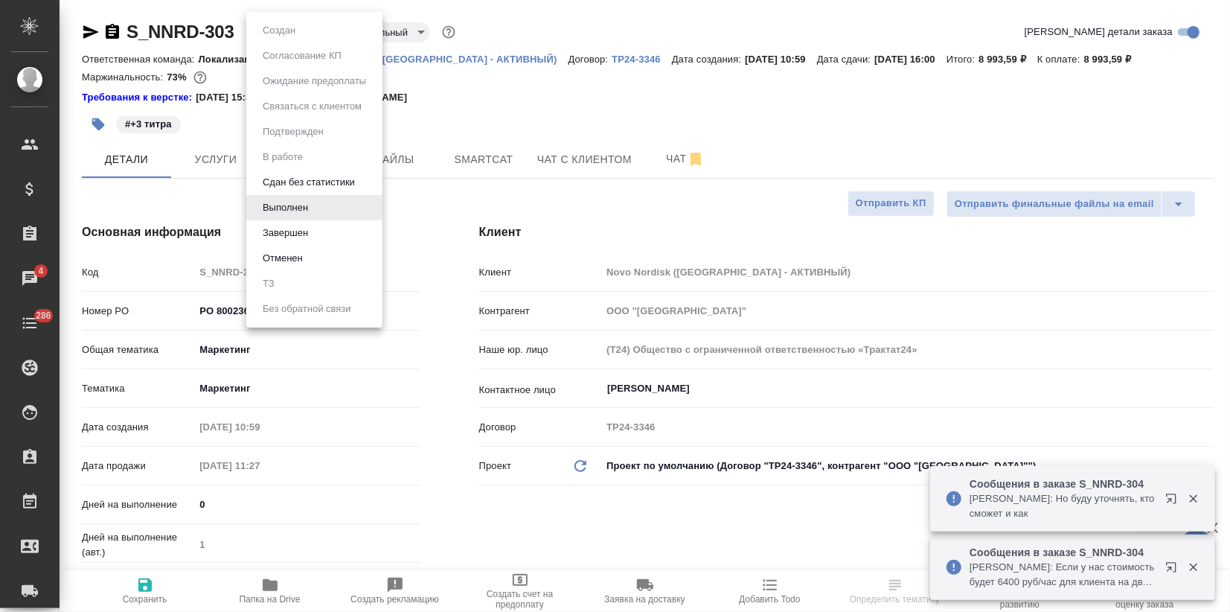
click at [281, 28] on body "🙏 .cls-1 fill:#fff; AWATERA Zagorodnikh Viktoria Клиенты Спецификации Заказы 4 …" at bounding box center [615, 306] width 1230 height 612
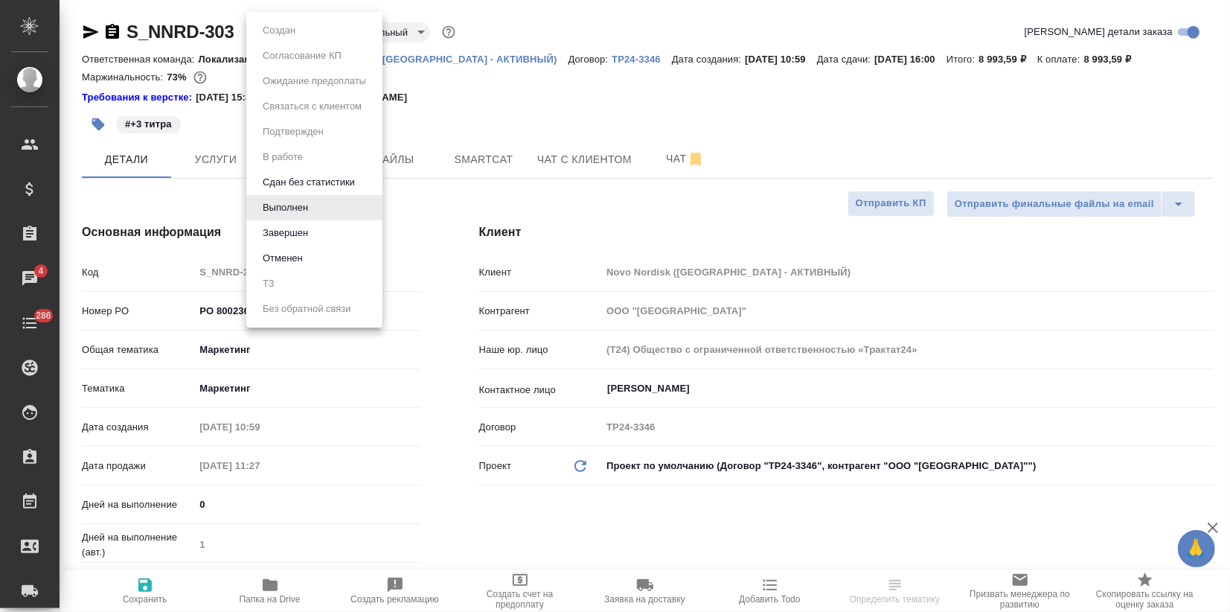
click at [526, 109] on div at bounding box center [615, 306] width 1230 height 612
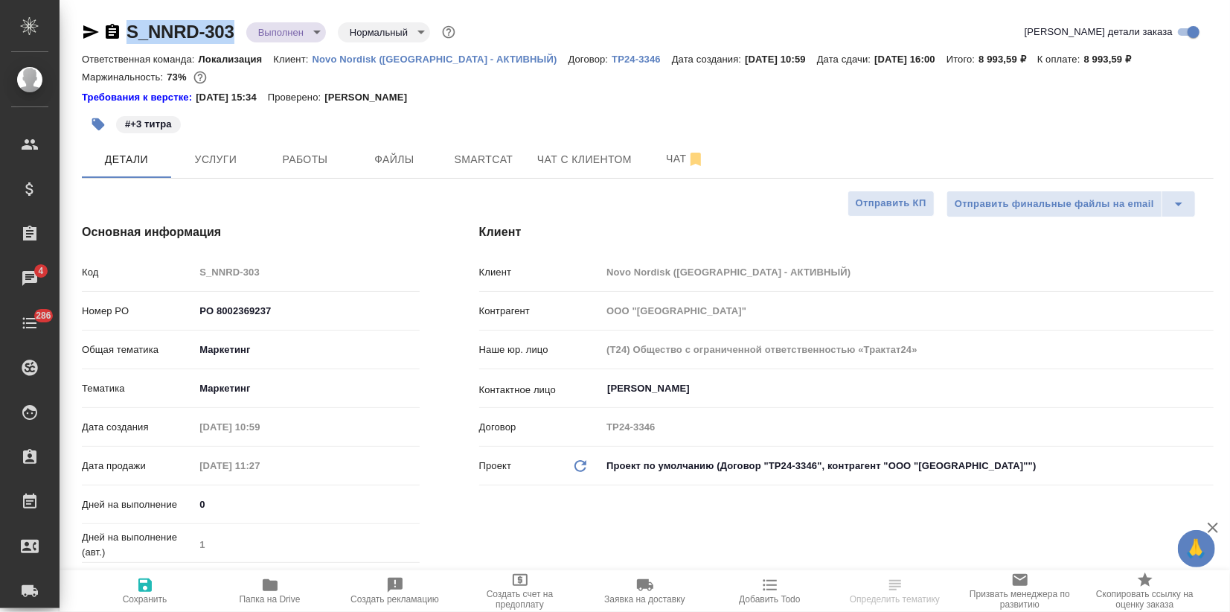
drag, startPoint x: 238, startPoint y: 32, endPoint x: 130, endPoint y: 36, distance: 108.8
click at [130, 36] on div "S_NNRD-303 Выполнен completed Нормальный normal" at bounding box center [270, 32] width 377 height 24
copy link "S_NNRD-303"
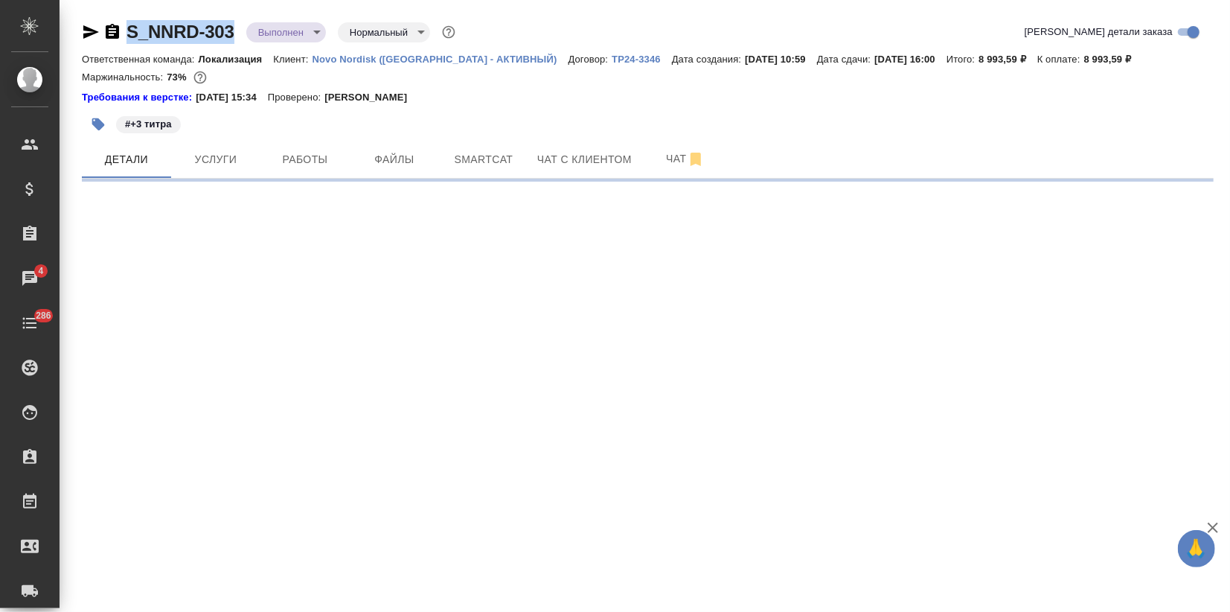
select select "RU"
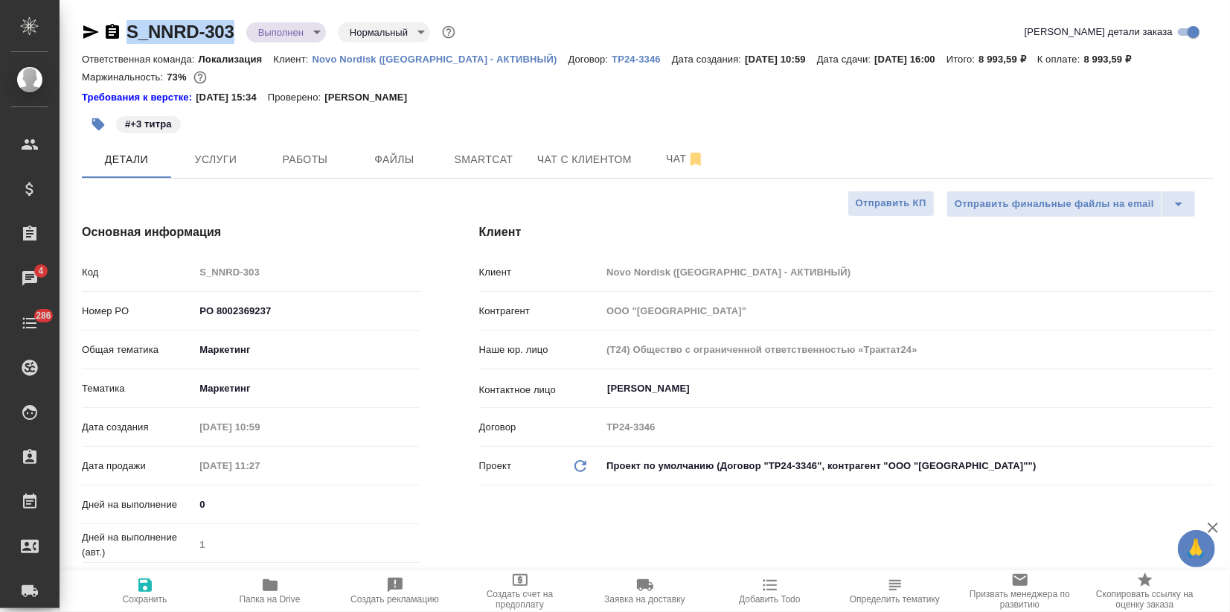
type textarea "x"
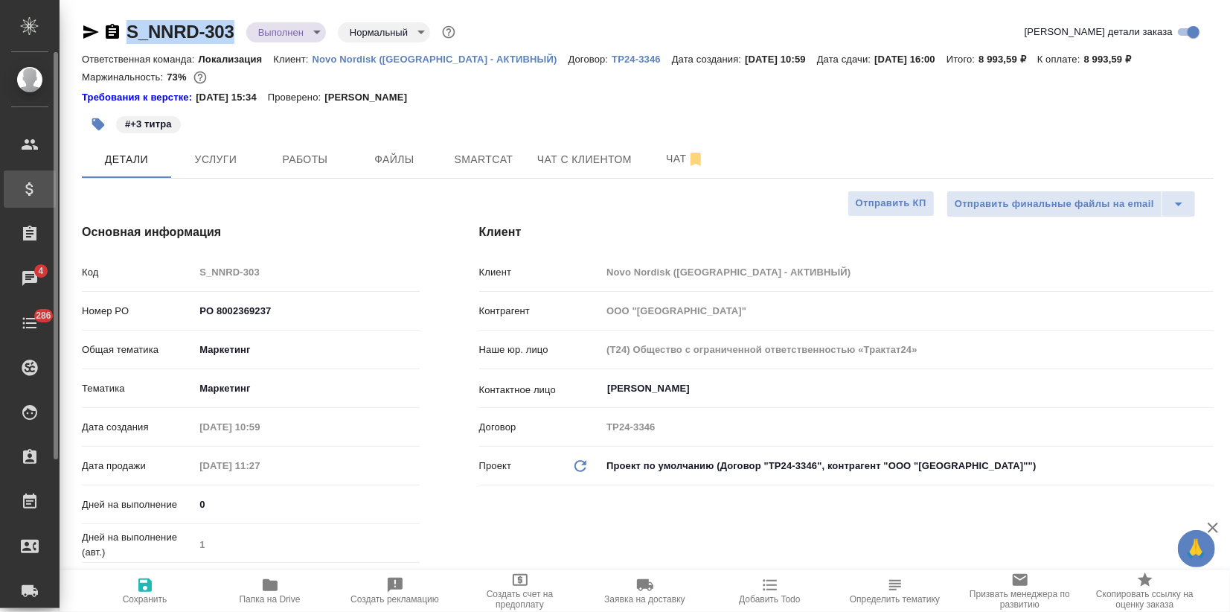
type textarea "x"
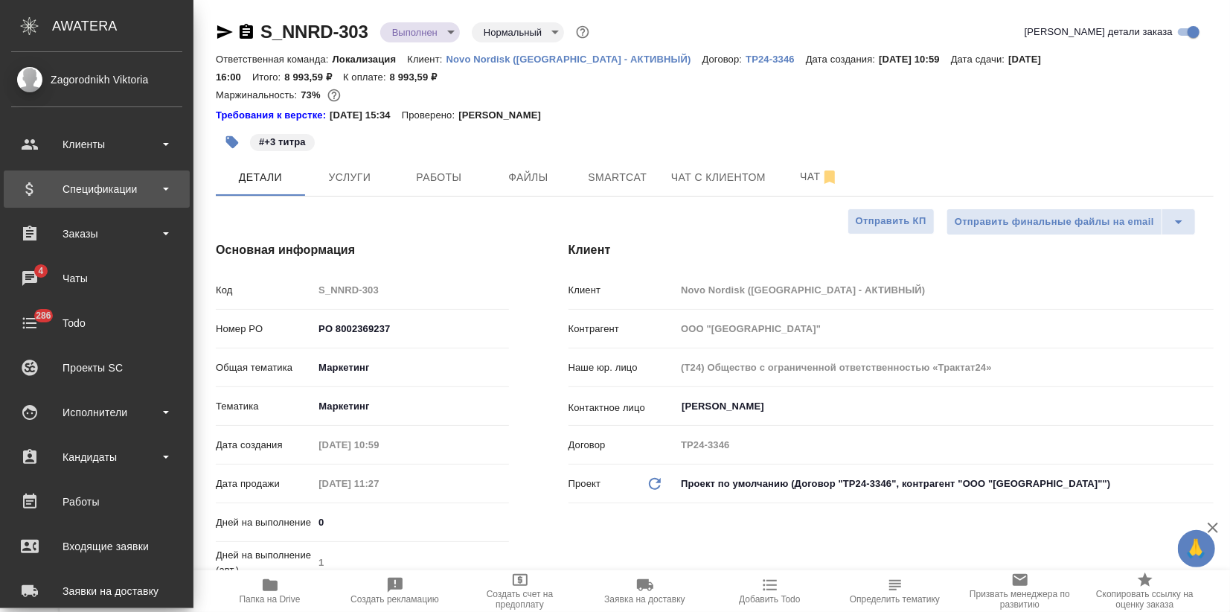
click at [79, 192] on div "Спецификации" at bounding box center [96, 189] width 171 height 22
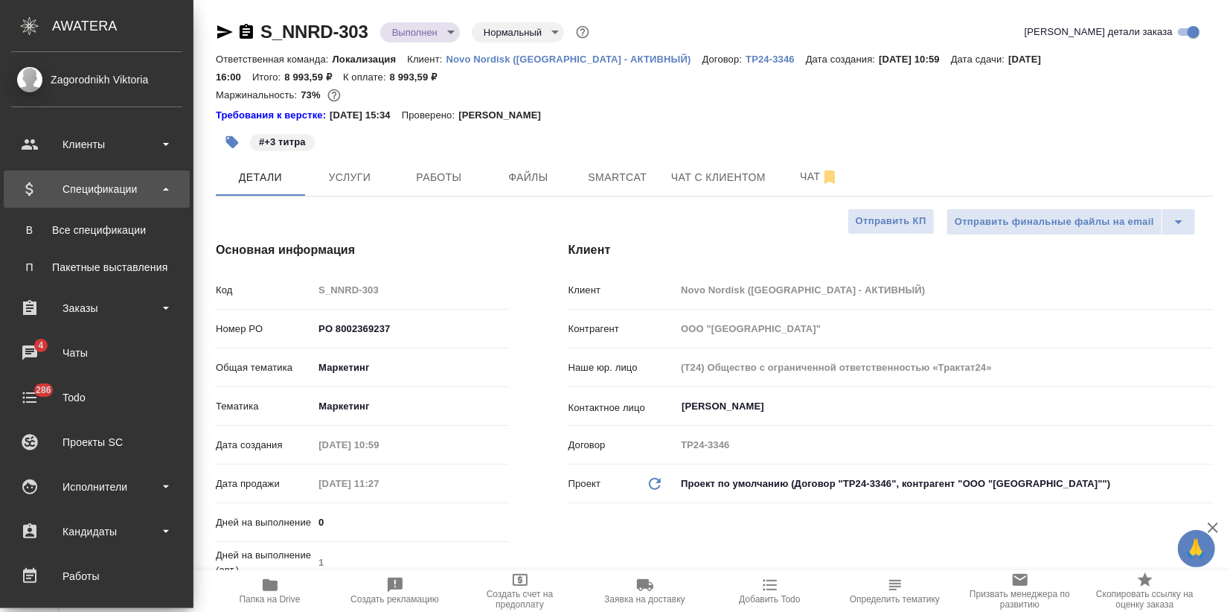
click at [86, 190] on div "Спецификации" at bounding box center [96, 189] width 171 height 22
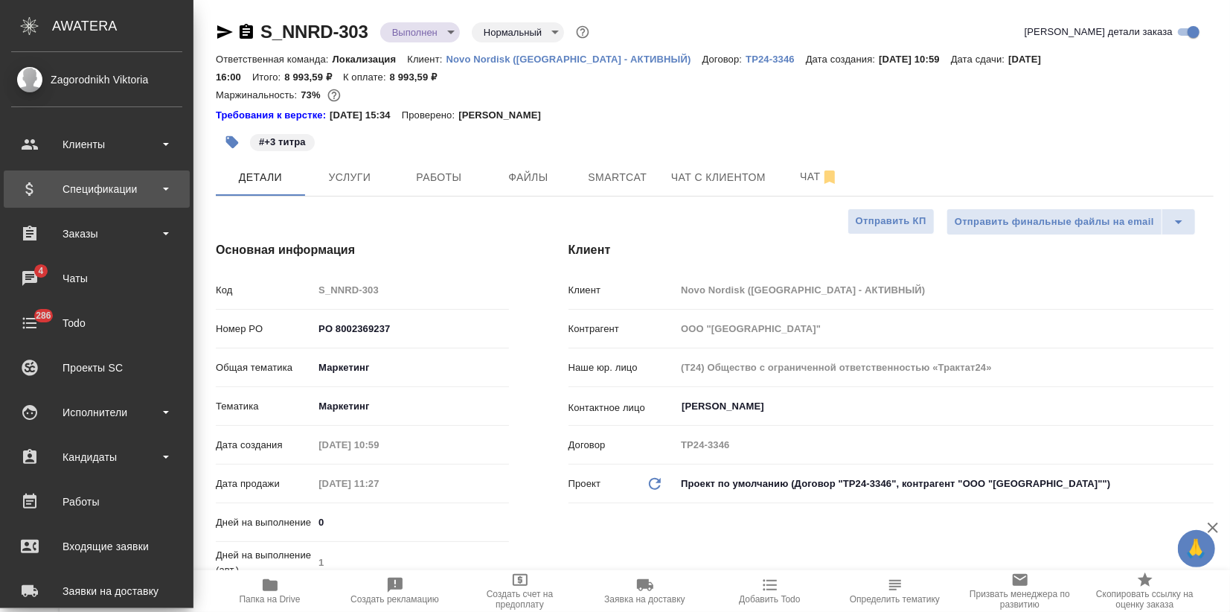
click at [86, 190] on div "Спецификации" at bounding box center [96, 189] width 171 height 22
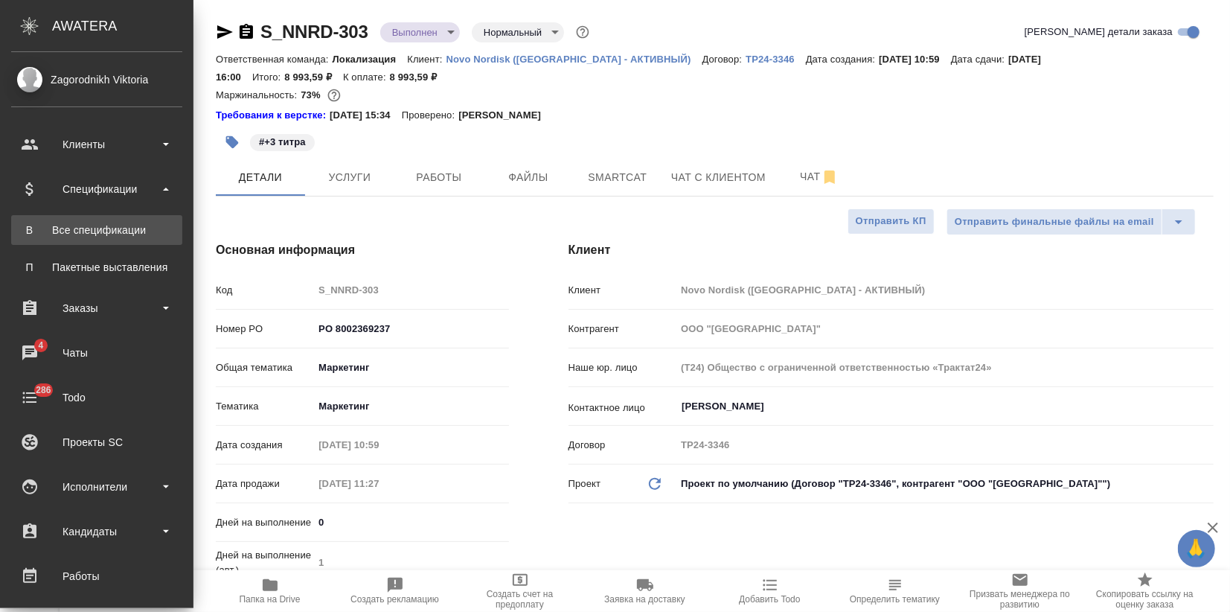
type textarea "x"
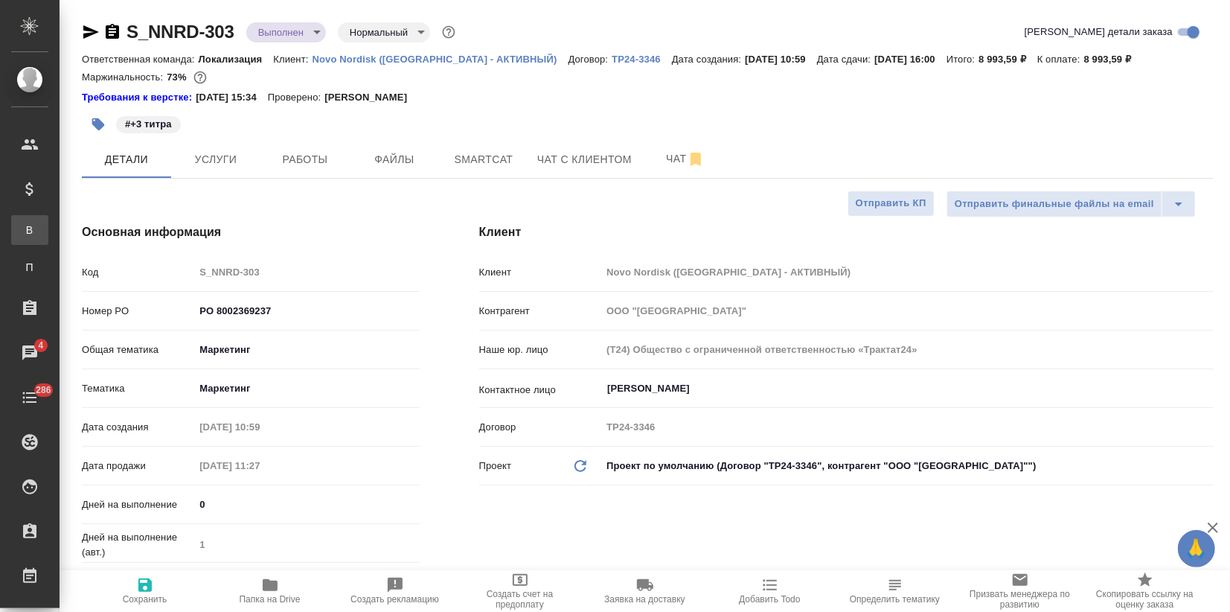
click at [22, 225] on div "Все спецификации" at bounding box center [11, 230] width 22 height 15
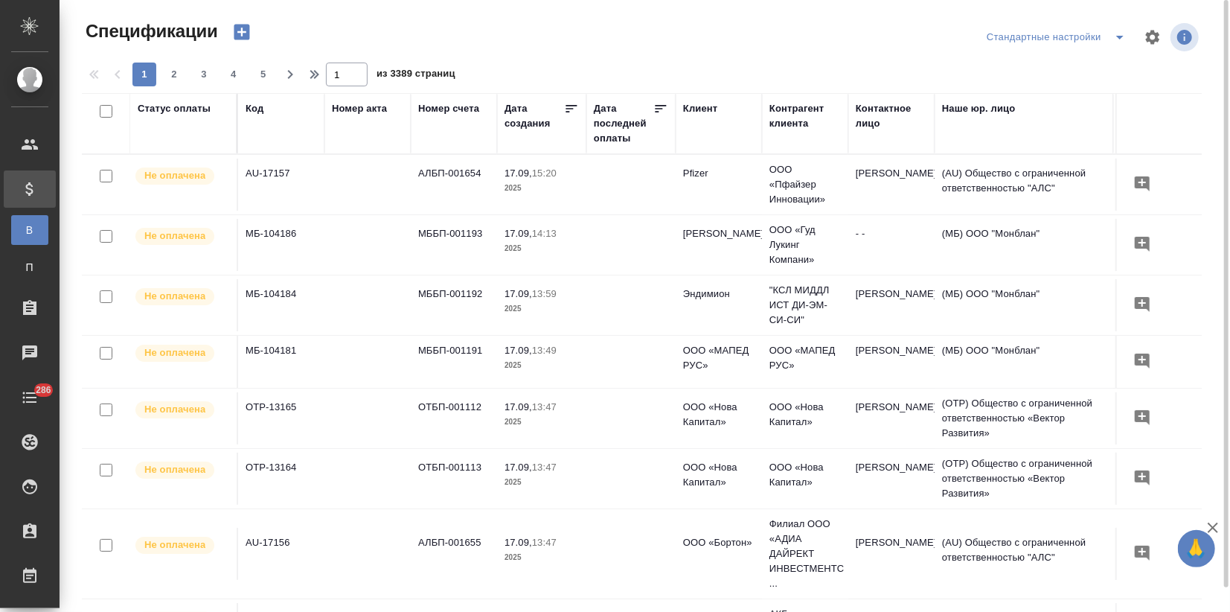
click at [244, 33] on icon "button" at bounding box center [242, 33] width 16 height 16
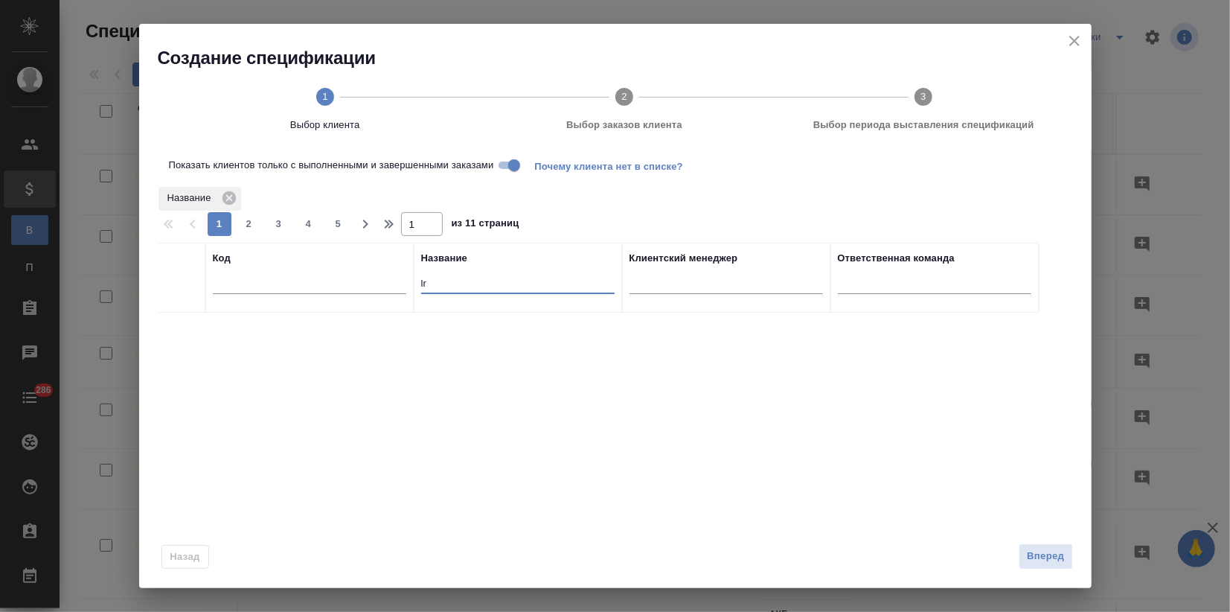
drag, startPoint x: 441, startPoint y: 287, endPoint x: 383, endPoint y: 286, distance: 58.1
click at [383, 286] on tr "Код Название lr Клиентский менеджер Ответственная команда" at bounding box center [598, 278] width 882 height 70
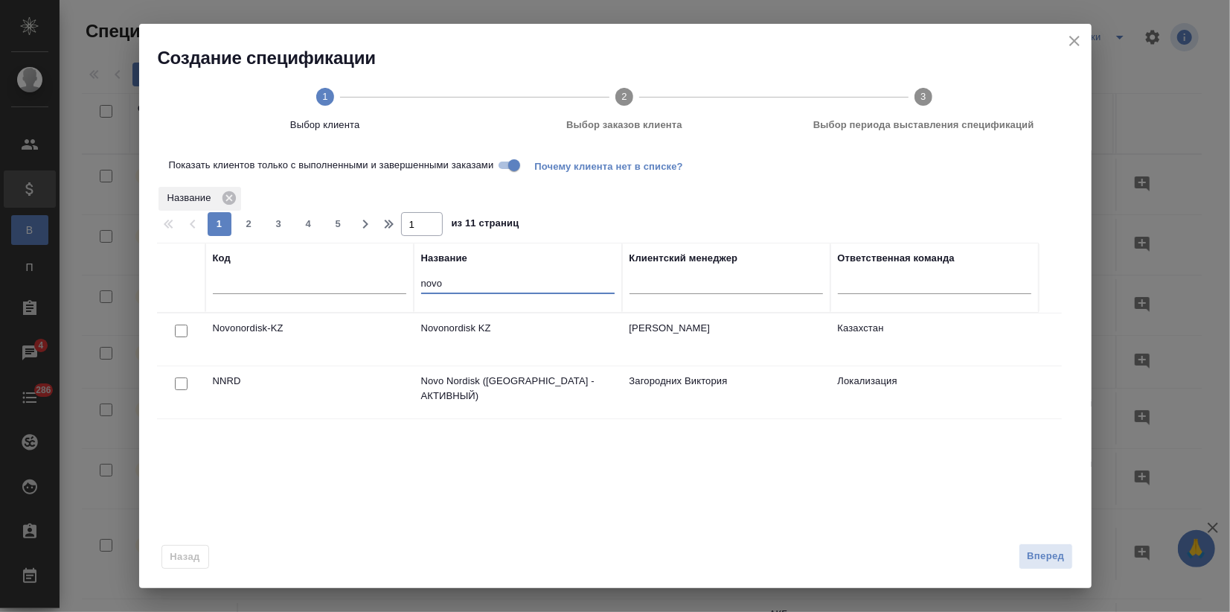
type input "novo"
click at [179, 383] on input "checkbox" at bounding box center [181, 383] width 13 height 13
checkbox input "true"
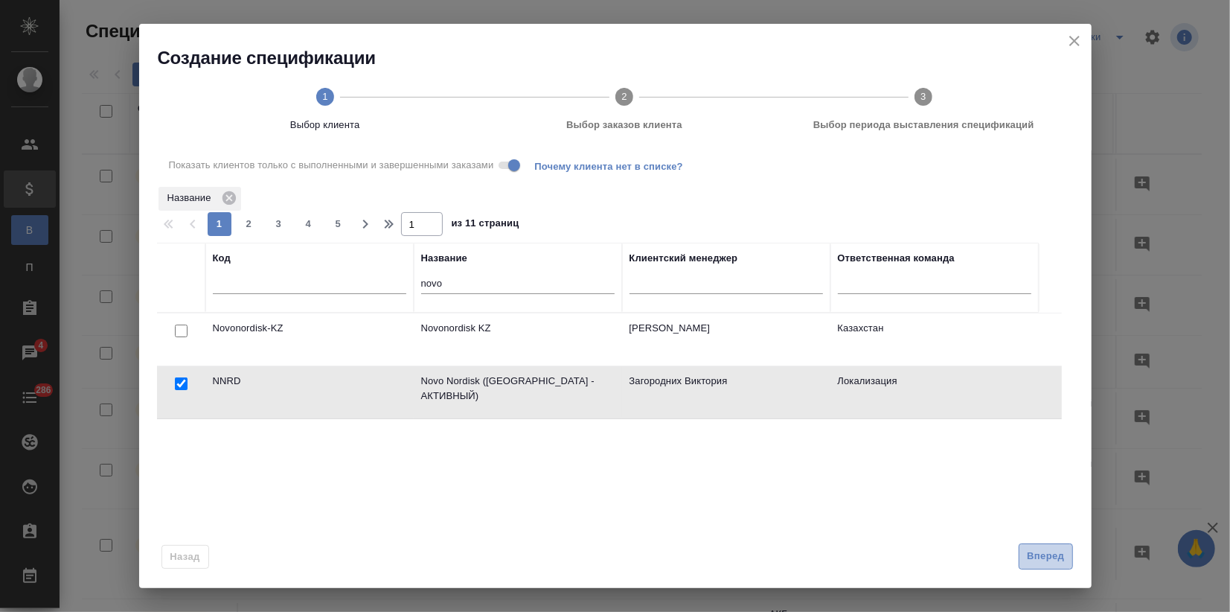
drag, startPoint x: 1035, startPoint y: 555, endPoint x: 1023, endPoint y: 555, distance: 12.7
click at [1033, 555] on span "Вперед" at bounding box center [1045, 556] width 37 height 17
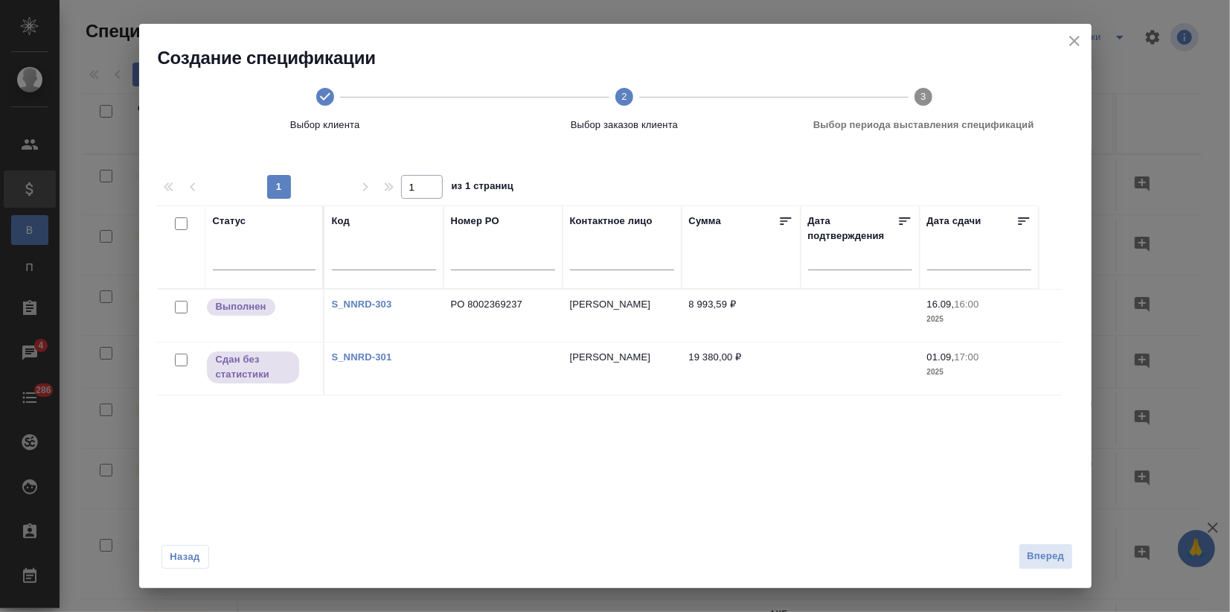
click at [175, 303] on input "checkbox" at bounding box center [181, 307] width 13 height 13
checkbox input "true"
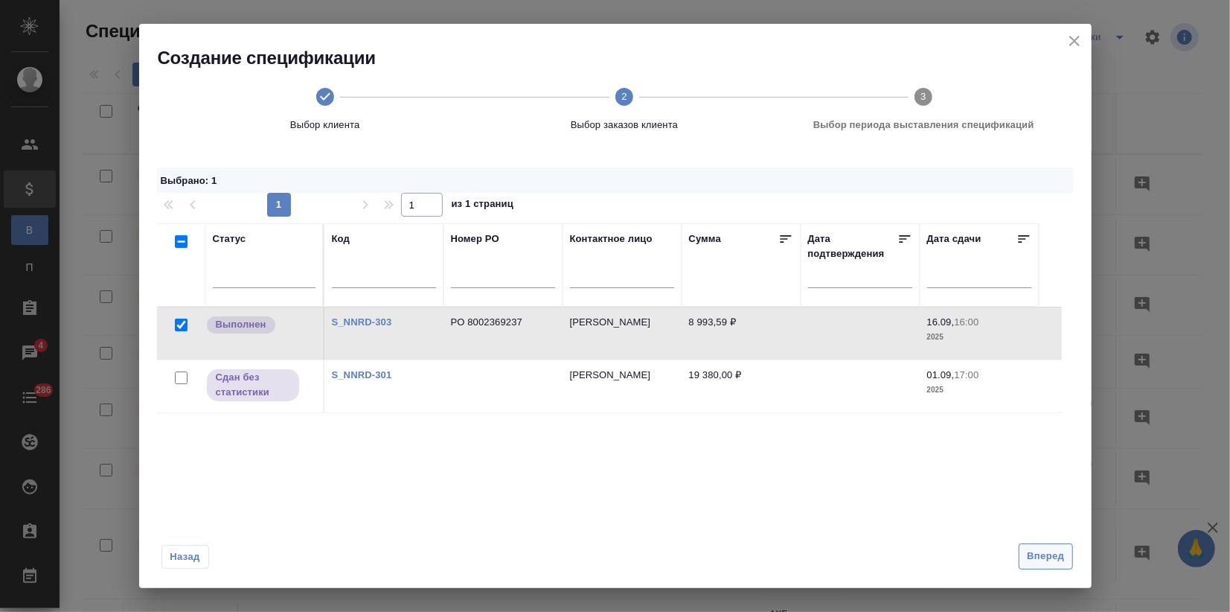
click at [1029, 556] on span "Вперед" at bounding box center [1045, 556] width 37 height 17
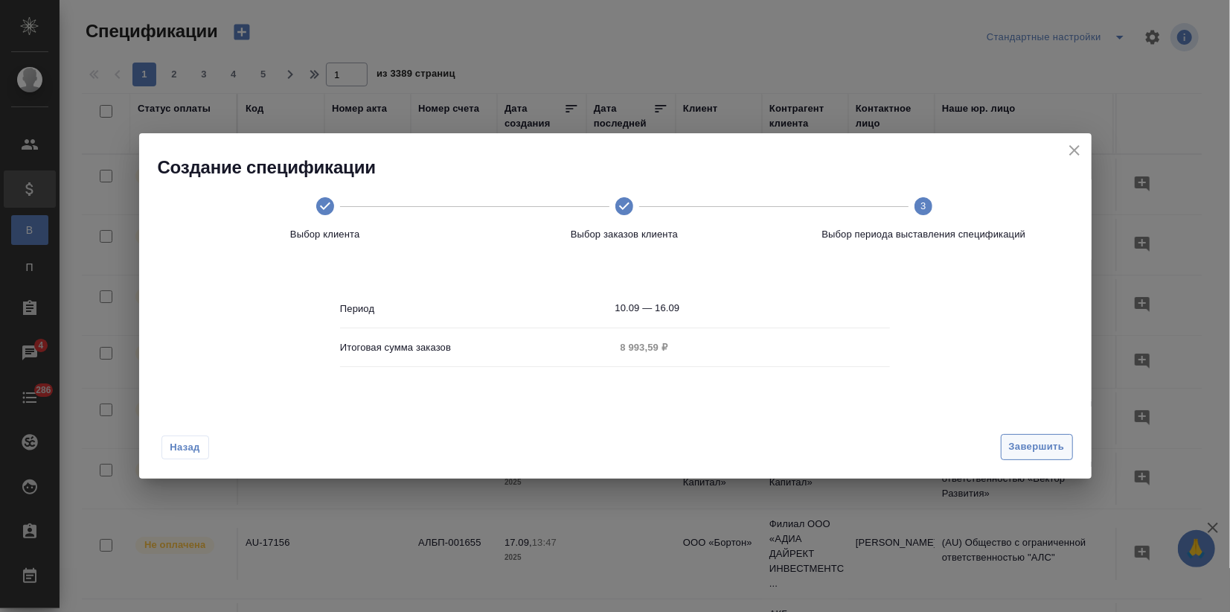
click at [1044, 442] on span "Завершить" at bounding box center [1037, 446] width 56 height 17
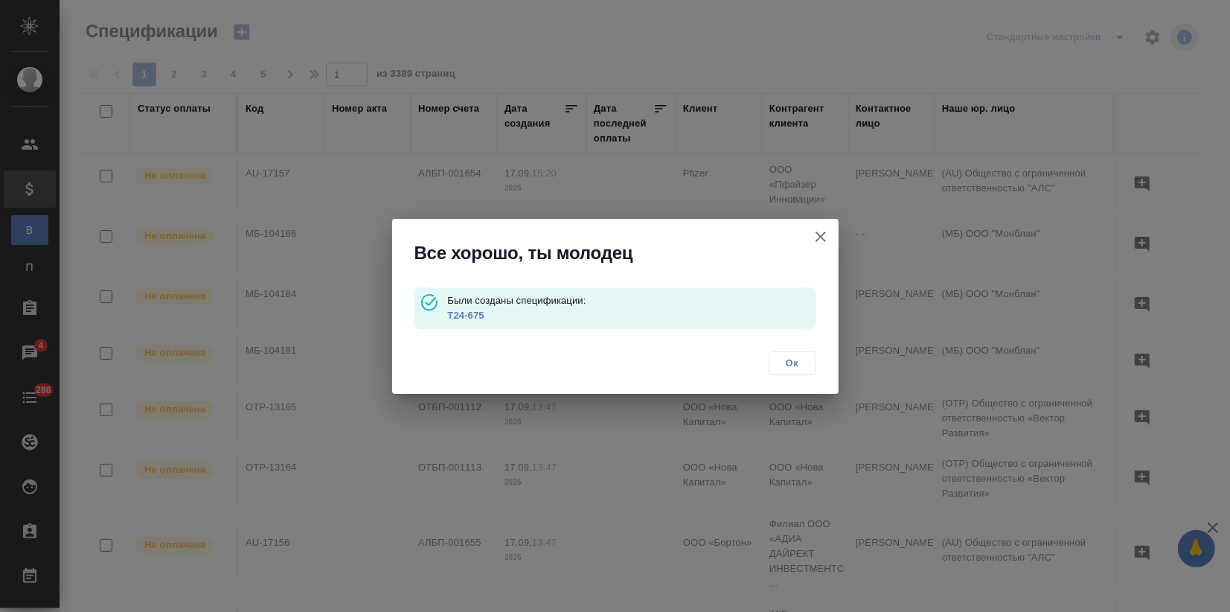
click at [461, 317] on link "T24-675" at bounding box center [465, 315] width 36 height 11
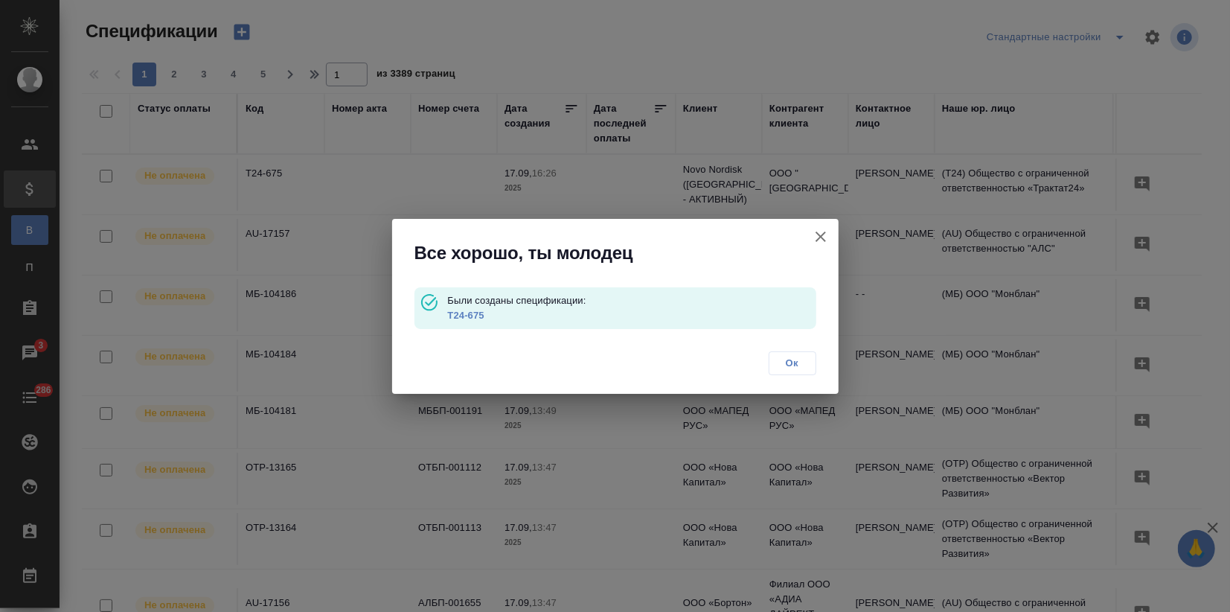
click at [781, 365] on span "Ок" at bounding box center [792, 363] width 31 height 15
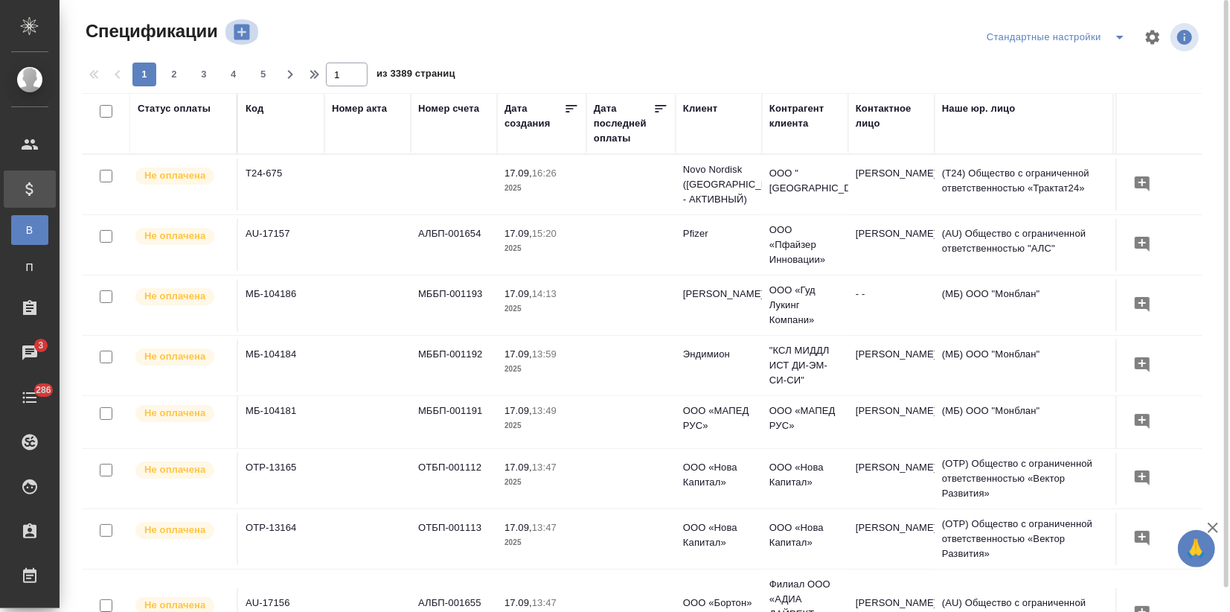
click at [236, 32] on icon "button" at bounding box center [242, 33] width 16 height 16
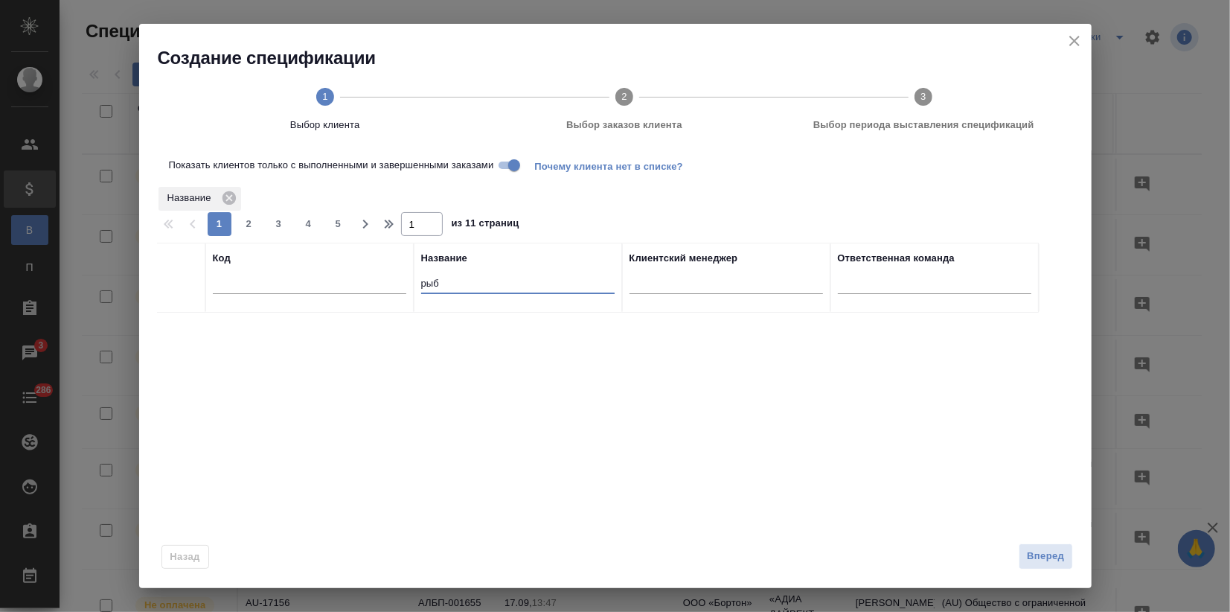
drag, startPoint x: 435, startPoint y: 286, endPoint x: 418, endPoint y: 286, distance: 16.4
click at [418, 286] on th "Название рыб" at bounding box center [518, 278] width 208 height 70
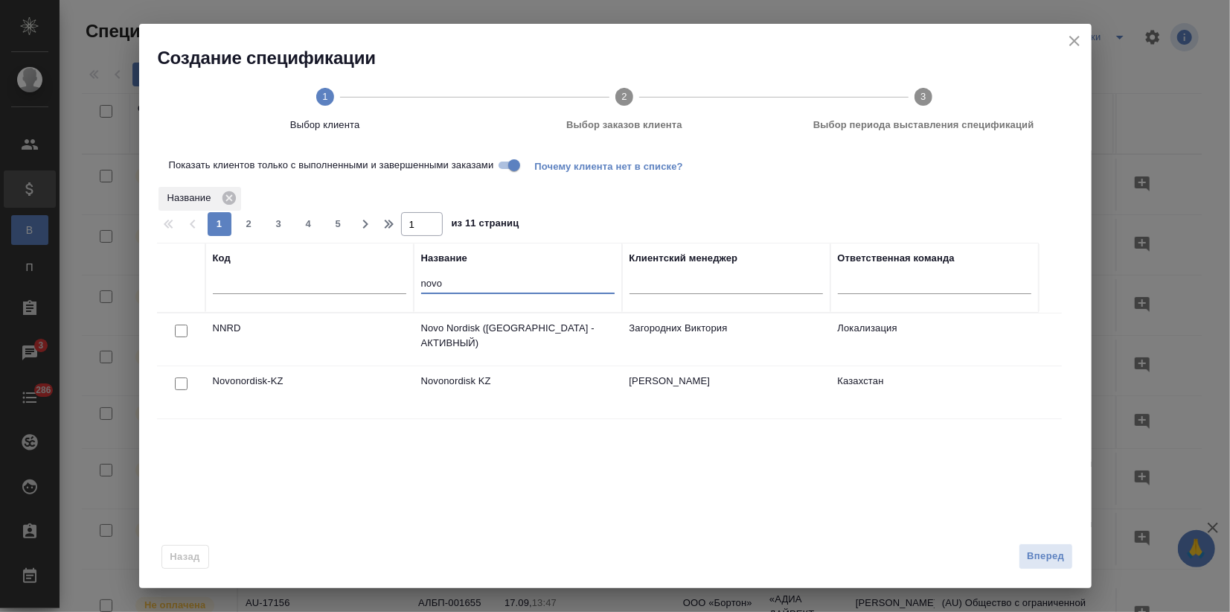
type input "novo"
click at [374, 405] on td "Novonordisk-KZ" at bounding box center [309, 392] width 208 height 52
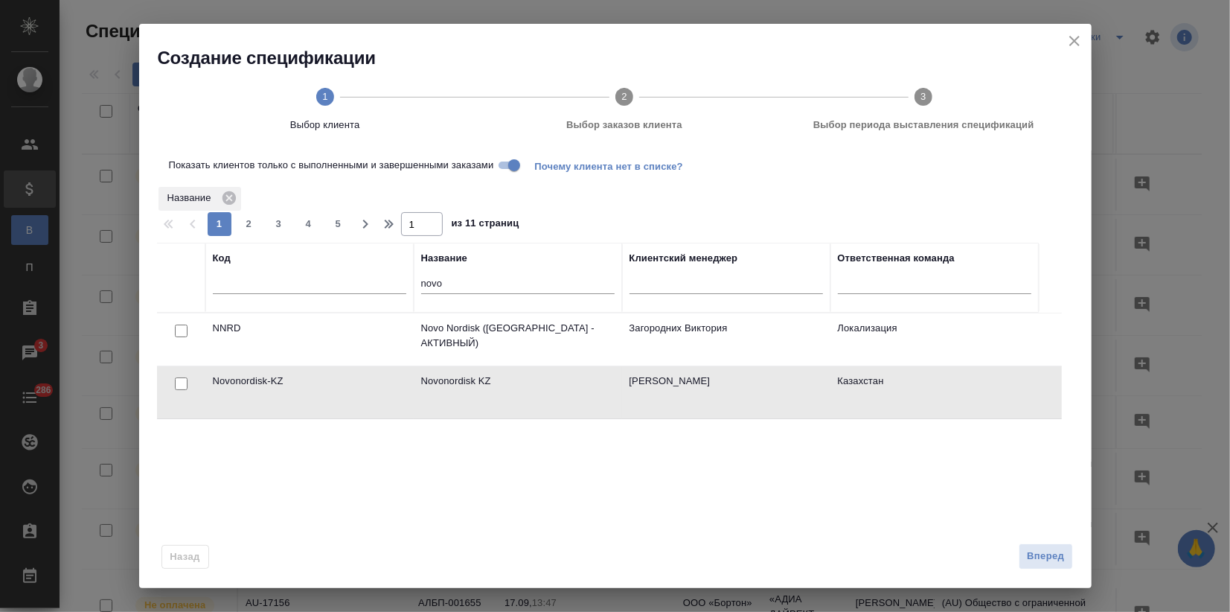
click at [374, 405] on td "Novonordisk-KZ" at bounding box center [309, 392] width 208 height 52
click at [424, 333] on p "Novo Nordisk (РФ - АКТИВНЫЙ)" at bounding box center [518, 336] width 194 height 30
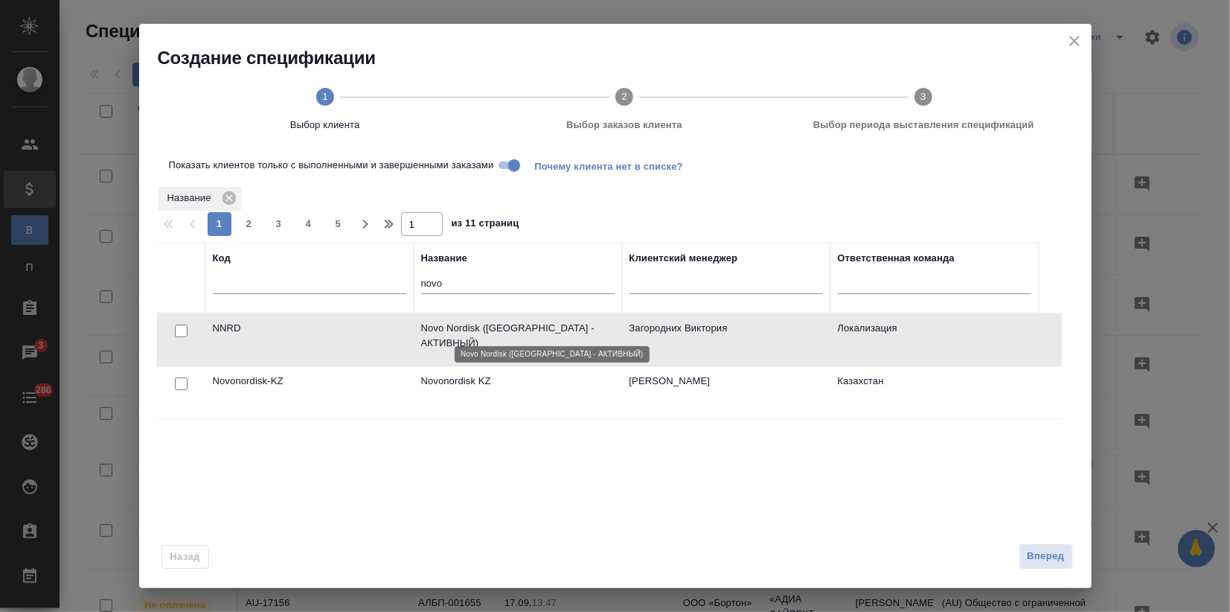
click at [424, 333] on p "Novo Nordisk (РФ - АКТИВНЫЙ)" at bounding box center [518, 336] width 194 height 30
click at [187, 328] on div at bounding box center [181, 331] width 33 height 21
click at [181, 328] on input "checkbox" at bounding box center [181, 331] width 13 height 13
checkbox input "true"
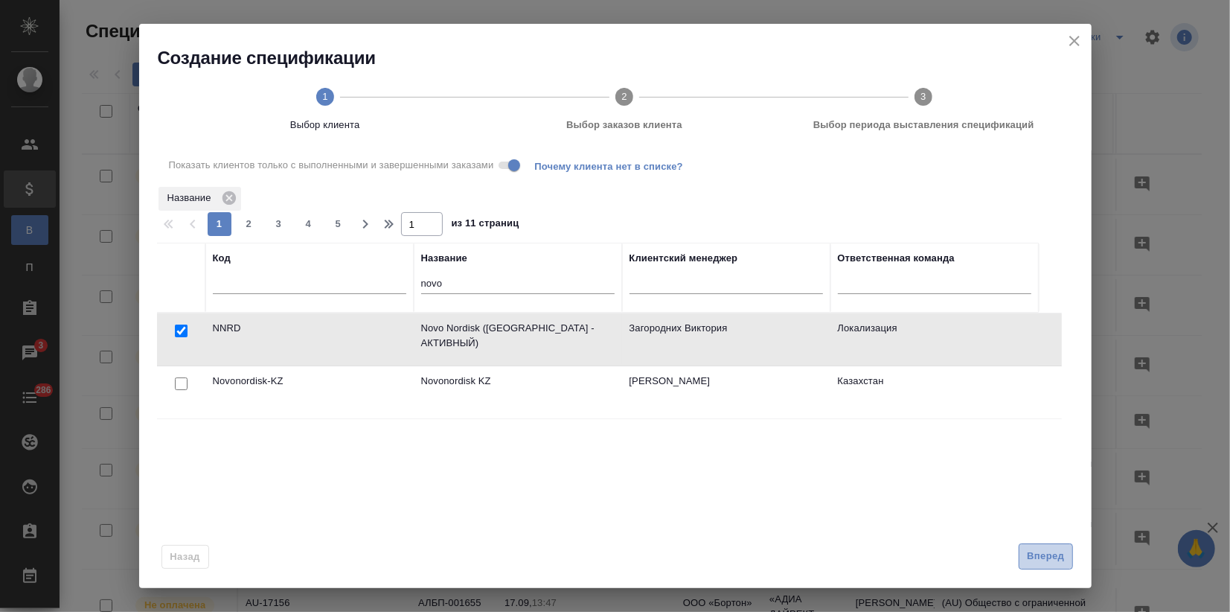
click at [1042, 558] on span "Вперед" at bounding box center [1045, 556] width 37 height 17
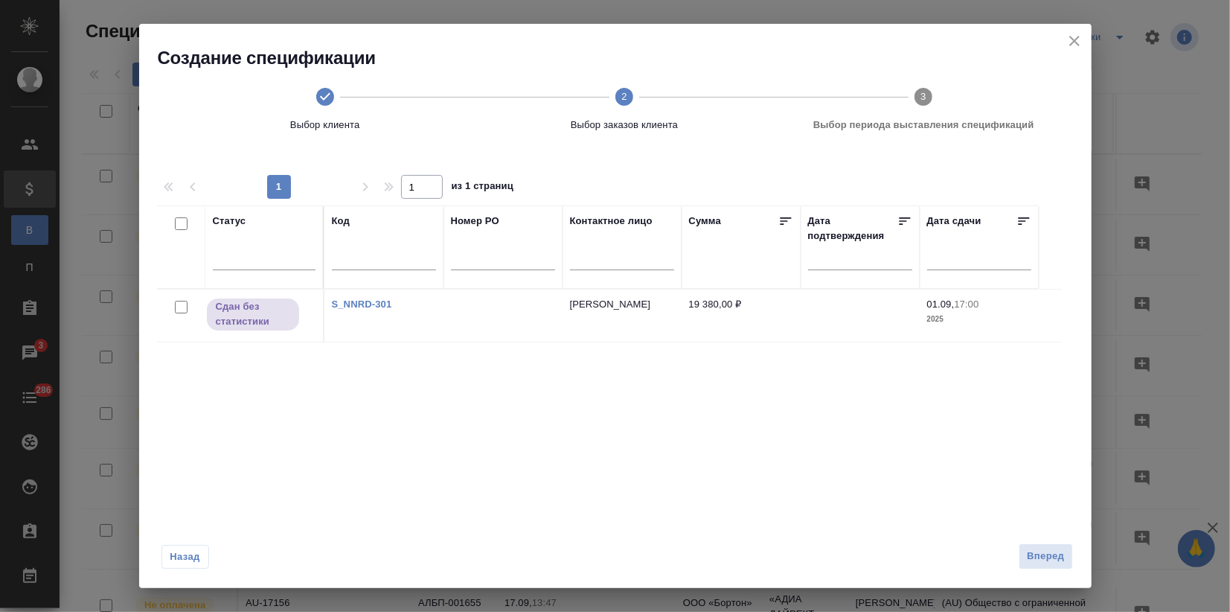
click at [357, 307] on link "S_NNRD-301" at bounding box center [362, 304] width 60 height 11
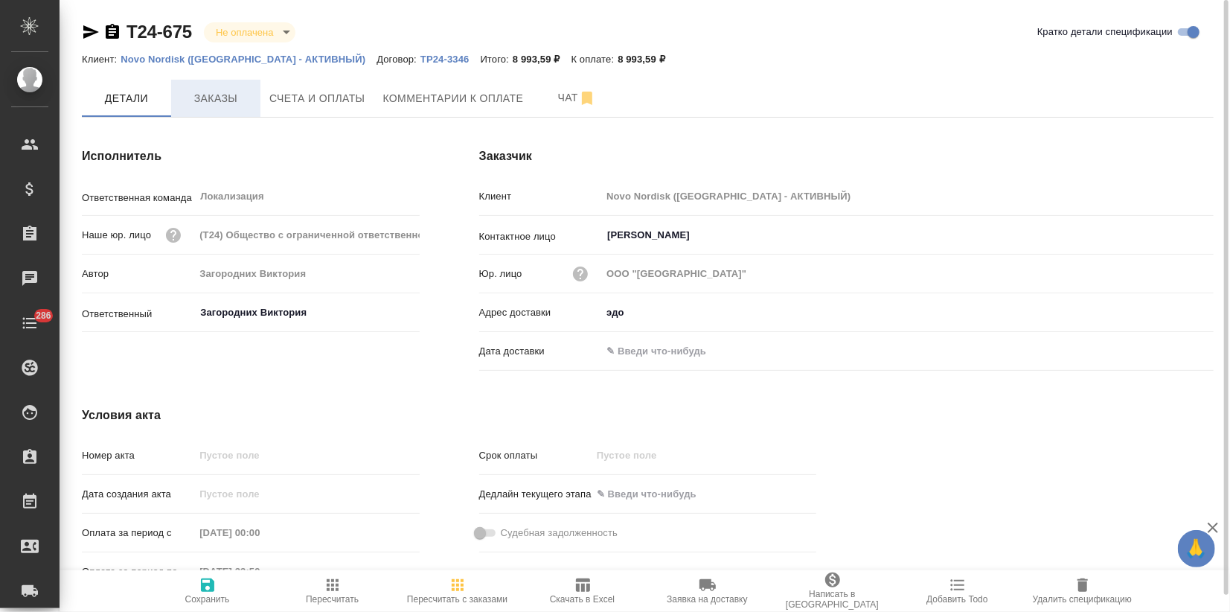
click at [230, 101] on span "Заказы" at bounding box center [215, 98] width 71 height 19
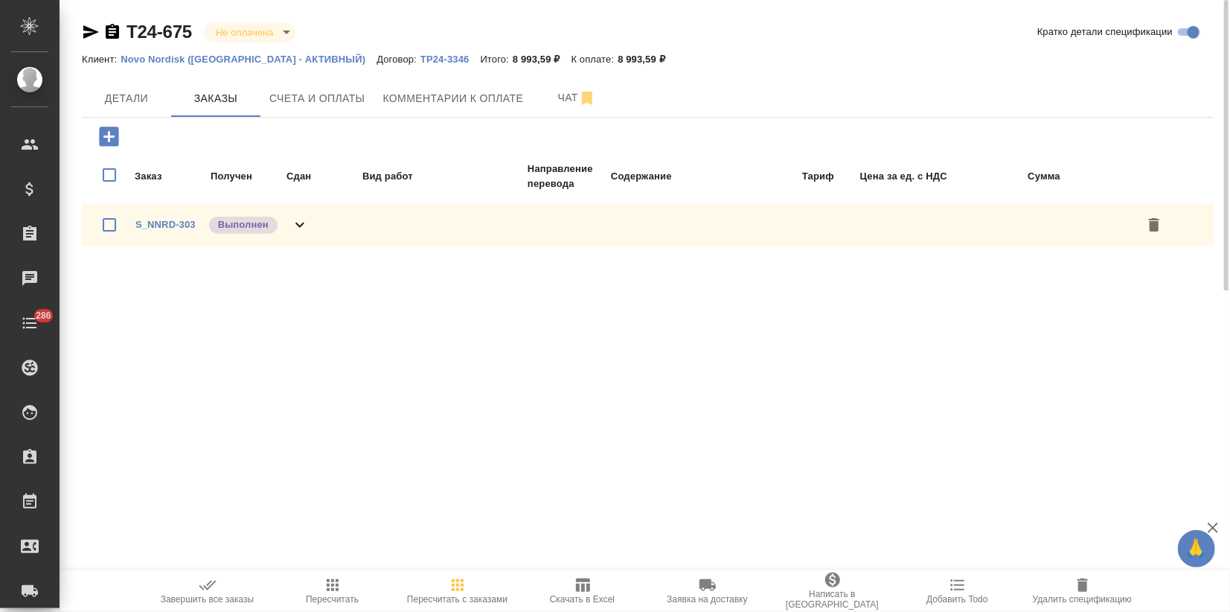
click at [208, 578] on icon "button" at bounding box center [208, 585] width 18 height 18
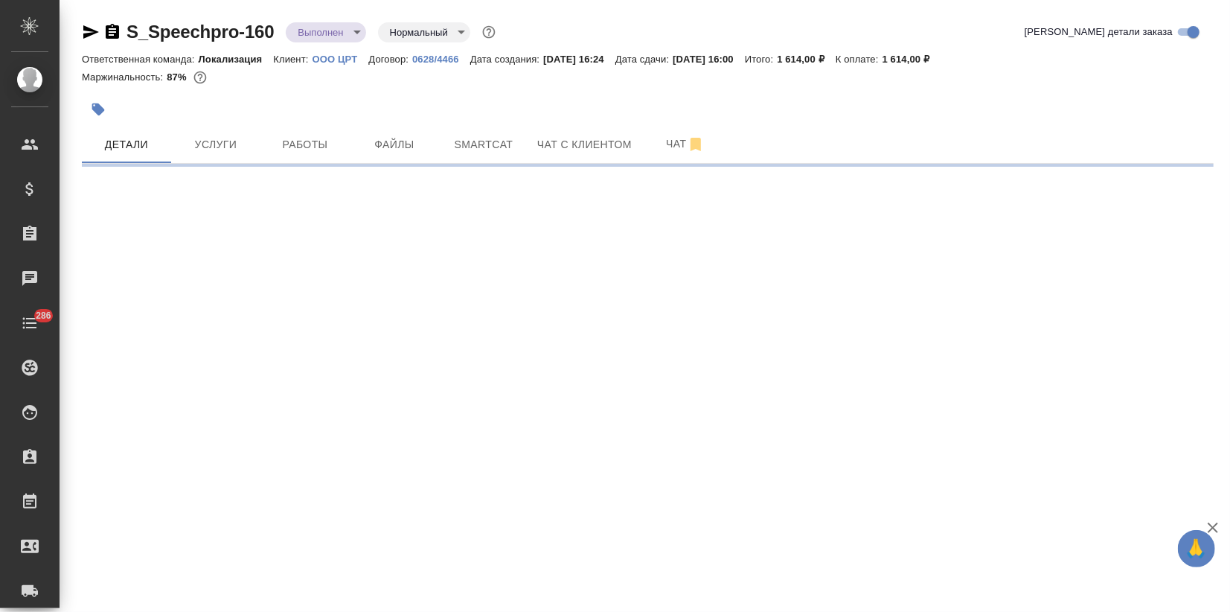
select select "RU"
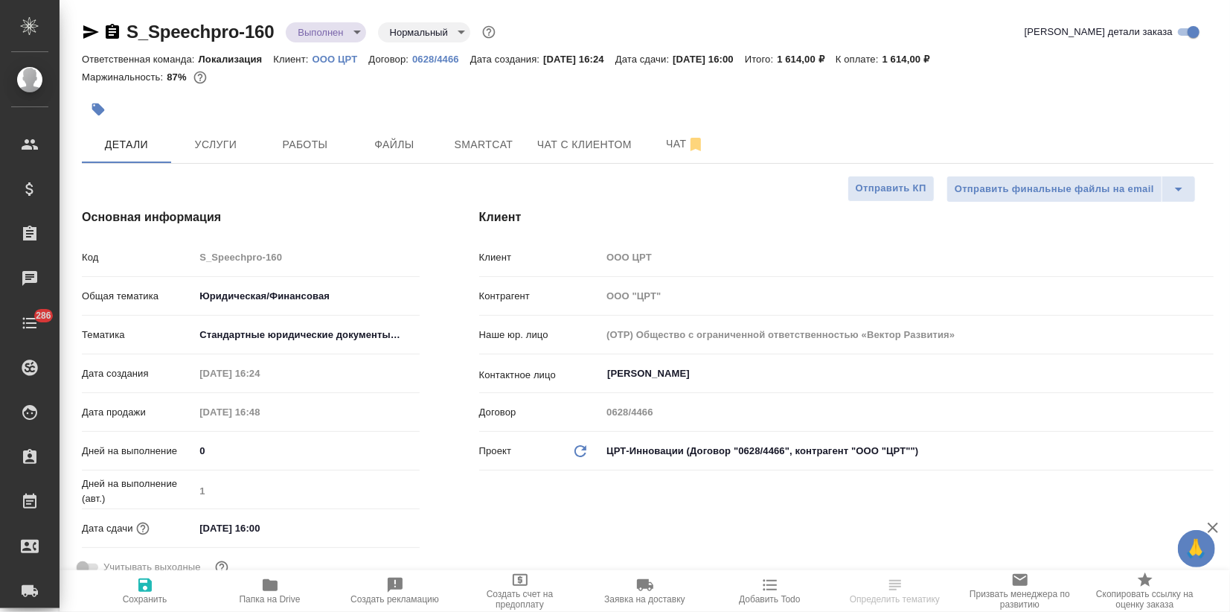
type textarea "x"
select select "RU"
type textarea "x"
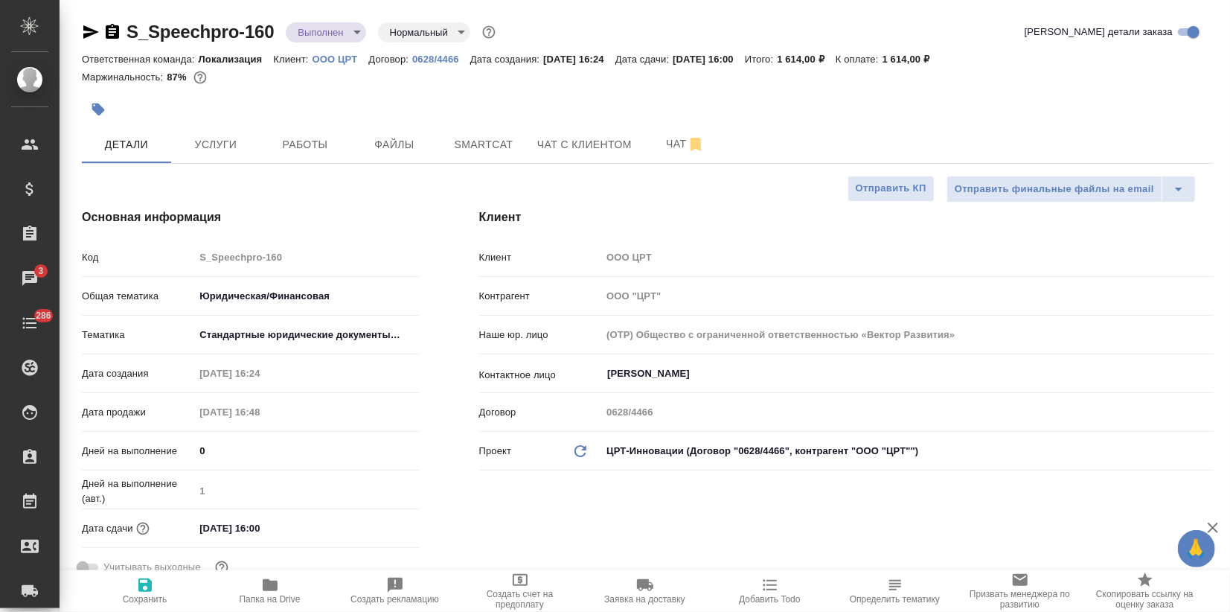
type textarea "x"
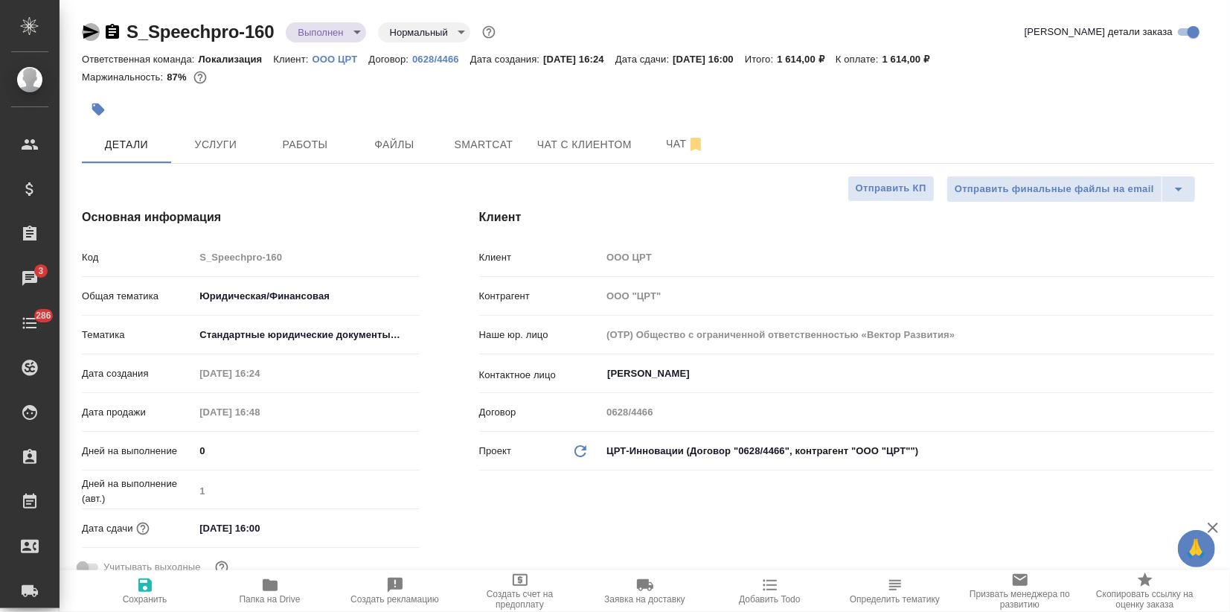
click at [89, 25] on icon "button" at bounding box center [91, 32] width 18 height 18
click at [438, 54] on p "0628/4466" at bounding box center [441, 59] width 58 height 11
type textarea "x"
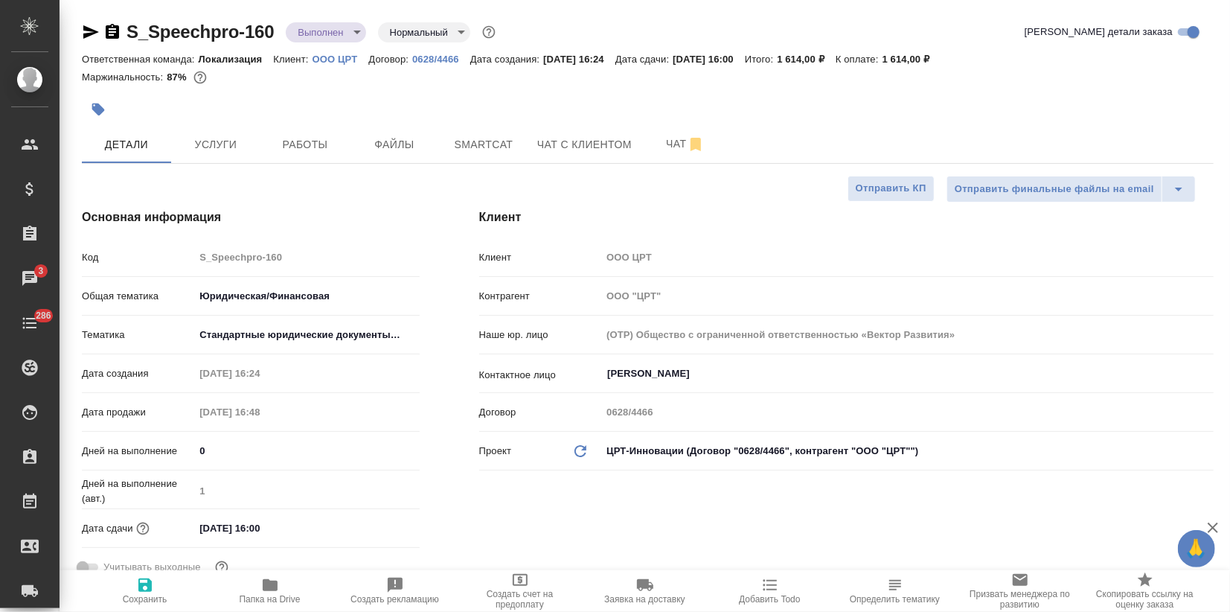
type textarea "x"
click at [354, 59] on p "OOO ЦРТ" at bounding box center [341, 59] width 57 height 11
type textarea "x"
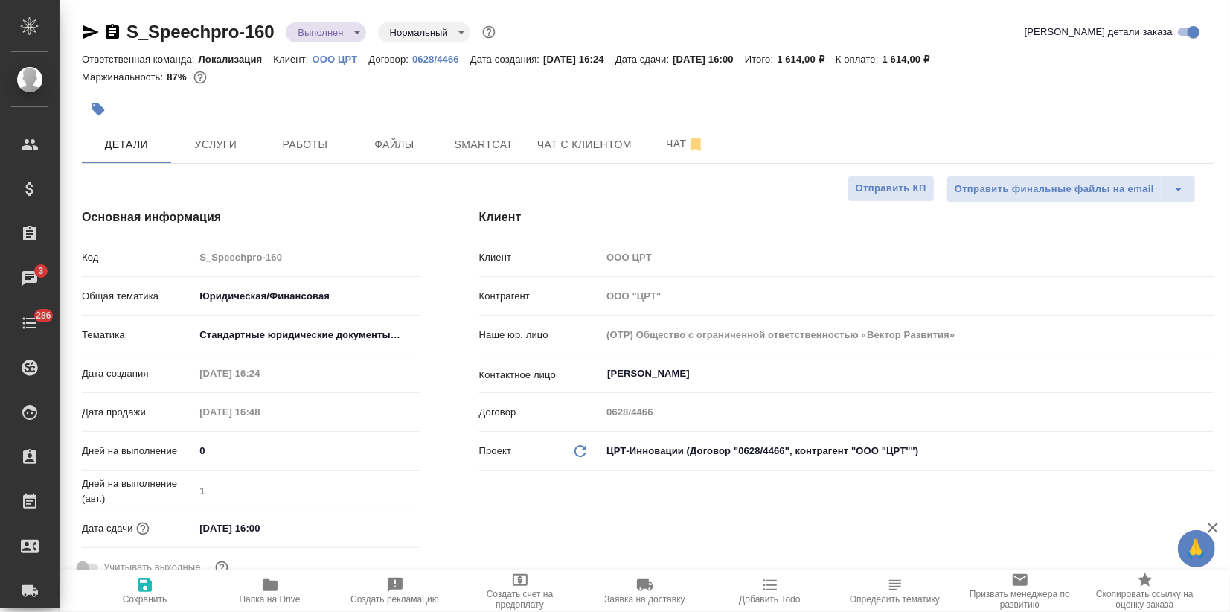
type textarea "x"
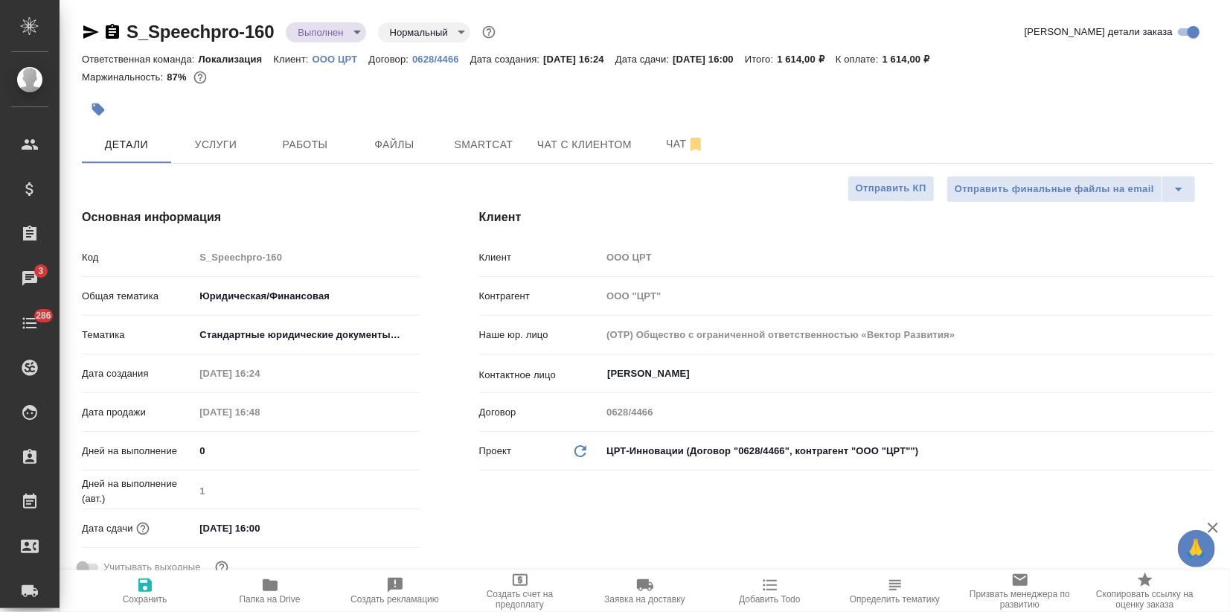
type textarea "x"
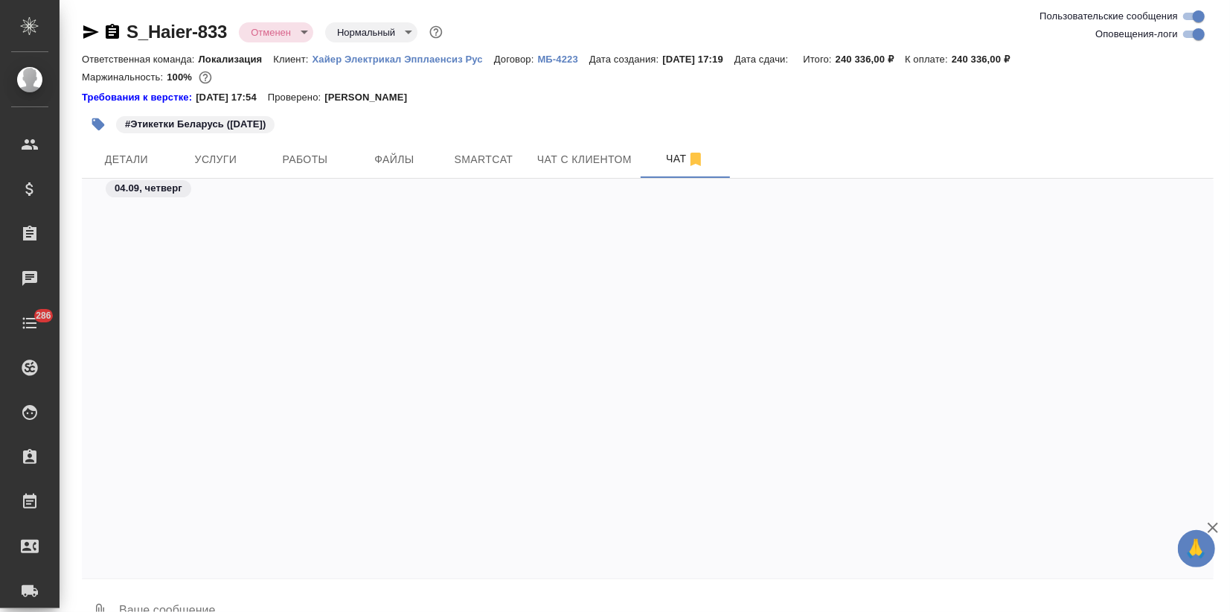
scroll to position [1256, 0]
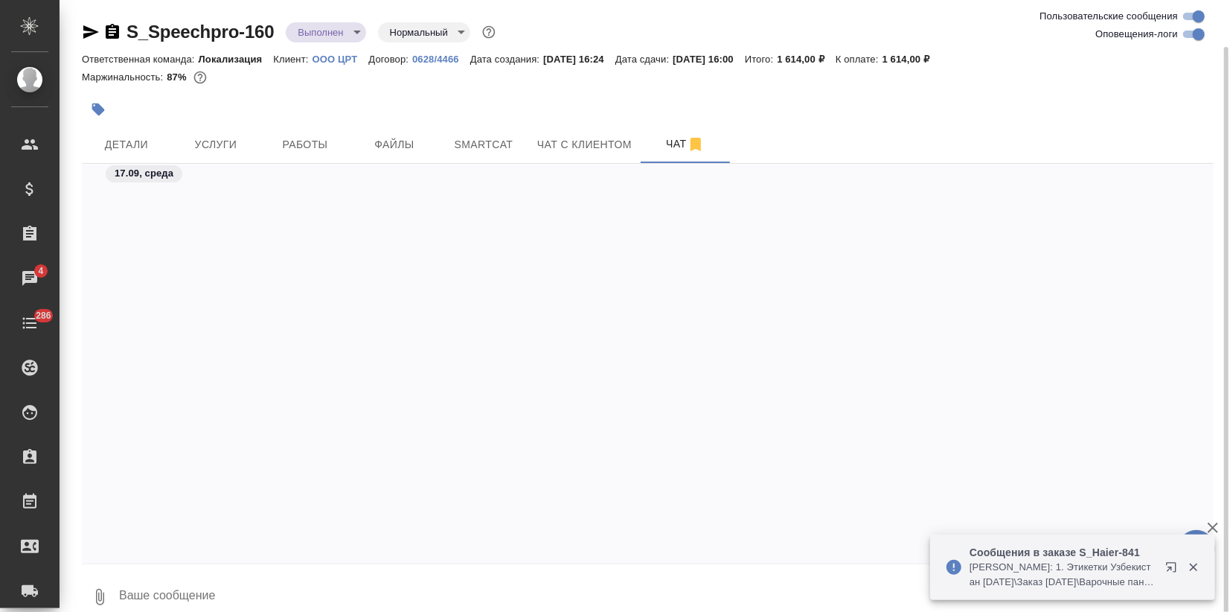
scroll to position [4580, 0]
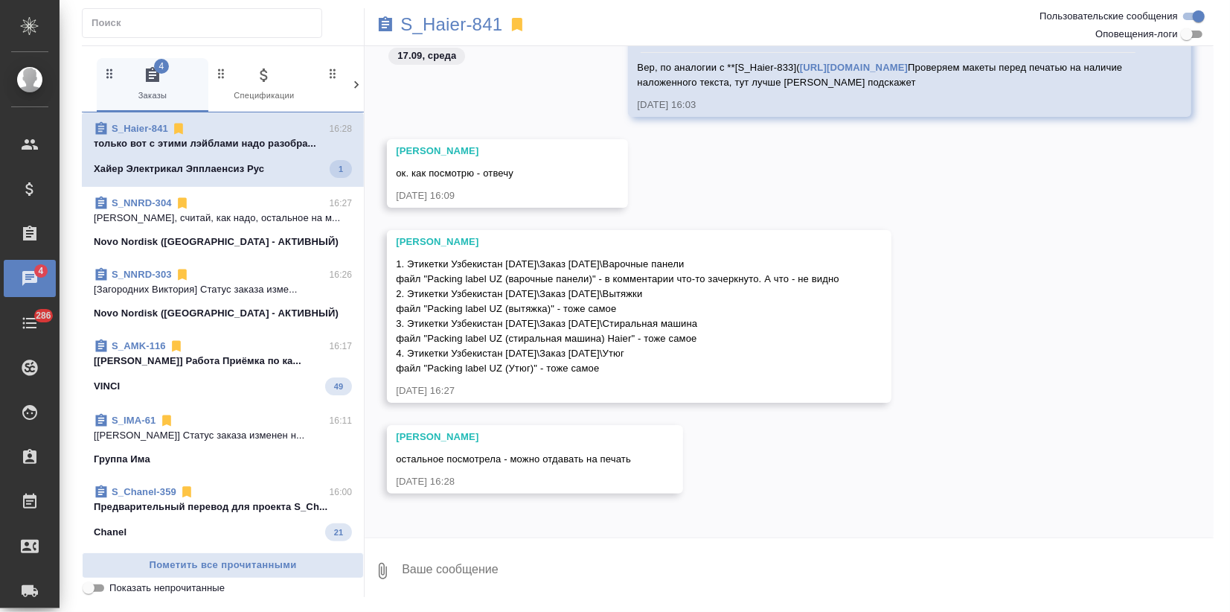
scroll to position [365, 0]
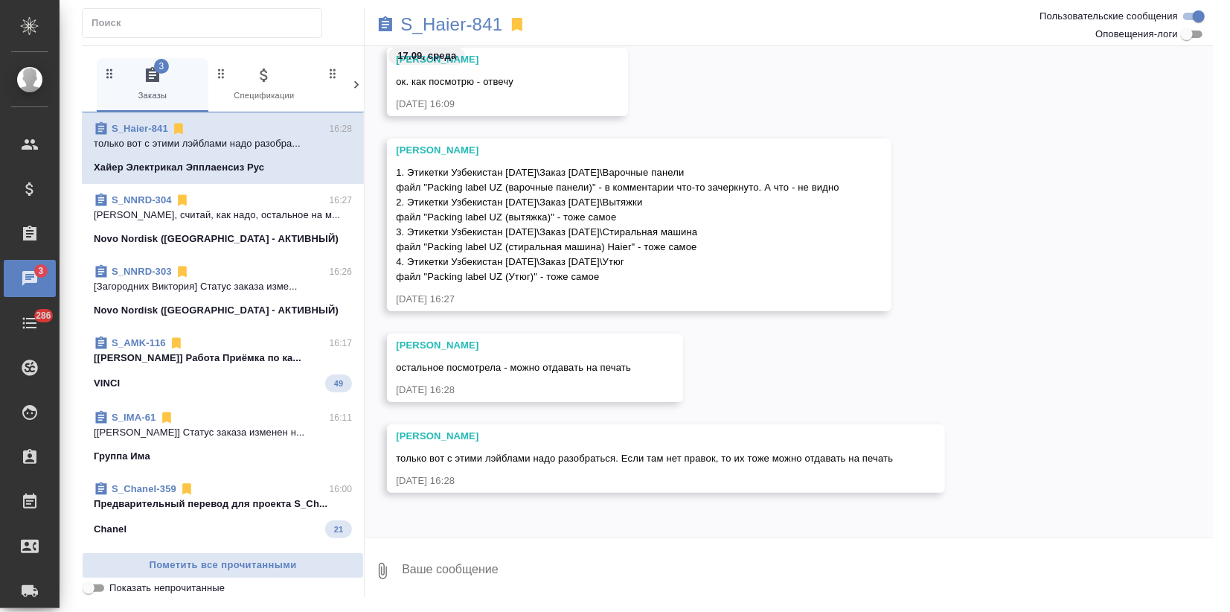
click at [441, 581] on textarea at bounding box center [807, 571] width 814 height 51
type textarea "То есть надо выяснить, что зачёркнуто?"
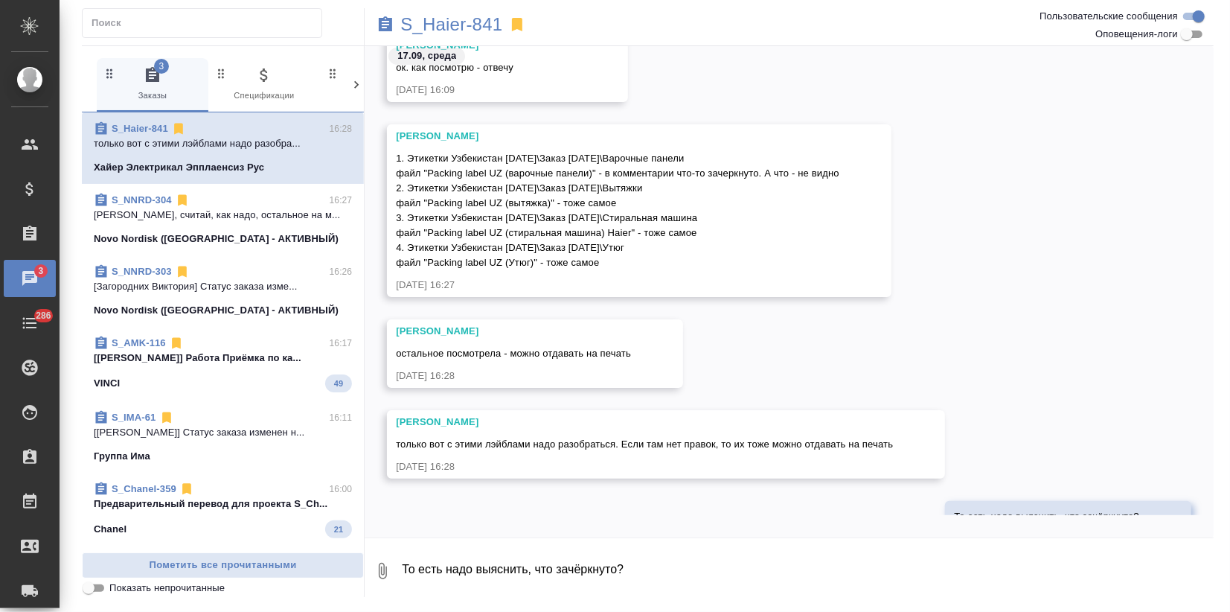
scroll to position [437, 0]
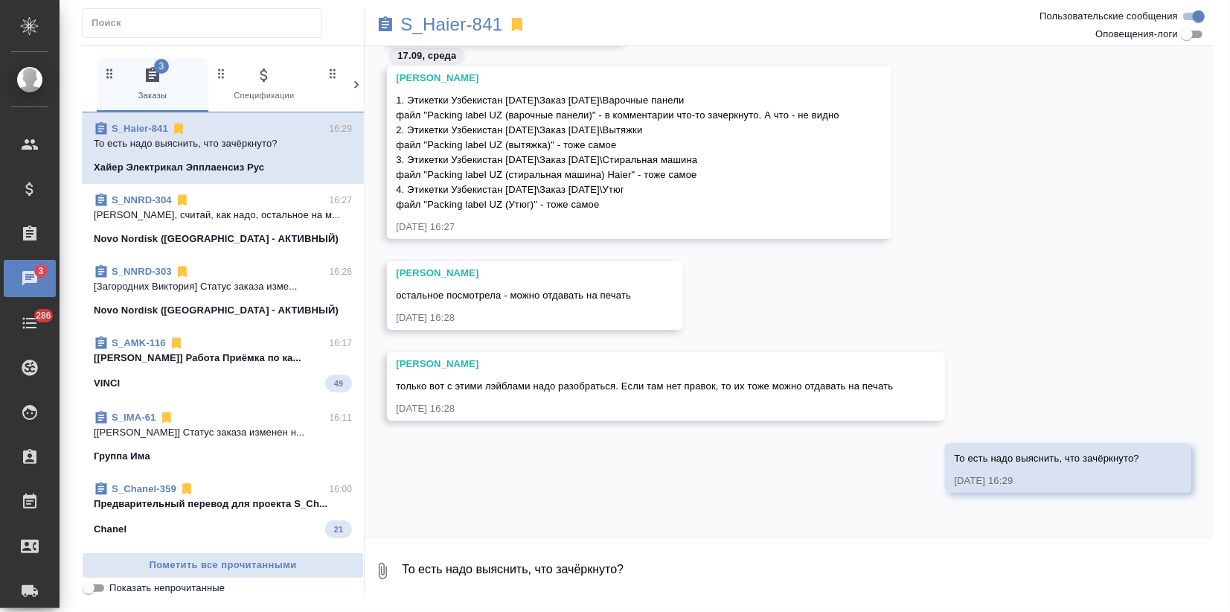
click at [636, 149] on span "1. Этикетки Узбекистан 11.09.2025\Заказ 11.09.25\Варочные панели файл "Packing …" at bounding box center [618, 152] width 444 height 115
drag, startPoint x: 581, startPoint y: 185, endPoint x: 393, endPoint y: 89, distance: 211.4
click at [393, 89] on div "Арсеньева Вера 1. Этикетки Узбекистан 11.09.2025\Заказ 11.09.25\Варочные панели…" at bounding box center [639, 152] width 505 height 173
copy span "1. Этикетки Узбекистан 11.09.2025\Заказ 11.09.25\Варочные панели файл "Packing …"
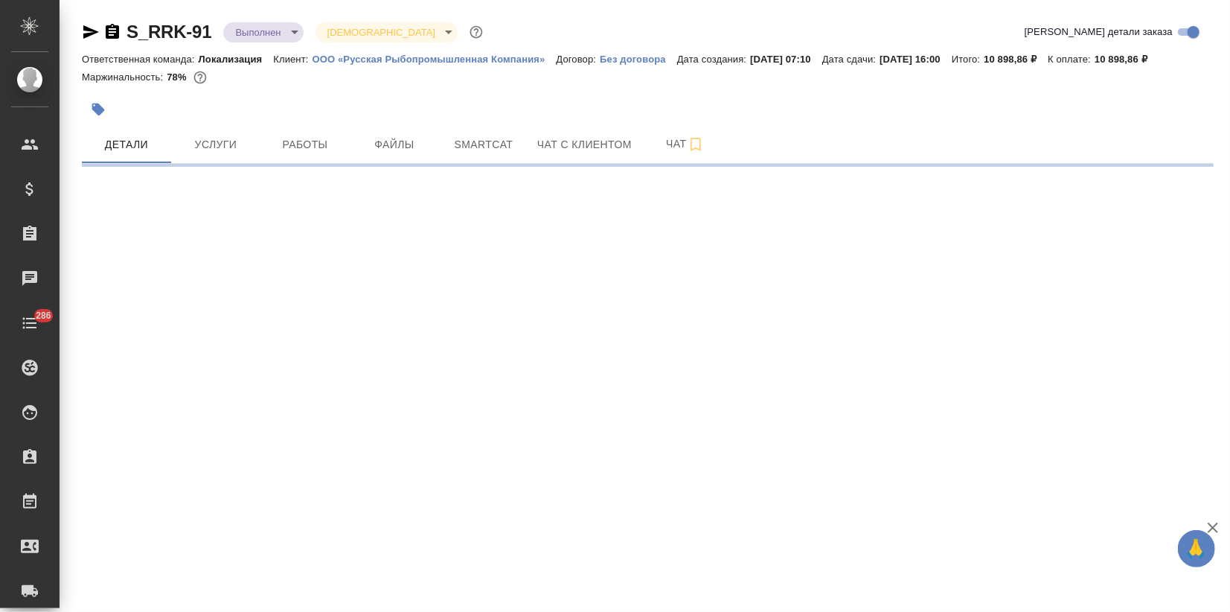
select select "RU"
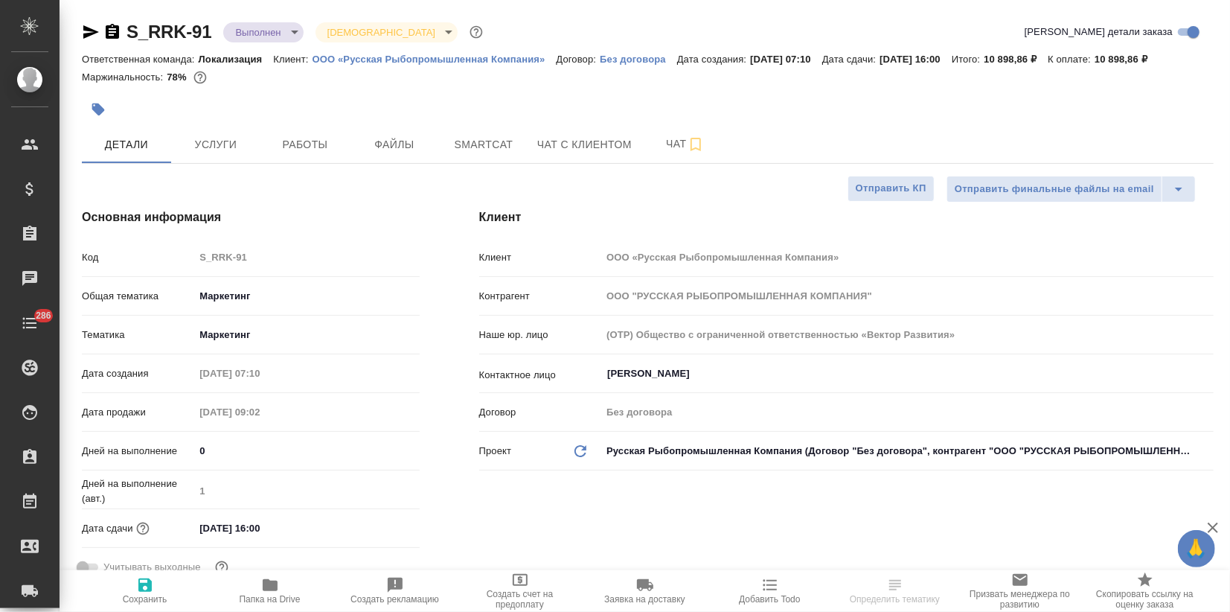
type textarea "x"
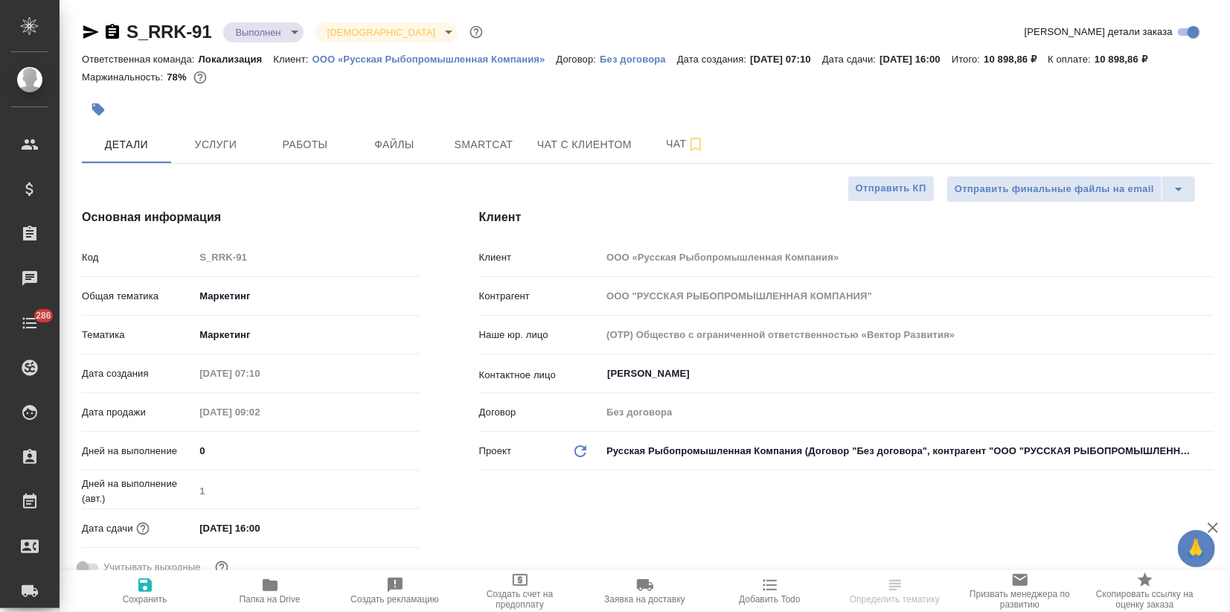
type textarea "x"
drag, startPoint x: 214, startPoint y: 26, endPoint x: 122, endPoint y: 27, distance: 92.3
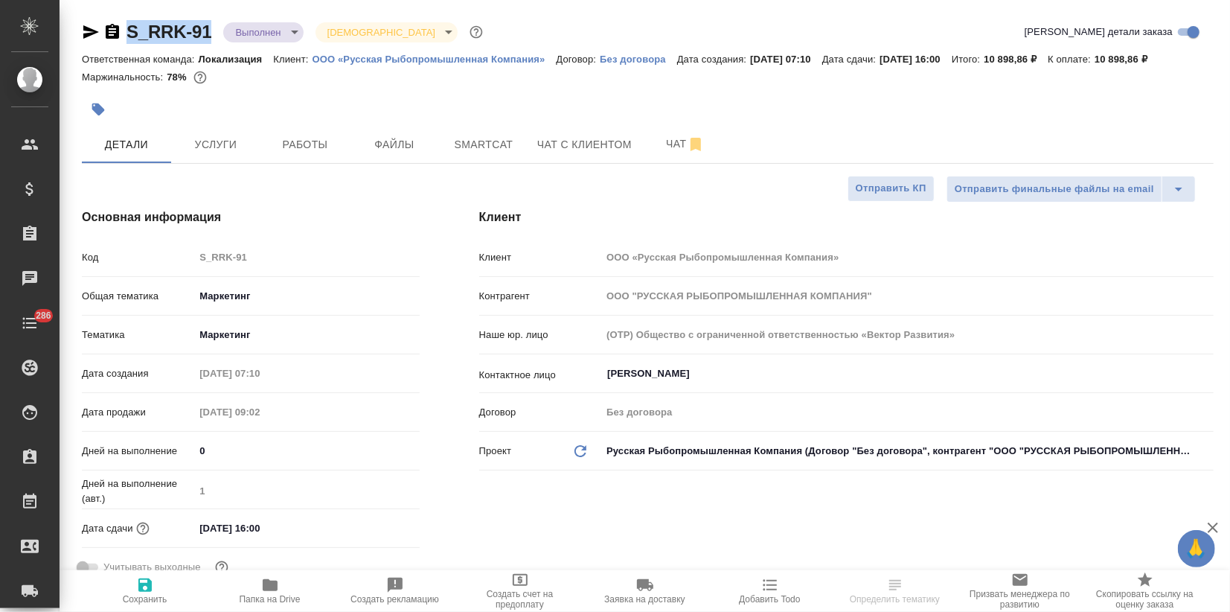
click at [122, 27] on div "S_RRK-91 Выполнен completed Святая троица holyTrinity" at bounding box center [284, 32] width 404 height 24
copy link "S_RRK-91"
type textarea "x"
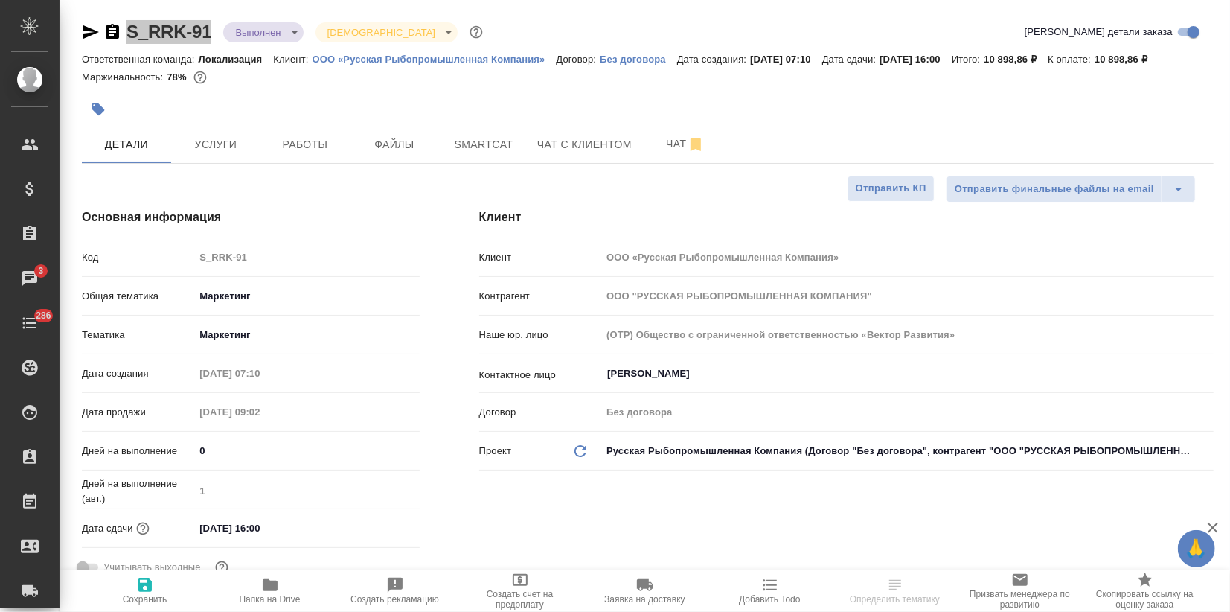
select select "RU"
type textarea "x"
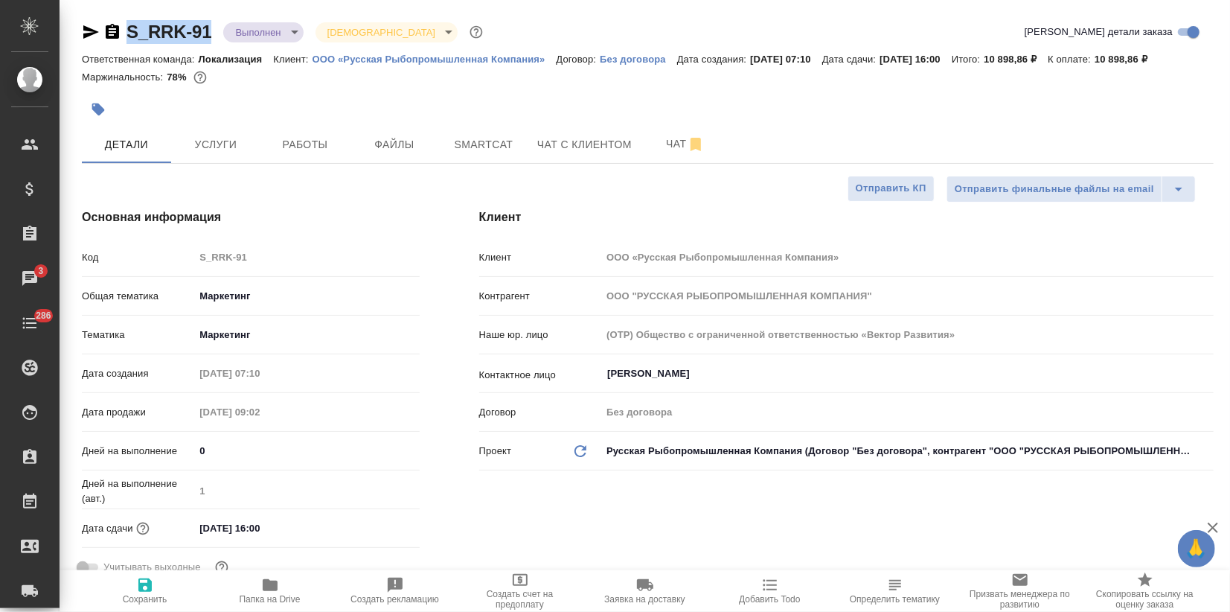
type textarea "x"
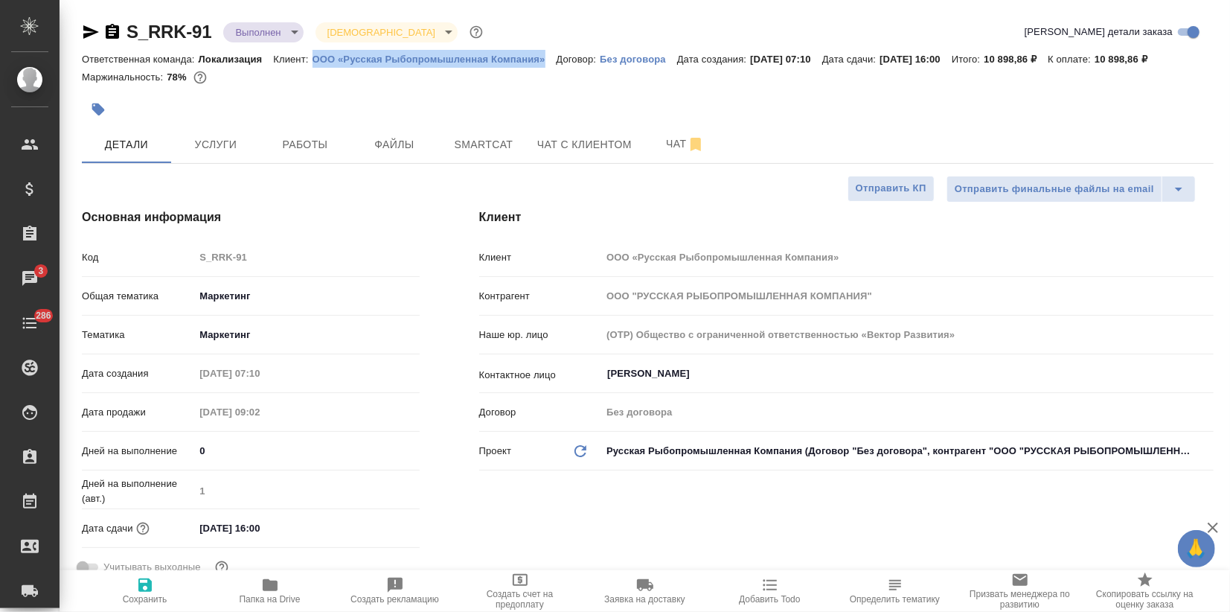
drag, startPoint x: 309, startPoint y: 54, endPoint x: 549, endPoint y: 59, distance: 239.8
click at [549, 59] on div "Ответственная команда: Локализация Клиент: ООО «Русская Рыбопромышленная Компан…" at bounding box center [648, 59] width 1132 height 18
copy p "ООО «Русская Рыбопромышленная Компания»"
type textarea "x"
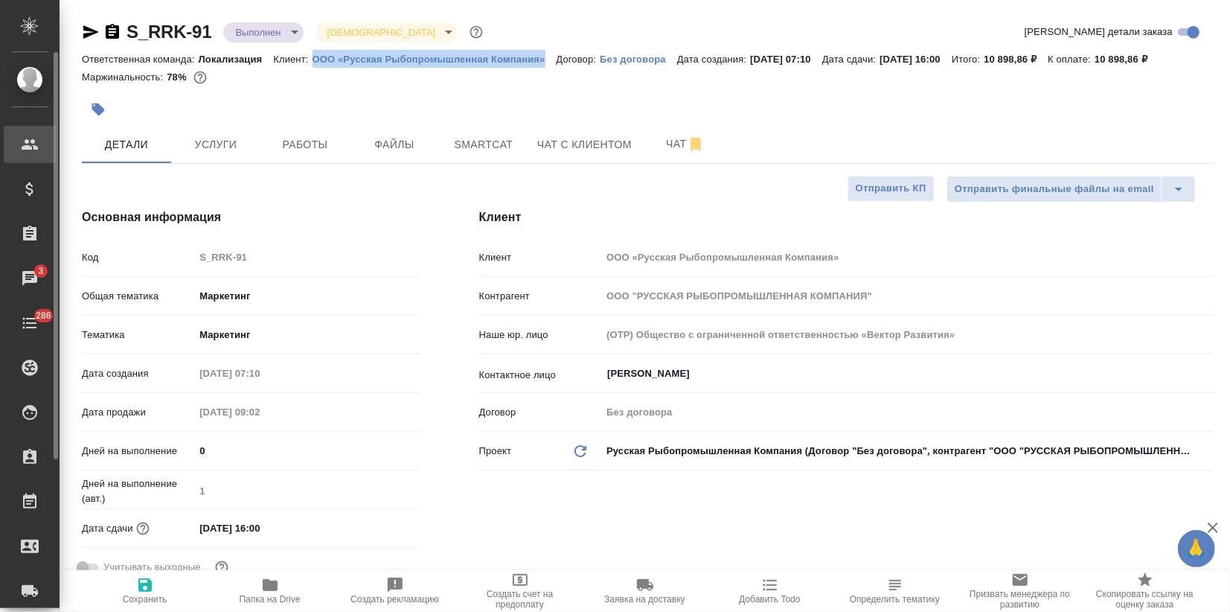
type textarea "x"
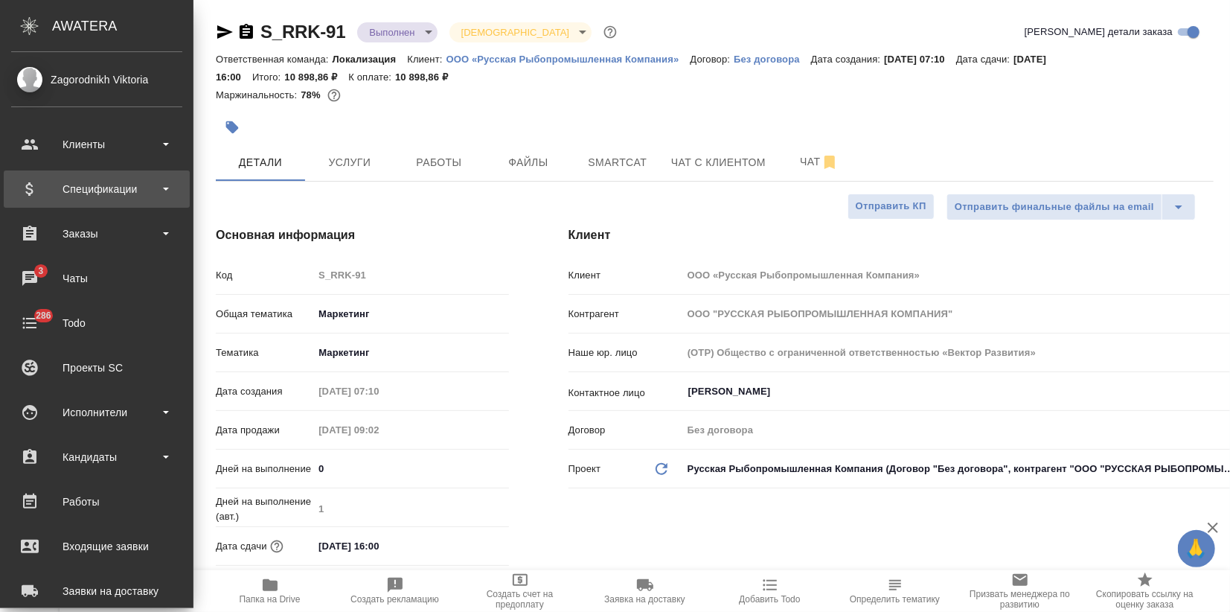
click at [41, 182] on div "Спецификации" at bounding box center [96, 189] width 171 height 22
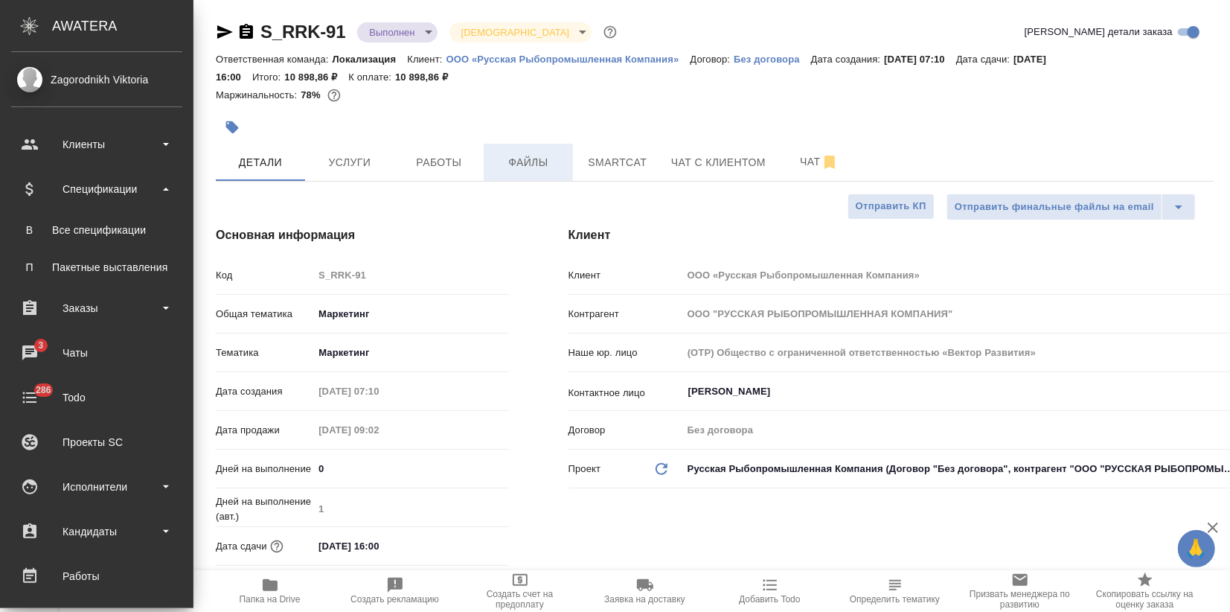
type textarea "x"
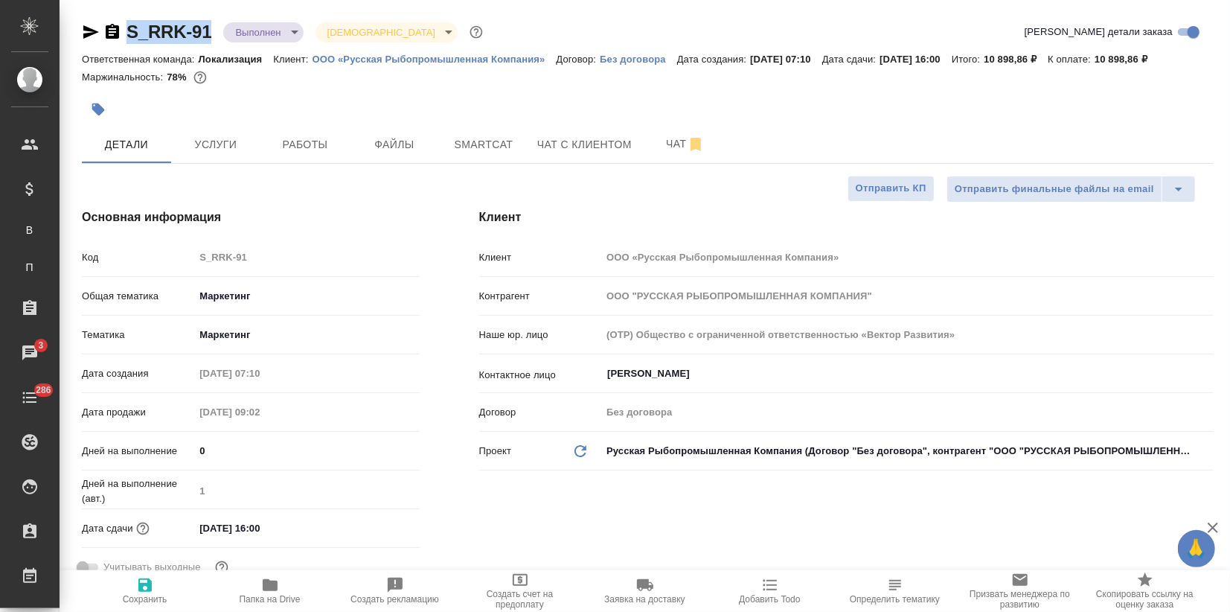
drag, startPoint x: 220, startPoint y: 27, endPoint x: 131, endPoint y: 28, distance: 88.6
click at [131, 28] on div "S_RRK-91 Выполнен completed Святая троица holyTrinity" at bounding box center [284, 32] width 404 height 24
copy link "S_RRK-91"
click at [1120, 95] on div at bounding box center [648, 109] width 1132 height 33
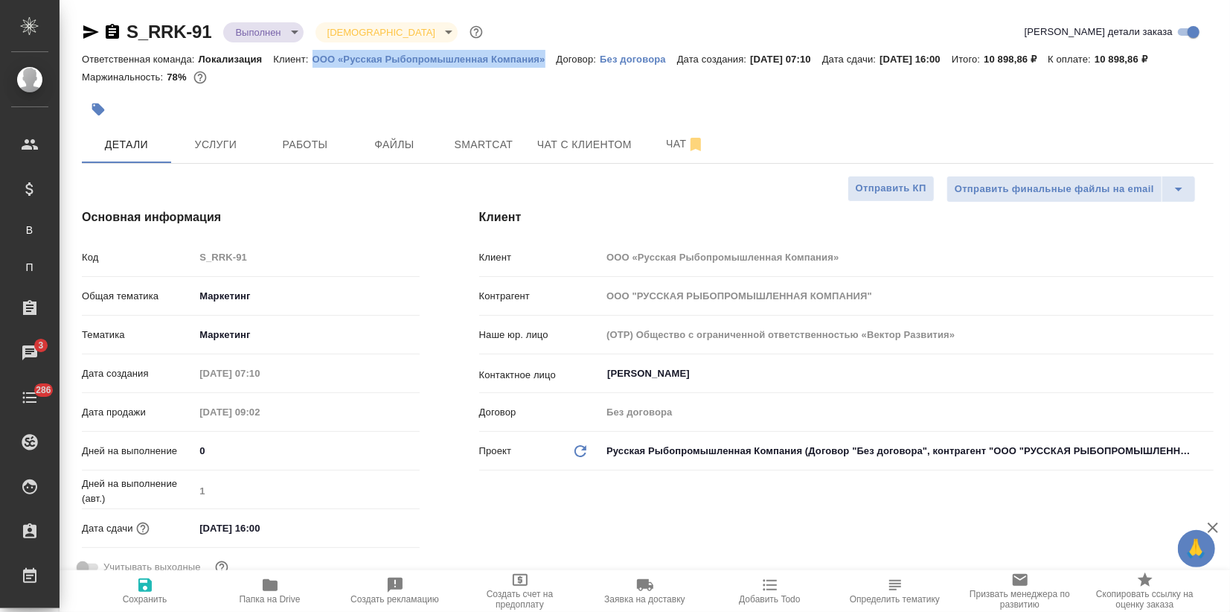
drag, startPoint x: 310, startPoint y: 60, endPoint x: 544, endPoint y: 56, distance: 234.5
click at [544, 56] on div "Ответственная команда: Локализация Клиент: ООО «Русская Рыбопромышленная Компан…" at bounding box center [648, 59] width 1132 height 18
type textarea "x"
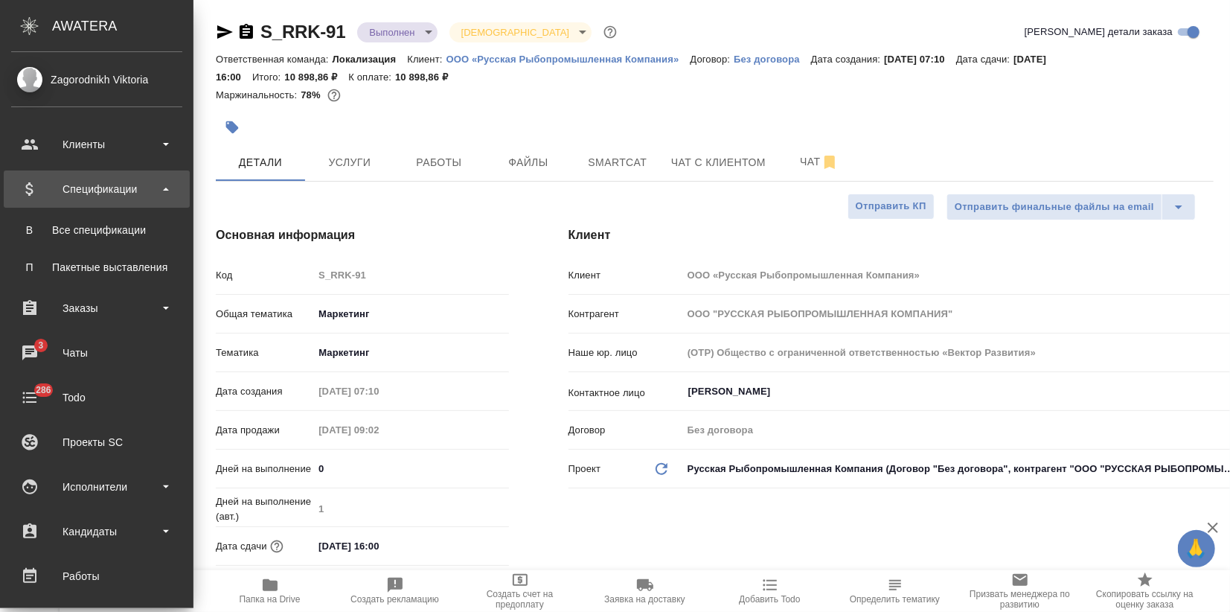
click at [49, 181] on div "Спецификации" at bounding box center [96, 189] width 171 height 22
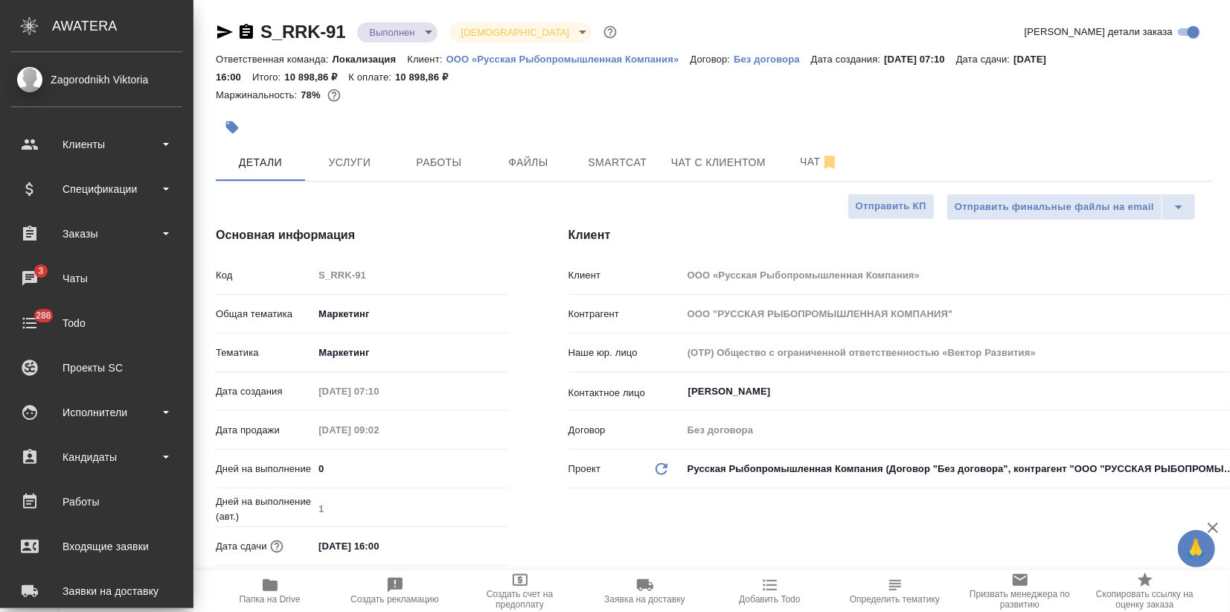
drag, startPoint x: 88, startPoint y: 194, endPoint x: 87, endPoint y: 232, distance: 38.7
click at [89, 194] on div "Спецификации" at bounding box center [96, 189] width 171 height 22
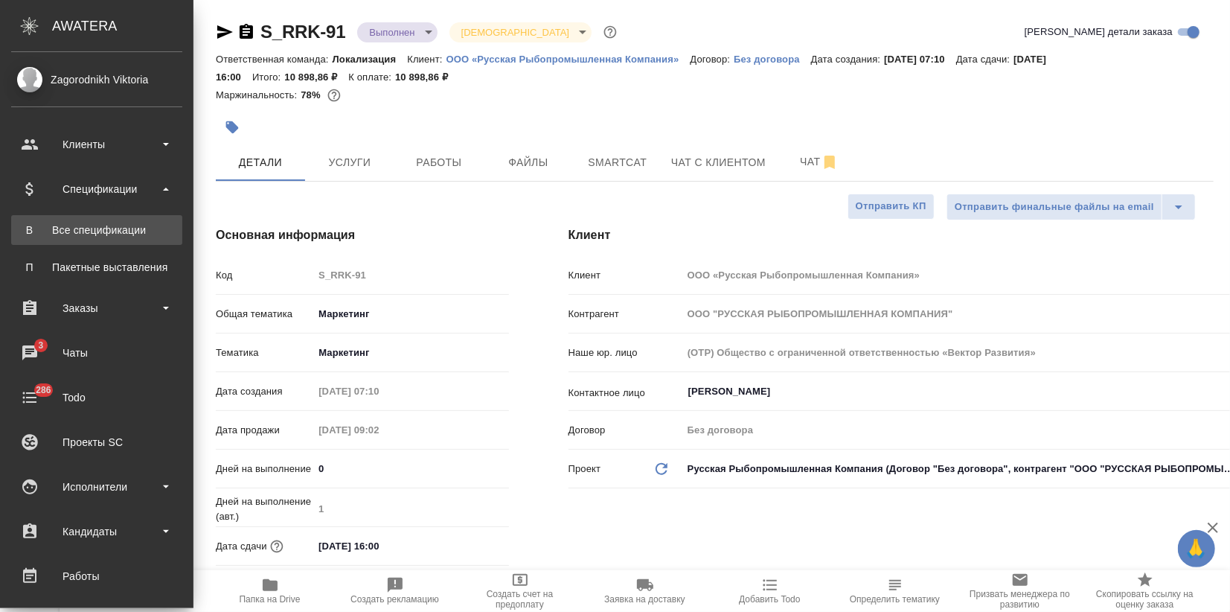
type textarea "x"
click at [86, 244] on link "В Все спецификации" at bounding box center [96, 230] width 171 height 30
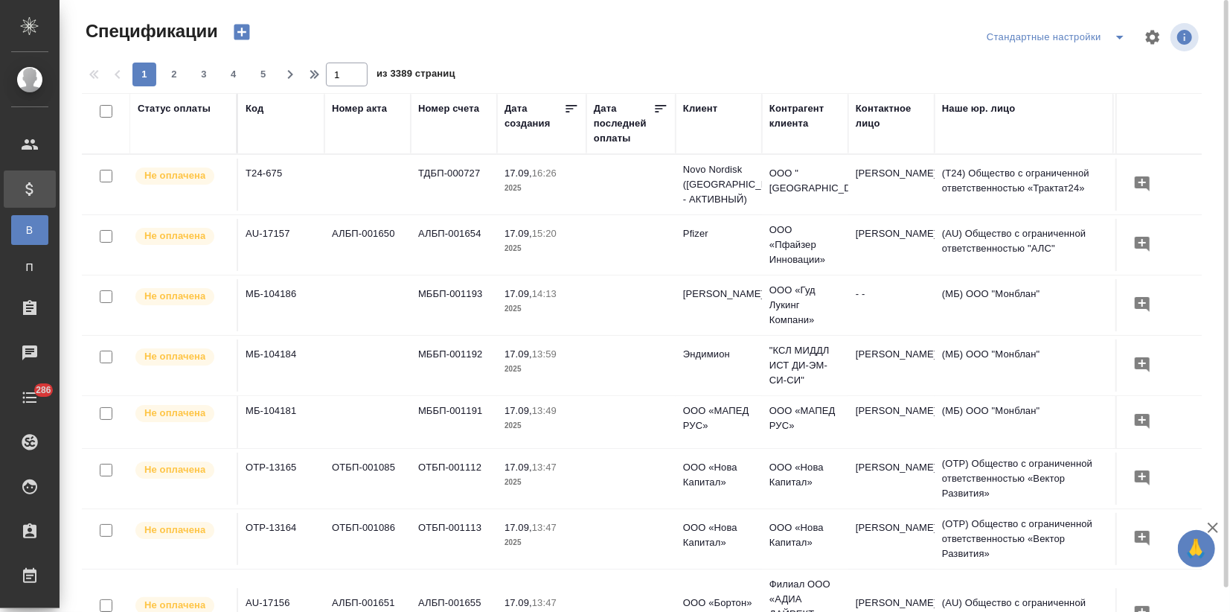
click at [243, 32] on icon "button" at bounding box center [242, 32] width 21 height 21
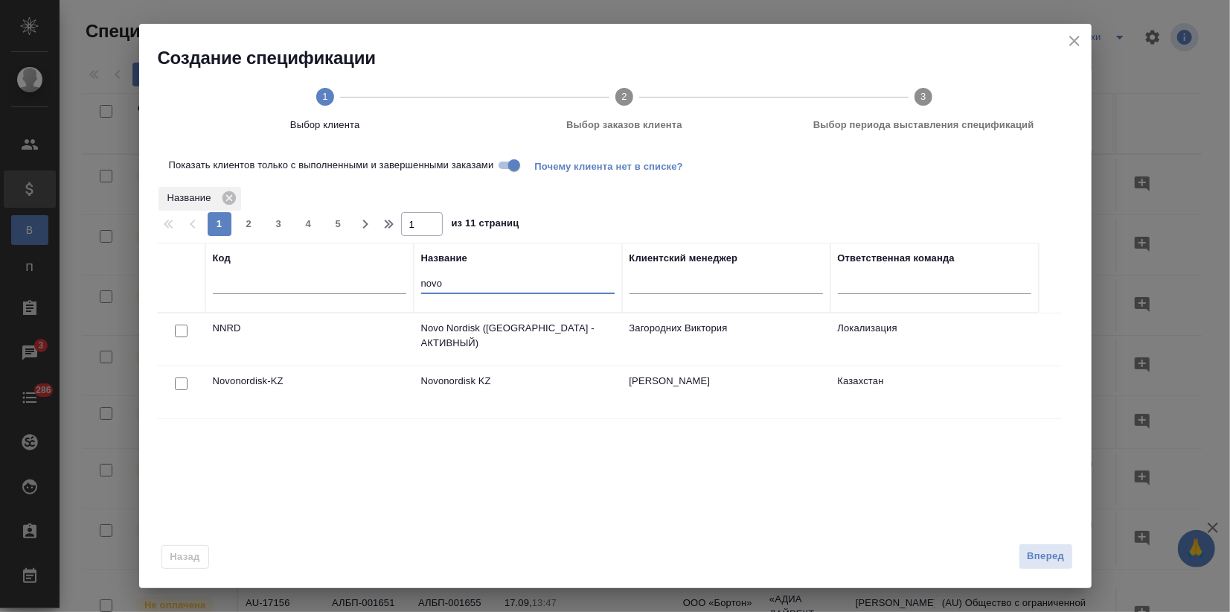
drag, startPoint x: 470, startPoint y: 293, endPoint x: 398, endPoint y: 284, distance: 72.8
click at [398, 284] on tr "Код Название novo Клиентский менеджер Ответственная команда" at bounding box center [598, 278] width 882 height 70
paste input "S_RRK-91"
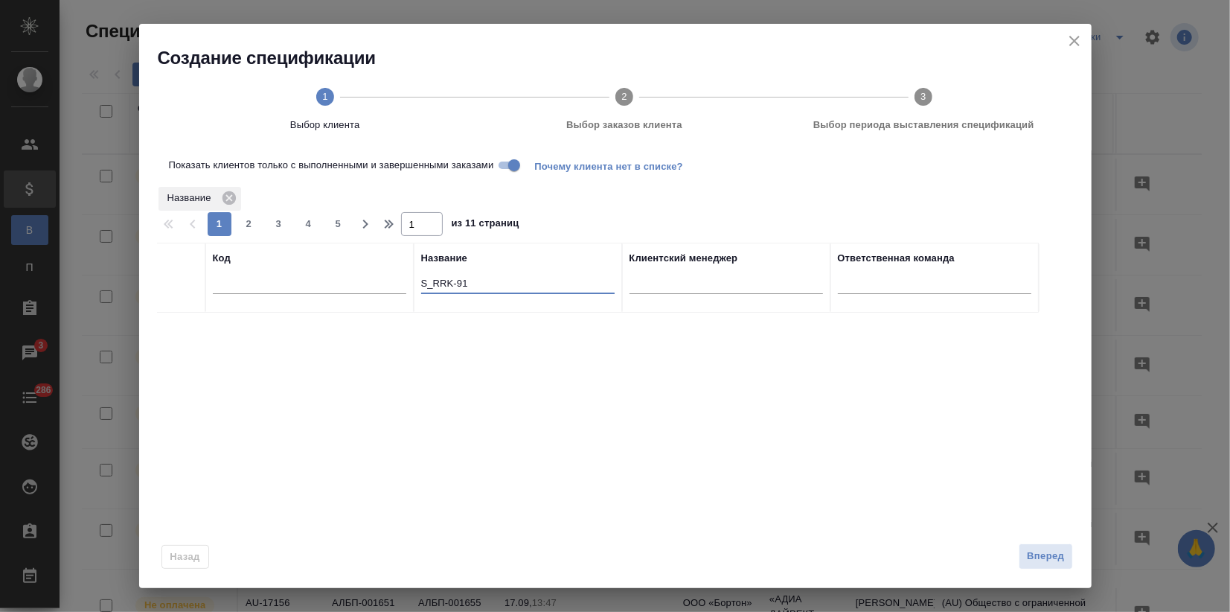
drag, startPoint x: 488, startPoint y: 285, endPoint x: 380, endPoint y: 290, distance: 107.3
click at [380, 290] on tr "Код Название S_RRK-91 Клиентский менеджер Ответственная команда" at bounding box center [598, 278] width 882 height 70
paste input "р"
drag, startPoint x: 465, startPoint y: 282, endPoint x: 383, endPoint y: 286, distance: 82.7
click at [383, 286] on tr "Код Название S_RRK-91 Клиентский менеджер Ответственная команда" at bounding box center [598, 278] width 882 height 70
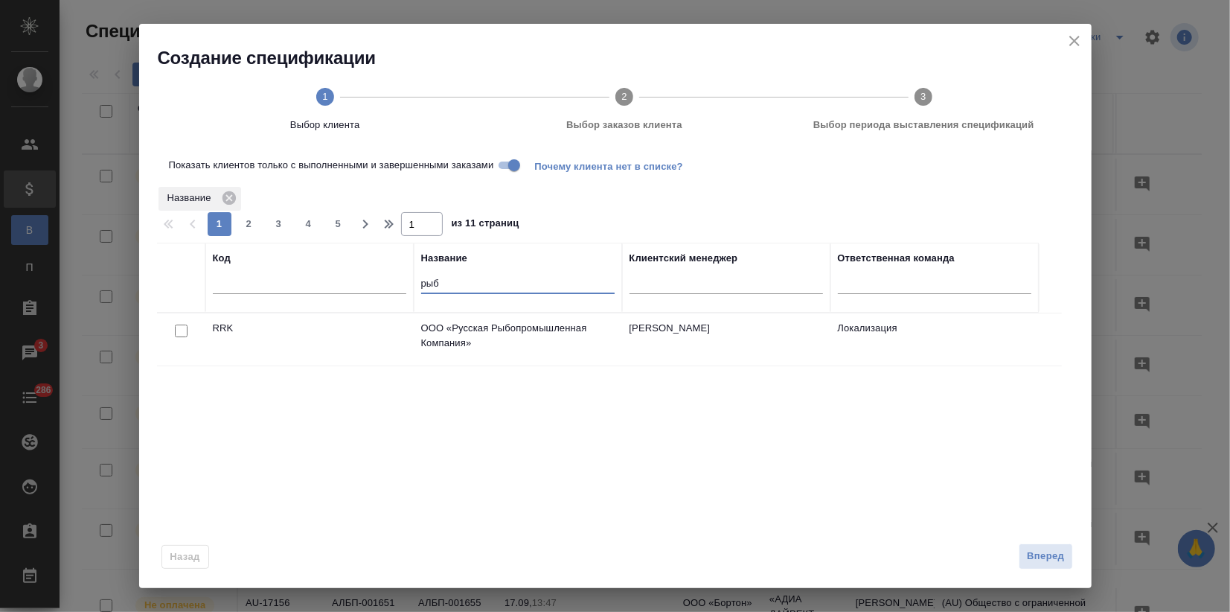
type input "рыб"
click at [179, 329] on input "checkbox" at bounding box center [181, 331] width 13 height 13
checkbox input "true"
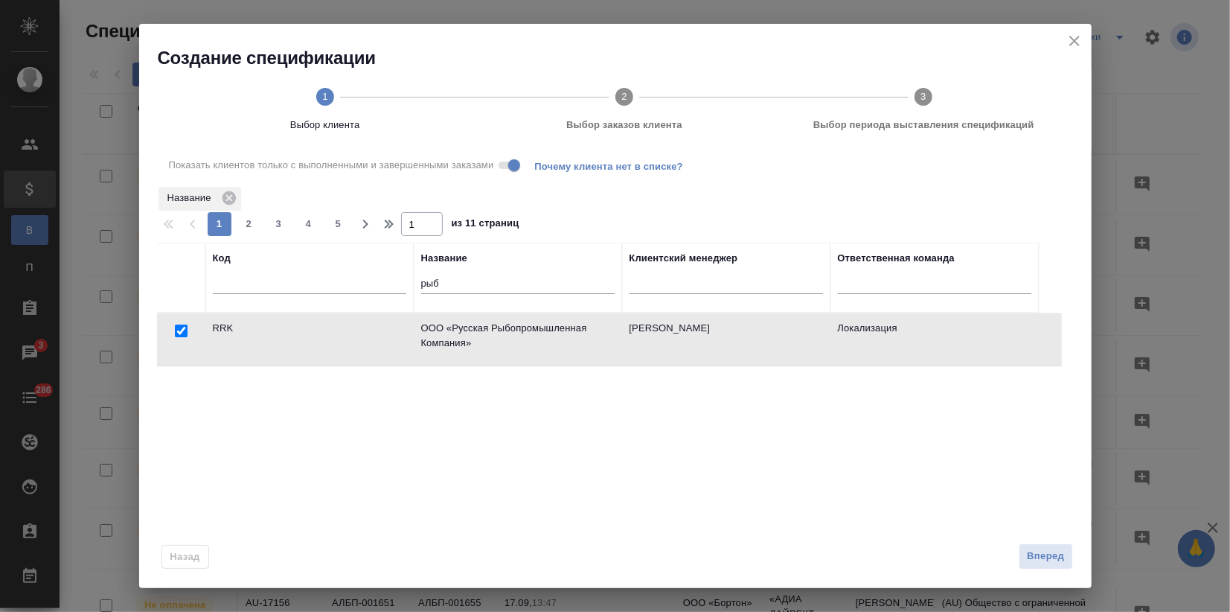
drag, startPoint x: 1047, startPoint y: 554, endPoint x: 988, endPoint y: 556, distance: 59.6
click at [1047, 554] on span "Вперед" at bounding box center [1045, 556] width 37 height 17
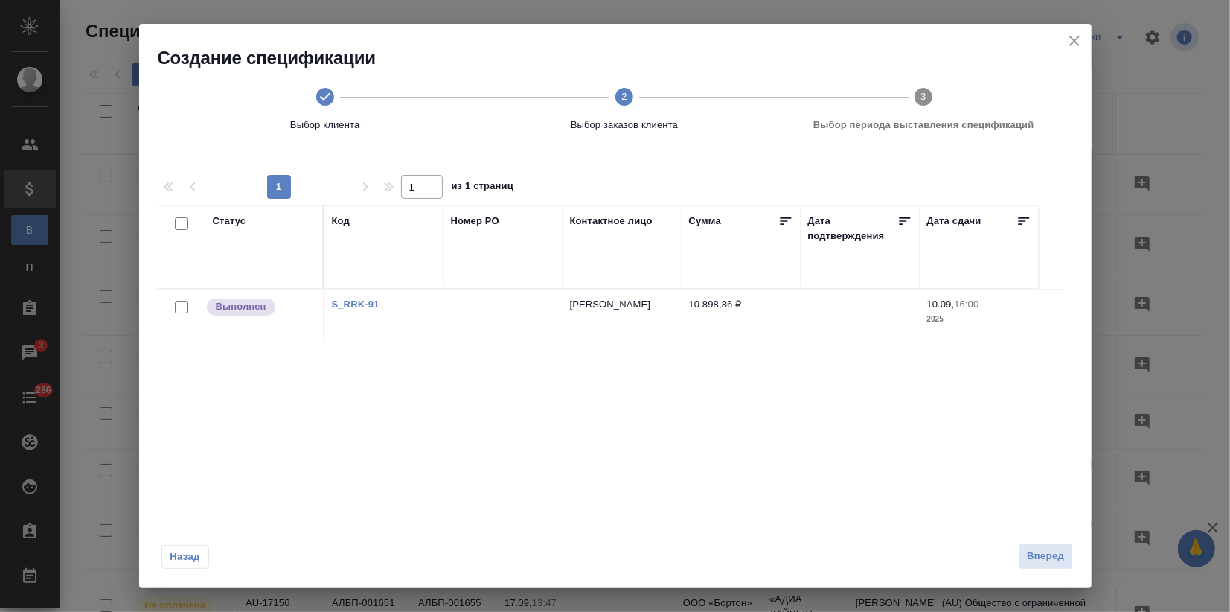
click at [182, 304] on input "checkbox" at bounding box center [181, 307] width 13 height 13
checkbox input "true"
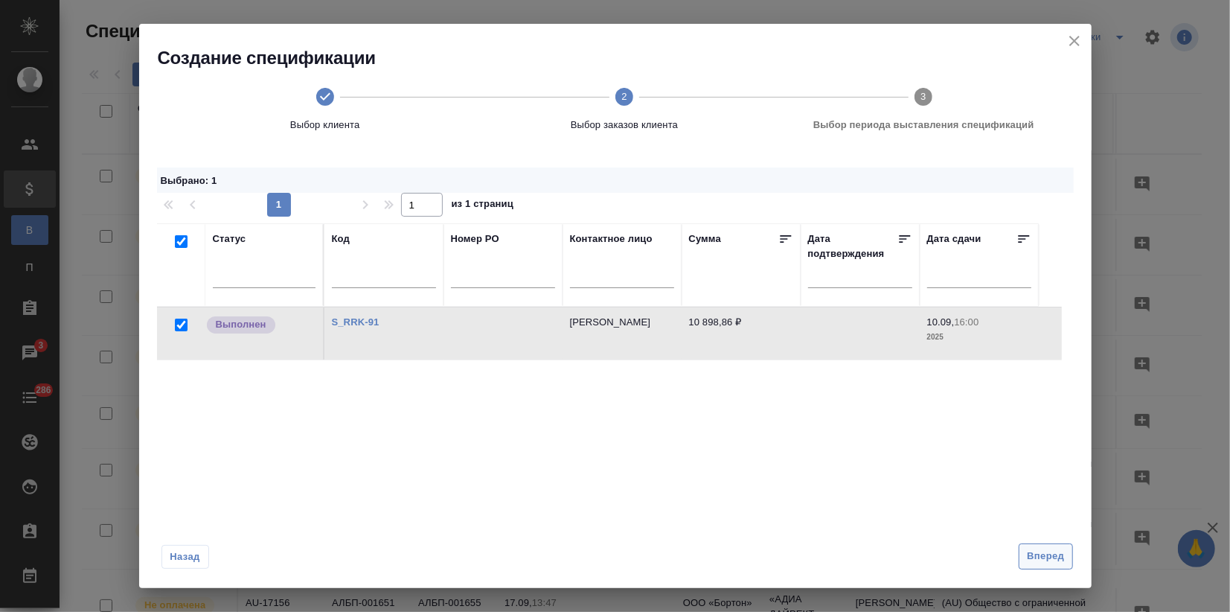
click at [1037, 564] on span "Вперед" at bounding box center [1045, 556] width 37 height 17
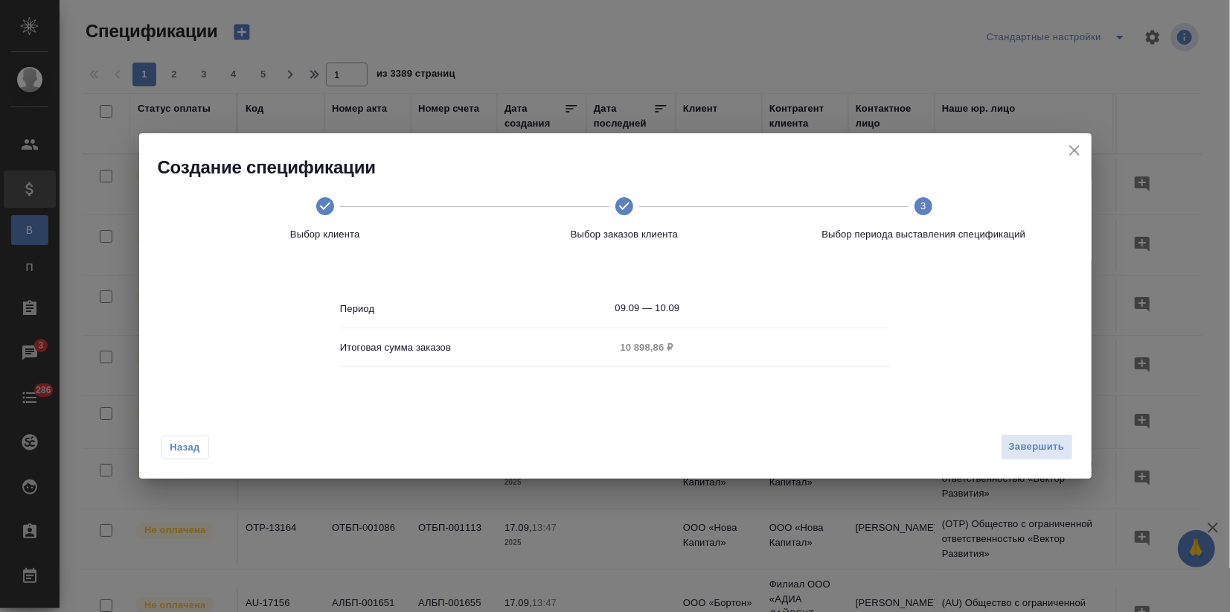
click at [1022, 450] on span "Завершить" at bounding box center [1037, 446] width 56 height 17
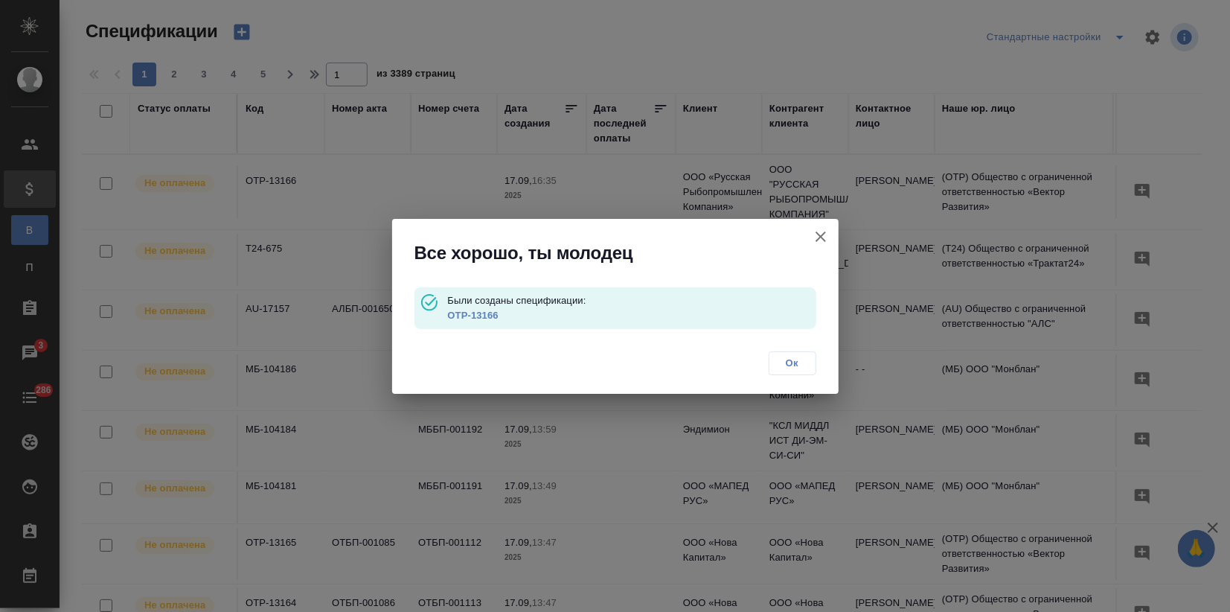
click at [465, 315] on link "OTP-13166" at bounding box center [472, 315] width 51 height 11
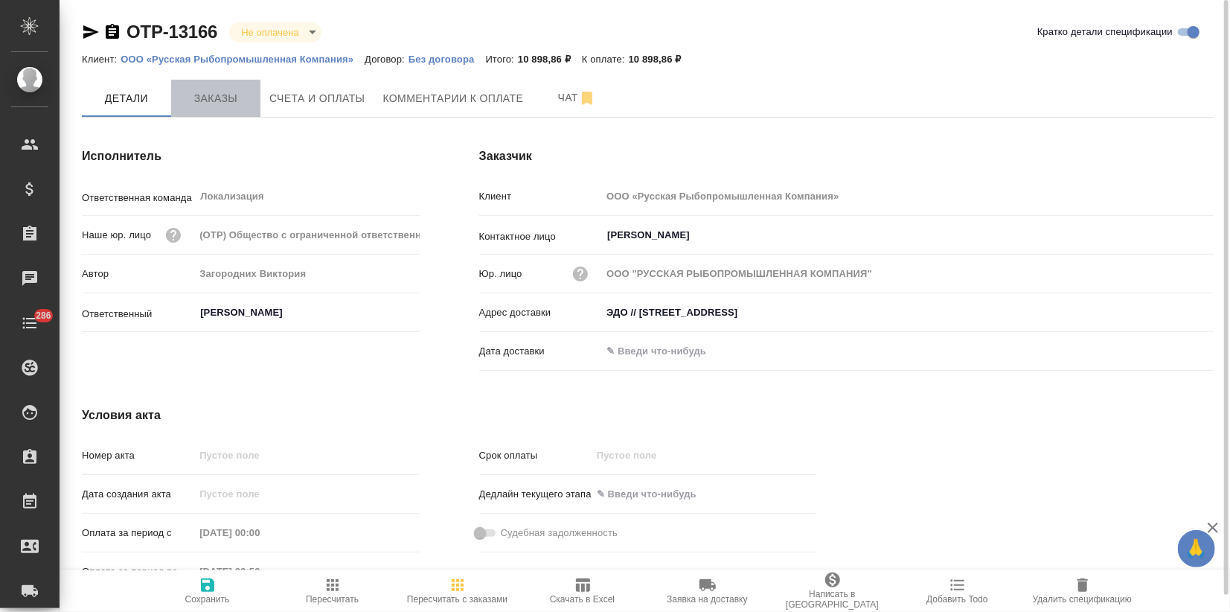
click at [235, 94] on span "Заказы" at bounding box center [215, 98] width 71 height 19
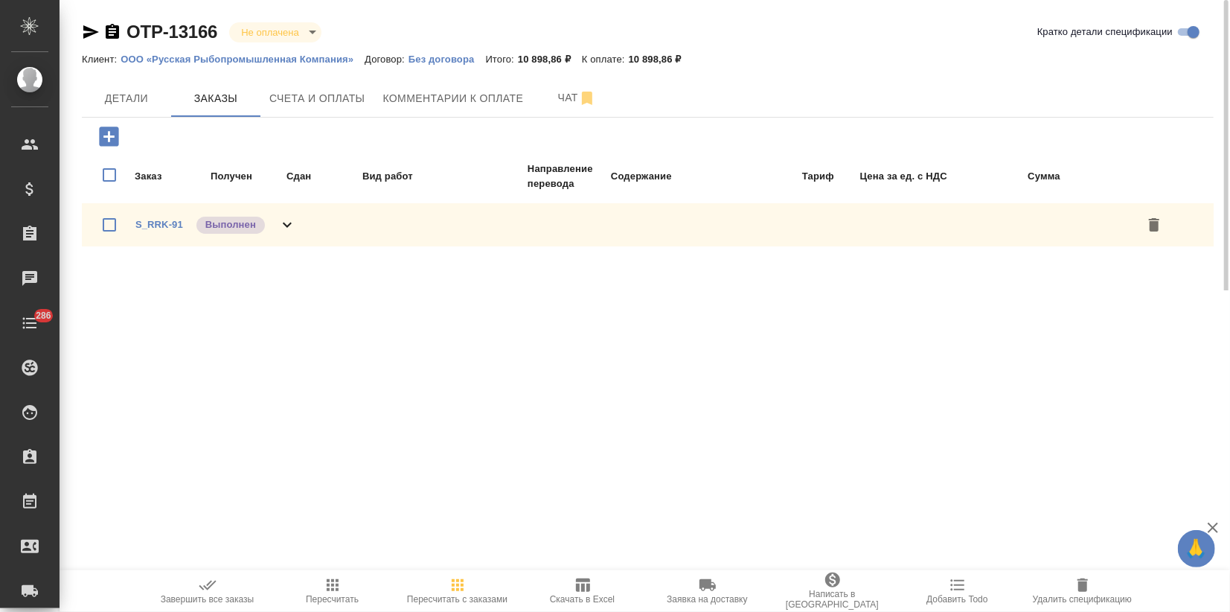
click at [206, 584] on icon "button" at bounding box center [208, 585] width 18 height 18
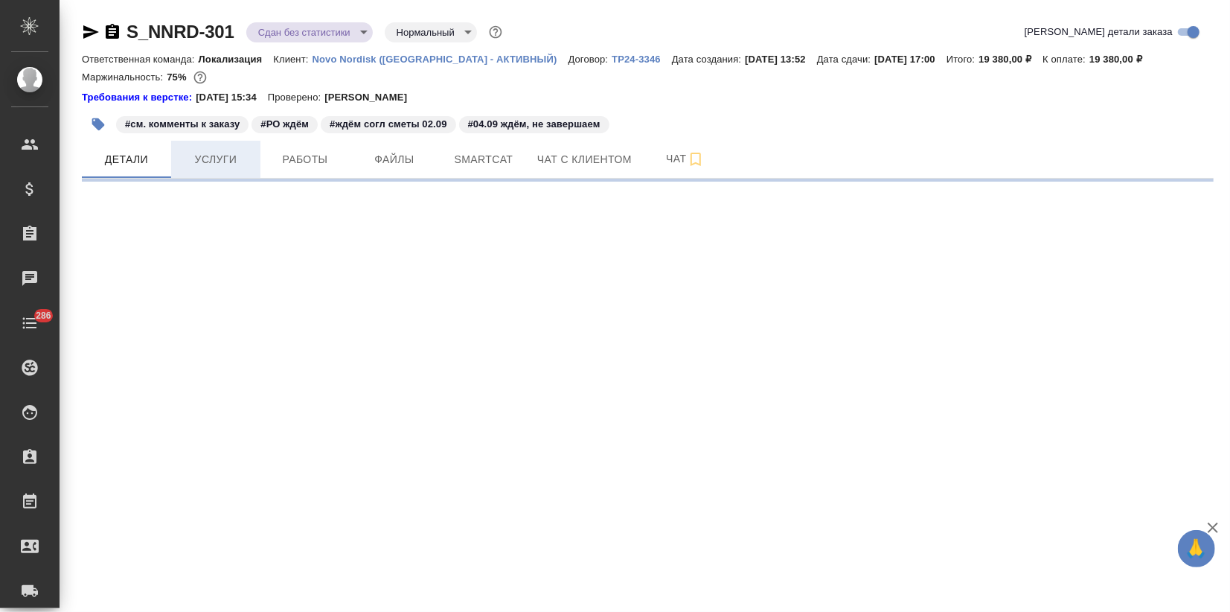
select select "RU"
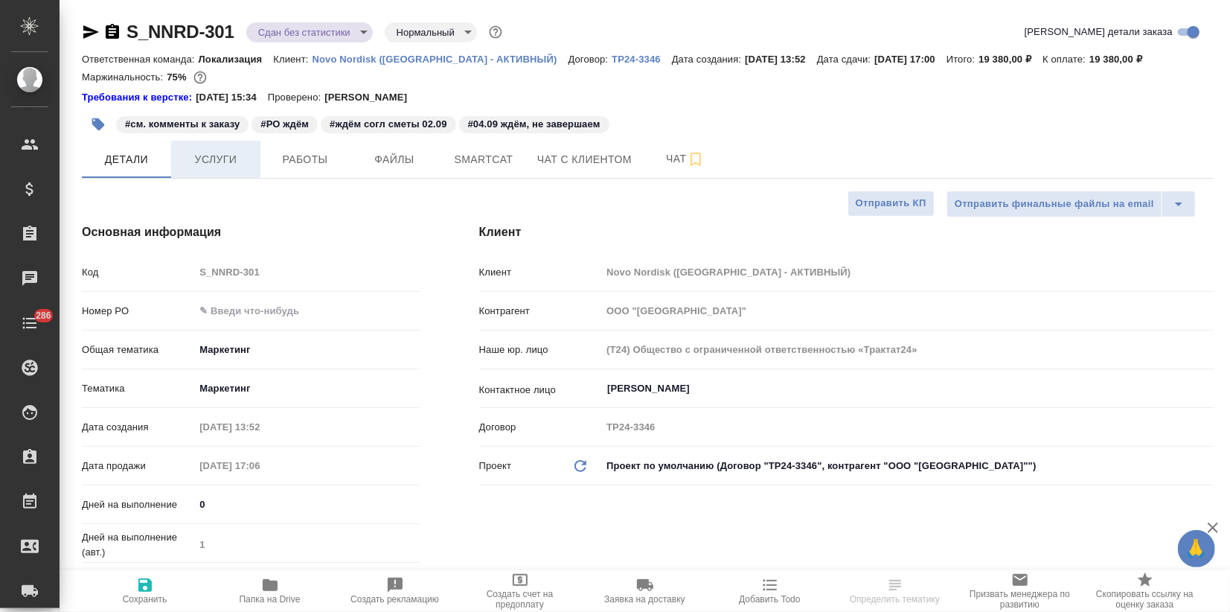
type textarea "x"
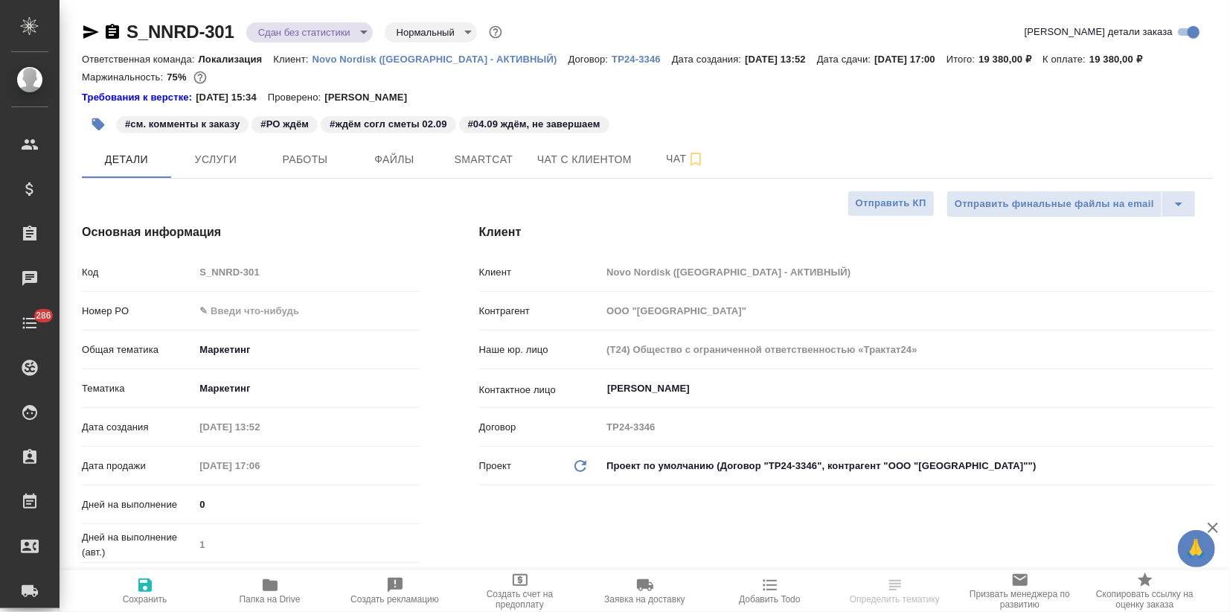
type textarea "x"
drag, startPoint x: 237, startPoint y: 32, endPoint x: 124, endPoint y: 28, distance: 112.5
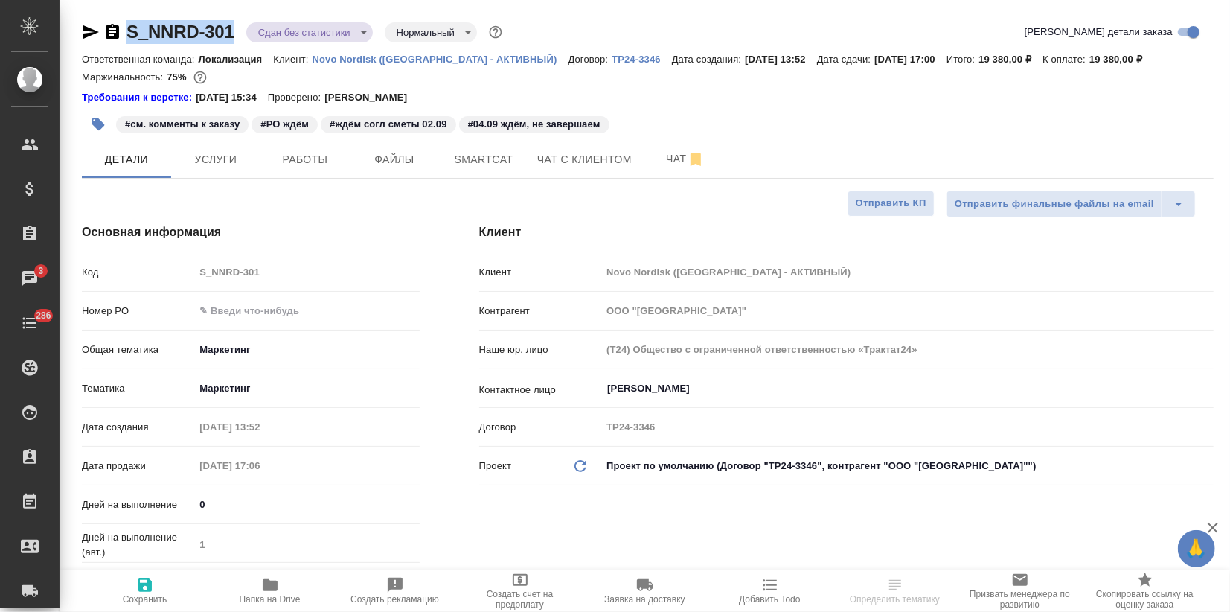
click at [124, 28] on div "S_NNRD-301 Сдан без статистики distributed Нормальный normal" at bounding box center [294, 32] width 424 height 24
copy link "S_NNRD-301"
select select "RU"
type textarea "x"
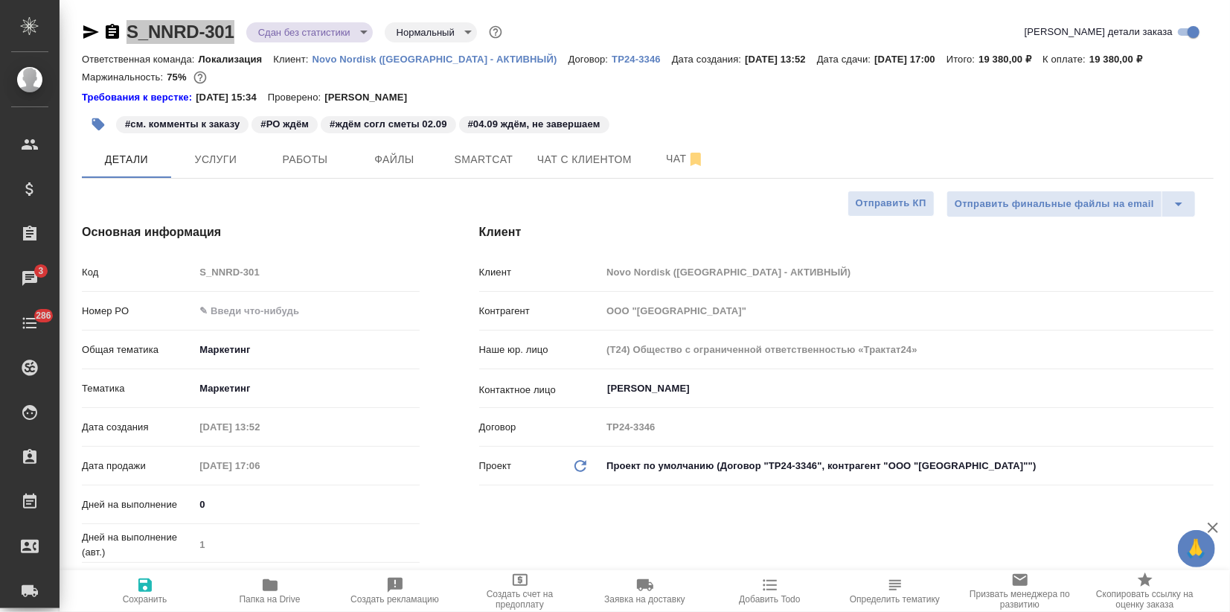
type textarea "x"
click at [232, 167] on span "Услуги" at bounding box center [215, 159] width 71 height 19
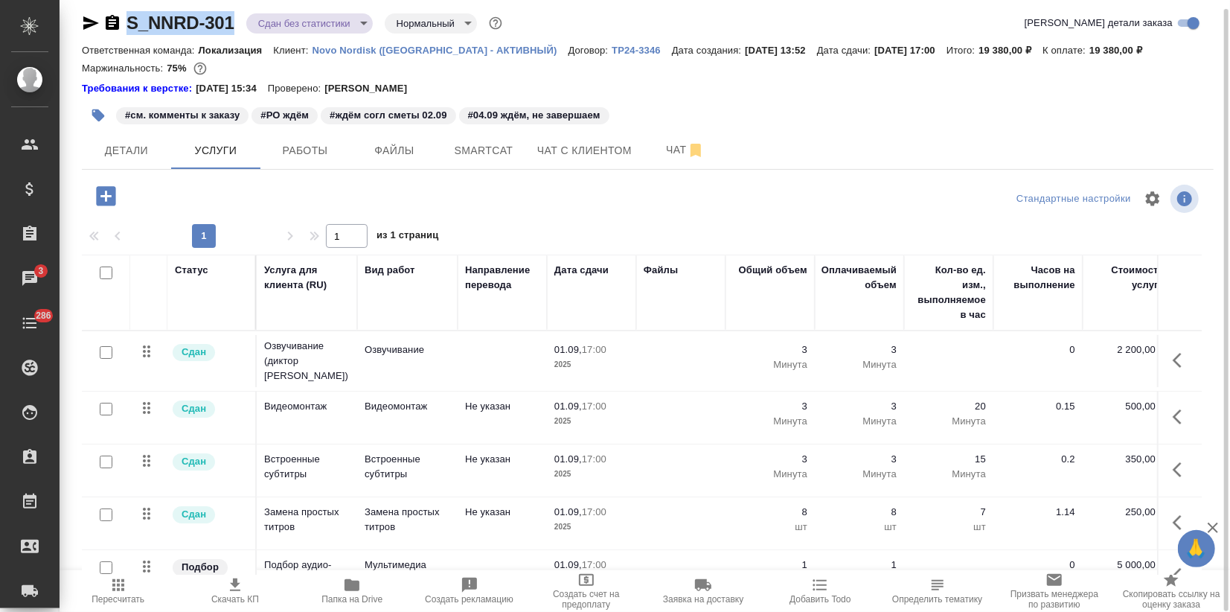
scroll to position [32, 0]
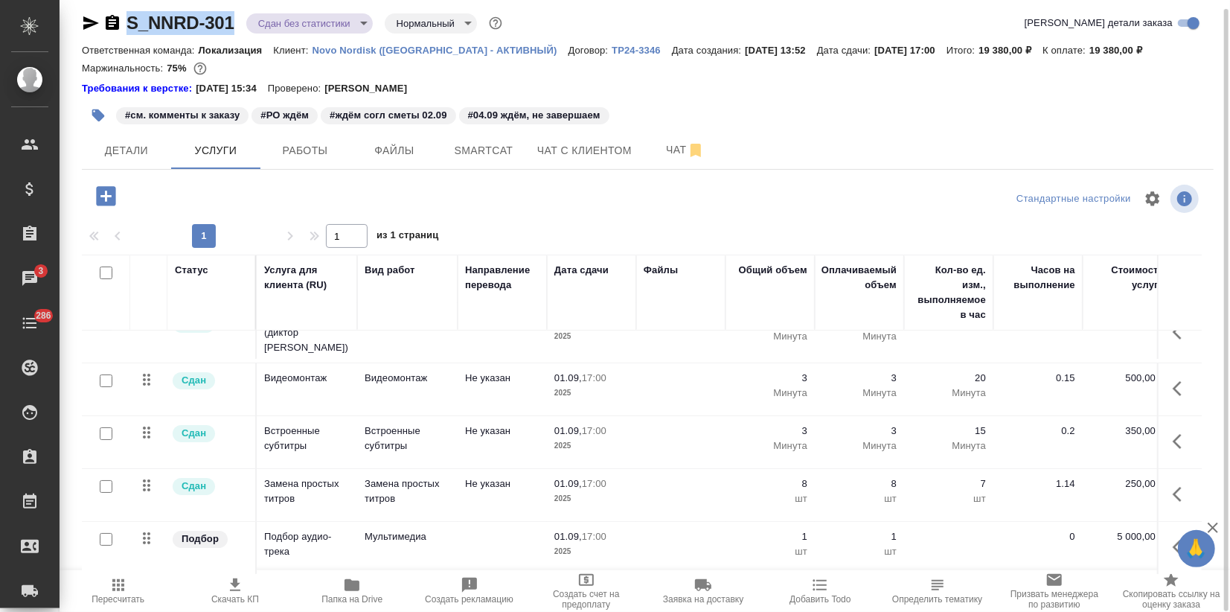
click at [1215, 527] on icon "button" at bounding box center [1213, 528] width 10 height 10
click at [1216, 526] on div "S_NNRD-301 Сдан без статистики distributed Нормальный normal Кратко детали зака…" at bounding box center [648, 302] width 1149 height 622
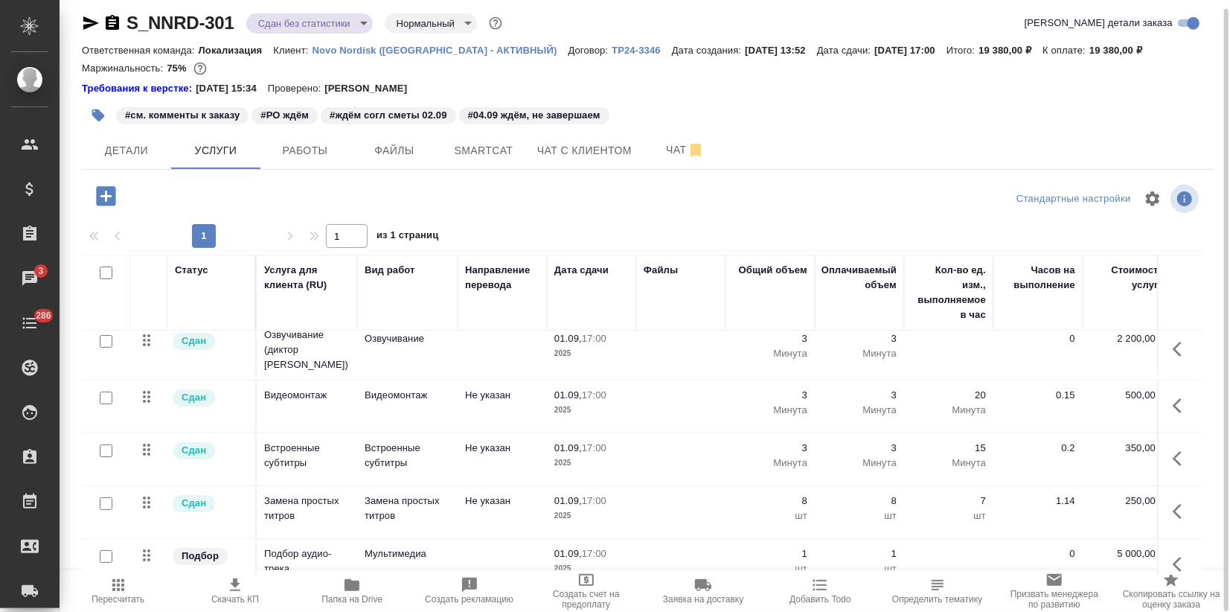
scroll to position [0, 0]
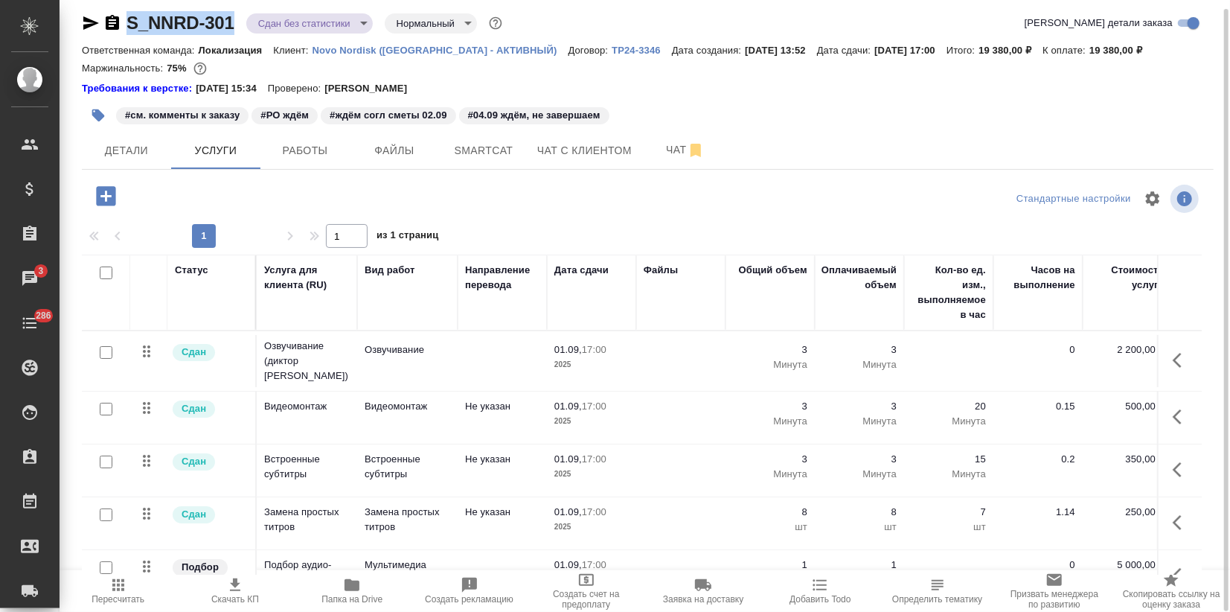
drag, startPoint x: 221, startPoint y: 13, endPoint x: 131, endPoint y: 16, distance: 90.1
click at [131, 16] on div "S_NNRD-301 Сдан без статистики distributed Нормальный normal" at bounding box center [294, 23] width 424 height 24
copy link "S_NNRD-301"
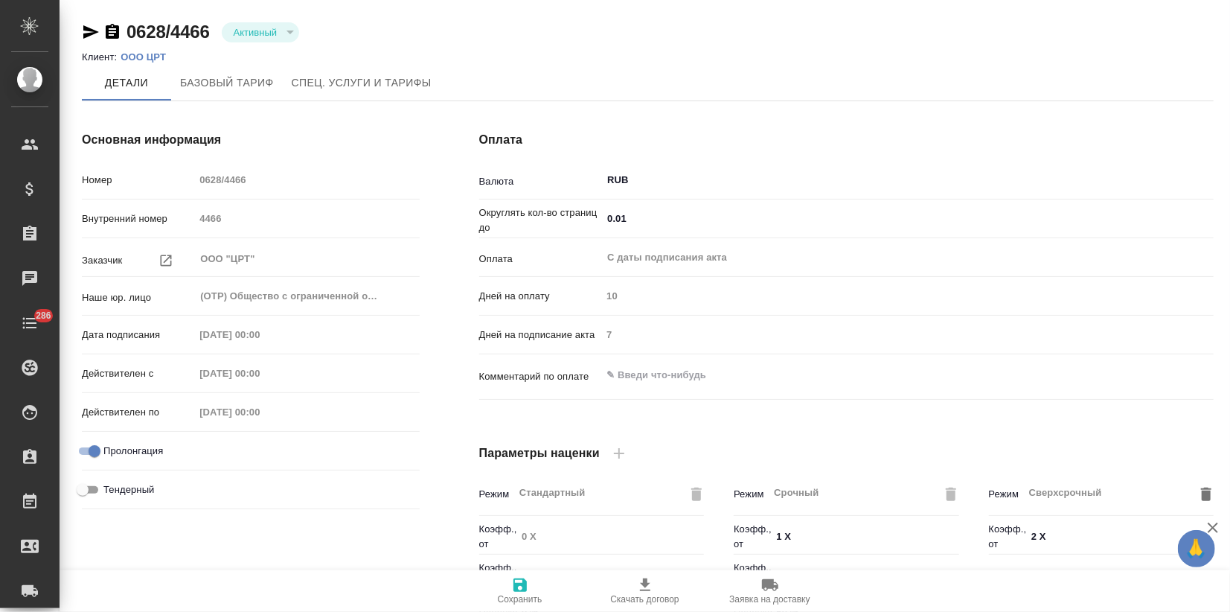
type input "1062 awatera + Marketing"
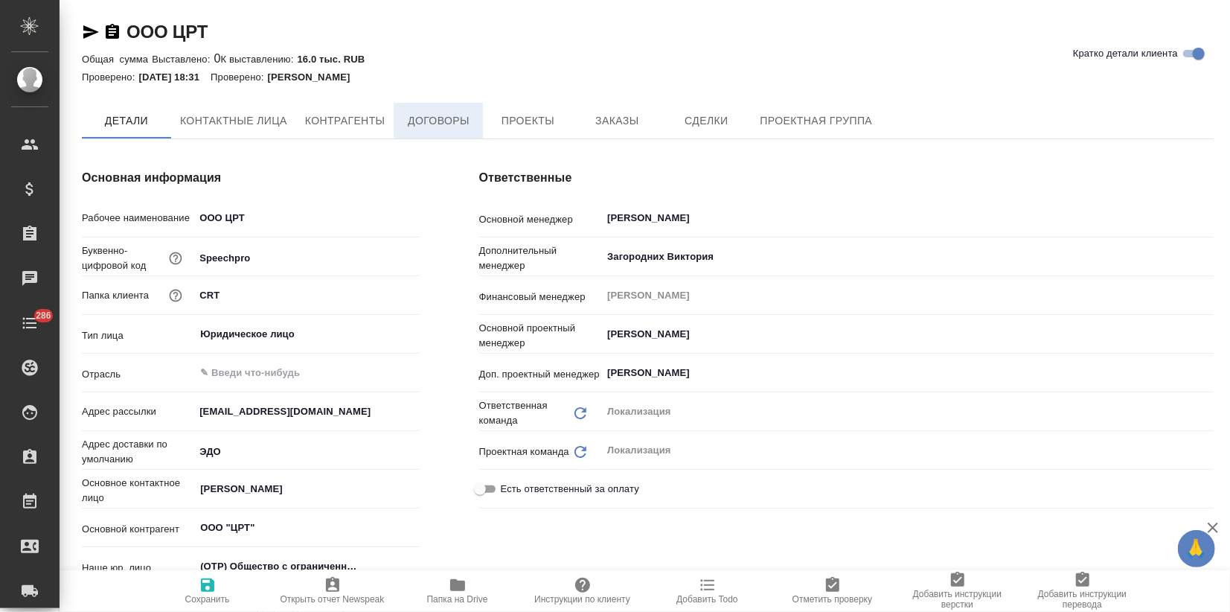
type textarea "x"
click at [453, 122] on span "Договоры" at bounding box center [438, 121] width 71 height 19
type textarea "x"
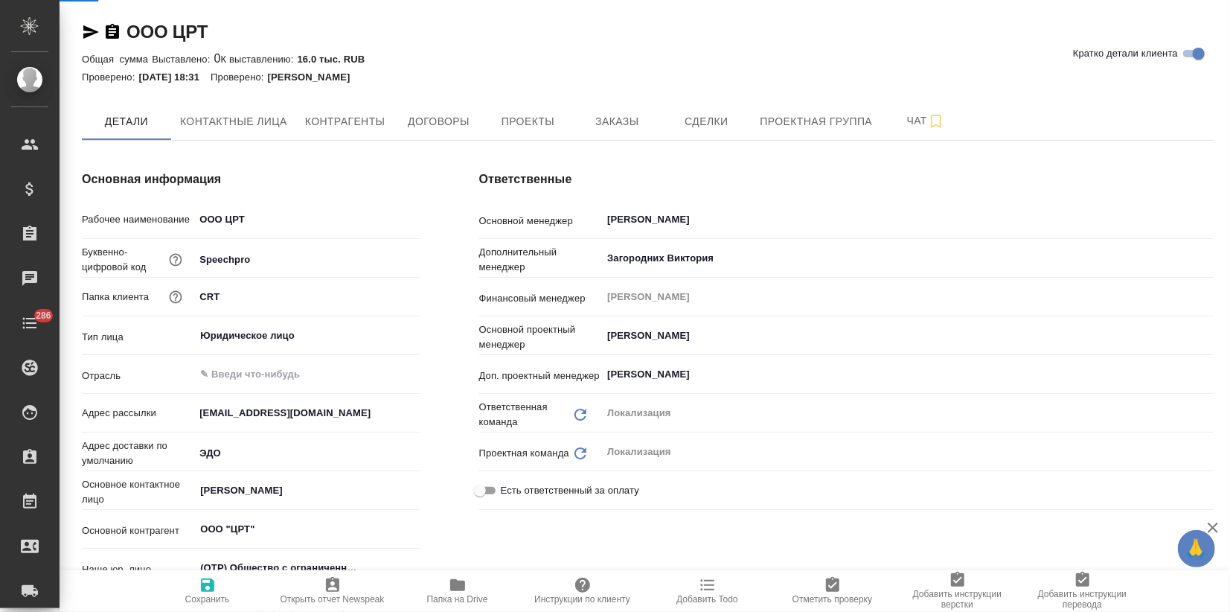
type textarea "x"
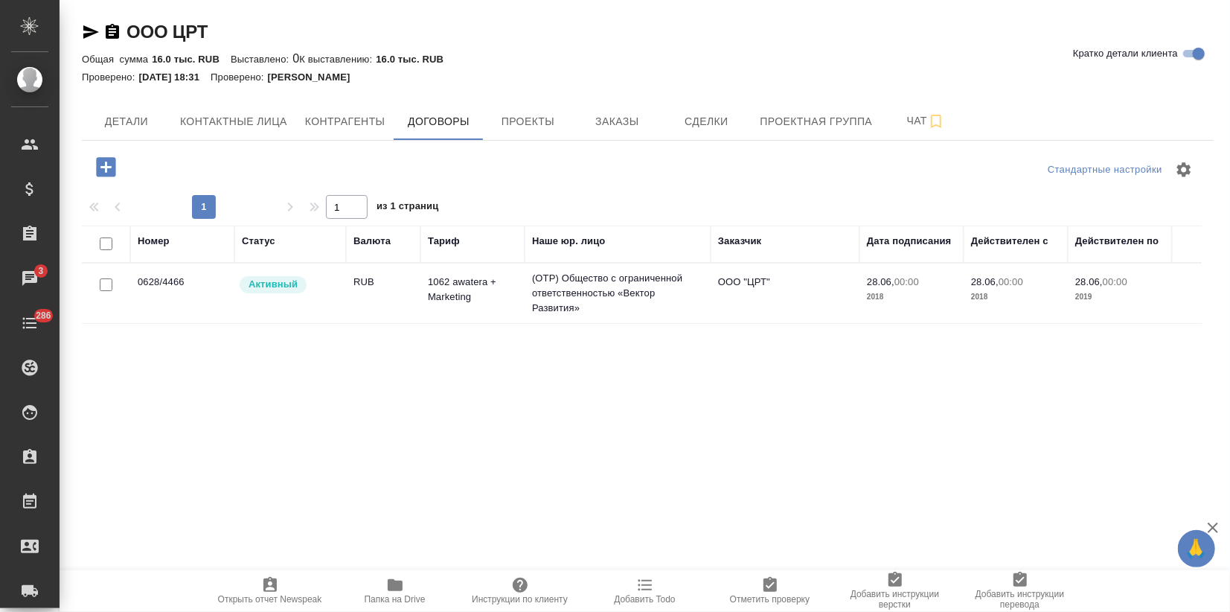
drag, startPoint x: 750, startPoint y: 456, endPoint x: 727, endPoint y: 500, distance: 50.3
click at [752, 452] on div "Номер Статус Валюта [PERSON_NAME] юр. лицо Заказчик Дата подписания Действителе…" at bounding box center [642, 393] width 1120 height 335
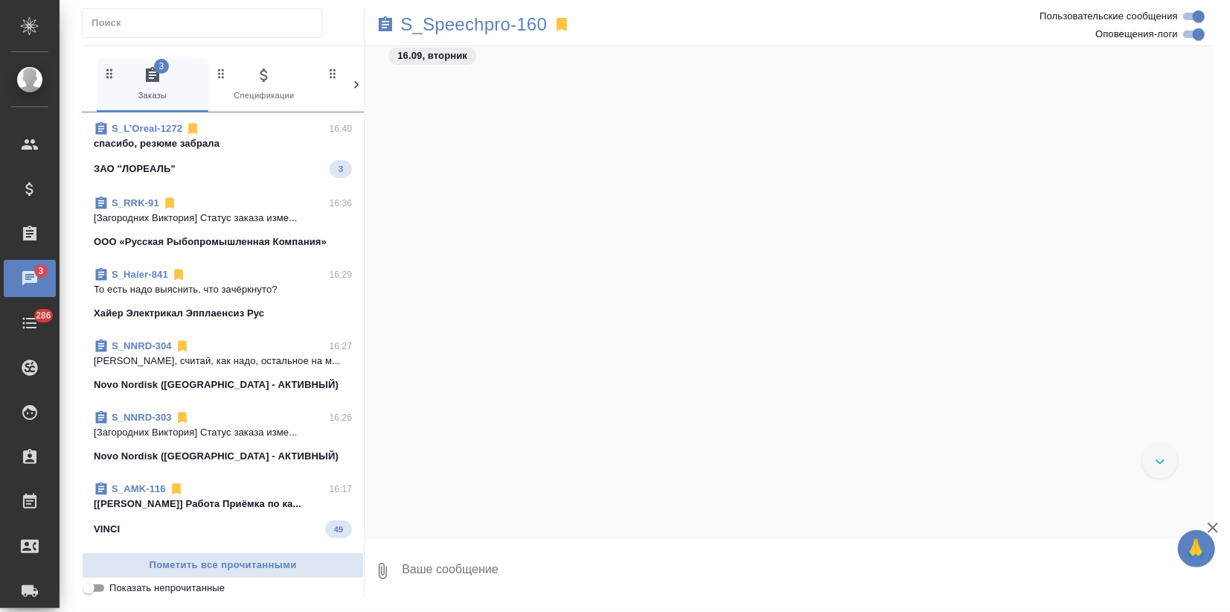
scroll to position [935, 0]
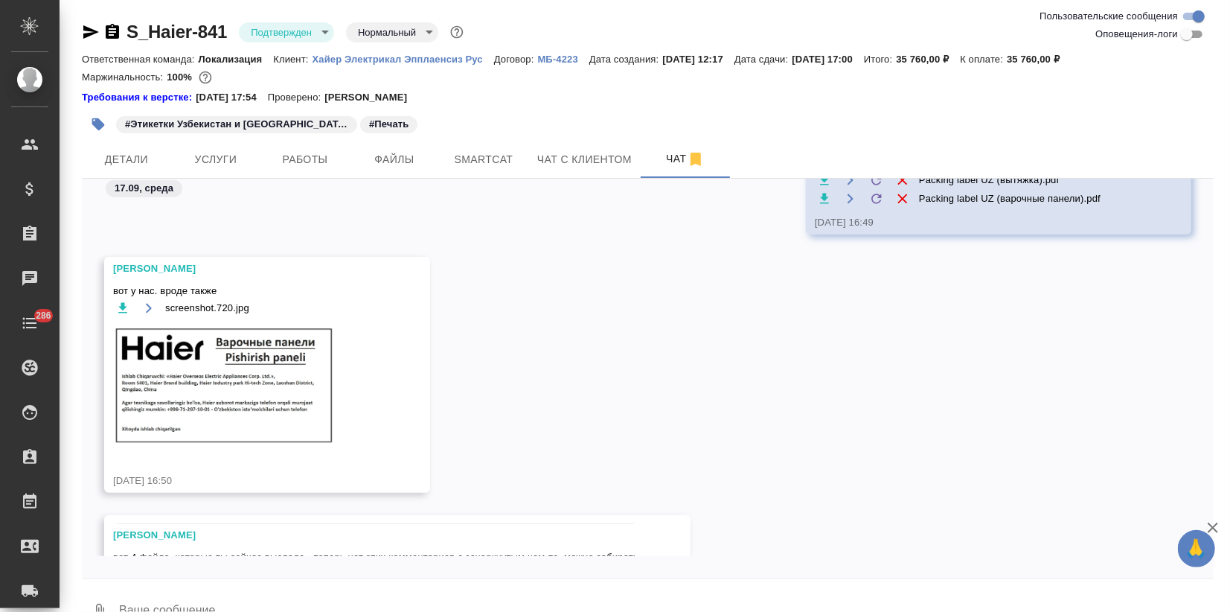
scroll to position [1399, 0]
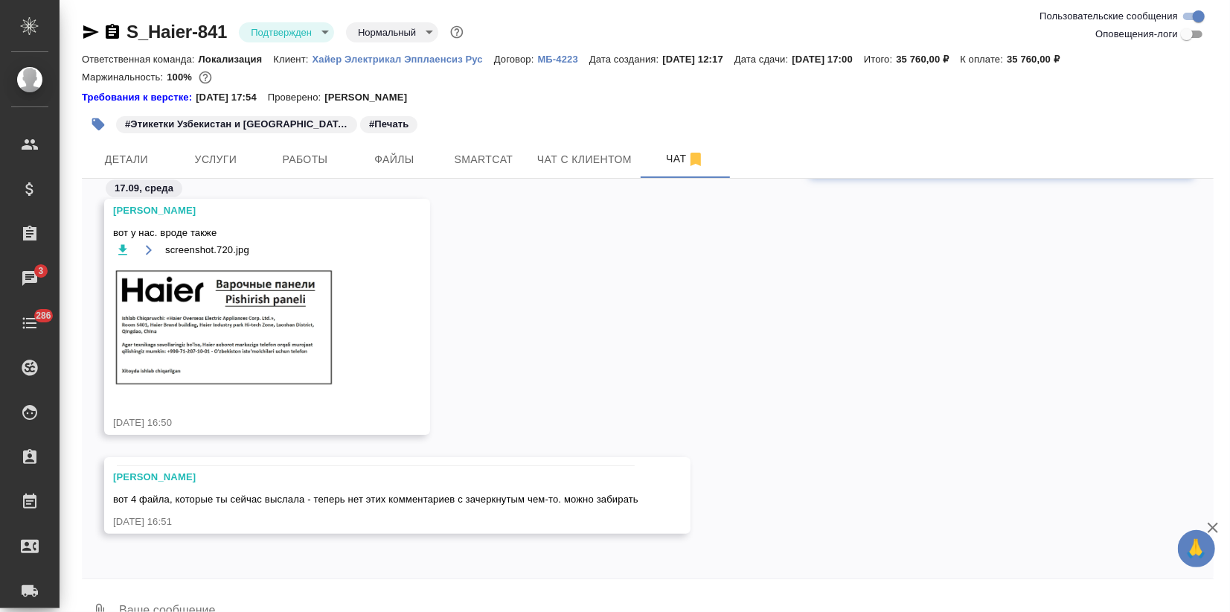
click at [407, 596] on textarea at bounding box center [666, 612] width 1096 height 51
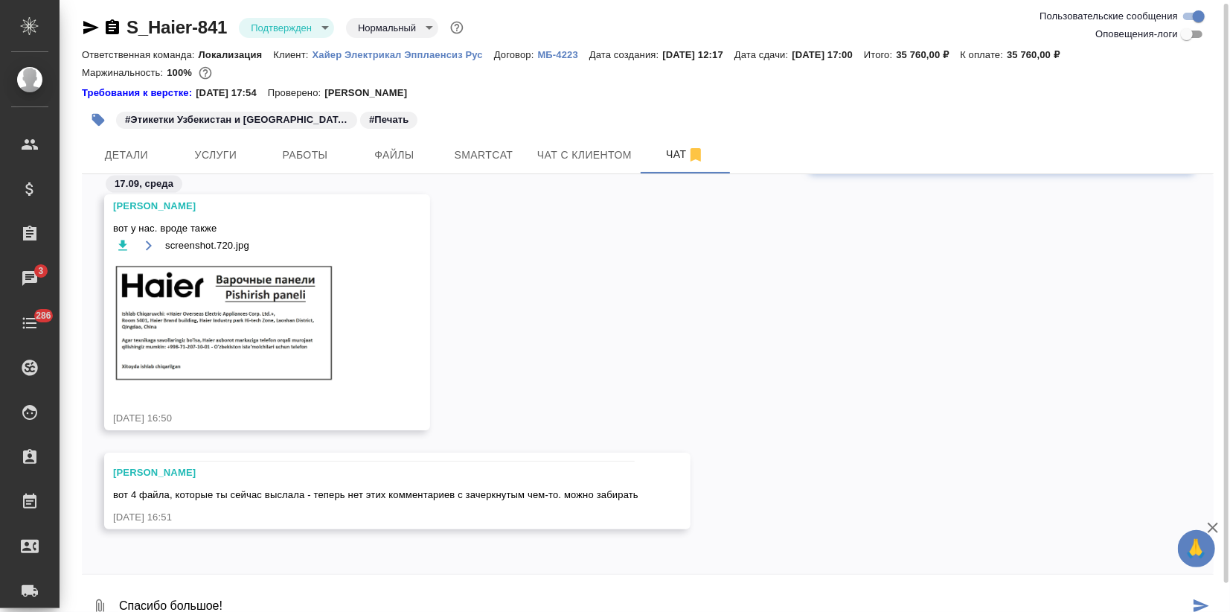
type textarea "Спасибо большое!"
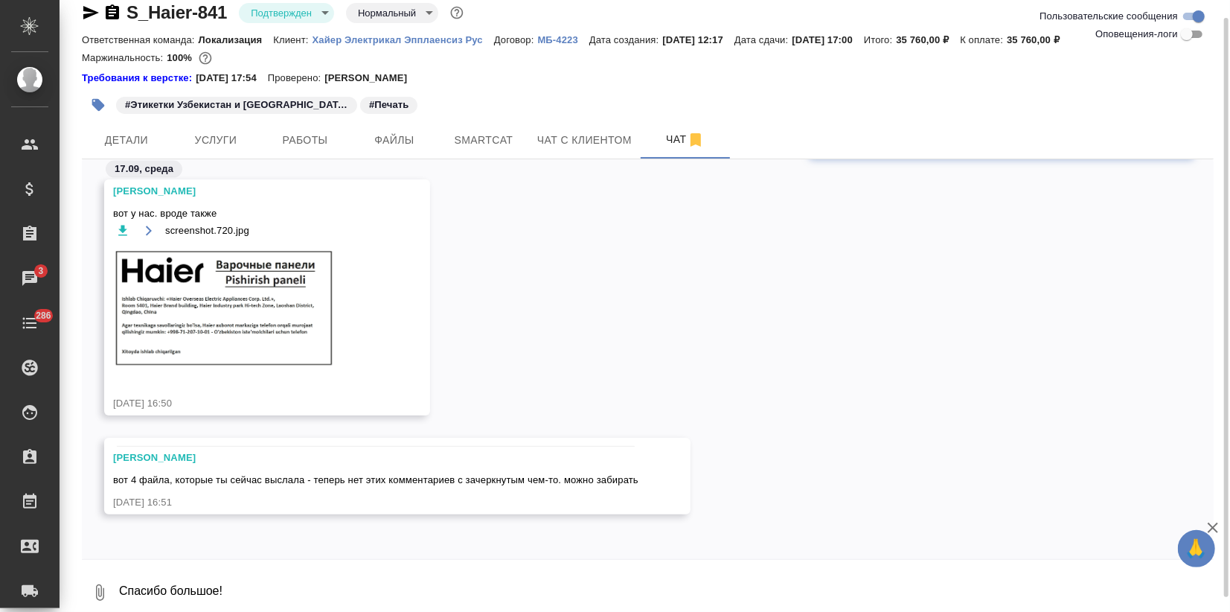
scroll to position [1471, 0]
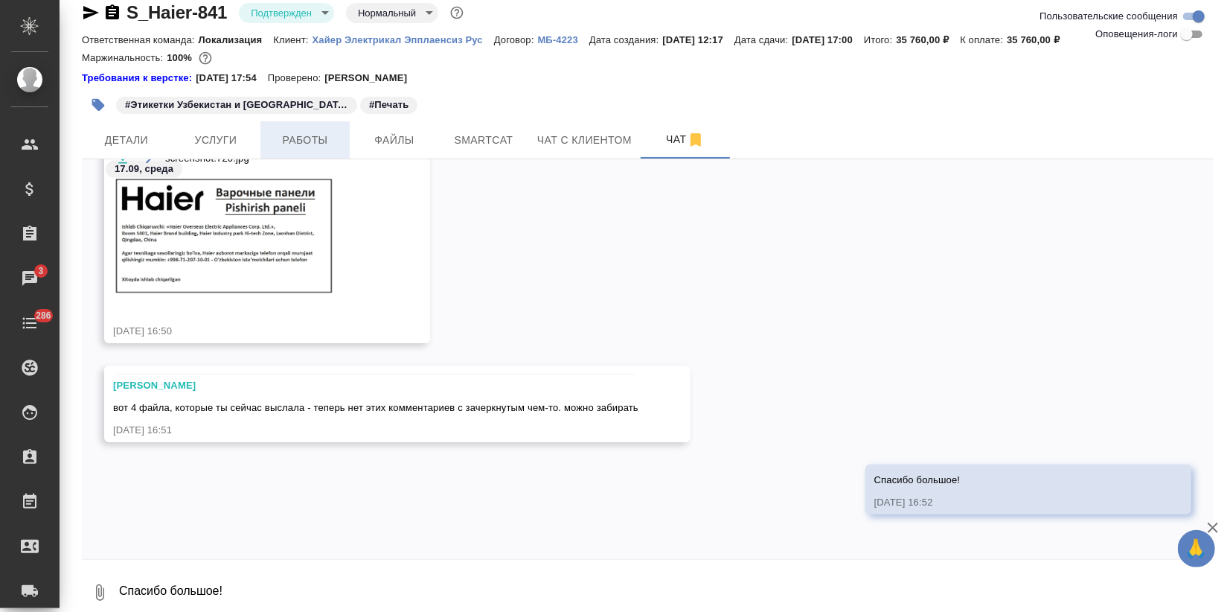
click at [276, 125] on button "Работы" at bounding box center [305, 139] width 89 height 37
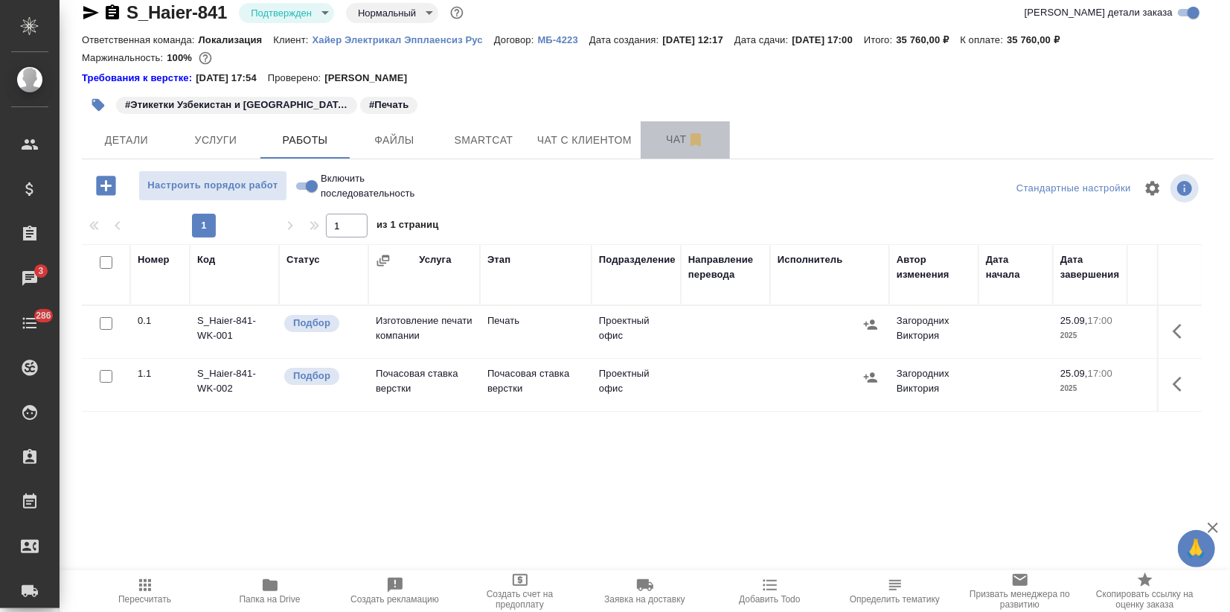
click at [687, 144] on icon "button" at bounding box center [696, 140] width 18 height 18
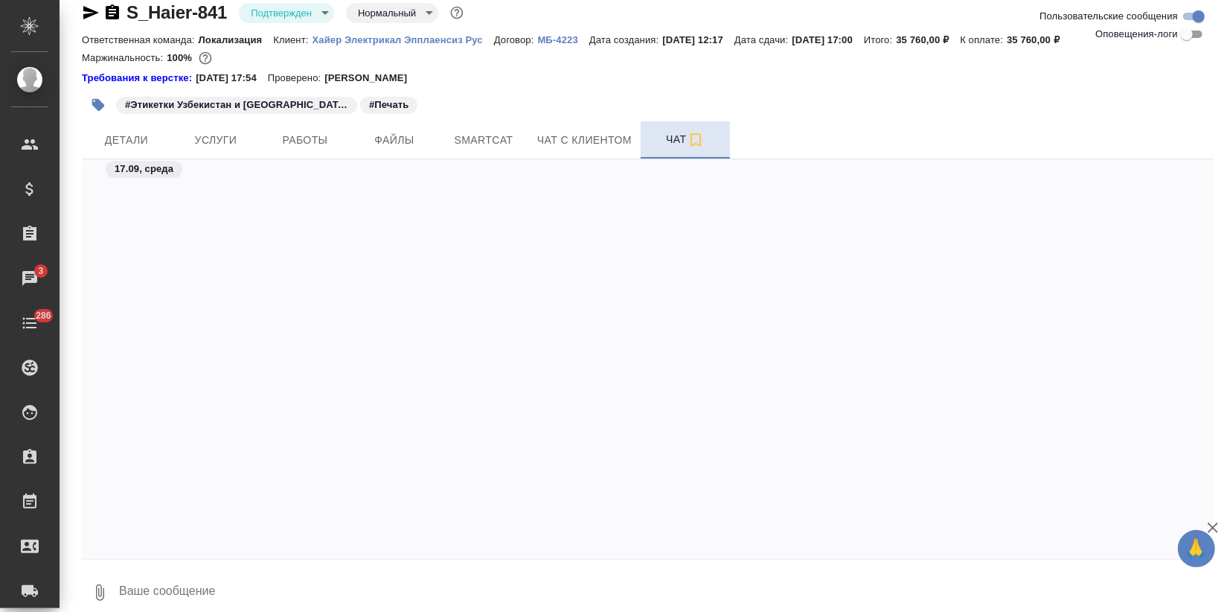
scroll to position [1496, 0]
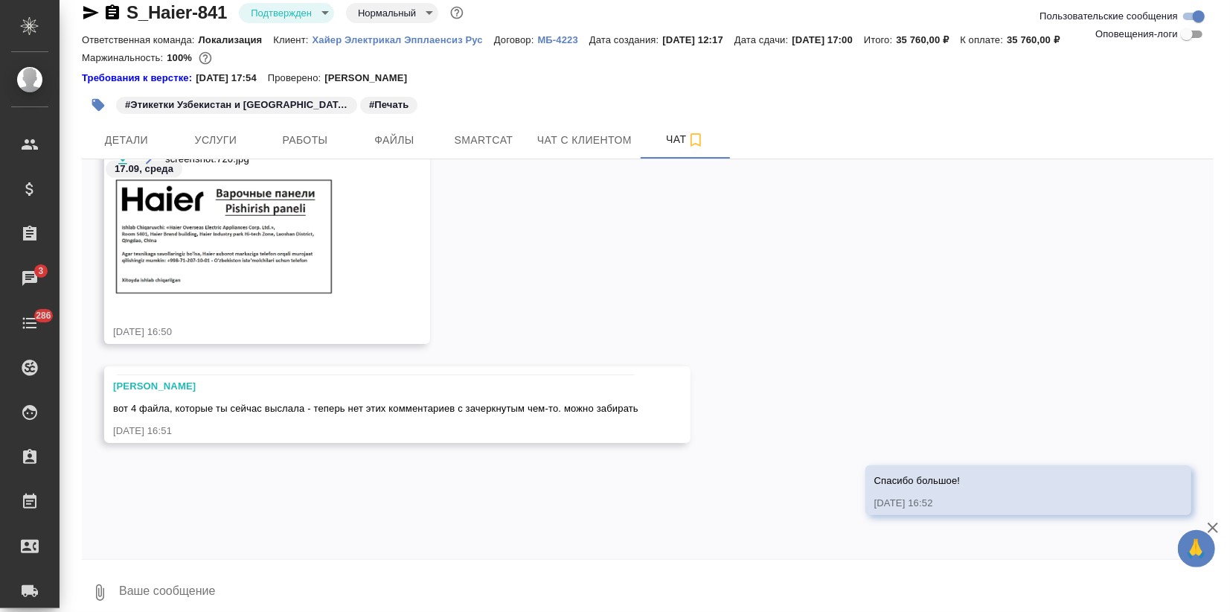
click at [118, 590] on div "0" at bounding box center [648, 592] width 1132 height 51
click at [127, 593] on textarea at bounding box center [666, 592] width 1096 height 51
type textarea """
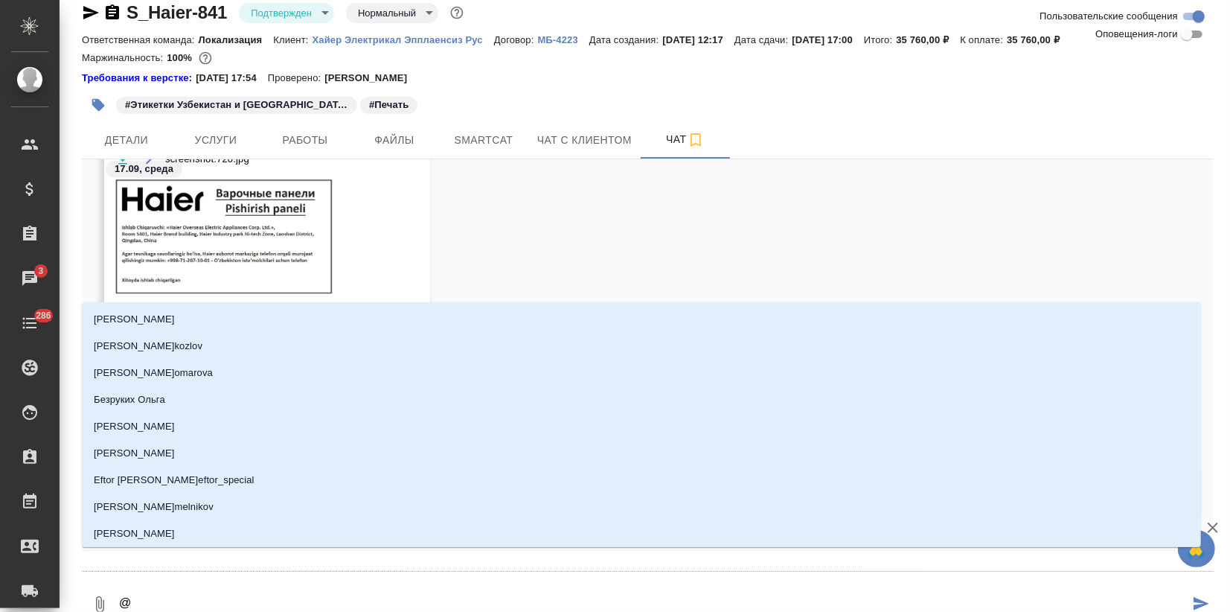
type textarea "@f"
type input "f"
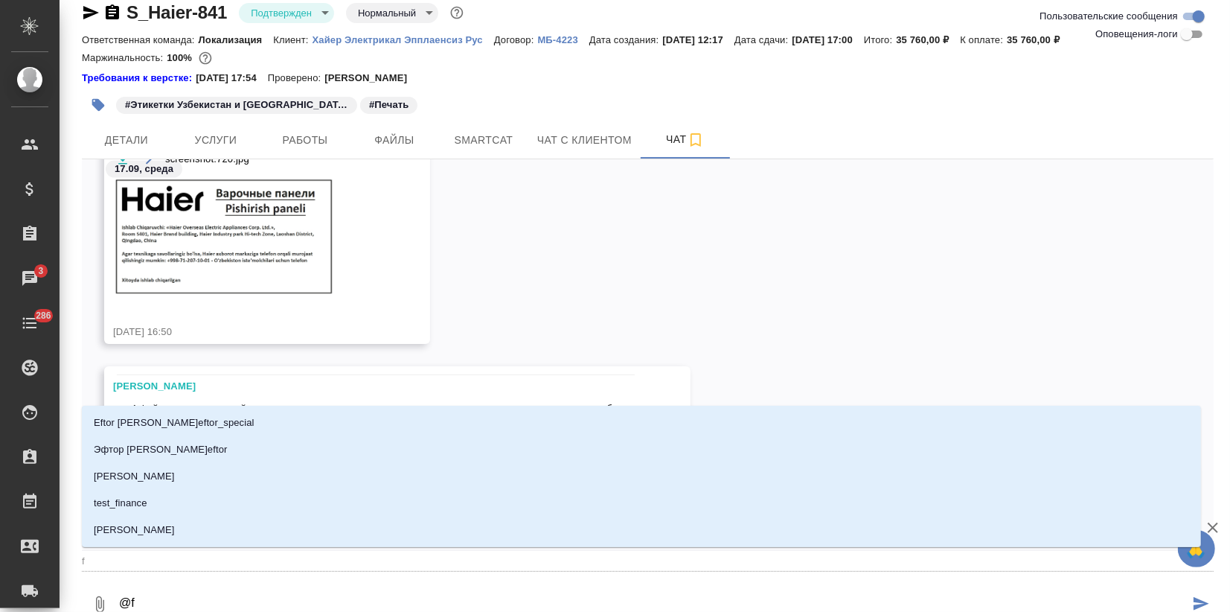
type textarea "@fh"
type input "fh"
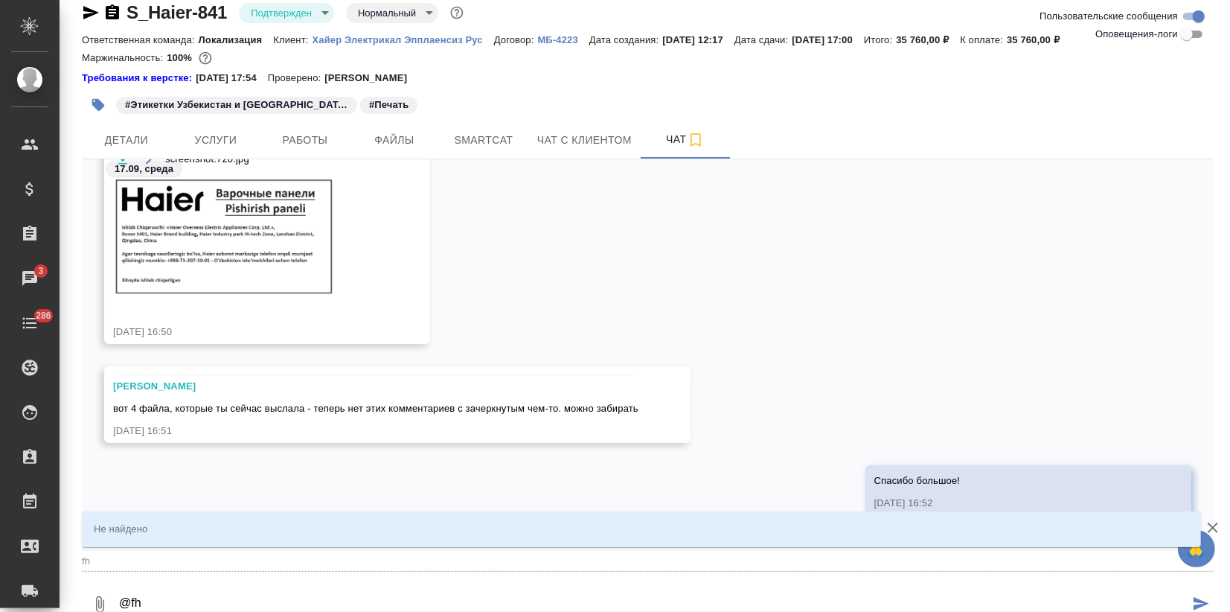
type textarea "@f"
type input "f"
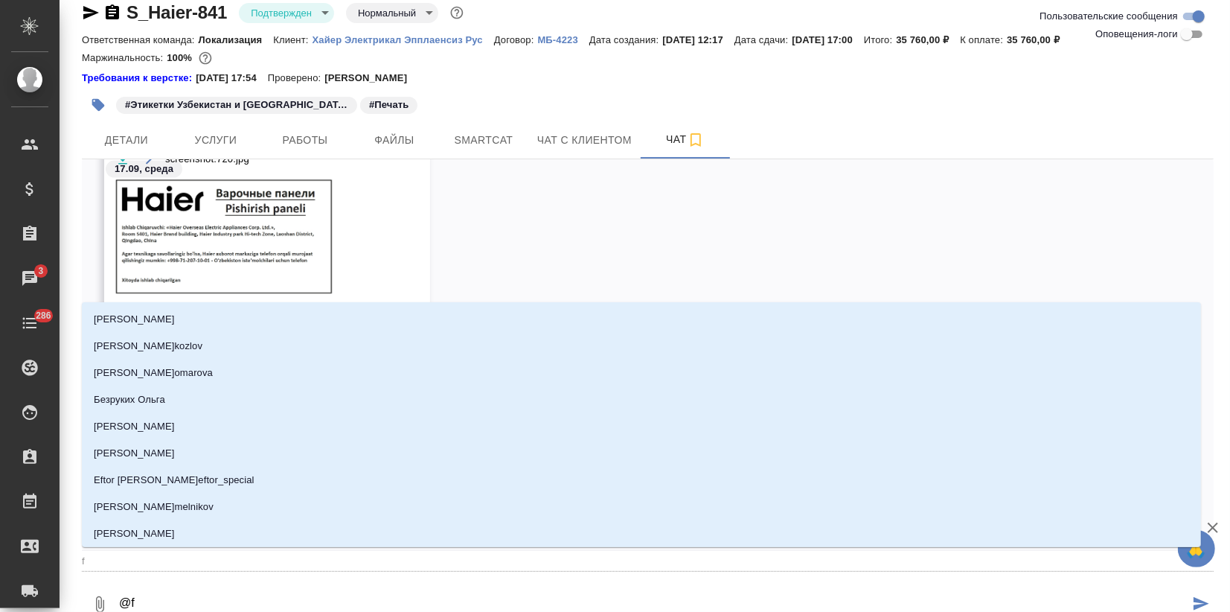
type textarea "@"
type textarea "@а"
type input "а"
type textarea "@ар"
type input "ар"
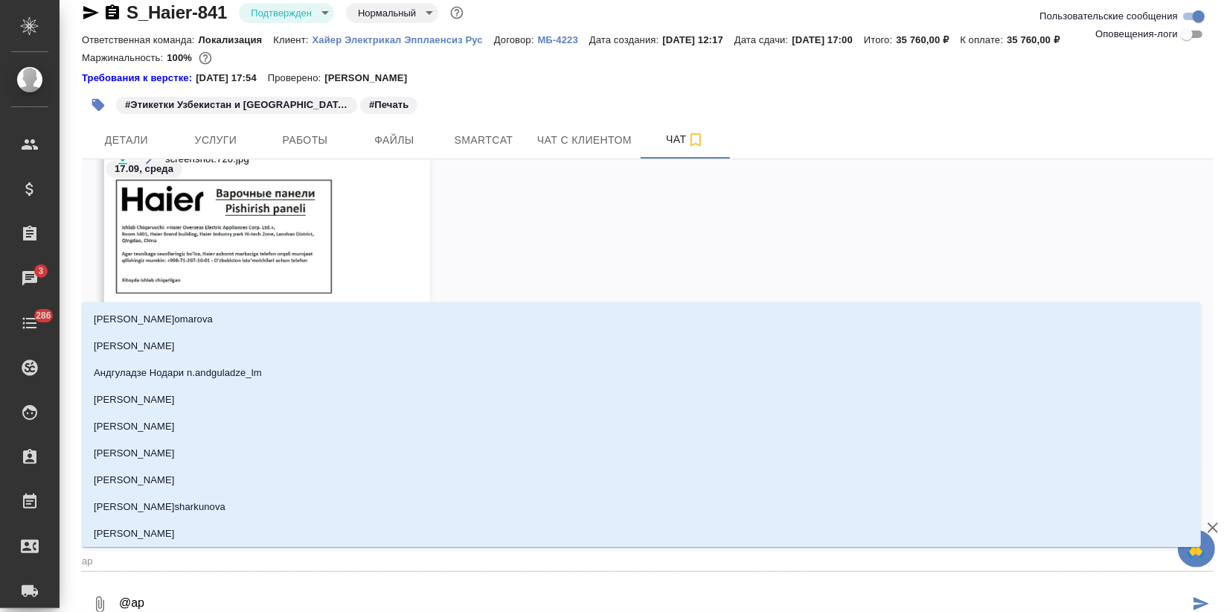
type textarea "@арс"
type input "арс"
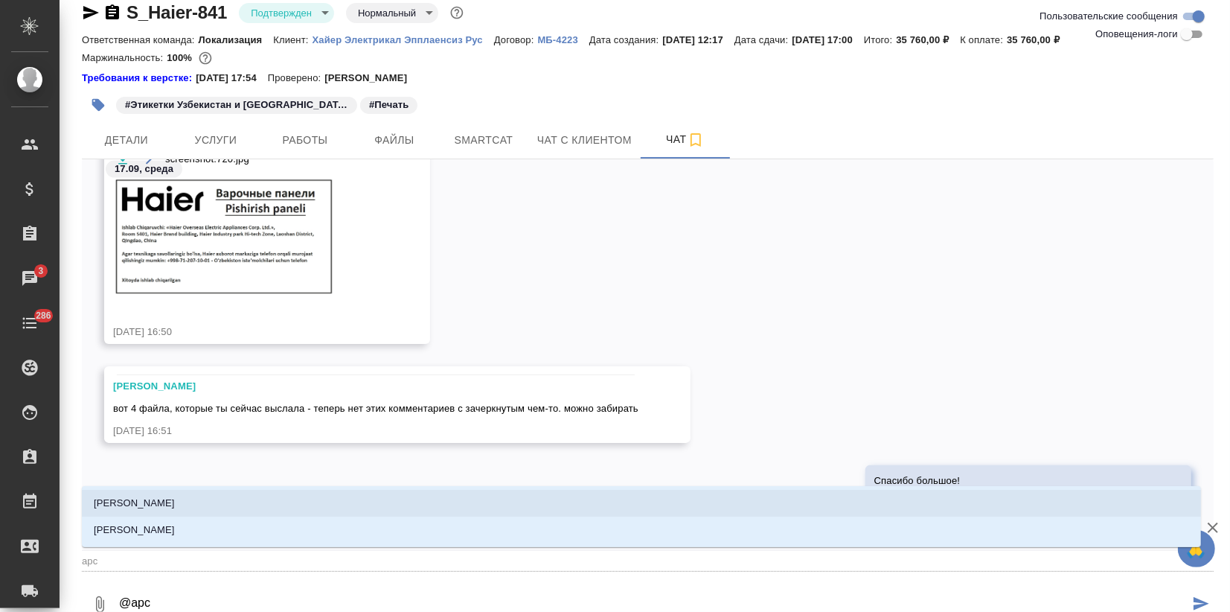
click at [195, 505] on li "Арсеньева Вера" at bounding box center [642, 503] width 1120 height 27
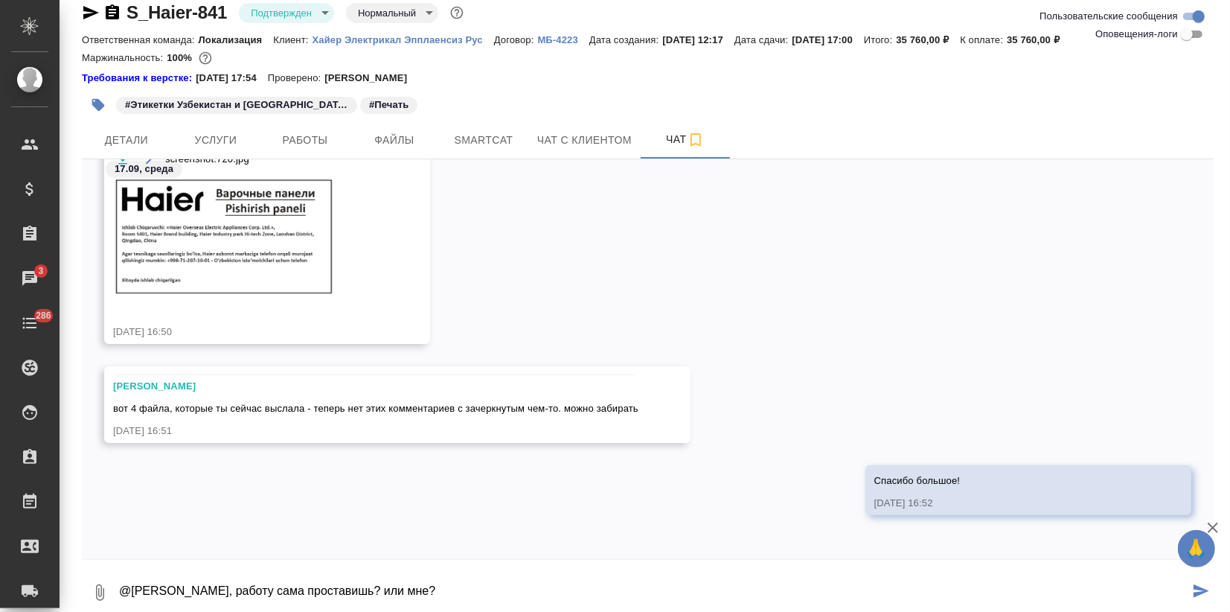
type textarea "@Арсеньева Вера Верунь, работу сама проставишь? или мне?"
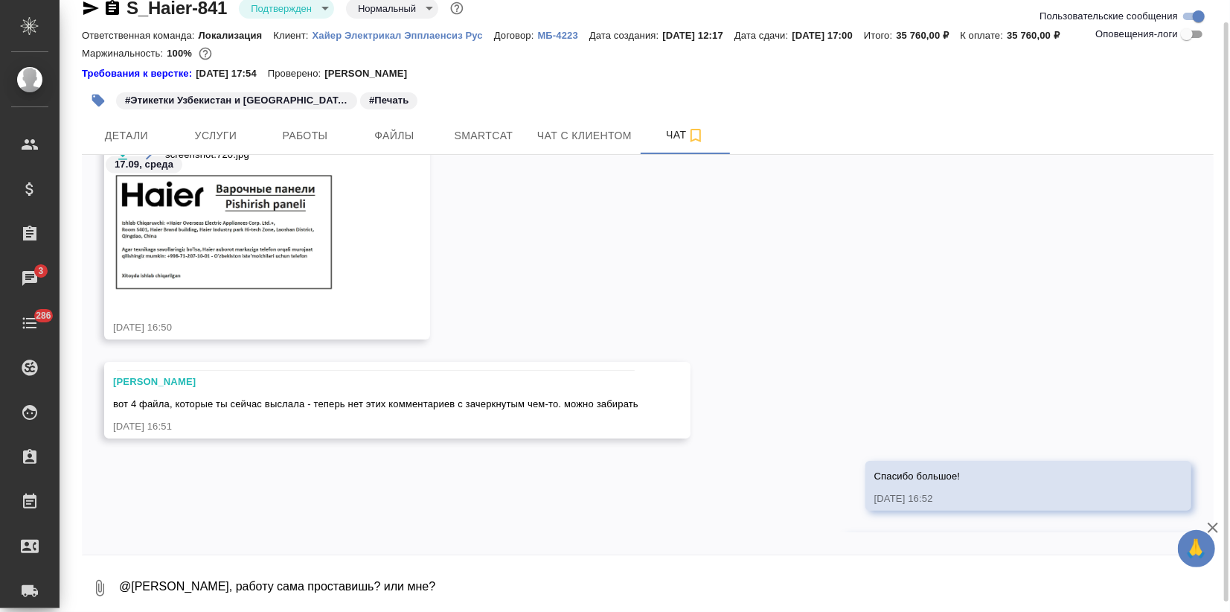
scroll to position [1584, 0]
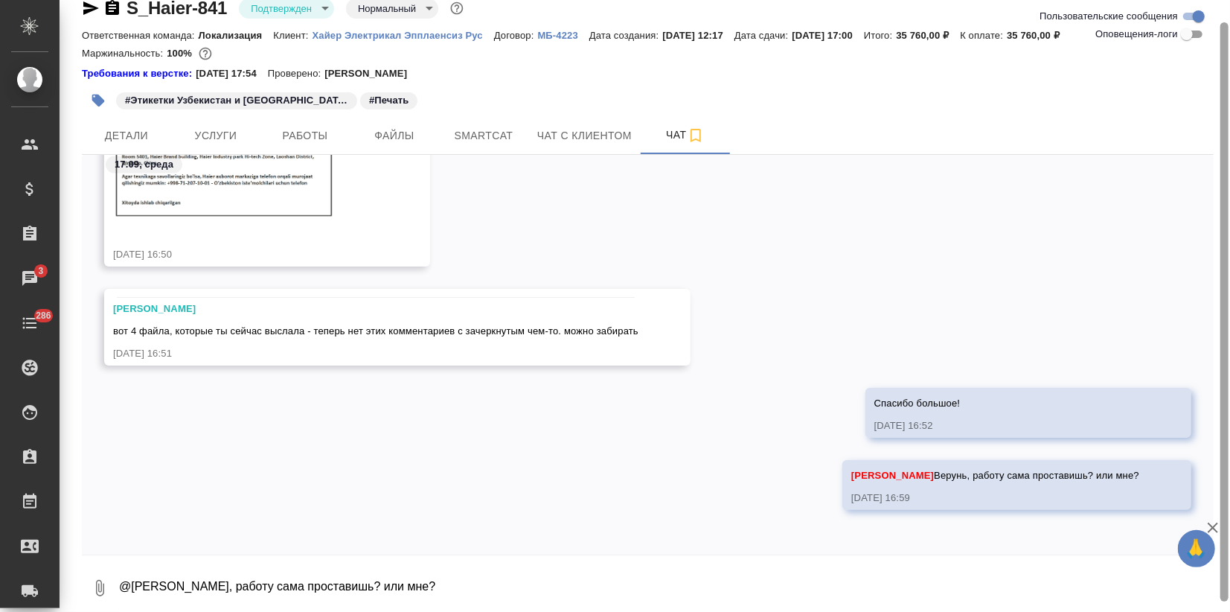
click at [1217, 523] on icon "button" at bounding box center [1213, 528] width 10 height 10
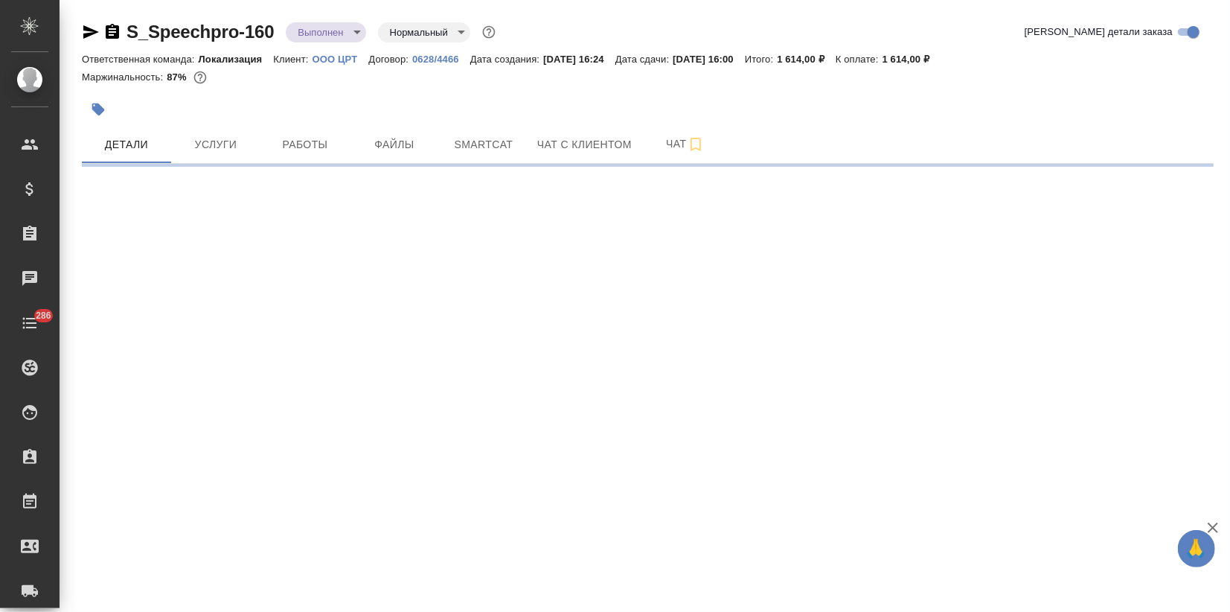
select select "RU"
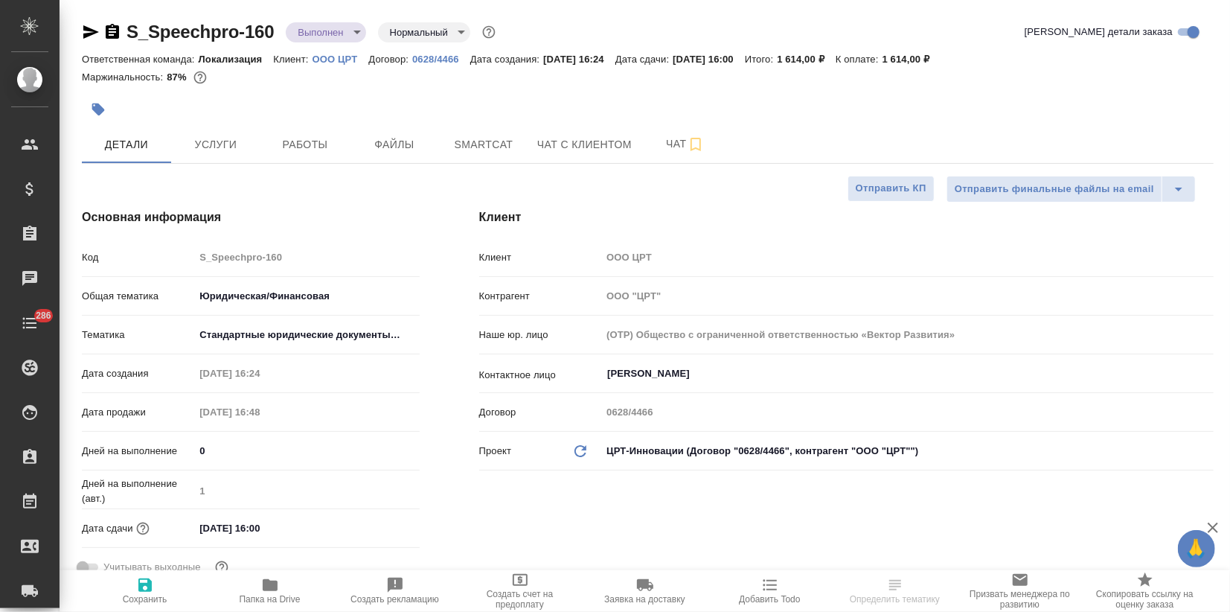
type textarea "x"
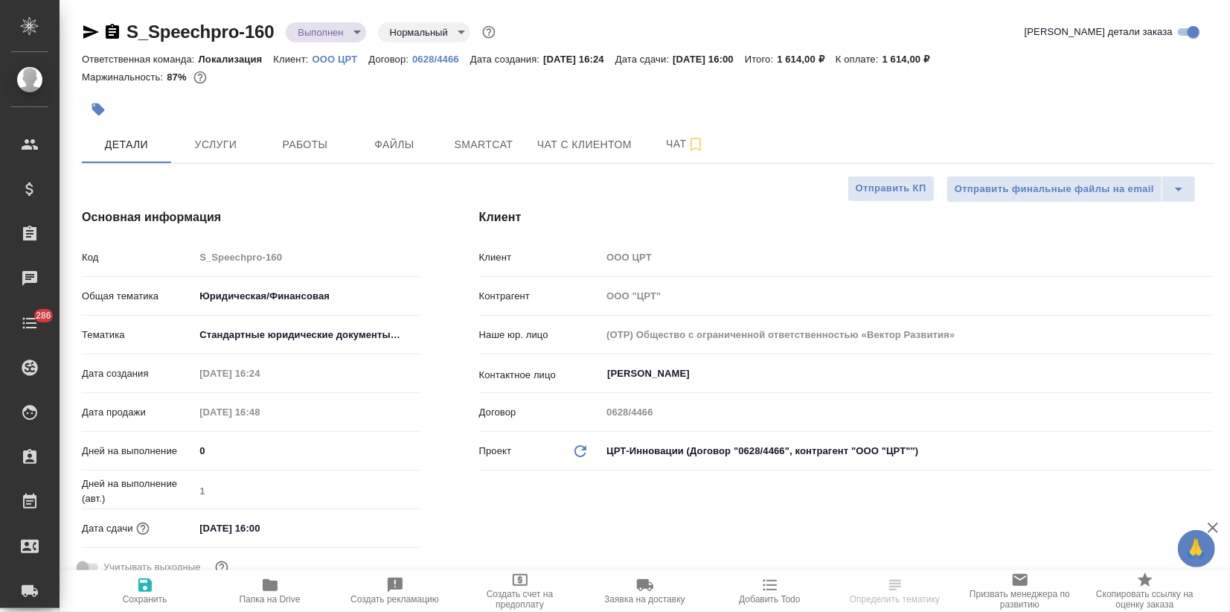
type textarea "x"
type input "Валеев Динар"
type textarea "x"
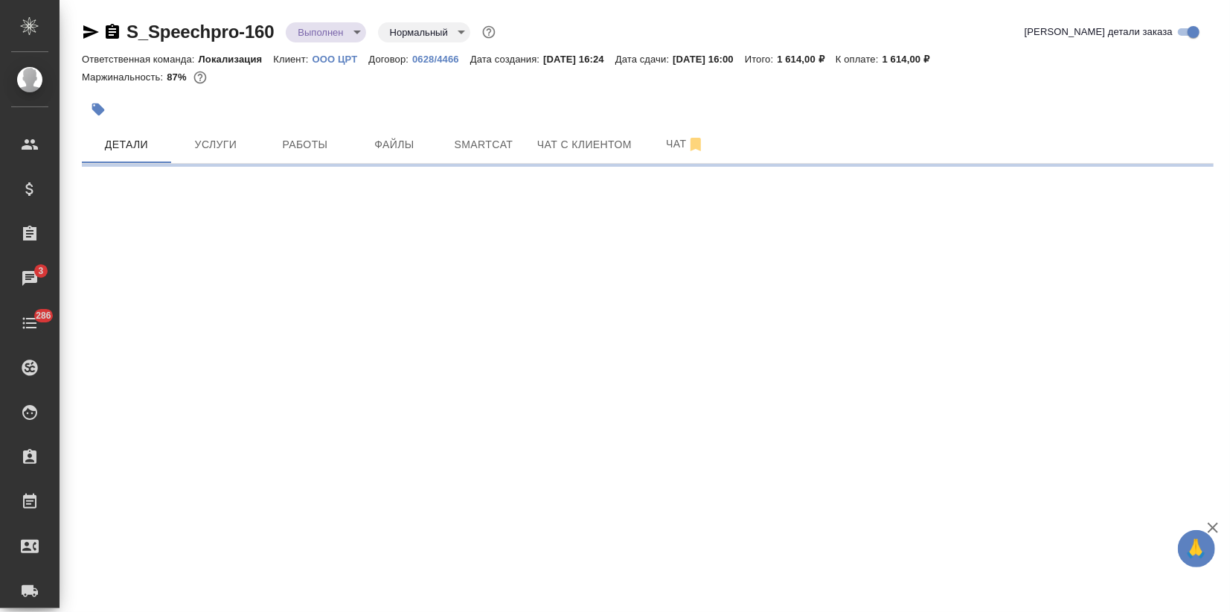
select select "RU"
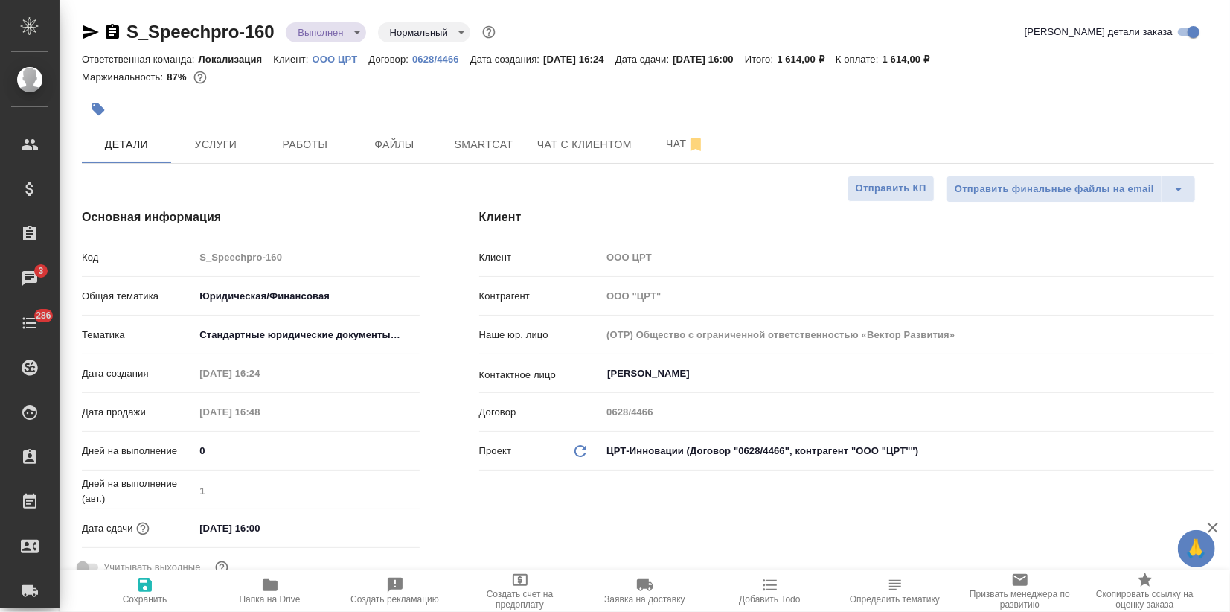
type textarea "x"
click at [296, 147] on span "Работы" at bounding box center [304, 144] width 71 height 19
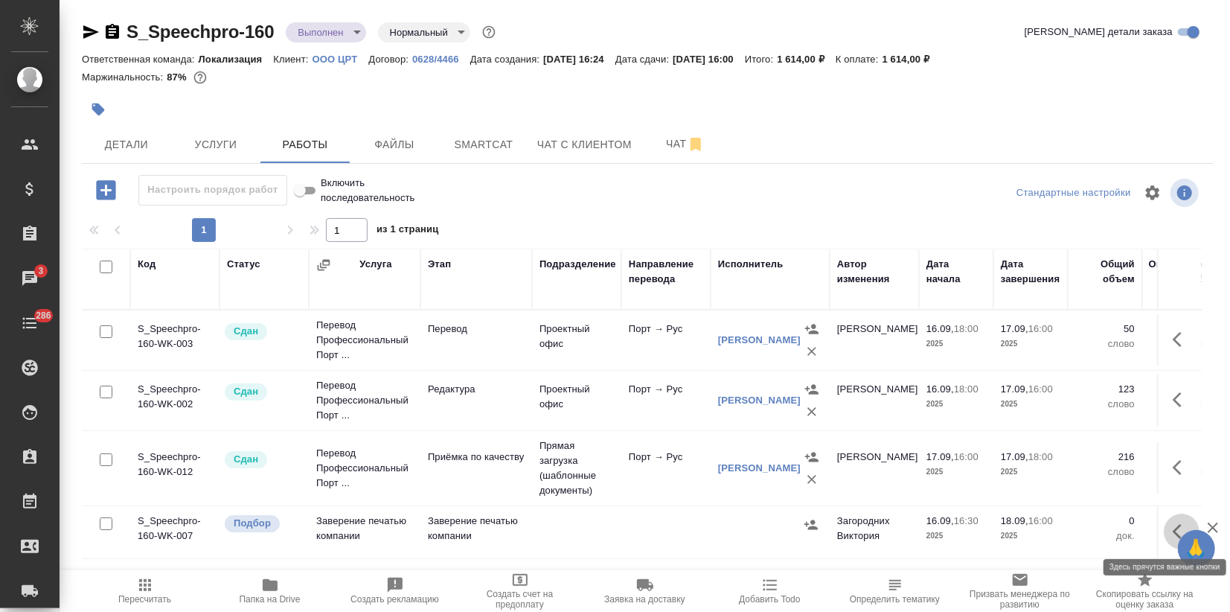
click at [1174, 528] on icon "button" at bounding box center [1182, 532] width 18 height 18
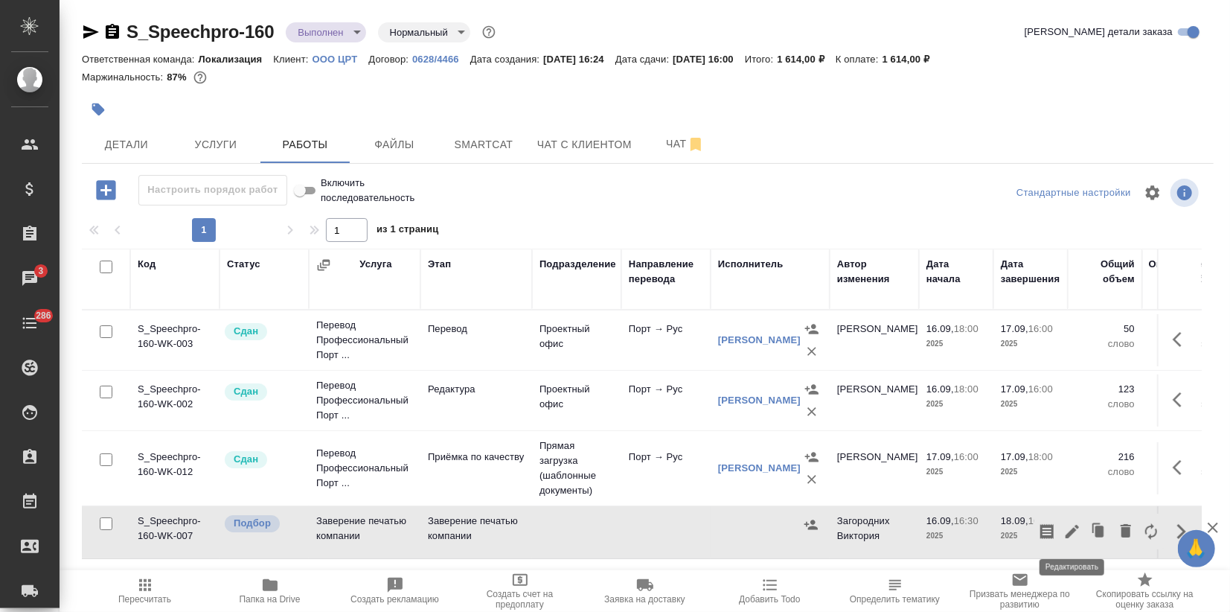
click at [1077, 530] on icon "button" at bounding box center [1073, 532] width 18 height 18
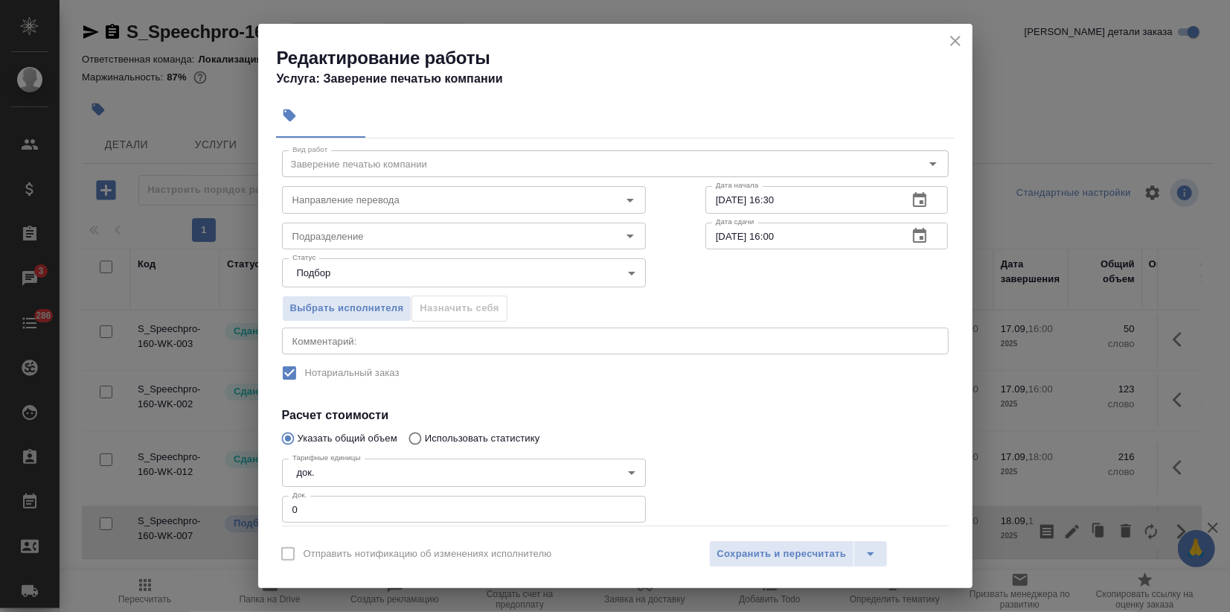
scroll to position [120, 0]
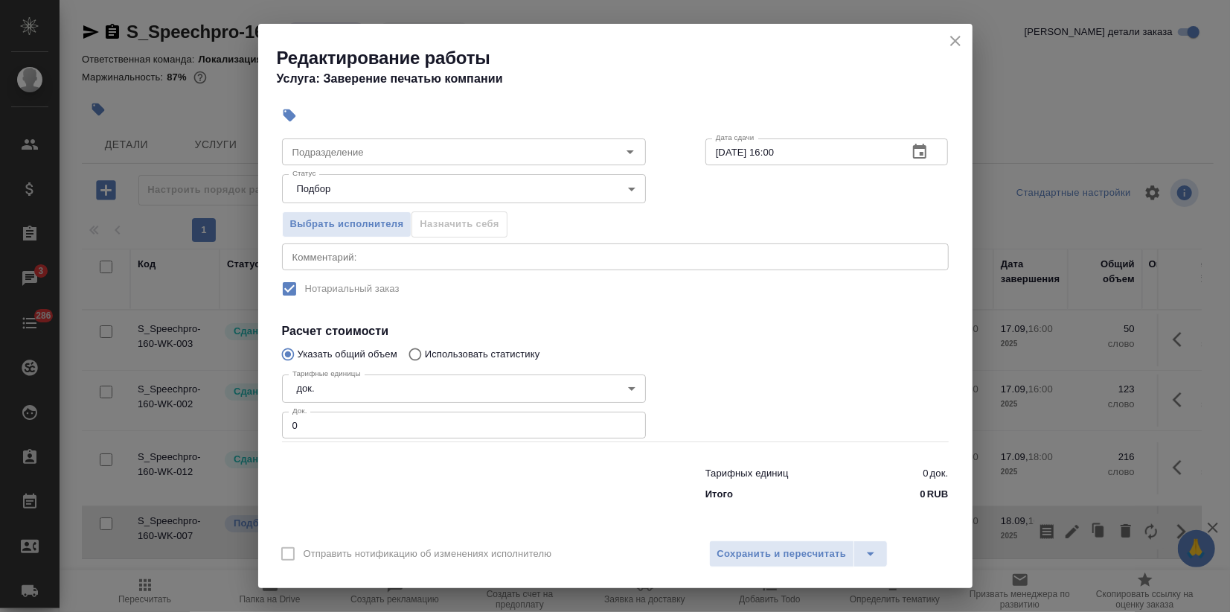
drag, startPoint x: 301, startPoint y: 423, endPoint x: 236, endPoint y: 418, distance: 64.9
click at [255, 421] on div "Редактирование работы Услуга: Заверение печатью компании Параметры Файлы Вид ра…" at bounding box center [615, 306] width 1230 height 612
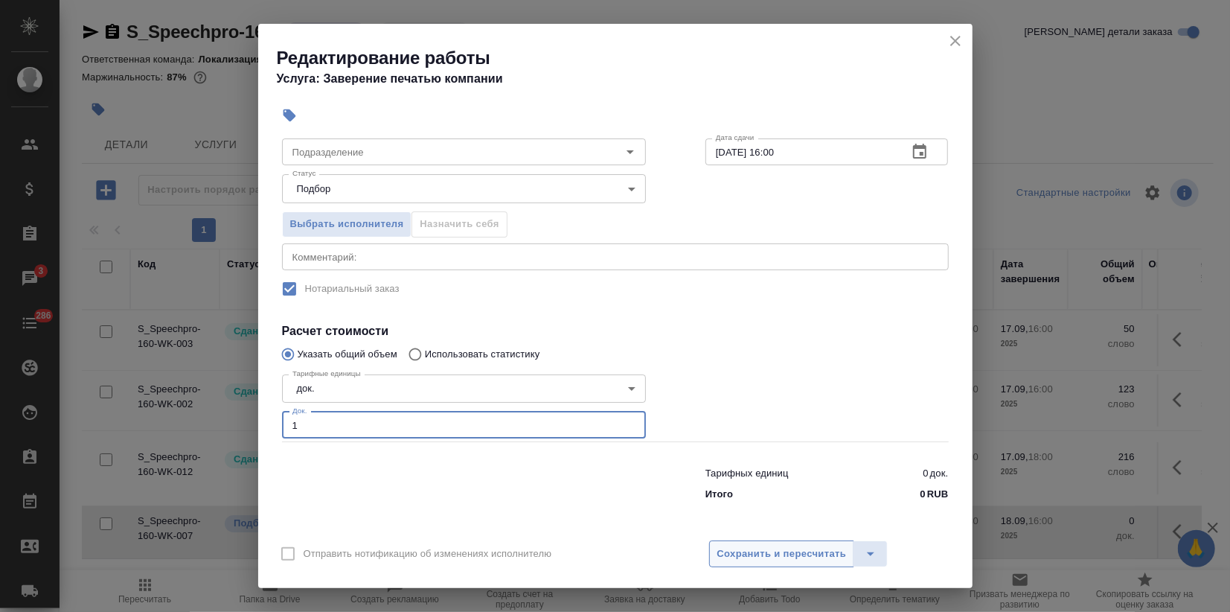
type input "1"
click at [818, 548] on span "Сохранить и пересчитать" at bounding box center [783, 554] width 130 height 17
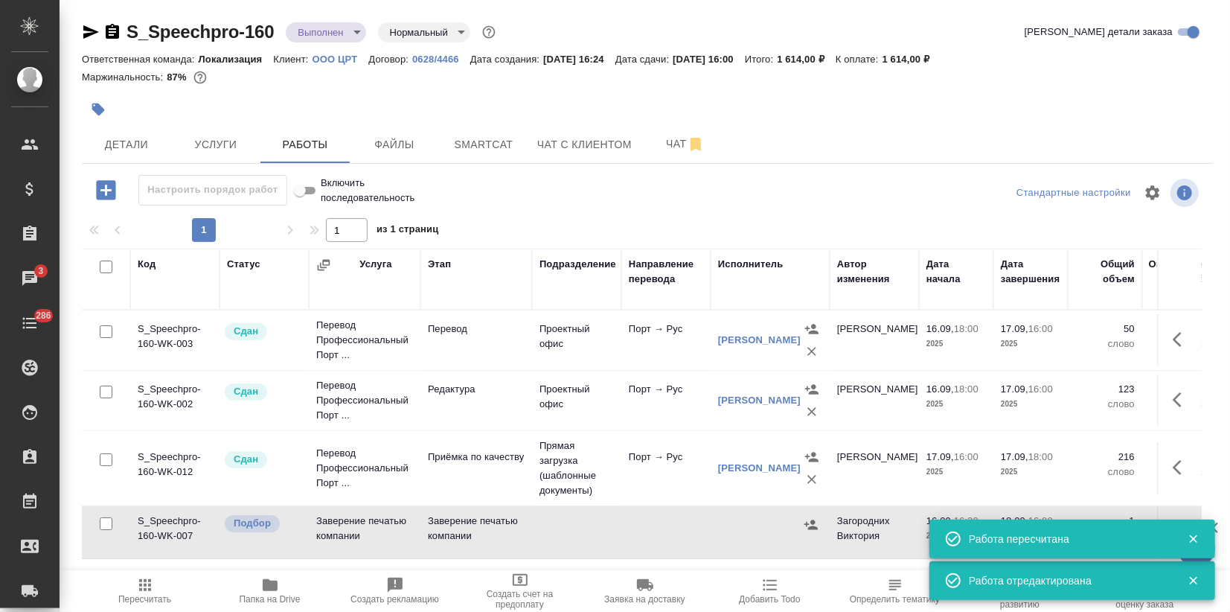
click at [805, 523] on icon "button" at bounding box center [811, 525] width 13 height 10
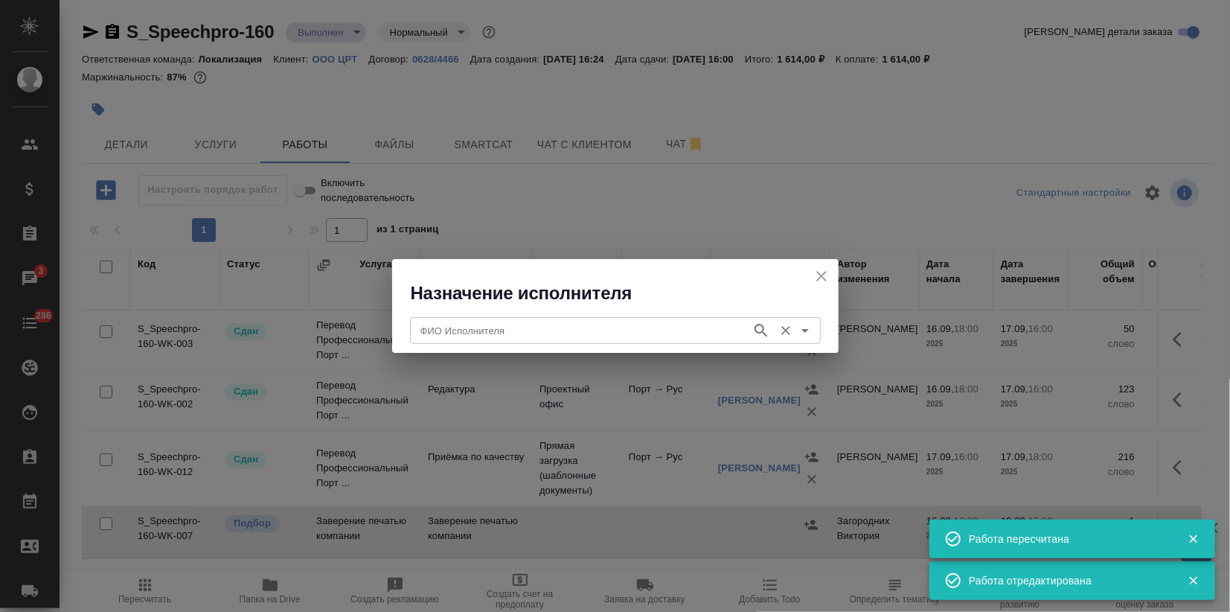
click at [450, 331] on input "ФИО Исполнителя" at bounding box center [580, 331] width 330 height 18
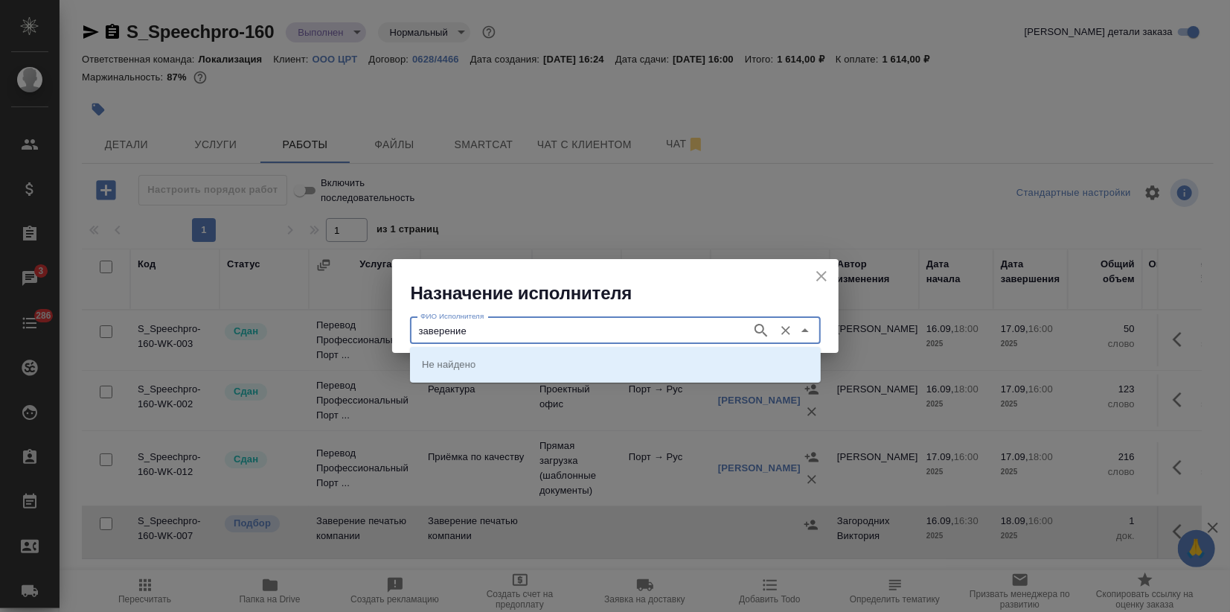
type input "заверение"
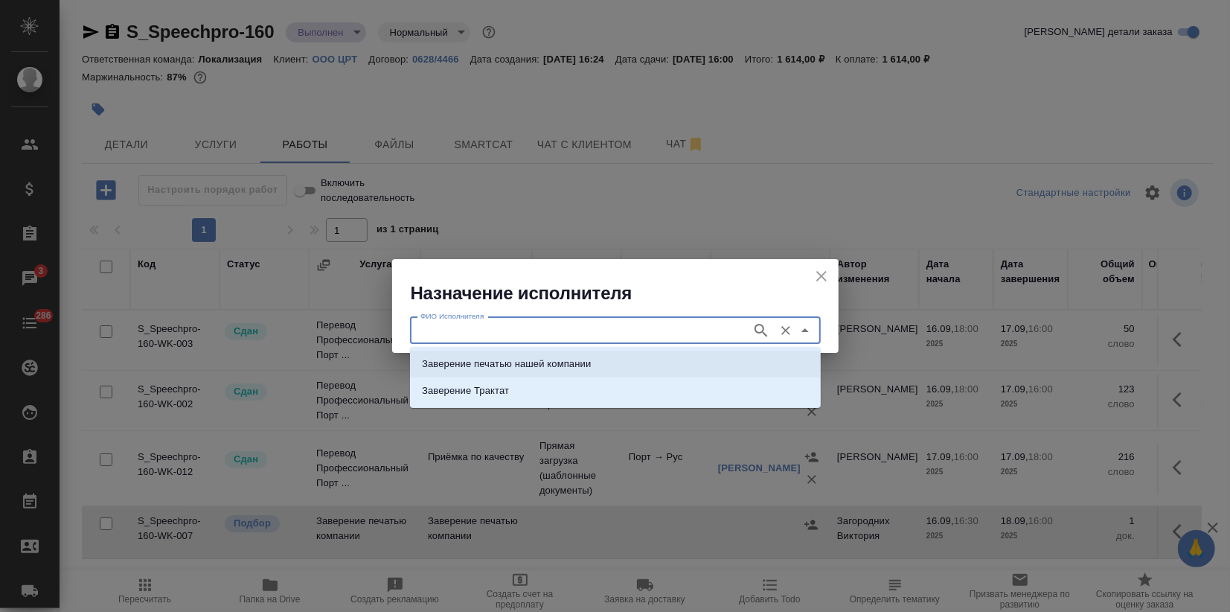
click at [544, 362] on p "Заверение печатью нашей компании" at bounding box center [506, 364] width 169 height 15
type input "Заверение печатью нашей компании"
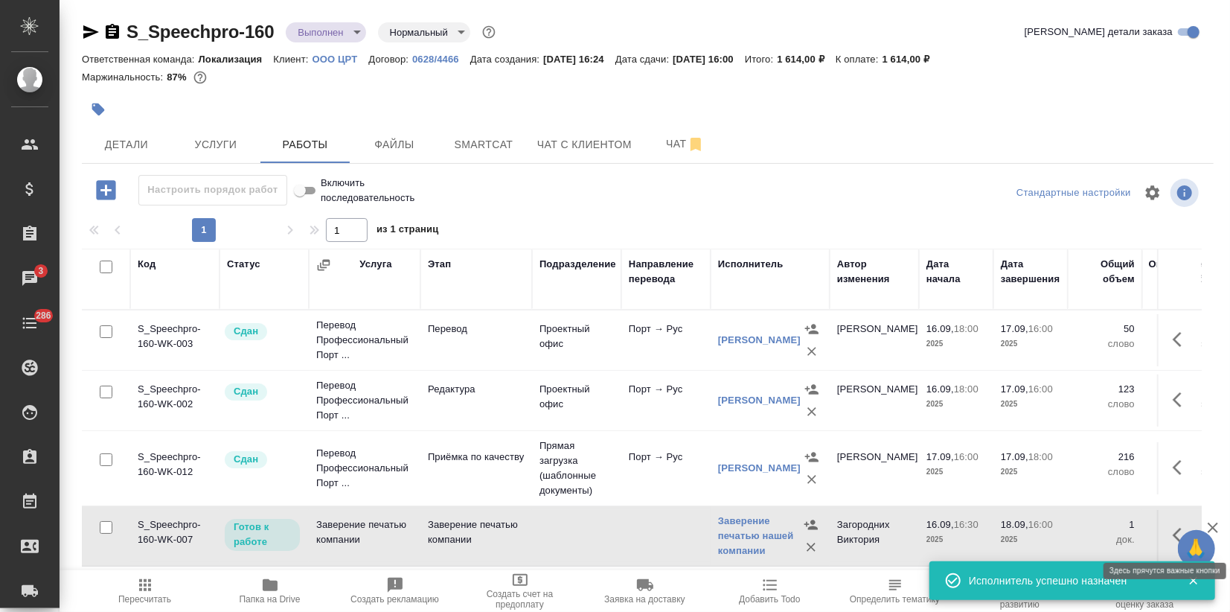
click at [1173, 529] on icon "button" at bounding box center [1182, 535] width 18 height 18
click at [1068, 530] on icon "button" at bounding box center [1073, 535] width 18 height 18
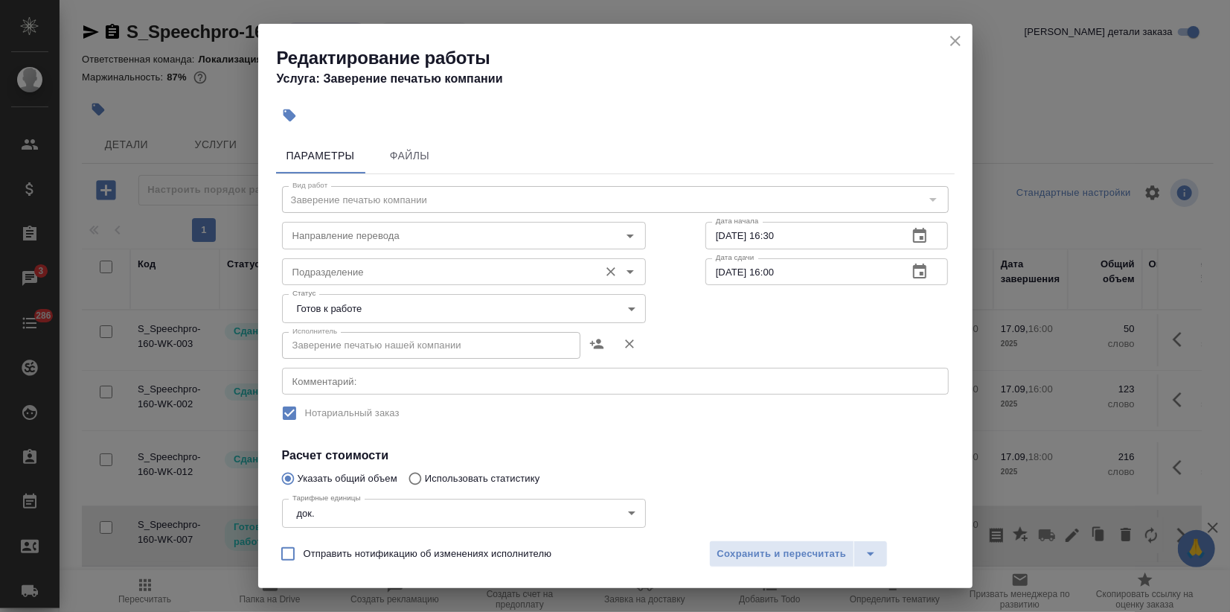
click at [404, 272] on input "Подразделение" at bounding box center [439, 272] width 305 height 18
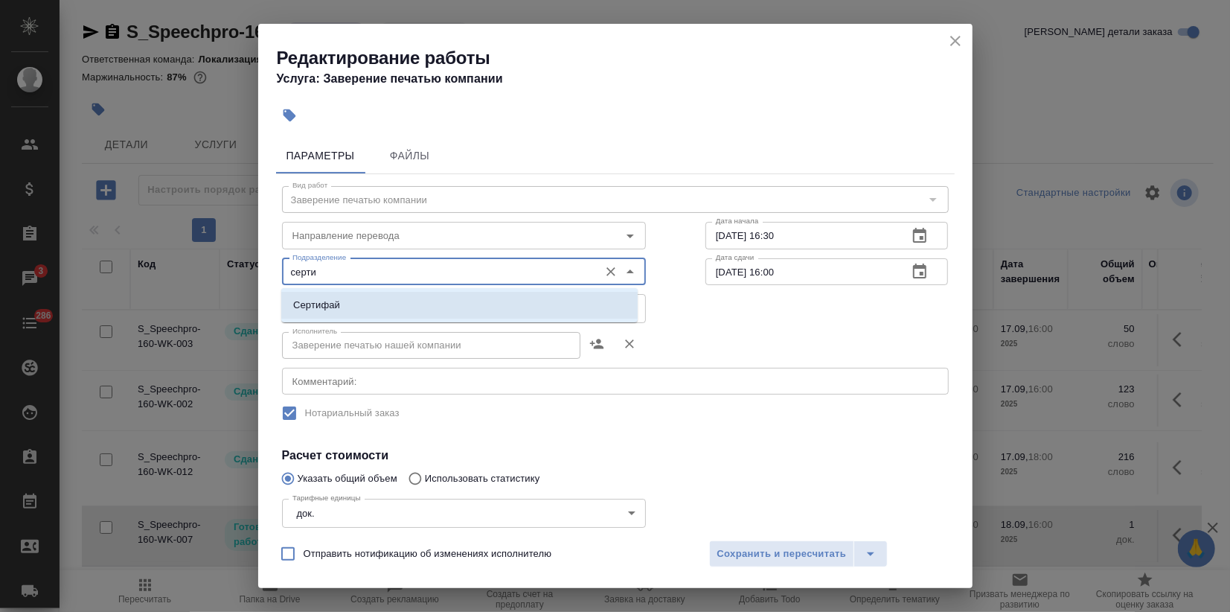
click at [385, 307] on li "Сертифай" at bounding box center [459, 305] width 357 height 27
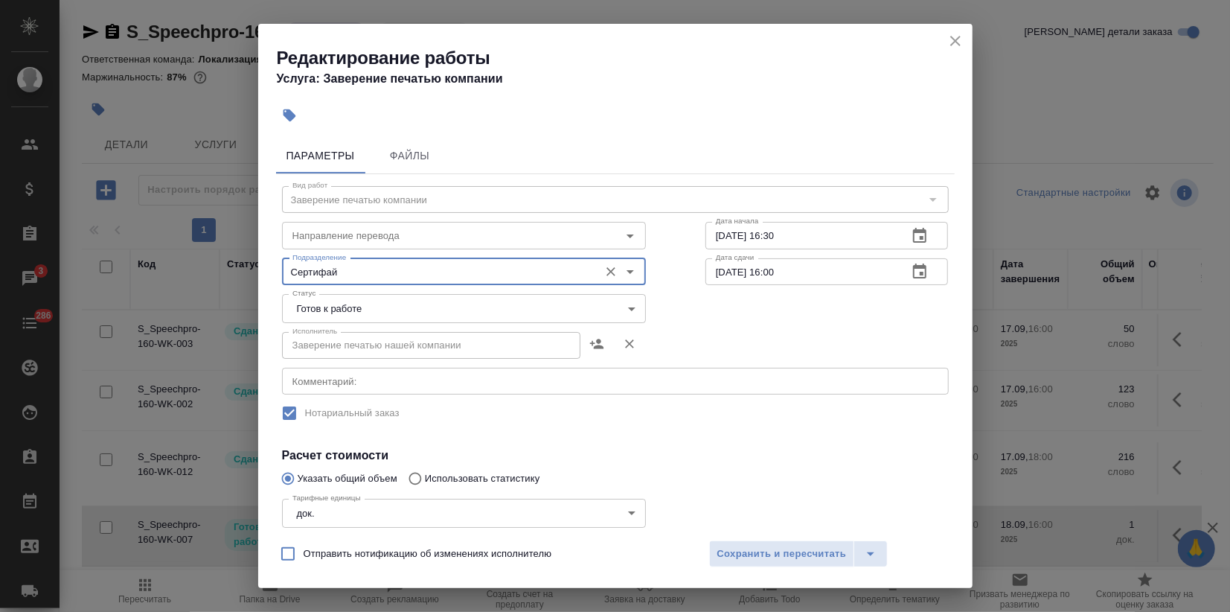
type input "Сертифай"
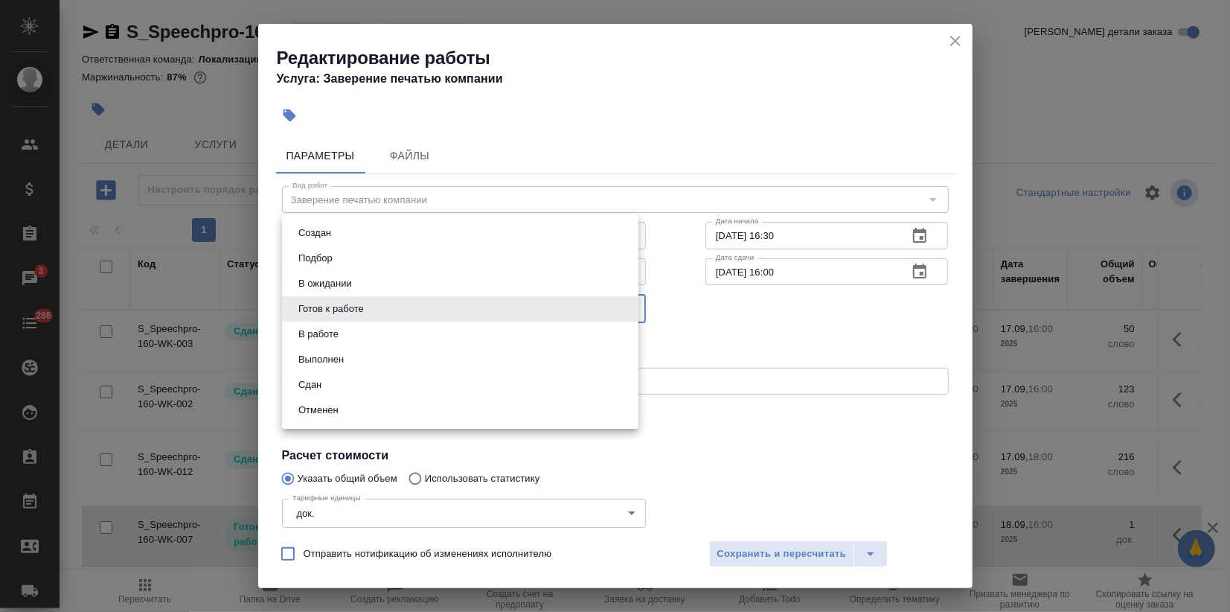
click at [467, 314] on body "🙏 .cls-1 fill:#fff; AWATERA Zagorodnikh Viktoria Клиенты Спецификации Заказы 3 …" at bounding box center [615, 306] width 1230 height 612
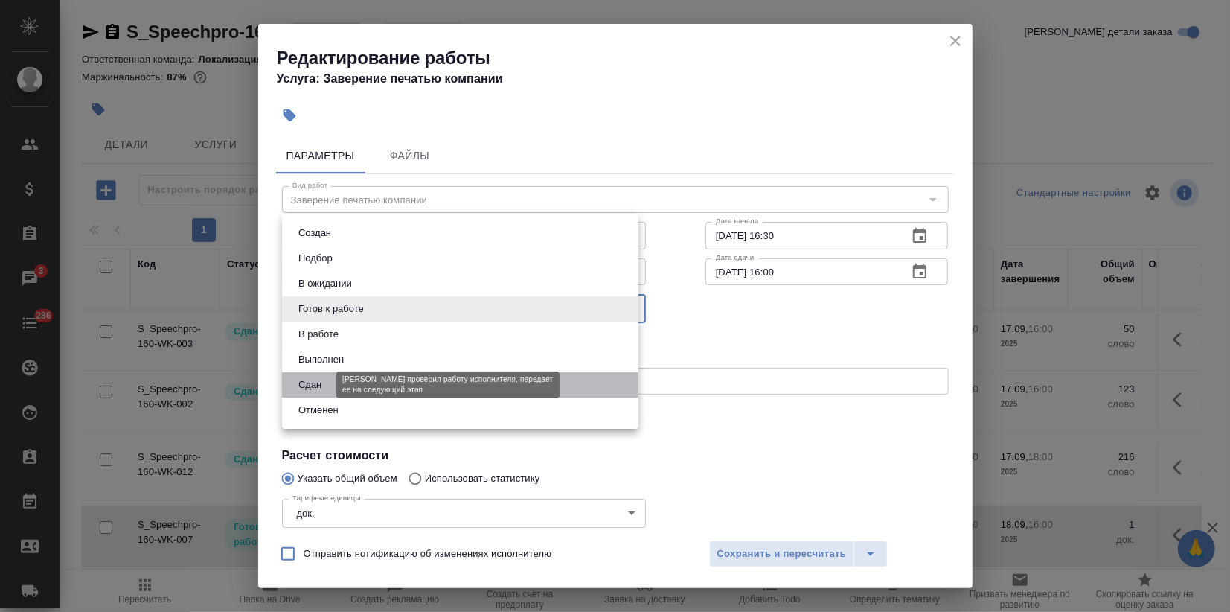
click at [322, 389] on button "Сдан" at bounding box center [310, 385] width 32 height 16
type input "closed"
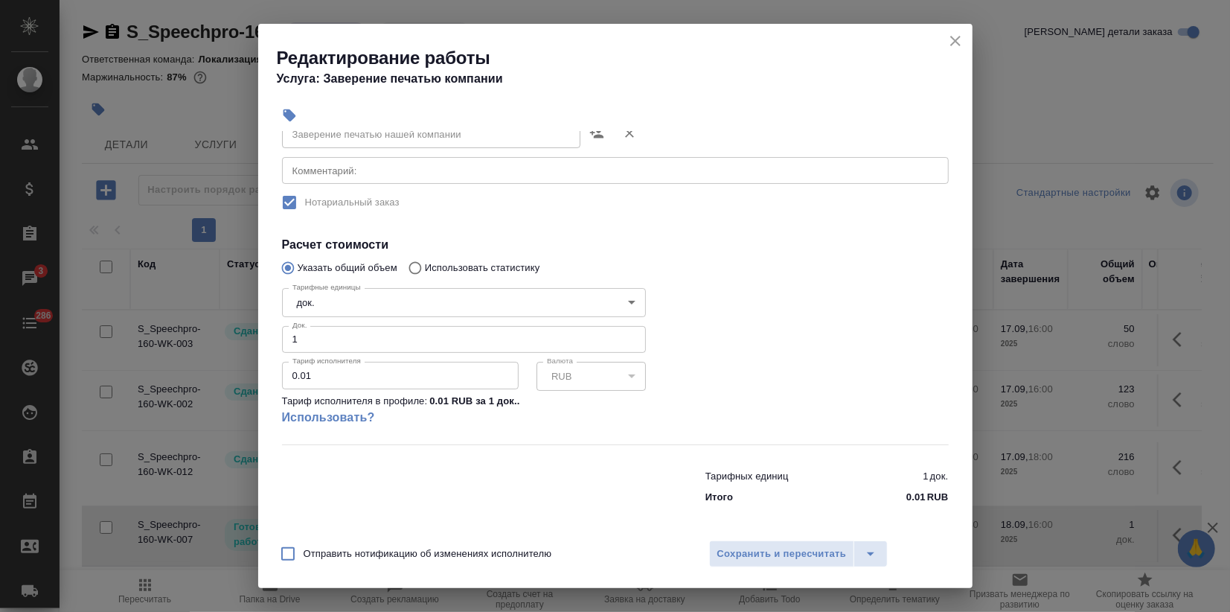
scroll to position [214, 0]
click at [732, 555] on span "Сохранить и пересчитать" at bounding box center [783, 554] width 130 height 17
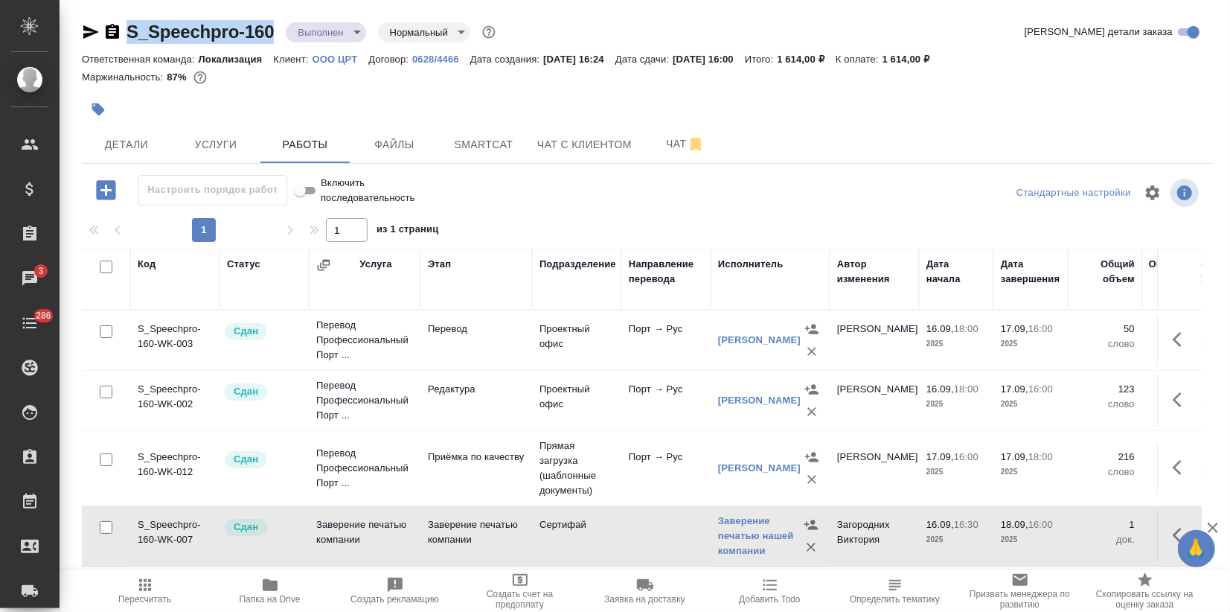
drag, startPoint x: 261, startPoint y: 25, endPoint x: 95, endPoint y: 26, distance: 166.0
click at [95, 26] on div "S_Speechpro-160 Выполнен completed Нормальный normal" at bounding box center [290, 32] width 417 height 24
copy link "S_Speechpro-160"
click at [1157, 110] on div at bounding box center [648, 109] width 1132 height 33
click at [313, 57] on p "OOO ЦРТ" at bounding box center [341, 59] width 57 height 11
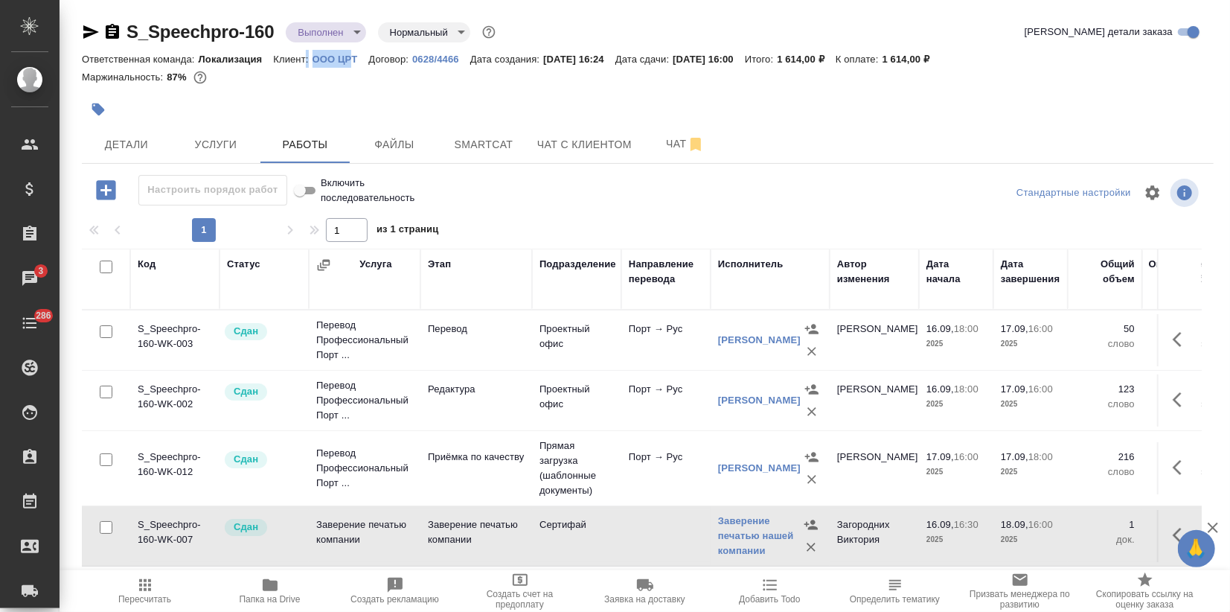
drag, startPoint x: 307, startPoint y: 59, endPoint x: 354, endPoint y: 60, distance: 46.9
click at [354, 60] on div "Ответственная команда: Локализация Клиент: OOO ЦРТ Договор: 0628/4466 Дата созд…" at bounding box center [648, 59] width 1132 height 18
click at [341, 87] on div at bounding box center [648, 88] width 1132 height 3
drag, startPoint x: 310, startPoint y: 54, endPoint x: 358, endPoint y: 54, distance: 48.4
click at [358, 54] on div "Ответственная команда: Локализация Клиент: OOO ЦРТ Договор: 0628/4466 Дата созд…" at bounding box center [648, 59] width 1132 height 18
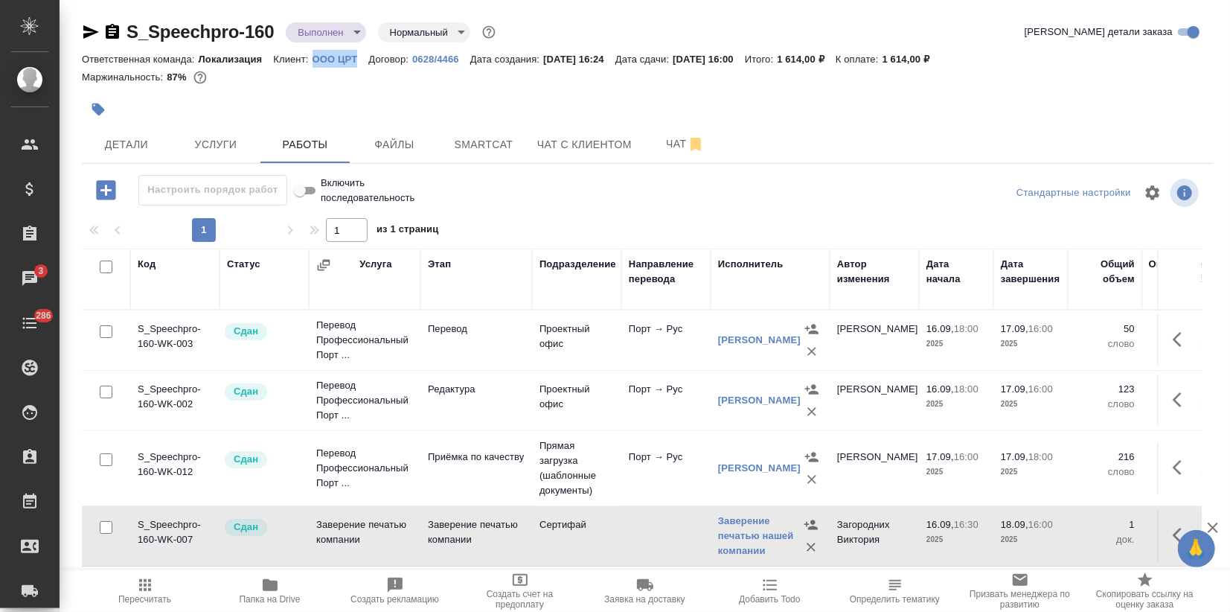
copy p "OOO ЦРТ"
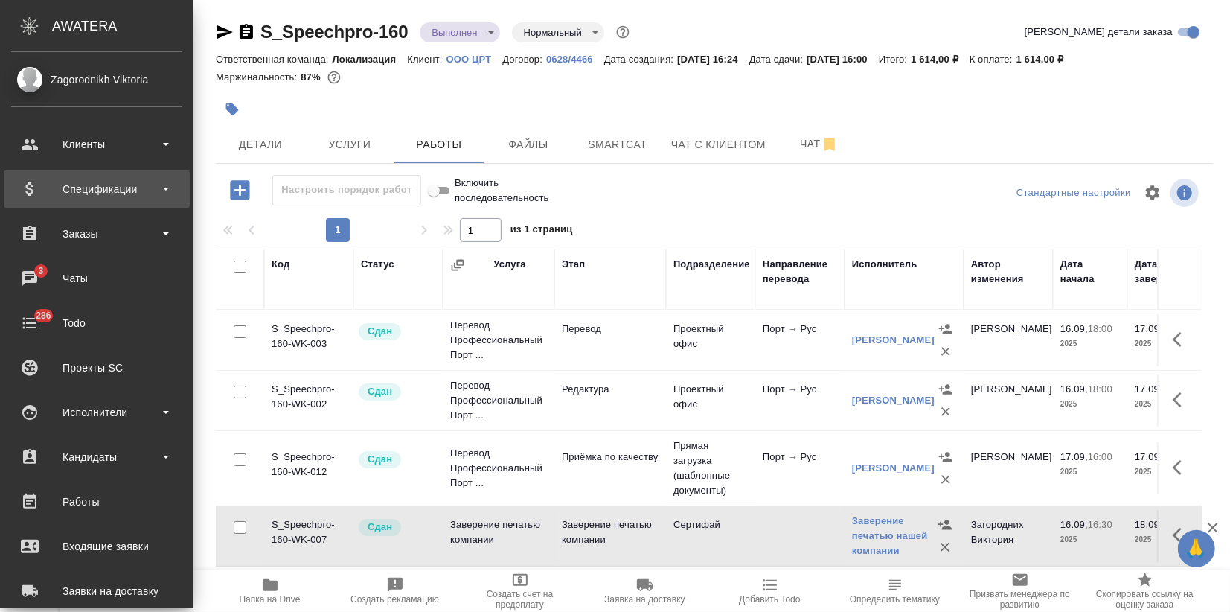
click at [39, 185] on div "Спецификации" at bounding box center [96, 189] width 171 height 22
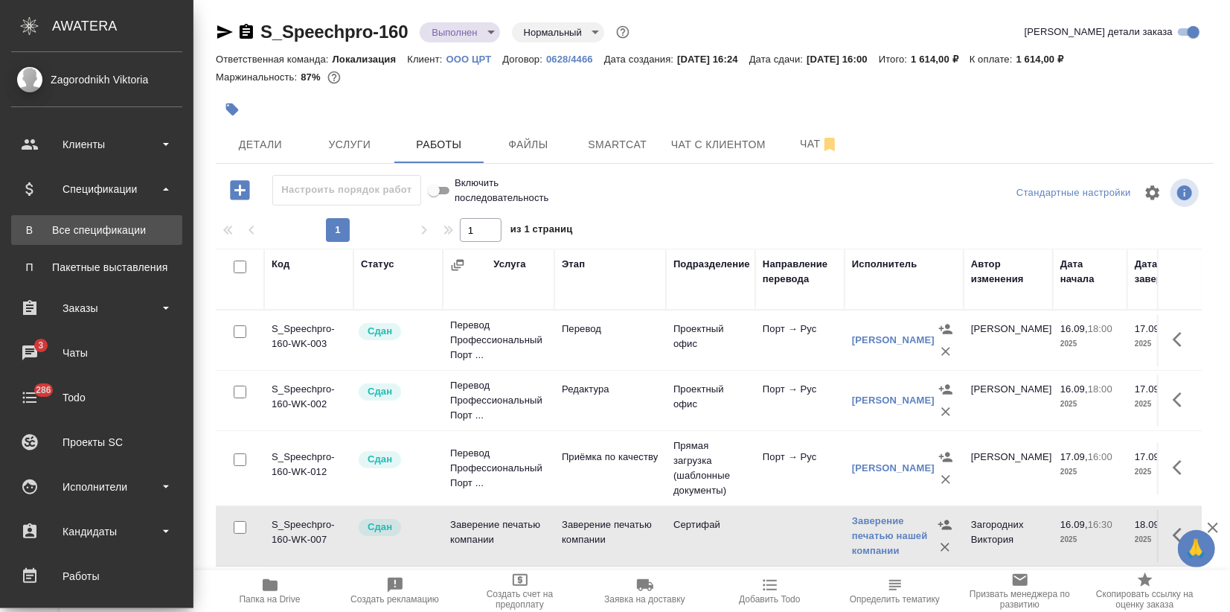
click at [75, 234] on div "Все спецификации" at bounding box center [97, 230] width 156 height 15
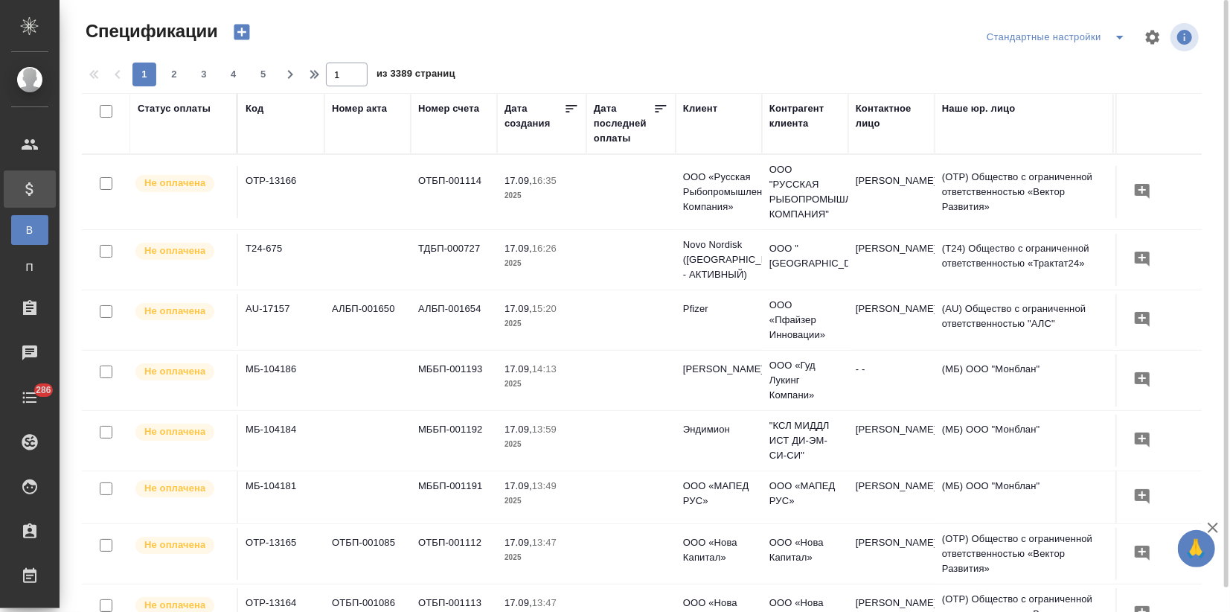
click at [238, 31] on icon "button" at bounding box center [242, 32] width 21 height 21
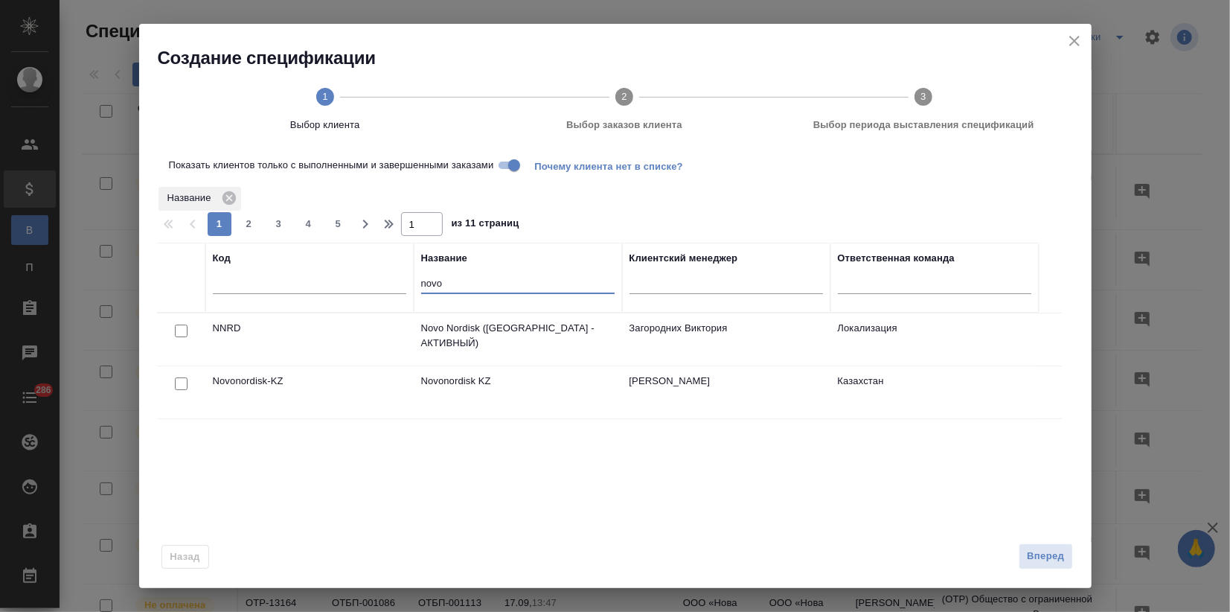
drag, startPoint x: 459, startPoint y: 283, endPoint x: 351, endPoint y: 303, distance: 110.5
click at [342, 297] on tr "Код Название novo Клиентский менеджер Ответственная команда" at bounding box center [598, 278] width 882 height 70
paste input "OOO ЦРТ"
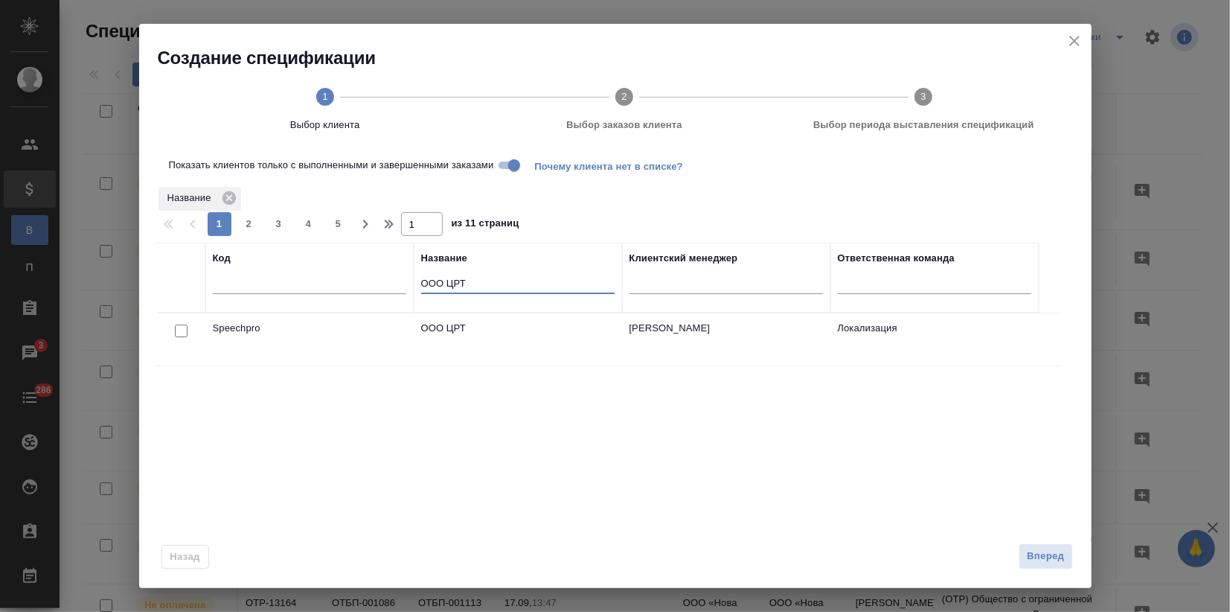
type input "OOO ЦРТ"
click at [182, 328] on input "checkbox" at bounding box center [181, 331] width 13 height 13
checkbox input "true"
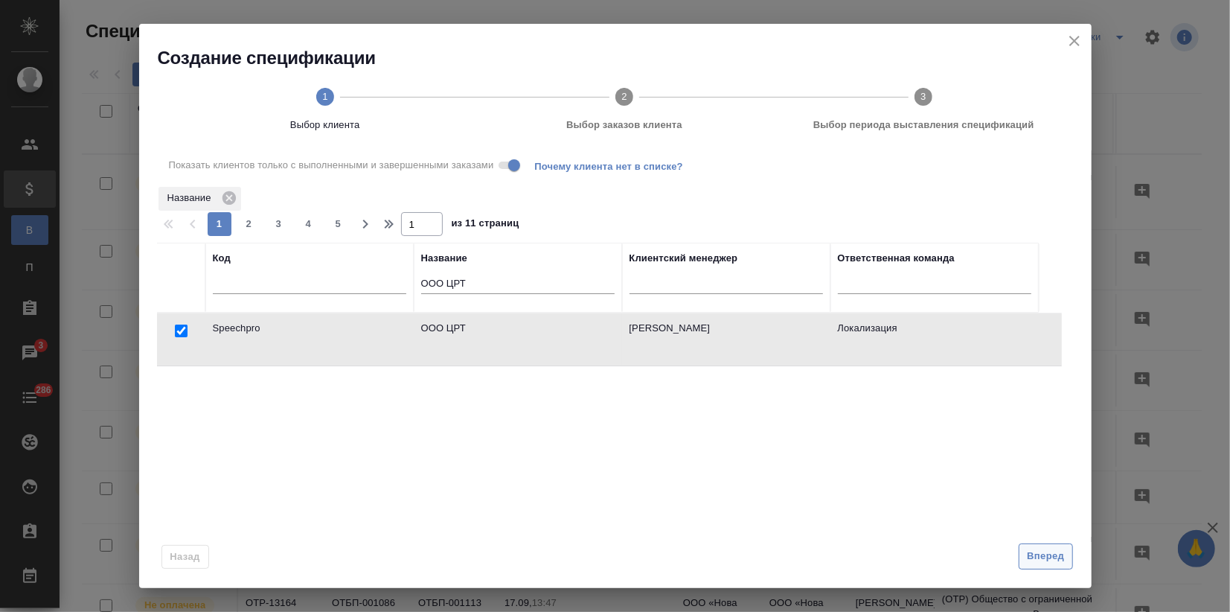
click at [1038, 566] on button "Вперед" at bounding box center [1046, 556] width 54 height 26
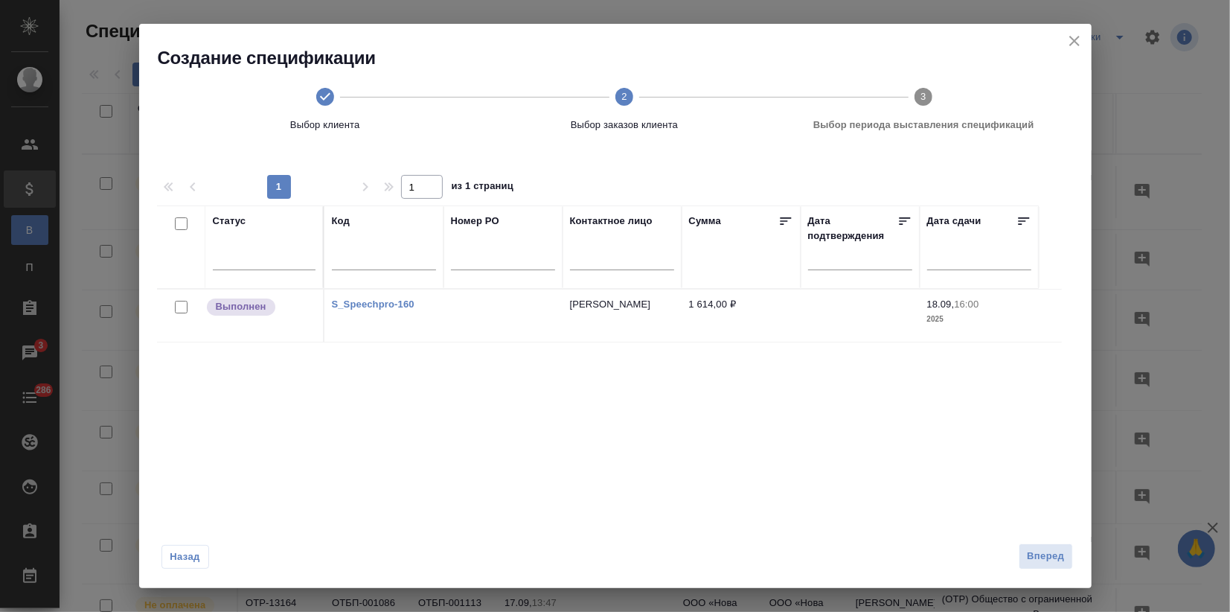
click at [179, 307] on input "checkbox" at bounding box center [181, 307] width 13 height 13
checkbox input "true"
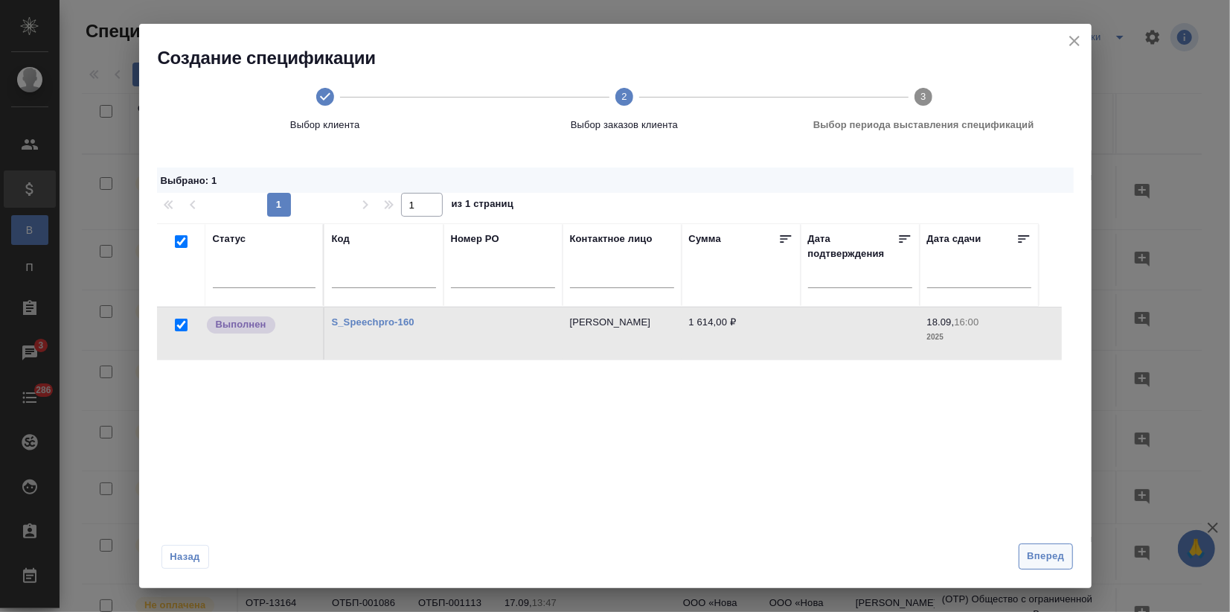
click at [1051, 554] on span "Вперед" at bounding box center [1045, 556] width 37 height 17
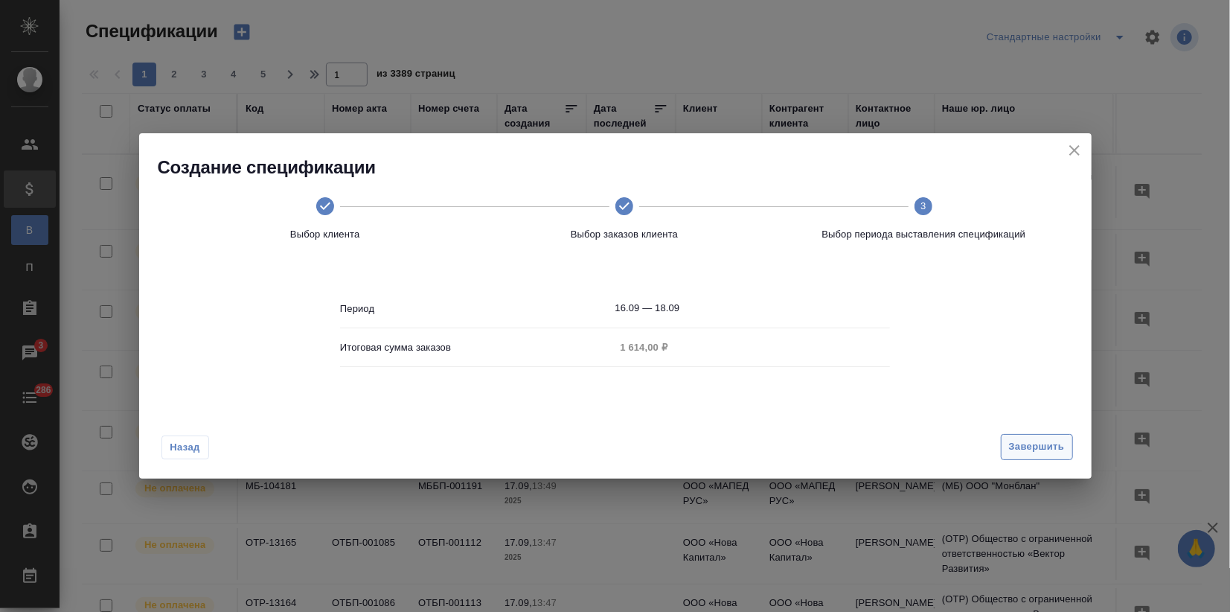
click at [1021, 435] on button "Завершить" at bounding box center [1037, 447] width 72 height 26
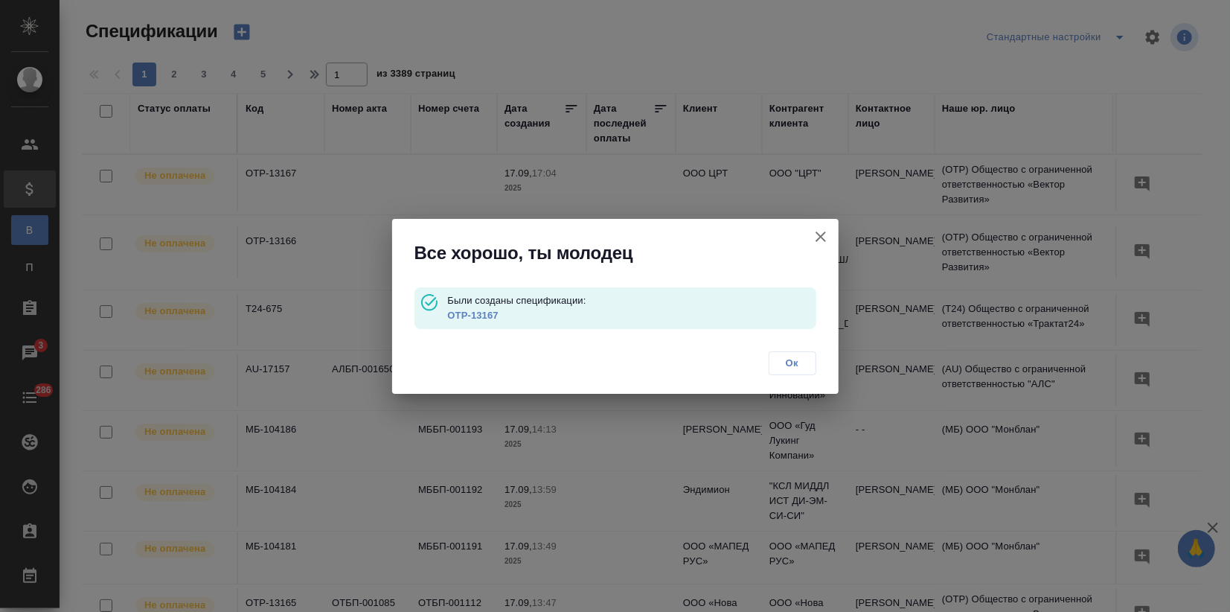
click at [470, 315] on link "OTP-13167" at bounding box center [472, 315] width 51 height 11
click at [822, 228] on icon "button" at bounding box center [821, 237] width 18 height 18
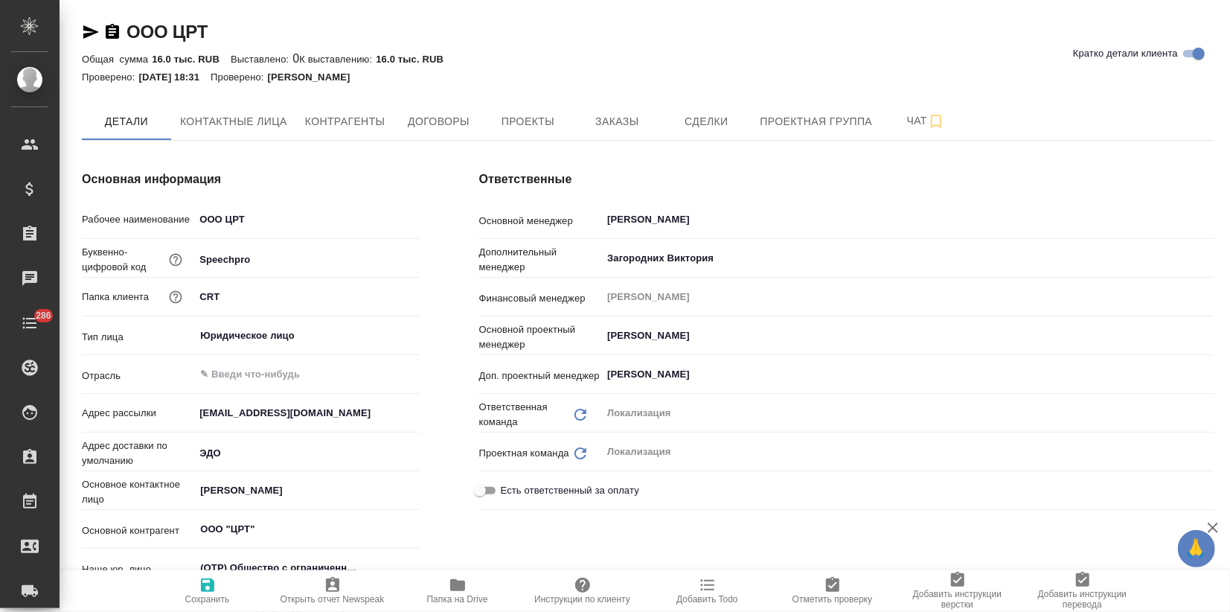
type textarea "x"
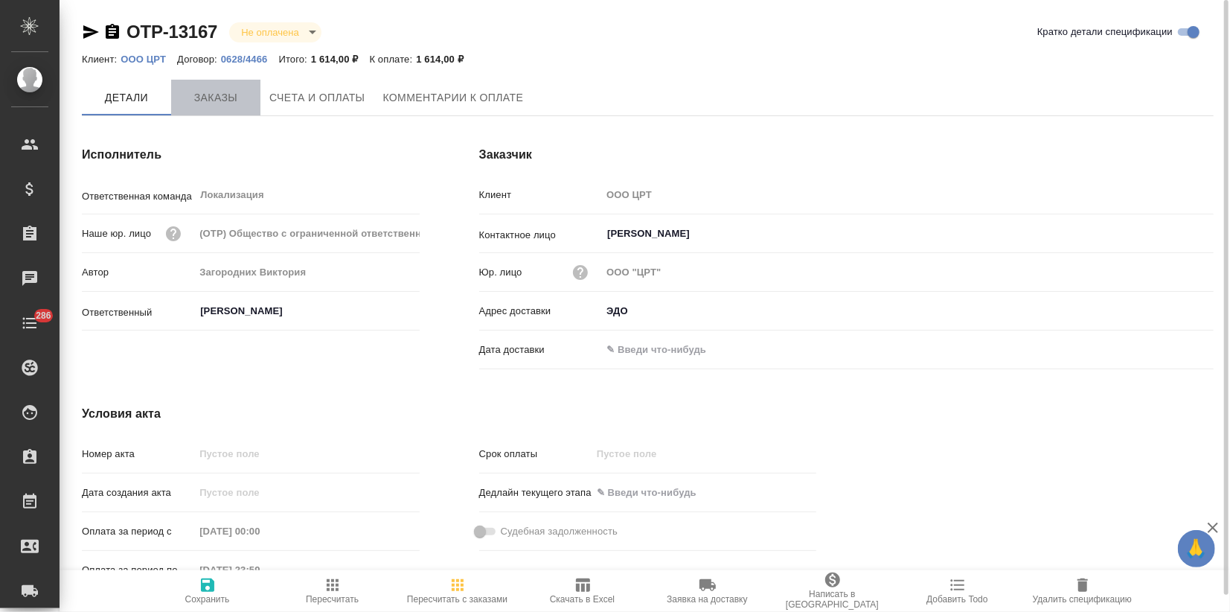
click at [196, 102] on span "Заказы" at bounding box center [215, 98] width 71 height 19
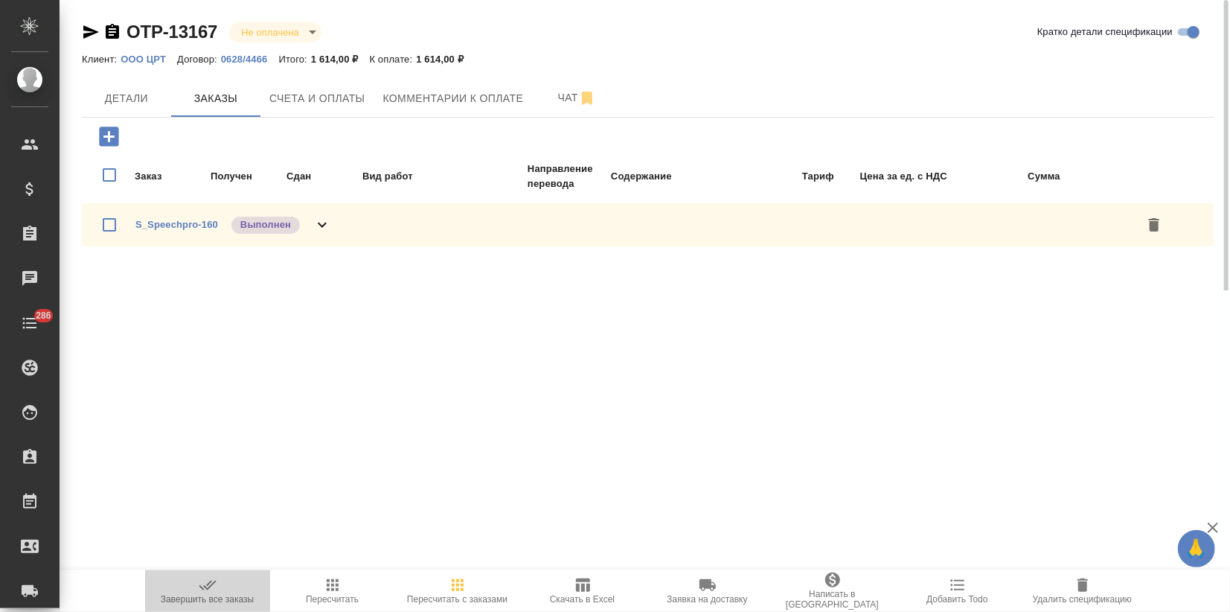
click at [208, 596] on span "Завершить все заказы" at bounding box center [208, 599] width 94 height 10
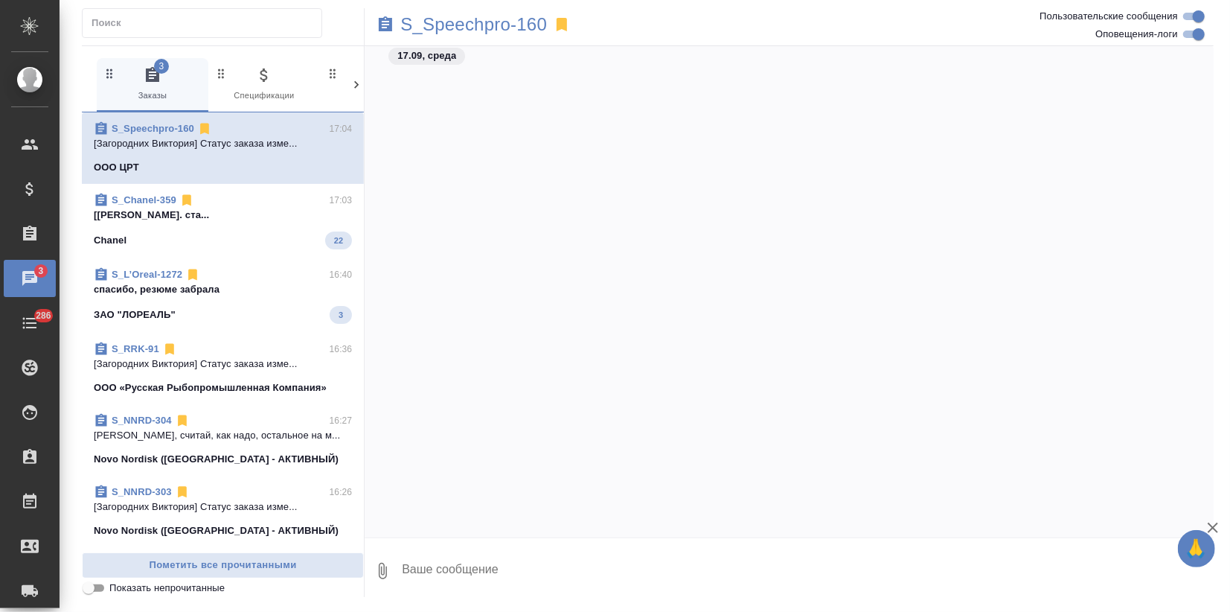
scroll to position [5115, 0]
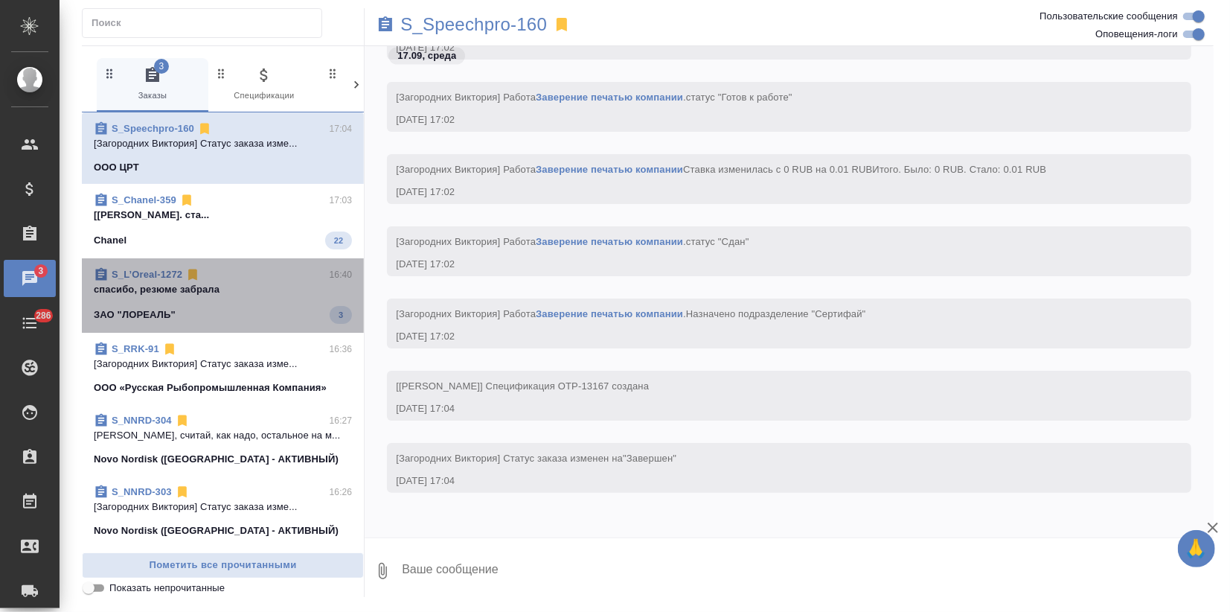
click at [275, 292] on p "спасибо, резюме забрала" at bounding box center [223, 289] width 258 height 15
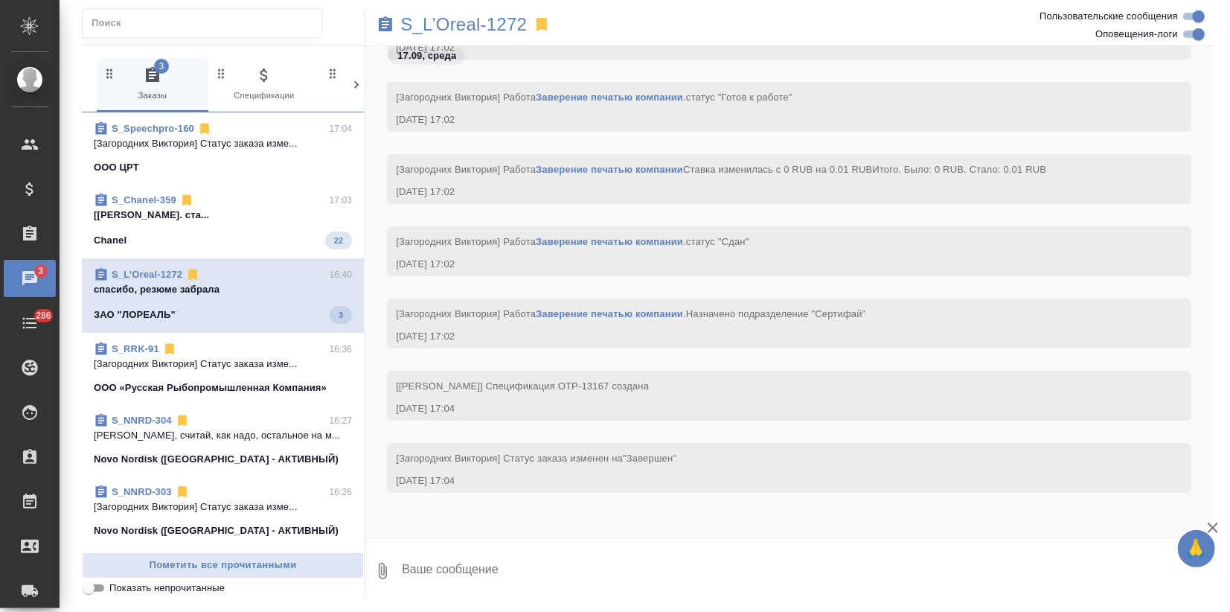
scroll to position [3085, 0]
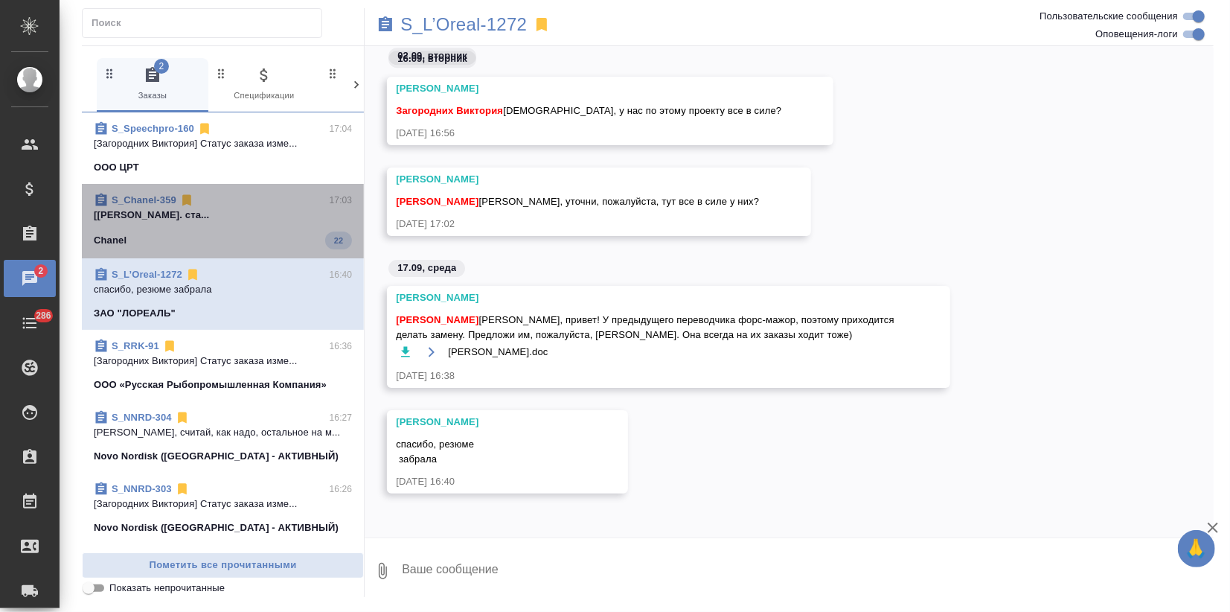
click at [288, 220] on p "[[PERSON_NAME]. ста..." at bounding box center [223, 215] width 258 height 15
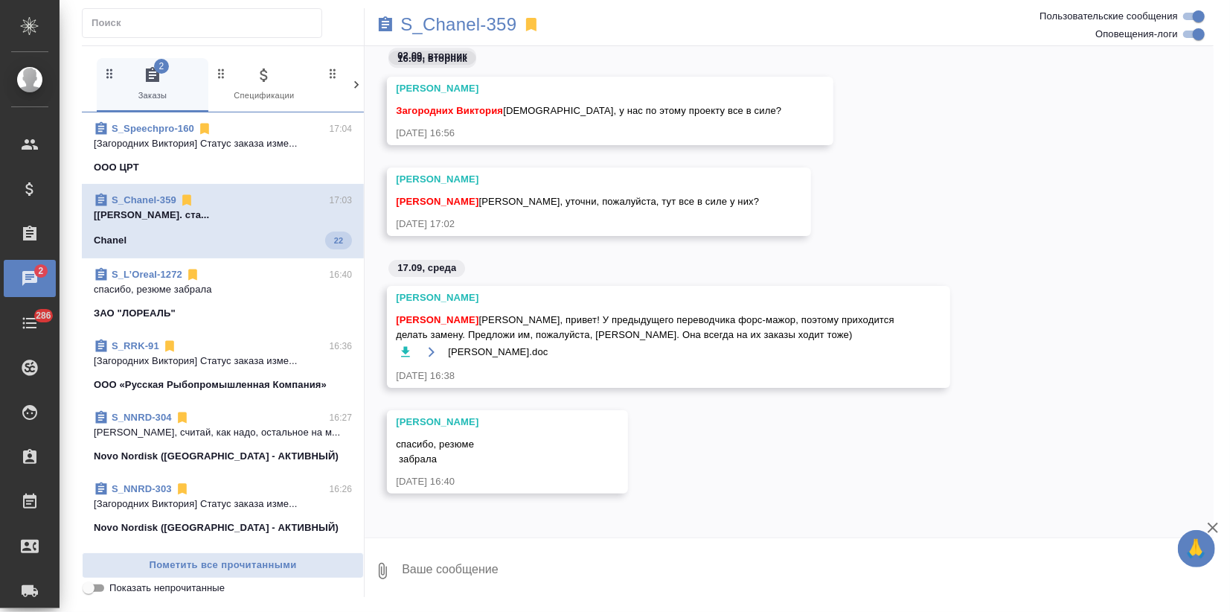
scroll to position [9688, 0]
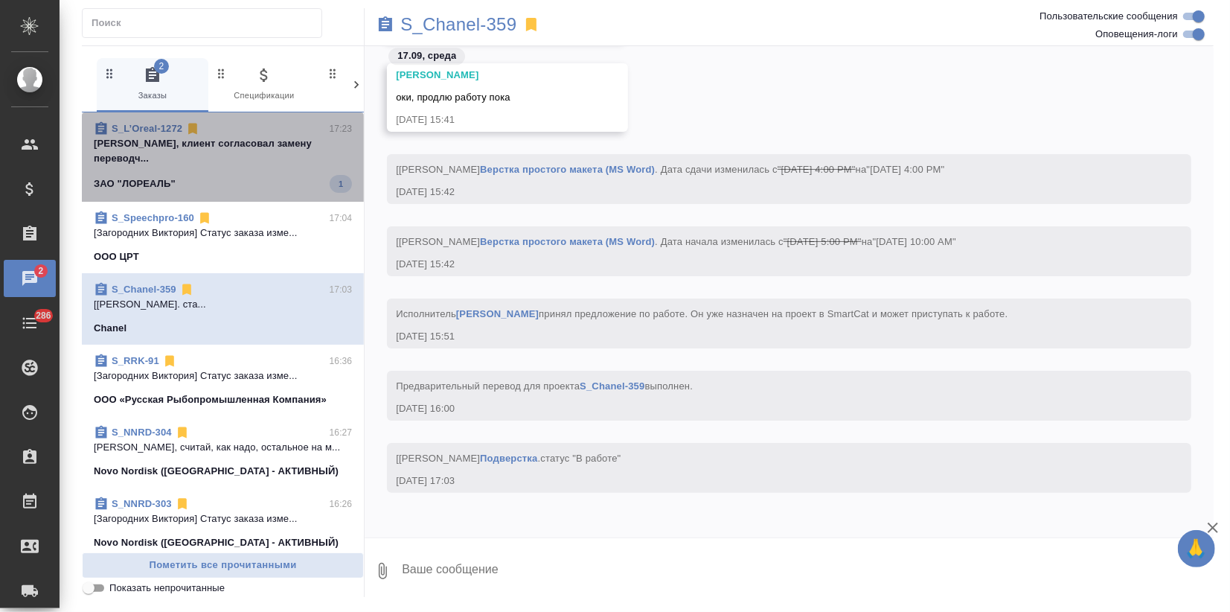
click at [261, 157] on span "S_L’Oreal-1272 17:23 [PERSON_NAME], клиент согласовал замену переводч... ЗАО "Л…" at bounding box center [223, 156] width 258 height 71
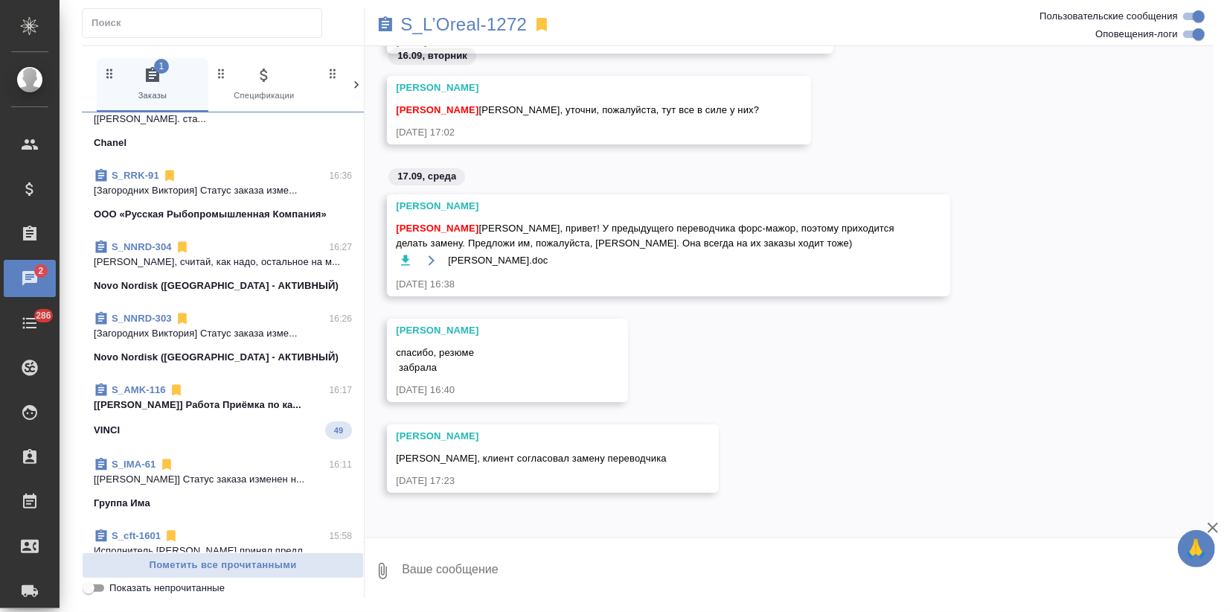
scroll to position [248, 0]
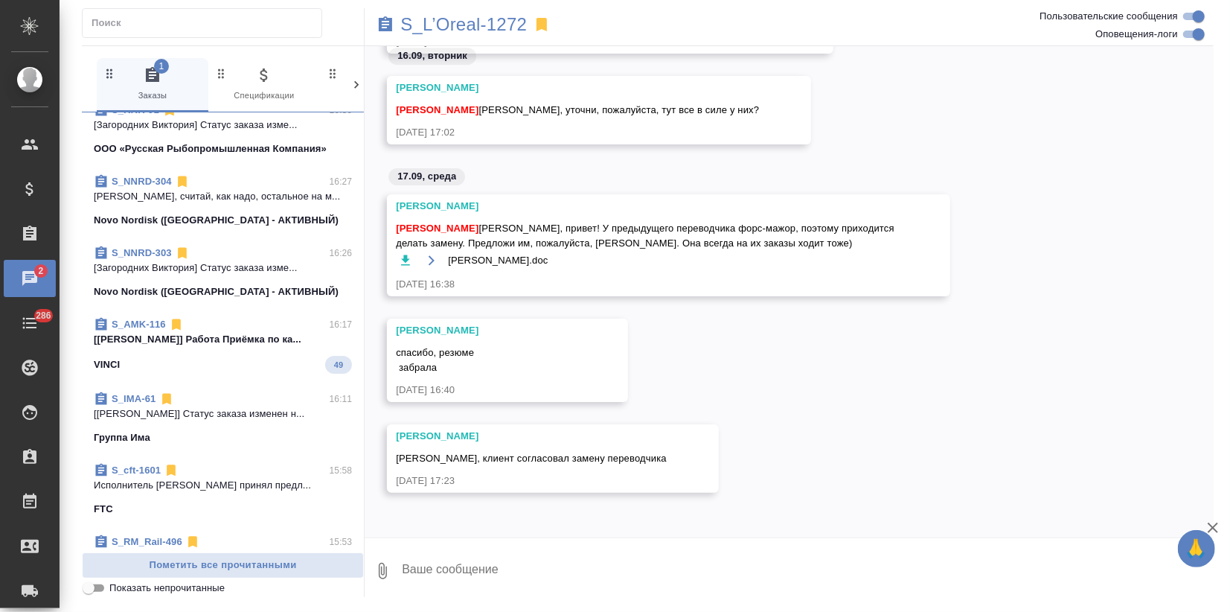
click at [213, 365] on div "S_AMK-116 16:17 [[PERSON_NAME]] Работа Приёмка по ка... VINCI 49" at bounding box center [223, 345] width 282 height 74
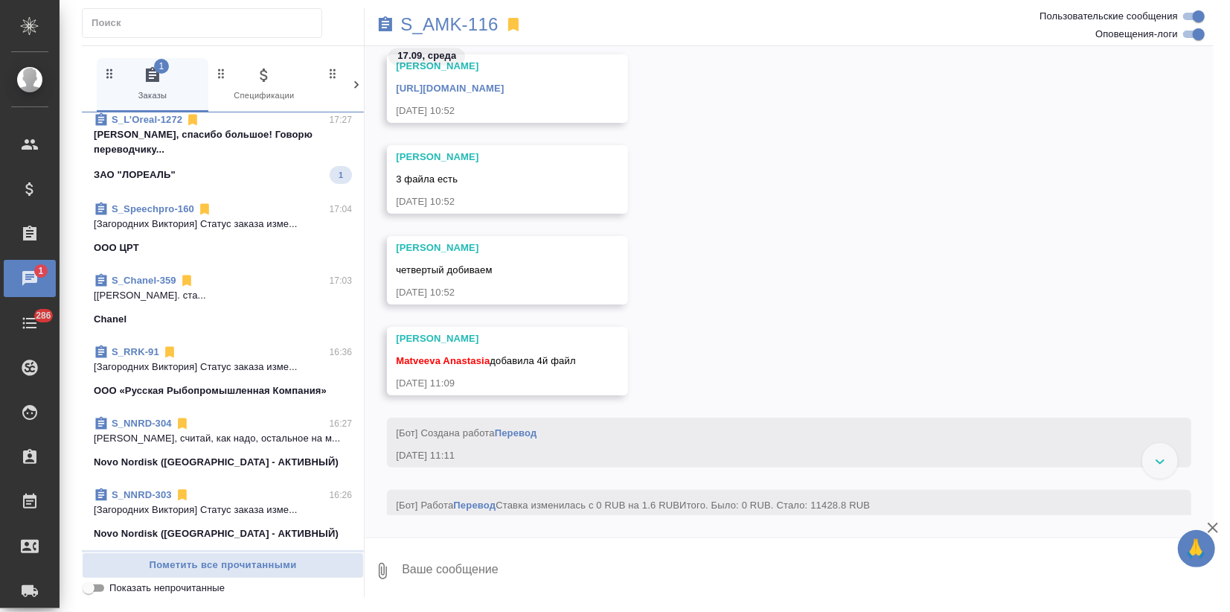
scroll to position [0, 0]
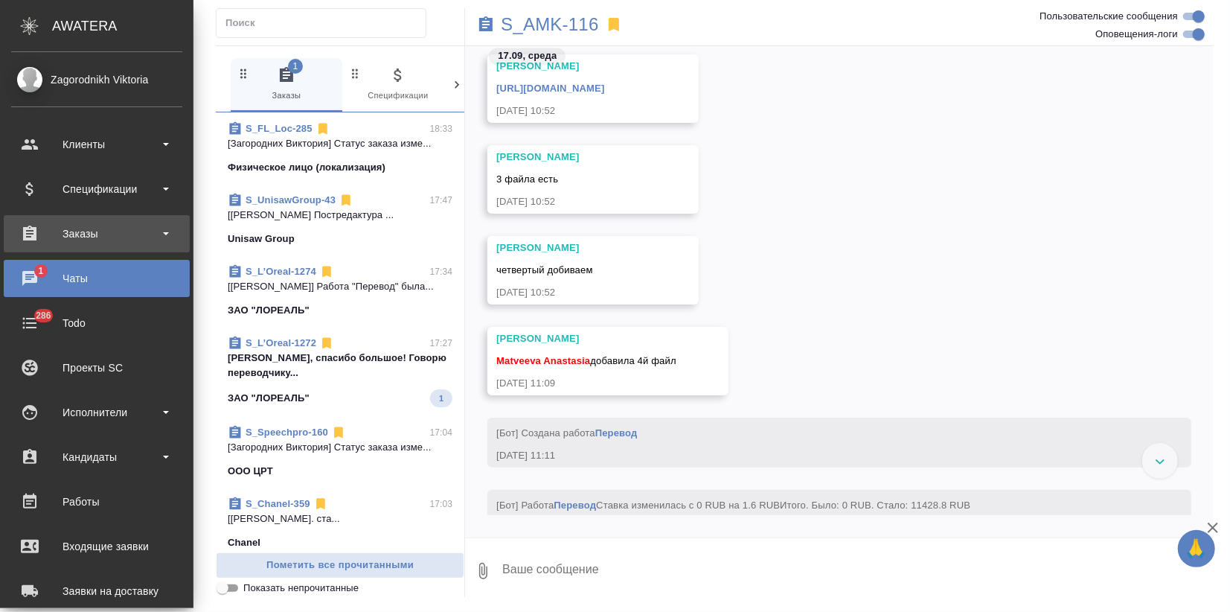
click at [66, 230] on div "Заказы" at bounding box center [96, 234] width 171 height 22
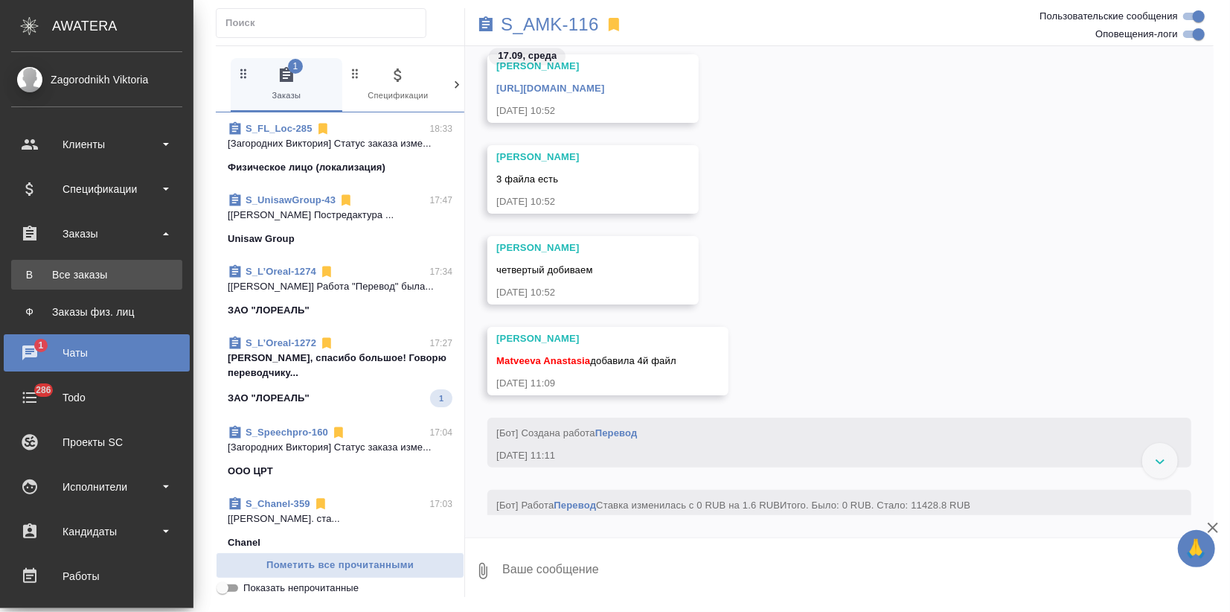
click at [70, 267] on div "Все заказы" at bounding box center [97, 274] width 156 height 15
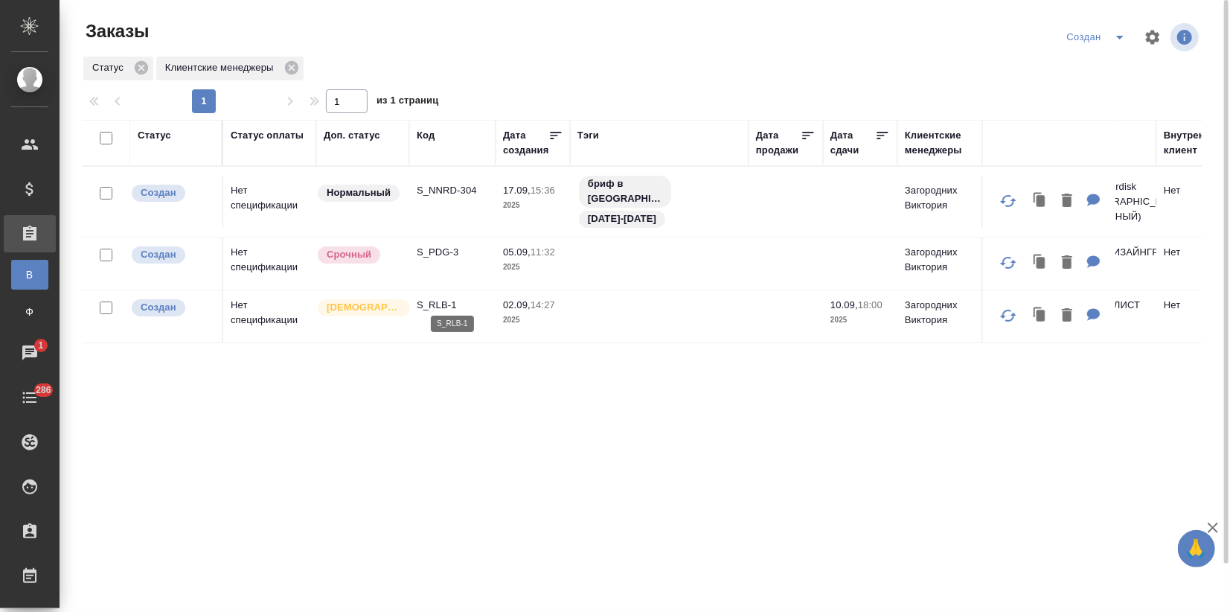
click at [419, 303] on p "S_RLB-1" at bounding box center [452, 305] width 71 height 15
click at [408, 262] on td "Срочный" at bounding box center [362, 263] width 93 height 52
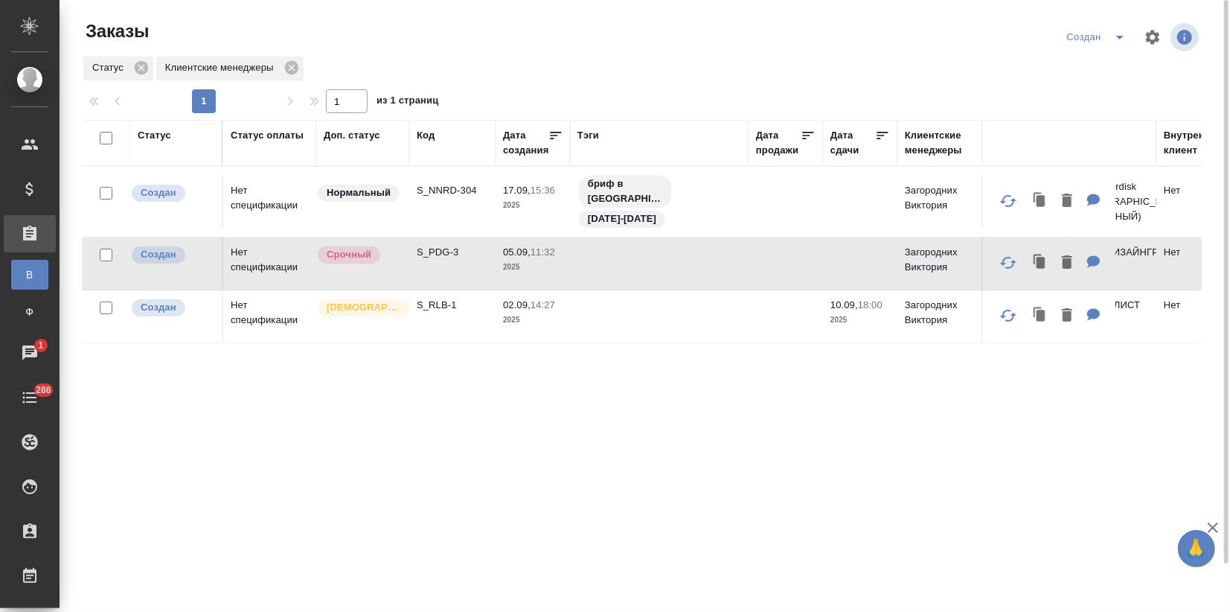
click at [408, 262] on td "Срочный" at bounding box center [362, 263] width 93 height 52
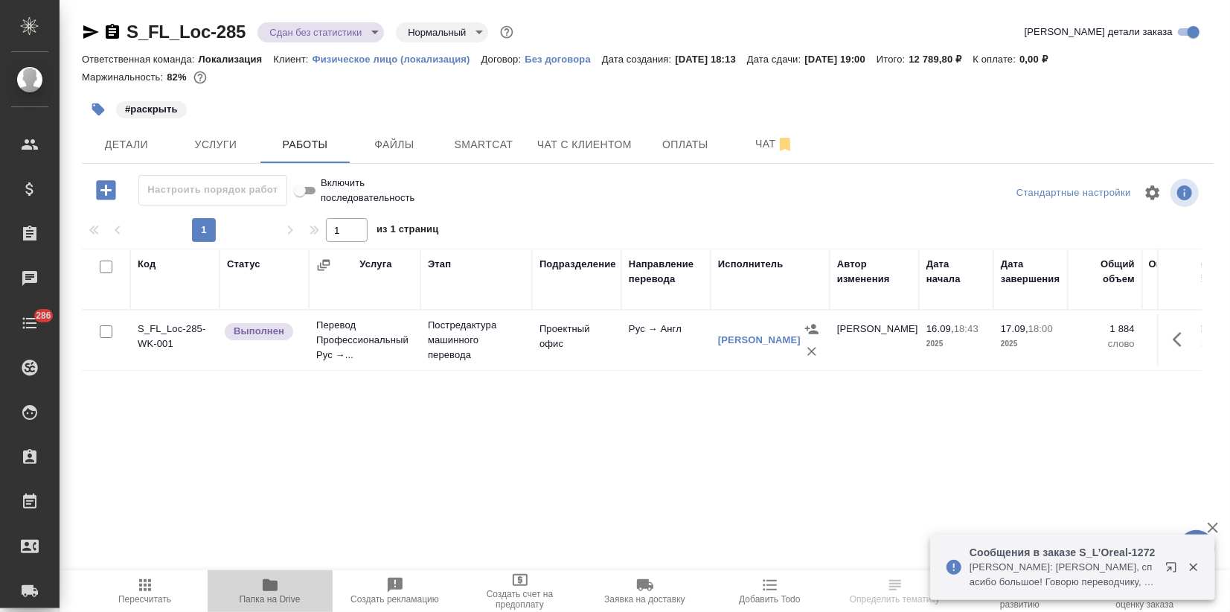
click at [266, 593] on icon "button" at bounding box center [270, 585] width 18 height 18
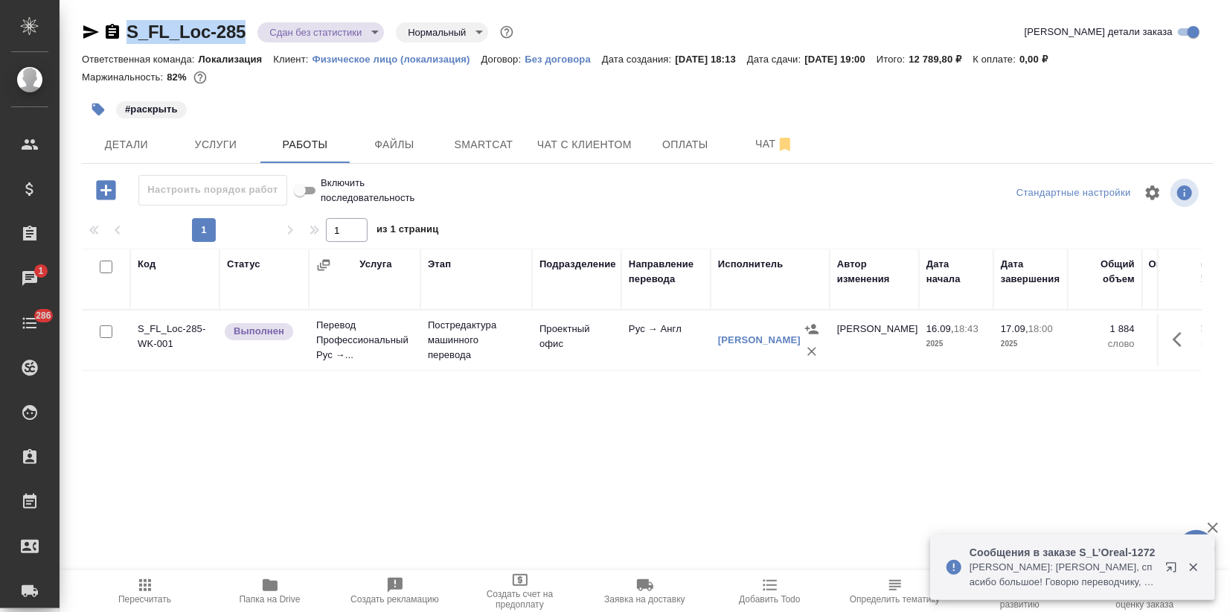
drag, startPoint x: 250, startPoint y: 33, endPoint x: 120, endPoint y: 29, distance: 130.3
click at [120, 29] on div "S_FL_Loc-285 Сдан без статистики distributed Нормальный normal" at bounding box center [299, 32] width 435 height 24
copy link "S_FL_Loc-285"
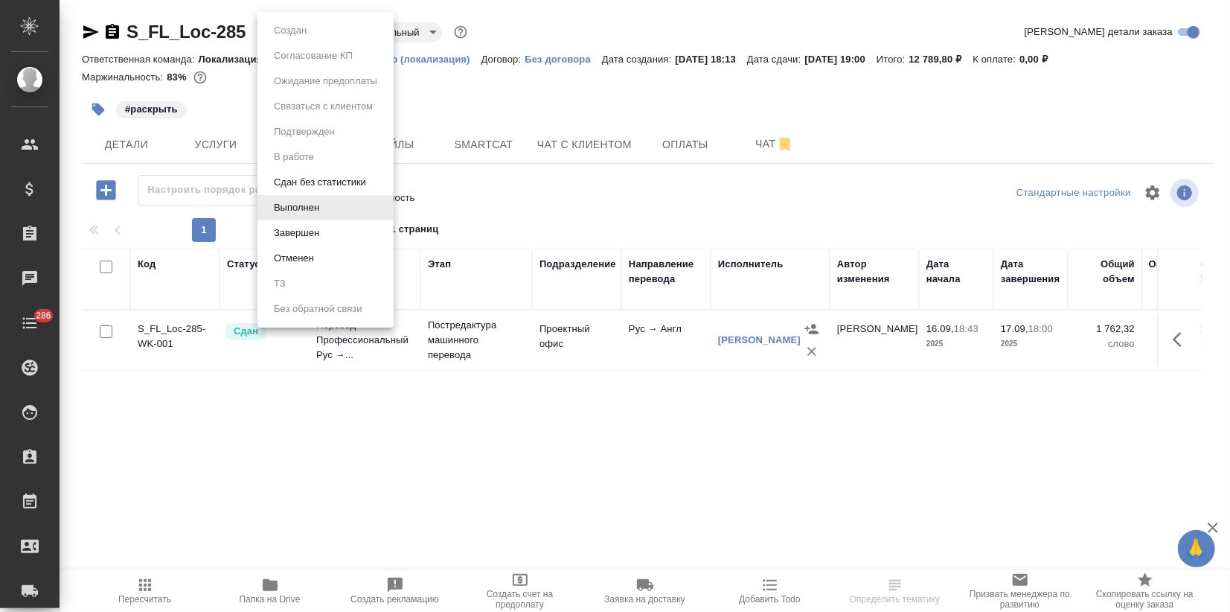
click at [304, 31] on body "🙏 .cls-1 fill:#fff; AWATERA Zagorodnikh [PERSON_NAME] Спецификации Заказы Чаты …" at bounding box center [615, 306] width 1230 height 612
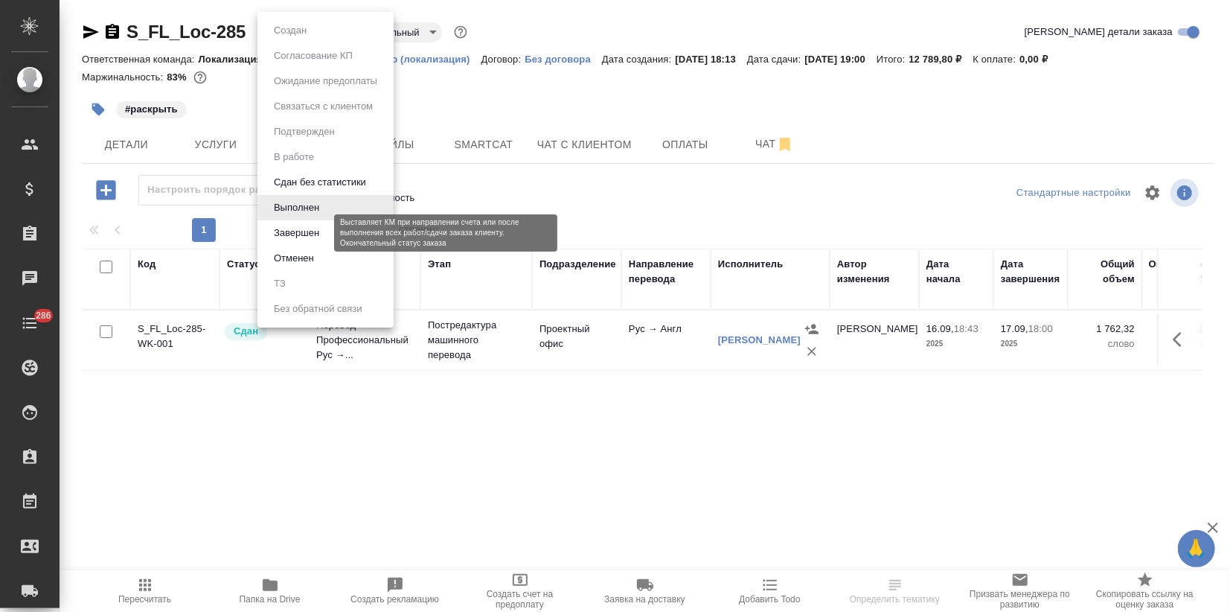
click at [293, 231] on button "Завершен" at bounding box center [296, 233] width 54 height 16
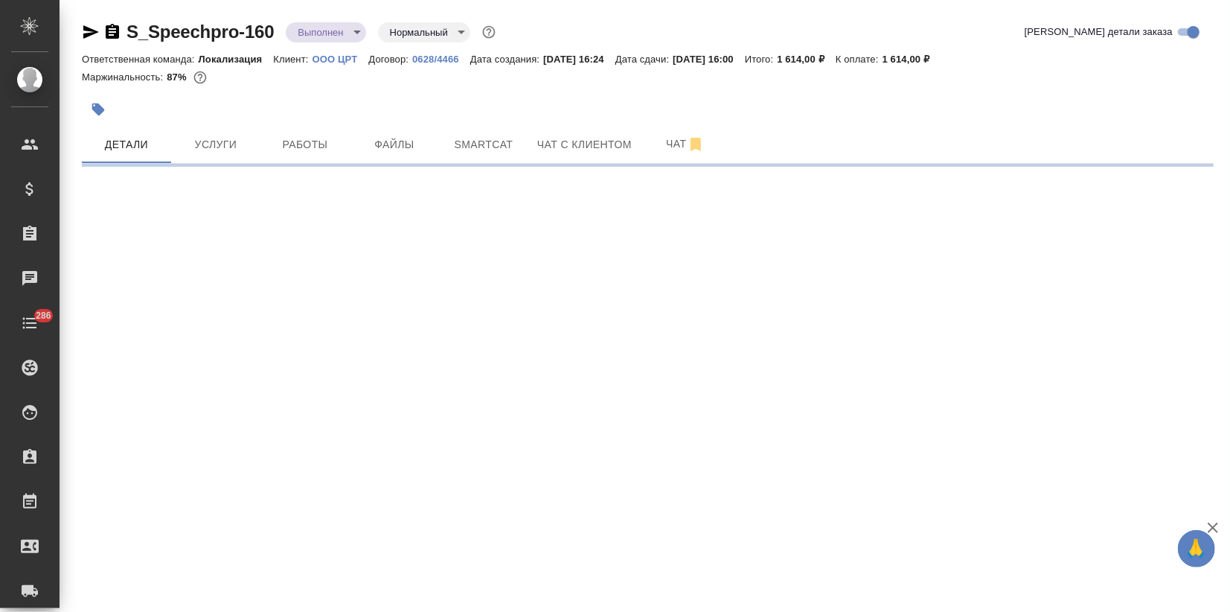
select select "RU"
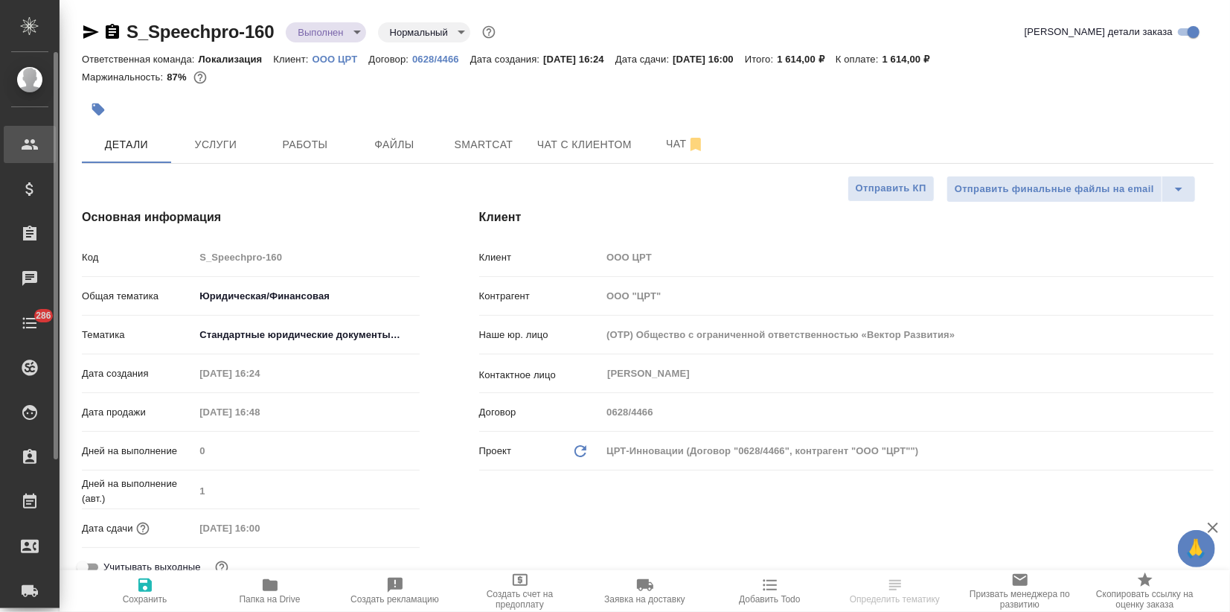
type textarea "x"
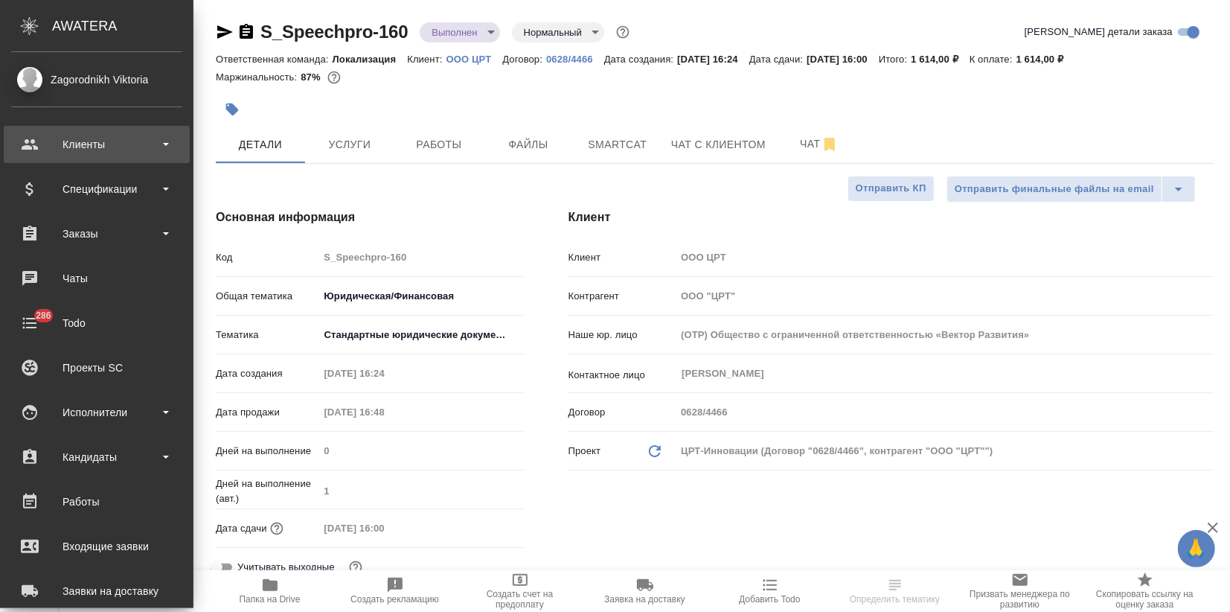
click at [43, 137] on div "Клиенты" at bounding box center [96, 144] width 171 height 22
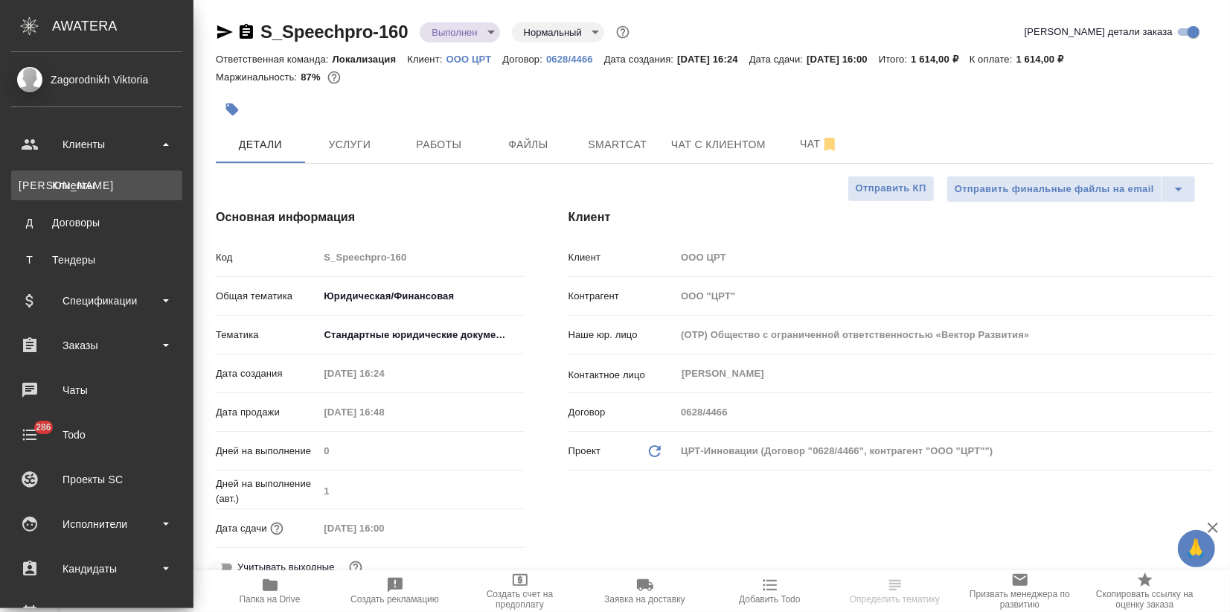
click at [57, 182] on div "Клиенты" at bounding box center [97, 185] width 156 height 15
type textarea "x"
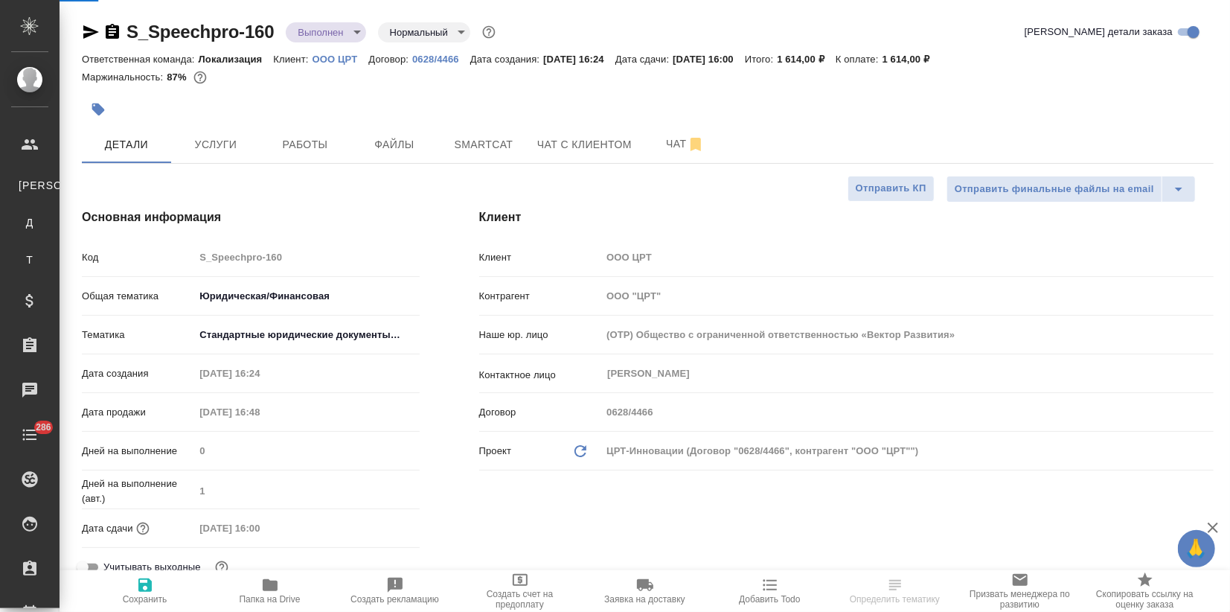
type textarea "x"
select select "RU"
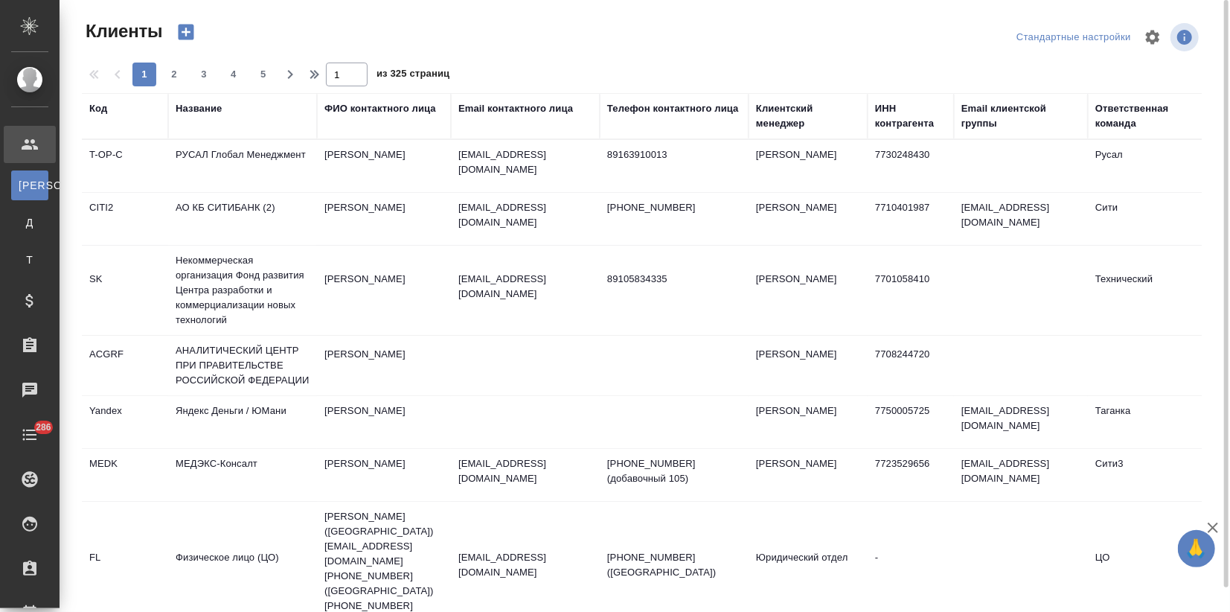
click at [204, 111] on div "Название" at bounding box center [199, 108] width 46 height 15
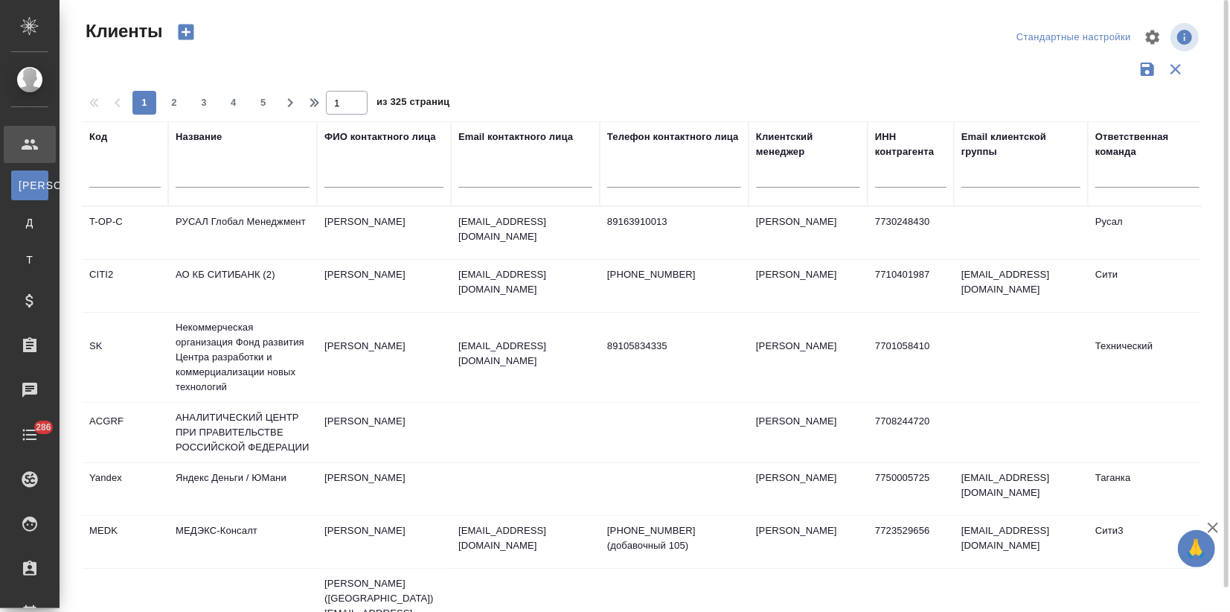
click at [202, 183] on input "text" at bounding box center [243, 178] width 134 height 19
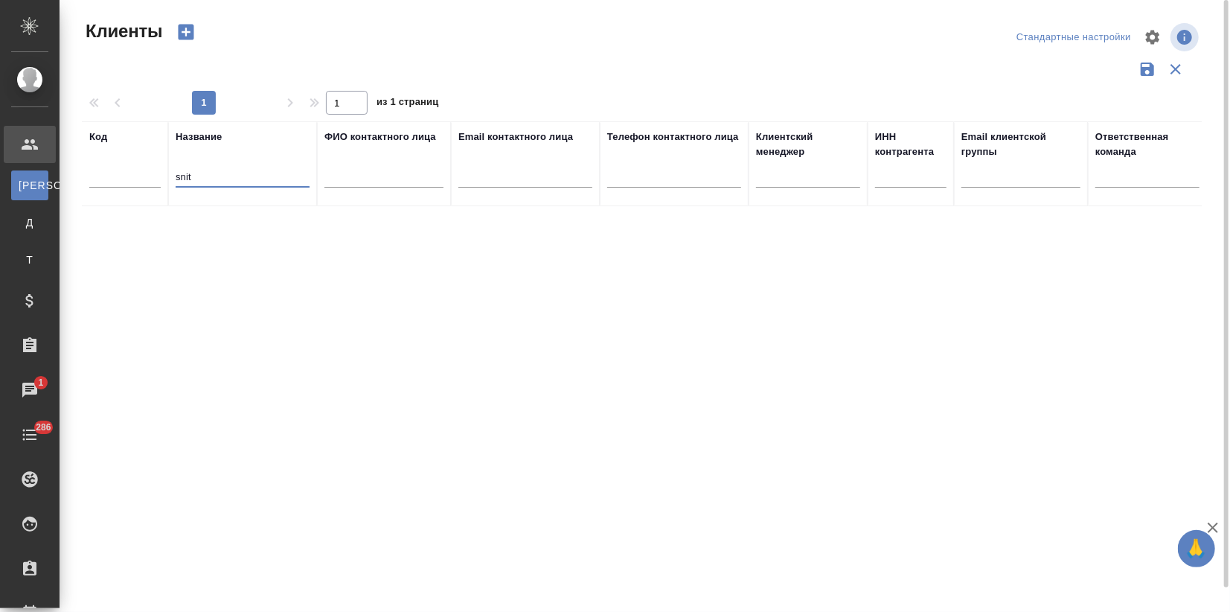
drag, startPoint x: 196, startPoint y: 175, endPoint x: 179, endPoint y: 177, distance: 16.5
click at [179, 177] on input "snit" at bounding box center [243, 178] width 134 height 19
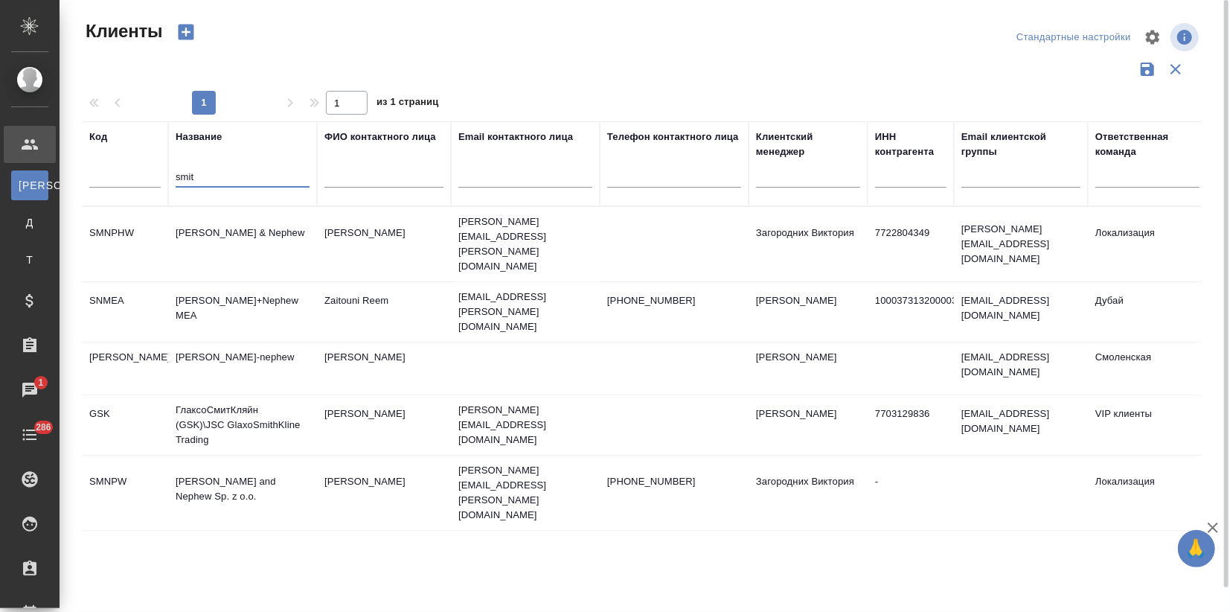
type input "smit"
click at [284, 236] on td "[PERSON_NAME] & Nephew" at bounding box center [242, 244] width 149 height 52
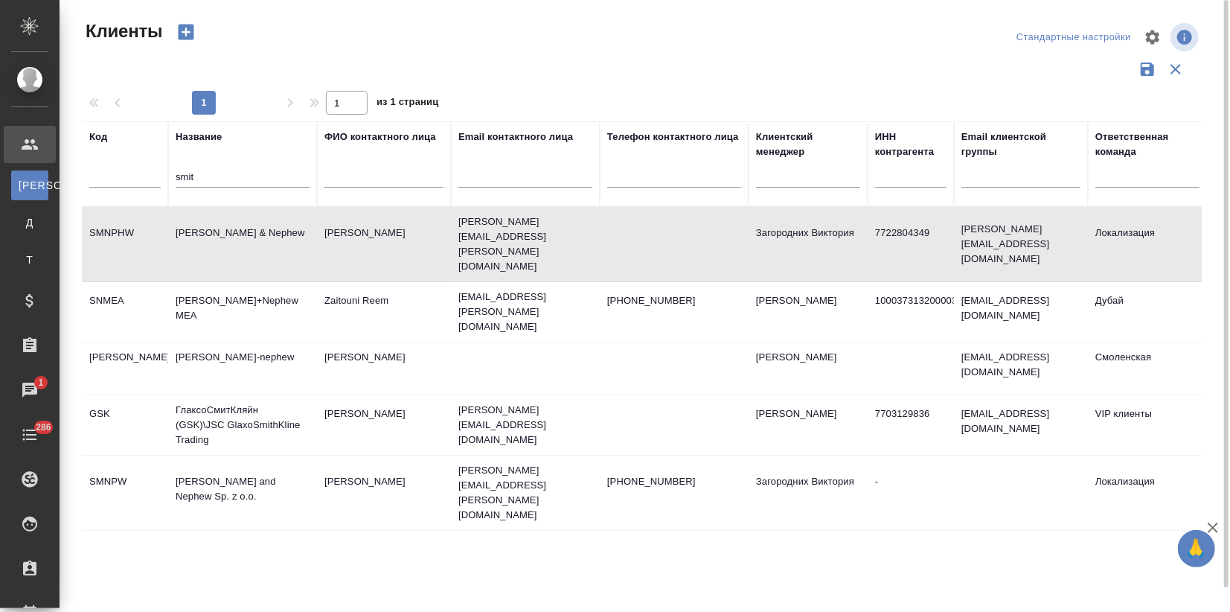
click at [284, 236] on td "Smith & Nephew" at bounding box center [242, 244] width 149 height 52
drag, startPoint x: 208, startPoint y: 172, endPoint x: 133, endPoint y: 177, distance: 76.1
click at [133, 177] on tr "Код Название smit ФИО контактного лица Email контактного лица Телефон контактно…" at bounding box center [645, 163] width 1126 height 85
click at [104, 181] on input "text" at bounding box center [124, 178] width 71 height 19
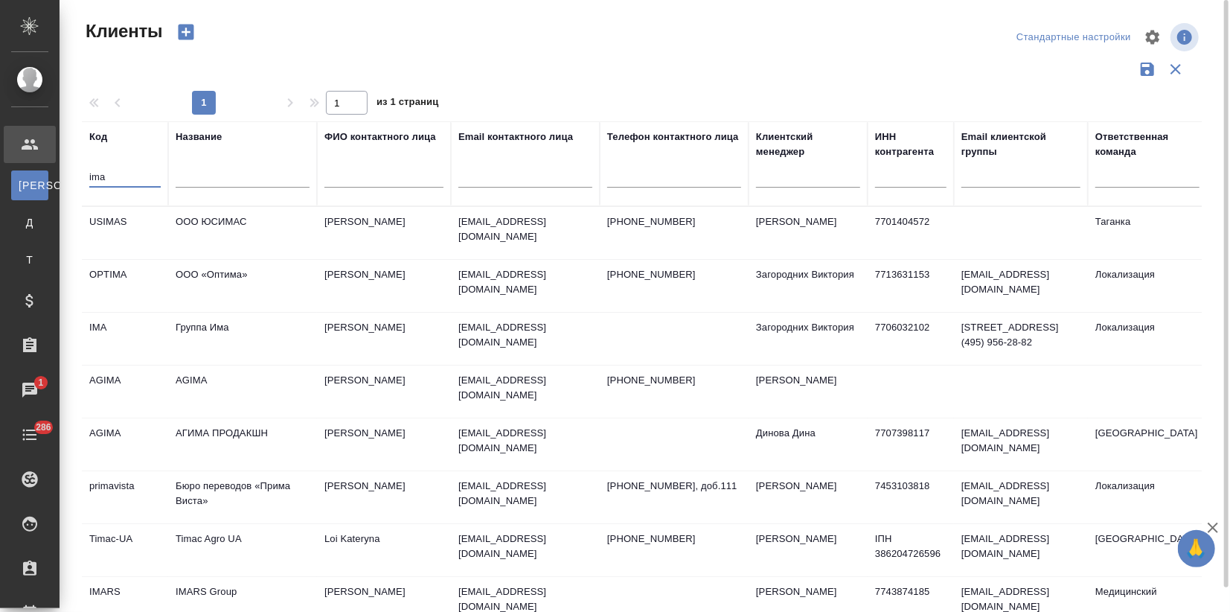
type input "ima"
click at [188, 355] on td "Группа Има" at bounding box center [242, 339] width 149 height 52
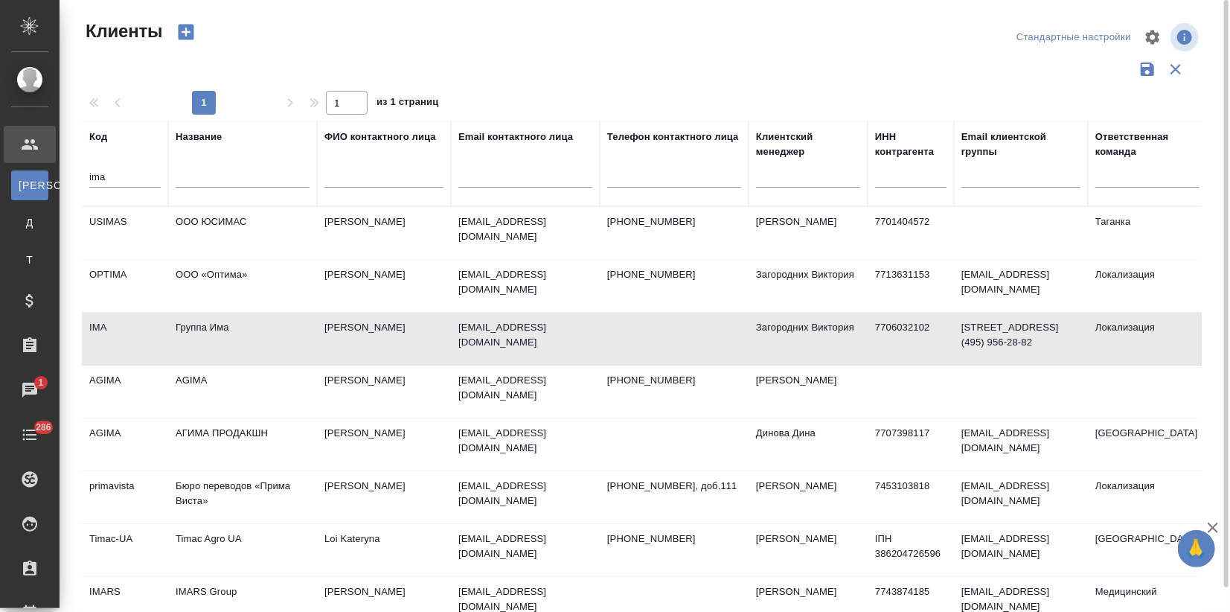
click at [188, 355] on td "Группа Има" at bounding box center [242, 339] width 149 height 52
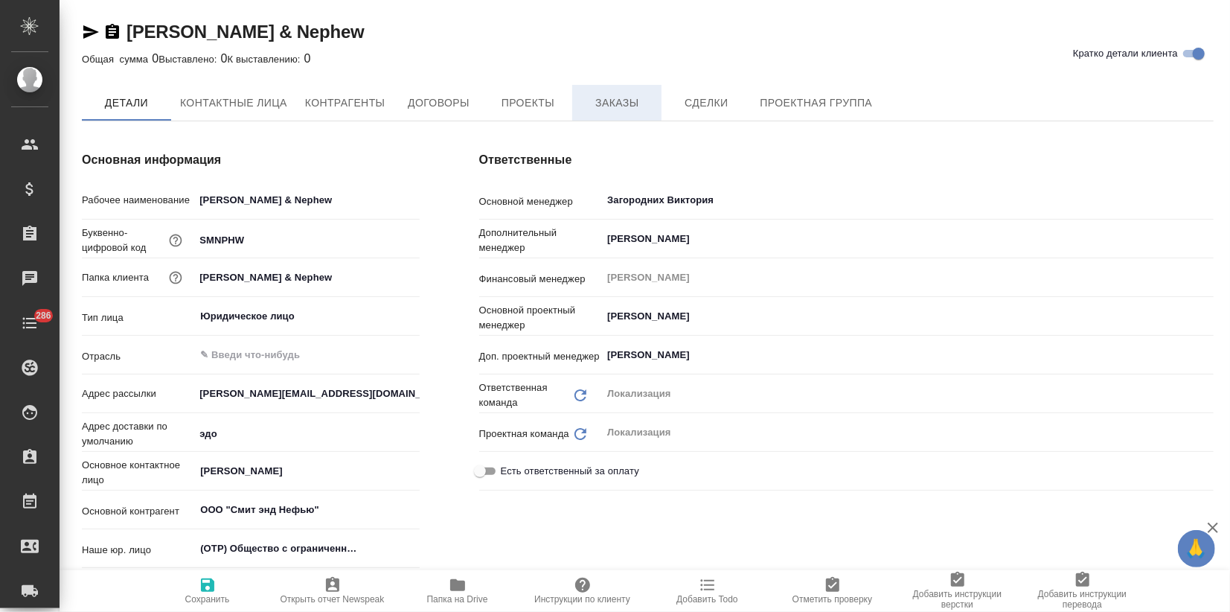
type textarea "x"
click at [627, 114] on button "Заказы" at bounding box center [616, 103] width 89 height 37
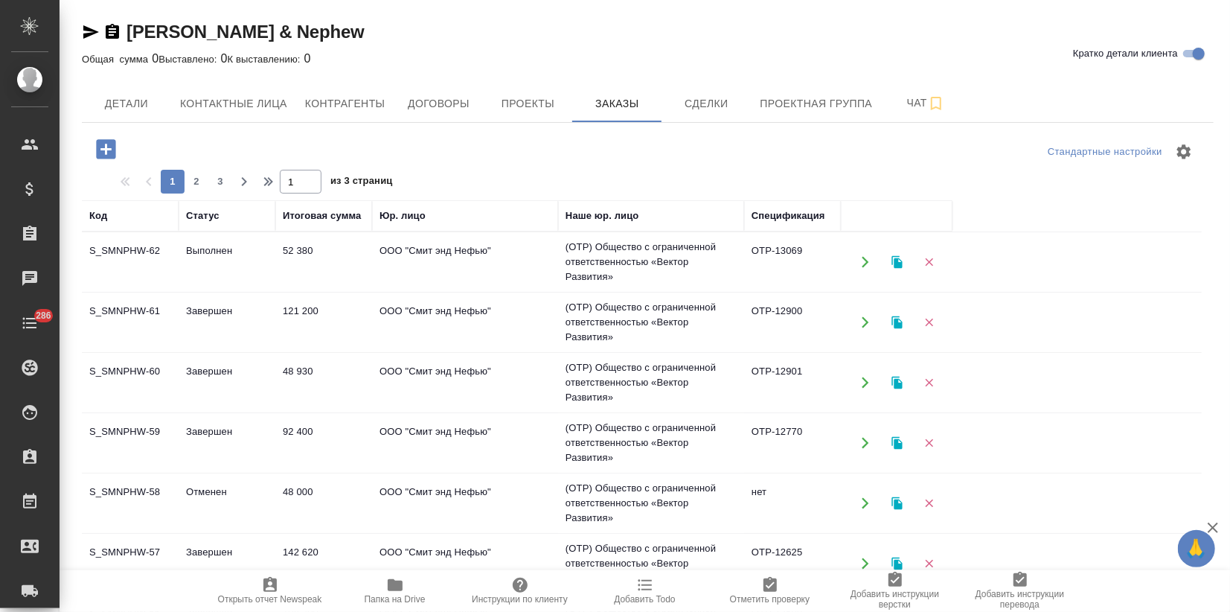
click at [217, 271] on td "Выполнен" at bounding box center [227, 262] width 97 height 52
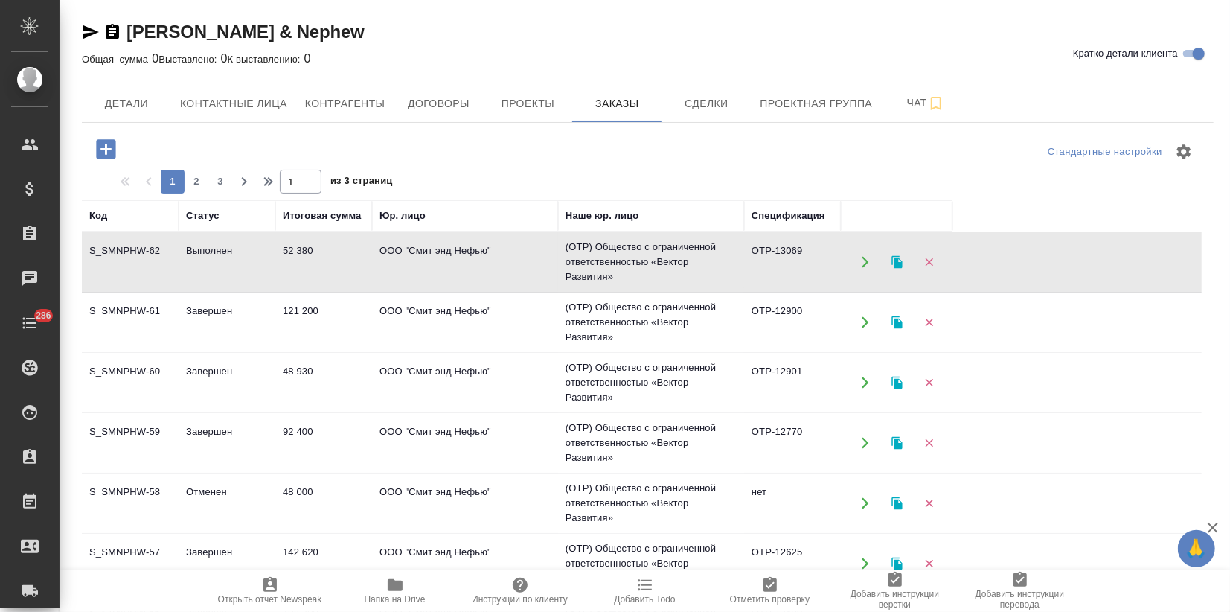
click at [217, 271] on td "Выполнен" at bounding box center [227, 262] width 97 height 52
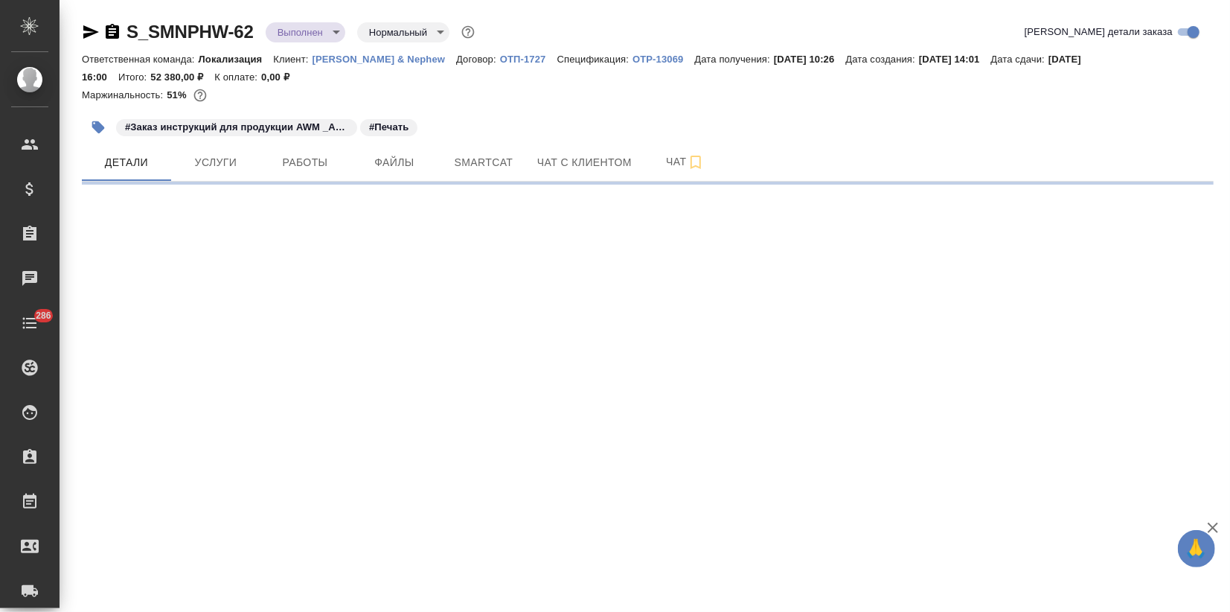
select select "RU"
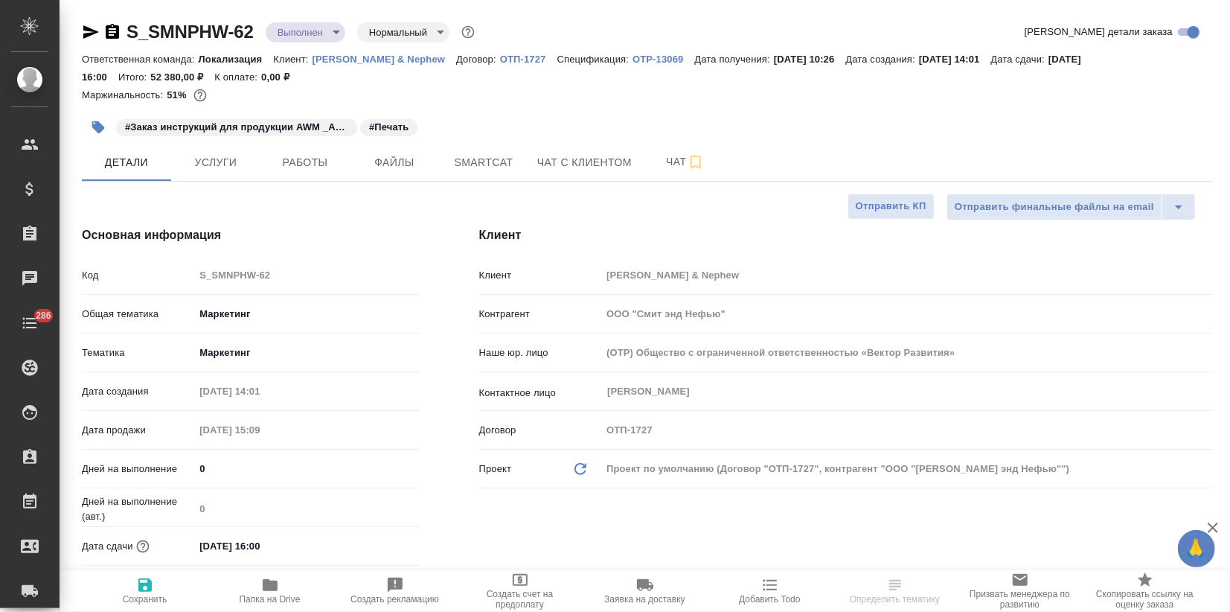
type textarea "x"
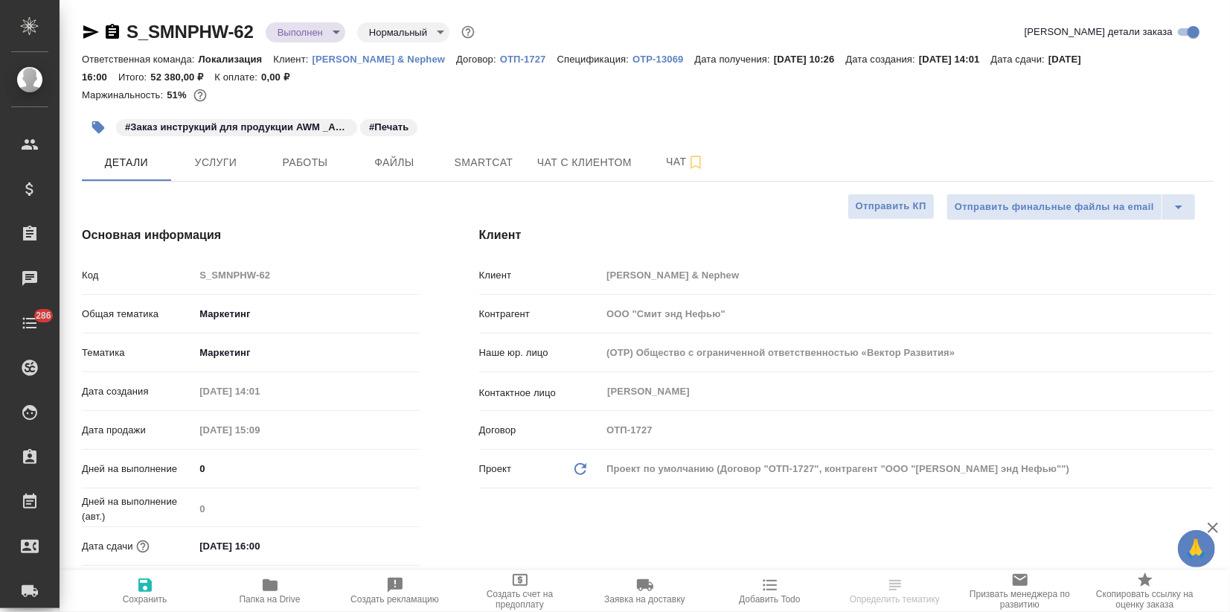
type textarea "x"
click at [317, 32] on body "🙏 .cls-1 fill:#fff; AWATERA Zagorodnikh [PERSON_NAME] Спецификации Заказы Чаты …" at bounding box center [615, 306] width 1230 height 612
type textarea "x"
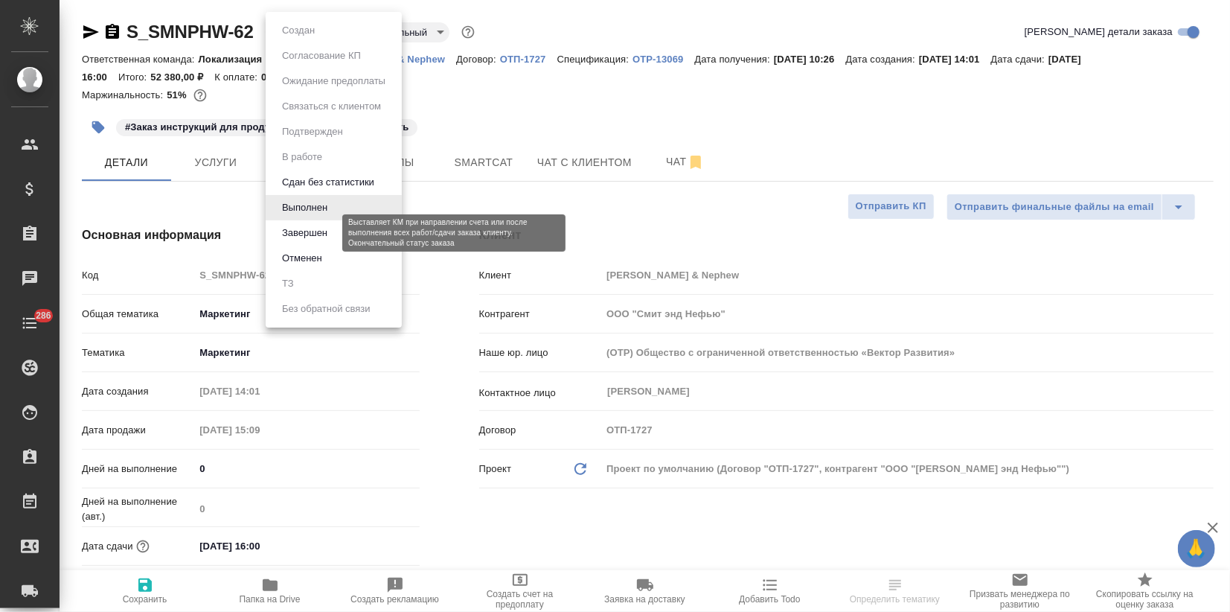
click at [300, 227] on button "Завершен" at bounding box center [305, 233] width 54 height 16
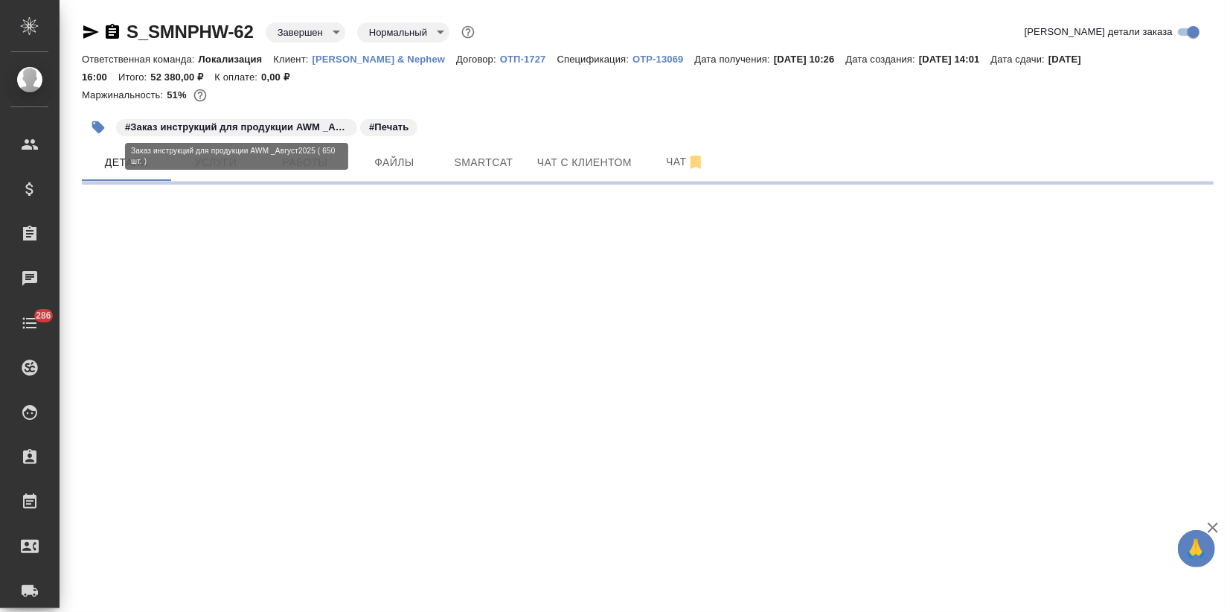
select select "RU"
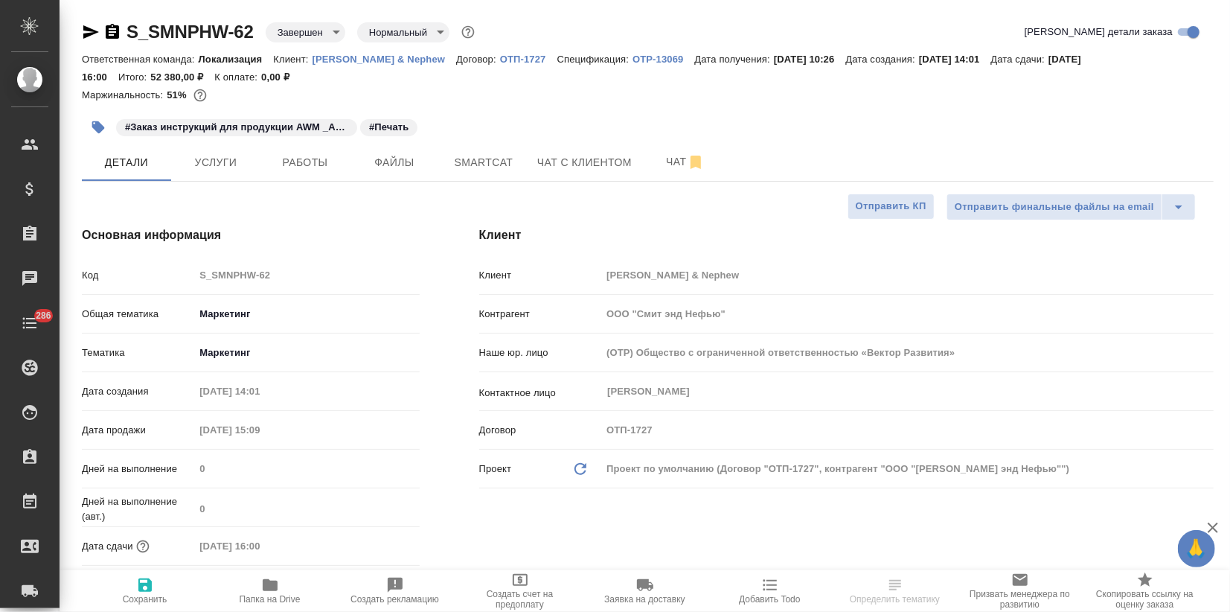
type textarea "x"
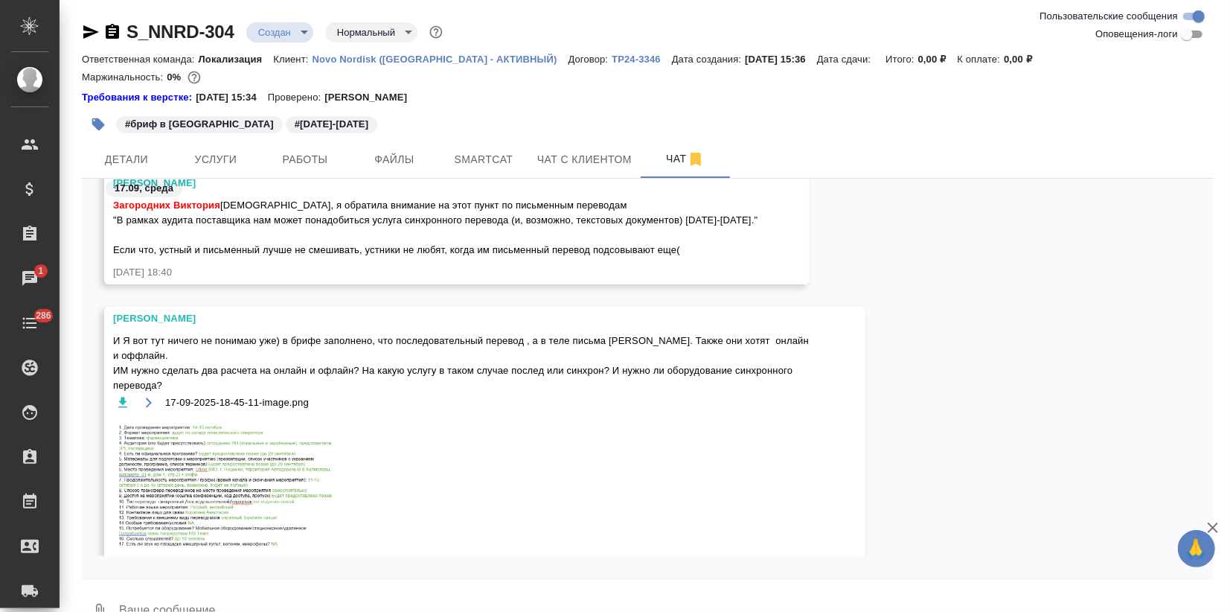
scroll to position [1007, 0]
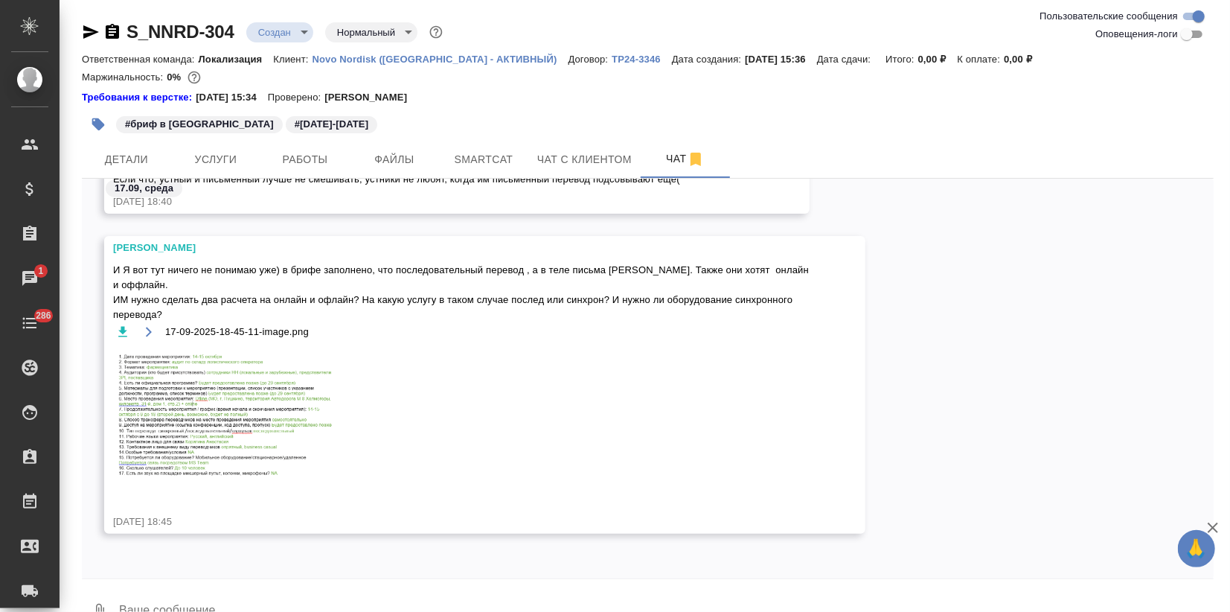
click at [298, 411] on img at bounding box center [224, 418] width 223 height 140
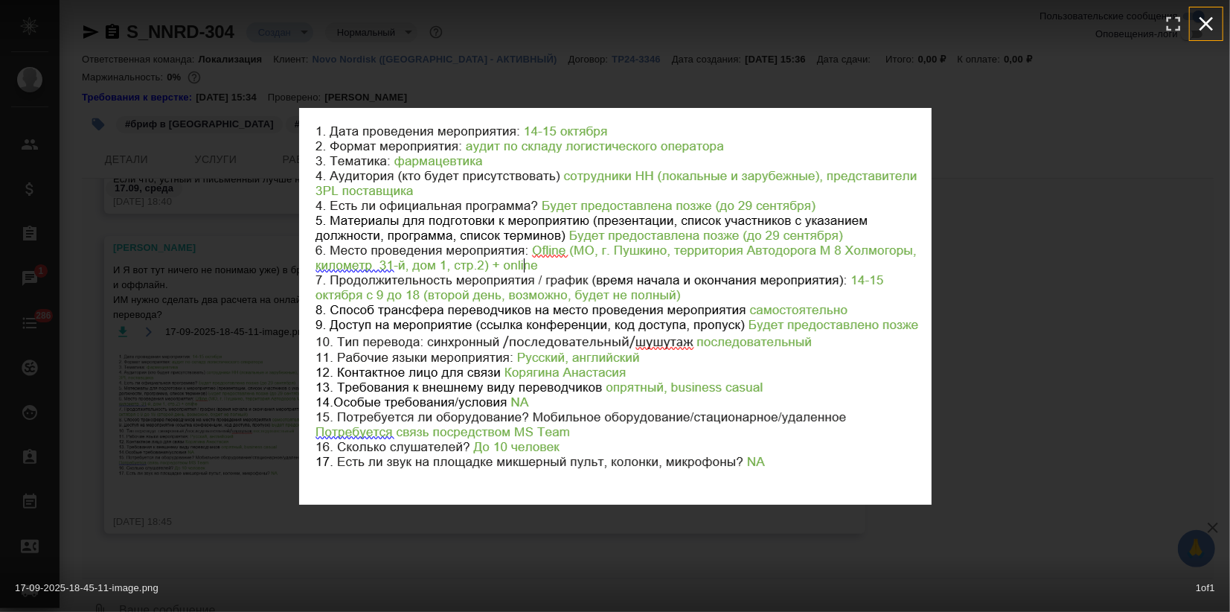
click at [1210, 24] on icon "button" at bounding box center [1207, 24] width 24 height 24
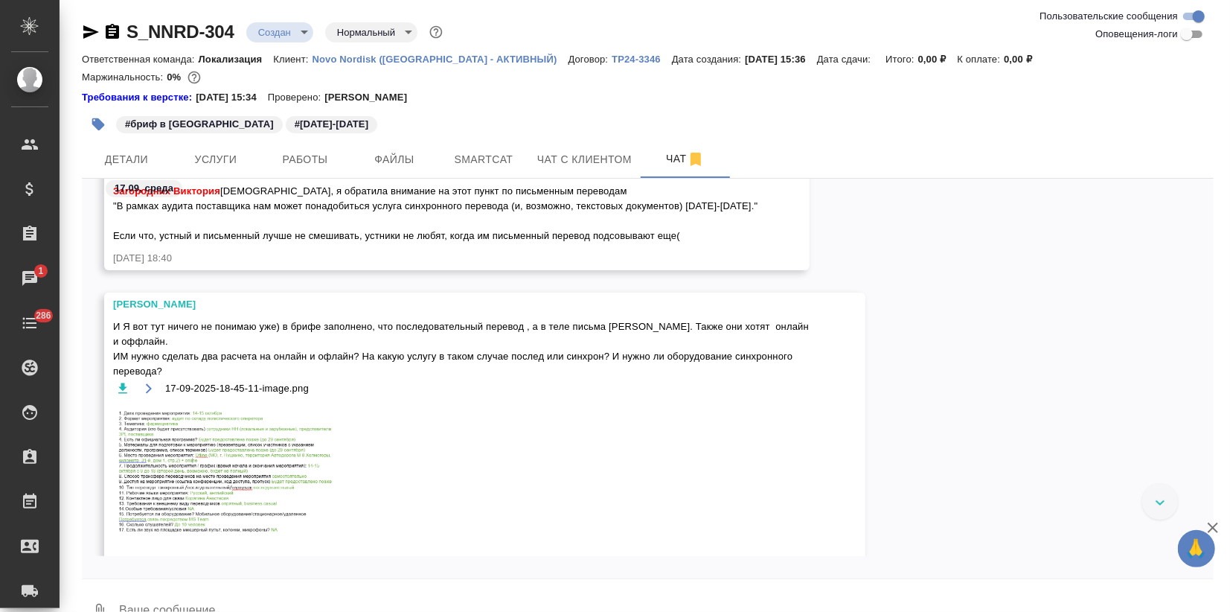
scroll to position [925, 0]
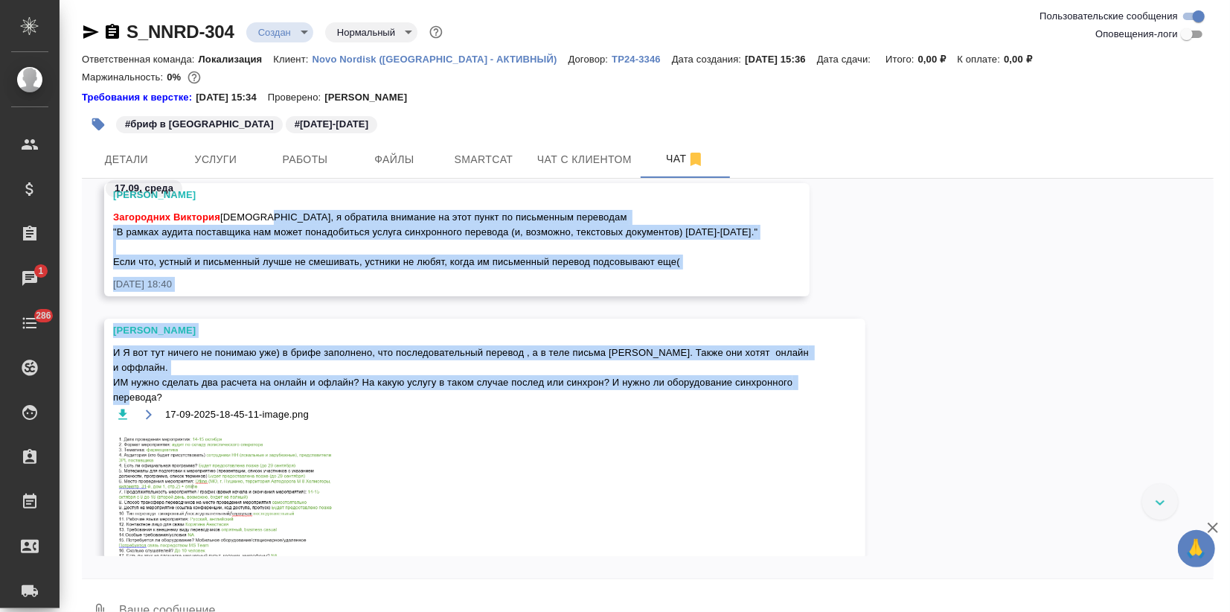
drag, startPoint x: 265, startPoint y: 223, endPoint x: 363, endPoint y: 399, distance: 201.9
copy div "loremips dolorsit am cons adipi el seddoeiusm temporinc "U labore etdolo magnaa…"
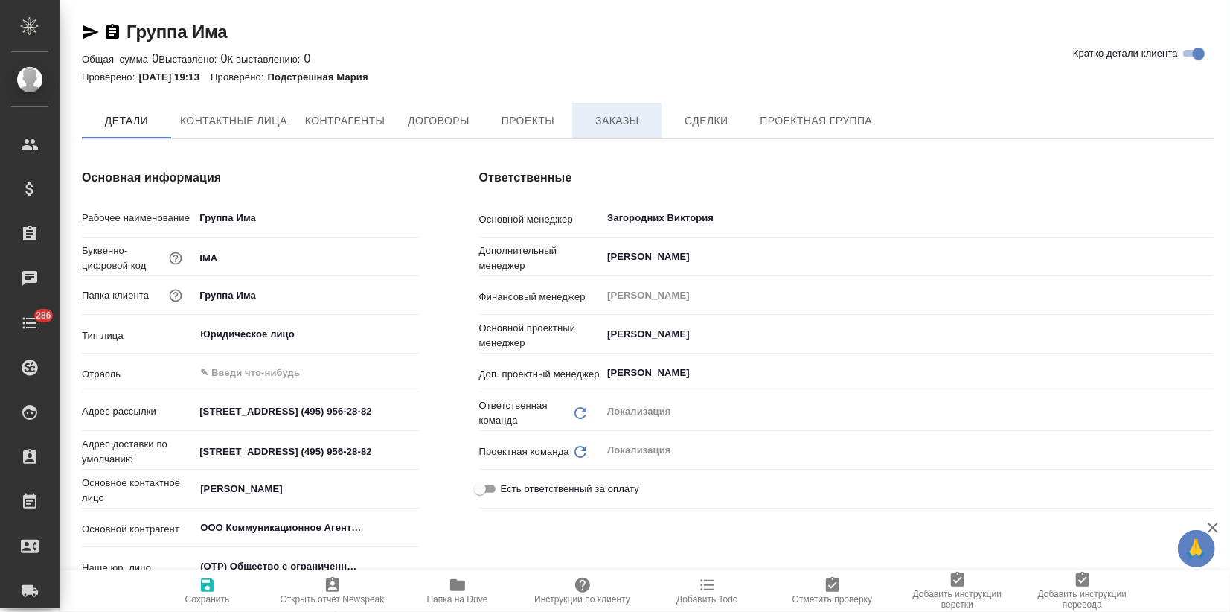
type textarea "x"
click at [607, 107] on button "Заказы" at bounding box center [616, 121] width 89 height 37
type textarea "x"
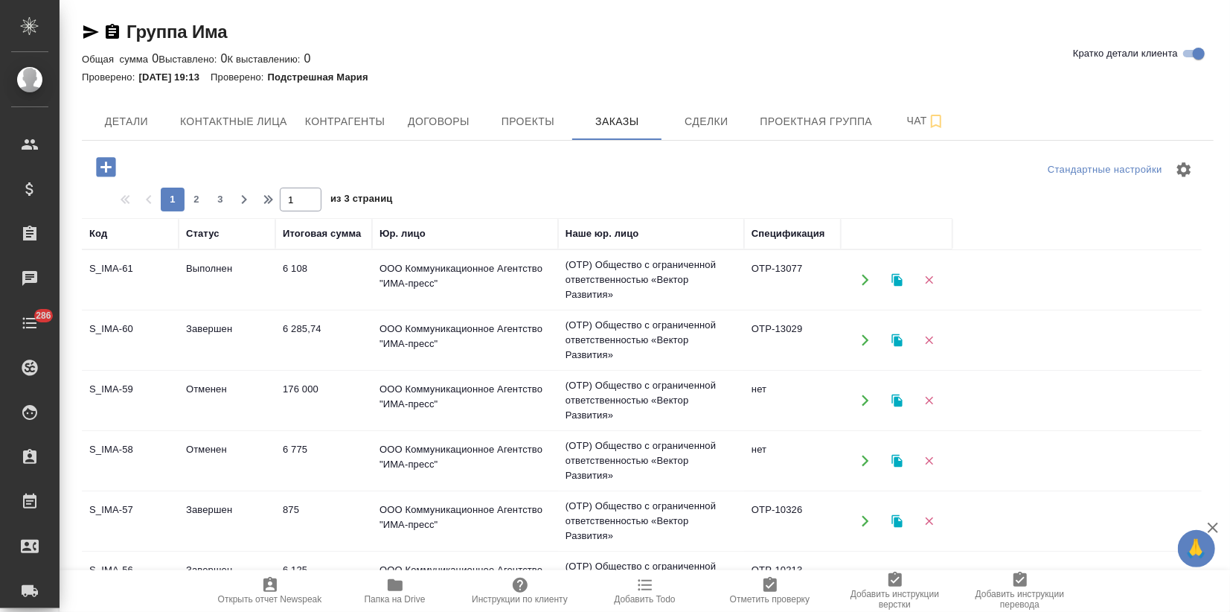
click at [189, 269] on td "Выполнен" at bounding box center [227, 280] width 97 height 52
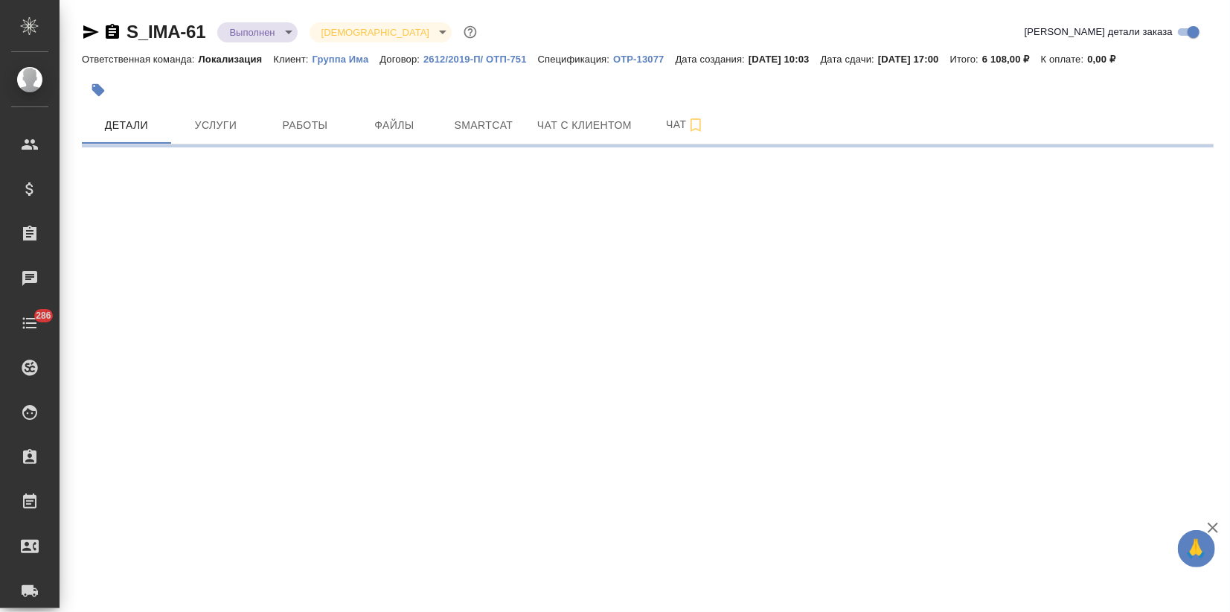
select select "RU"
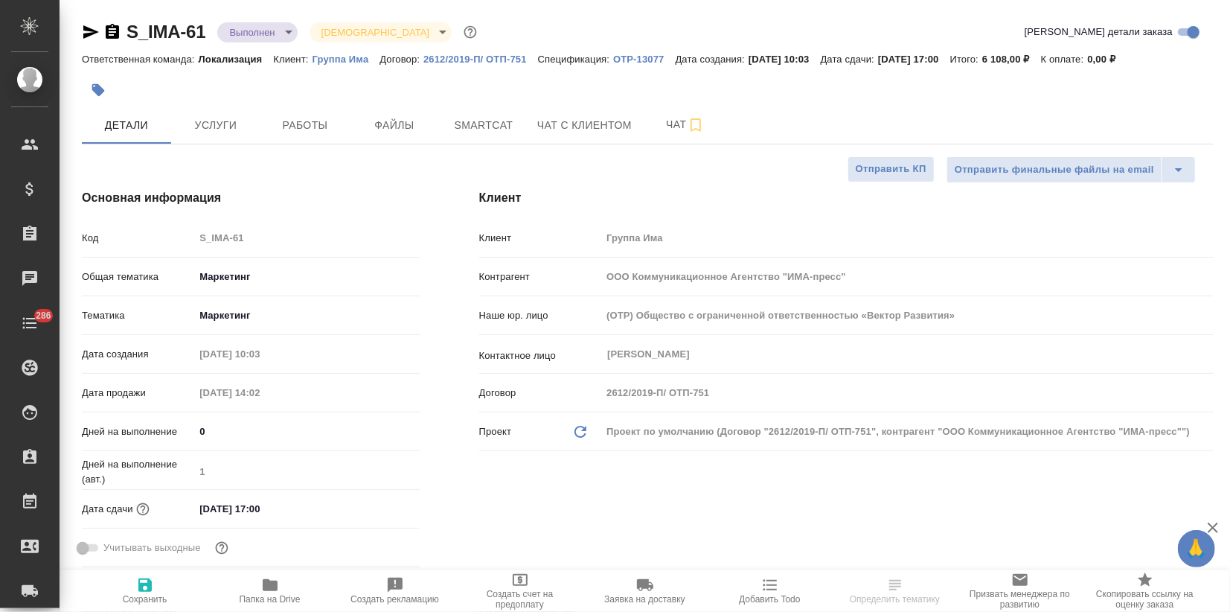
type textarea "x"
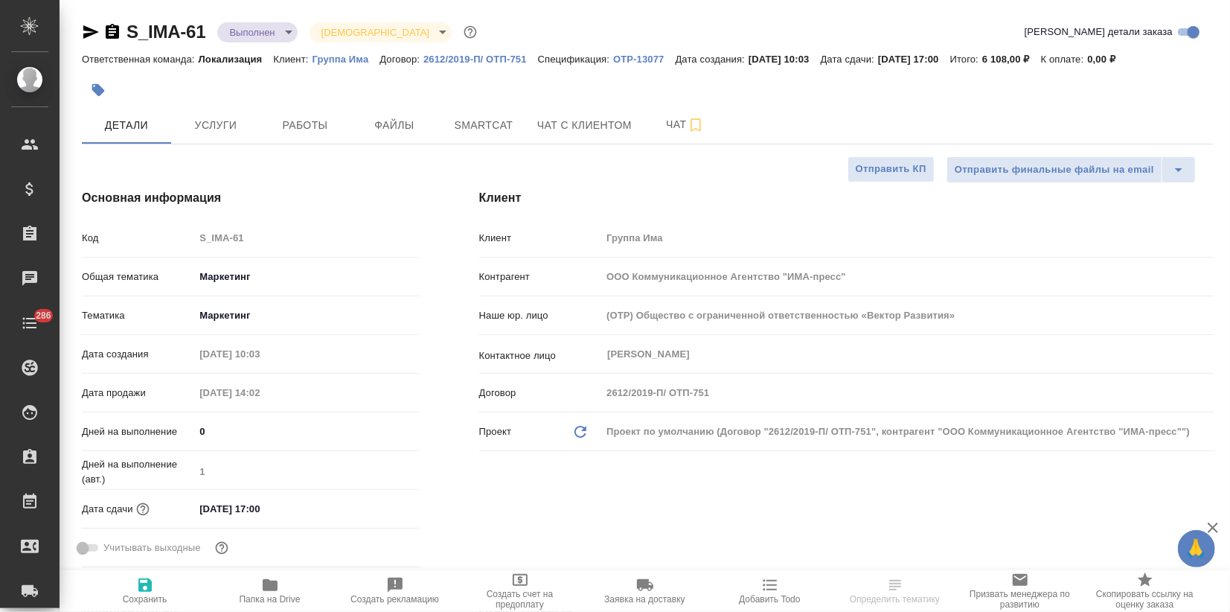
type textarea "x"
click at [86, 37] on icon "button" at bounding box center [91, 32] width 18 height 18
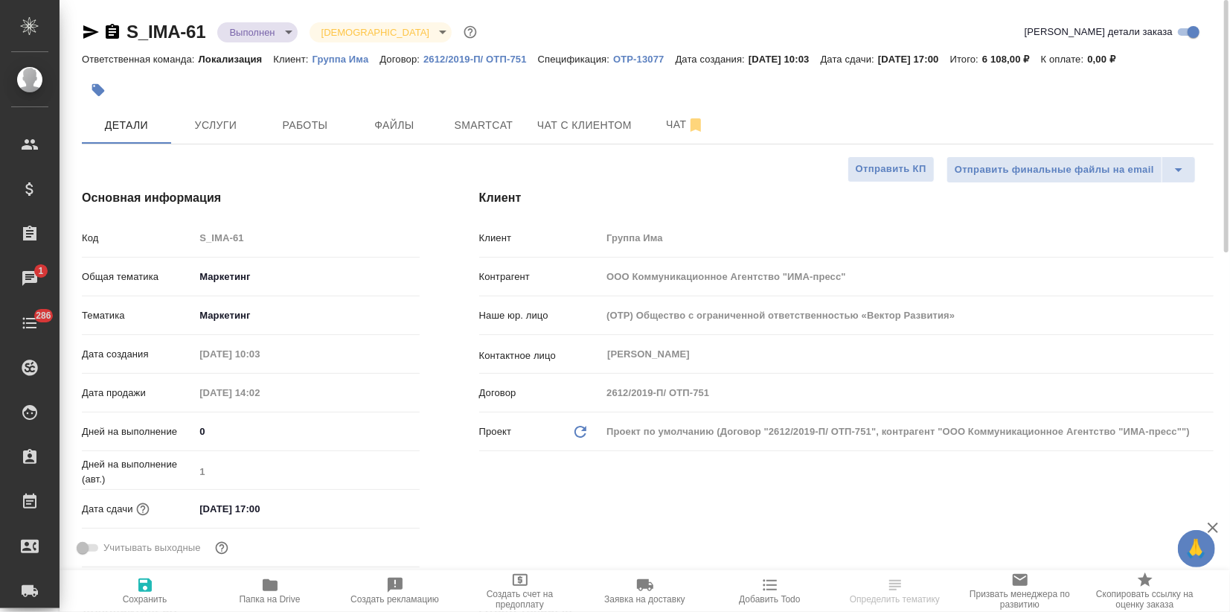
select select "RU"
type textarea "x"
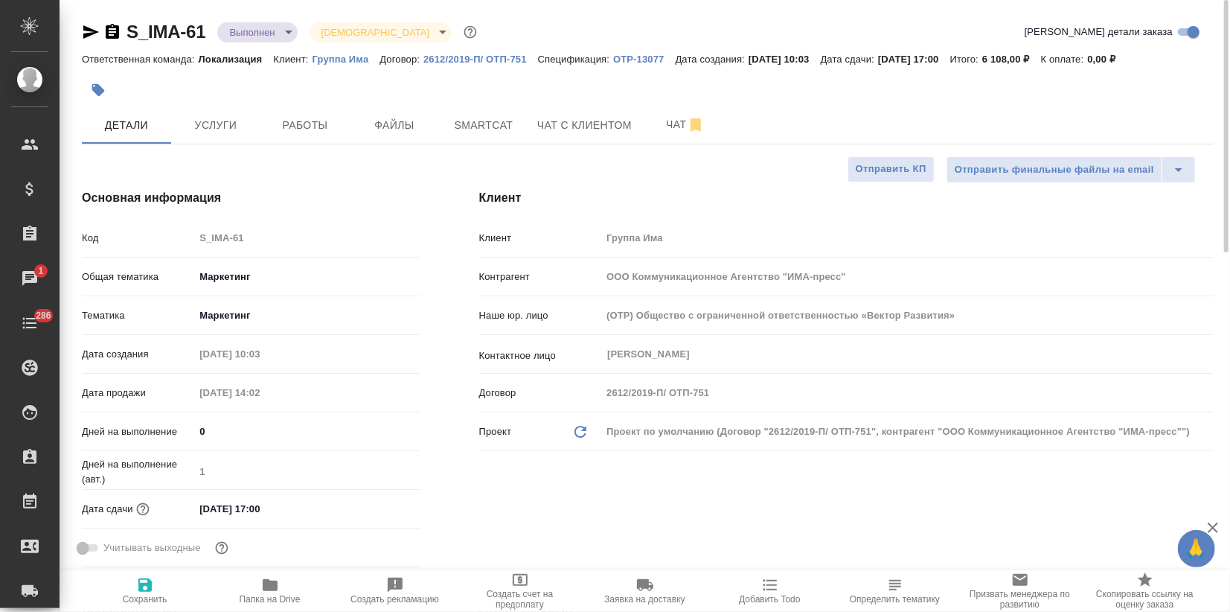
type textarea "x"
click at [272, 28] on body "🙏 .cls-1 fill:#fff; AWATERA Zagorodnikh Viktoria Клиенты Спецификации Заказы 1 …" at bounding box center [615, 306] width 1230 height 612
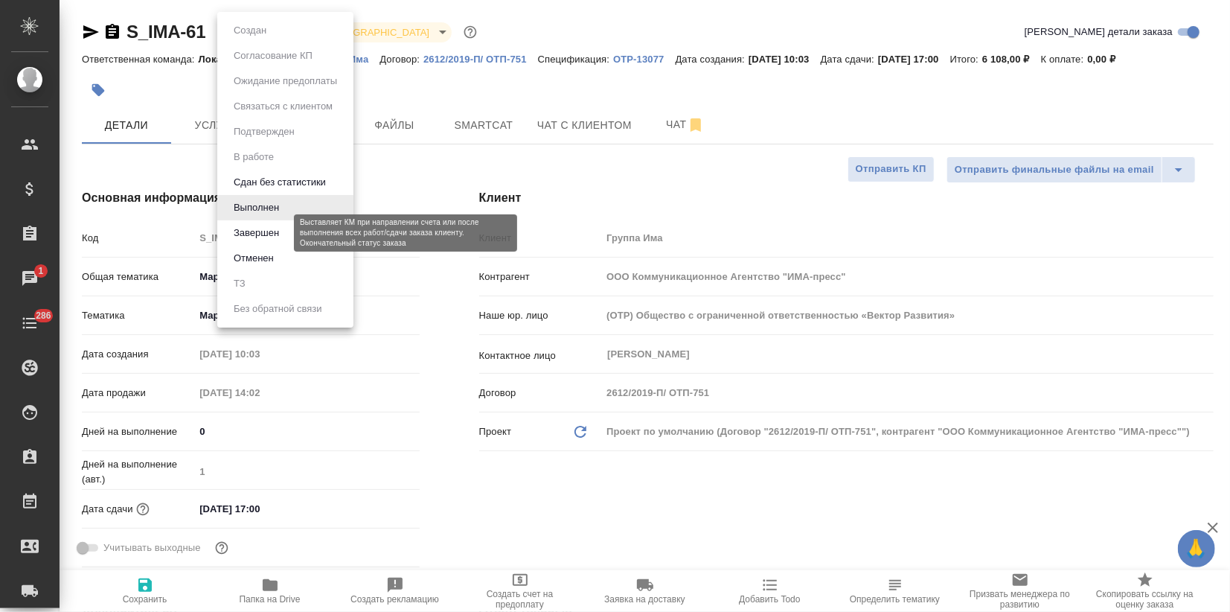
click at [258, 237] on button "Завершен" at bounding box center [256, 233] width 54 height 16
type textarea "x"
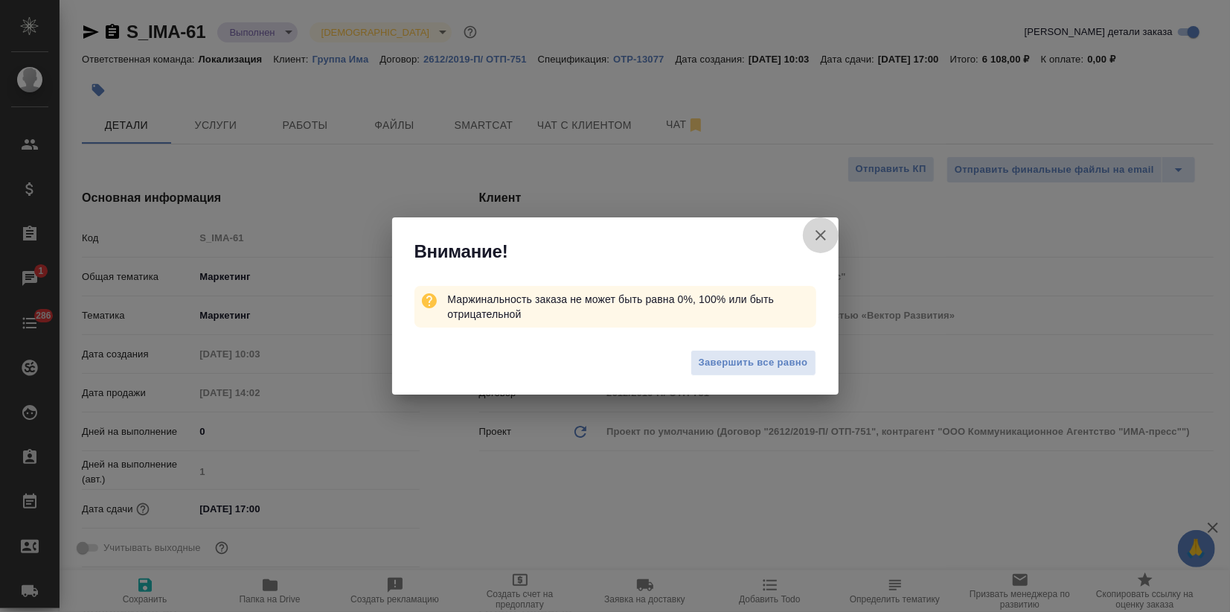
click at [828, 233] on icon "button" at bounding box center [821, 235] width 18 height 18
type textarea "x"
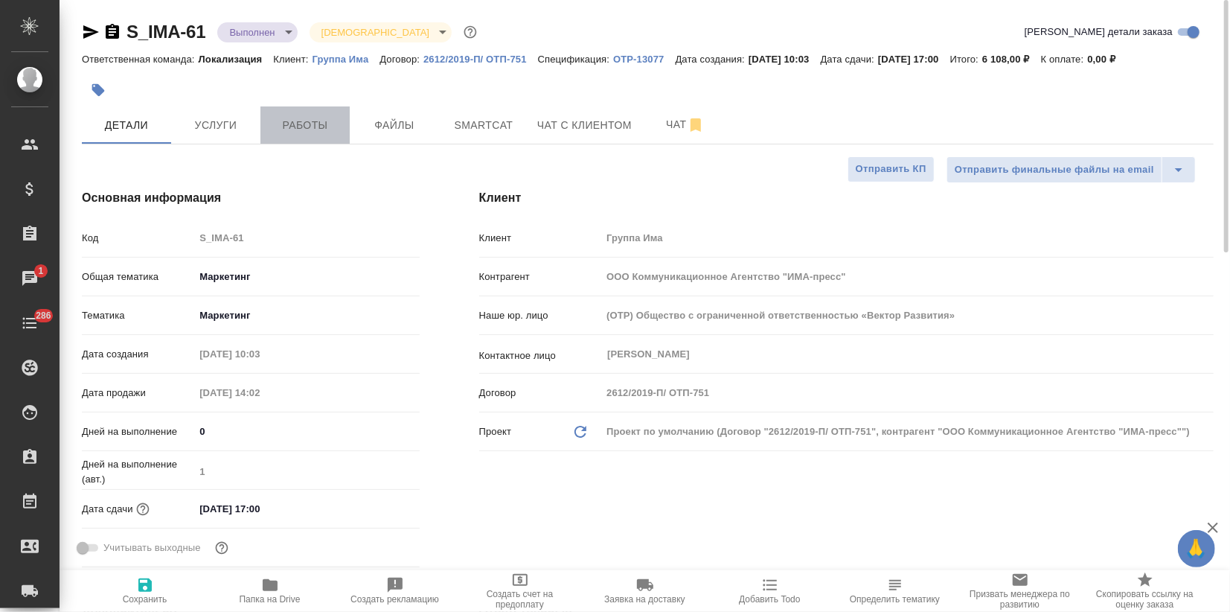
click at [314, 122] on span "Работы" at bounding box center [304, 125] width 71 height 19
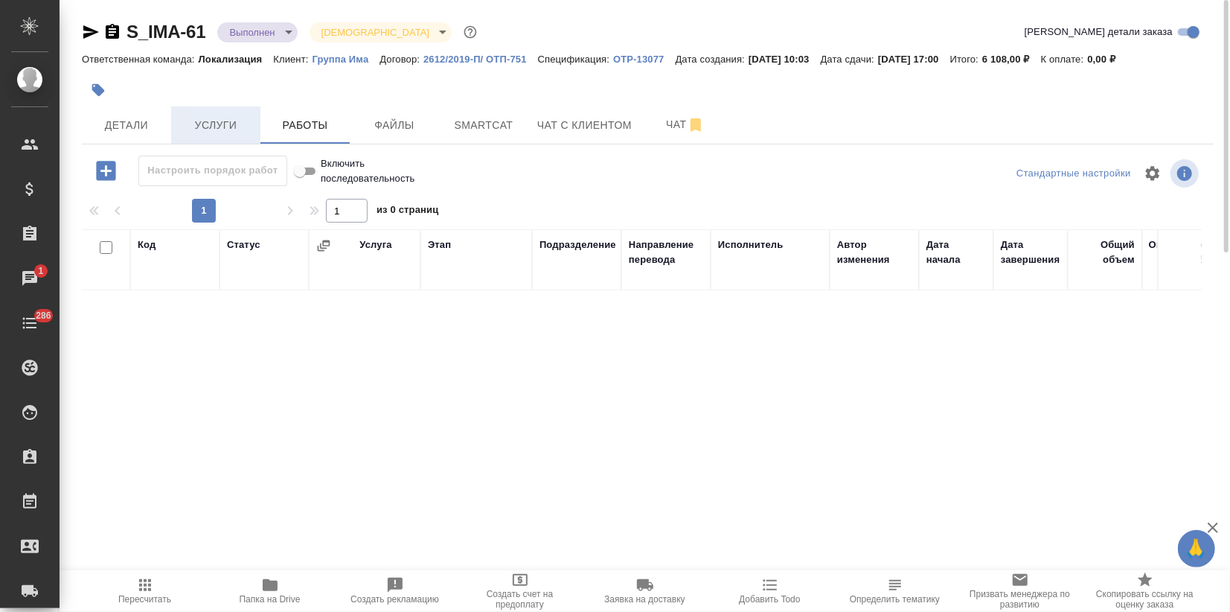
click at [223, 126] on span "Услуги" at bounding box center [215, 125] width 71 height 19
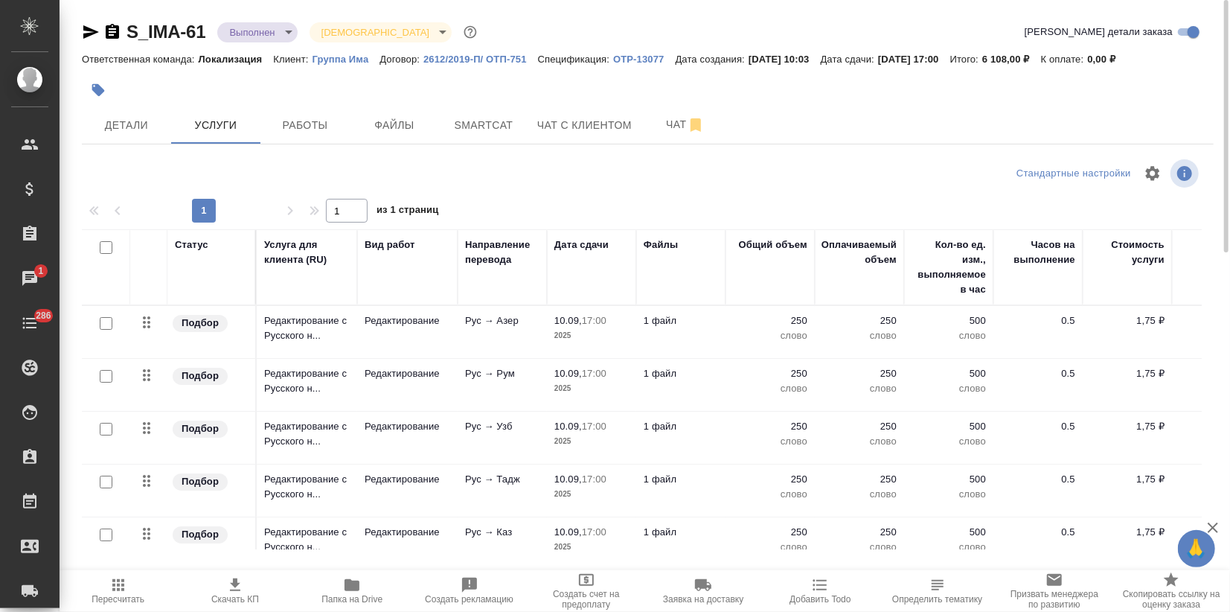
click at [91, 31] on icon "button" at bounding box center [91, 31] width 16 height 13
click at [261, 33] on body "🙏 .cls-1 fill:#fff; AWATERA Zagorodnikh Viktoria Клиенты Спецификации Заказы 1 …" at bounding box center [615, 306] width 1230 height 612
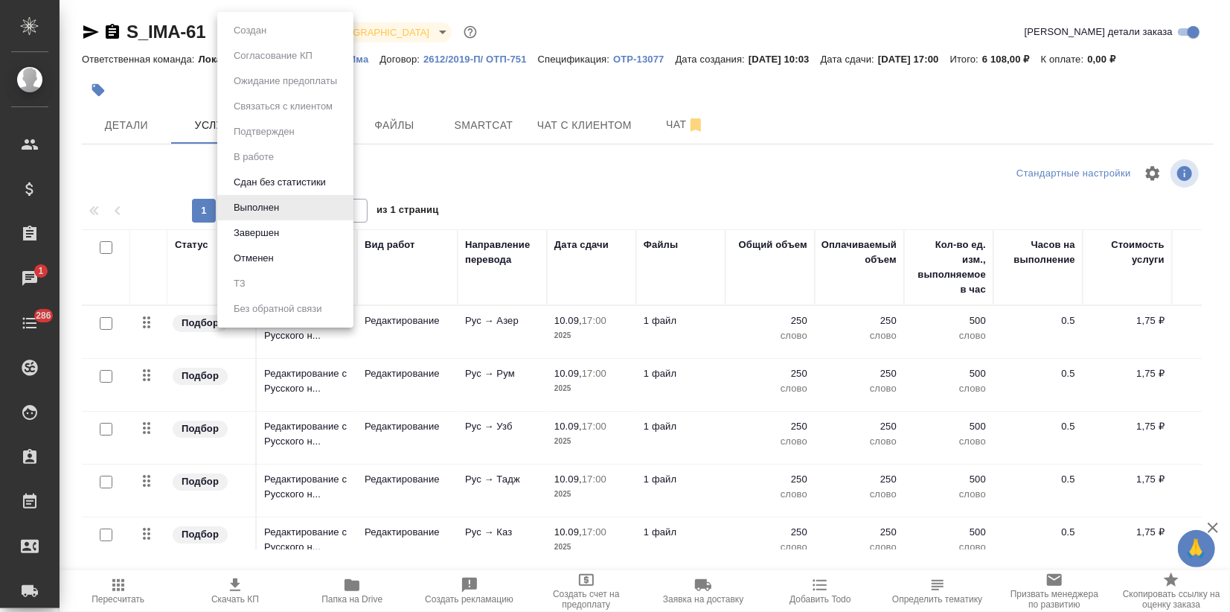
drag, startPoint x: 255, startPoint y: 224, endPoint x: 266, endPoint y: 224, distance: 10.4
click at [256, 225] on button "Завершен" at bounding box center [256, 233] width 54 height 16
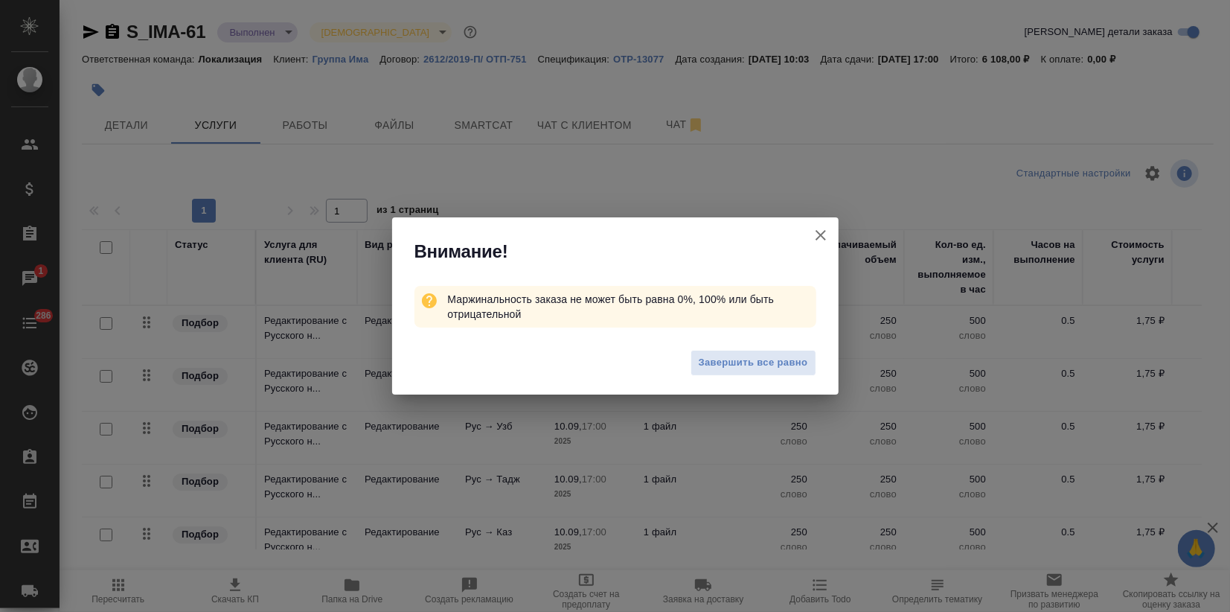
drag, startPoint x: 721, startPoint y: 354, endPoint x: 714, endPoint y: 360, distance: 9.1
click at [722, 354] on span "Завершить все равно" at bounding box center [753, 362] width 109 height 17
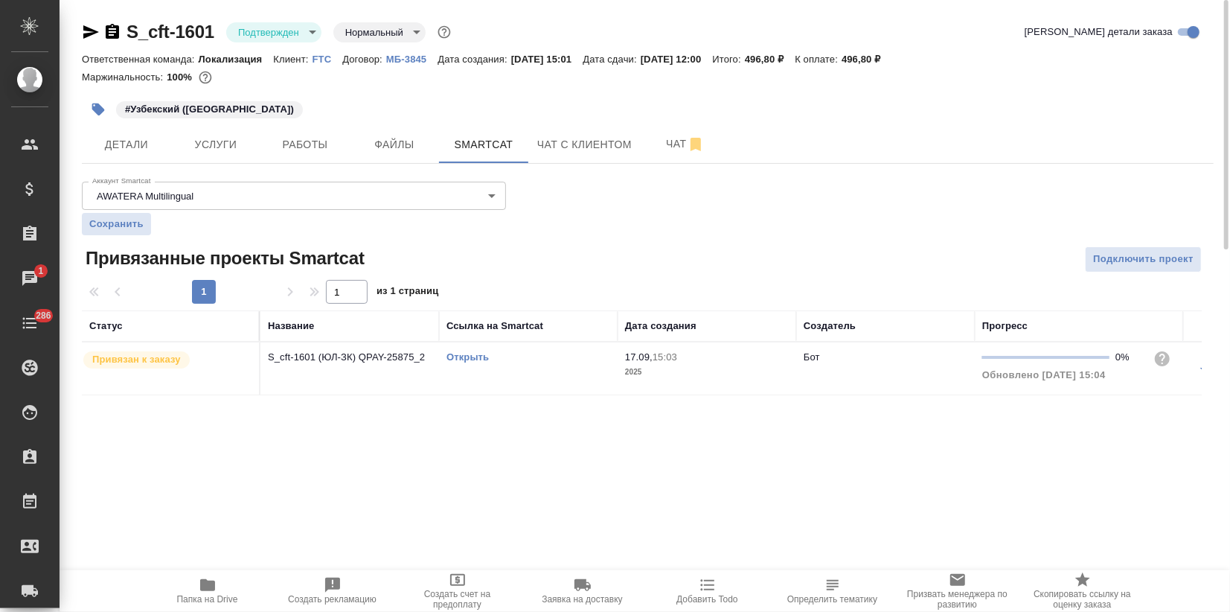
click at [322, 61] on p "FTC" at bounding box center [328, 59] width 31 height 11
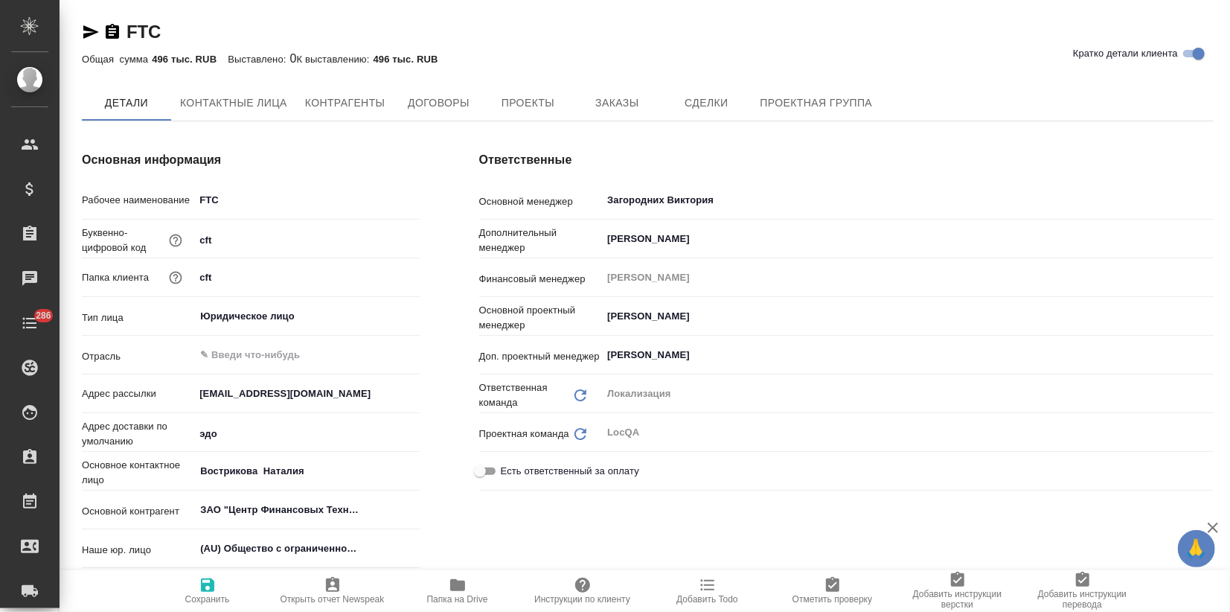
type textarea "x"
click at [624, 95] on span "Заказы" at bounding box center [616, 104] width 71 height 19
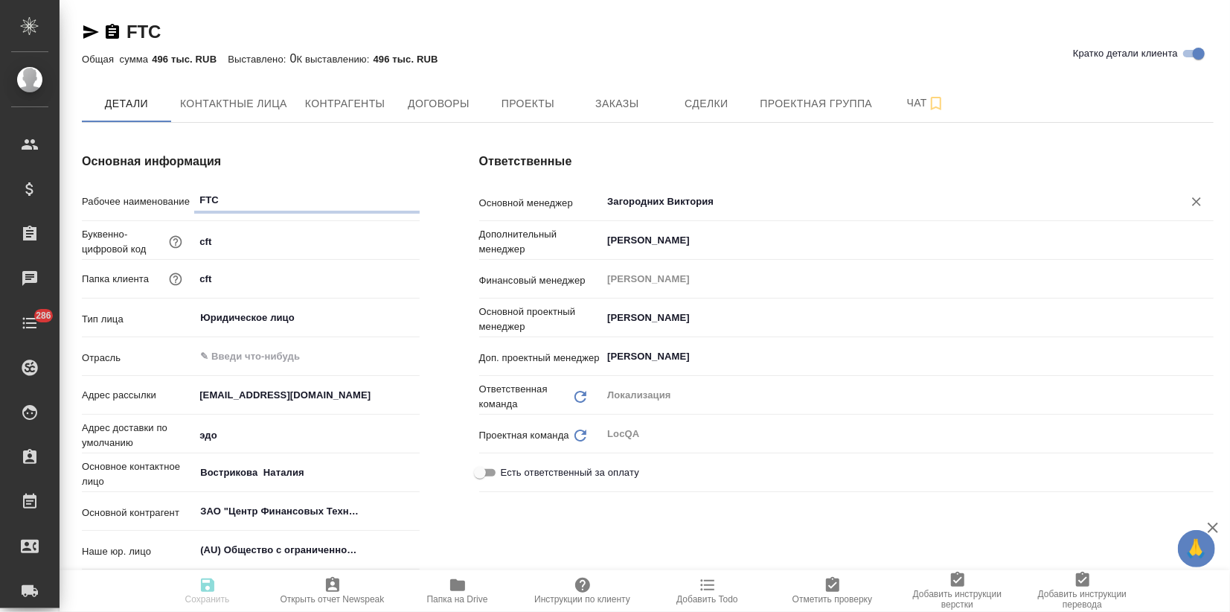
type textarea "x"
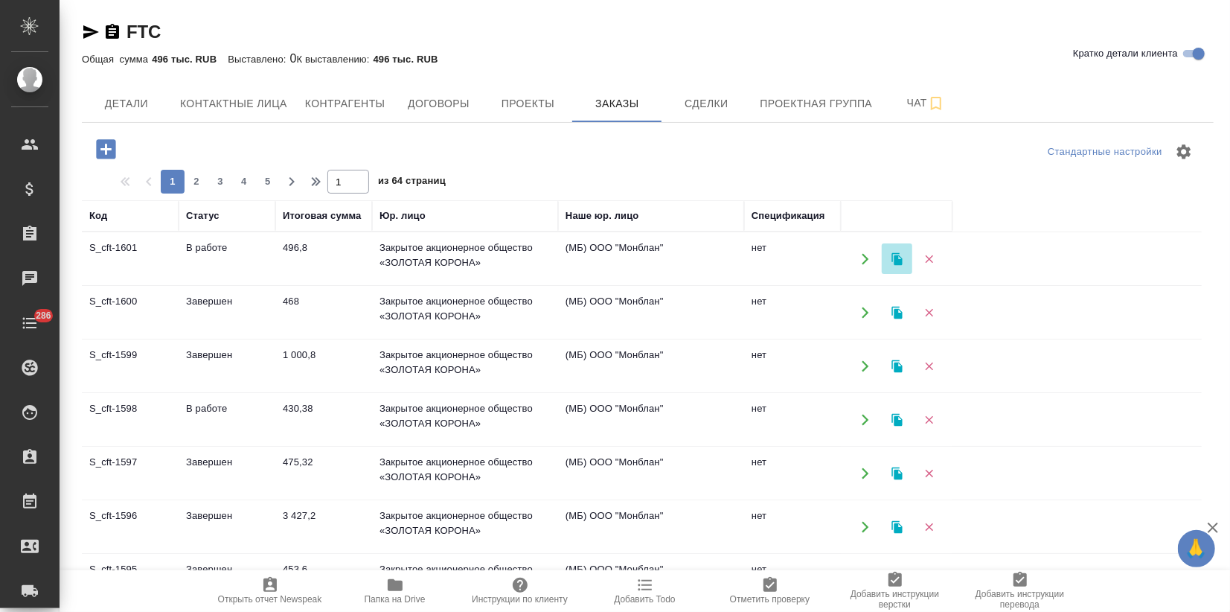
click at [897, 257] on icon "button" at bounding box center [897, 258] width 10 height 13
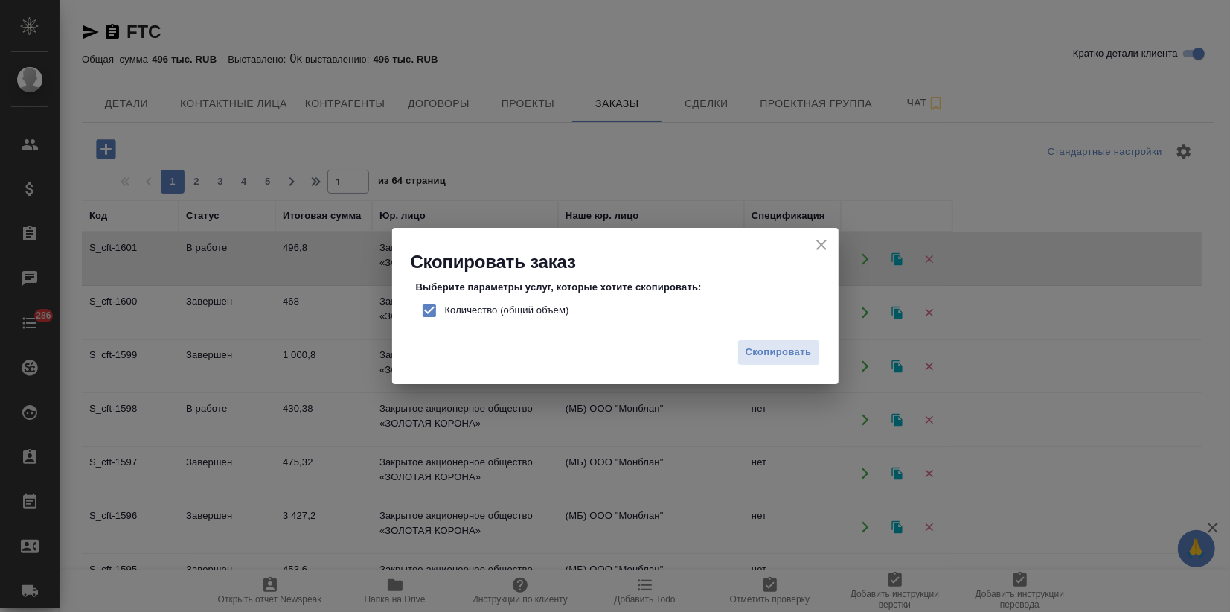
drag, startPoint x: 429, startPoint y: 311, endPoint x: 447, endPoint y: 312, distance: 17.9
click at [430, 310] on input "Количество (общий объем)" at bounding box center [429, 310] width 31 height 31
checkbox input "false"
click at [762, 354] on span "Скопировать" at bounding box center [779, 352] width 66 height 17
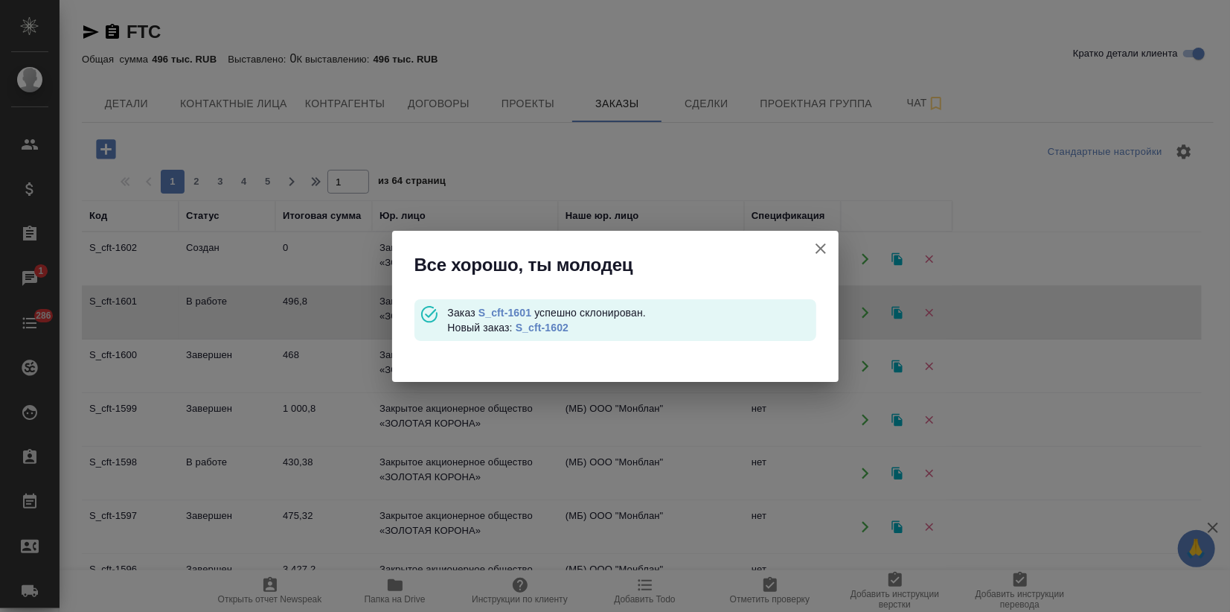
click at [546, 328] on link "S_cft-1602" at bounding box center [542, 328] width 53 height 12
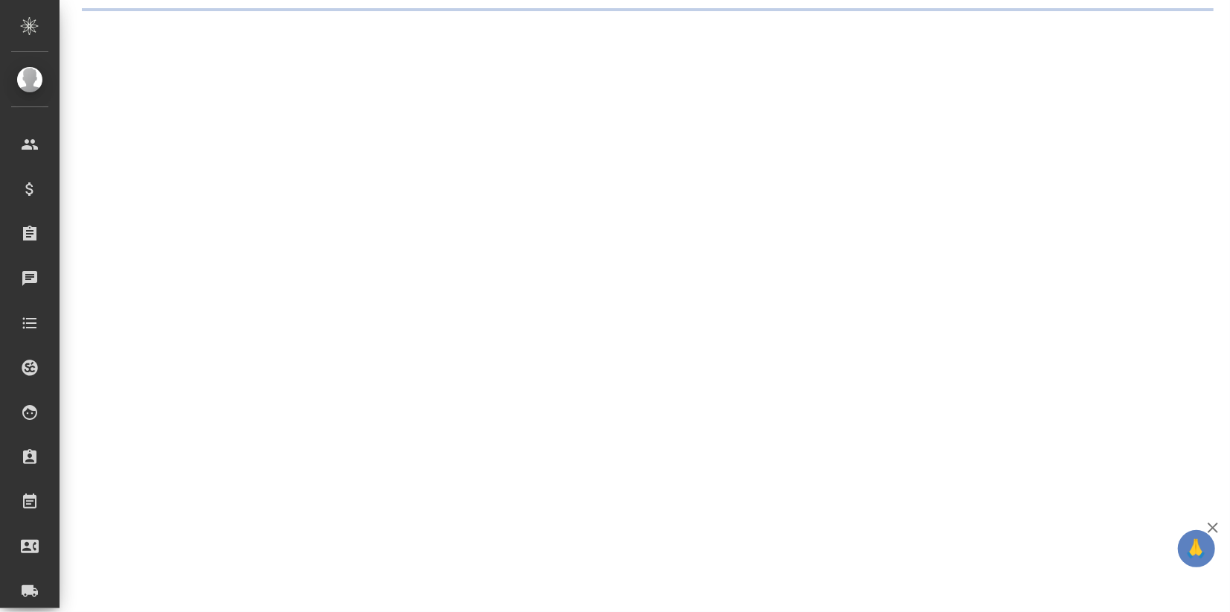
select select "RU"
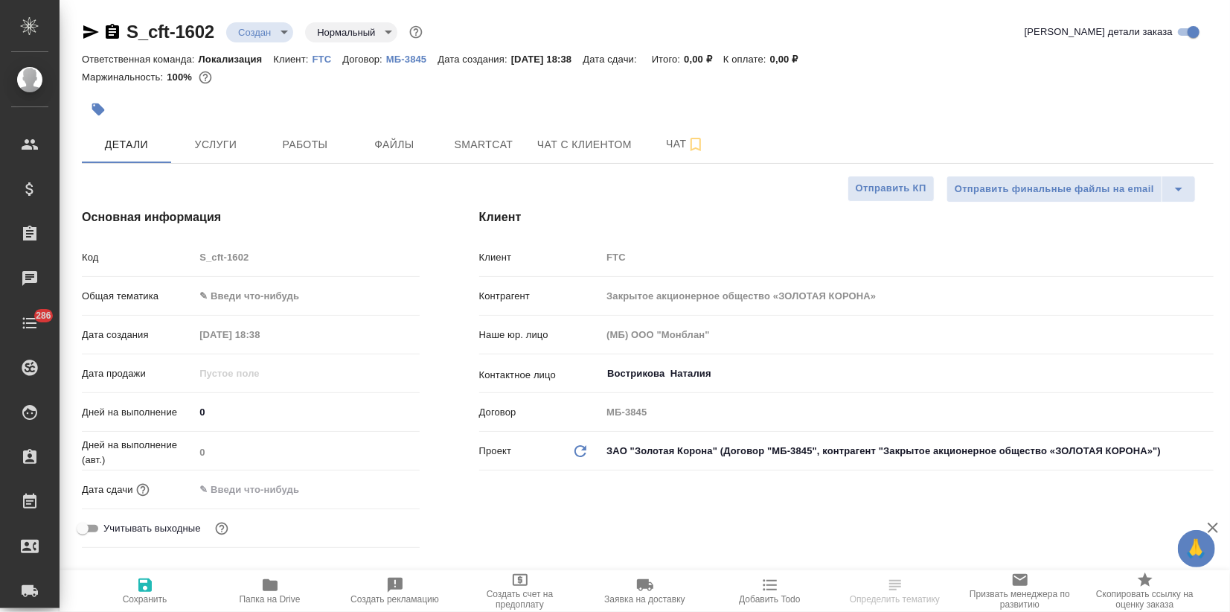
type textarea "x"
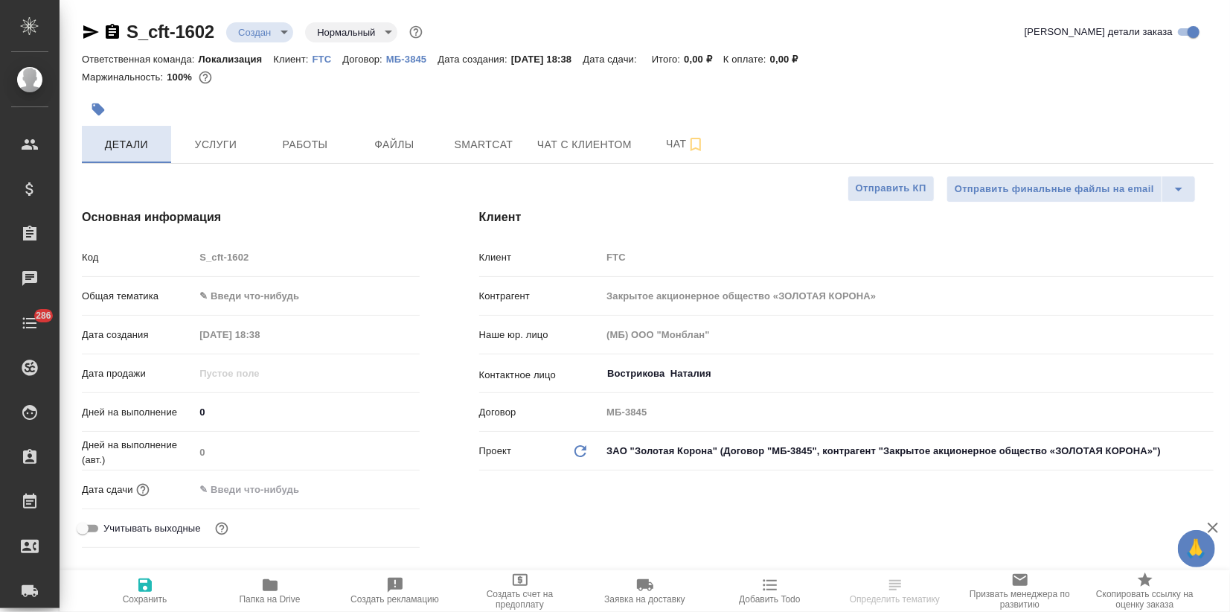
type textarea "x"
click at [101, 114] on icon "button" at bounding box center [98, 109] width 15 height 15
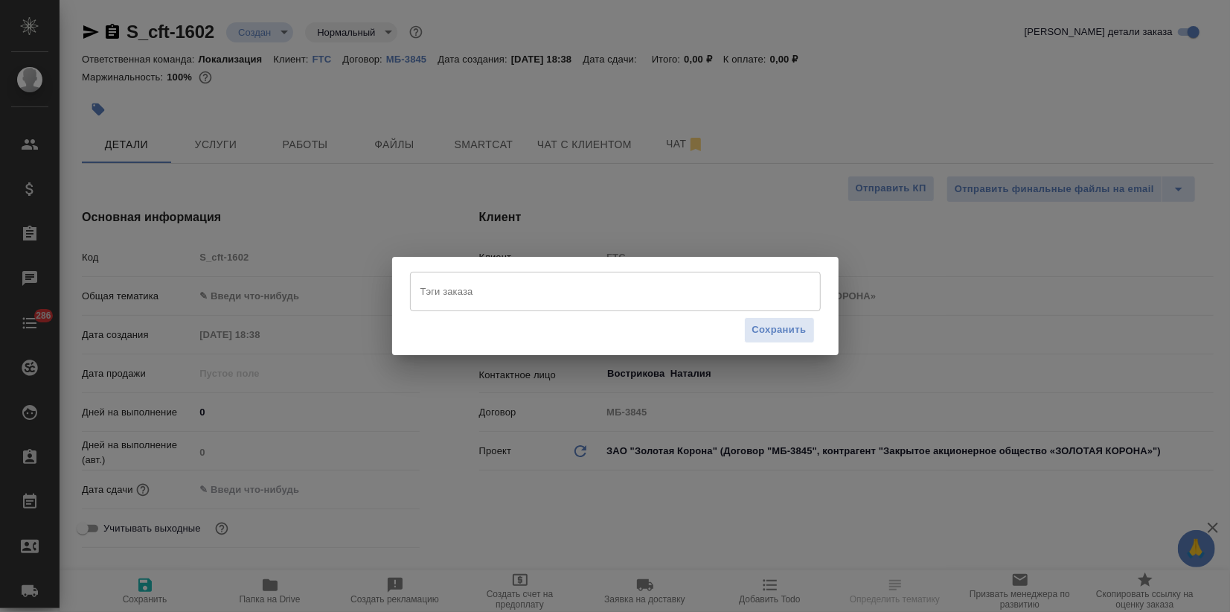
click at [470, 284] on input "Тэги заказа" at bounding box center [601, 290] width 369 height 25
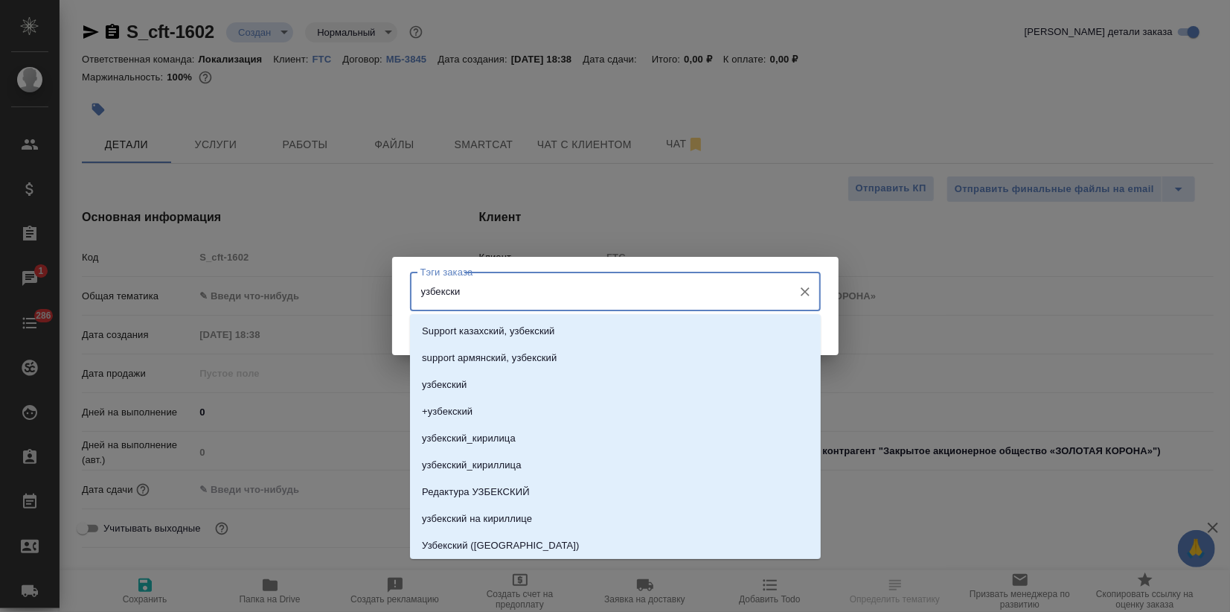
type input "узбекский"
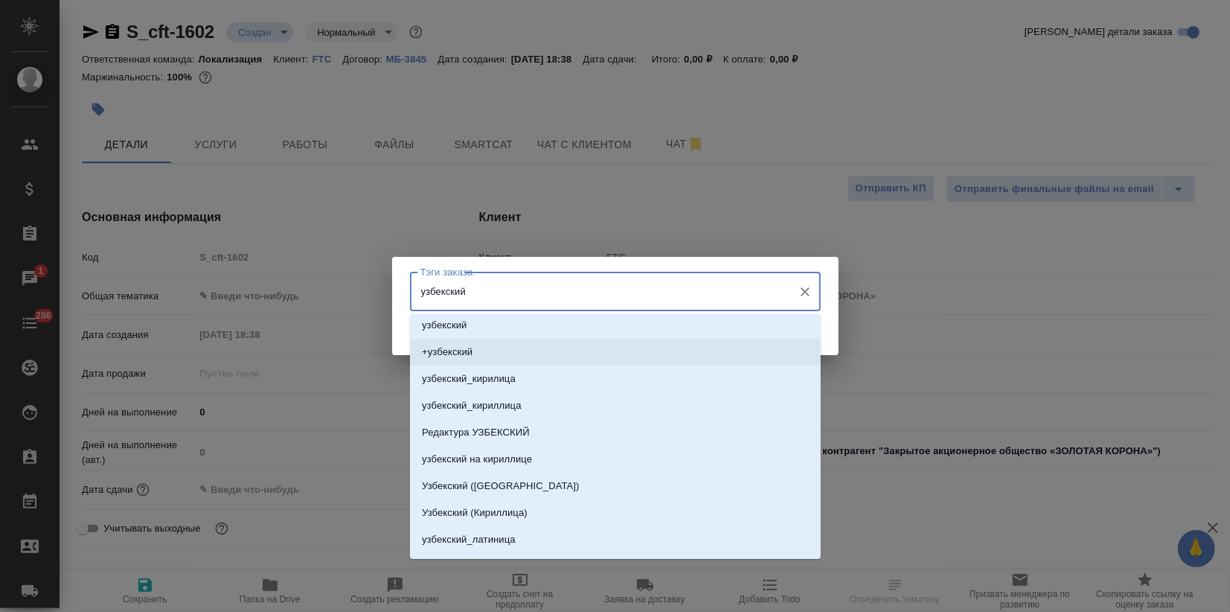
scroll to position [83, 0]
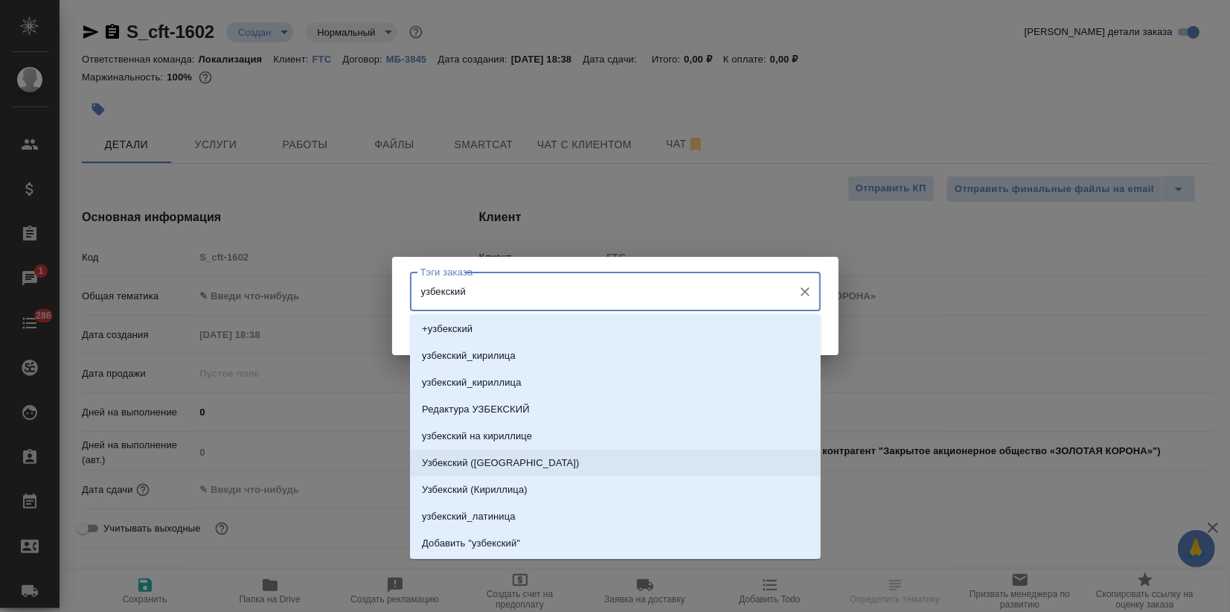
click at [511, 473] on li "Узбекский (Латиница)" at bounding box center [615, 463] width 411 height 27
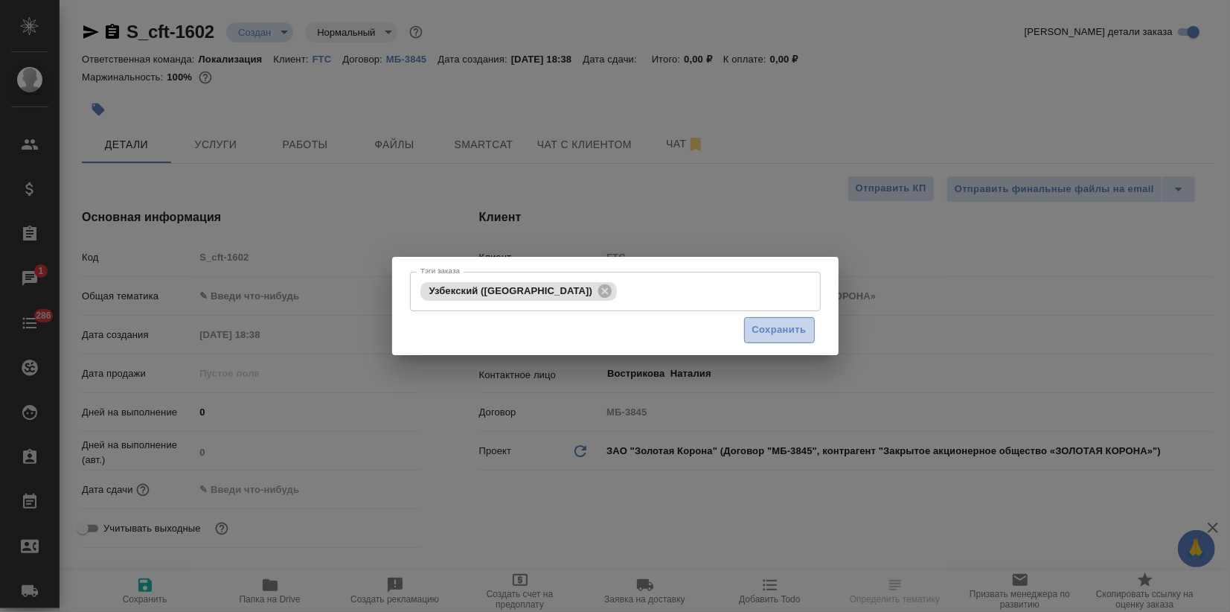
click at [774, 326] on span "Сохранить" at bounding box center [780, 330] width 54 height 17
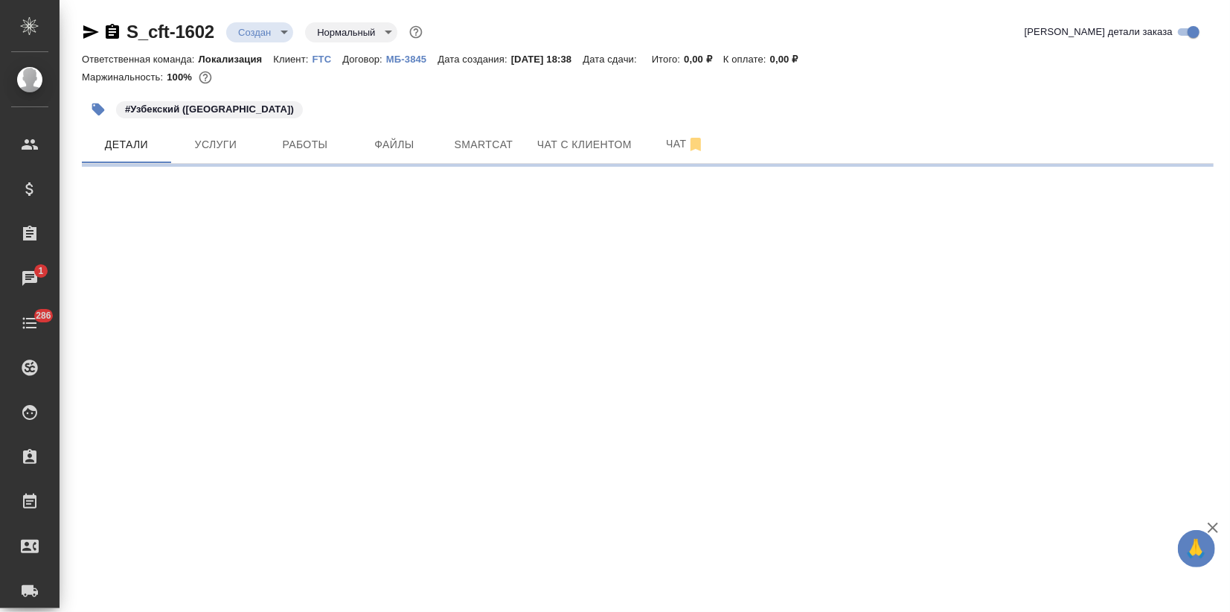
select select "RU"
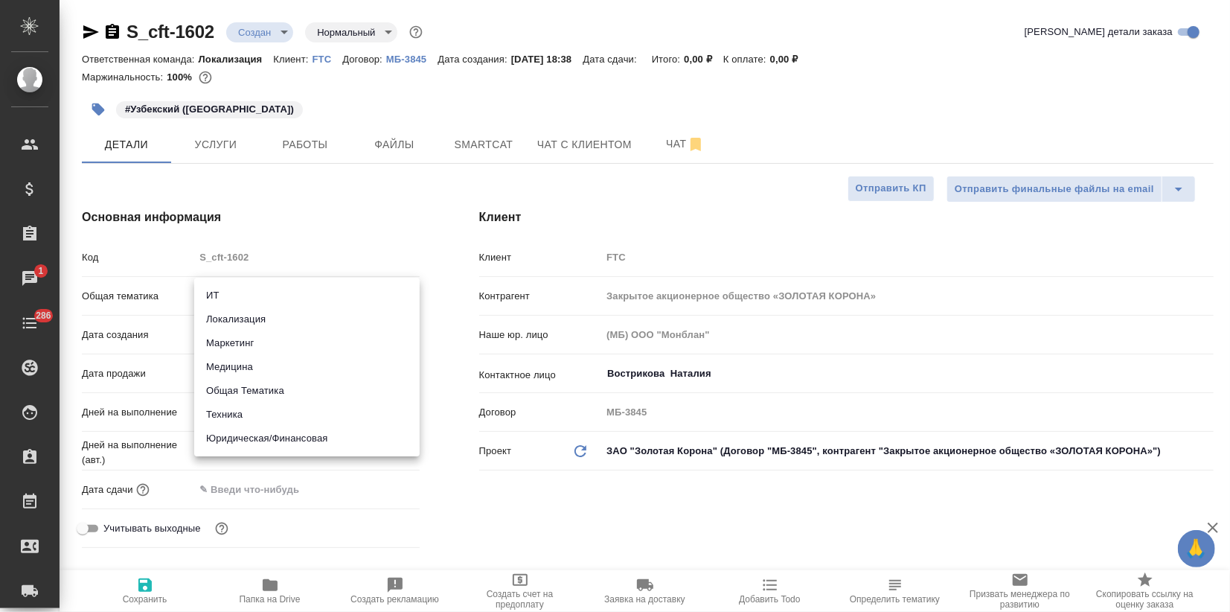
click at [202, 296] on body "🙏 .cls-1 fill:#fff; AWATERA Zagorodnikh Viktoria Клиенты Спецификации Заказы 1 …" at bounding box center [615, 306] width 1230 height 612
click at [246, 328] on li "Локализация" at bounding box center [307, 319] width 226 height 24
type input "local"
type textarea "x"
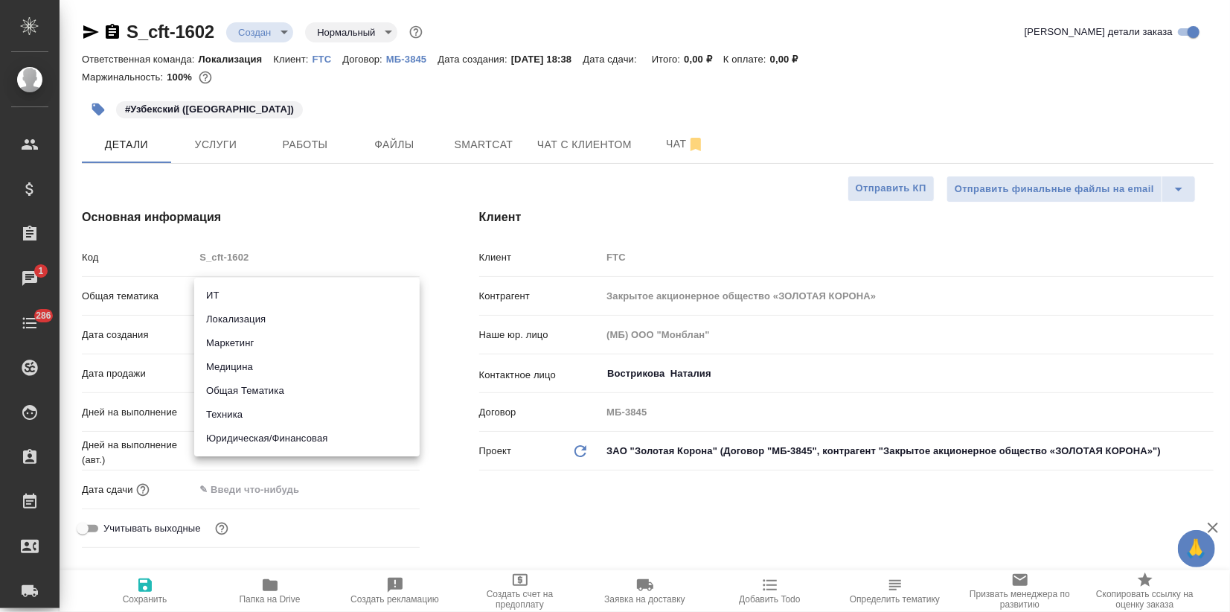
type textarea "x"
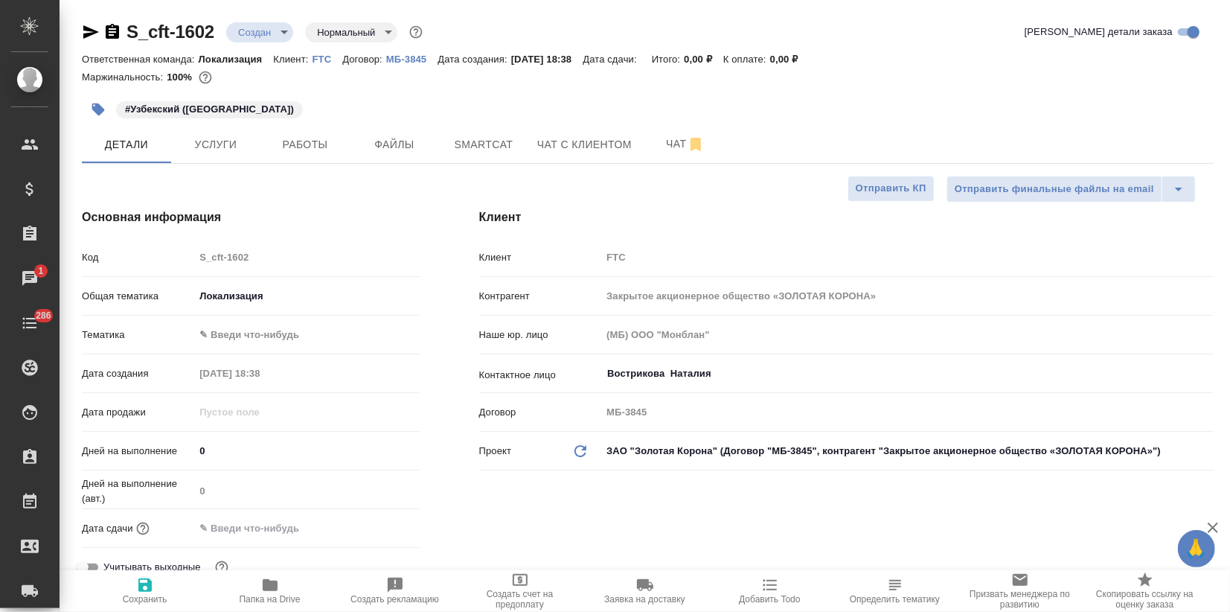
click at [243, 333] on body "🙏 .cls-1 fill:#fff; AWATERA Zagorodnikh Viktoria Клиенты Спецификации Заказы 1 …" at bounding box center [615, 306] width 1230 height 612
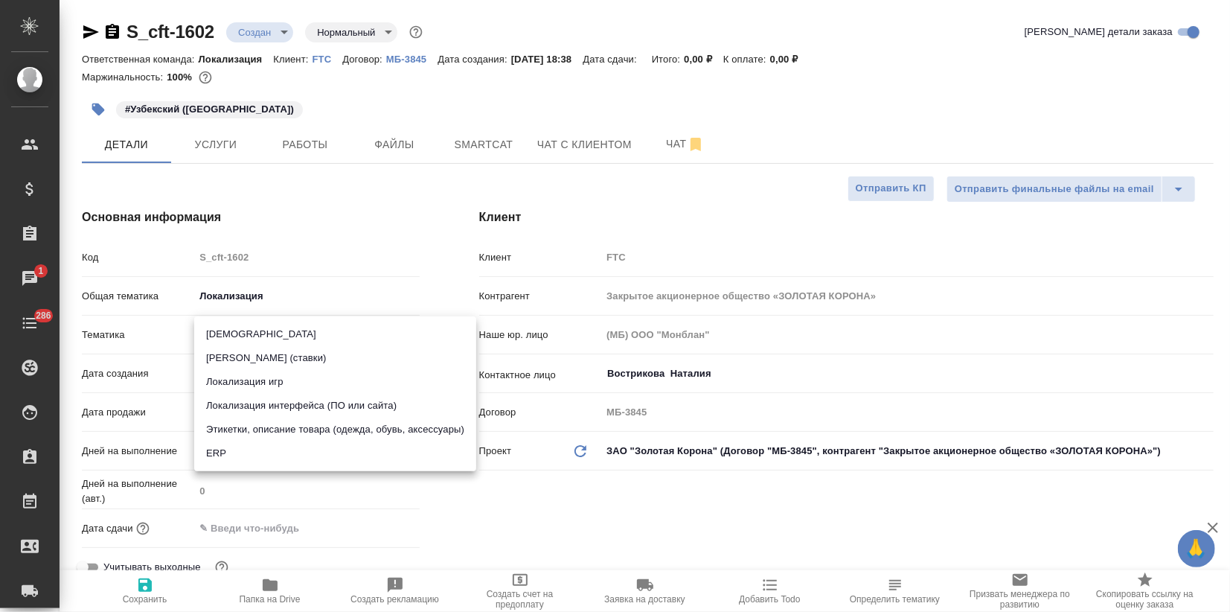
click at [267, 411] on li "Локализация интерфейса (ПО или сайта)" at bounding box center [335, 406] width 282 height 24
type textarea "x"
type input "5a8b8b956a9677013d343e0d"
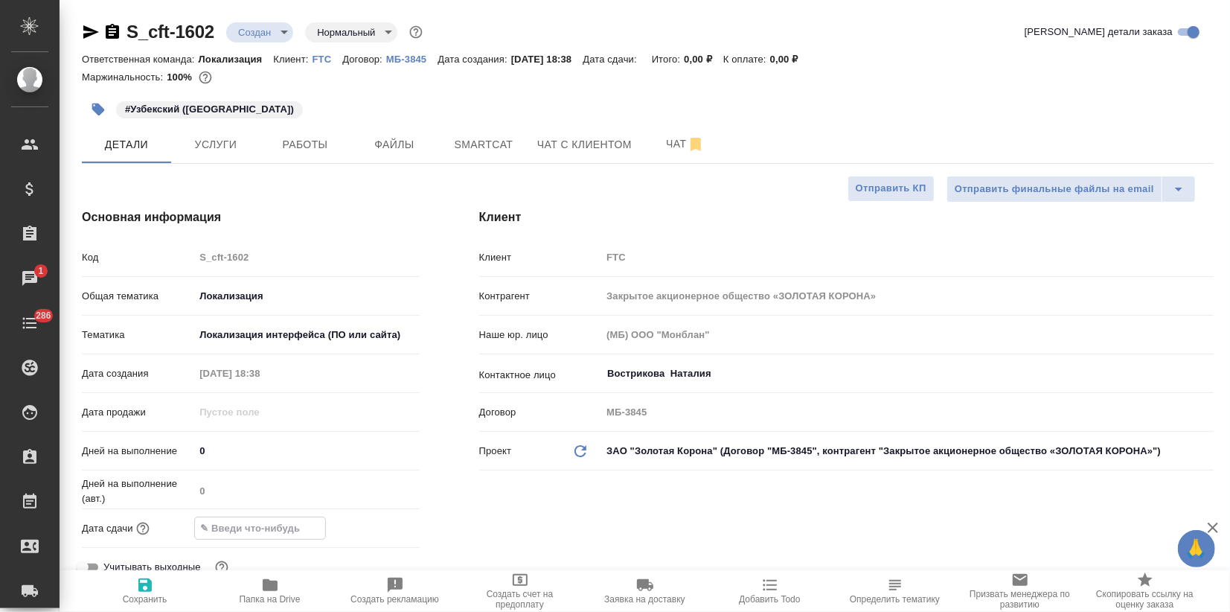
click at [227, 524] on input "text" at bounding box center [260, 528] width 130 height 22
click at [368, 530] on icon "button" at bounding box center [377, 528] width 18 height 18
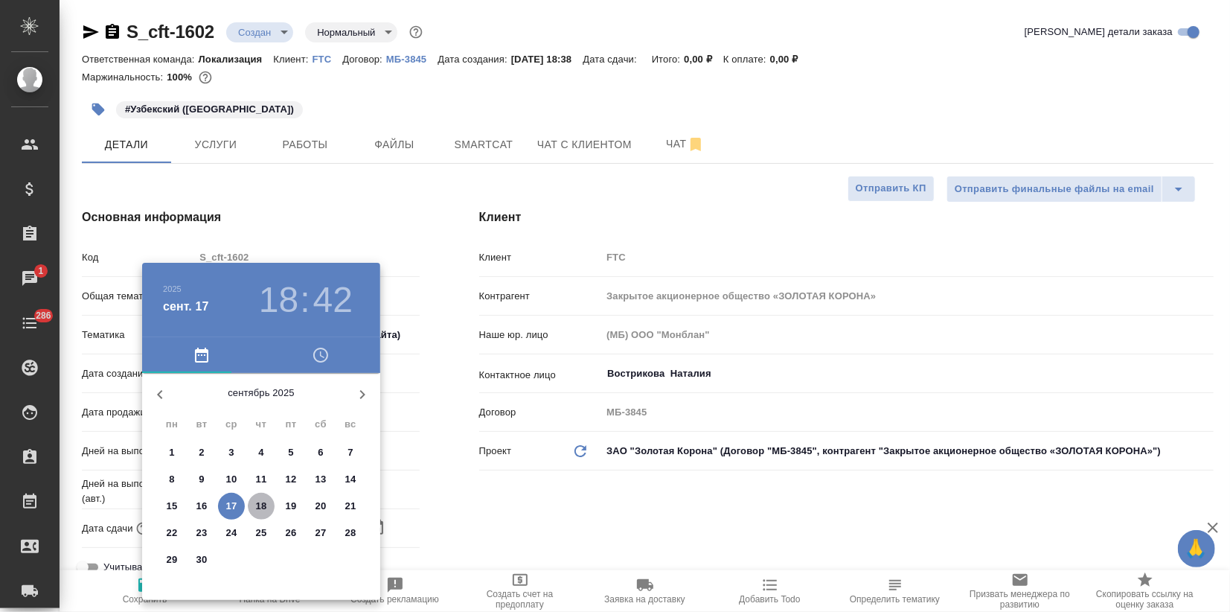
click at [263, 508] on p "18" at bounding box center [261, 506] width 11 height 15
type input "18.09.2025 18:42"
type textarea "x"
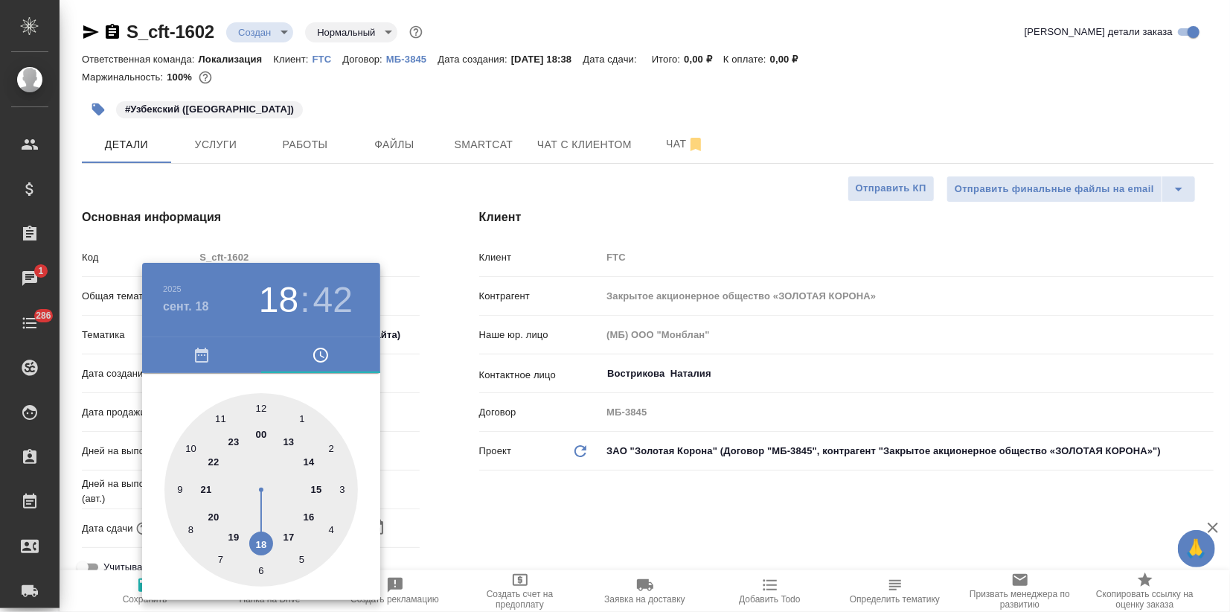
click at [318, 489] on div at bounding box center [262, 490] width 194 height 194
type input "18.09.2025 15:42"
type textarea "x"
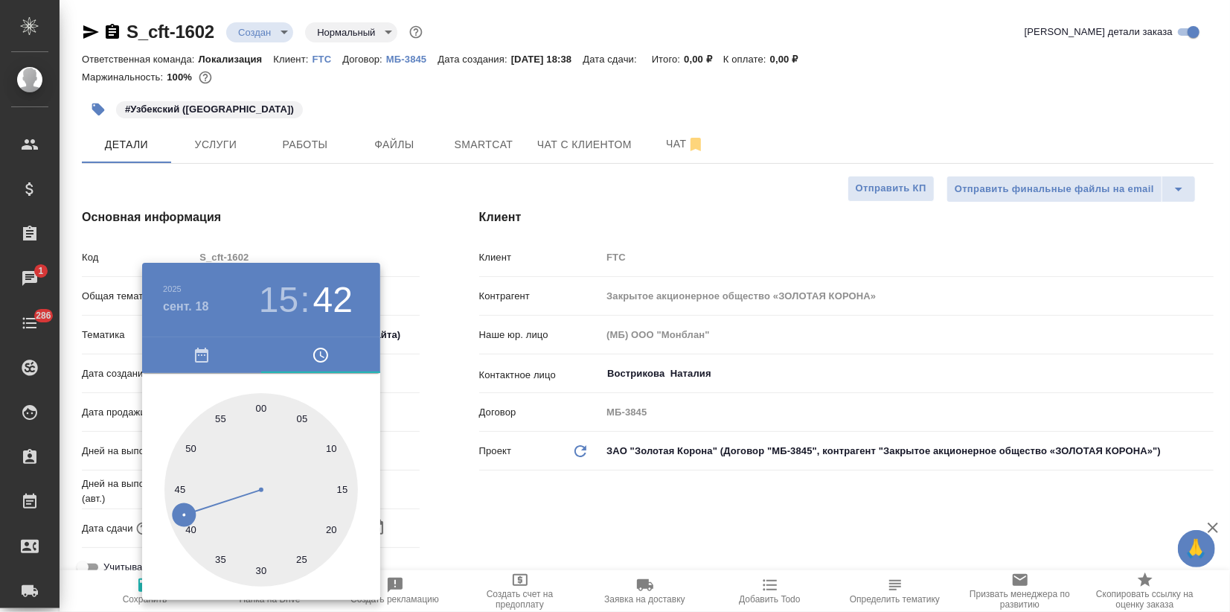
click at [261, 400] on div at bounding box center [262, 490] width 194 height 194
type input "18.09.2025 15:00"
type textarea "x"
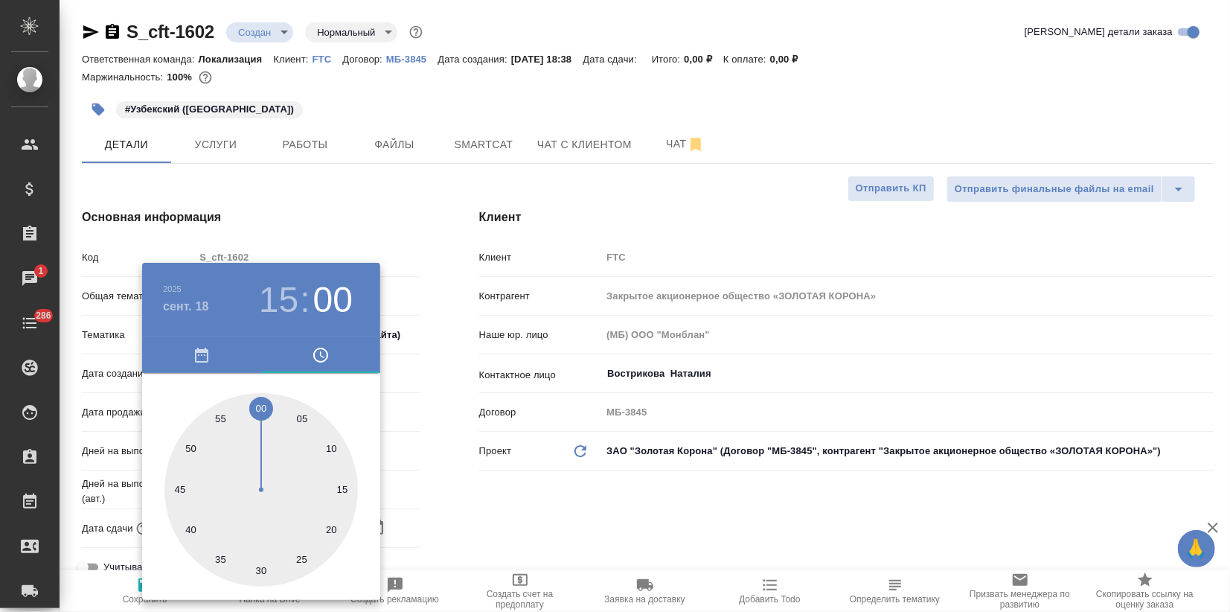
click at [363, 231] on div at bounding box center [615, 306] width 1230 height 612
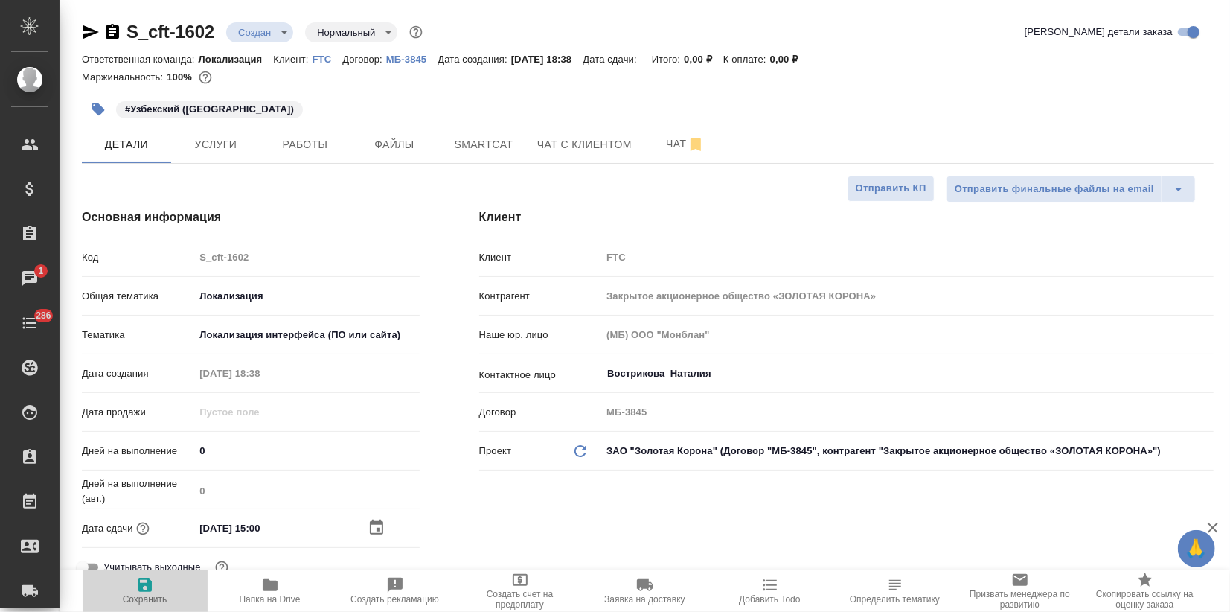
click at [143, 596] on span "Сохранить" at bounding box center [145, 599] width 45 height 10
type textarea "x"
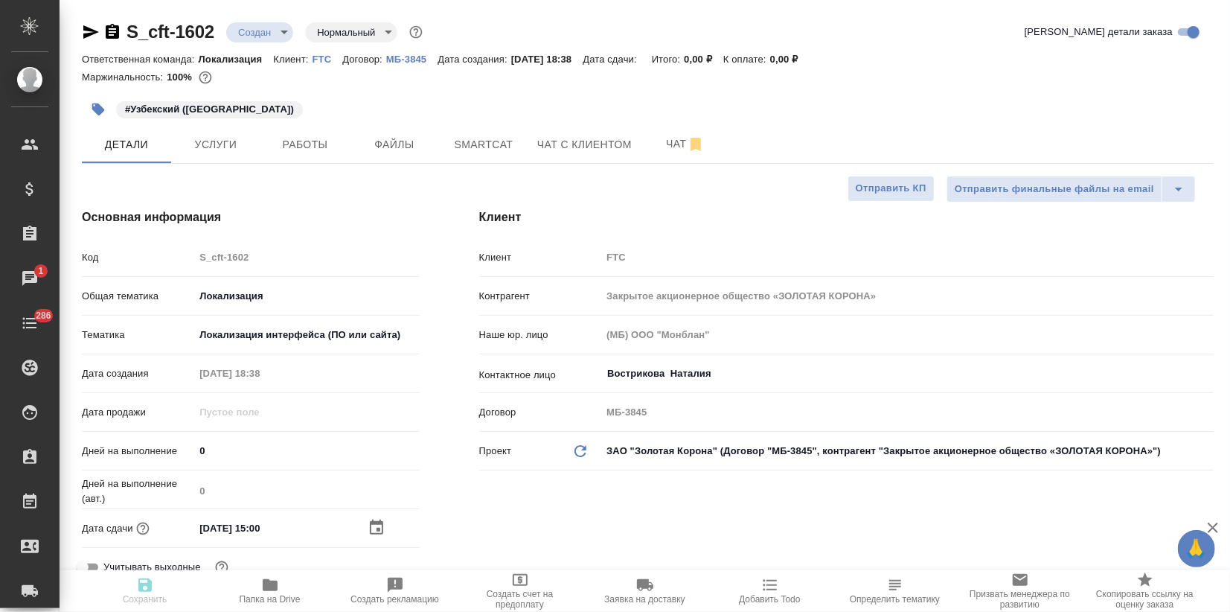
type textarea "x"
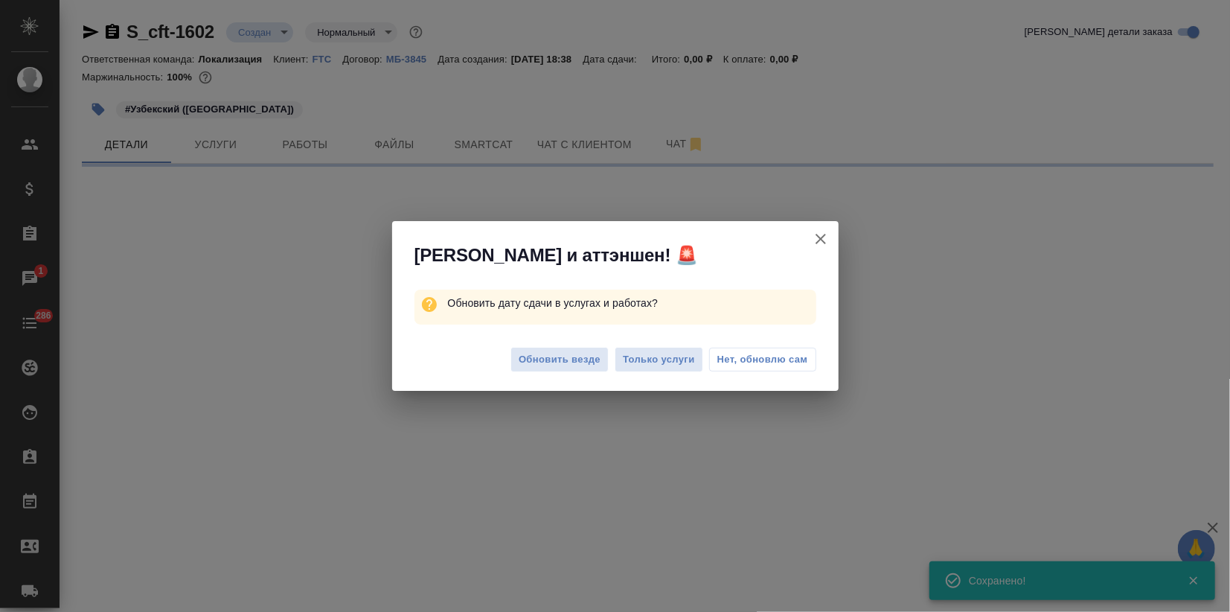
select select "RU"
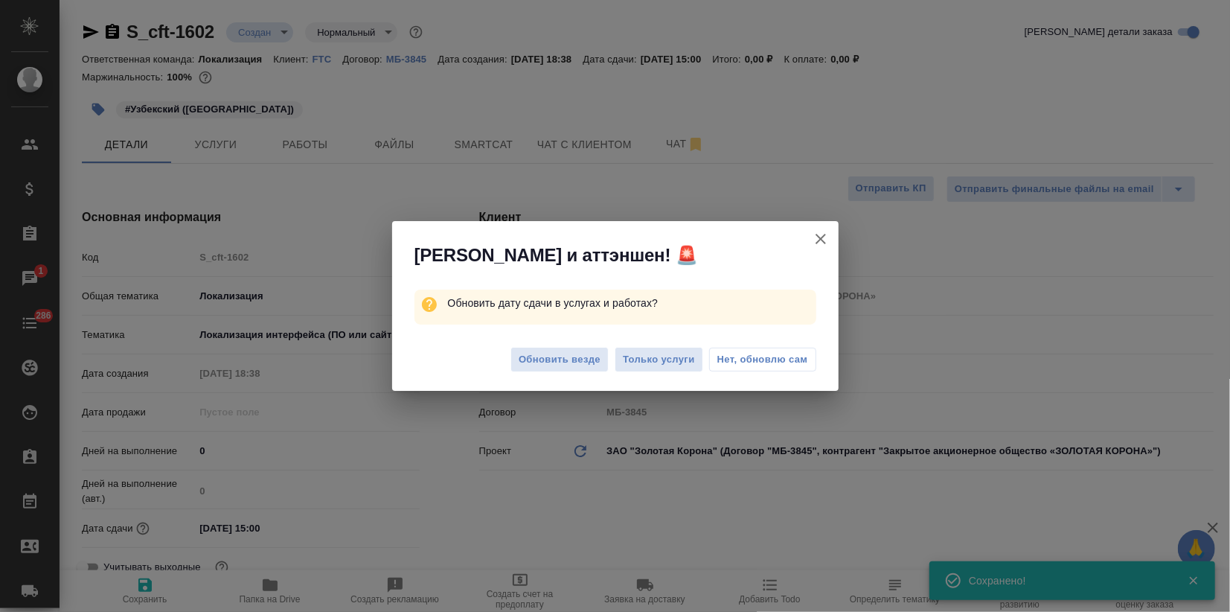
type textarea "x"
click at [580, 360] on span "Обновить везде" at bounding box center [560, 359] width 82 height 17
type textarea "x"
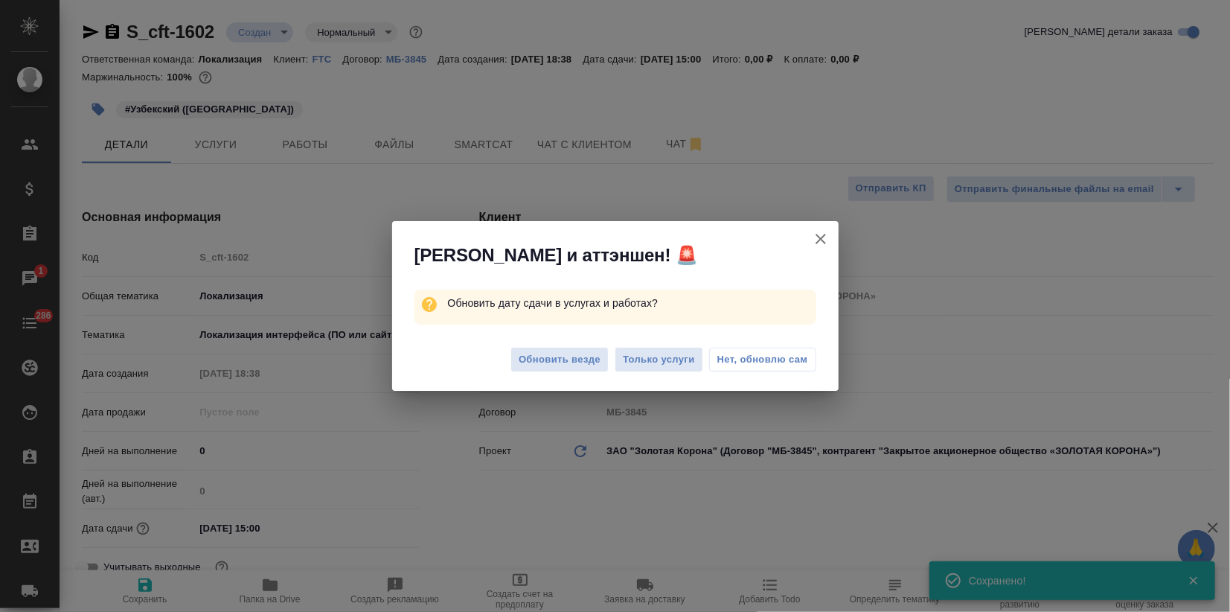
type textarea "x"
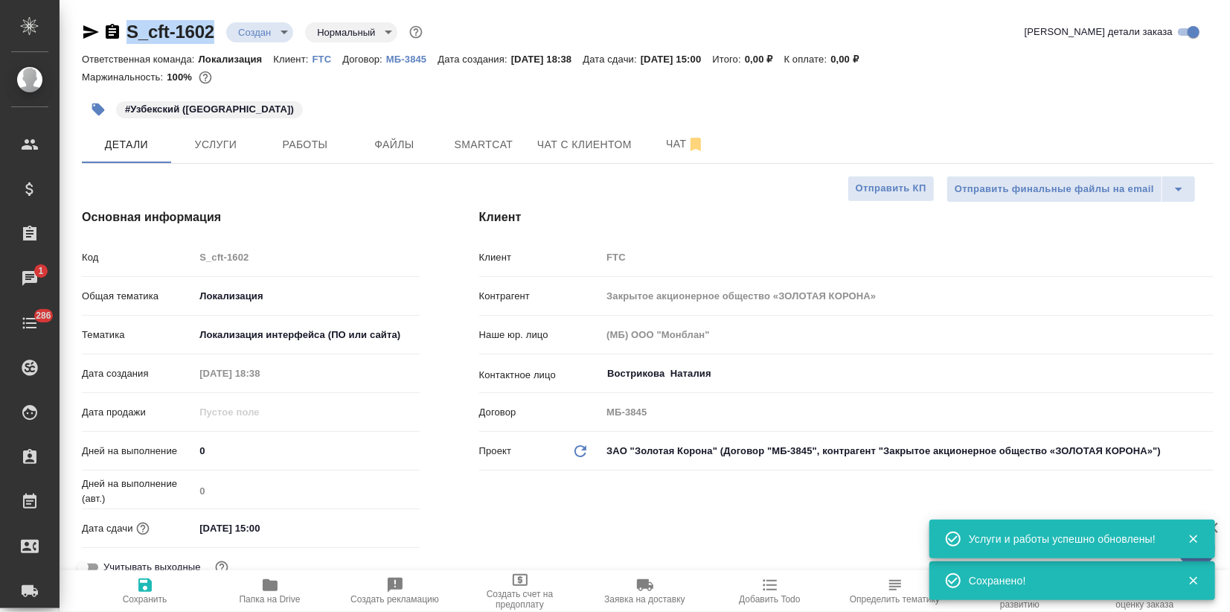
drag, startPoint x: 219, startPoint y: 25, endPoint x: 115, endPoint y: 28, distance: 104.2
click at [115, 28] on div "S_cft-1602 Создан new Нормальный normal" at bounding box center [254, 32] width 344 height 24
copy link "S_cft-1602"
type textarea "x"
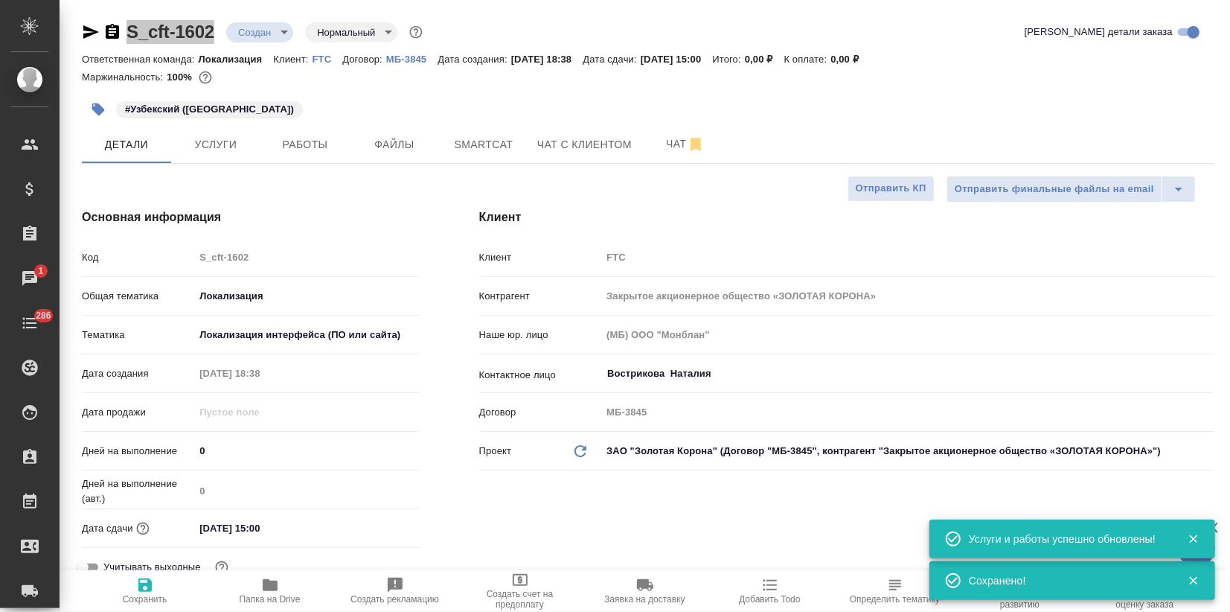
type textarea "x"
click at [224, 151] on span "Услуги" at bounding box center [215, 144] width 71 height 19
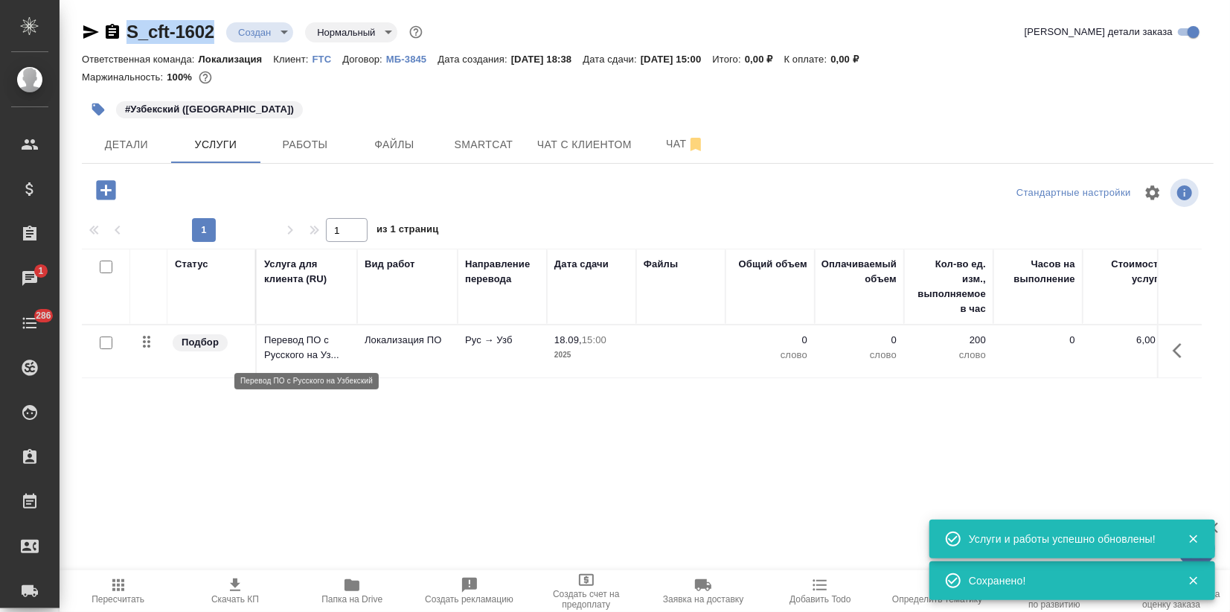
click at [318, 351] on p "Перевод ПО с Русского на Уз..." at bounding box center [307, 348] width 86 height 30
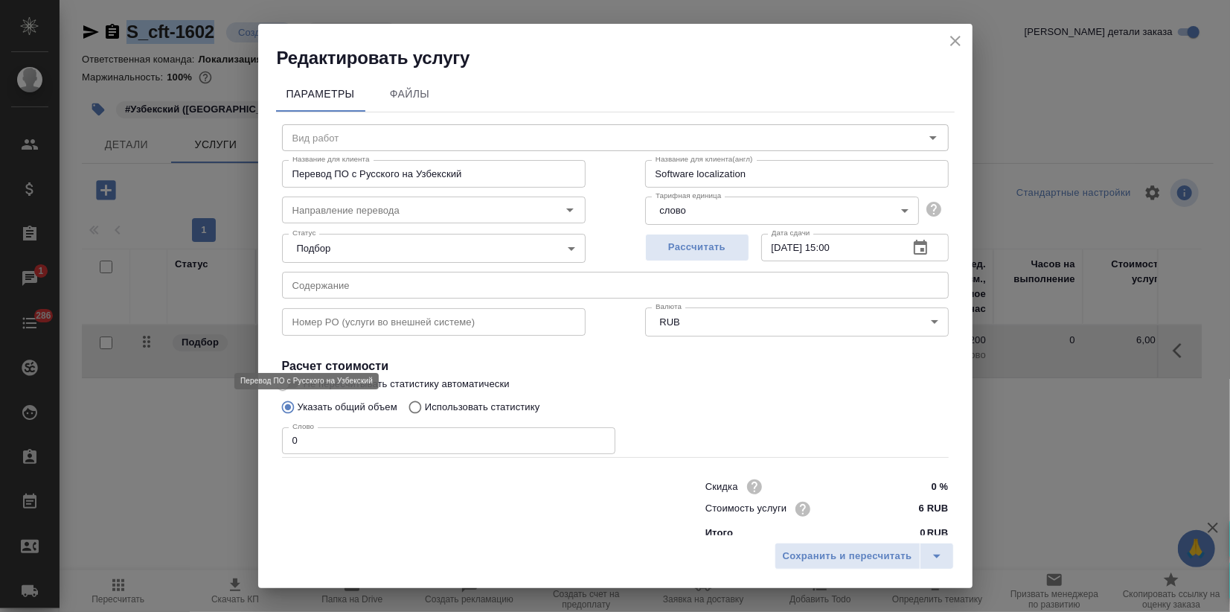
type input "Локализация ПО"
type input "рус-узб"
drag, startPoint x: 281, startPoint y: 435, endPoint x: 145, endPoint y: 441, distance: 136.4
click at [197, 421] on div "Редактировать услугу Параметры Файлы Вид работ Локализация ПО Вид работ Названи…" at bounding box center [615, 306] width 1230 height 612
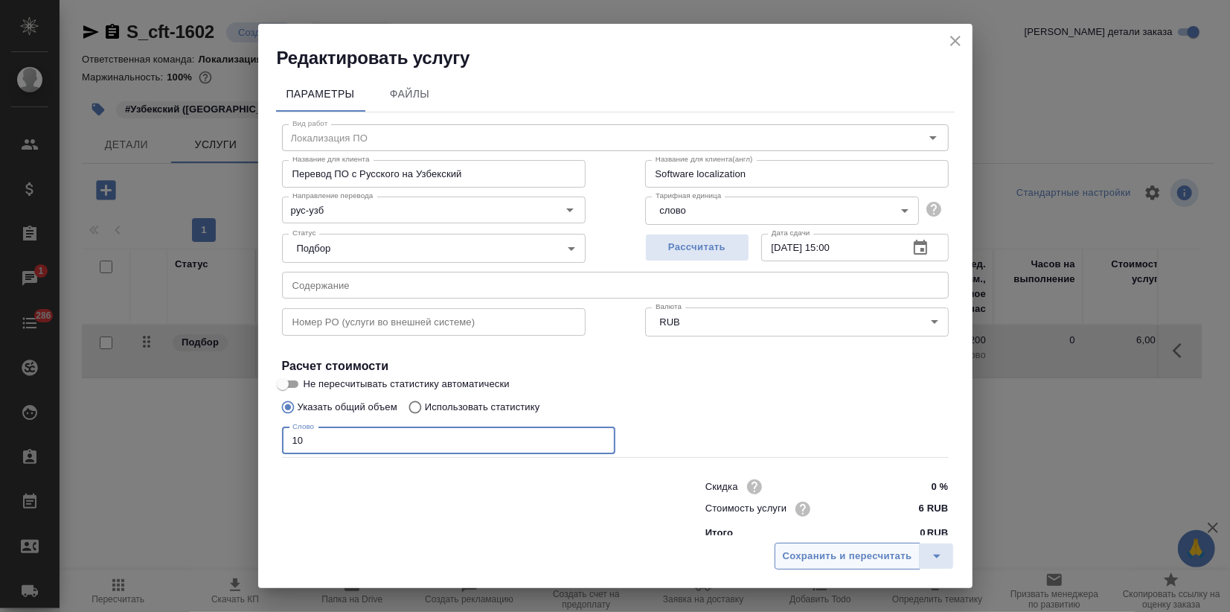
type input "10"
click at [820, 555] on span "Сохранить и пересчитать" at bounding box center [848, 556] width 130 height 17
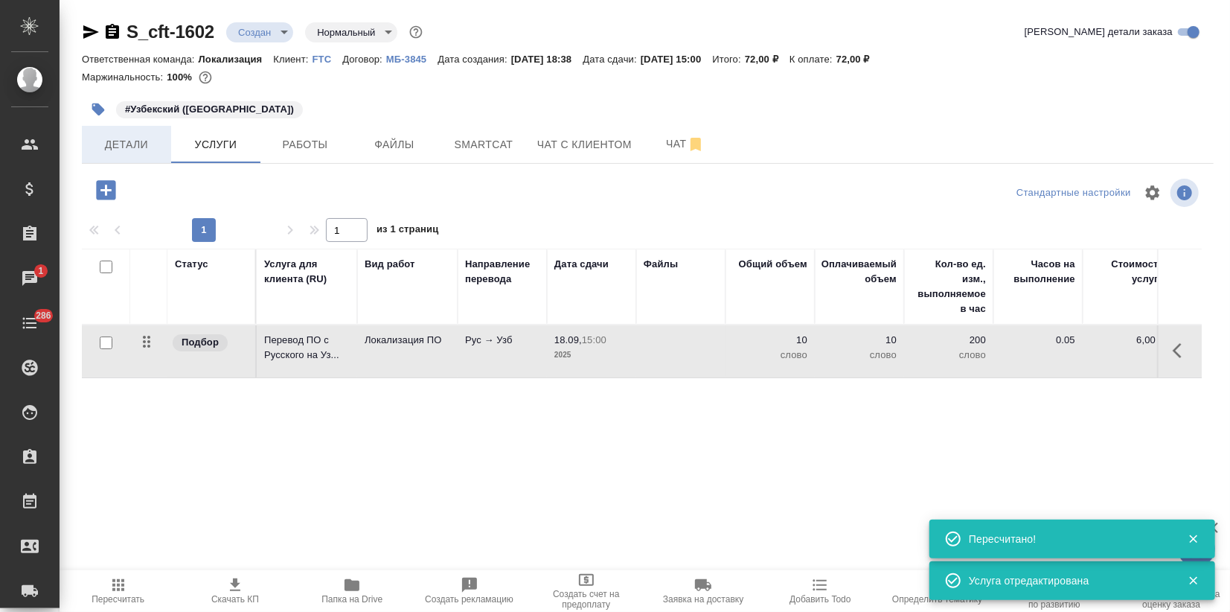
click at [137, 150] on span "Детали" at bounding box center [126, 144] width 71 height 19
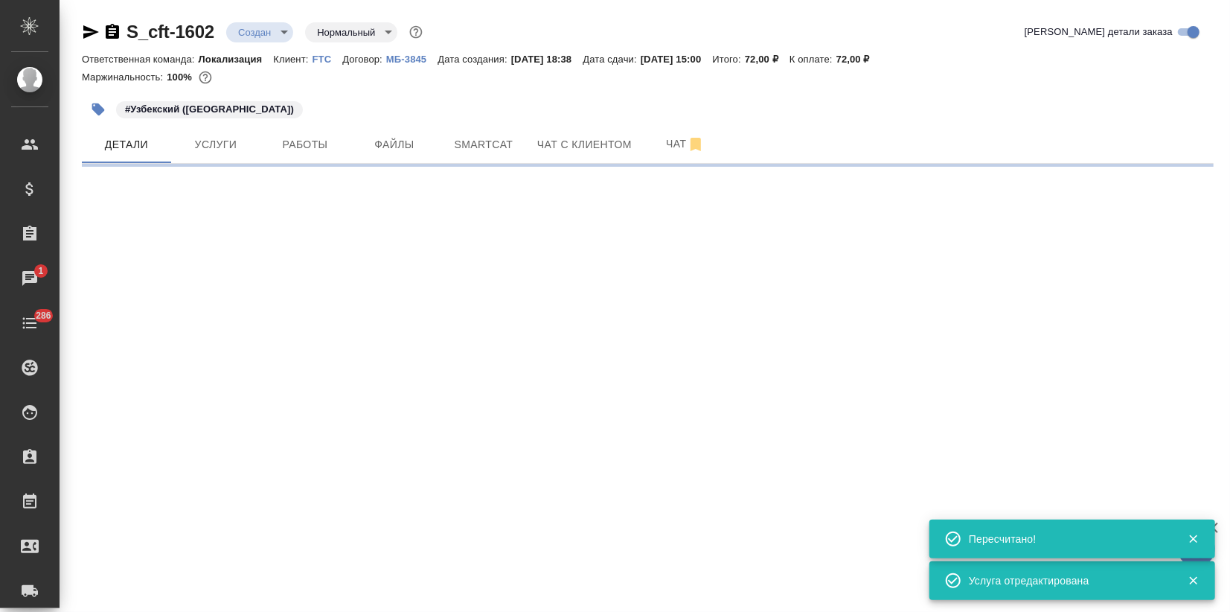
select select "RU"
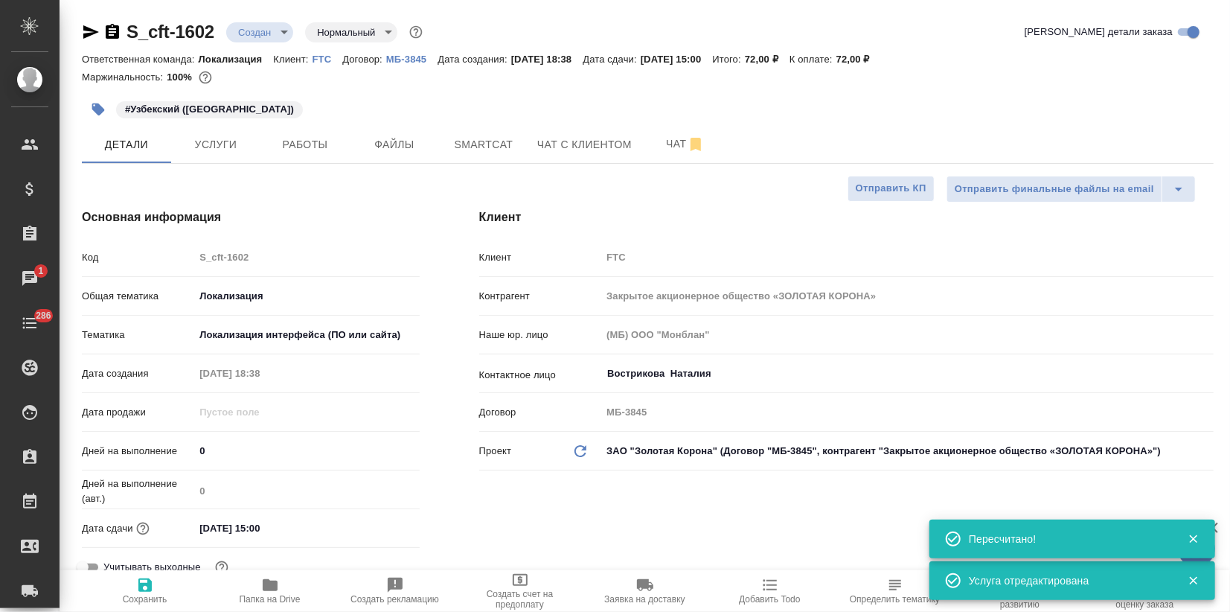
type textarea "x"
click at [290, 35] on body "🙏 .cls-1 fill:#fff; AWATERA Zagorodnikh Viktoria Клиенты Спецификации Заказы 1 …" at bounding box center [615, 306] width 1230 height 612
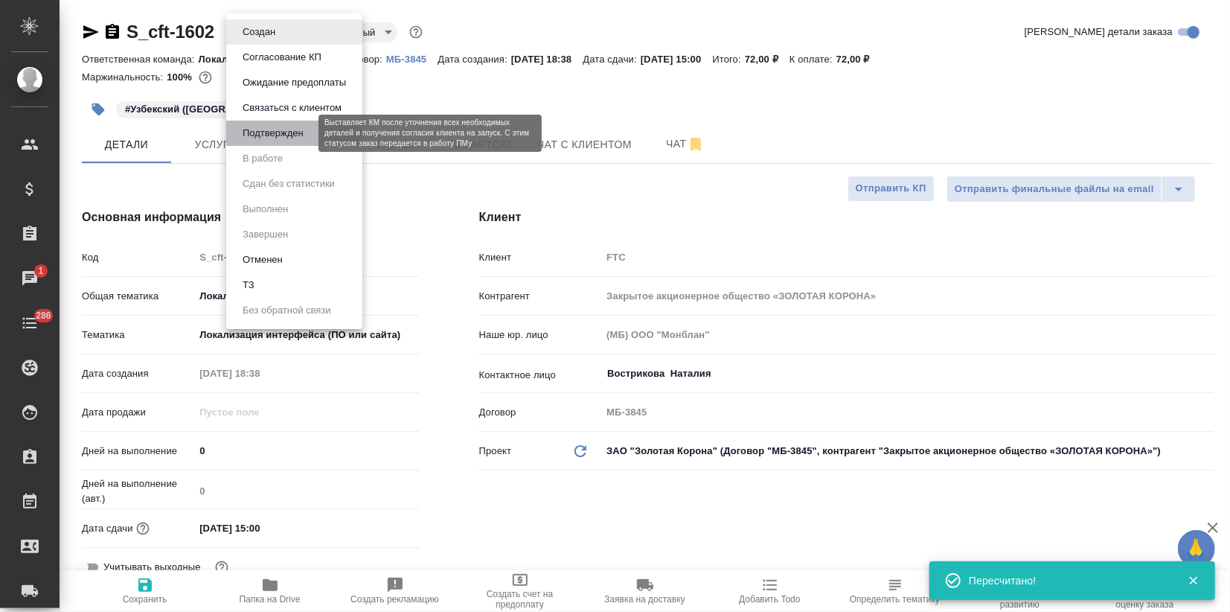
click at [279, 133] on button "Подтвержден" at bounding box center [273, 133] width 70 height 16
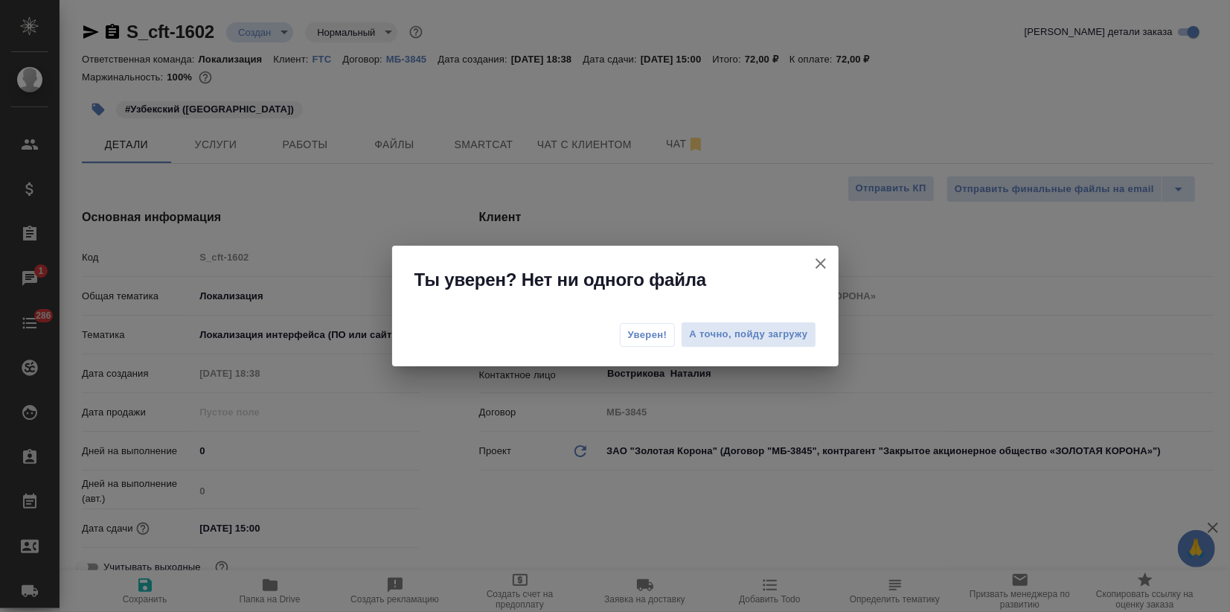
drag, startPoint x: 657, startPoint y: 336, endPoint x: 648, endPoint y: 334, distance: 9.2
click at [657, 336] on span "Уверен!" at bounding box center [647, 335] width 39 height 15
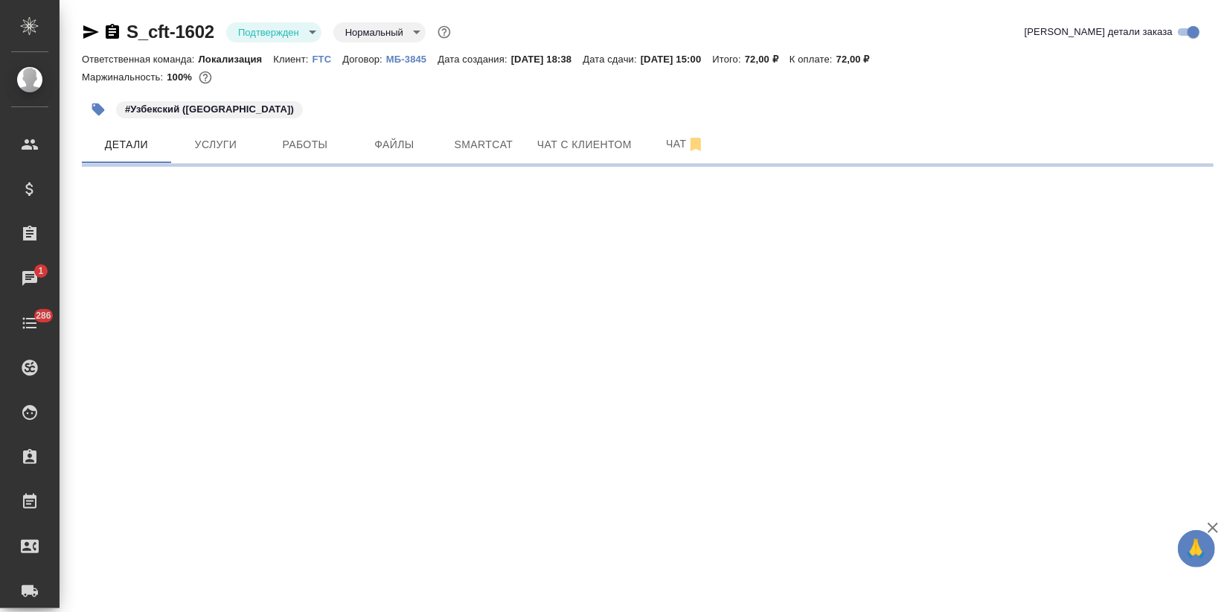
select select "RU"
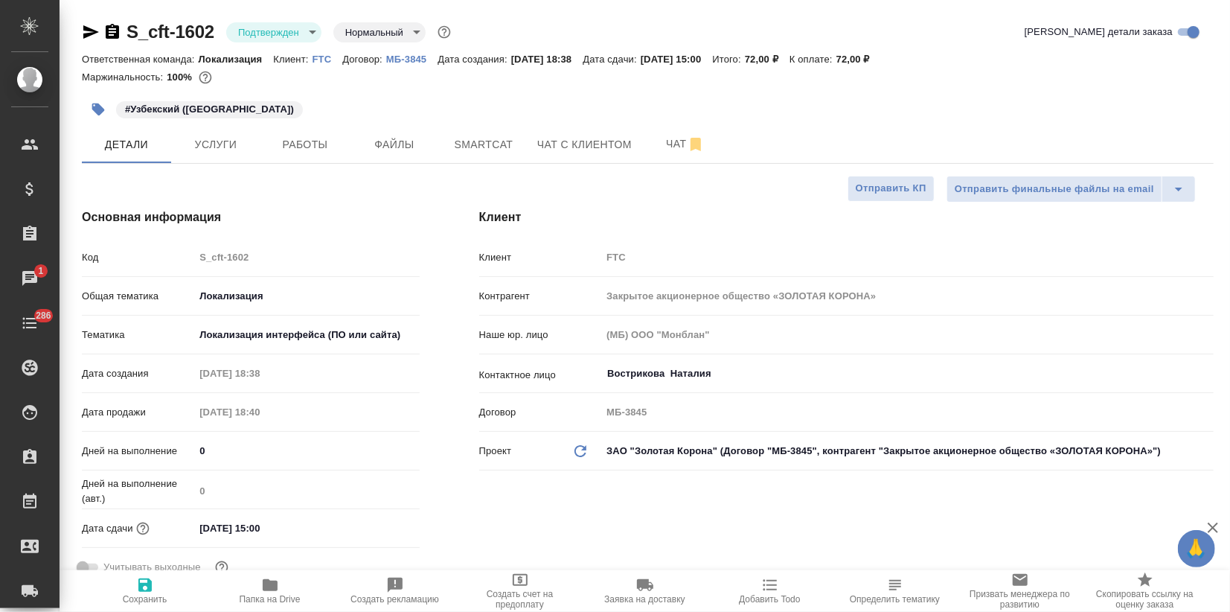
type textarea "x"
click at [86, 30] on icon "button" at bounding box center [91, 31] width 16 height 13
type textarea "x"
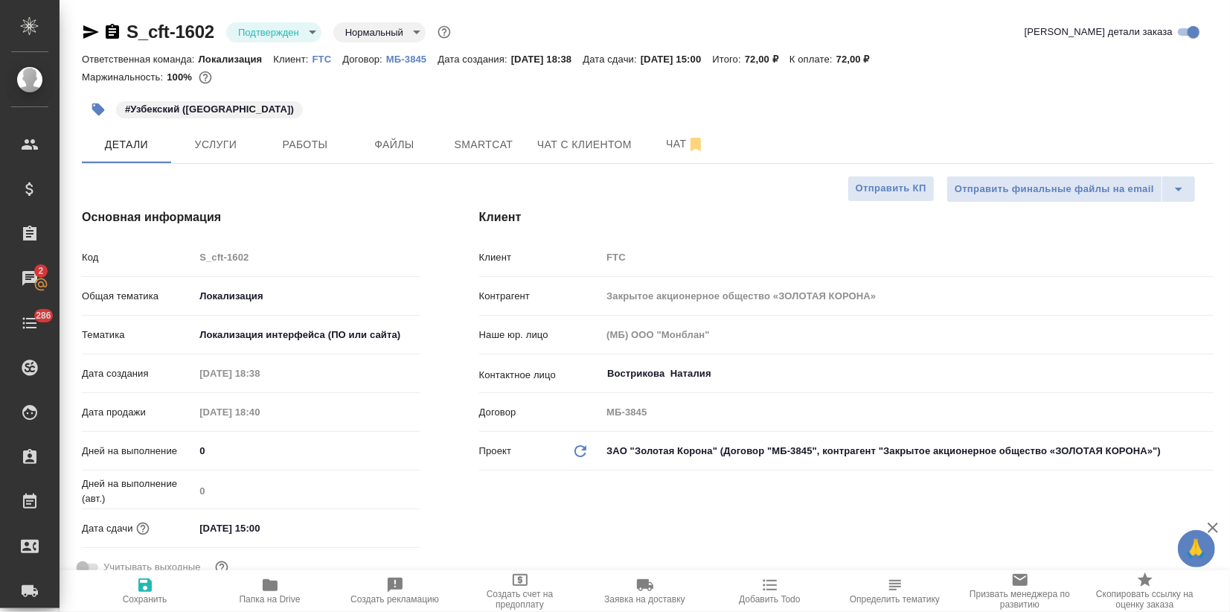
type textarea "x"
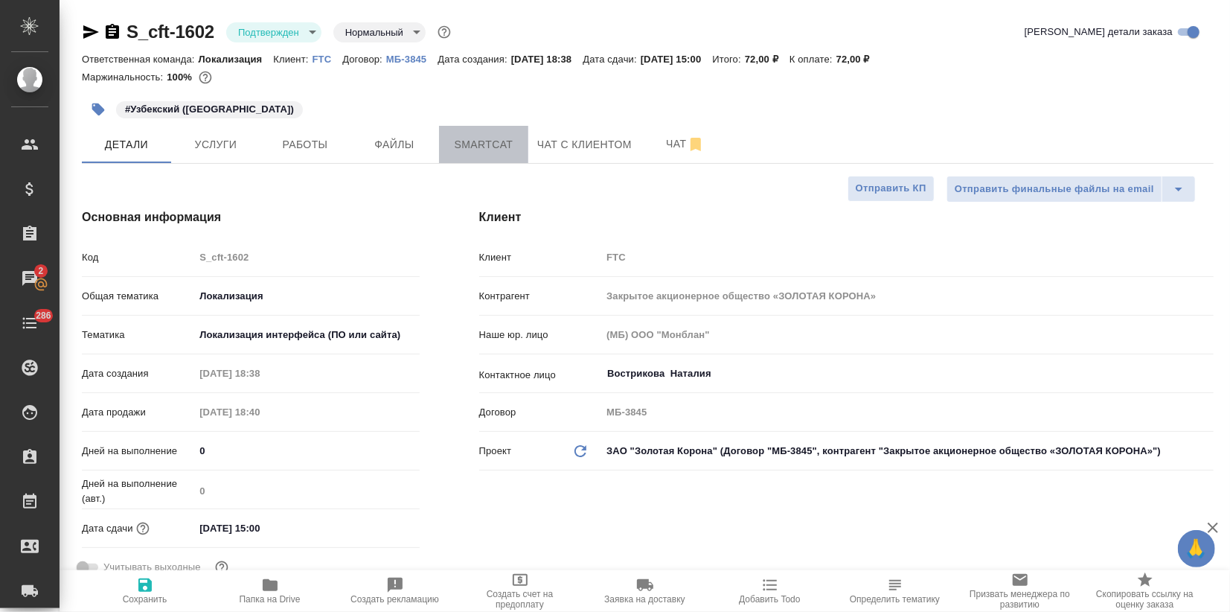
click at [462, 147] on span "Smartcat" at bounding box center [483, 144] width 71 height 19
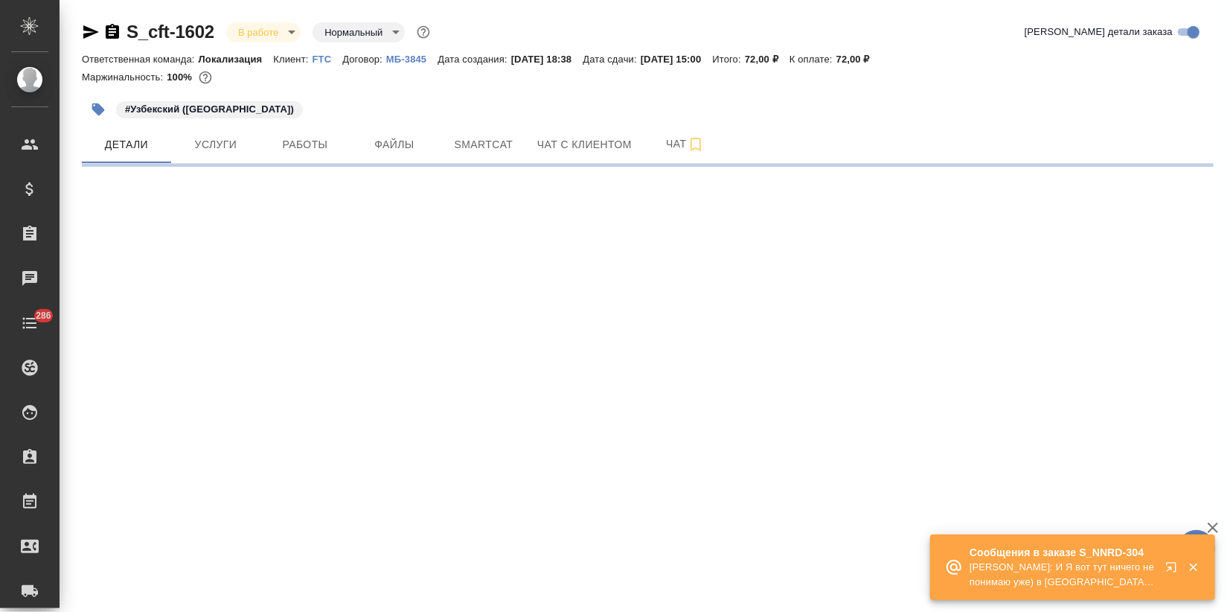
select select "RU"
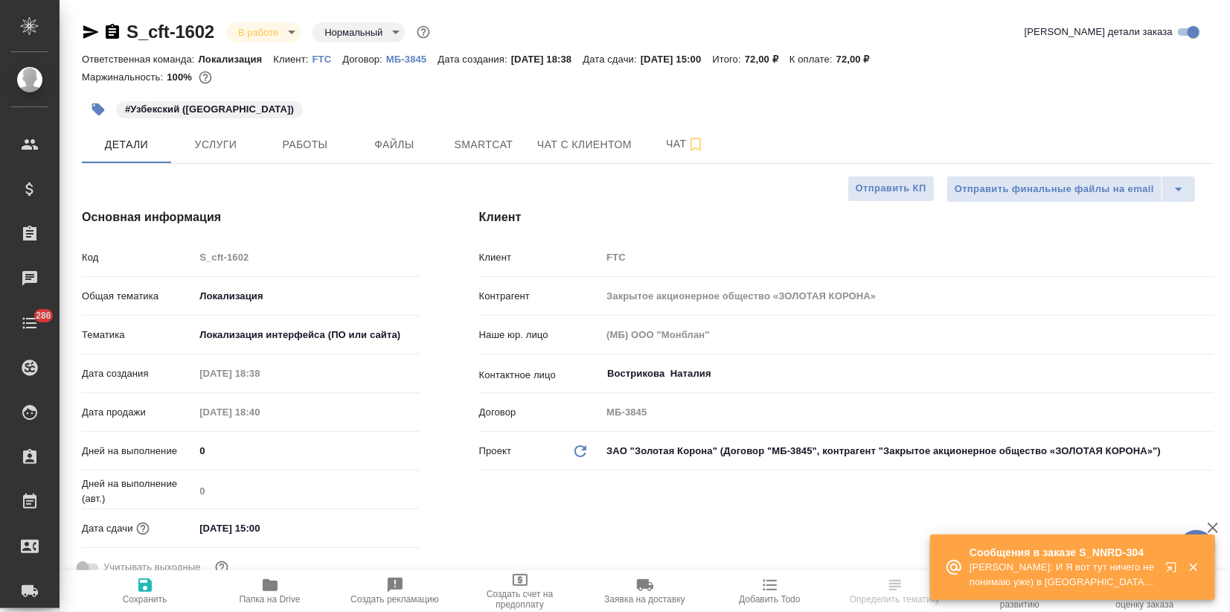
type textarea "x"
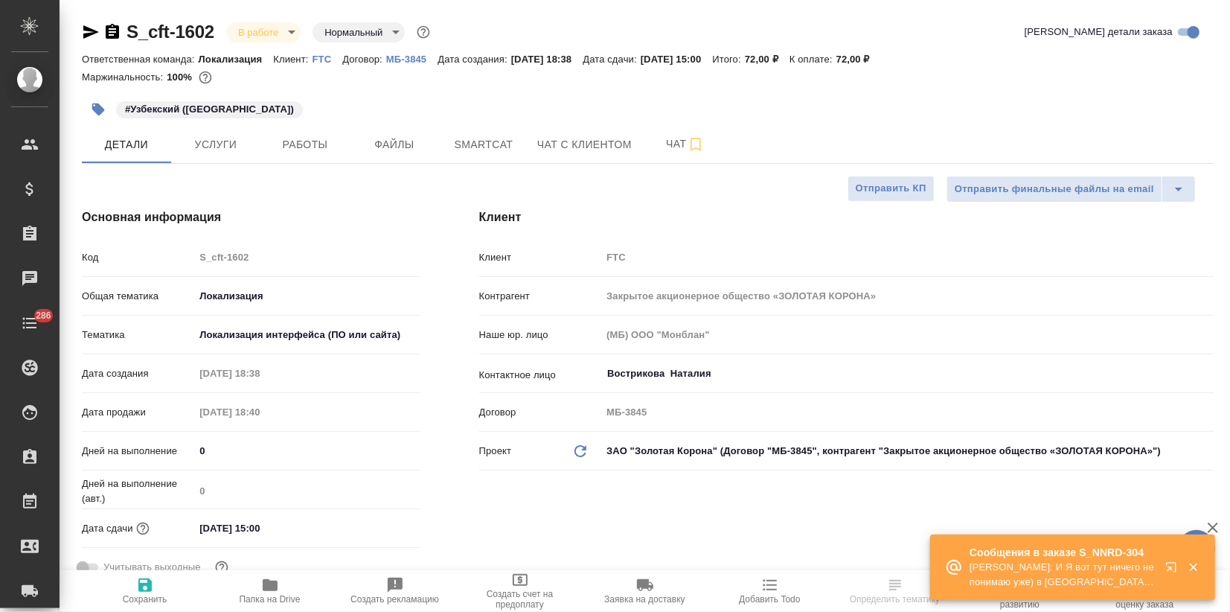
type textarea "x"
click at [1018, 564] on p "[PERSON_NAME]: И Я вот тут ничего не понимаю уже) в [GEOGRAPHIC_DATA] заполнено…" at bounding box center [1063, 575] width 186 height 30
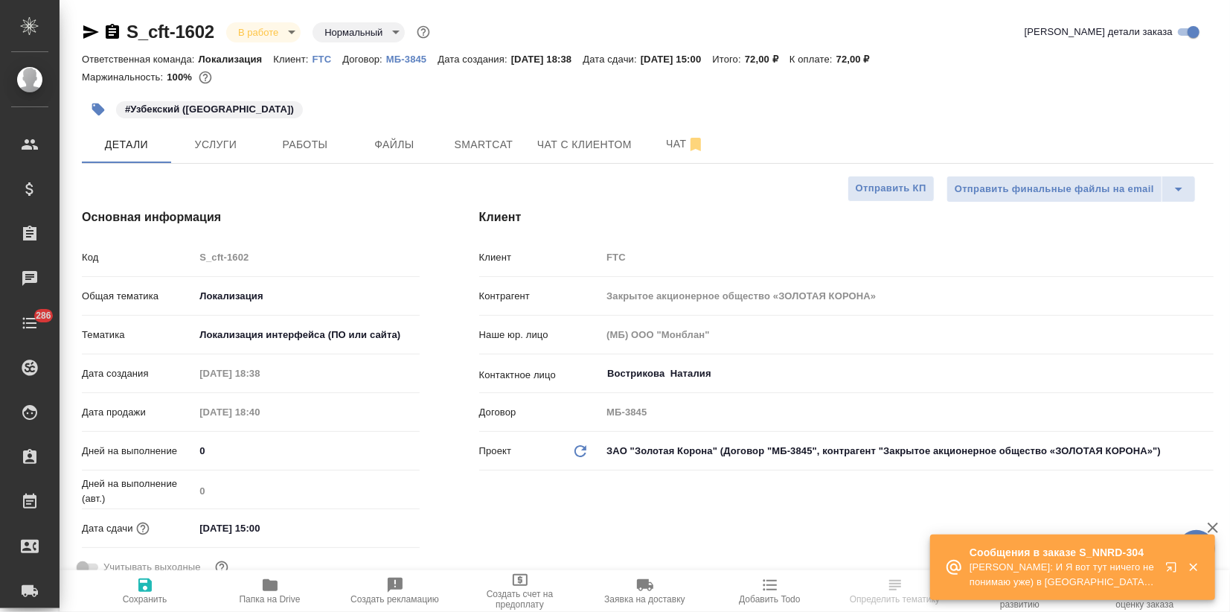
click at [1047, 566] on p "[PERSON_NAME]: И Я вот тут ничего не понимаю уже) в [GEOGRAPHIC_DATA] заполнено…" at bounding box center [1063, 575] width 186 height 30
click at [1167, 566] on icon "button" at bounding box center [1175, 570] width 18 height 18
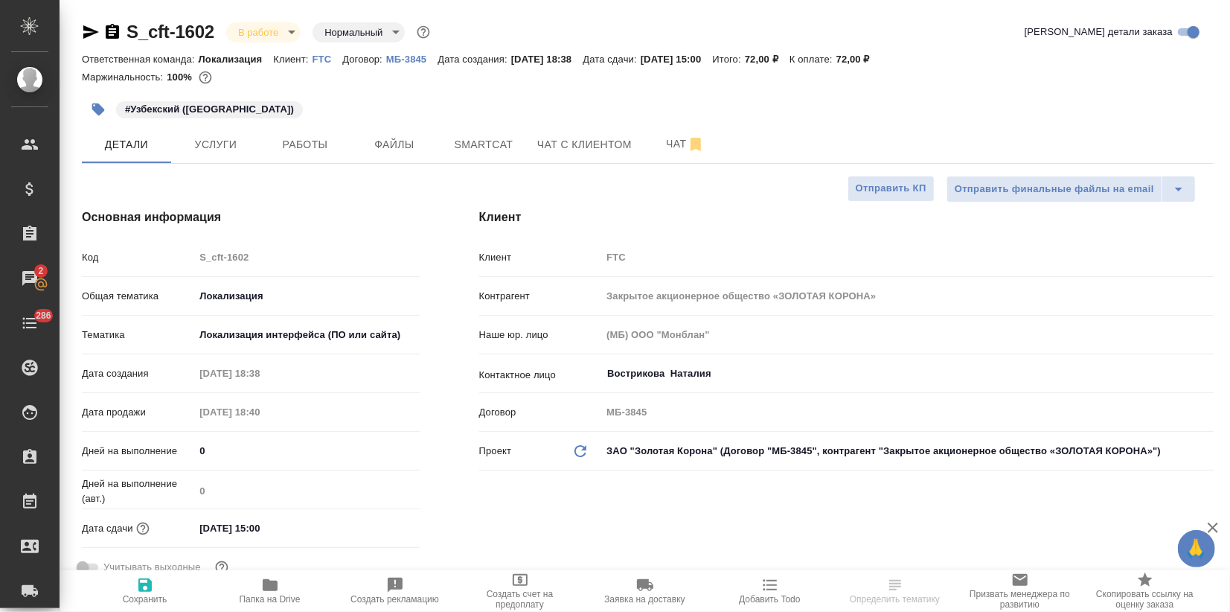
select select "RU"
type textarea "x"
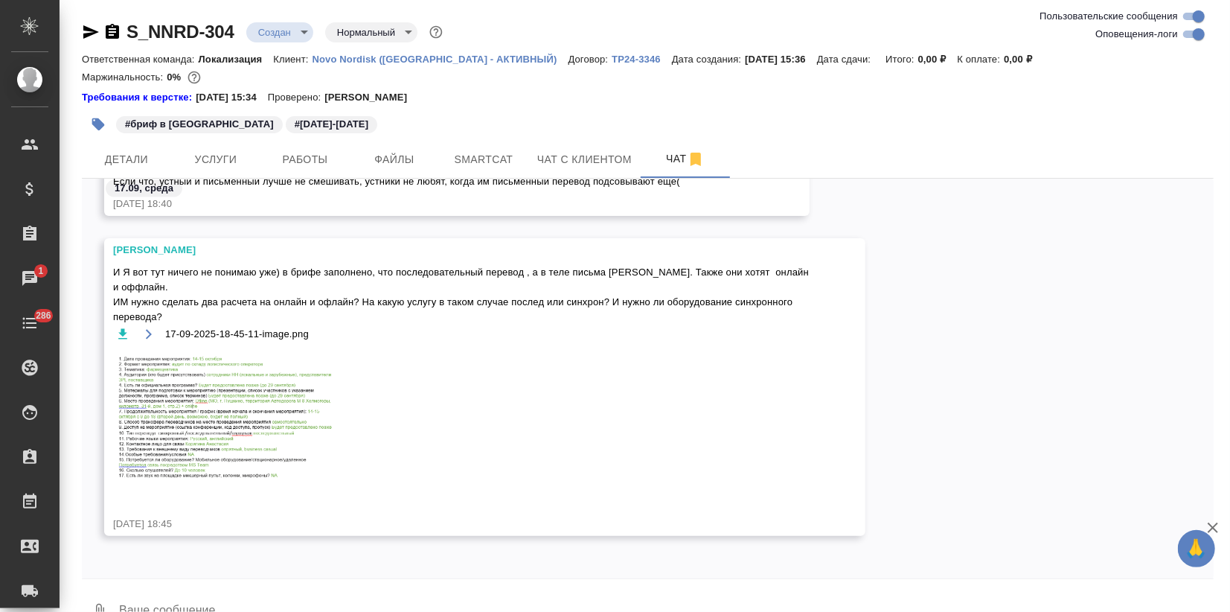
scroll to position [1545, 0]
click at [241, 601] on textarea at bounding box center [666, 612] width 1096 height 51
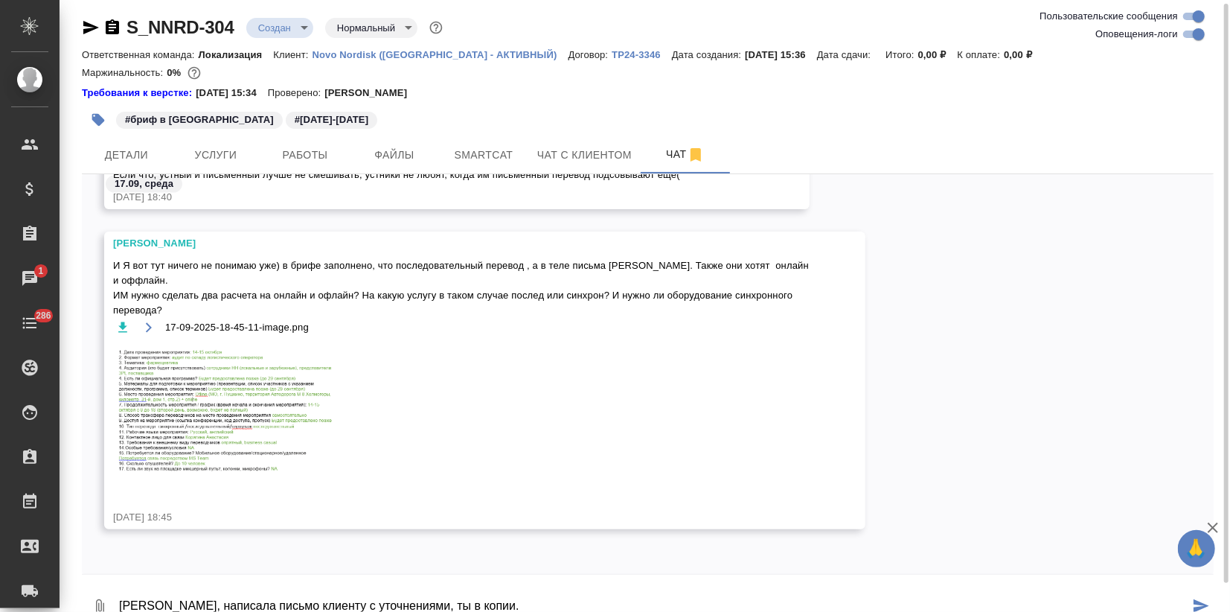
type textarea "Иринка, написала письмо клиенту с уточнениями, ты в копии."
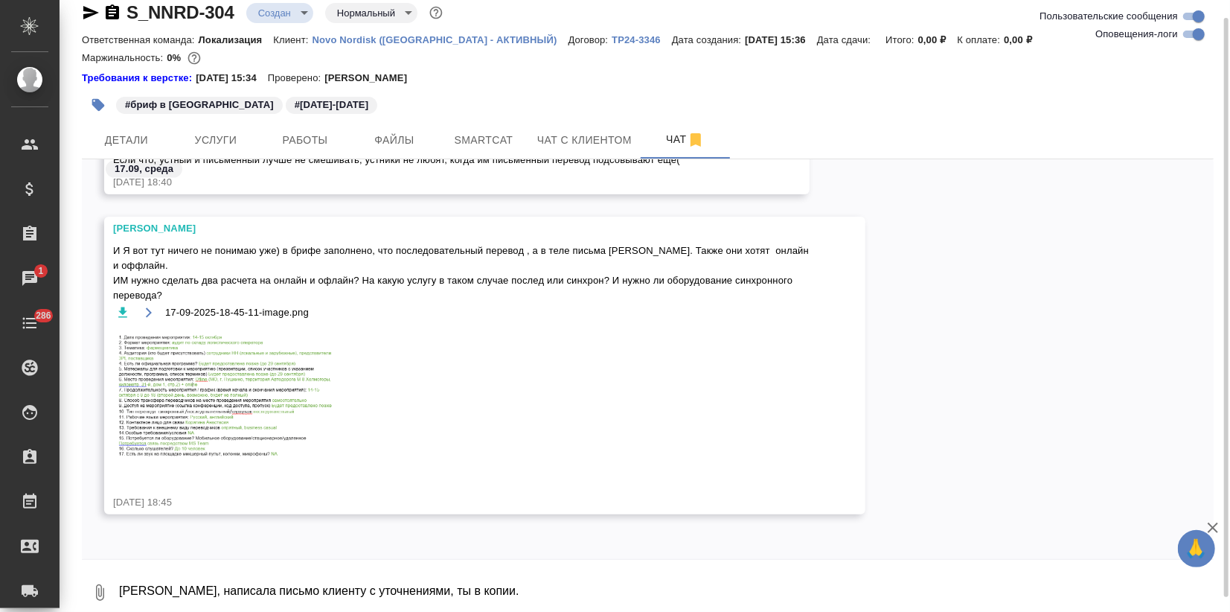
scroll to position [1617, 0]
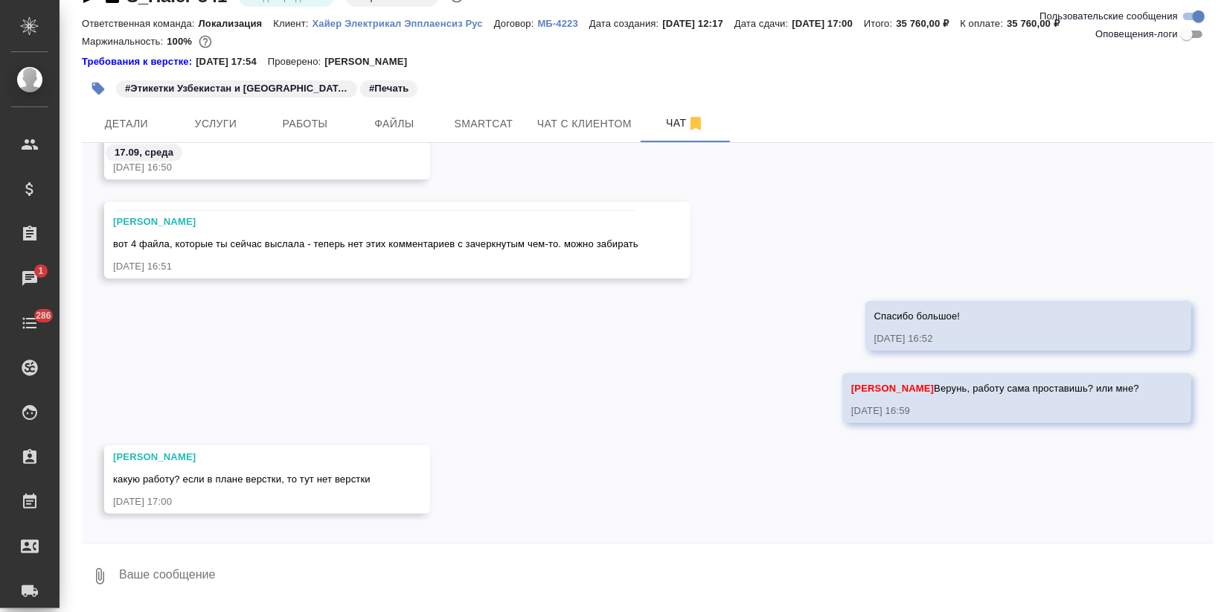
scroll to position [1650, 0]
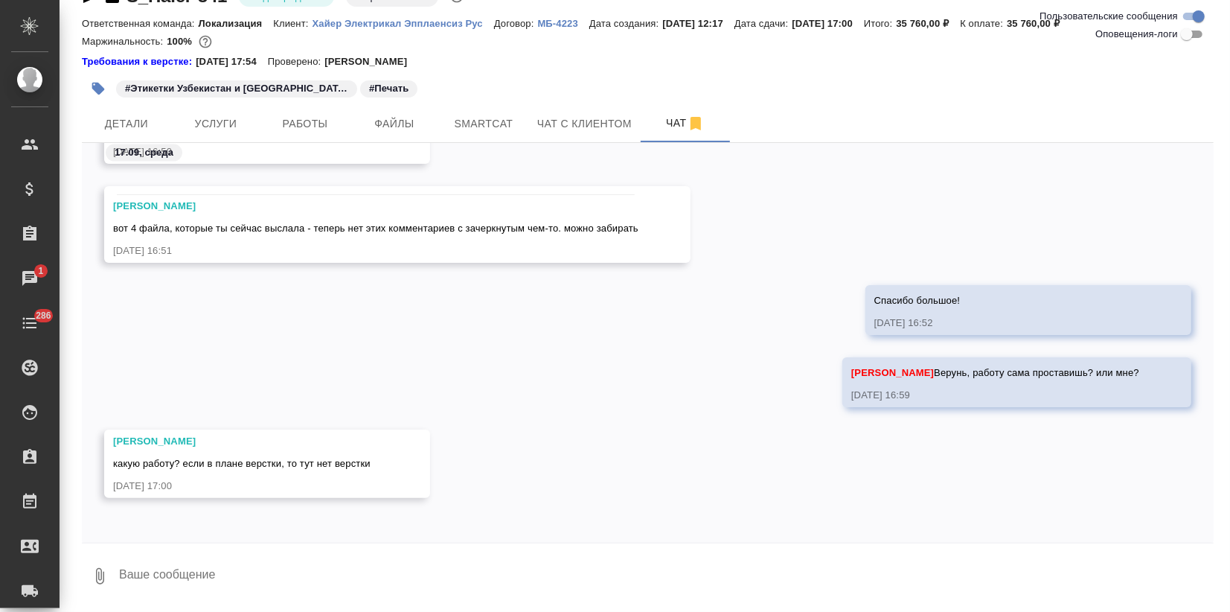
click at [194, 557] on textarea at bounding box center [666, 576] width 1096 height 51
type textarea "ок, спасибо"
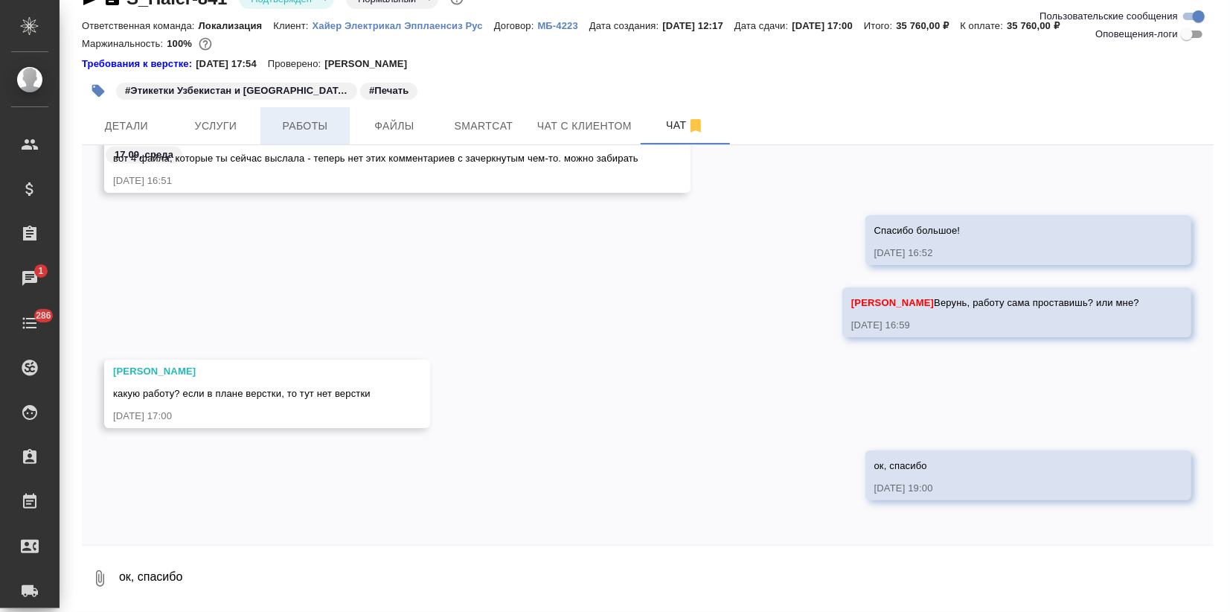
scroll to position [0, 0]
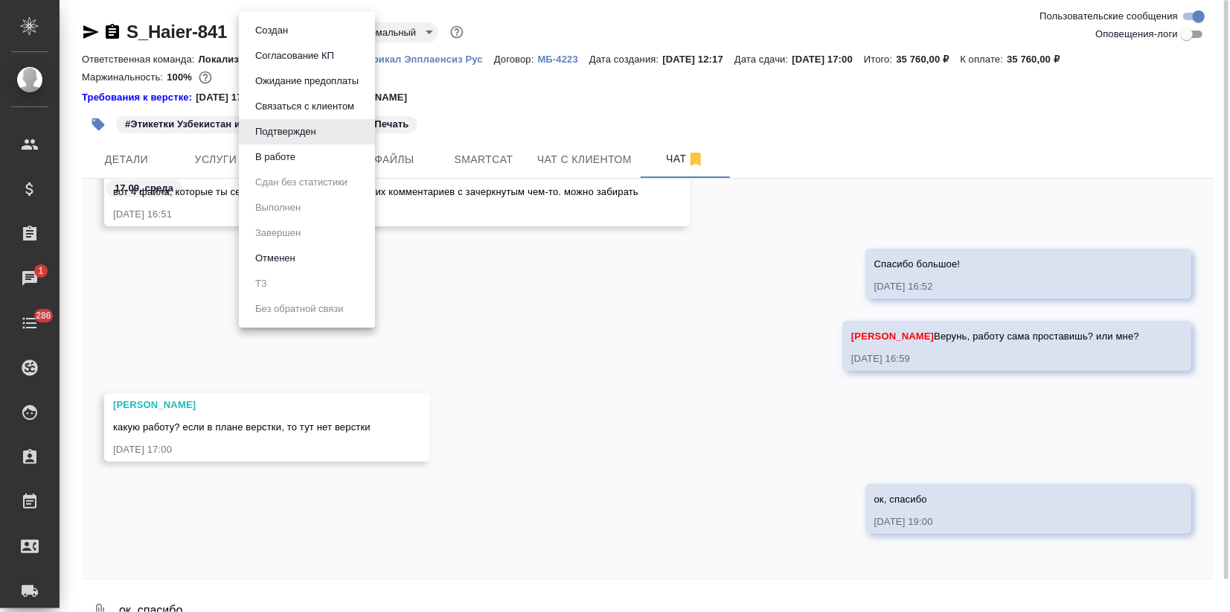
click at [290, 26] on body ".cls-1 fill:#fff; AWATERA Zagorodnikh Viktoria Клиенты Спецификации Заказы 1 Ча…" at bounding box center [615, 306] width 1230 height 612
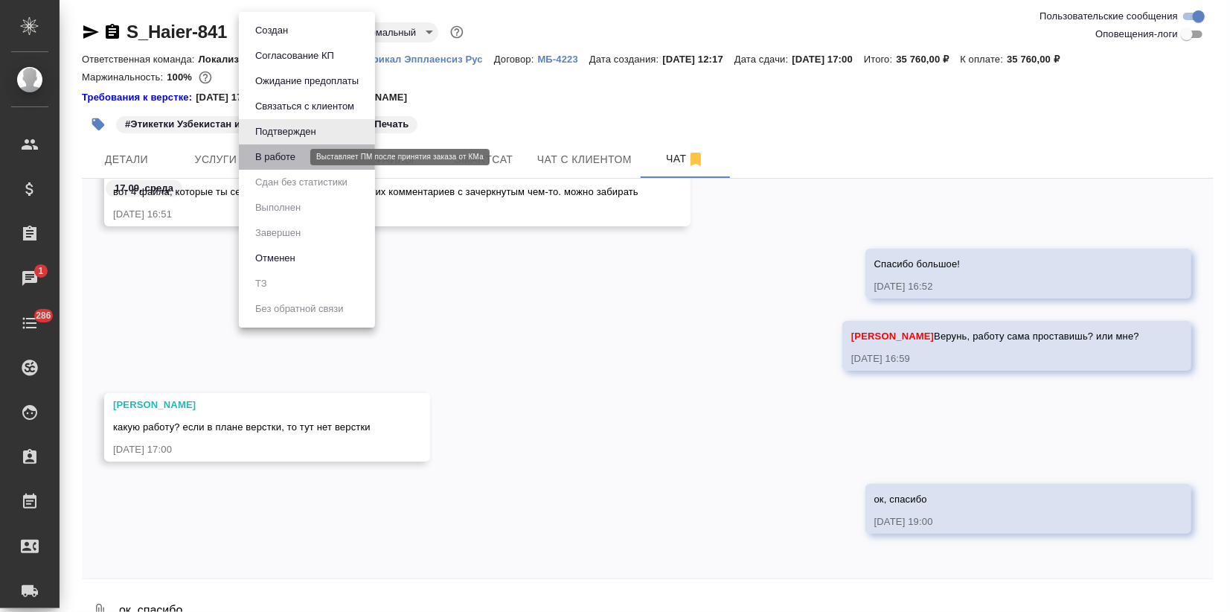
click at [286, 156] on button "В работе" at bounding box center [275, 157] width 49 height 16
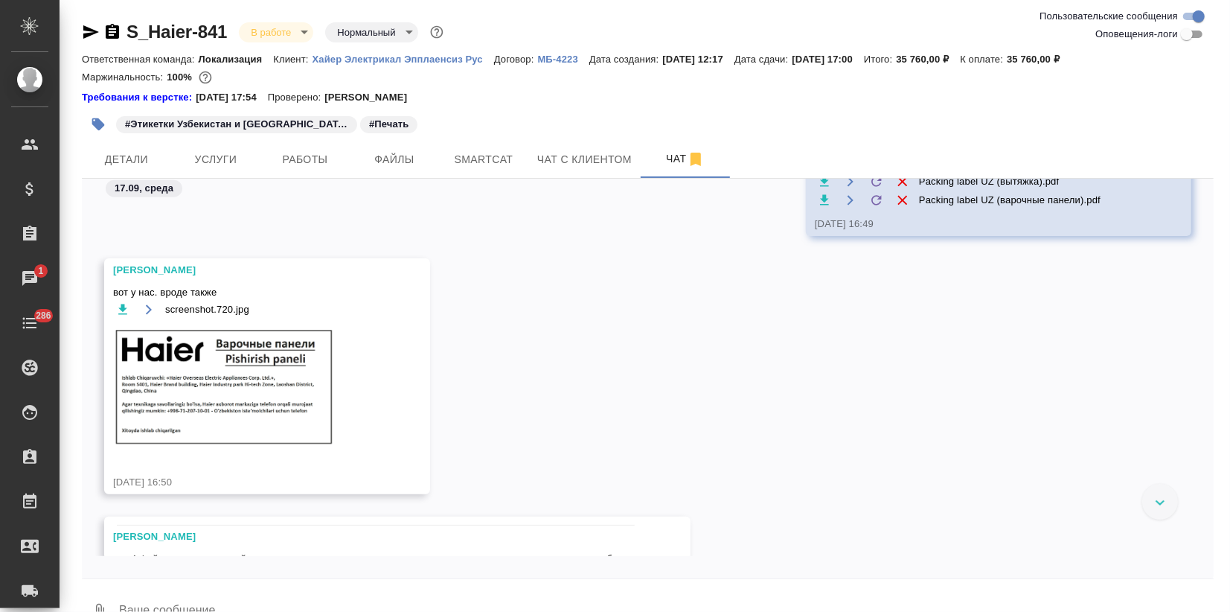
scroll to position [1184, 0]
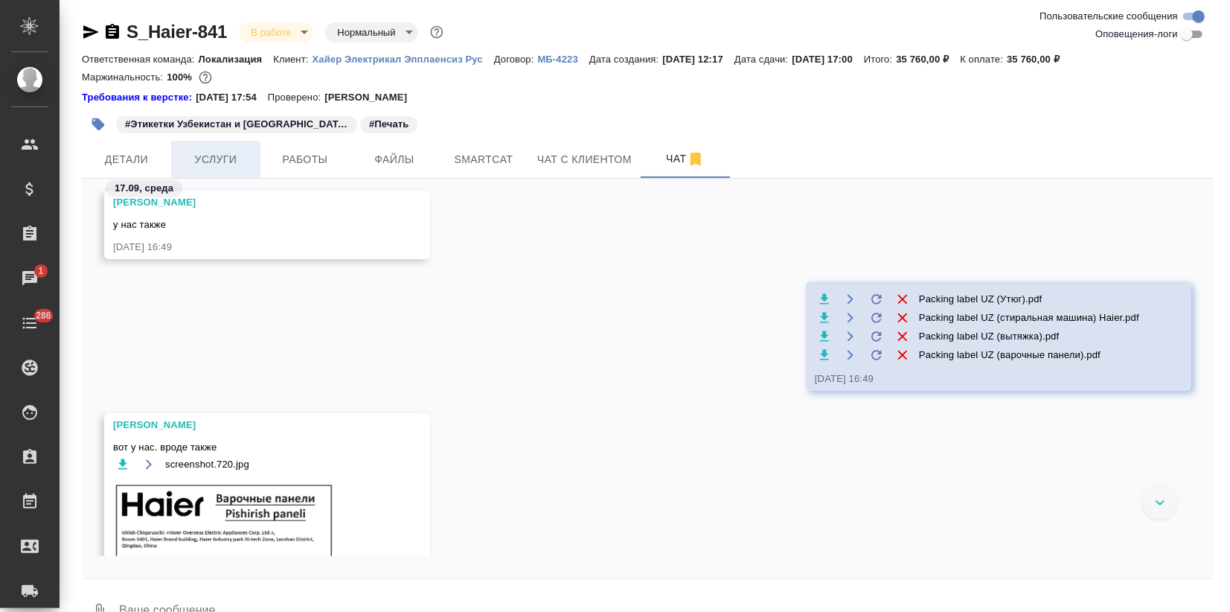
click at [217, 163] on span "Услуги" at bounding box center [215, 159] width 71 height 19
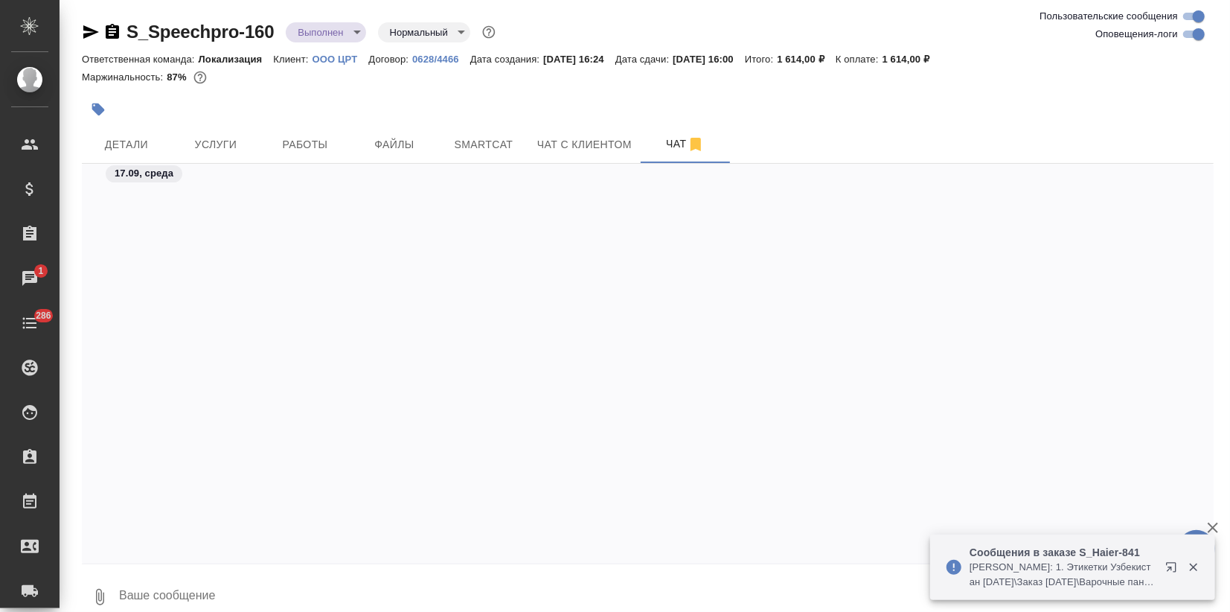
scroll to position [5172, 0]
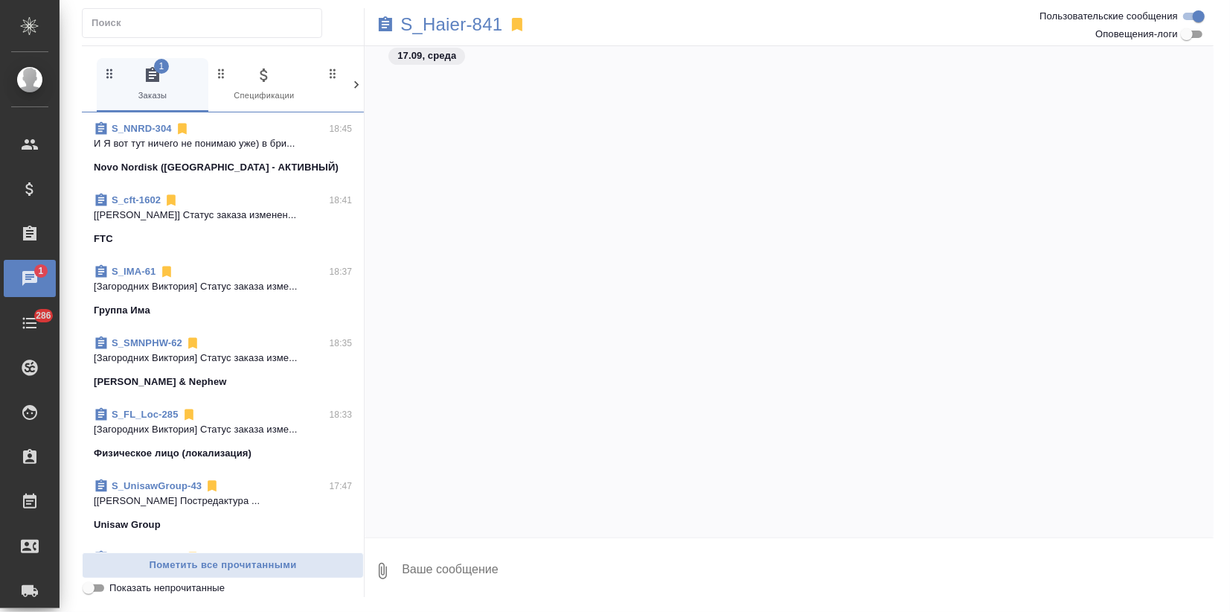
scroll to position [1358, 0]
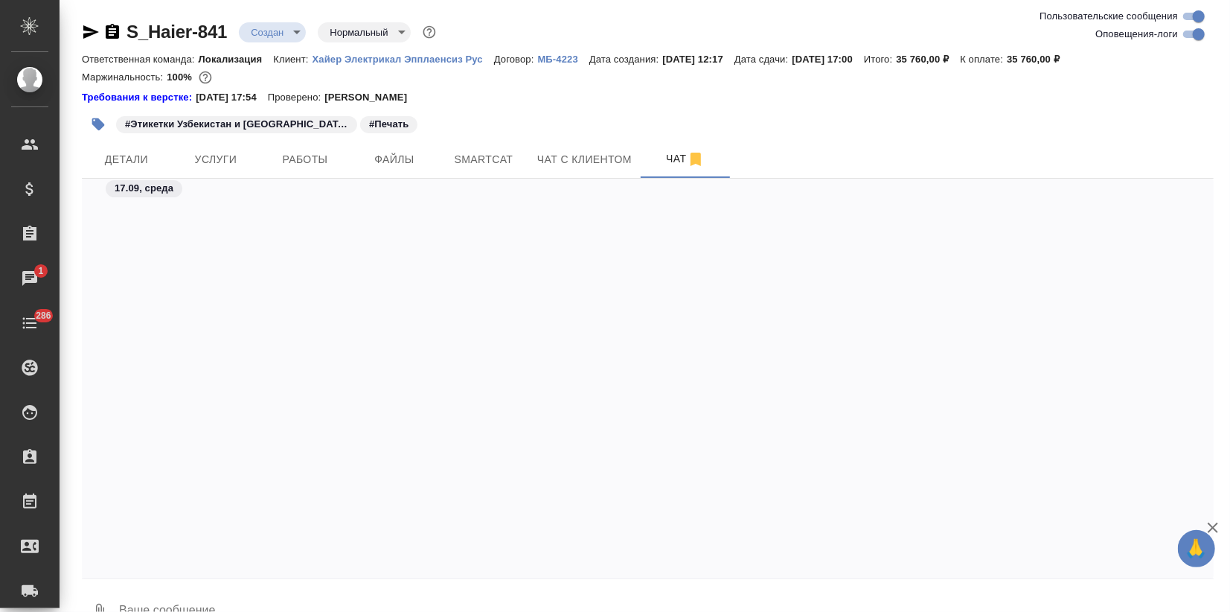
scroll to position [1936, 0]
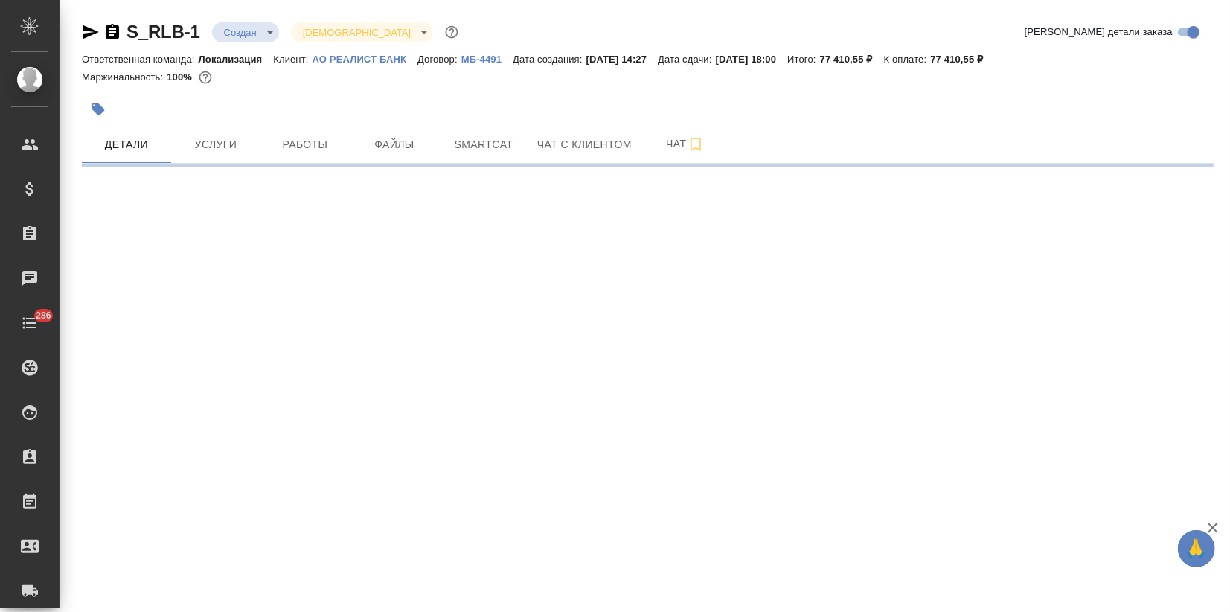
select select "RU"
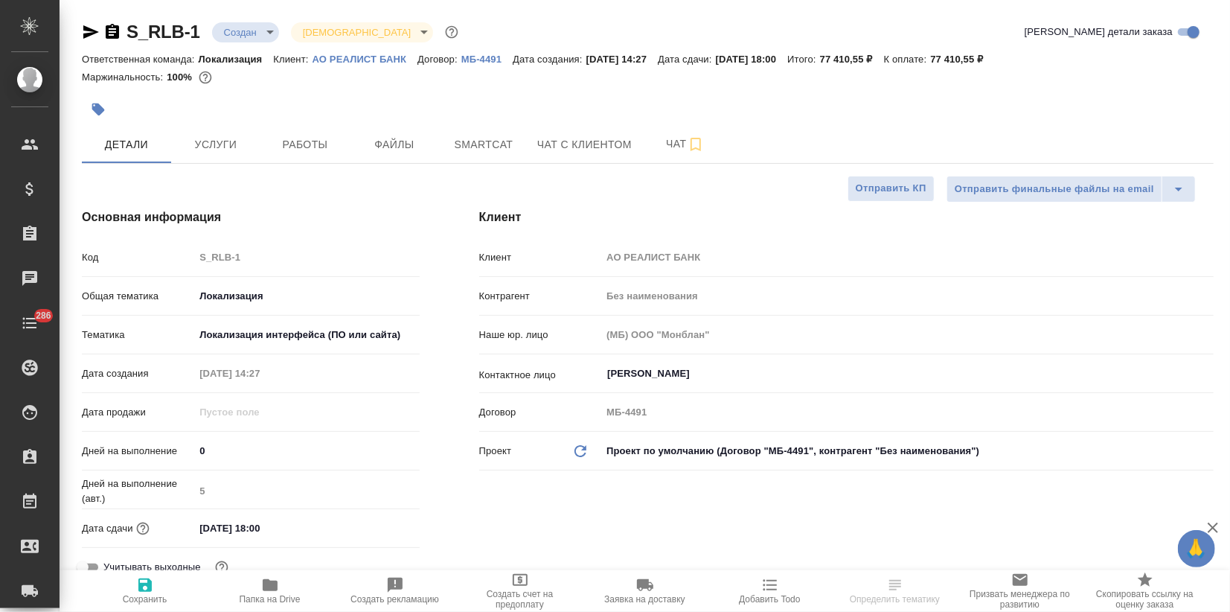
type textarea "x"
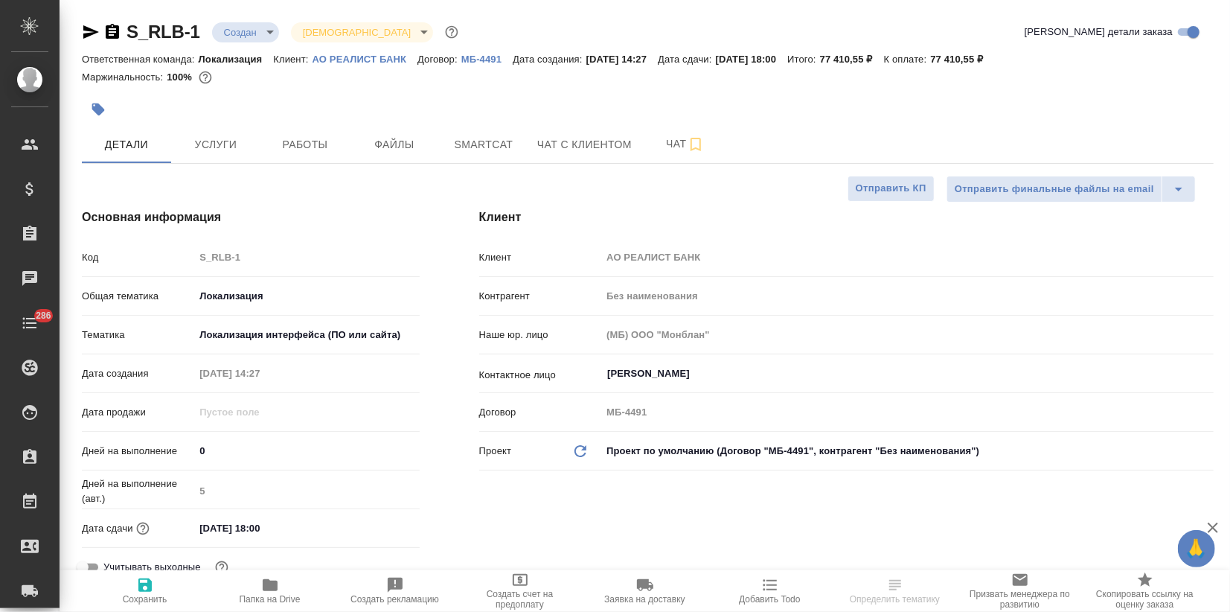
type textarea "x"
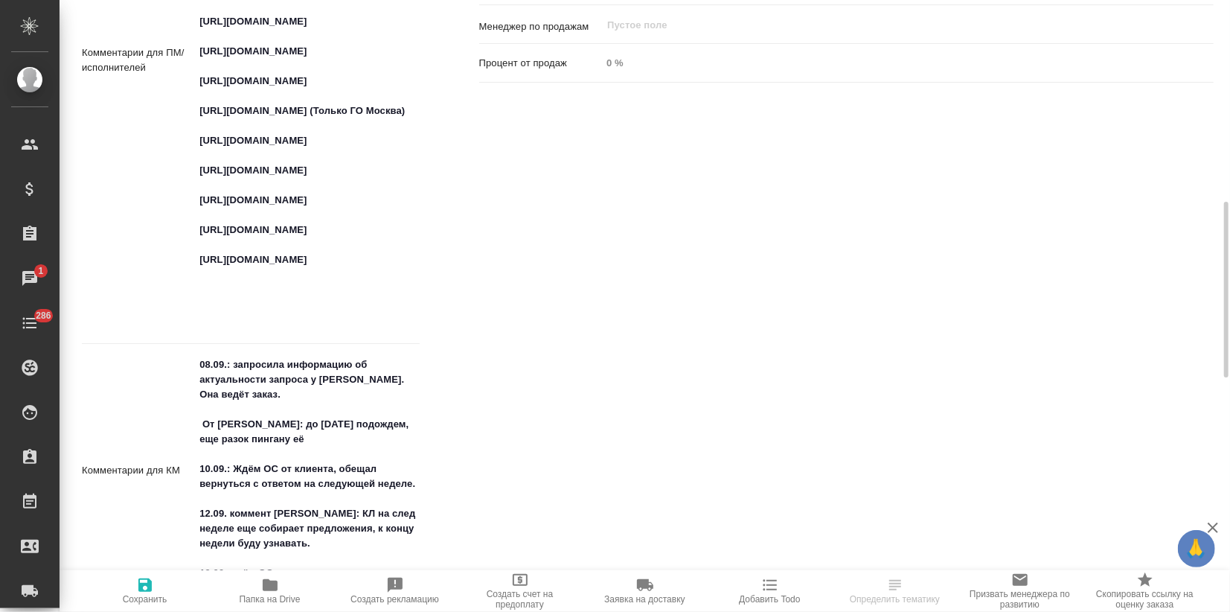
scroll to position [1158, 0]
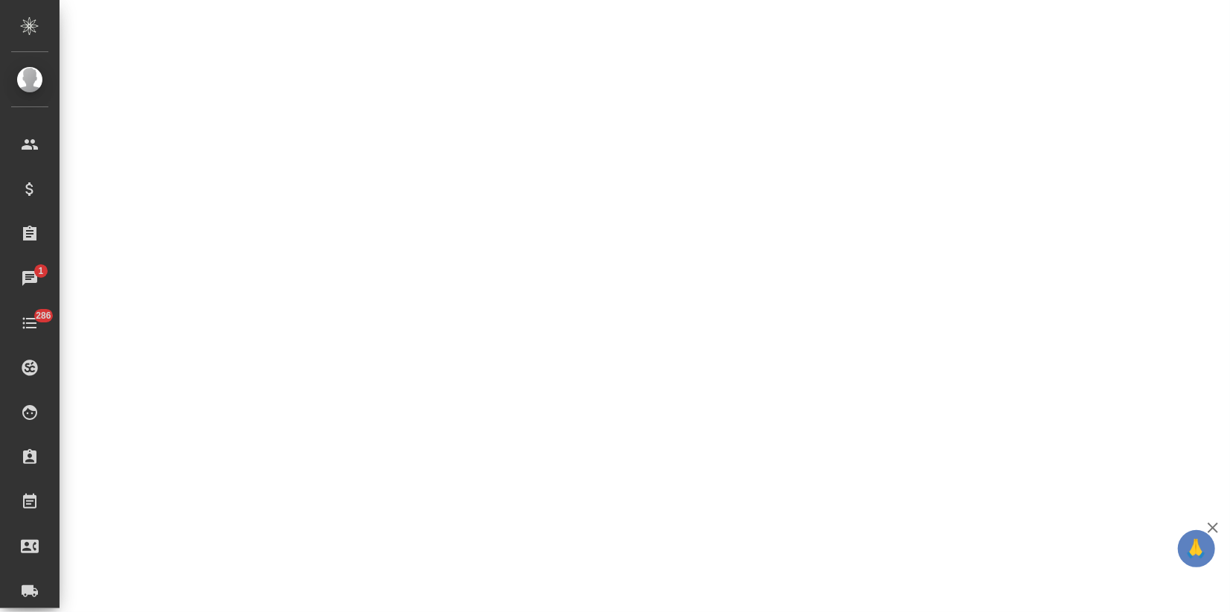
select select "RU"
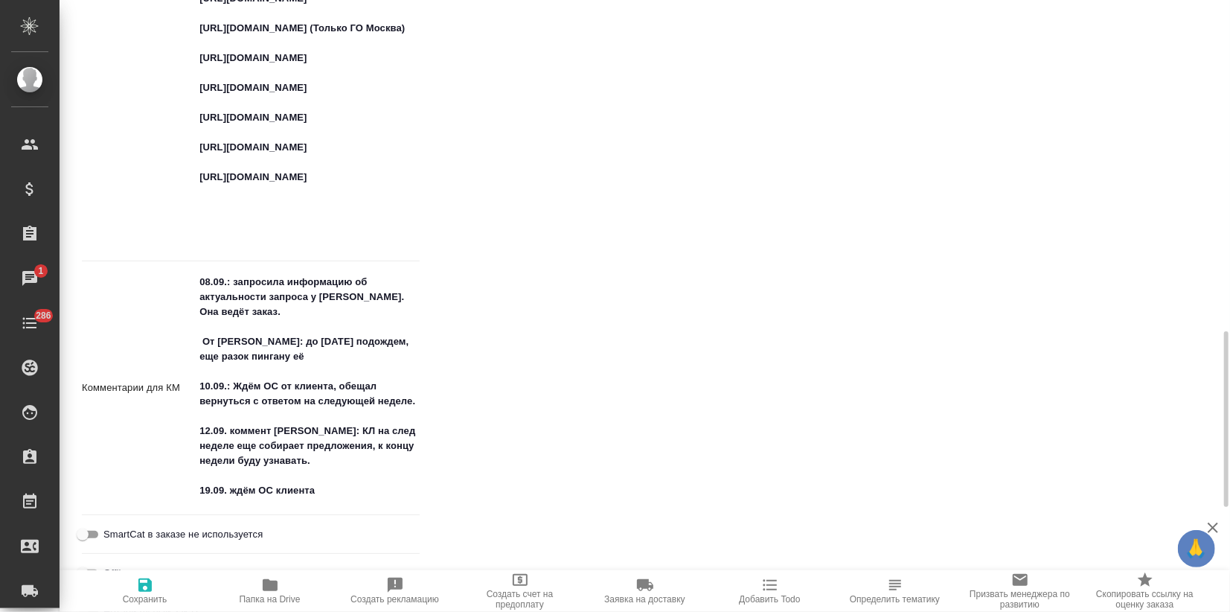
scroll to position [1157, 0]
type textarea "x"
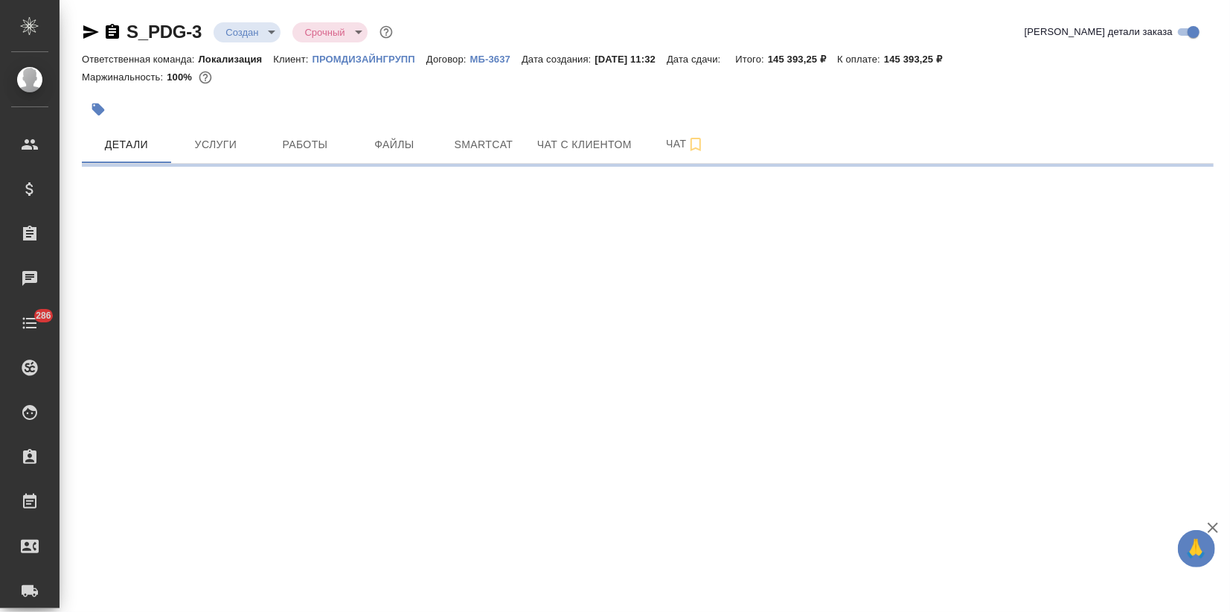
select select "RU"
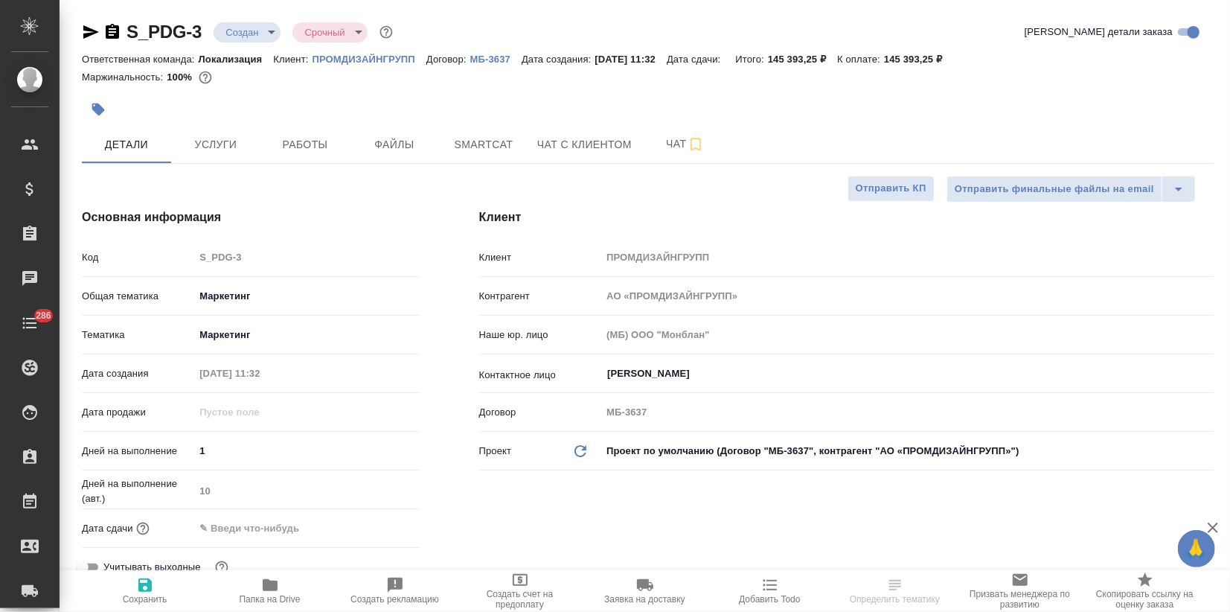
type textarea "x"
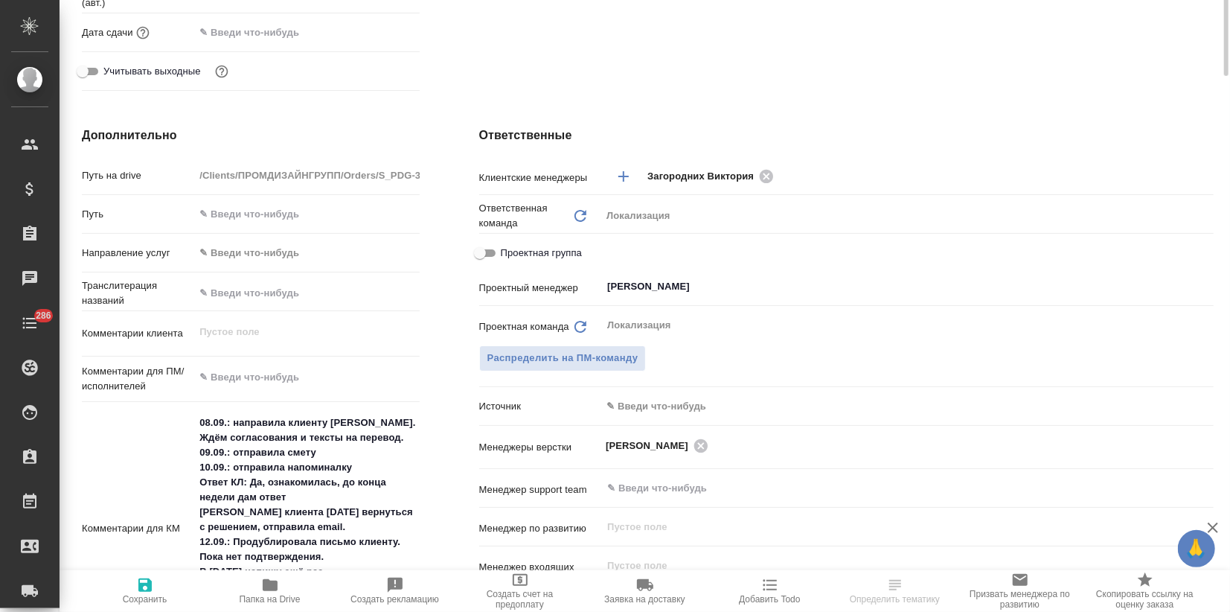
type textarea "x"
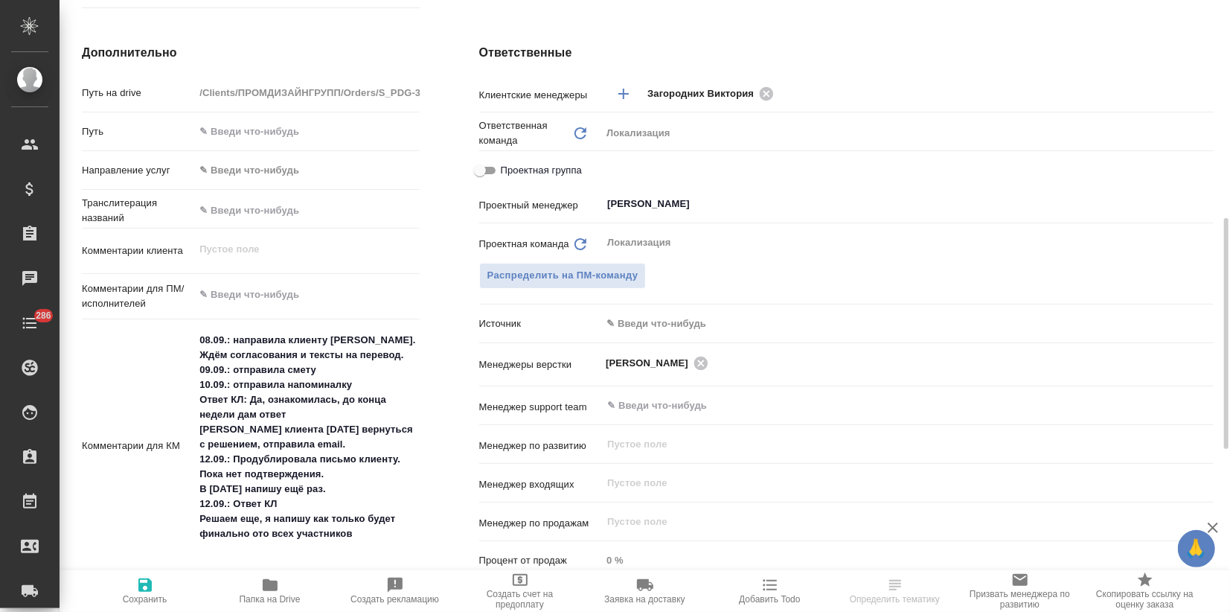
type textarea "x"
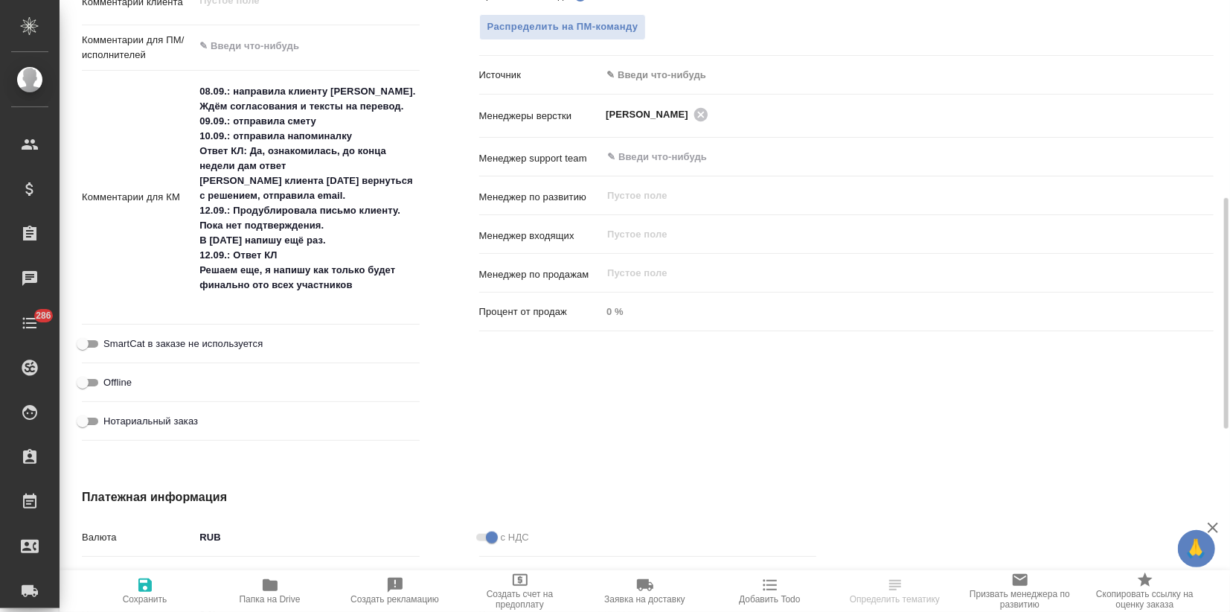
scroll to position [910, 0]
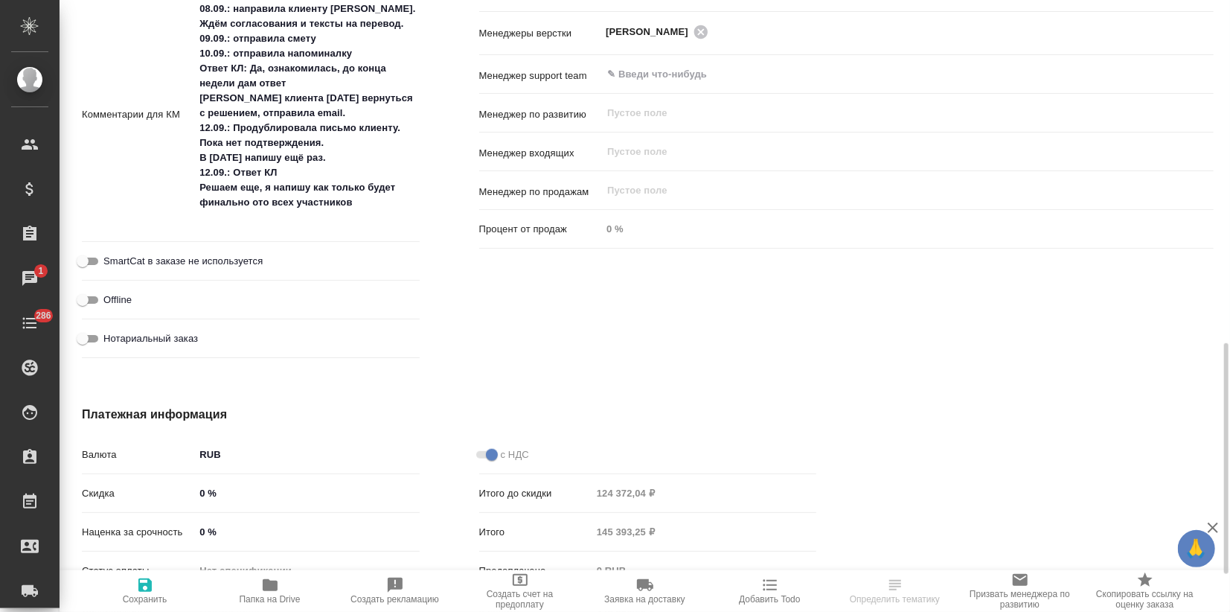
click at [214, 232] on div "08.09.: направила клиенту [PERSON_NAME]. Ждём согласования и тексты на перевод.…" at bounding box center [306, 114] width 225 height 241
type textarea "x"
click at [213, 229] on textarea "08.09.: направила клиенту [PERSON_NAME]. Ждём согласования и тексты на перевод.…" at bounding box center [306, 114] width 223 height 234
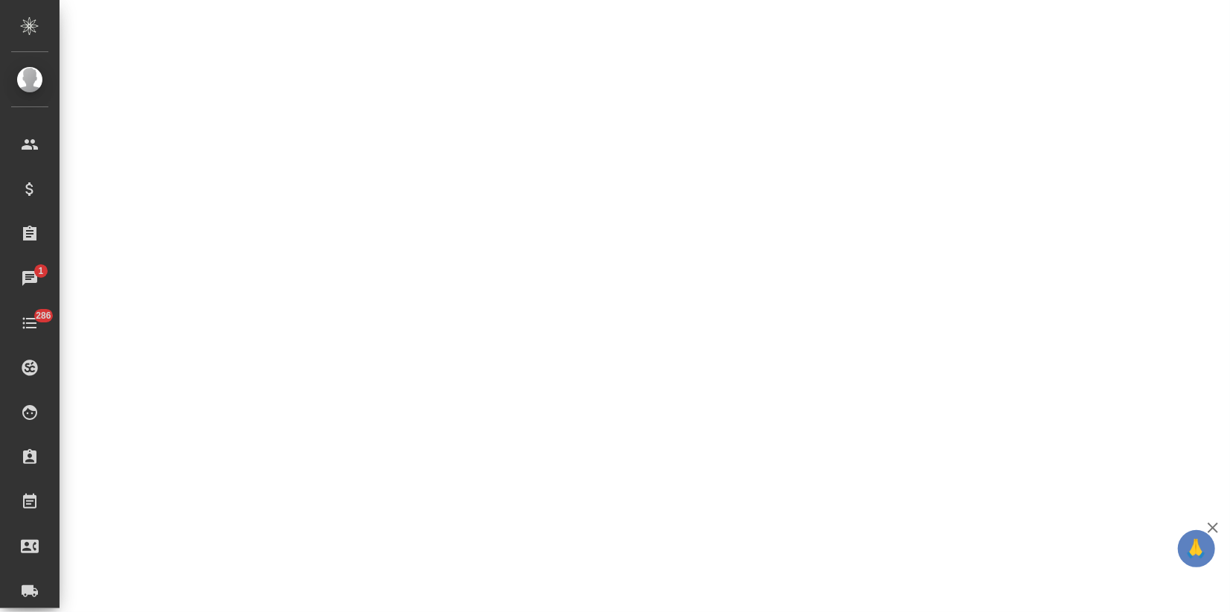
select select "RU"
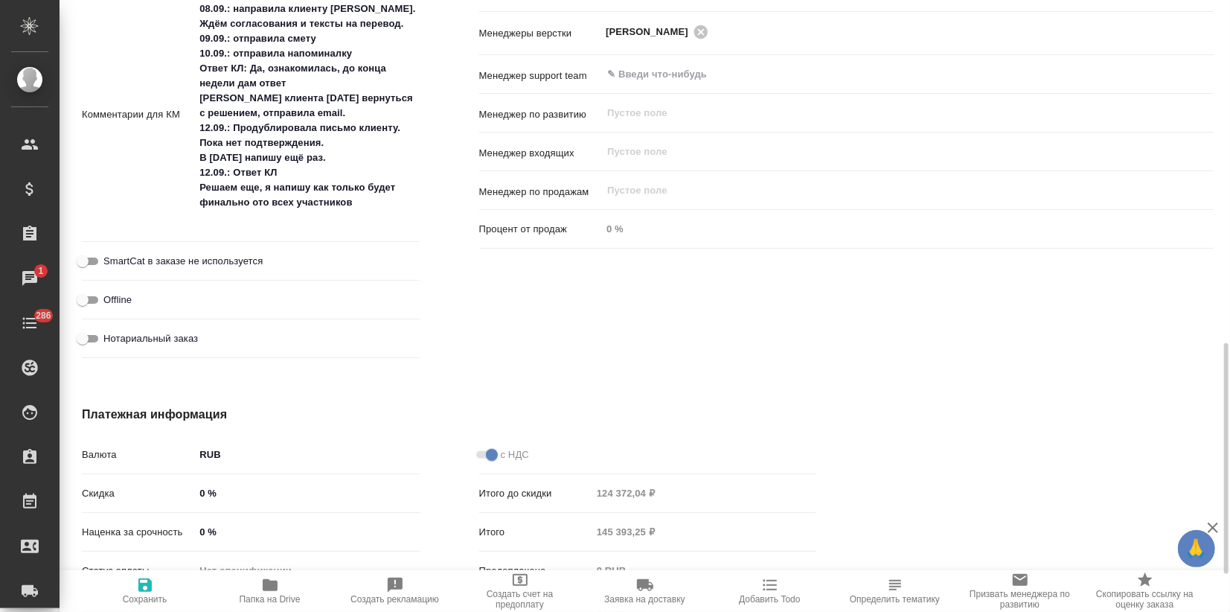
type textarea "x"
click at [209, 232] on div "08.09.: направила клиенту [PERSON_NAME]. Ждём согласования и тексты на перевод.…" at bounding box center [306, 114] width 225 height 241
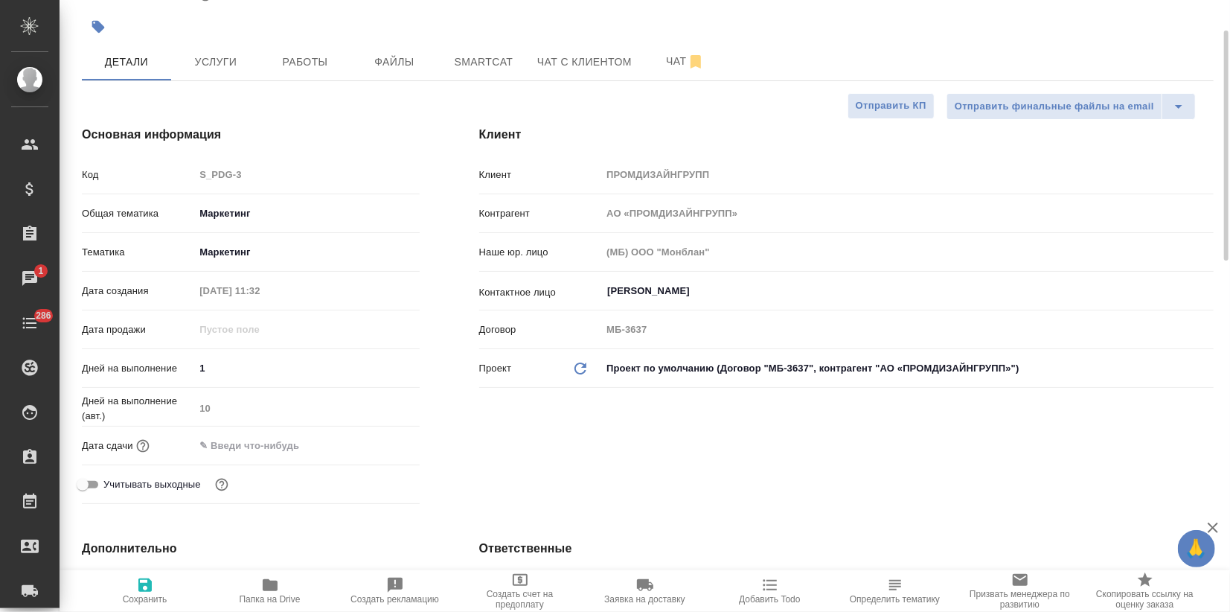
scroll to position [0, 0]
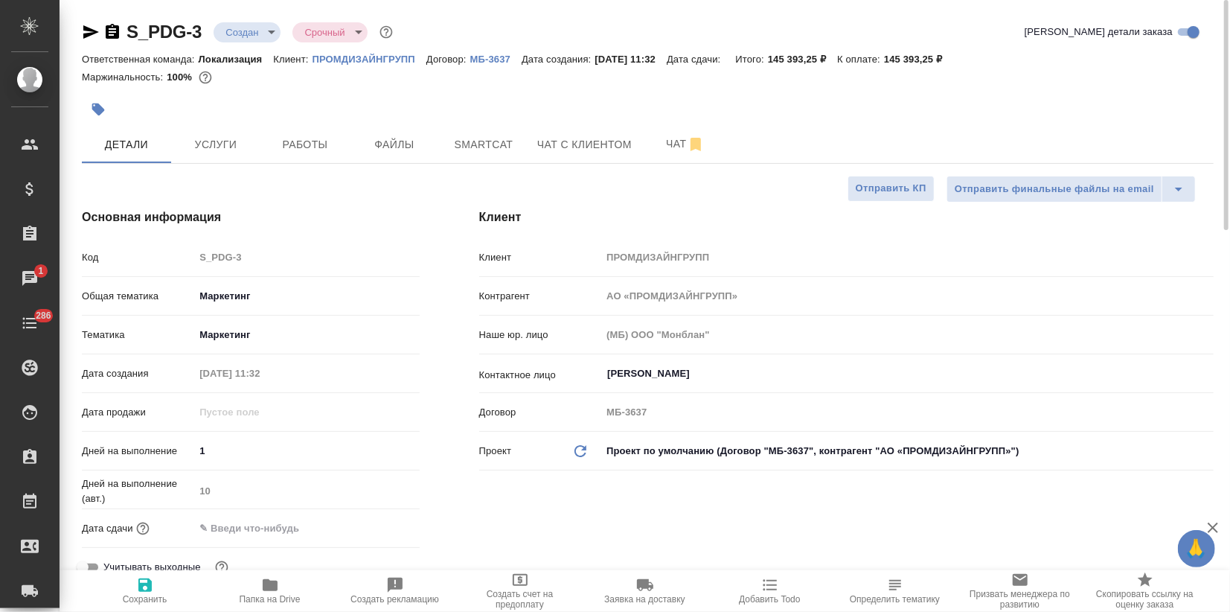
type textarea "x"
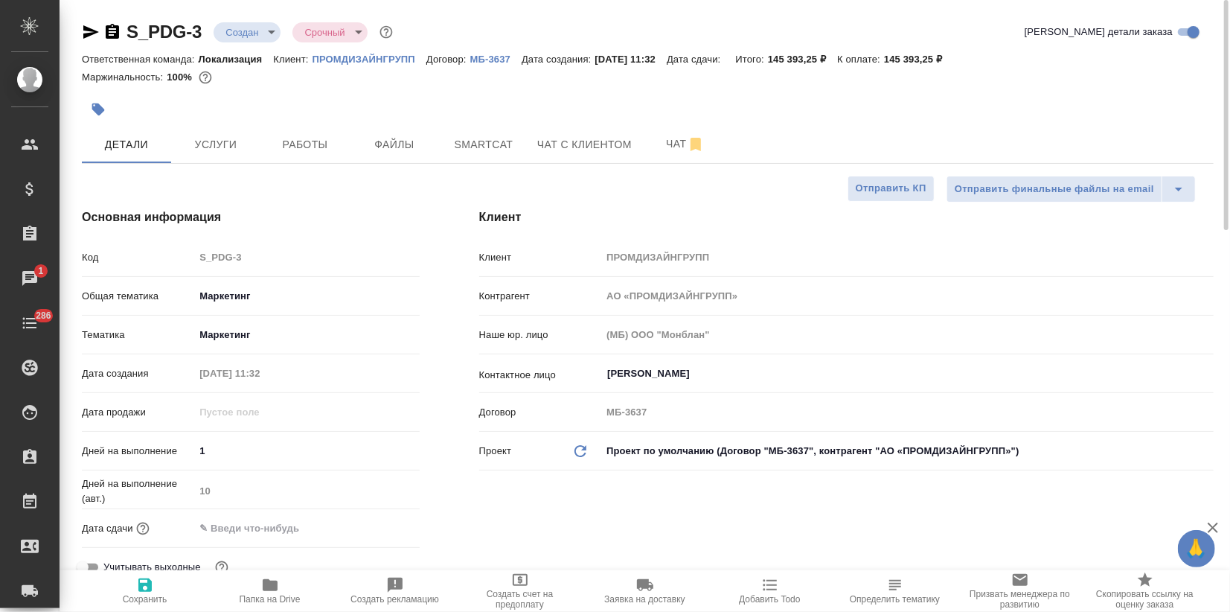
type textarea "x"
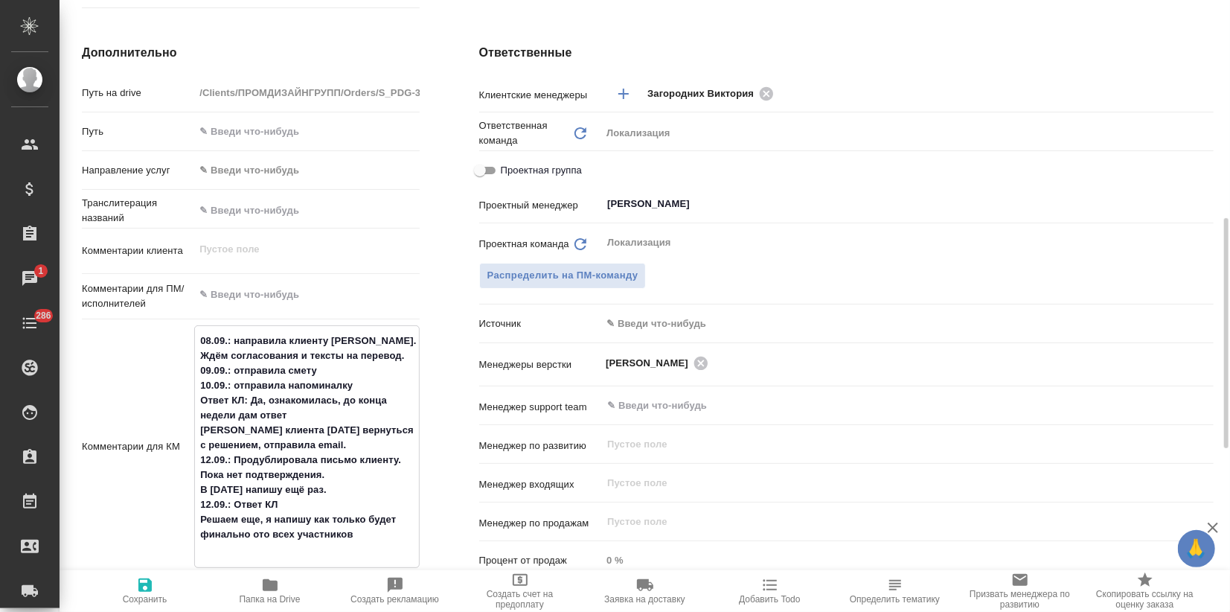
scroll to position [744, 0]
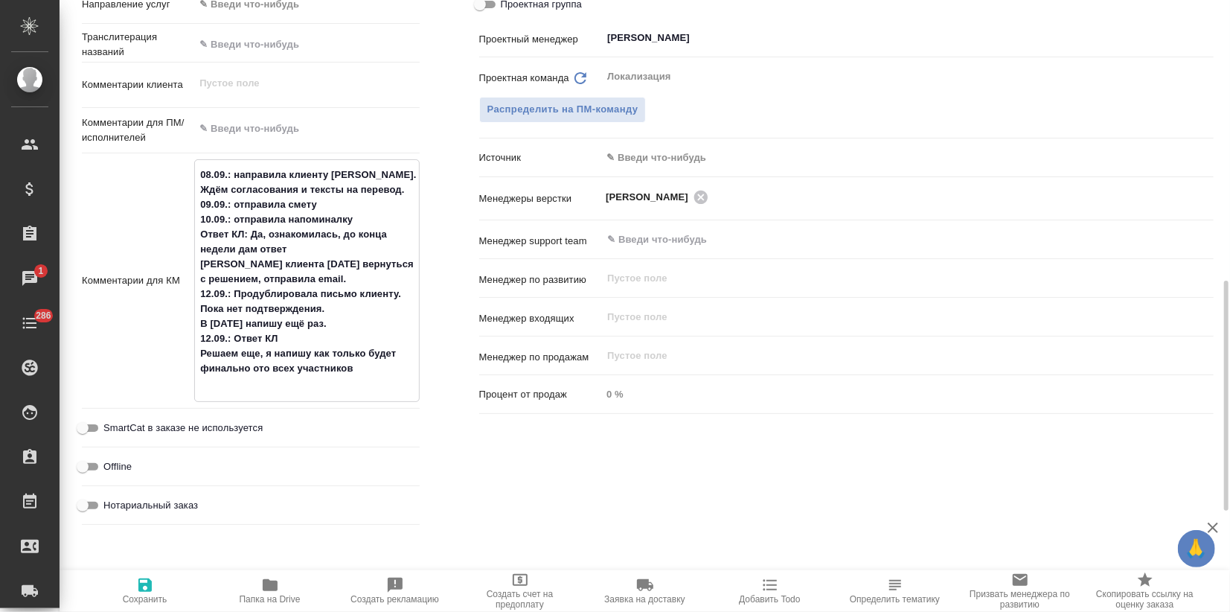
click at [216, 401] on div "Комментарии для КМ 08.09.: направила клиенту NDA. Ждём согласования и тексты на…" at bounding box center [251, 286] width 338 height 255
type textarea "x"
click at [217, 389] on textarea "08.09.: направила клиенту NDA. Ждём согласования и тексты на перевод. 09.09.: о…" at bounding box center [306, 279] width 223 height 234
type textarea "08.09.: направила клиенту NDA. Ждём согласования и тексты на перевод. 09.09.: о…"
type textarea "x"
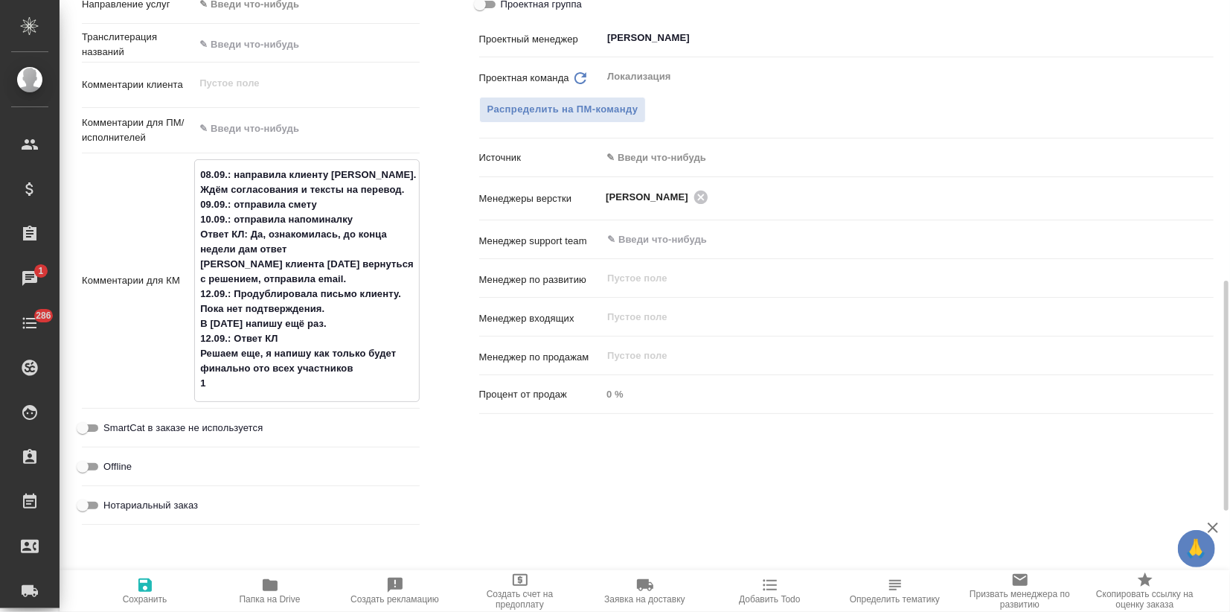
type textarea "x"
type textarea "08.09.: направила клиенту NDA. Ждём согласования и тексты на перевод. 09.09.: о…"
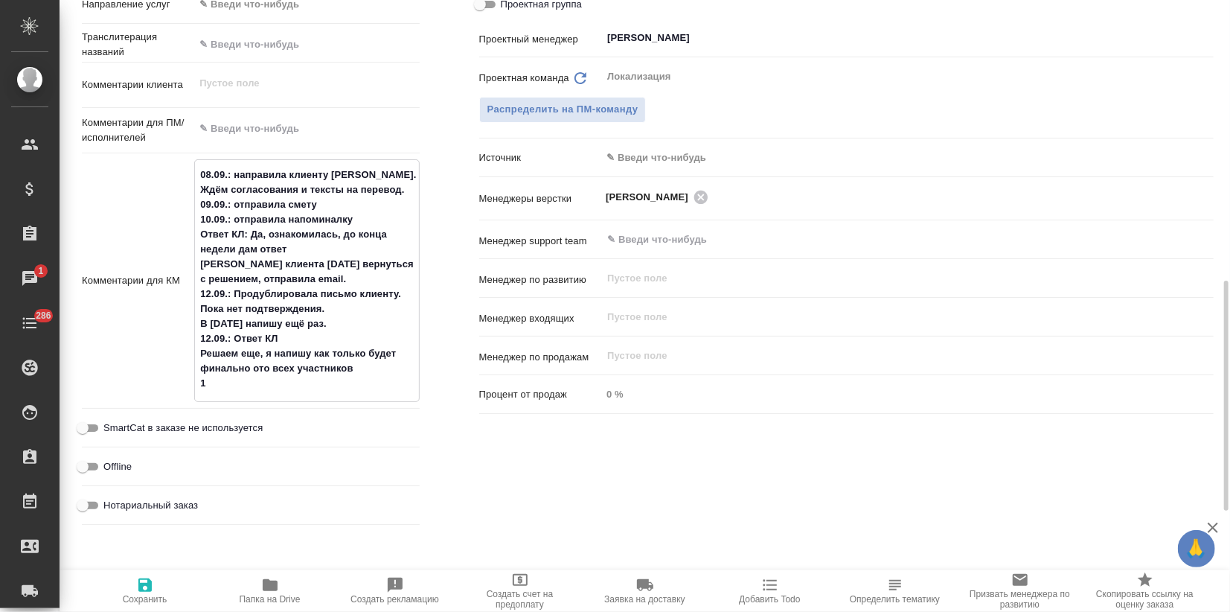
type textarea "x"
type textarea "08.09.: направила клиенту NDA. Ждём согласования и тексты на перевод. 09.09.: о…"
type textarea "x"
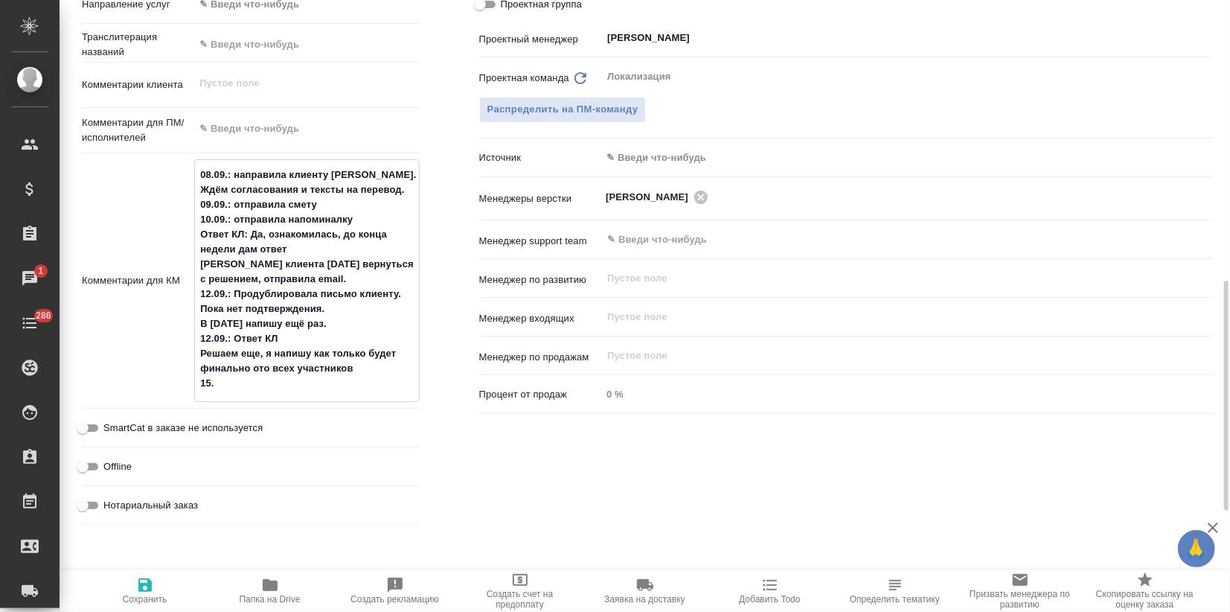
type textarea "x"
type textarea "08.09.: направила клиенту NDA. Ждём согласования и тексты на перевод. 09.09.: о…"
type textarea "x"
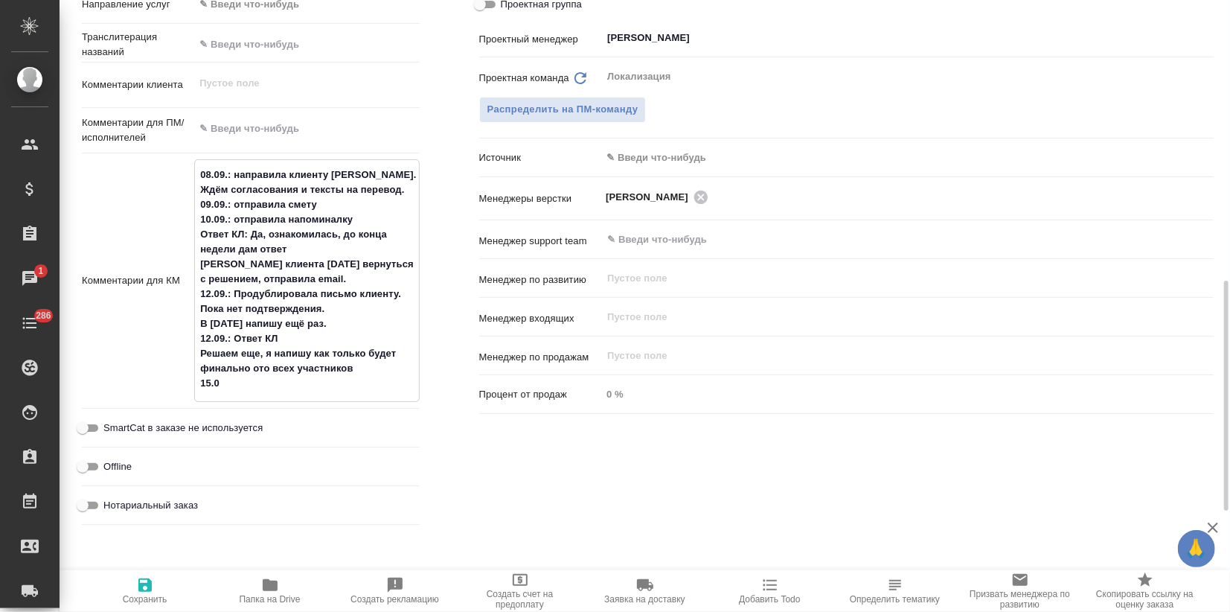
type textarea "x"
type textarea "08.09.: направила клиенту NDA. Ждём согласования и тексты на перевод. 09.09.: о…"
type textarea "x"
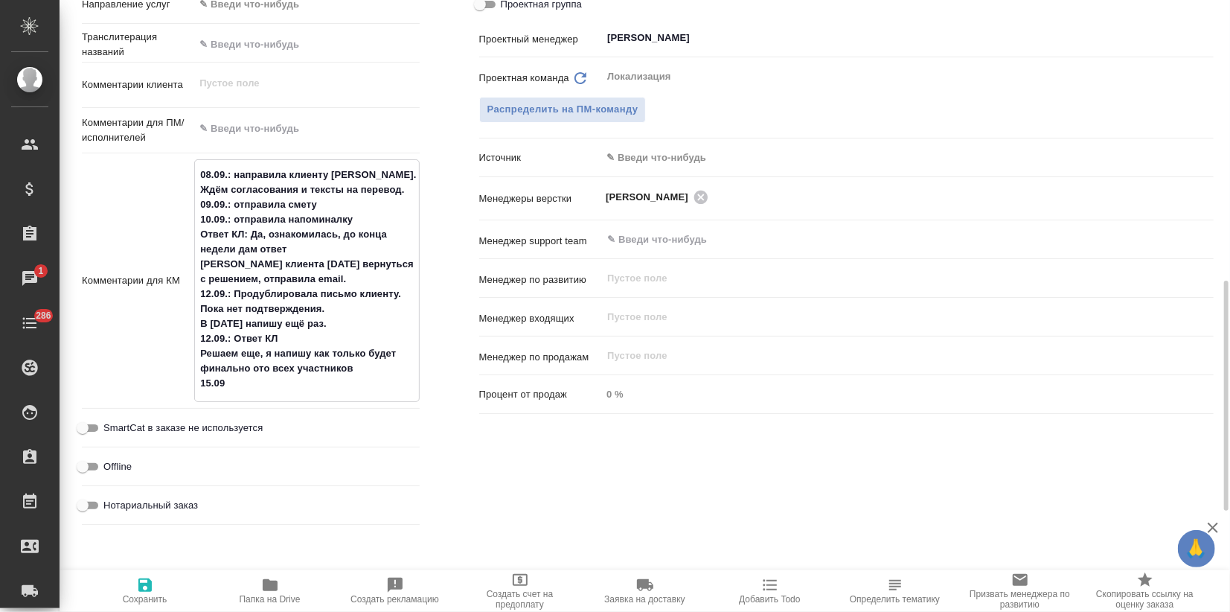
type textarea "08.09.: направила клиенту NDA. Ждём согласования и тексты на перевод. 09.09.: о…"
type textarea "x"
type textarea "08.09.: направила клиенту NDA. Ждём согласования и тексты на перевод. 09.09.: о…"
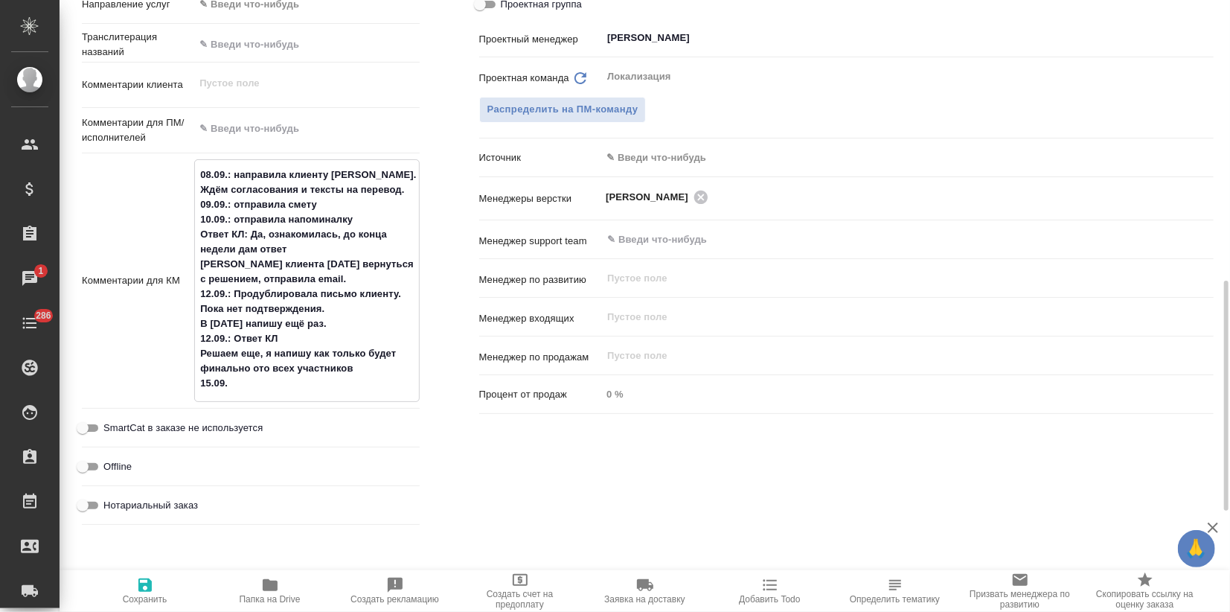
type textarea "x"
type textarea "08.09.: направила клиенту NDA. Ждём согласования и тексты на перевод. 09.09.: о…"
type textarea "x"
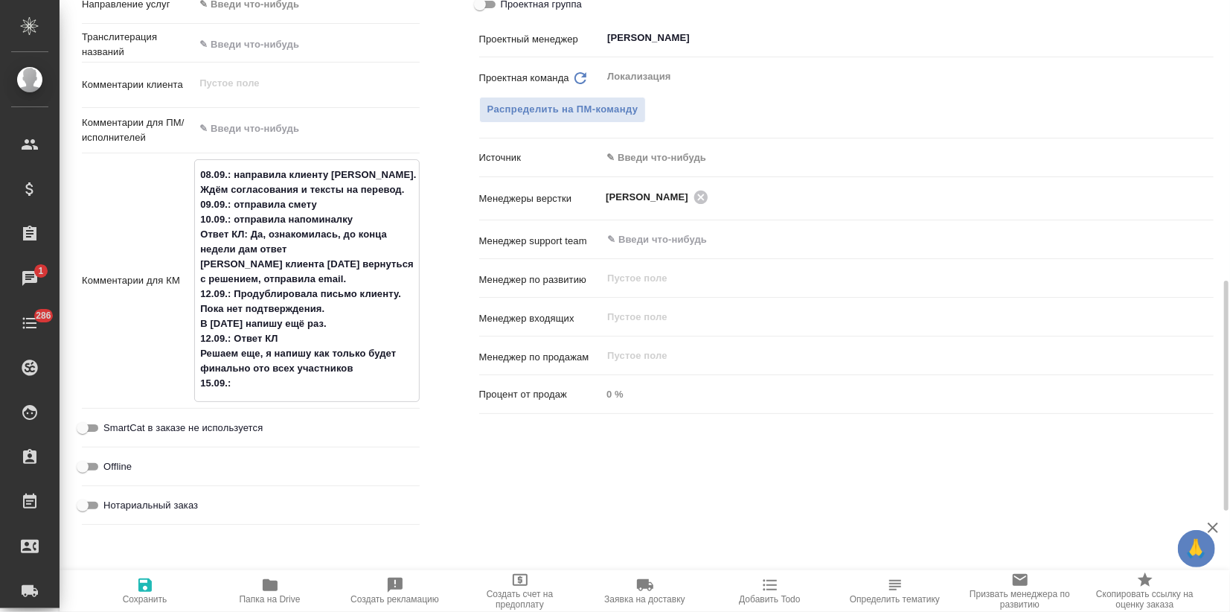
type textarea "08.09.: направила клиенту NDA. Ждём согласования и тексты на перевод. 09.09.: о…"
type textarea "x"
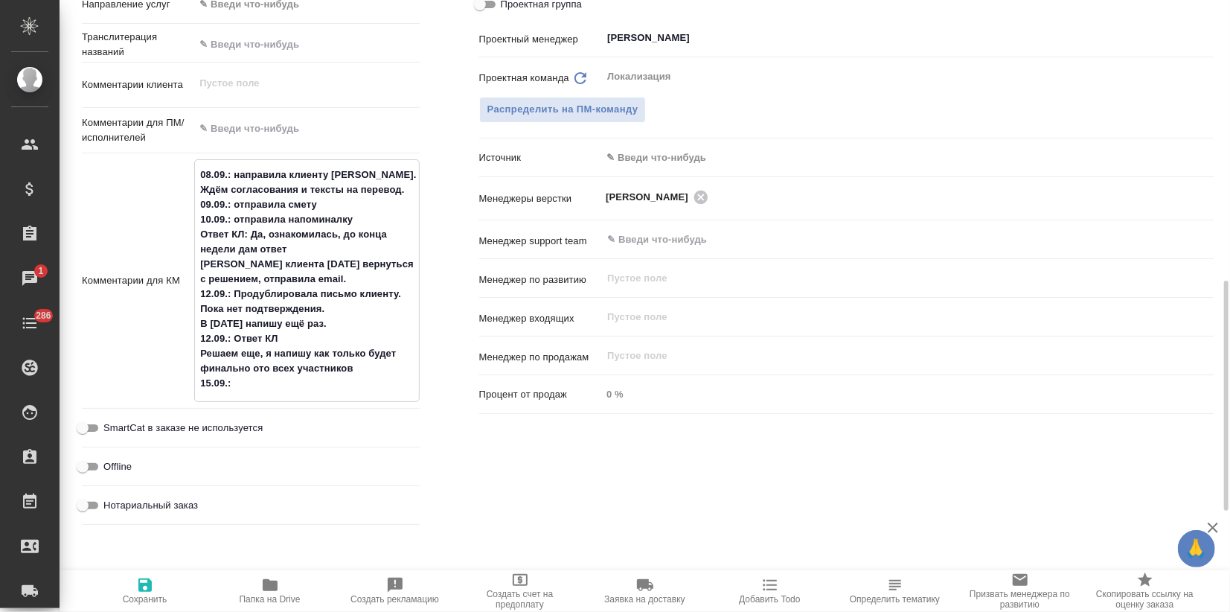
type textarea "x"
type textarea "08.09.: направила клиенту NDA. Ждём согласования и тексты на перевод. 09.09.: о…"
type textarea "x"
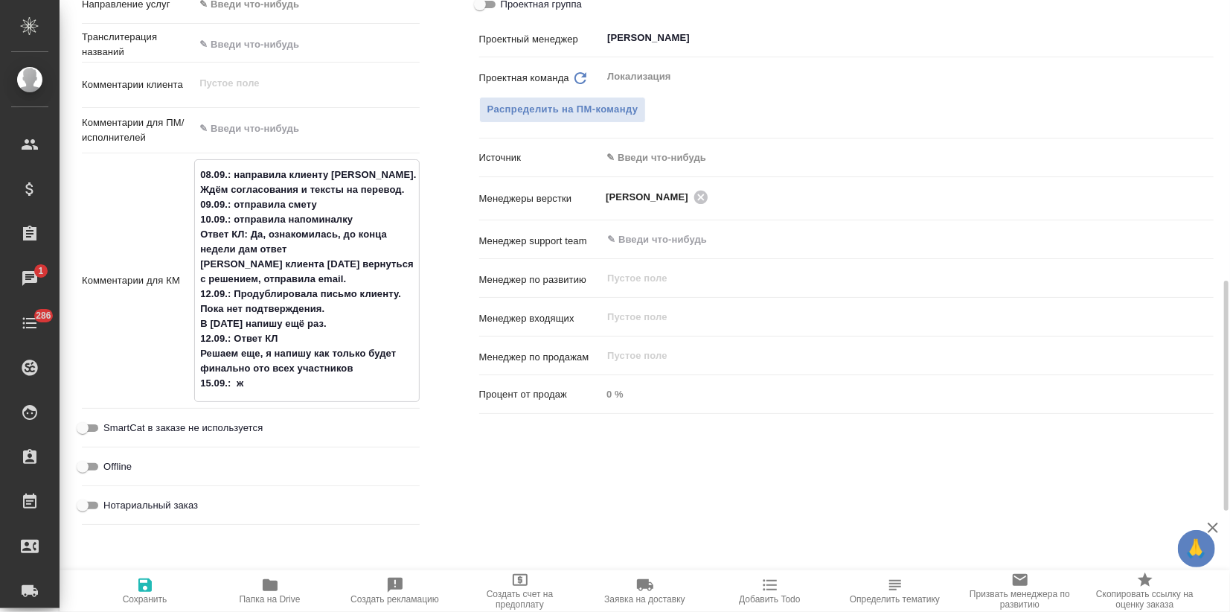
type textarea "08.09.: направила клиенту NDA. Ждём согласования и тексты на перевод. 09.09.: о…"
type textarea "x"
type textarea "08.09.: направила клиенту NDA. Ждём согласования и тексты на перевод. 09.09.: о…"
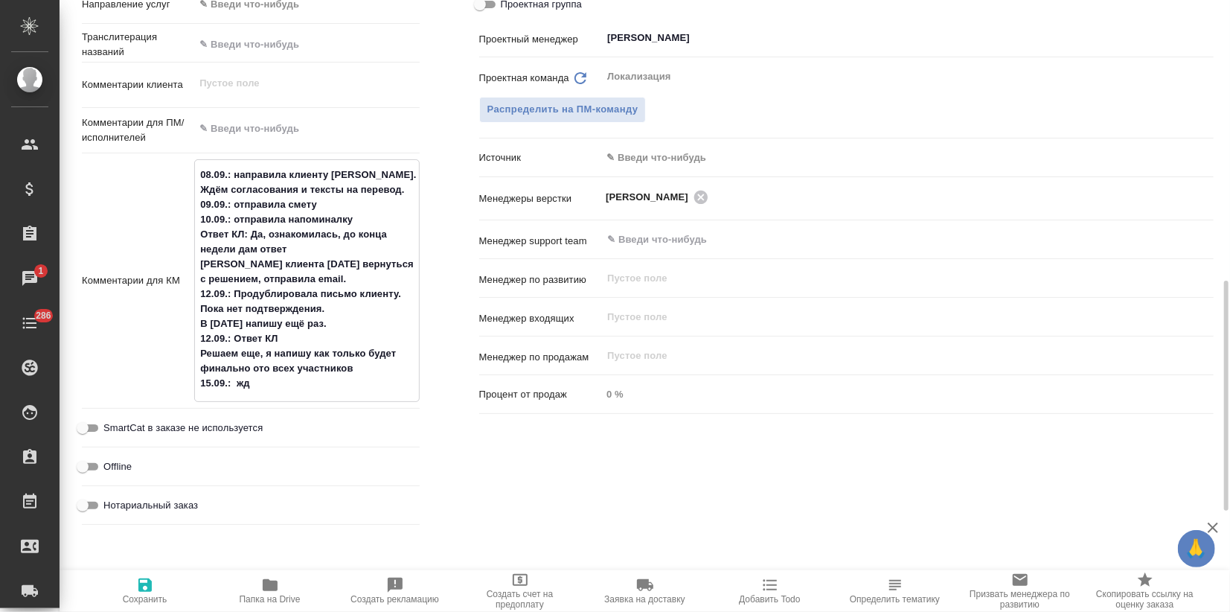
type textarea "x"
type textarea "08.09.: направила клиенту NDA. Ждём согласования и тексты на перевод. 09.09.: о…"
type textarea "x"
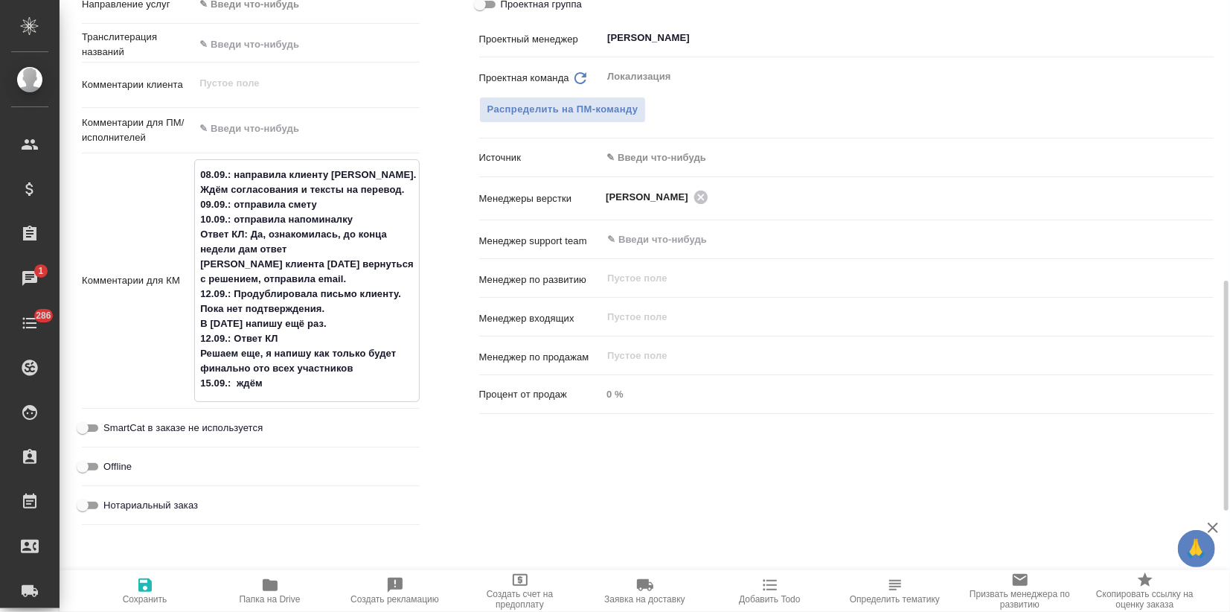
type textarea "x"
type textarea "08.09.: направила клиенту NDA. Ждём согласования и тексты на перевод. 09.09.: о…"
type textarea "x"
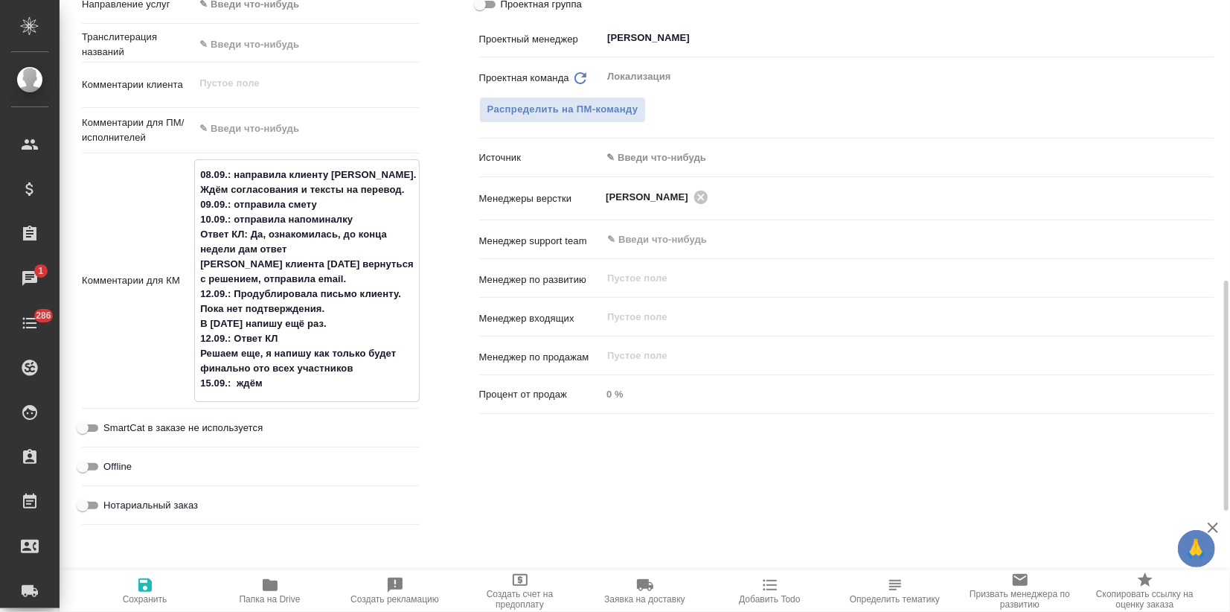
type textarea "x"
type textarea "08.09.: направила клиенту NDA. Ждём согласования и тексты на перевод. 09.09.: о…"
type textarea "x"
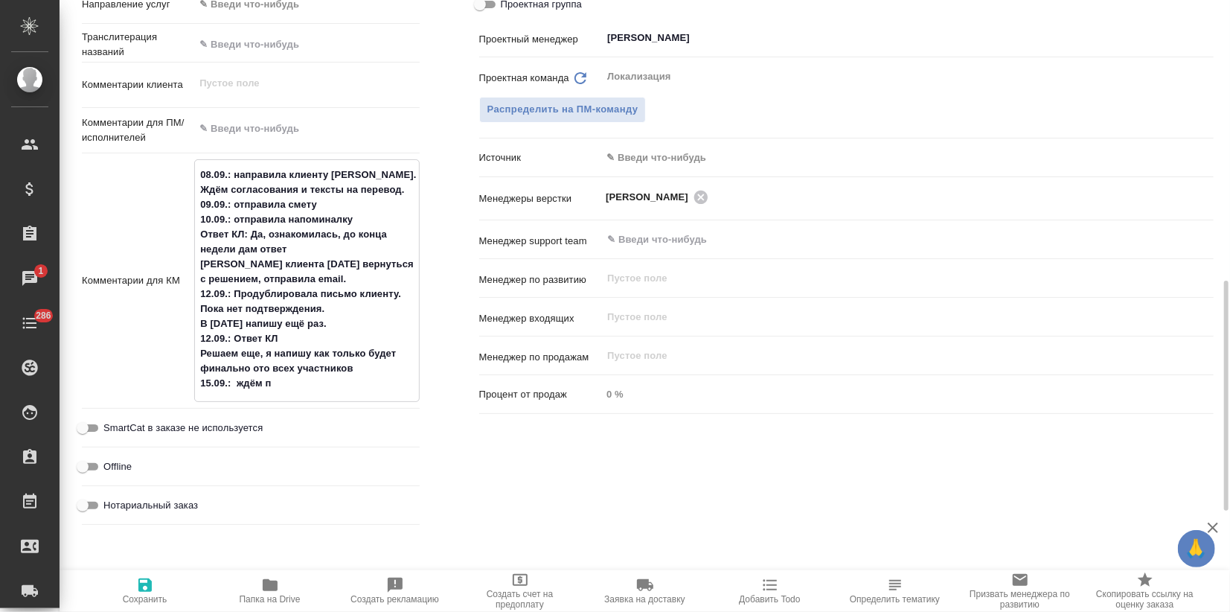
type textarea "08.09.: направила клиенту NDA. Ждём согласования и тексты на перевод. 09.09.: о…"
type textarea "x"
type textarea "08.09.: направила клиенту NDA. Ждём согласования и тексты на перевод. 09.09.: о…"
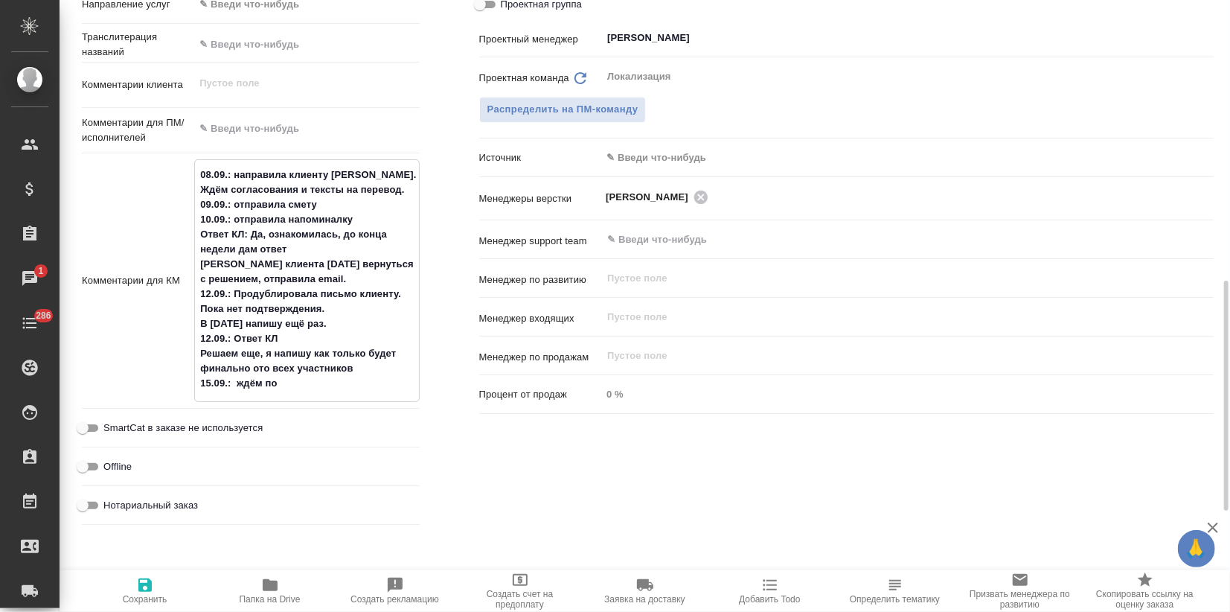
type textarea "x"
type textarea "08.09.: направила клиенту NDA. Ждём согласования и тексты на перевод. 09.09.: о…"
type textarea "x"
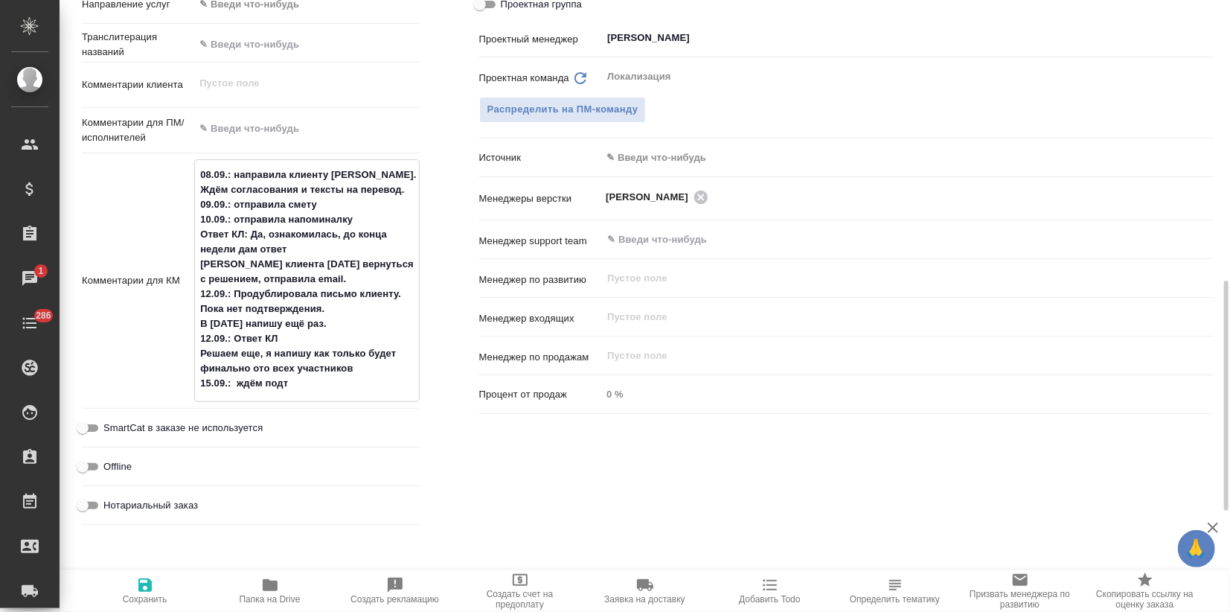
type textarea "x"
type textarea "08.09.: направила клиенту NDA. Ждём согласования и тексты на перевод. 09.09.: о…"
type textarea "x"
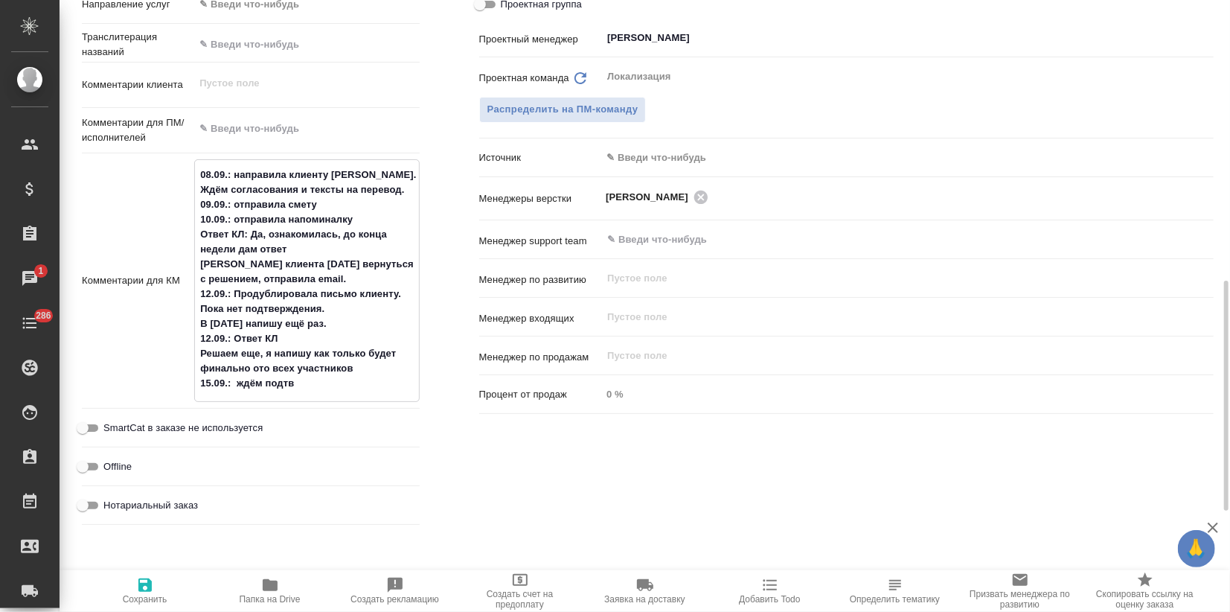
type textarea "x"
type textarea "08.09.: направила клиенту NDA. Ждём согласования и тексты на перевод. 09.09.: о…"
type textarea "x"
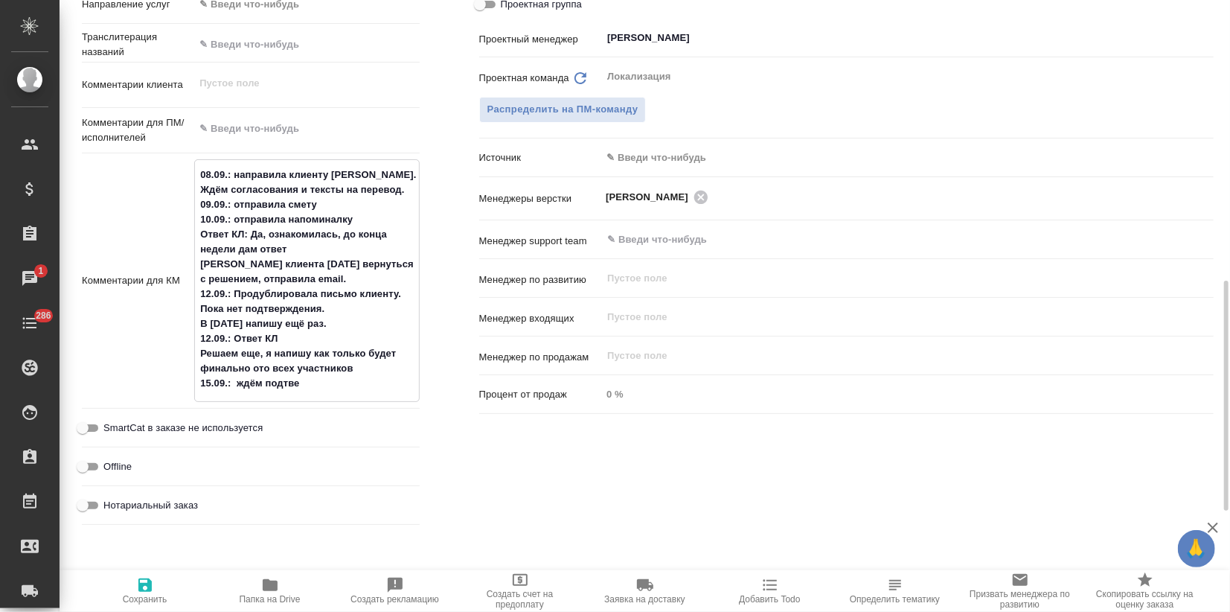
type textarea "08.09.: направила клиенту NDA. Ждём согласования и тексты на перевод. 09.09.: о…"
type textarea "x"
type textarea "08.09.: направила клиенту NDA. Ждём согласования и тексты на перевод. 09.09.: о…"
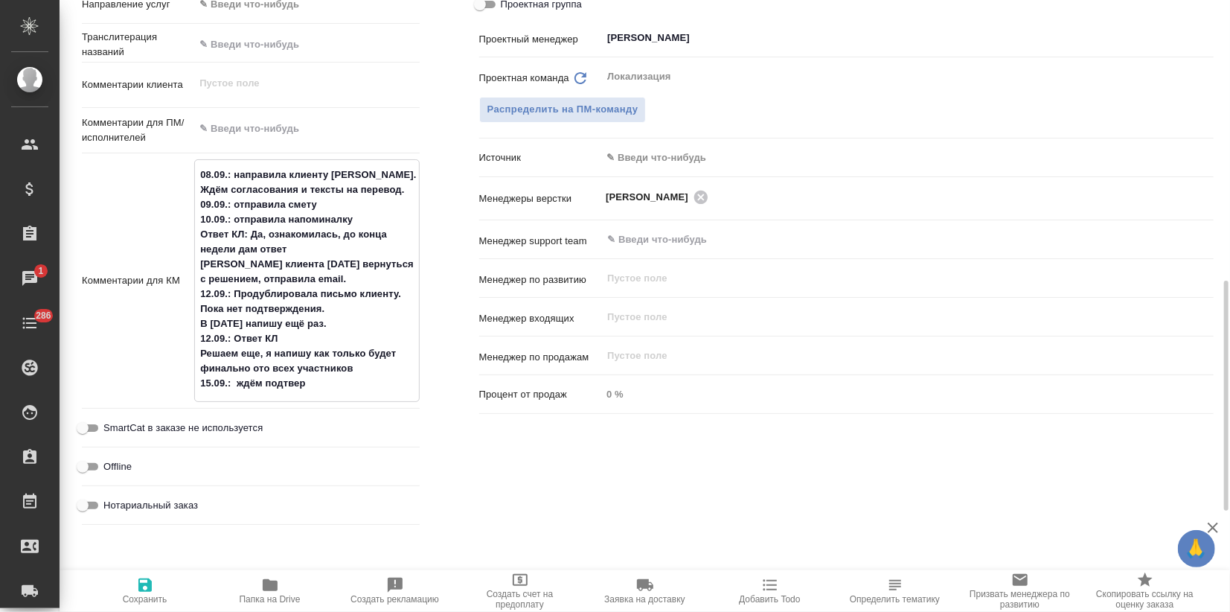
type textarea "x"
type textarea "08.09.: направила клиенту NDA. Ждём согласования и тексты на перевод. 09.09.: о…"
type textarea "x"
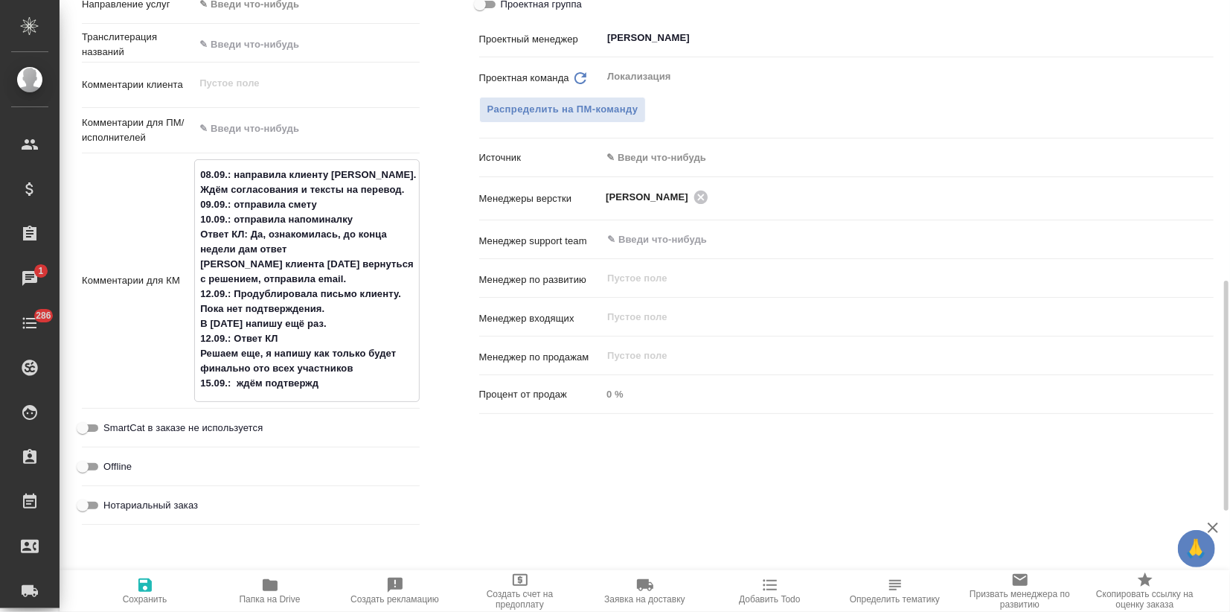
type textarea "x"
type textarea "08.09.: направила клиенту NDA. Ждём согласования и тексты на перевод. 09.09.: о…"
type textarea "x"
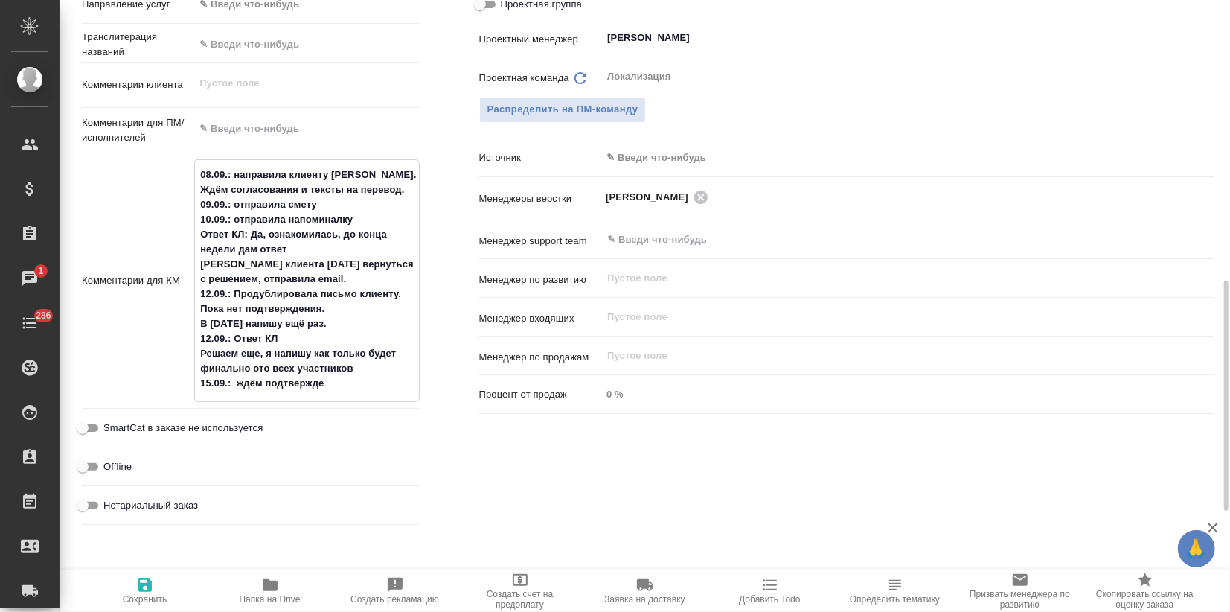
type textarea "x"
type textarea "08.09.: направила клиенту NDA. Ждём согласования и тексты на перевод. 09.09.: о…"
type textarea "x"
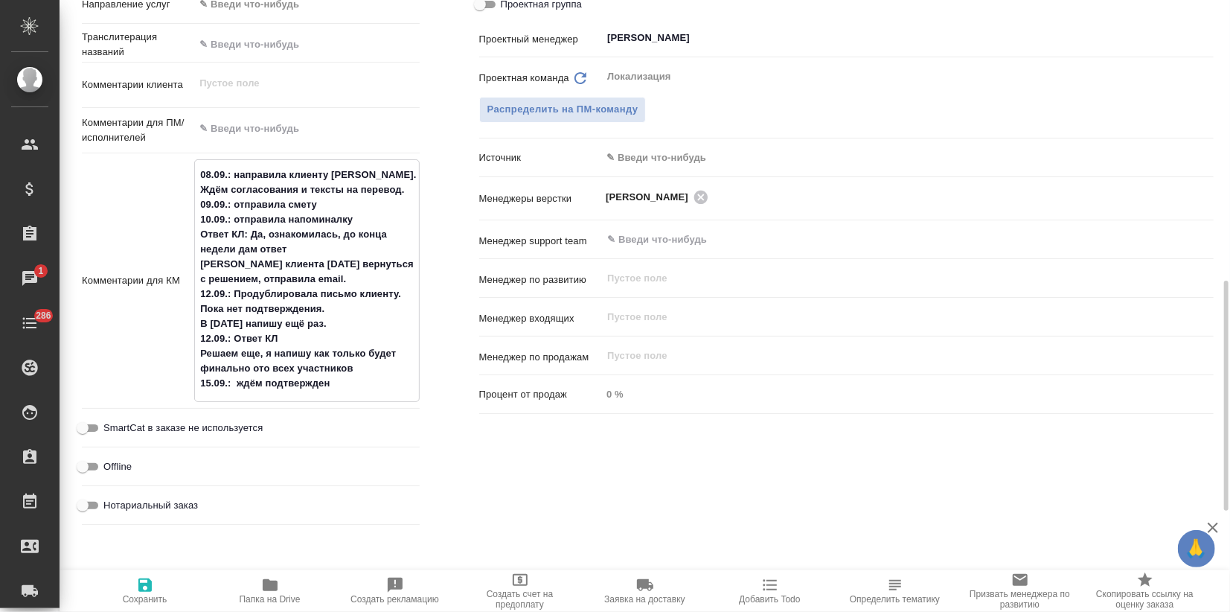
type textarea "08.09.: направила клиенту NDA. Ждём согласования и тексты на перевод. 09.09.: о…"
type textarea "x"
type textarea "08.09.: направила клиенту NDA. Ждём согласования и тексты на перевод. 09.09.: о…"
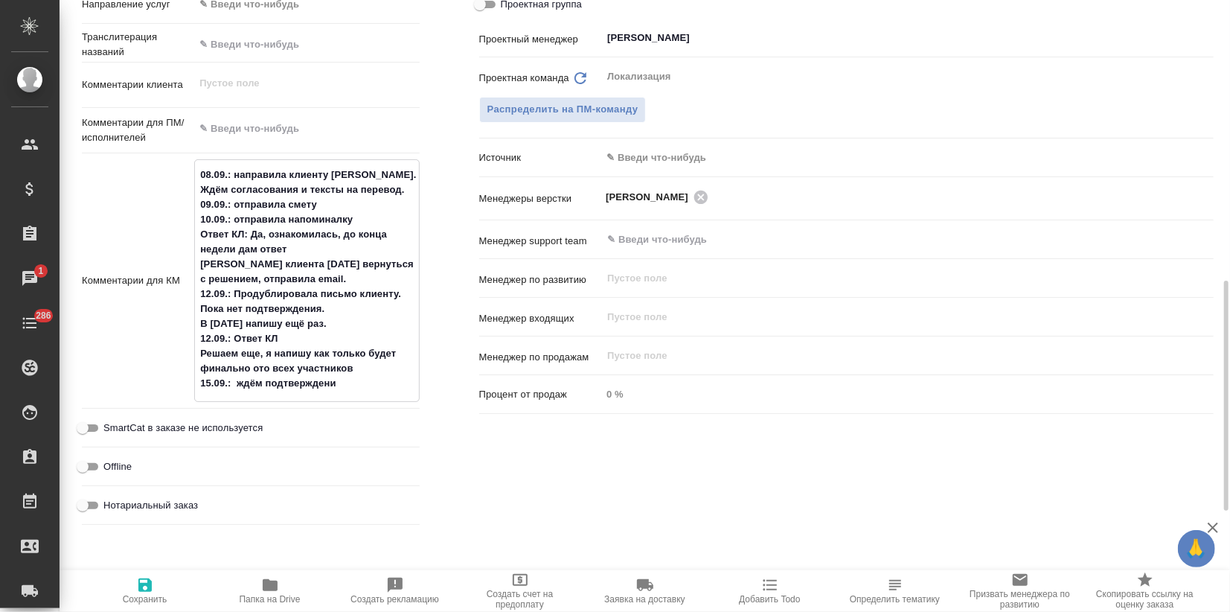
type textarea "x"
type textarea "08.09.: направила клиенту NDA. Ждём согласования и тексты на перевод. 09.09.: о…"
type textarea "x"
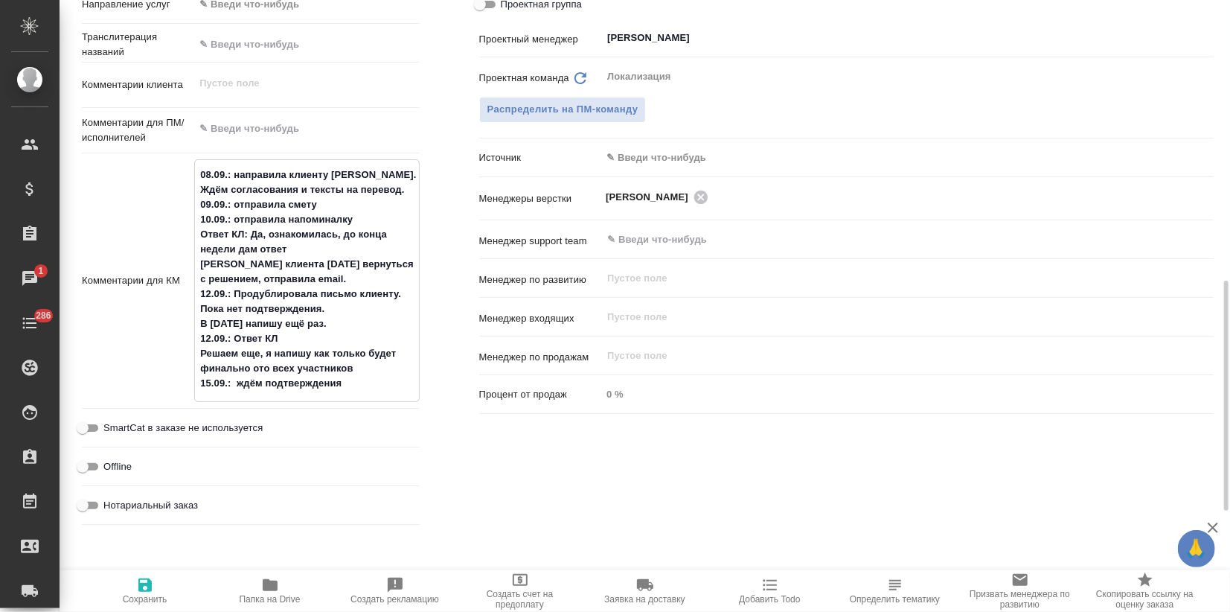
type textarea "x"
type textarea "08.09.: направила клиенту NDA. Ждём согласования и тексты на перевод. 09.09.: о…"
type textarea "x"
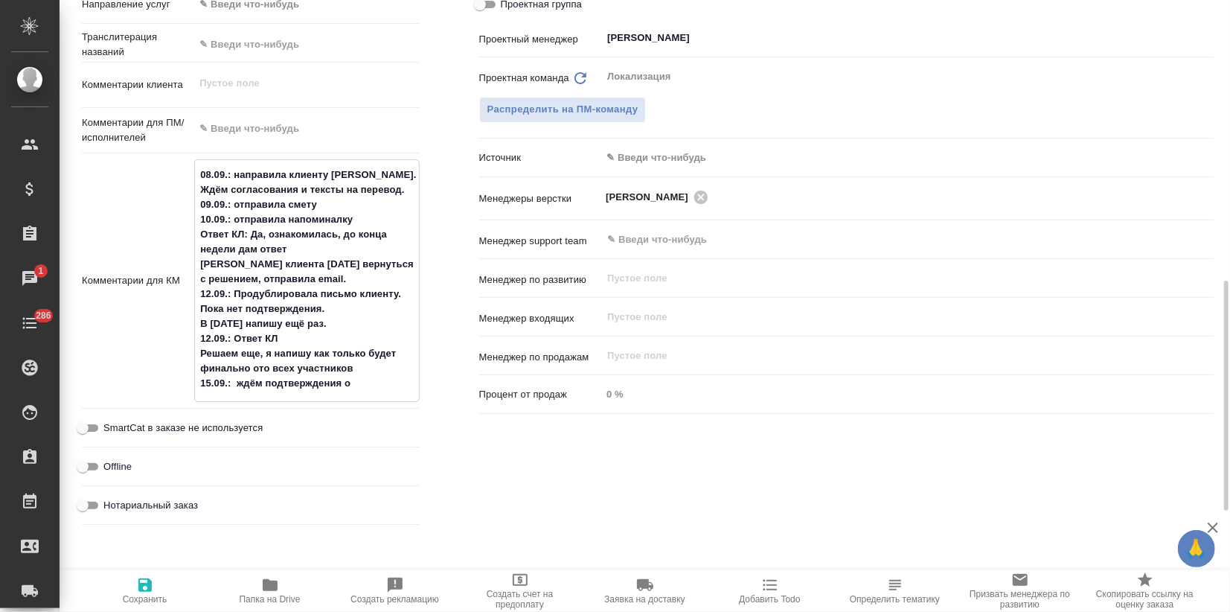
type textarea "x"
type textarea "08.09.: направила клиенту NDA. Ждём согласования и тексты на перевод. 09.09.: о…"
type textarea "x"
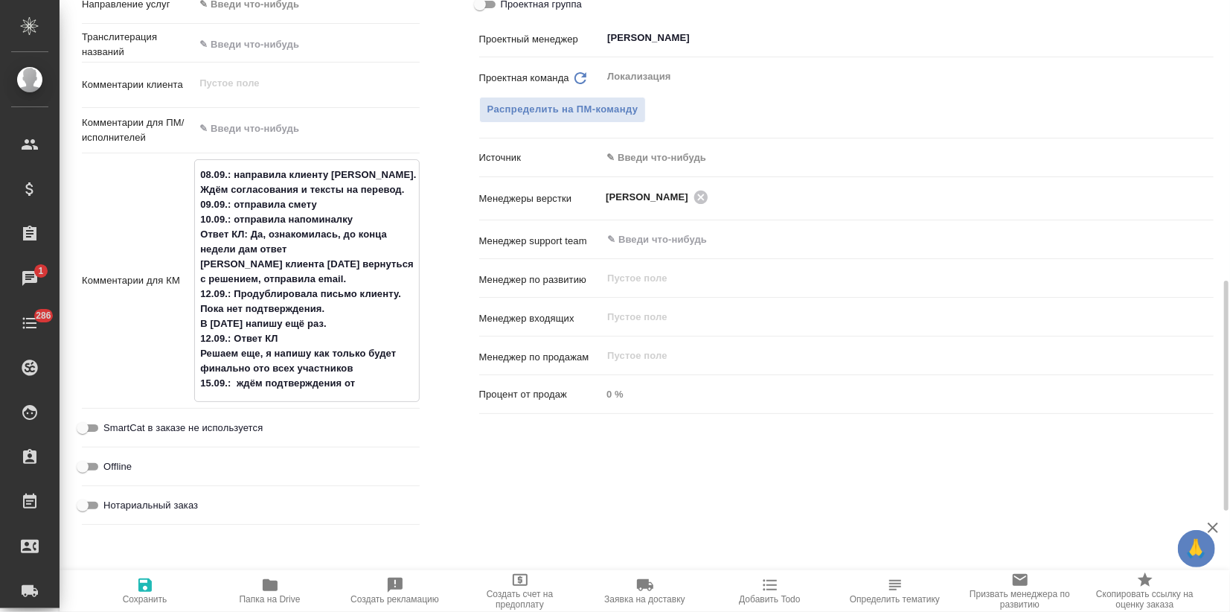
type textarea "08.09.: направила клиенту NDA. Ждём согласования и тексты на перевод. 09.09.: о…"
type textarea "x"
type textarea "08.09.: направила клиенту NDA. Ждём согласования и тексты на перевод. 09.09.: о…"
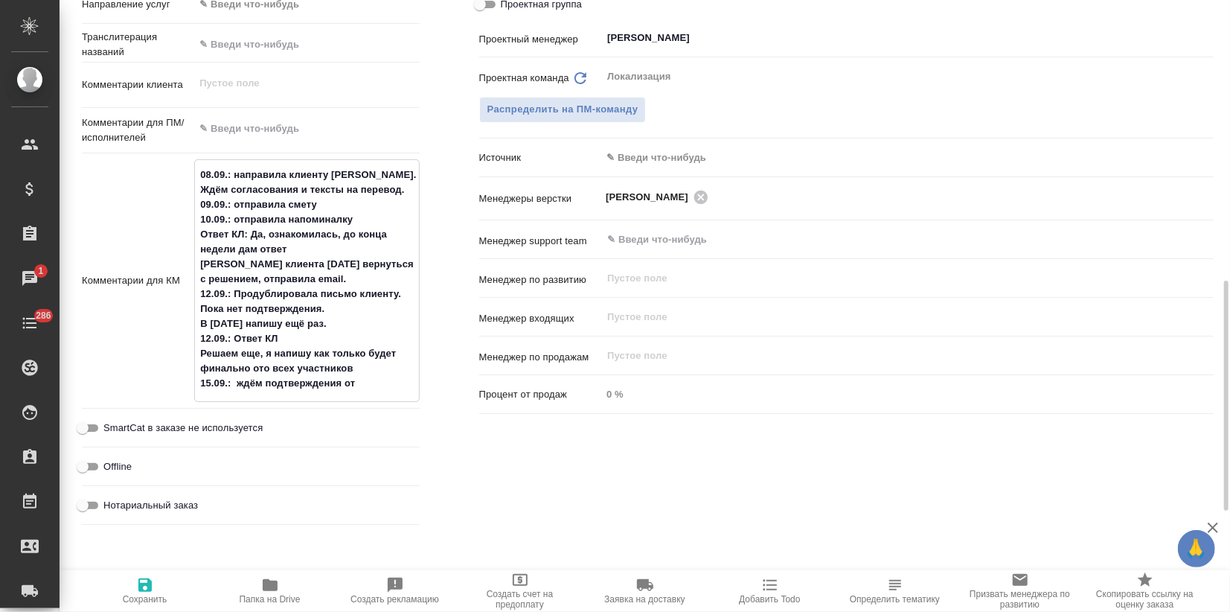
type textarea "x"
type textarea "08.09.: направила клиенту NDA. Ждём согласования и тексты на перевод. 09.09.: о…"
type textarea "x"
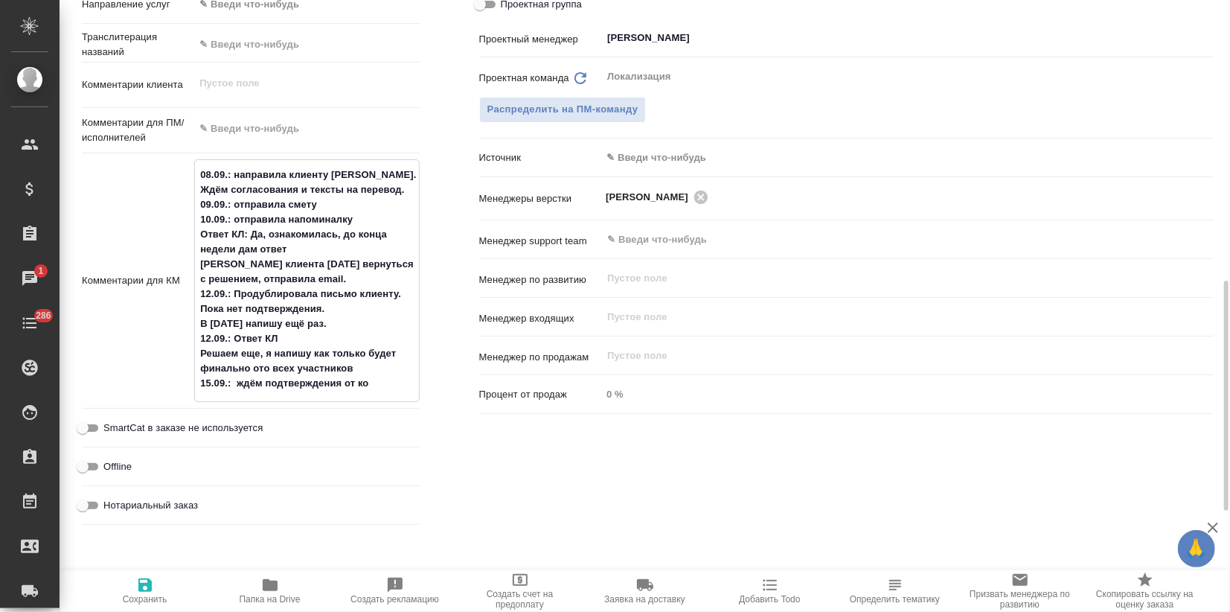
type textarea "x"
type textarea "08.09.: направила клиенту NDA. Ждём согласования и тексты на перевод. 09.09.: о…"
type textarea "x"
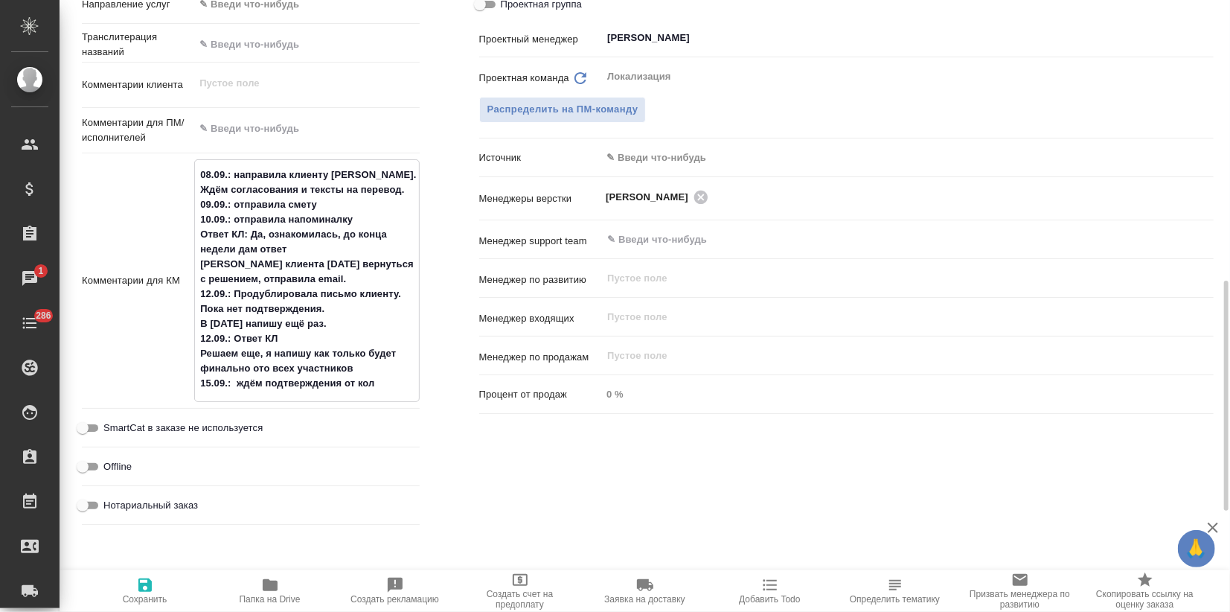
type textarea "x"
type textarea "08.09.: направила клиенту NDA. Ждём согласования и тексты на перевод. 09.09.: о…"
type textarea "x"
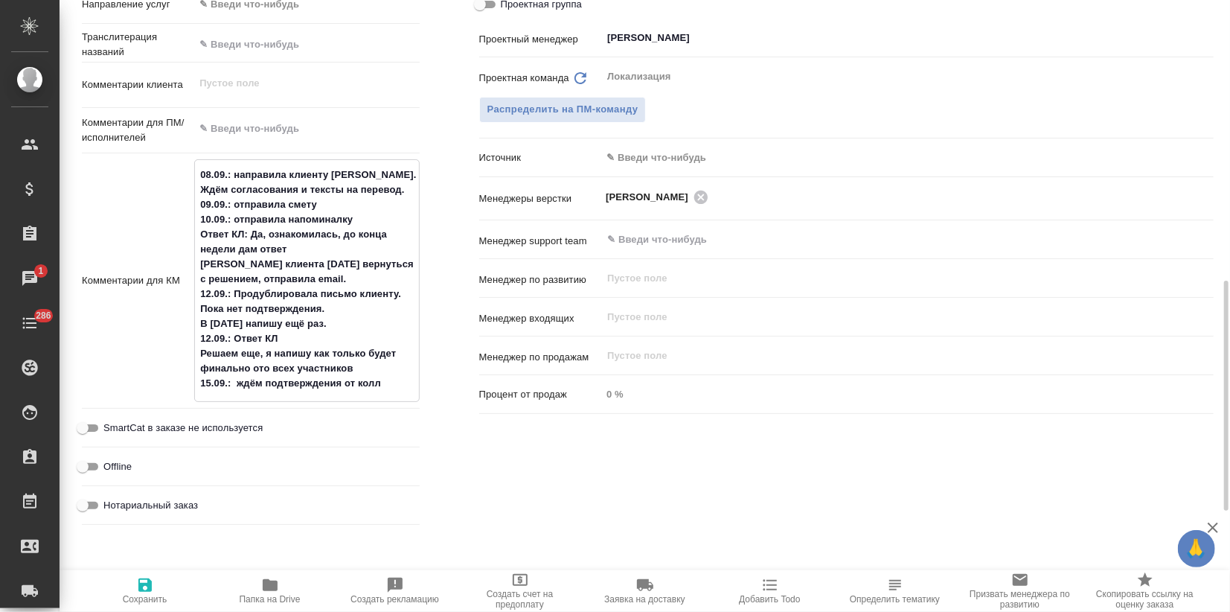
type textarea "08.09.: направила клиенту NDA. Ждём согласования и тексты на перевод. 09.09.: о…"
type textarea "x"
type textarea "08.09.: направила клиенту NDA. Ждём согласования и тексты на перевод. 09.09.: о…"
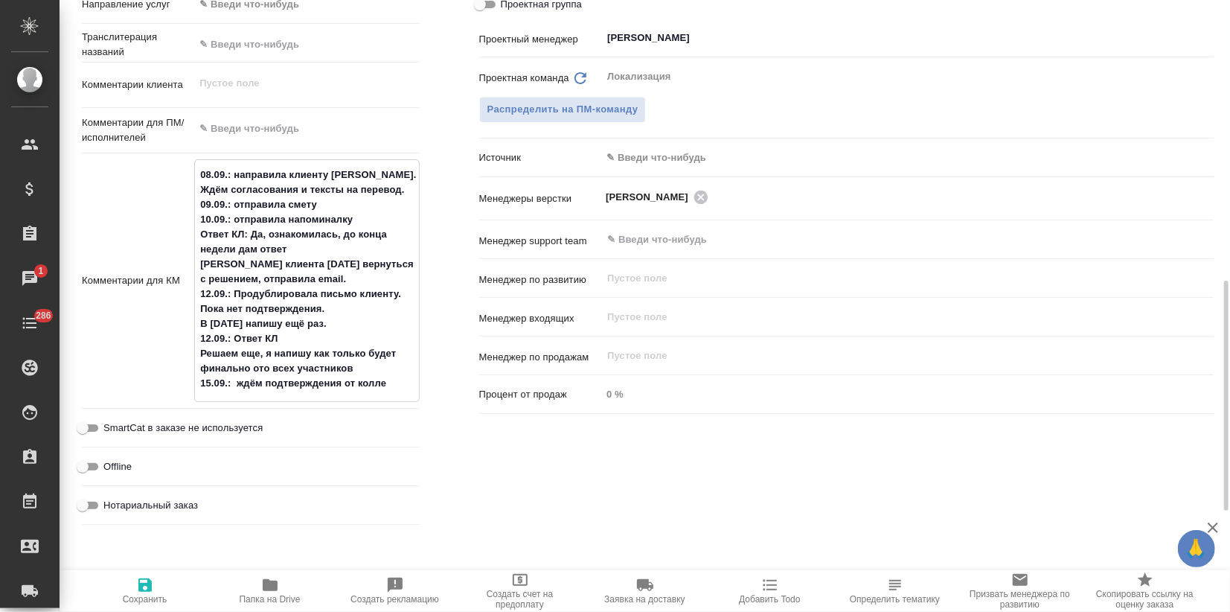
type textarea "x"
type textarea "08.09.: направила клиенту NDA. Ждём согласования и тексты на перевод. 09.09.: о…"
type textarea "x"
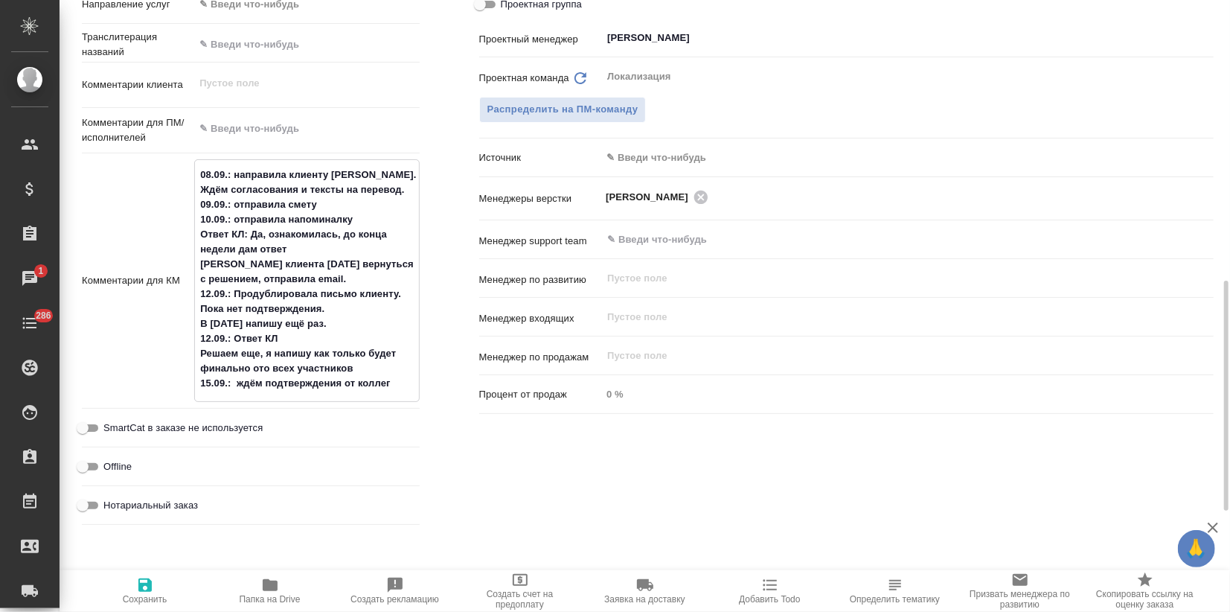
type textarea "x"
type textarea "08.09.: направила клиенту NDA. Ждём согласования и тексты на перевод. 09.09.: о…"
type textarea "x"
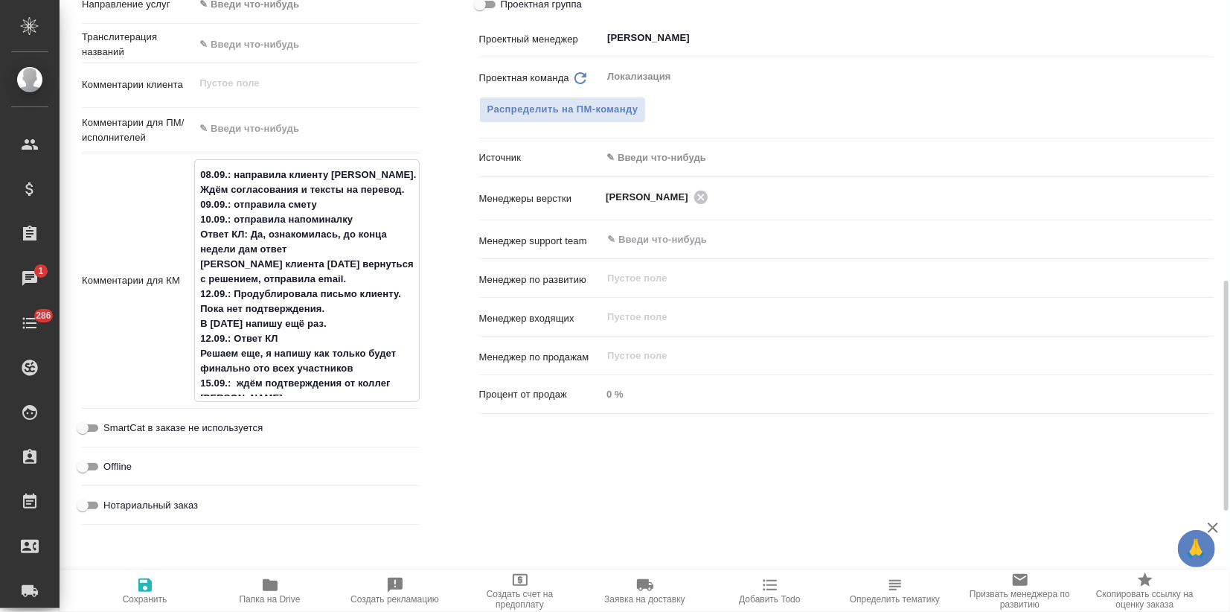
type textarea "x"
type textarea "08.09.: направила клиенту NDA. Ждём согласования и тексты на перевод. 09.09.: о…"
type textarea "x"
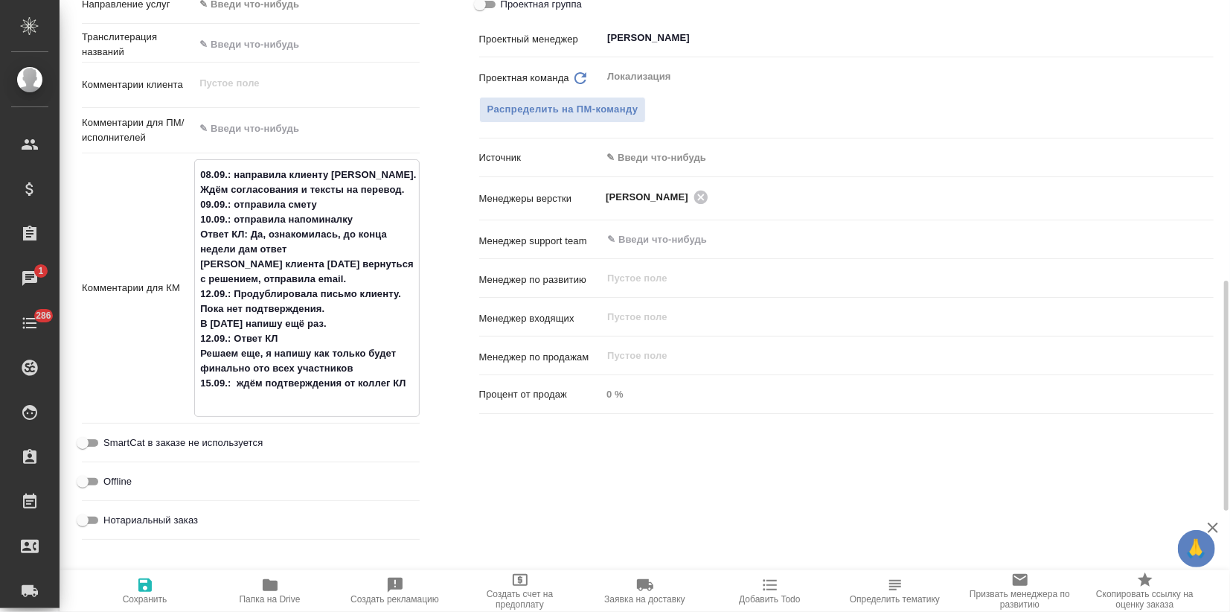
type textarea "x"
type textarea "08.09.: направила клиенту NDA. Ждём согласования и тексты на перевод. 09.09.: о…"
type textarea "x"
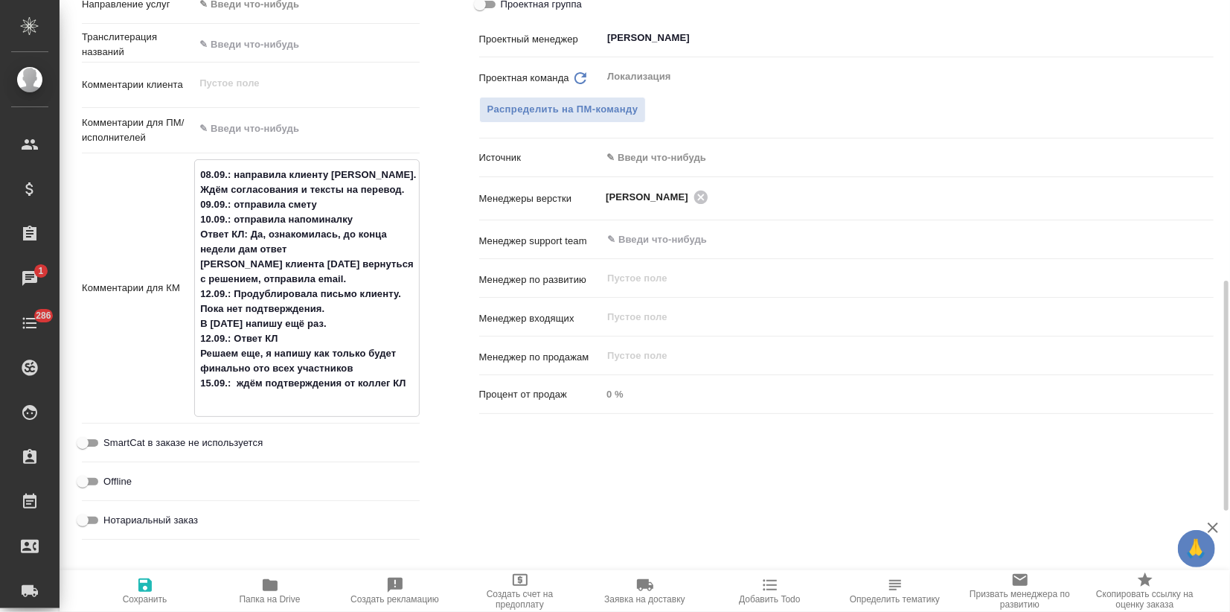
type textarea "x"
type textarea "08.09.: направила клиенту NDA. Ждём согласования и тексты на перевод. 09.09.: о…"
type textarea "x"
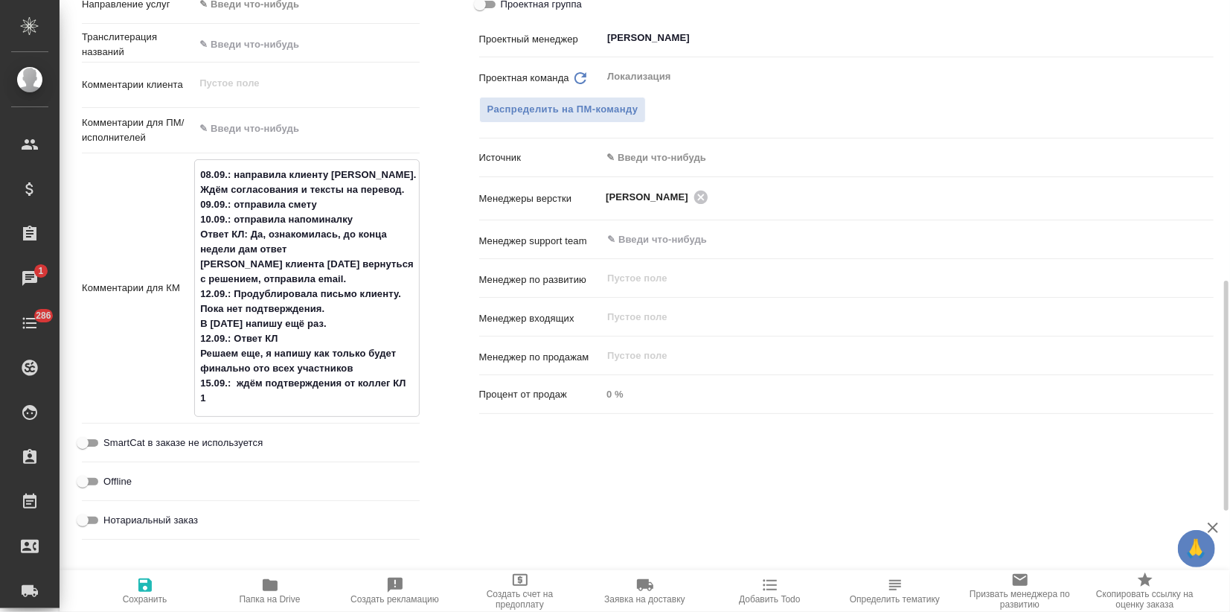
type textarea "08.09.: направила клиенту NDA. Ждём согласования и тексты на перевод. 09.09.: о…"
type textarea "x"
type textarea "08.09.: направила клиенту NDA. Ждём согласования и тексты на перевод. 09.09.: о…"
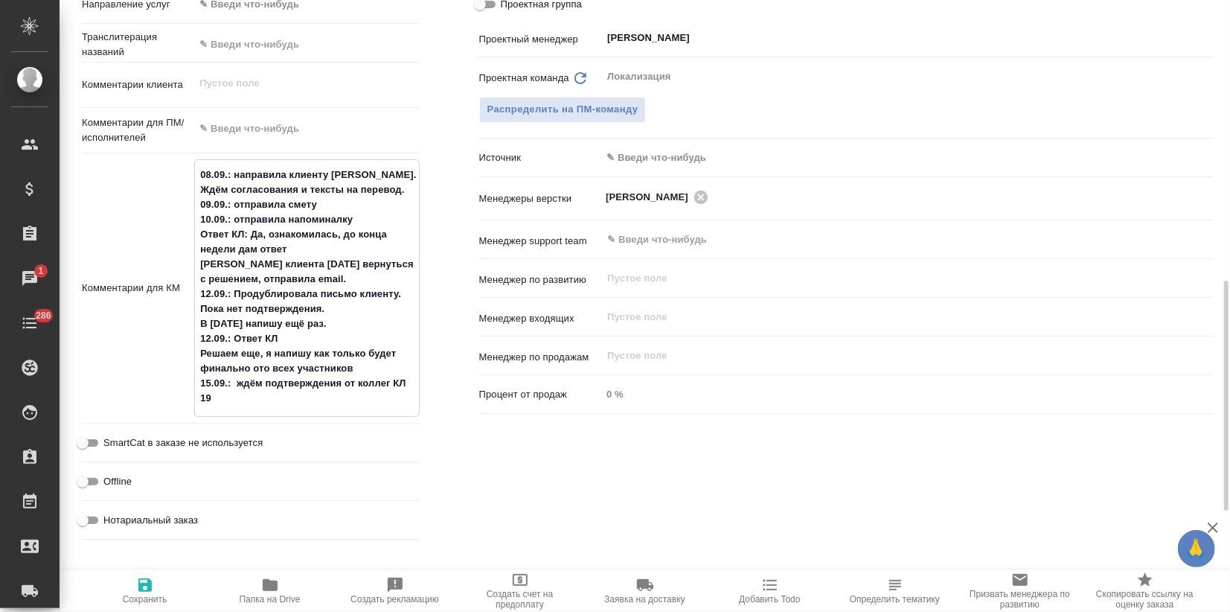
type textarea "x"
type textarea "08.09.: направила клиенту NDA. Ждём согласования и тексты на перевод. 09.09.: о…"
type textarea "x"
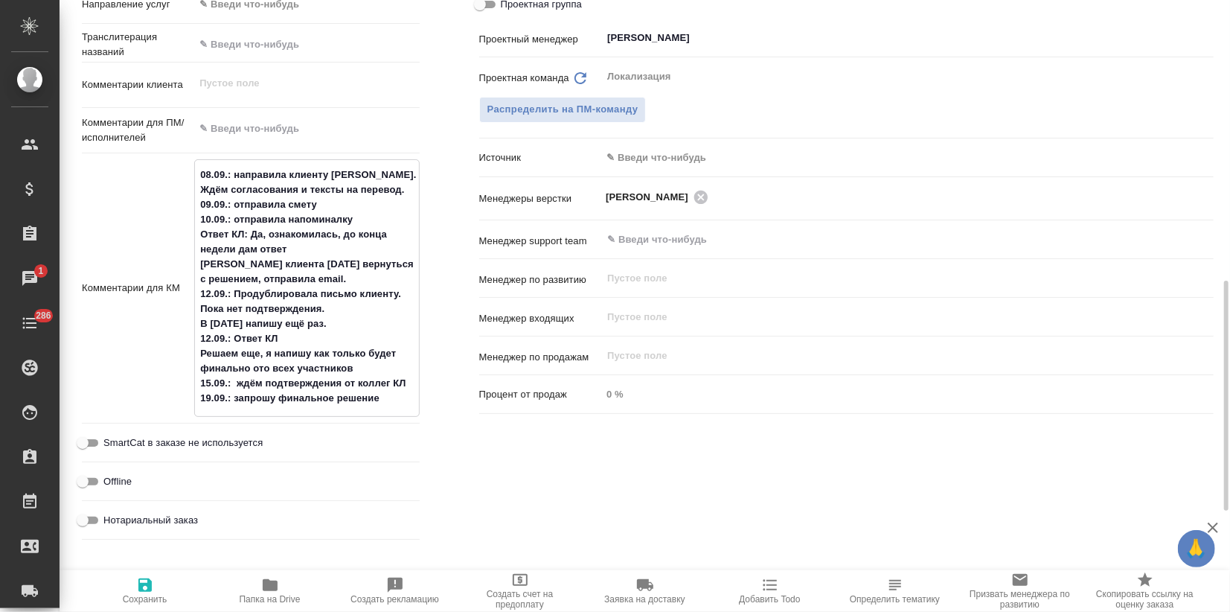
click at [143, 578] on icon "button" at bounding box center [145, 585] width 18 height 18
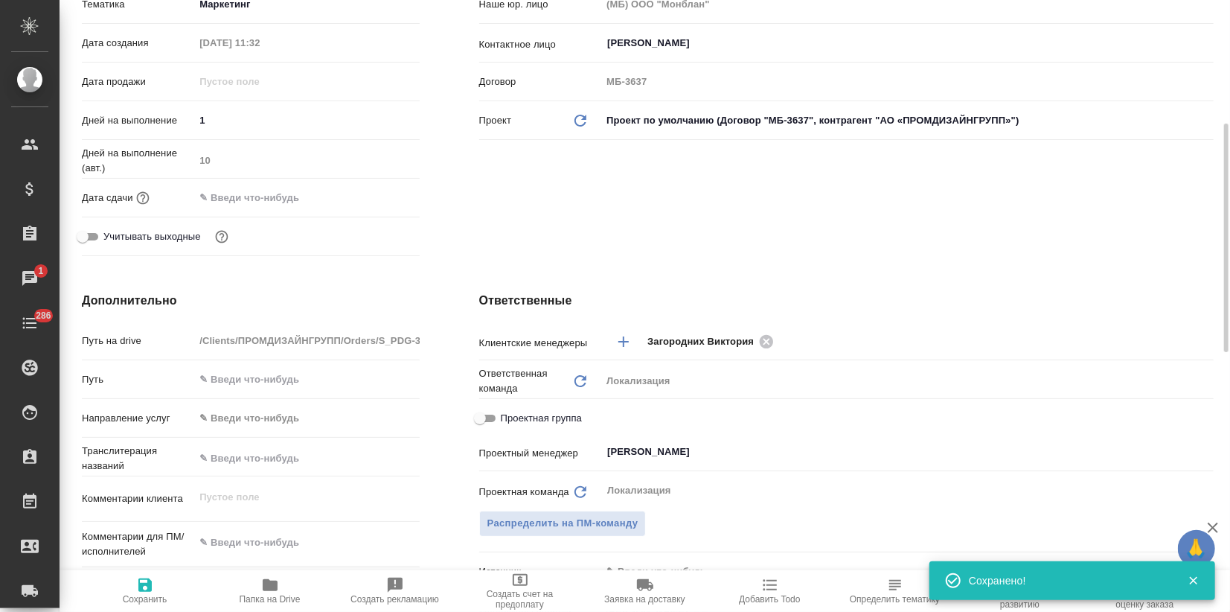
scroll to position [0, 0]
